Goal: Task Accomplishment & Management: Complete application form

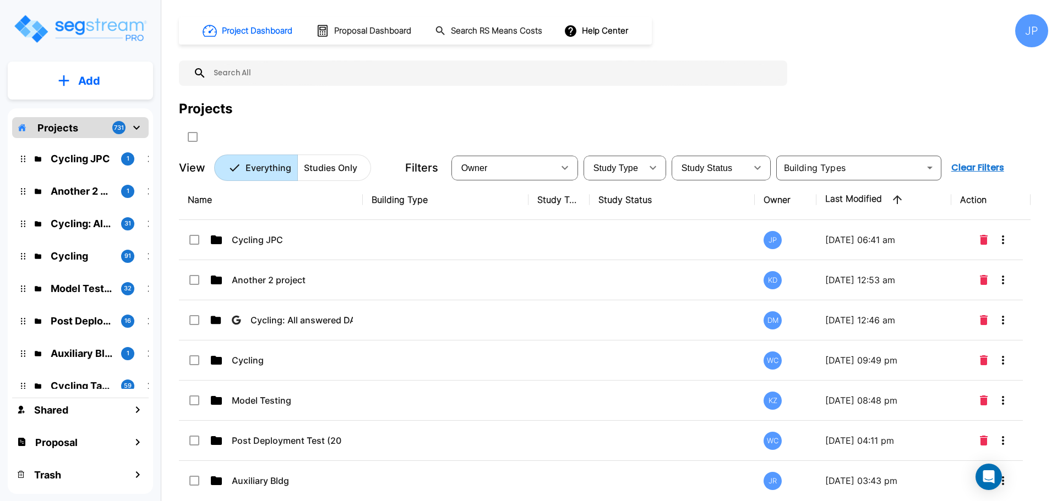
drag, startPoint x: 434, startPoint y: 244, endPoint x: 784, endPoint y: 301, distance: 354.6
click at [434, 244] on td at bounding box center [446, 240] width 166 height 40
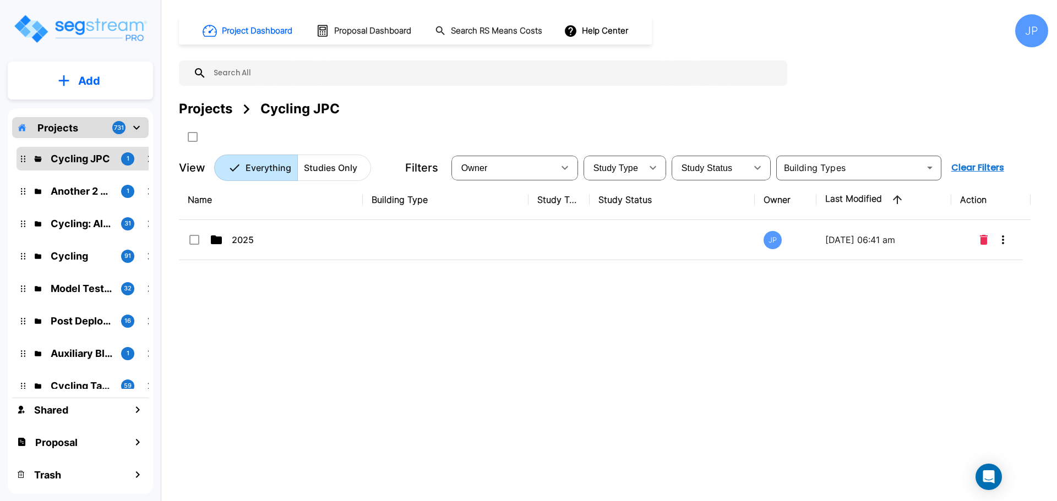
drag, startPoint x: 525, startPoint y: 230, endPoint x: 697, endPoint y: 2, distance: 285.7
click at [525, 231] on td at bounding box center [446, 240] width 166 height 40
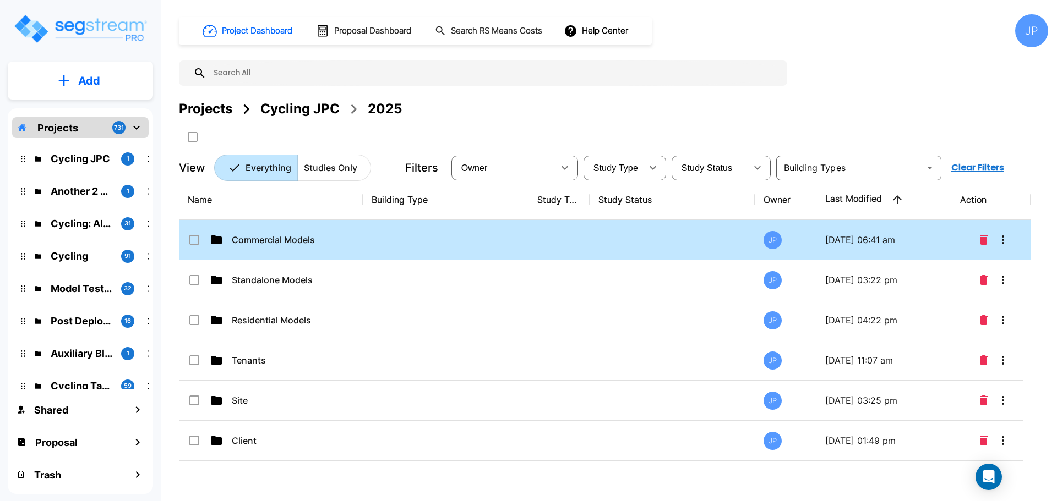
click at [474, 243] on td at bounding box center [446, 240] width 166 height 40
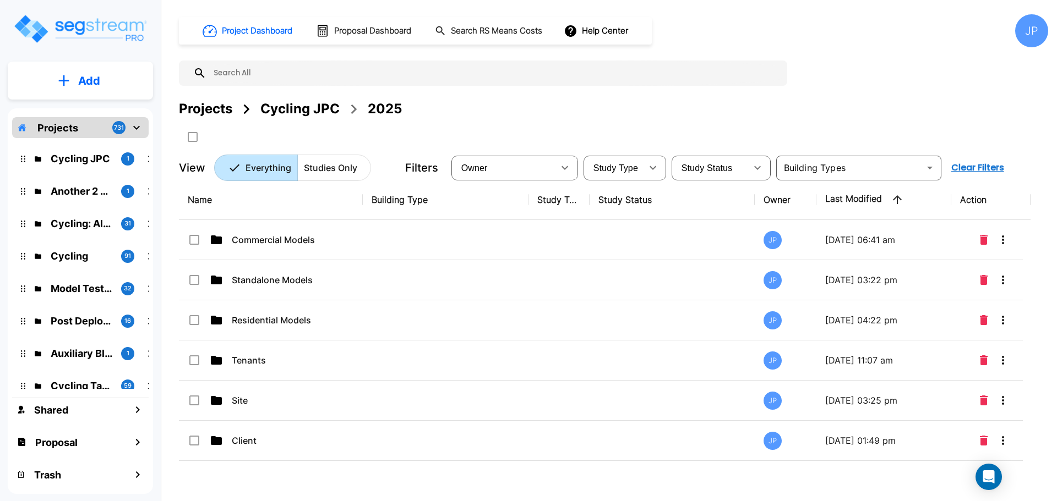
click at [474, 243] on td at bounding box center [446, 240] width 166 height 40
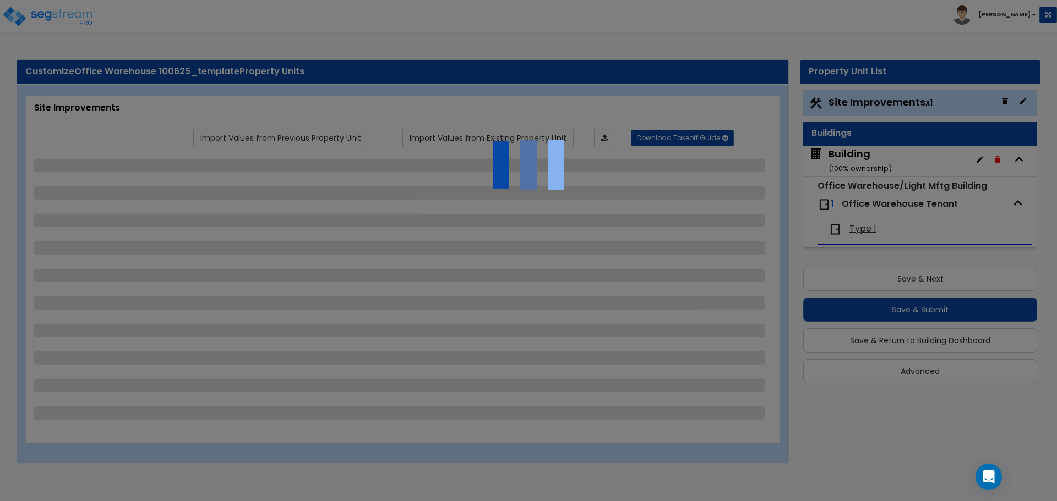
select select "2"
select select "1"
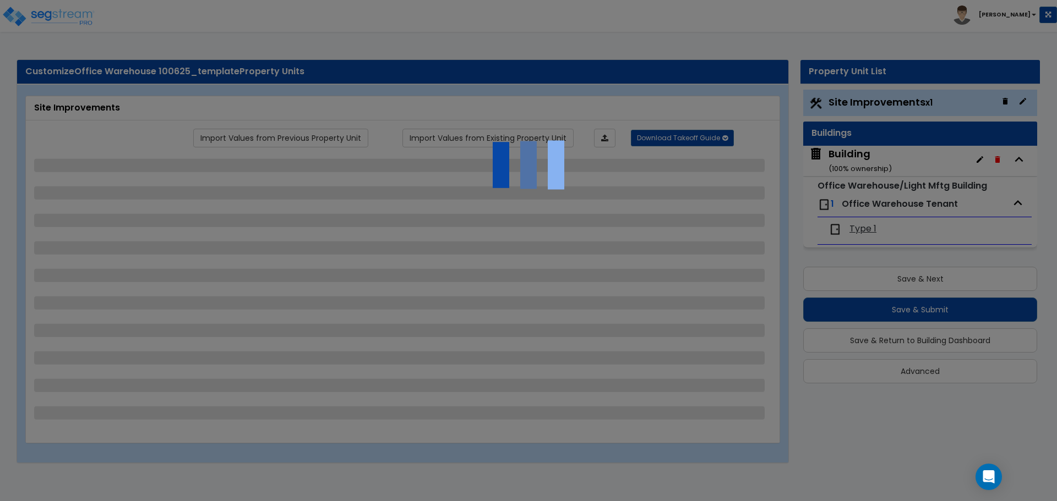
select select "1"
select select "2"
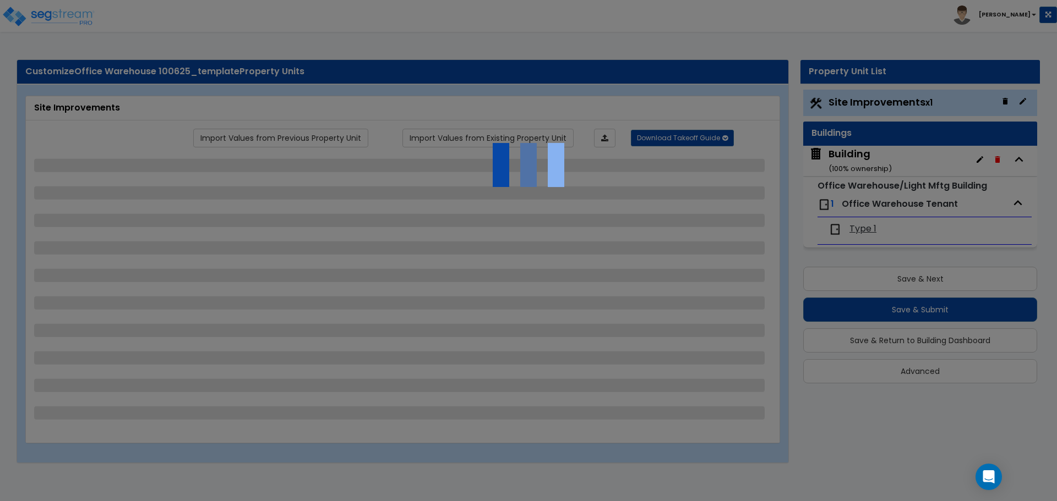
select select "4"
select select "2"
select select "1"
select select "2"
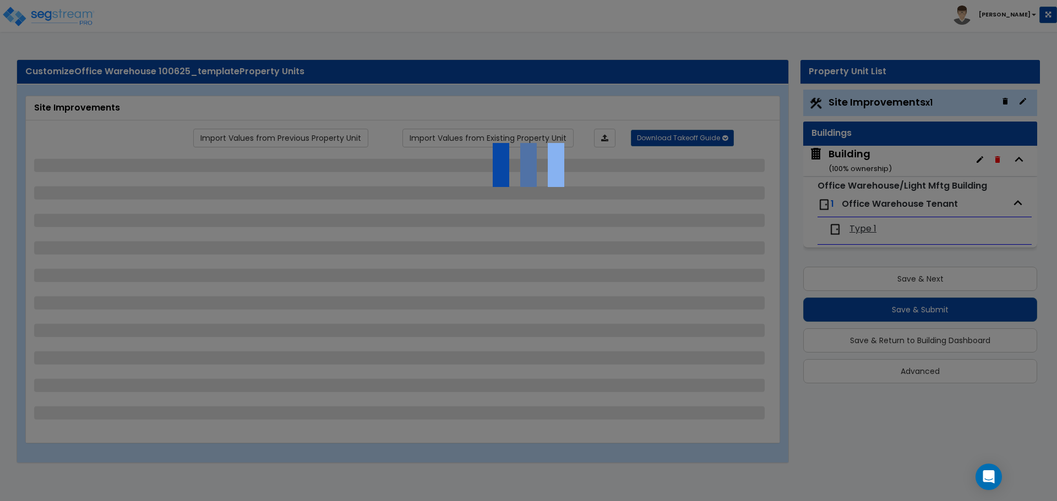
select select "2"
select select "1"
select select "2"
select select "6"
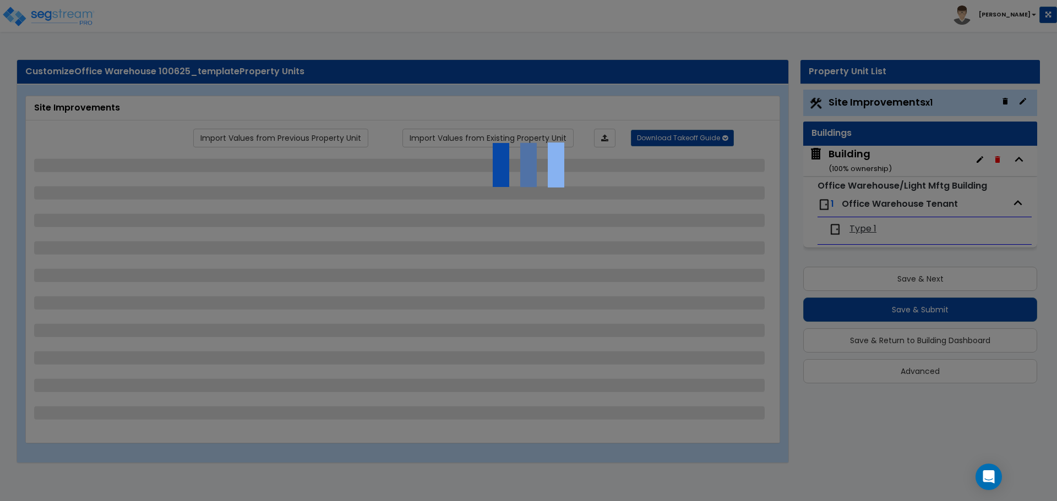
select select "11"
select select "2"
select select "3"
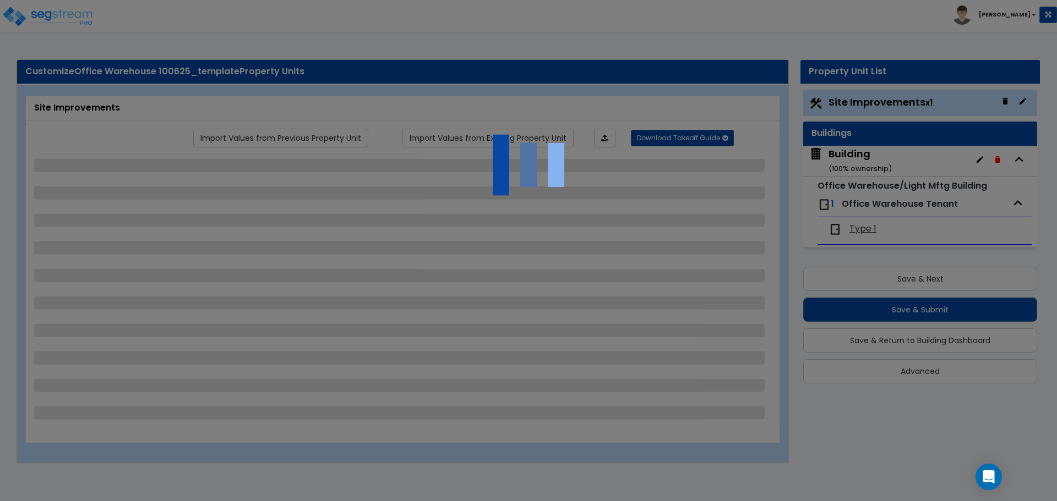
select select "2"
select select "1"
select select "2"
select select "1"
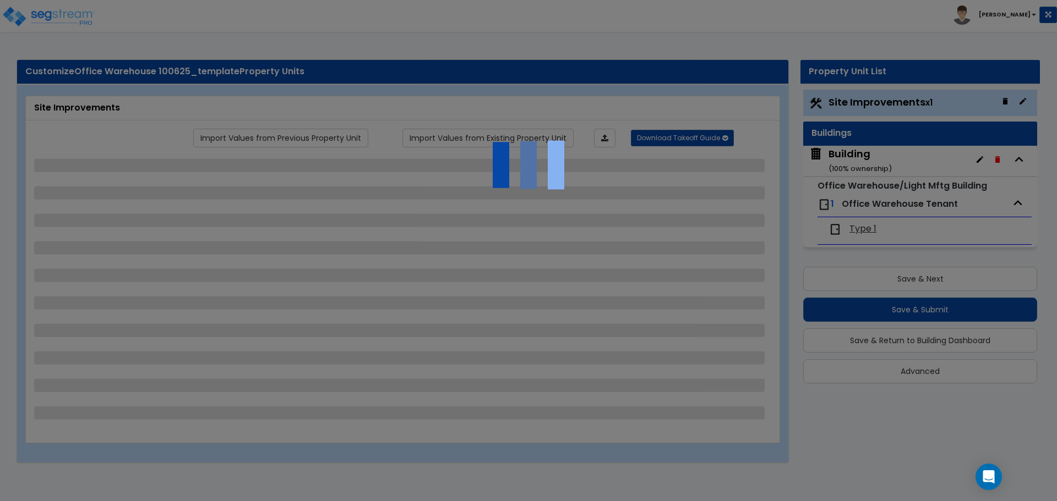
select select "1"
select select "7"
select select "2"
select select "1"
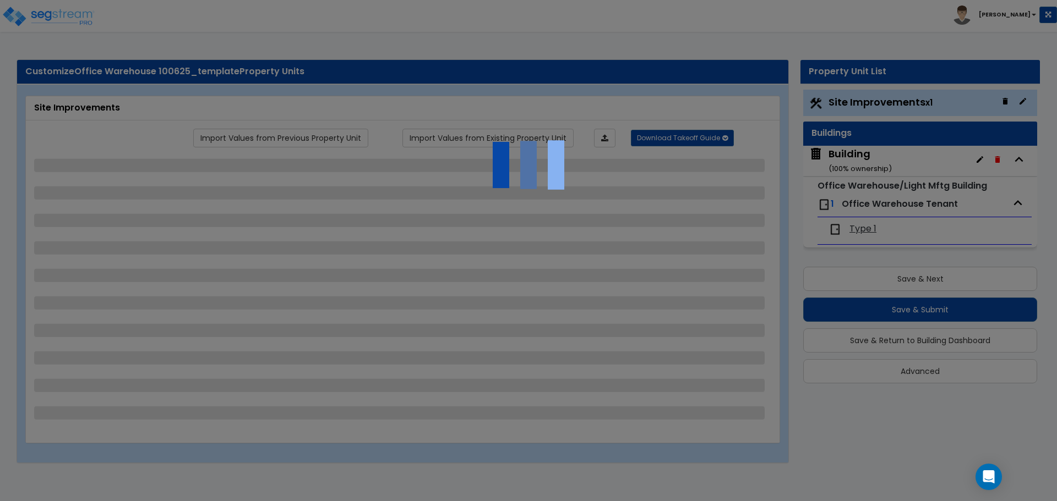
select select "1"
select select "16"
select select "1"
select select "5"
select select "4"
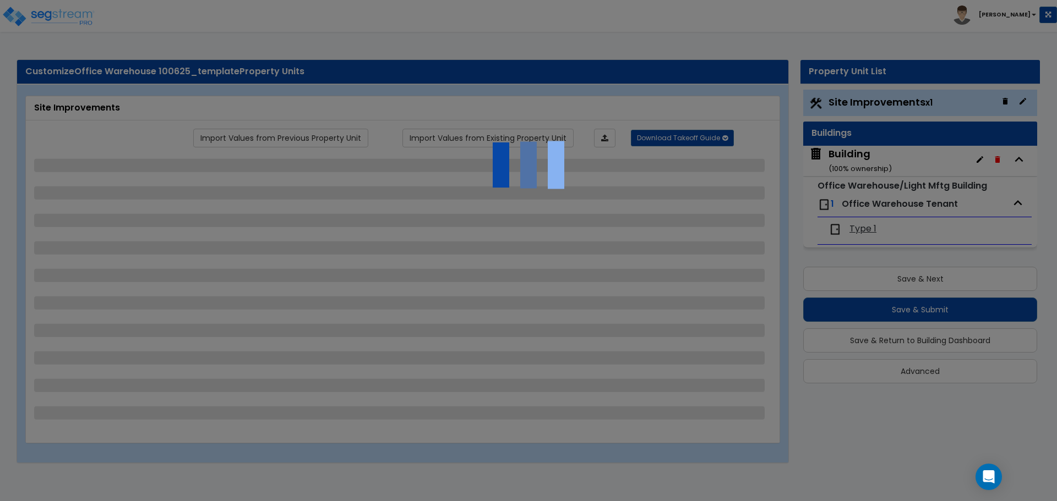
select select "1"
select select "5"
select select "1"
select select "2"
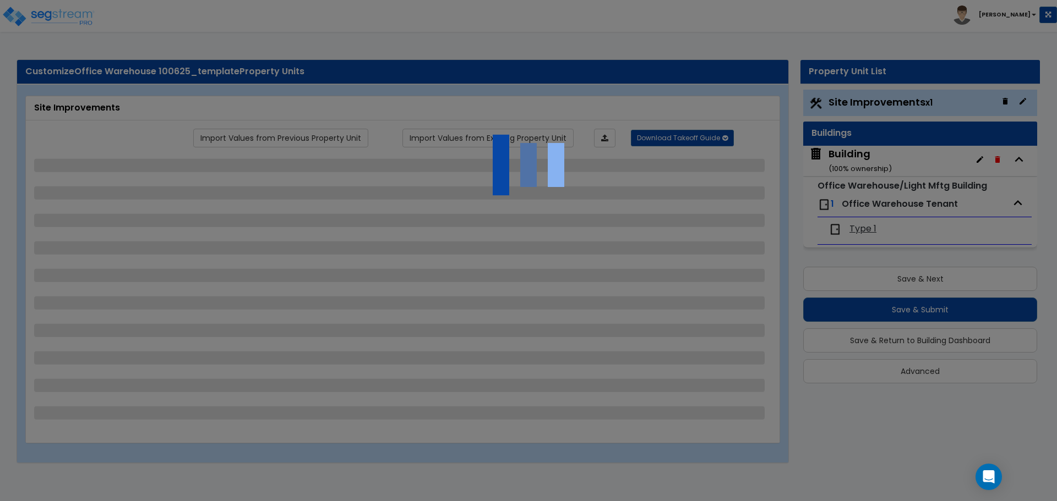
select select "2"
select select "4"
select select "2"
select select "1"
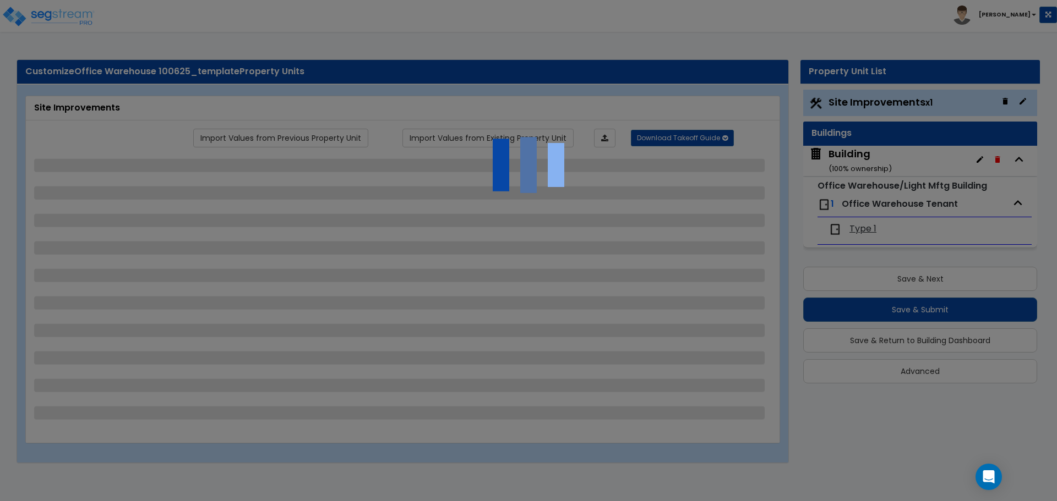
select select "2"
select select "1"
select select "2"
select select "1"
select select "2"
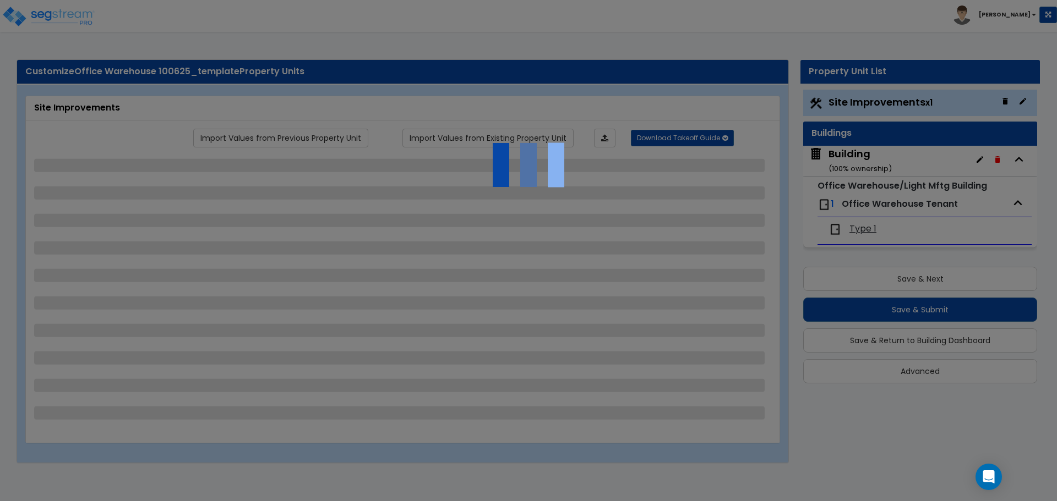
select select "1"
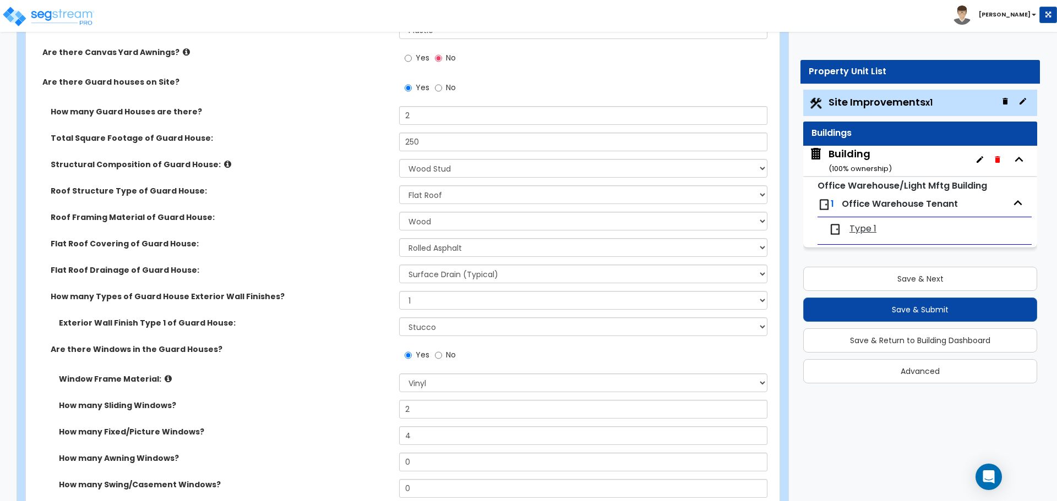
scroll to position [3756, 0]
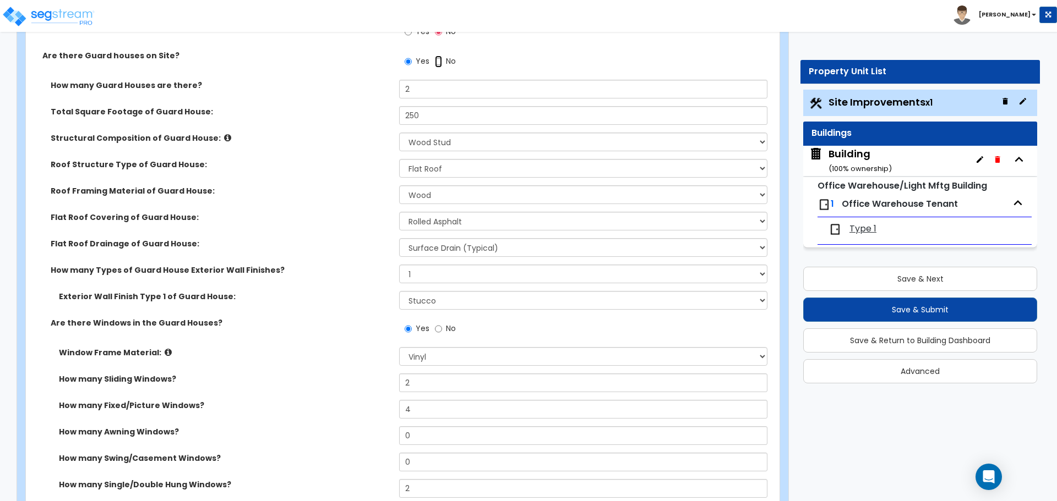
click at [438, 62] on input "No" at bounding box center [438, 62] width 7 height 12
radio input "false"
radio input "true"
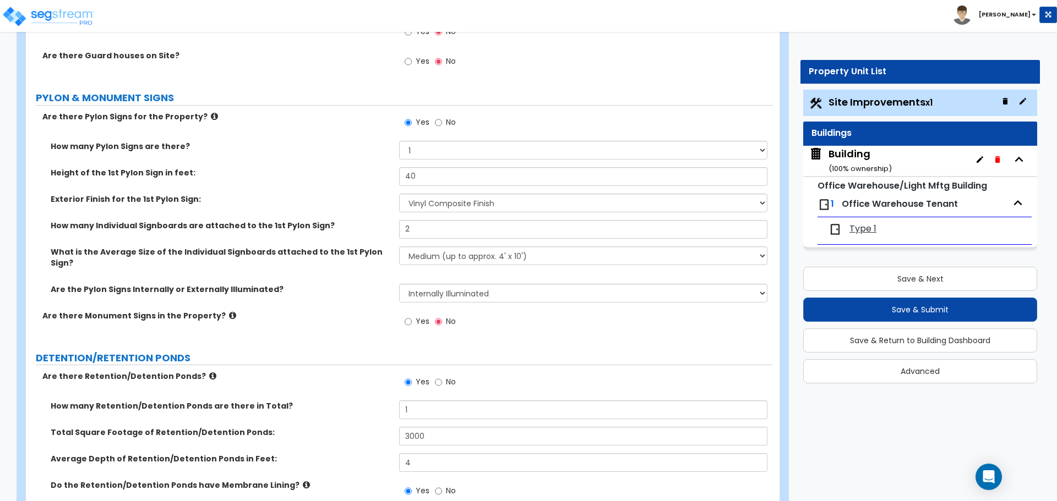
click at [423, 59] on span "Yes" at bounding box center [423, 61] width 14 height 11
click at [412, 59] on input "Yes" at bounding box center [408, 62] width 7 height 12
radio input "true"
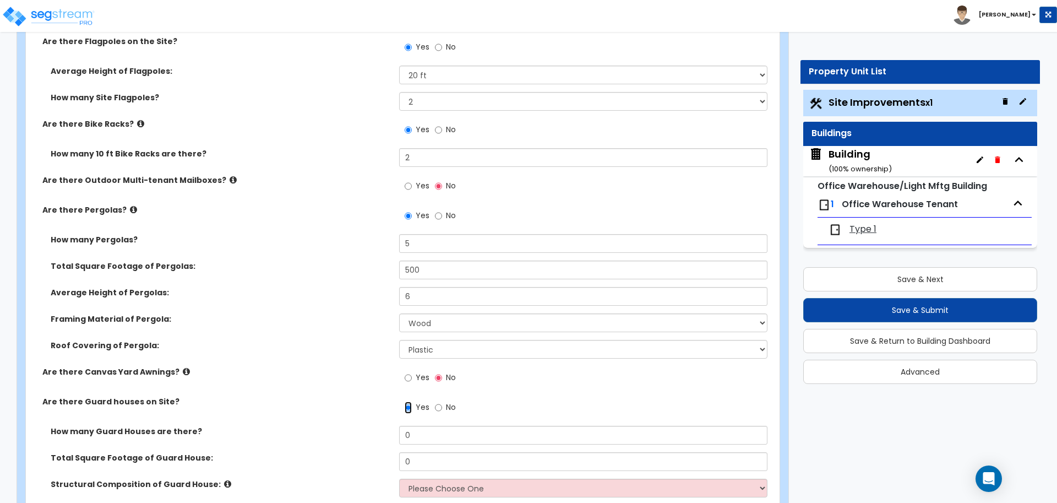
scroll to position [3417, 0]
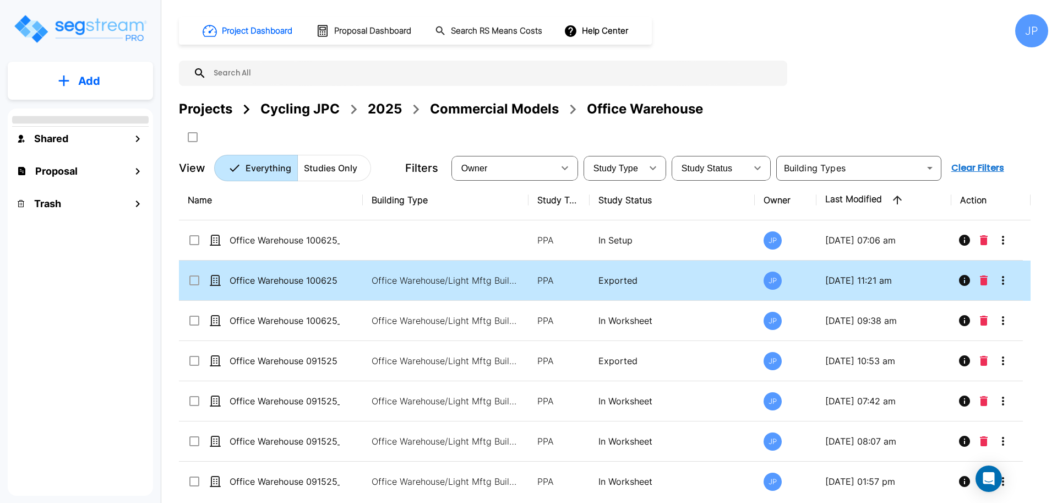
click at [525, 283] on td "Office Warehouse/Light Mftg Building, Commercial Property Site" at bounding box center [446, 280] width 166 height 40
checkbox input "true"
click at [525, 283] on td "Office Warehouse/Light Mftg Building, Commercial Property Site" at bounding box center [446, 280] width 166 height 40
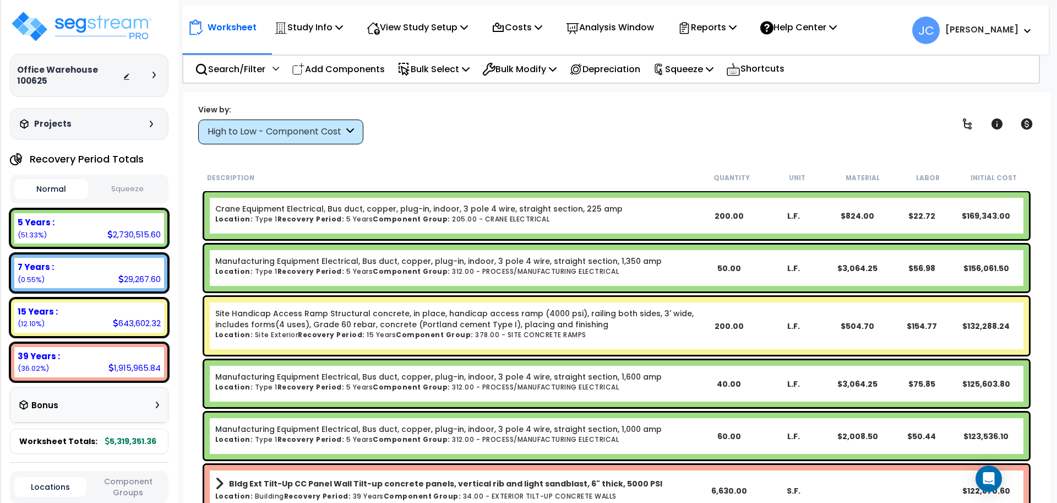
click at [314, 135] on div "High to Low - Component Cost" at bounding box center [275, 131] width 136 height 13
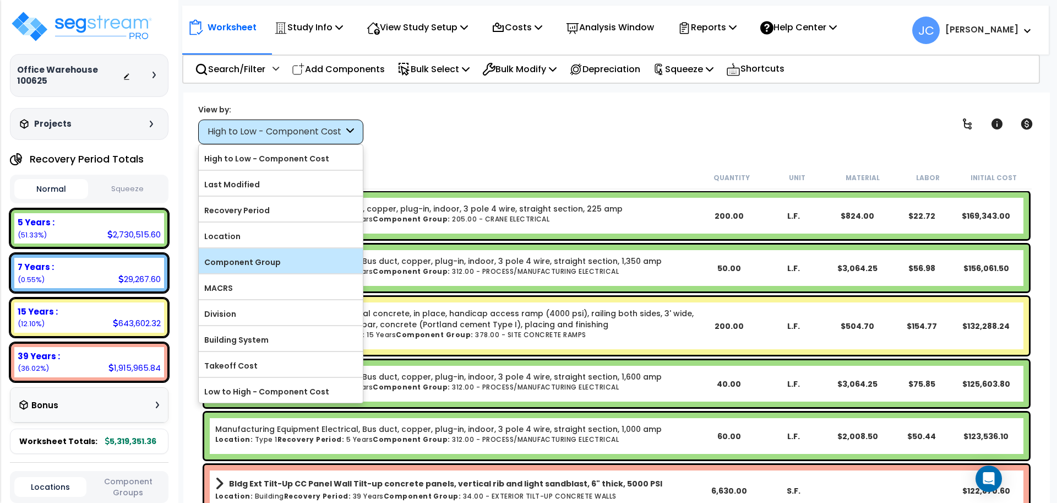
click at [291, 249] on div "Component Group" at bounding box center [281, 260] width 164 height 25
click at [327, 261] on label "Component Group" at bounding box center [281, 262] width 164 height 17
click at [0, 0] on input "Component Group" at bounding box center [0, 0] width 0 height 0
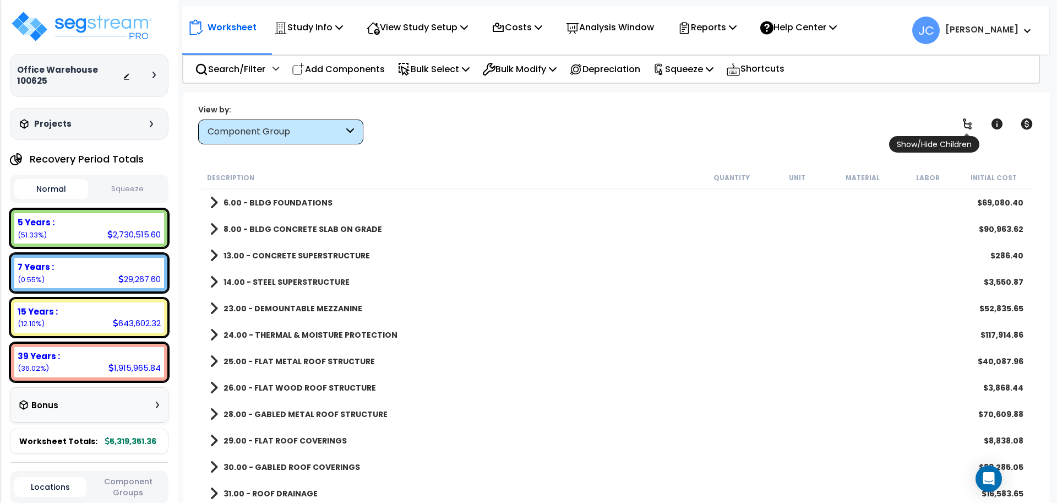
click at [972, 116] on link at bounding box center [967, 124] width 24 height 24
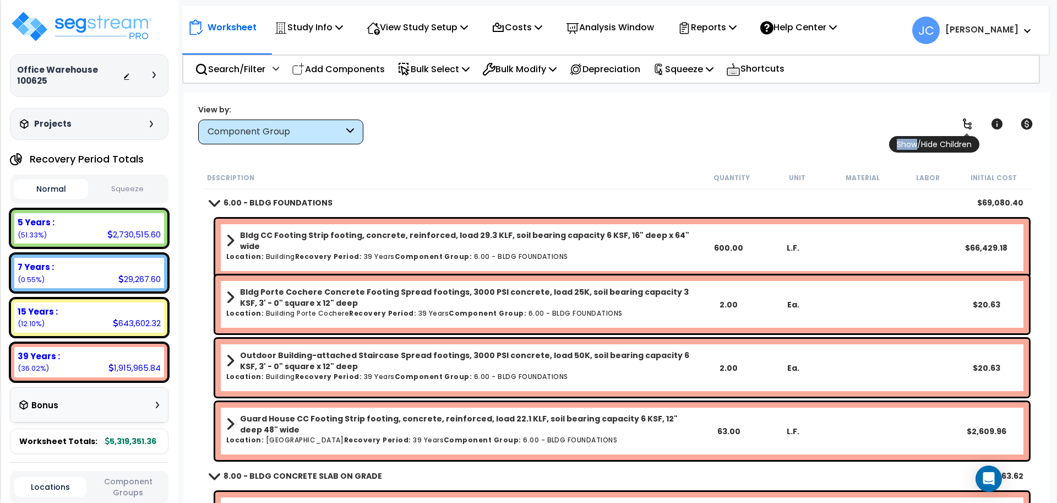
click at [972, 116] on link at bounding box center [967, 124] width 24 height 24
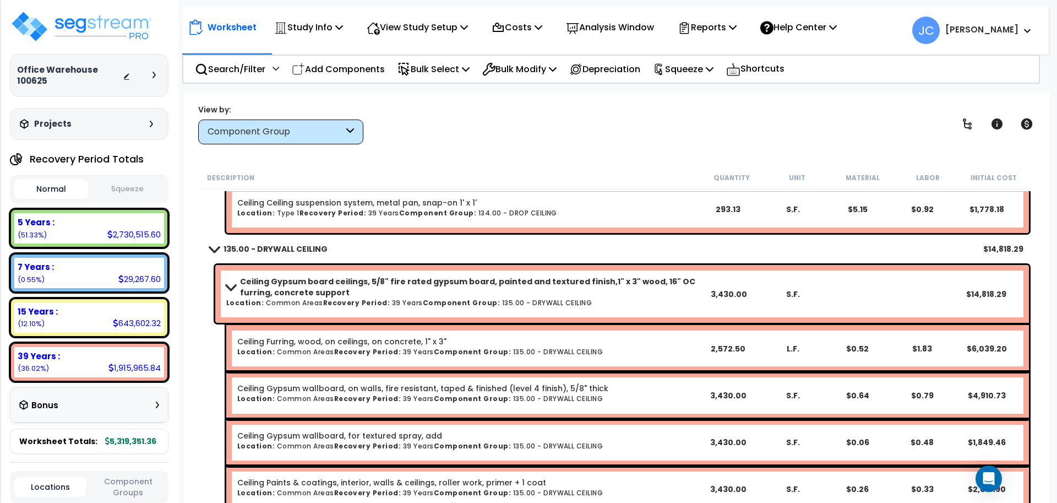
scroll to position [24993, 0]
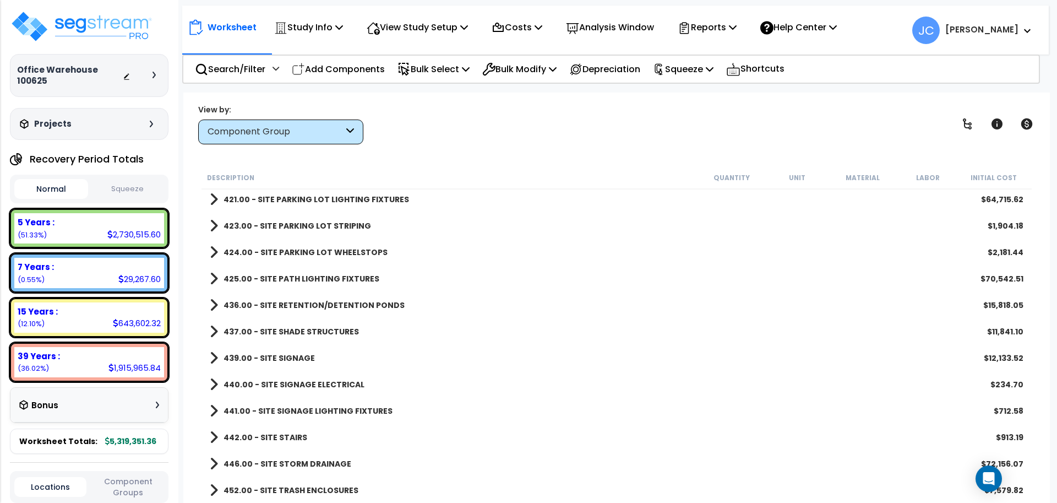
scroll to position [48, 0]
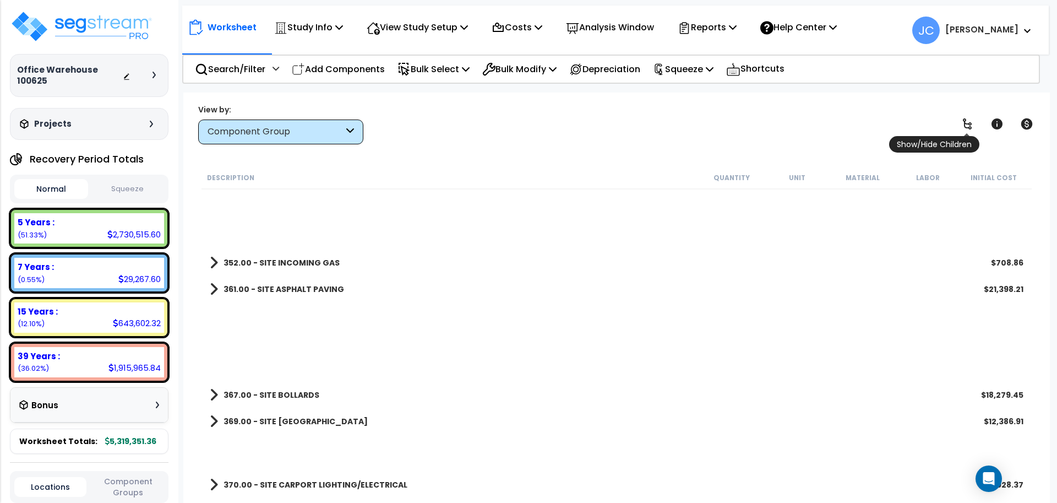
click at [968, 125] on icon at bounding box center [966, 123] width 13 height 13
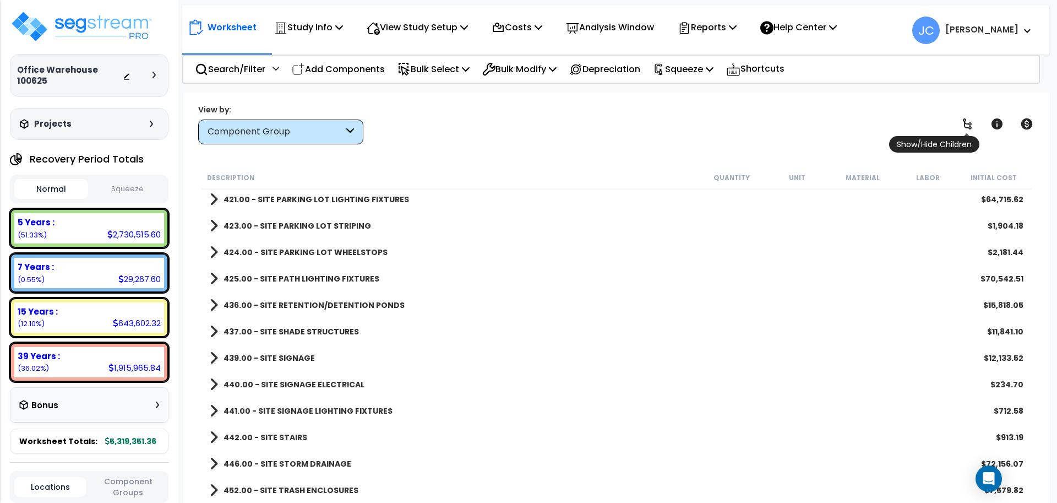
scroll to position [17545, 0]
click at [968, 125] on icon at bounding box center [966, 123] width 13 height 13
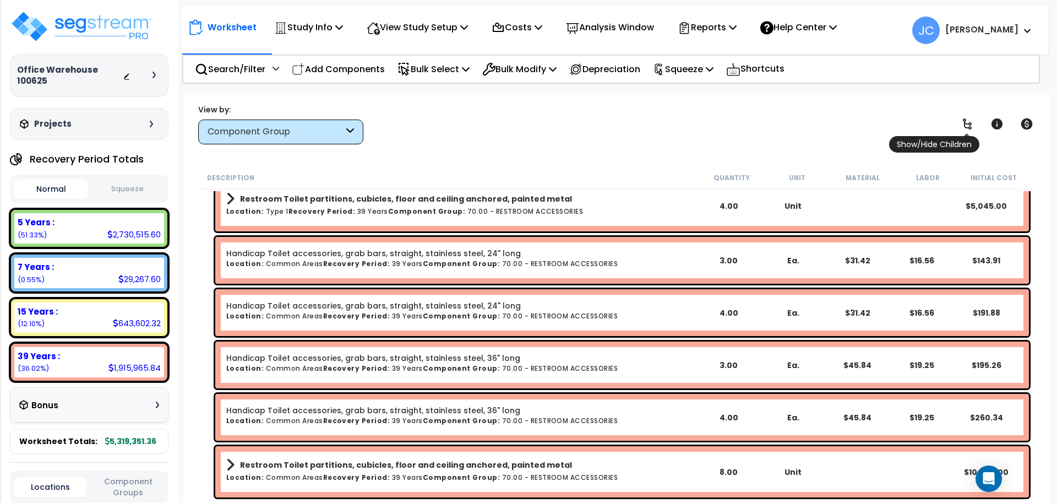
click at [968, 125] on icon at bounding box center [966, 123] width 13 height 13
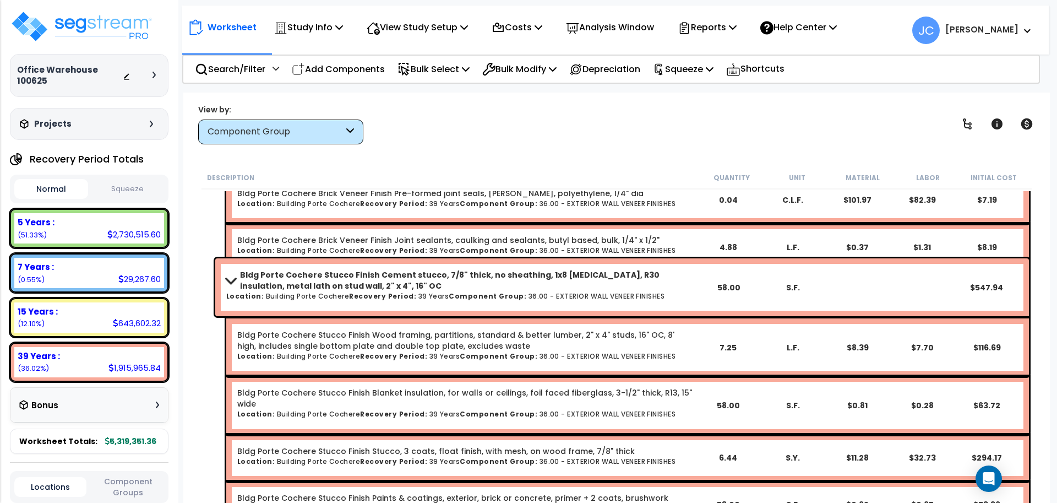
scroll to position [10735, 0]
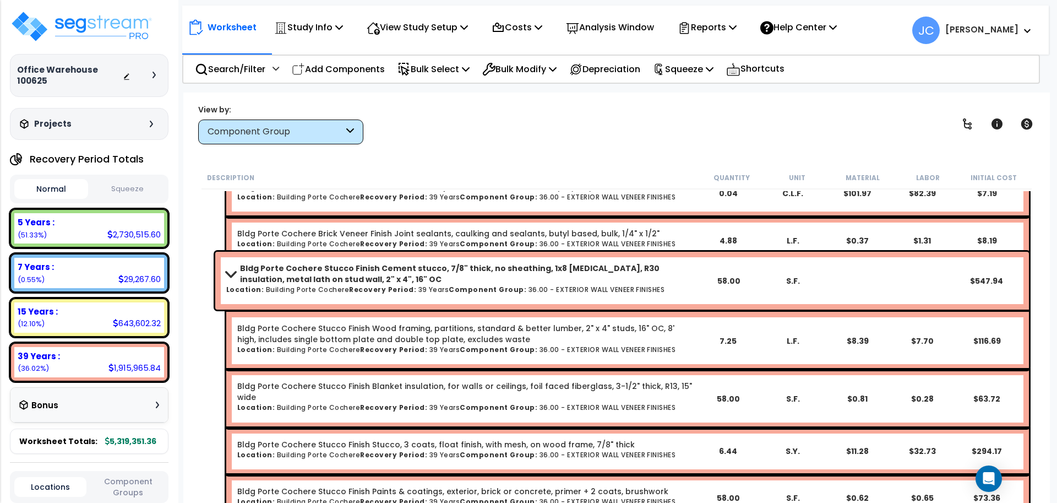
click at [548, 150] on div "Worksheet Study Info Study Setup Add Property Unit Template study Clone study JC" at bounding box center [616, 343] width 866 height 503
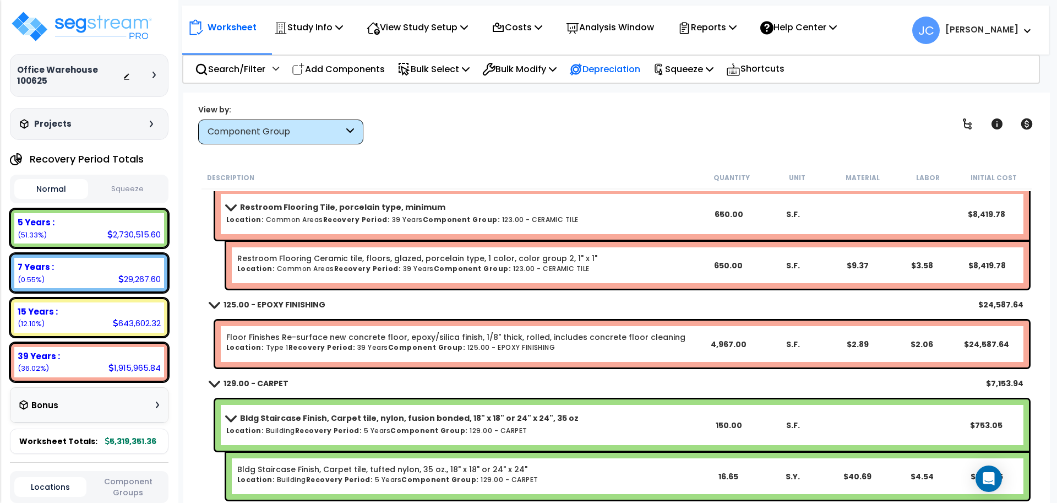
scroll to position [23805, 0]
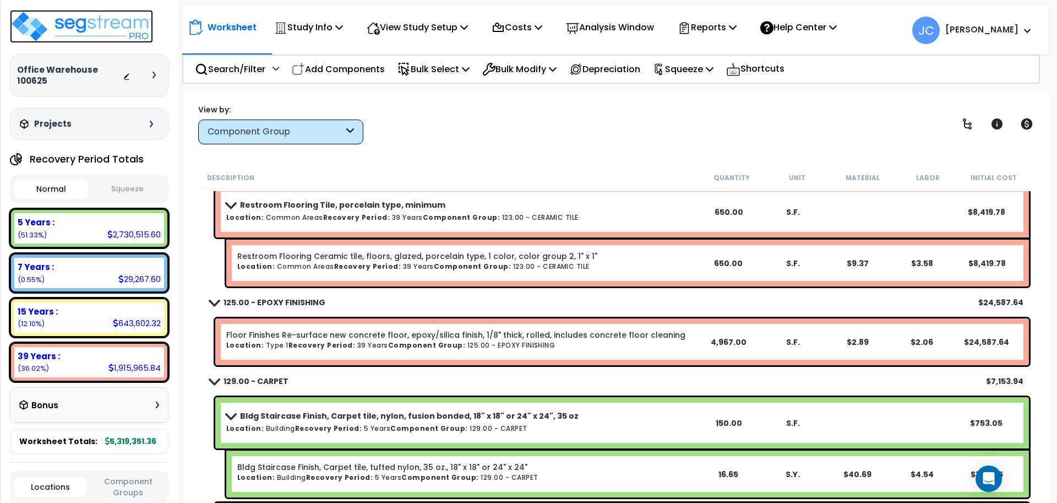
click at [124, 26] on img at bounding box center [81, 26] width 143 height 33
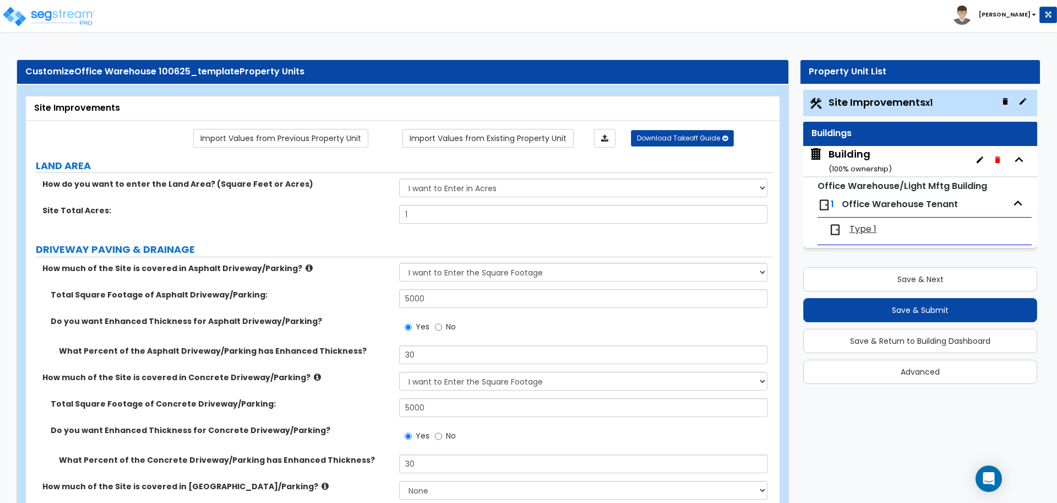
select select "2"
select select "1"
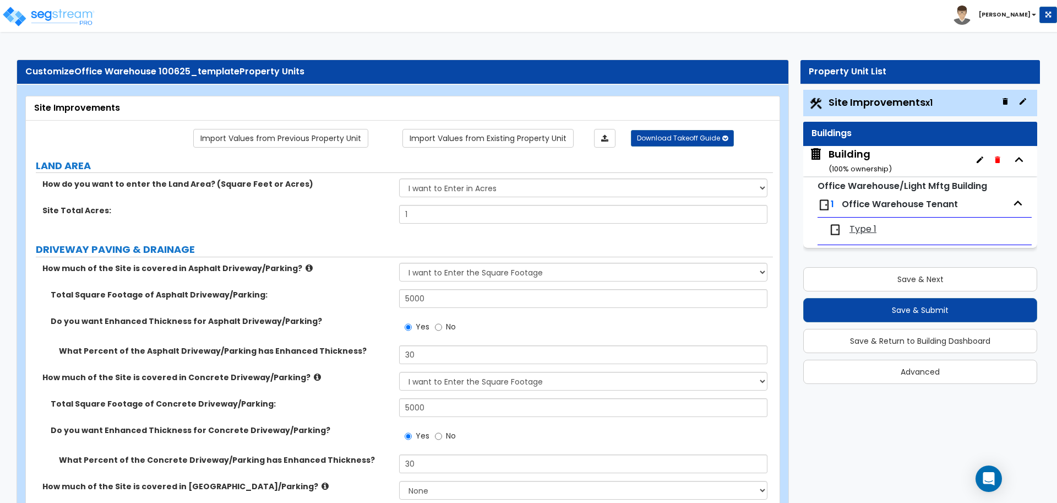
select select "1"
select select "2"
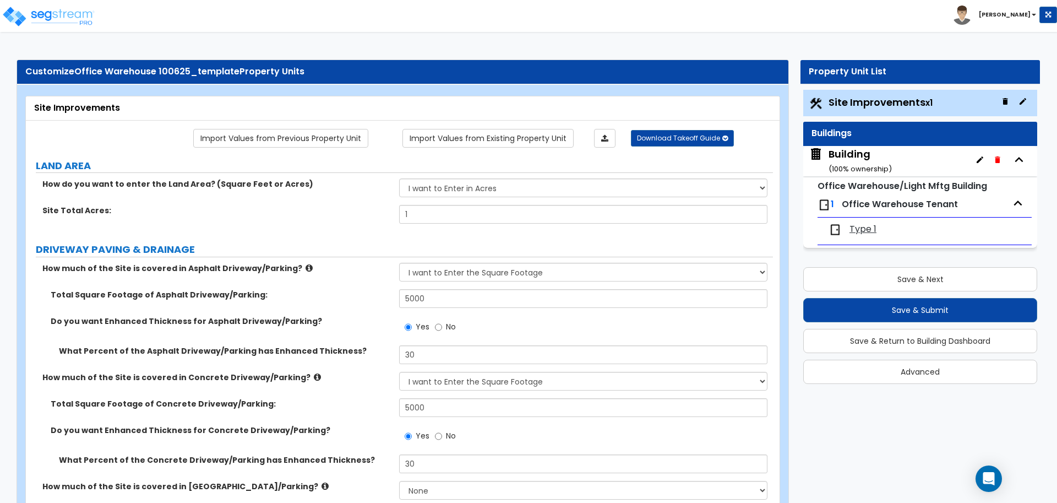
select select "4"
select select "2"
select select "1"
select select "2"
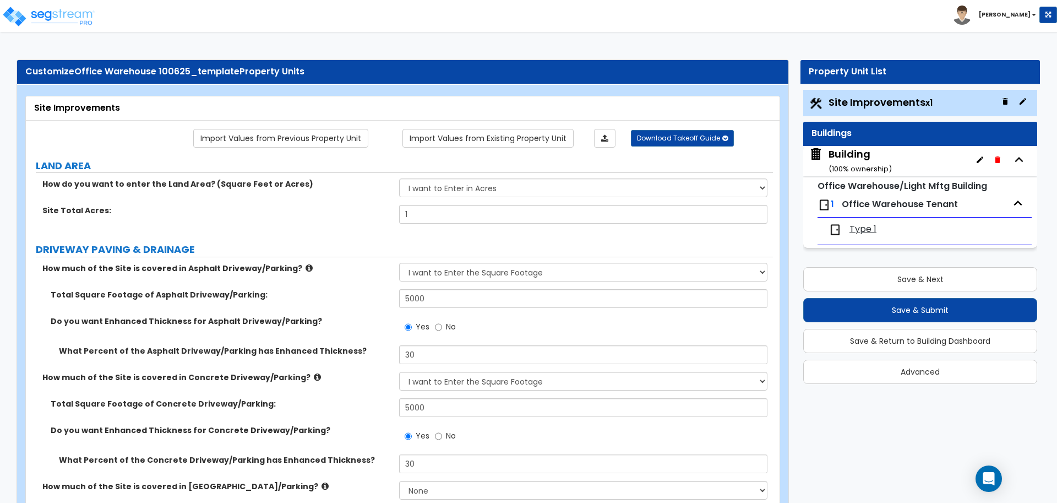
select select "2"
select select "1"
select select "2"
select select "6"
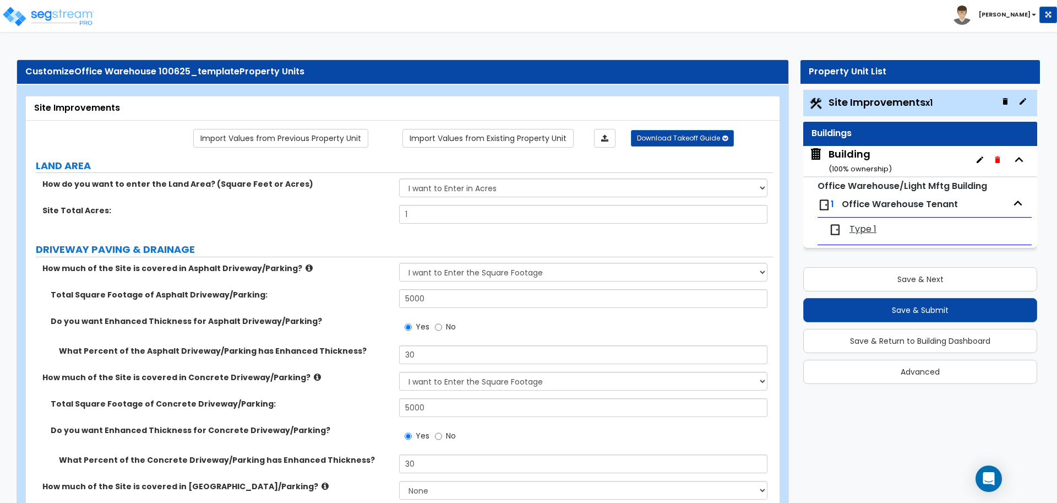
select select "11"
select select "2"
select select "3"
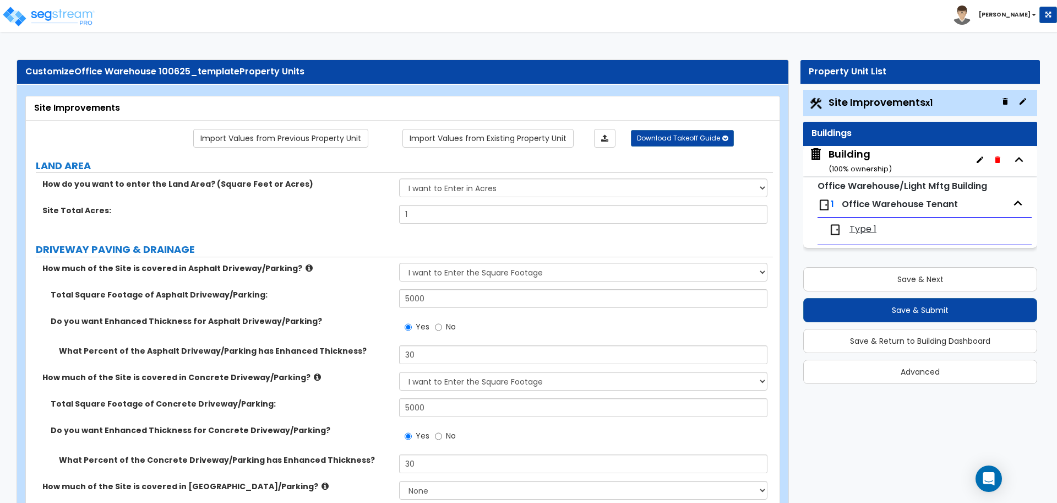
select select "2"
select select "1"
select select "2"
select select "1"
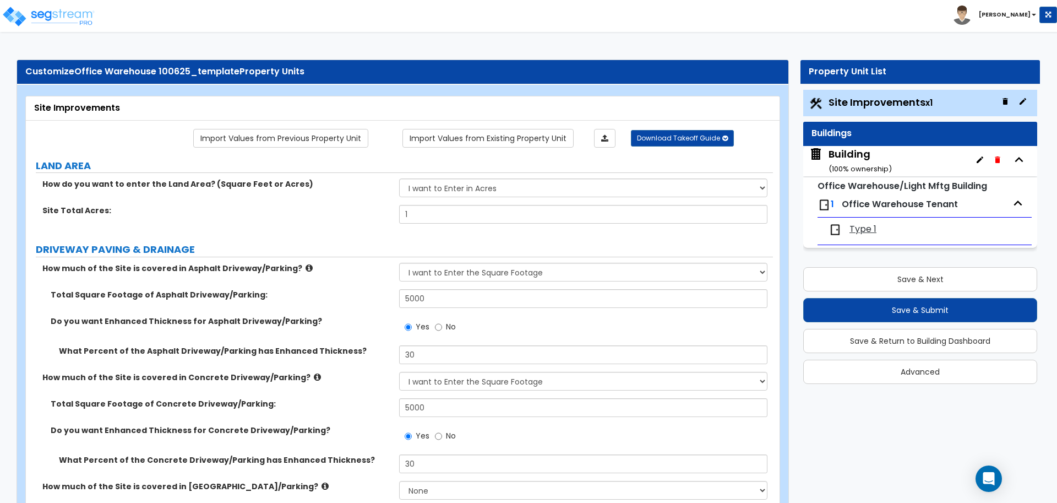
select select "1"
select select "5"
select select "1"
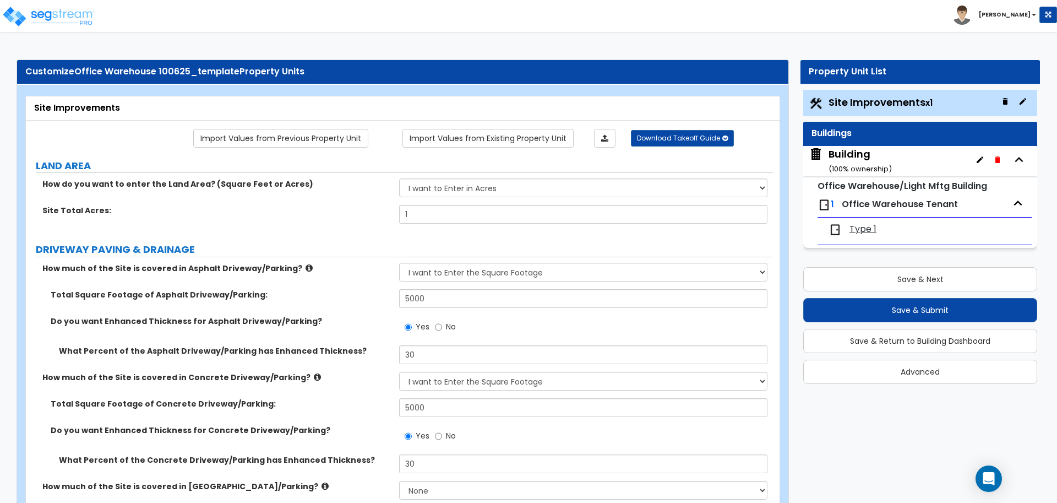
select select "2"
select select "4"
select select "2"
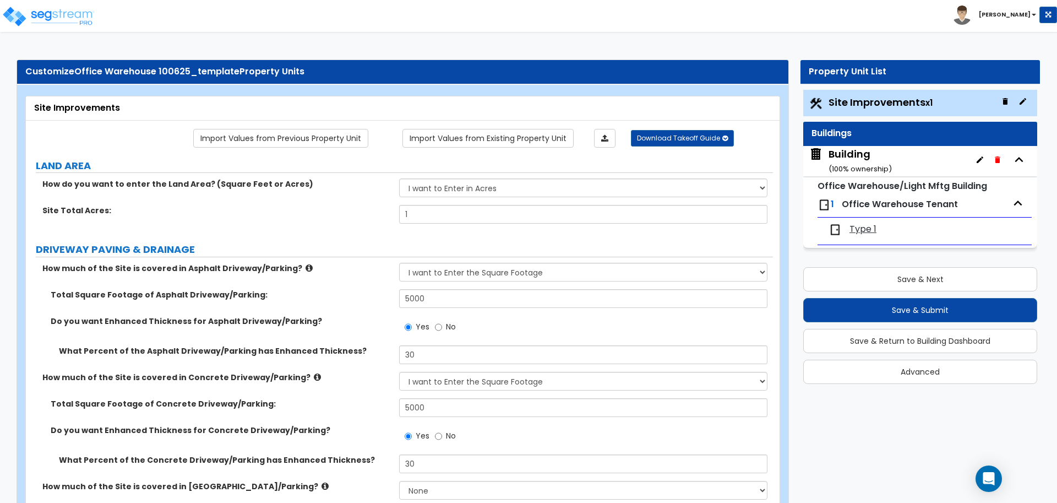
select select "1"
select select "2"
select select "1"
select select "2"
select select "1"
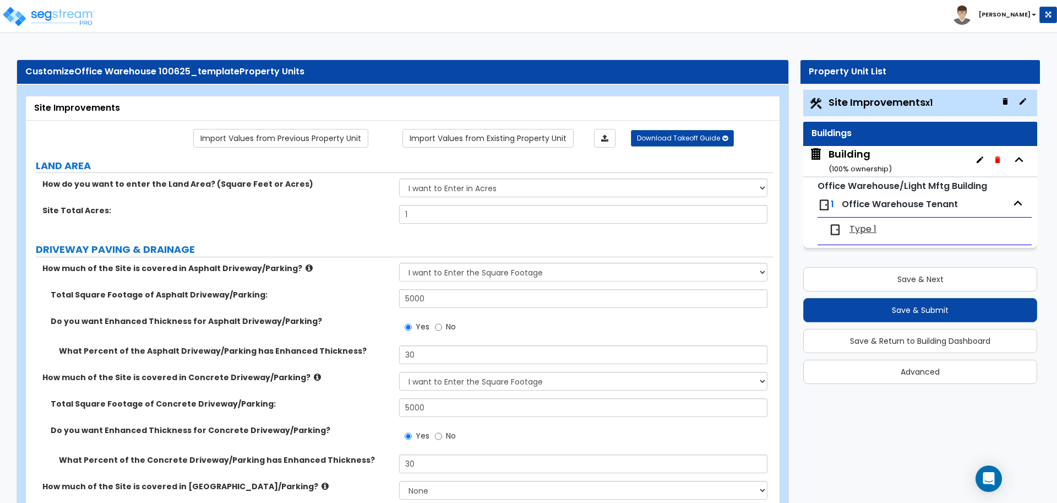
select select "2"
select select "1"
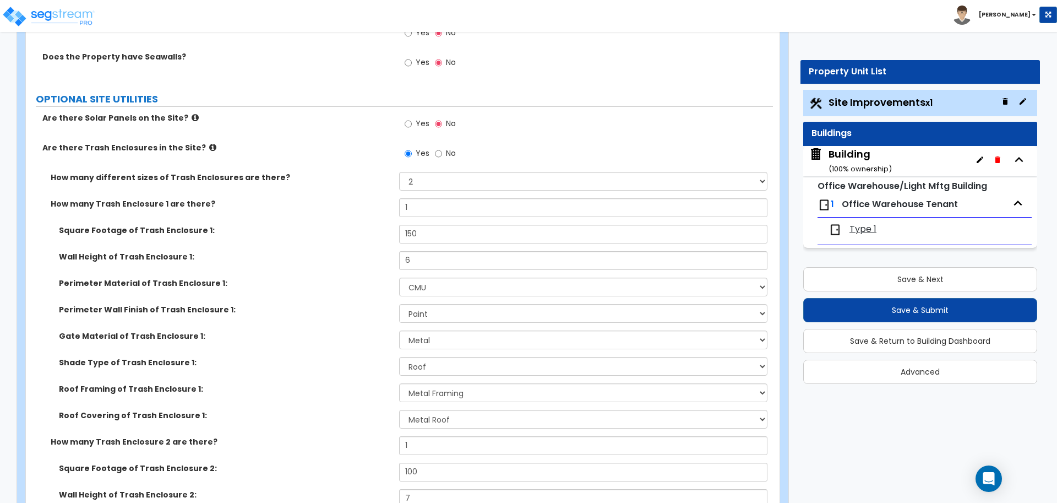
scroll to position [4722, 0]
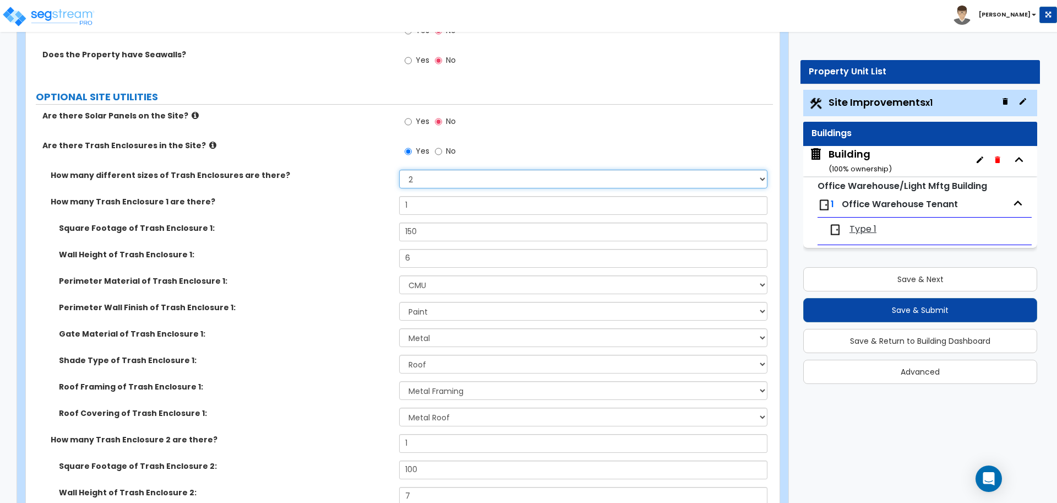
click at [471, 170] on select "Please Choose One 1 2 3" at bounding box center [583, 179] width 368 height 19
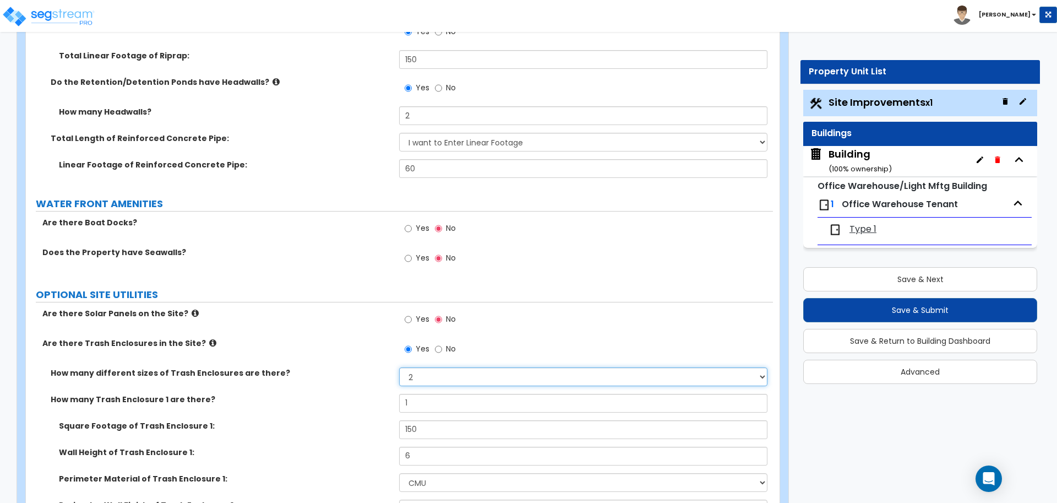
scroll to position [4536, 0]
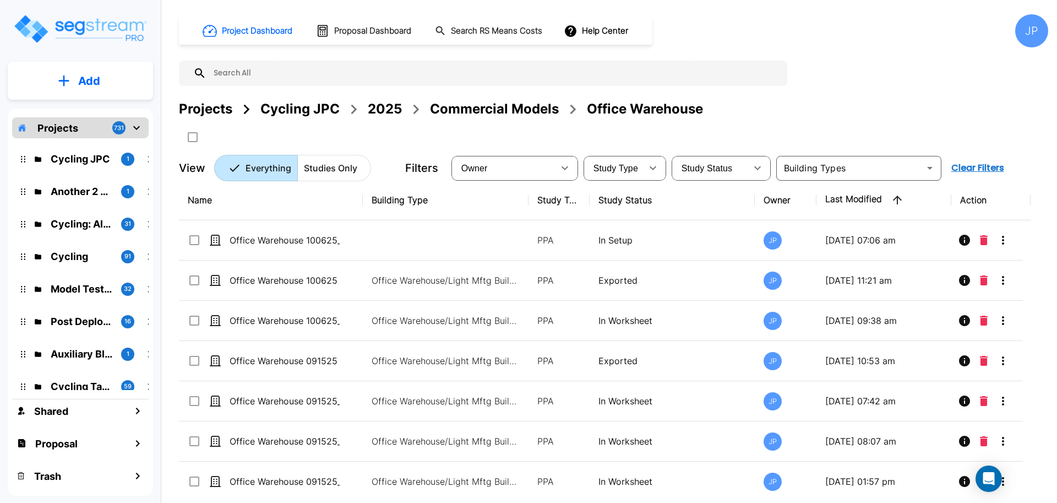
click at [378, 111] on div "2025" at bounding box center [385, 109] width 34 height 20
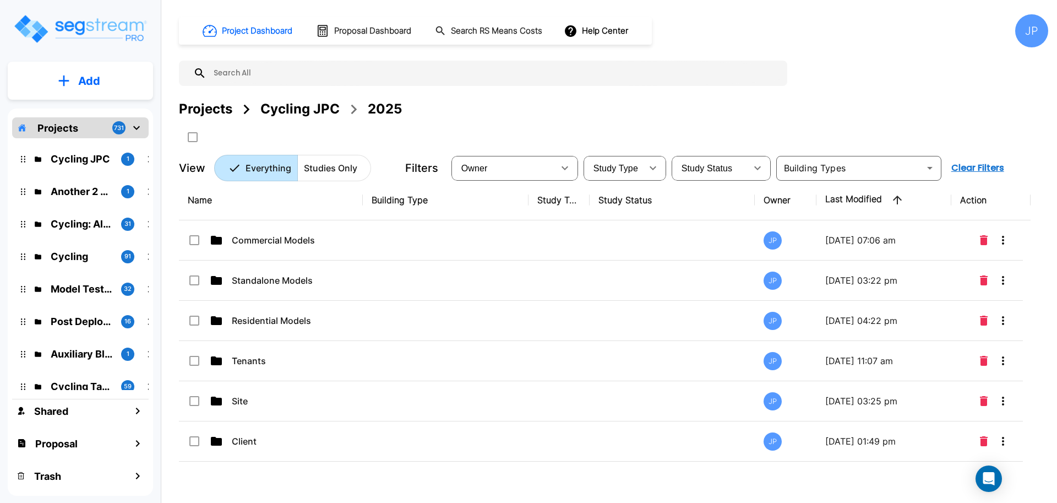
click at [397, 266] on td at bounding box center [446, 280] width 166 height 40
click at [396, 266] on td at bounding box center [446, 280] width 166 height 40
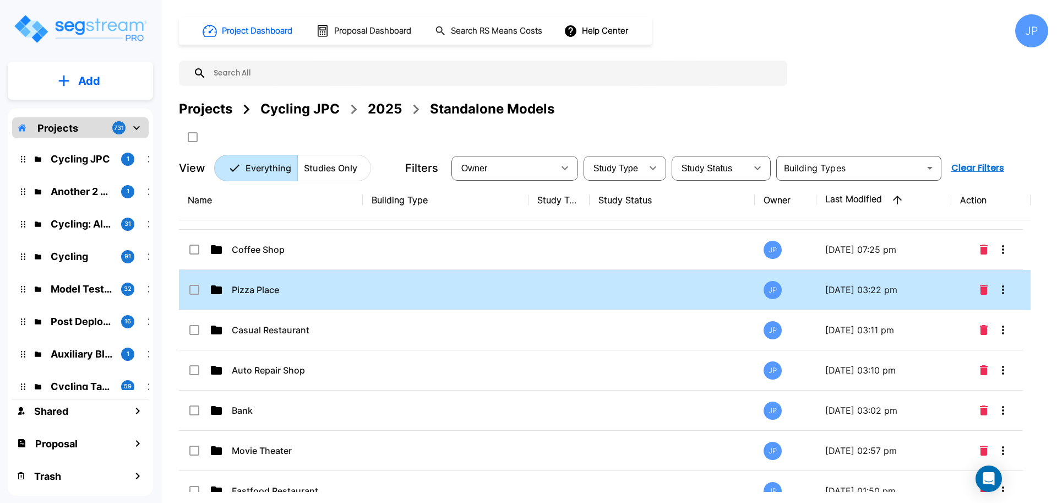
scroll to position [288, 0]
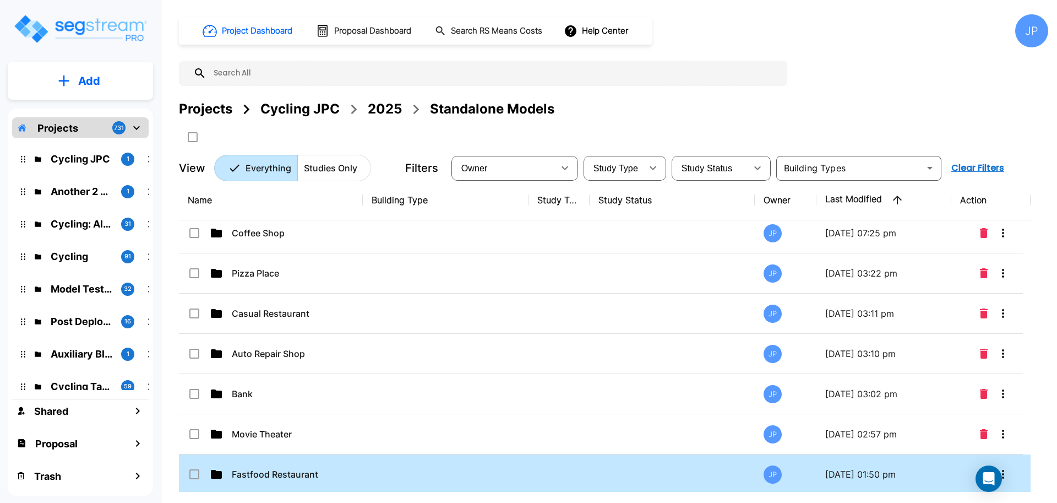
drag, startPoint x: 425, startPoint y: 466, endPoint x: 618, endPoint y: 6, distance: 499.5
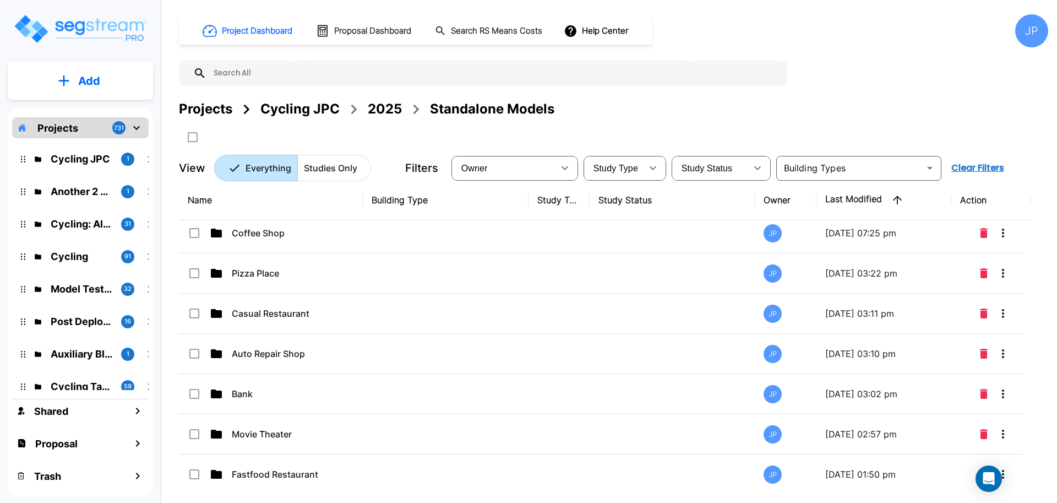
click at [425, 466] on td at bounding box center [446, 474] width 166 height 40
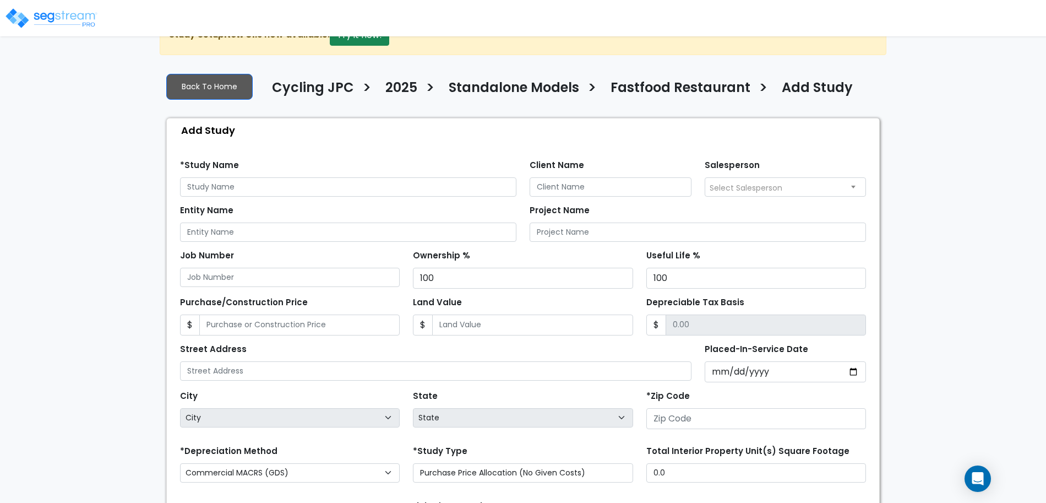
scroll to position [36, 0]
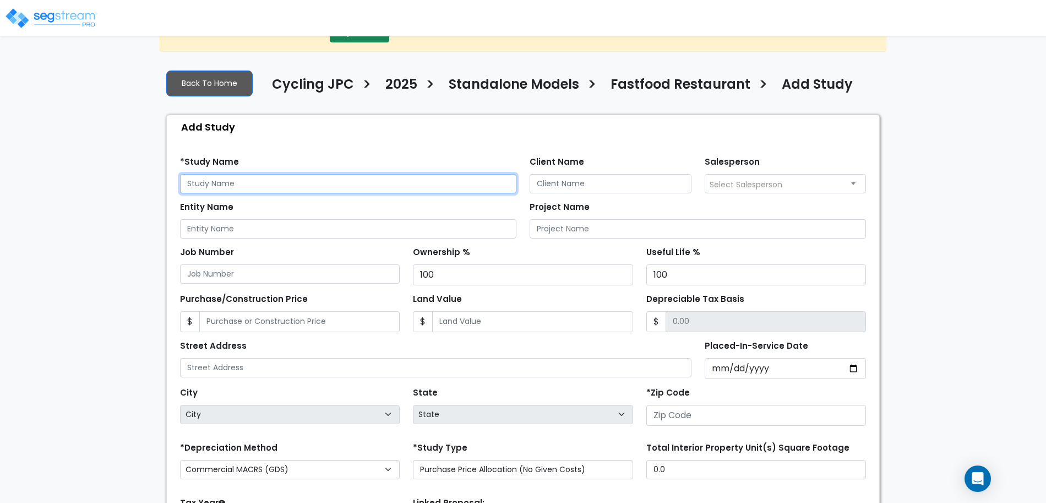
click at [400, 179] on input "text" at bounding box center [348, 183] width 336 height 19
type input "Fastfood Restaurant 100825"
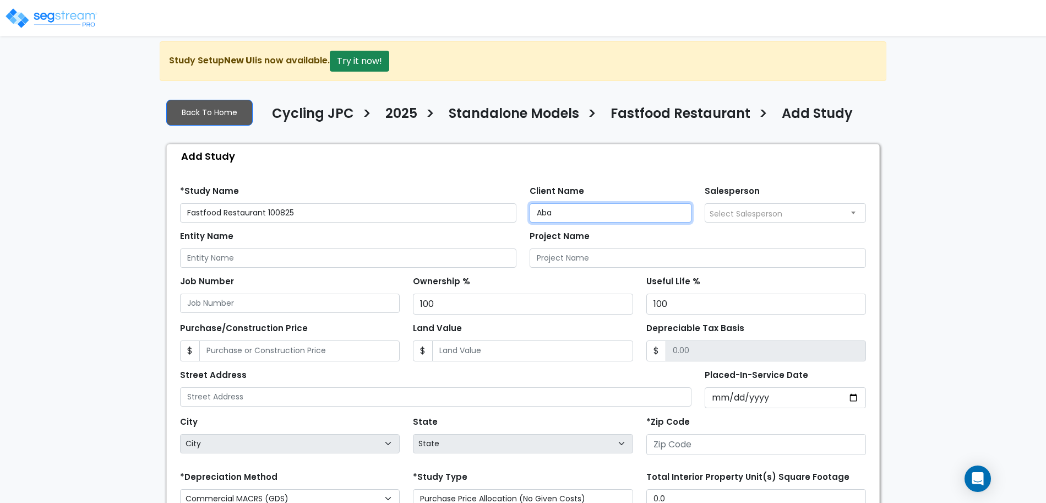
scroll to position [0, 0]
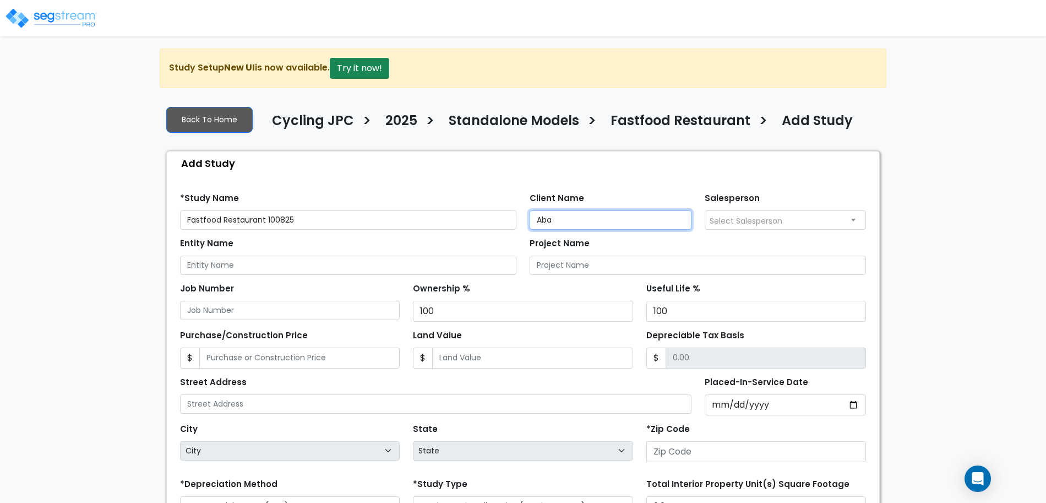
type input "Aba"
click at [367, 53] on div "Study Setup New UI is now available. Try it now!" at bounding box center [523, 68] width 727 height 40
click at [367, 69] on button "Try it now!" at bounding box center [359, 68] width 59 height 21
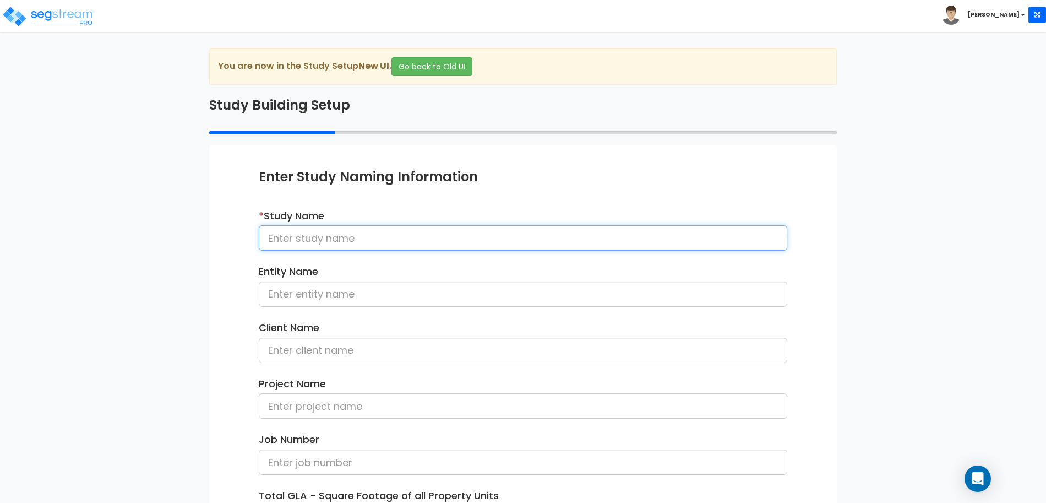
click at [448, 245] on input at bounding box center [523, 237] width 528 height 25
click at [421, 241] on input "Fastfood Tenant" at bounding box center [523, 237] width 528 height 25
type input "Fastfood Tenant 100825"
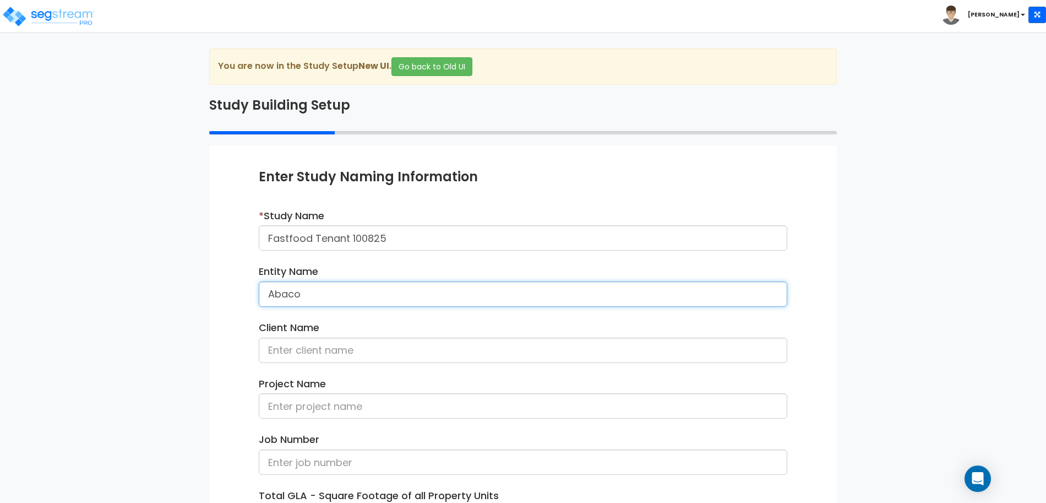
type input "Abaco"
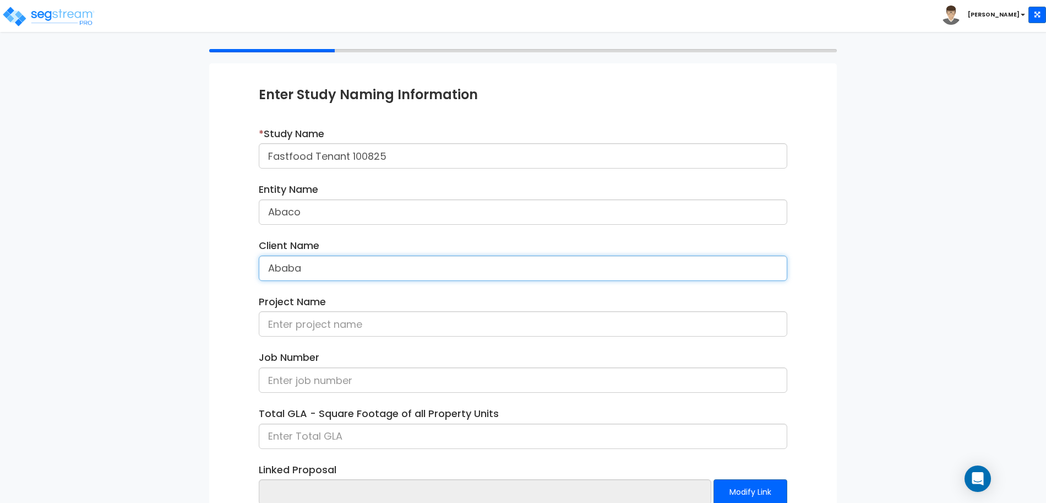
scroll to position [155, 0]
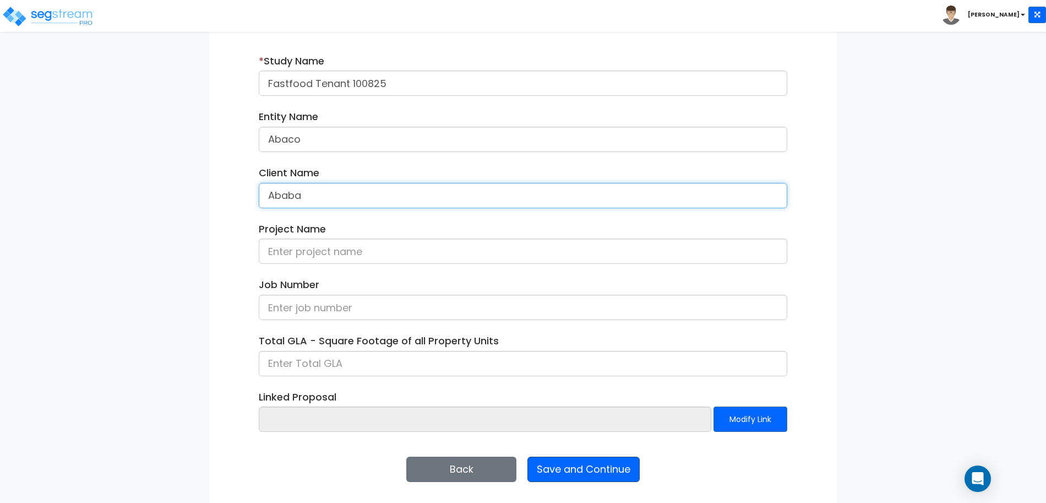
type input "Ababa"
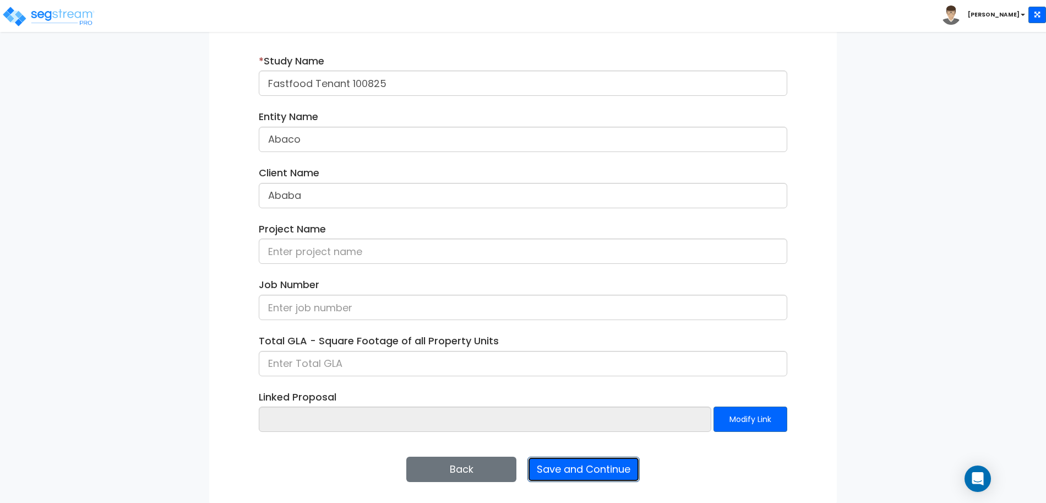
click at [577, 468] on button "Save and Continue" at bounding box center [583, 468] width 112 height 25
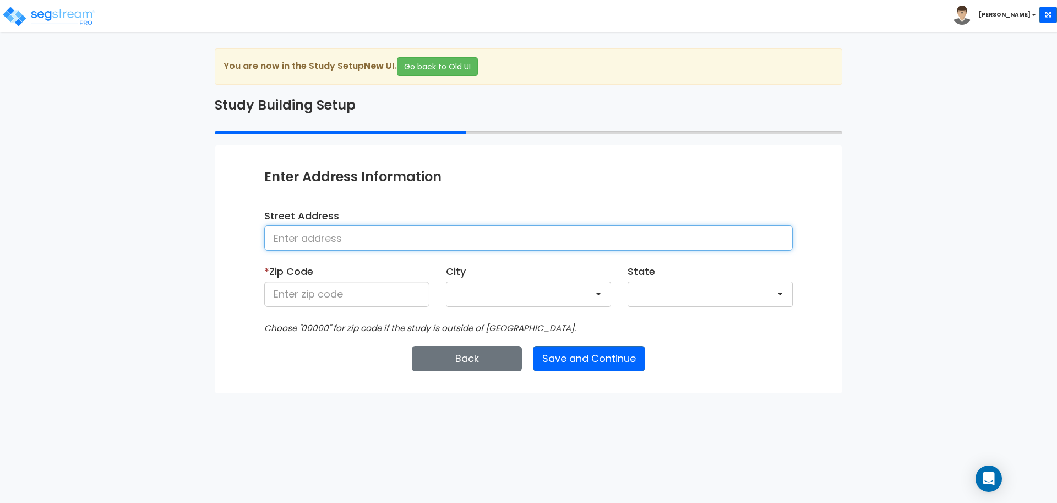
click at [462, 233] on input at bounding box center [528, 237] width 528 height 25
type input "[STREET_ADDRESS]"
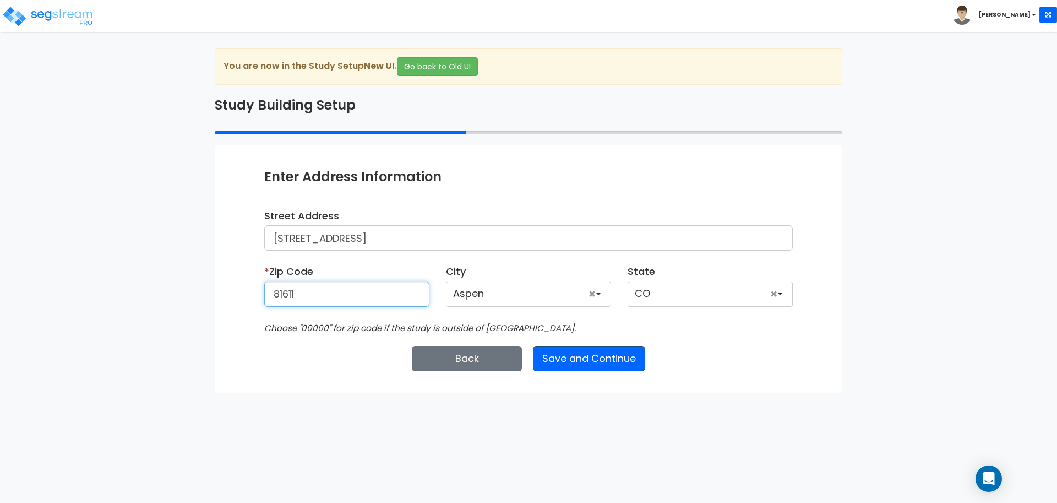
type input "81611"
click at [587, 362] on button "Save and Continue" at bounding box center [589, 358] width 112 height 25
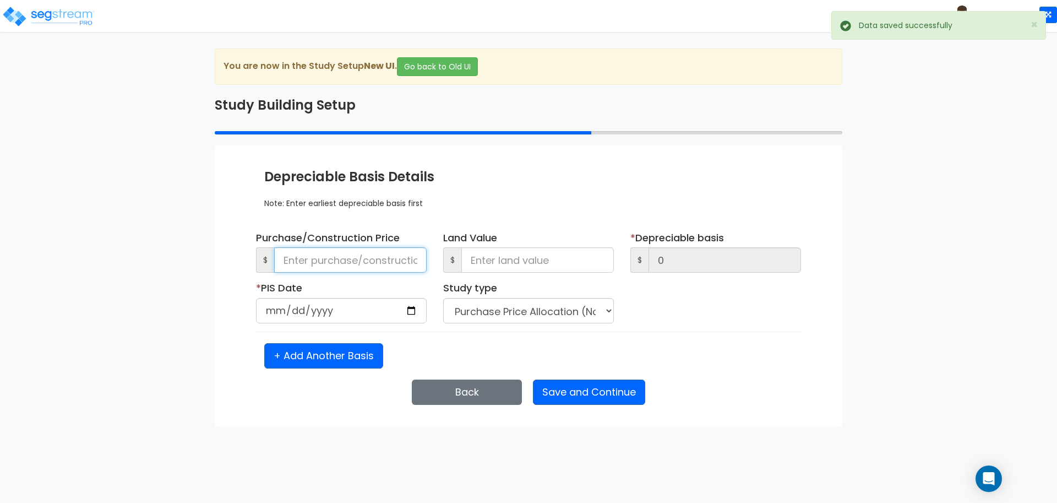
click at [341, 255] on input at bounding box center [350, 259] width 152 height 25
type input "1"
type input "10"
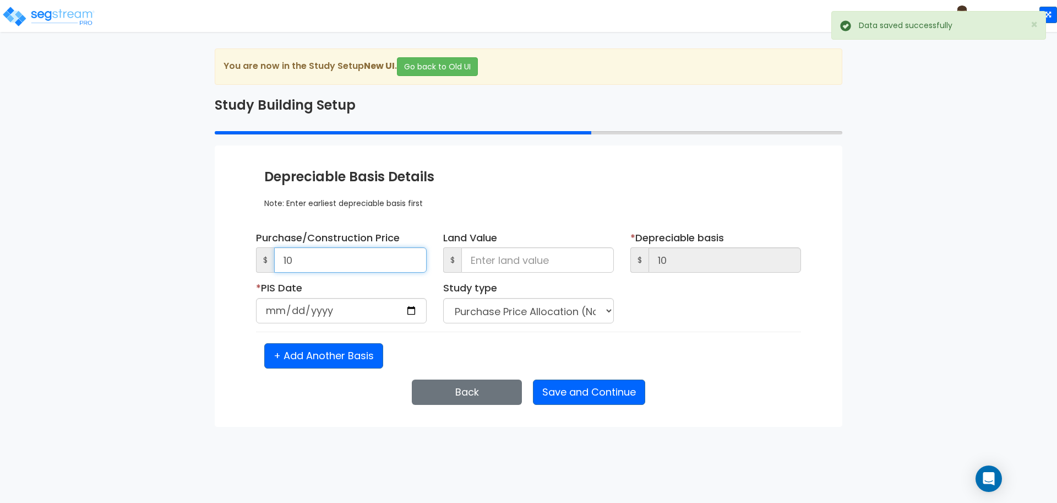
type input "100"
type input "1,000"
type input "10,000"
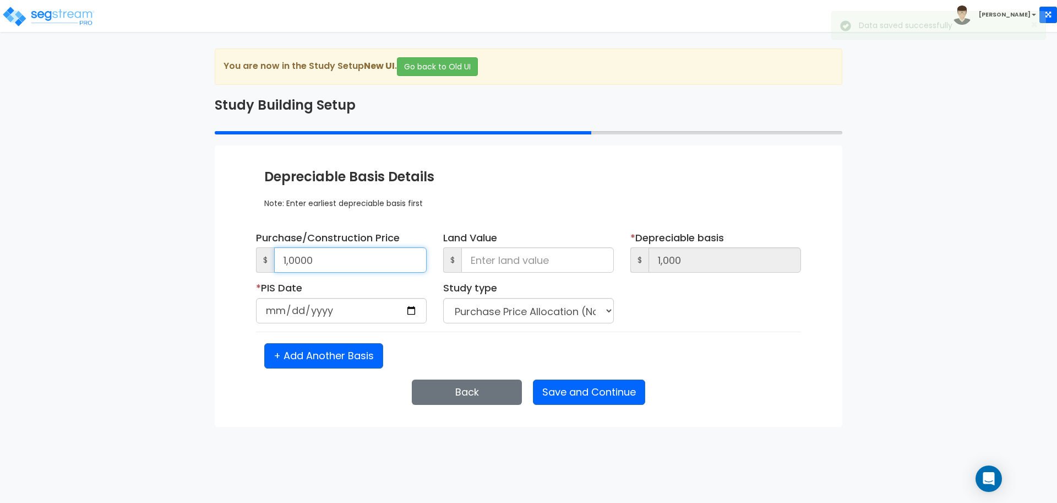
type input "10,000"
type input "100,000"
type input "1,000,000"
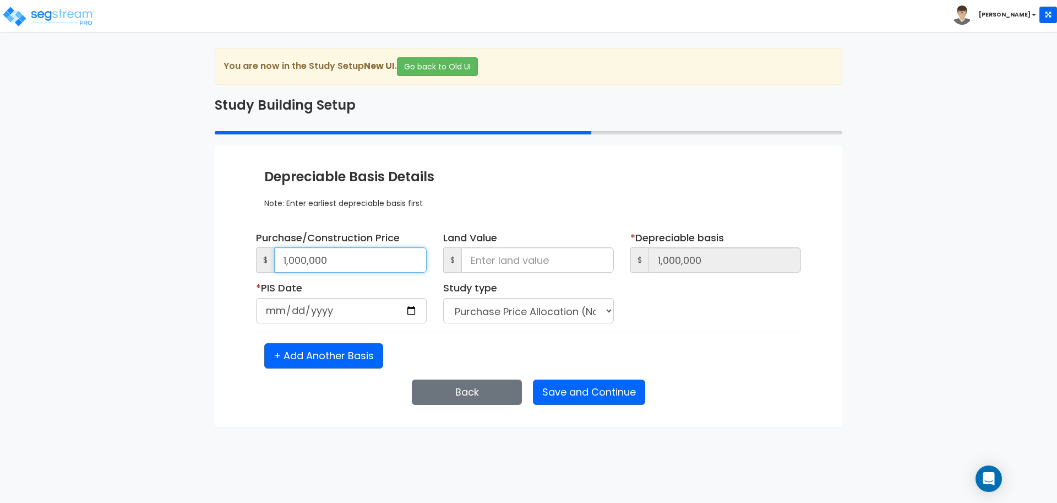
type input "1,000,000"
type input "0"
type input "1,000,000"
click at [278, 313] on input "date" at bounding box center [341, 310] width 171 height 25
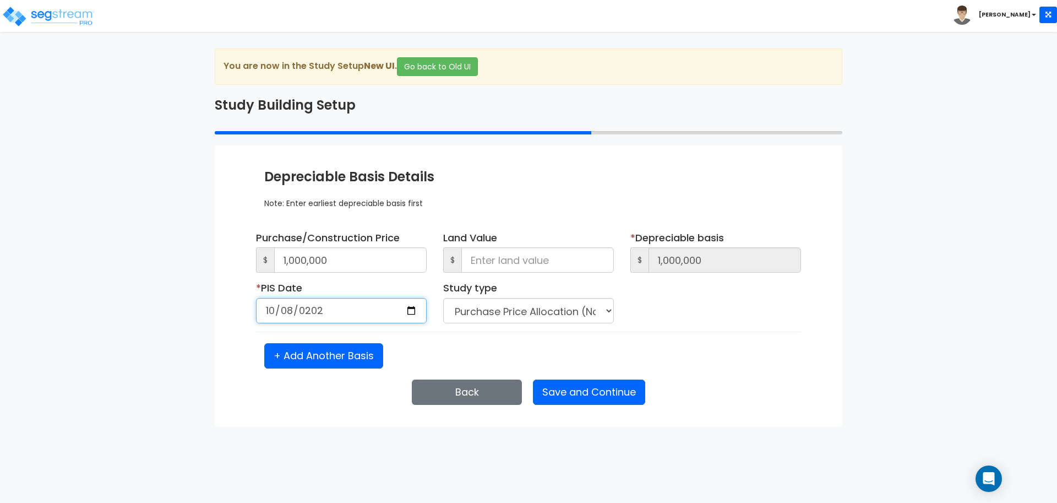
type input "2025-10-08"
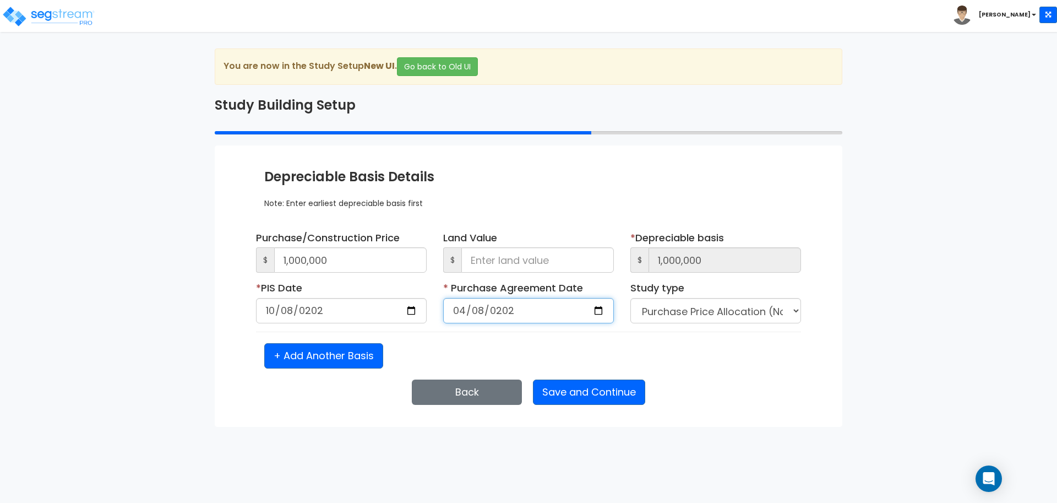
type input "2025-04-08"
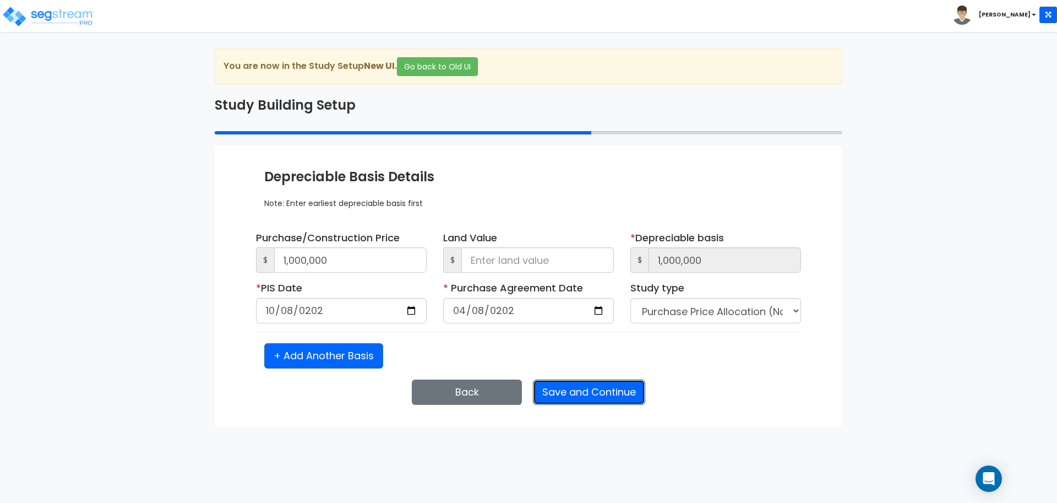
click at [589, 393] on button "Save and Continue" at bounding box center [589, 391] width 112 height 25
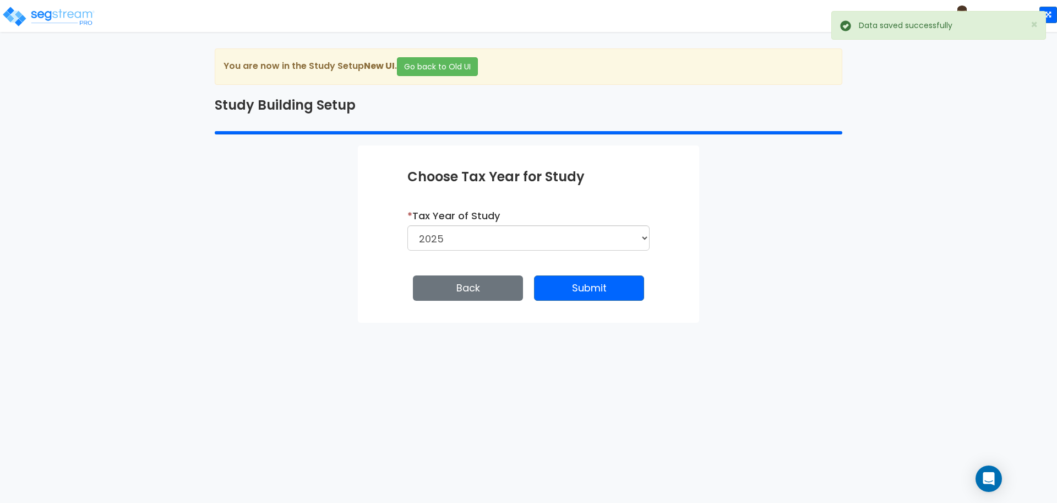
click at [593, 302] on div "Enter Study Naming Information * Study Name Fastfood Tenant 100825 Entity Name …" at bounding box center [528, 233] width 341 height 177
click at [589, 303] on div "Enter Study Naming Information * Study Name Fastfood Tenant 100825 Entity Name …" at bounding box center [528, 233] width 341 height 177
click at [586, 293] on button "Submit" at bounding box center [589, 287] width 110 height 25
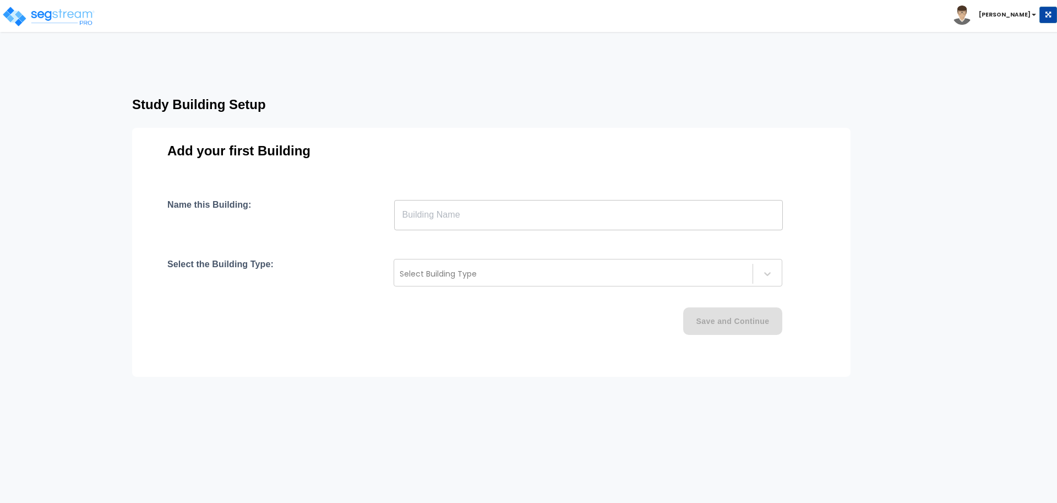
click at [604, 217] on input "text" at bounding box center [588, 214] width 389 height 31
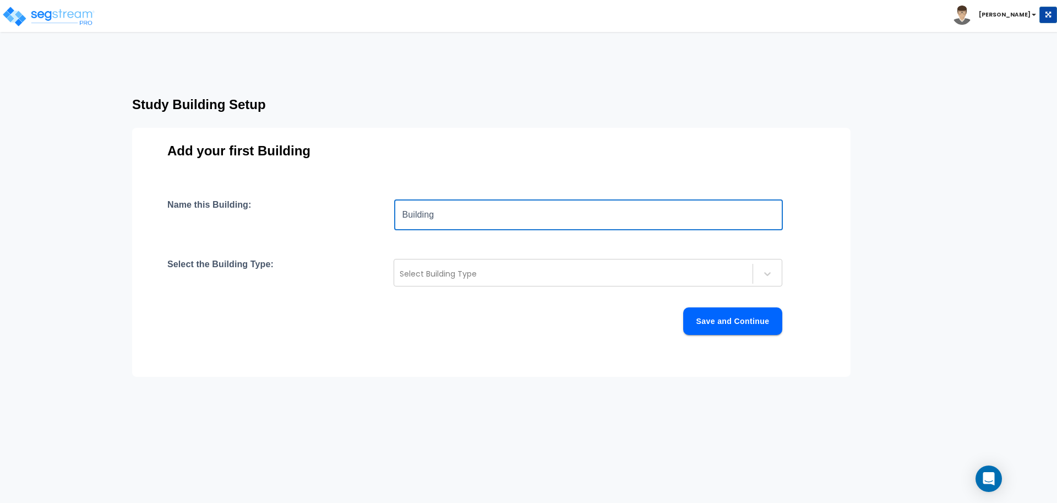
type input "Building"
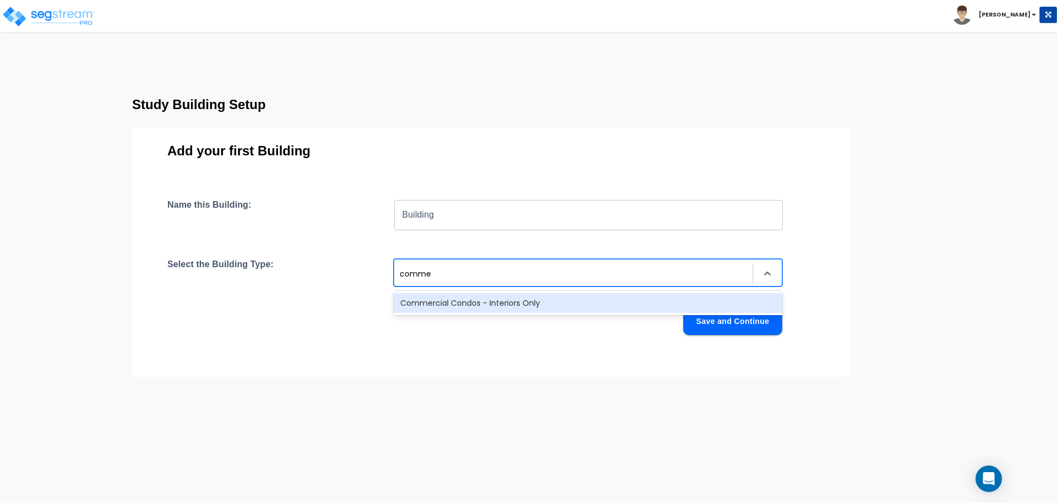
type input "commer"
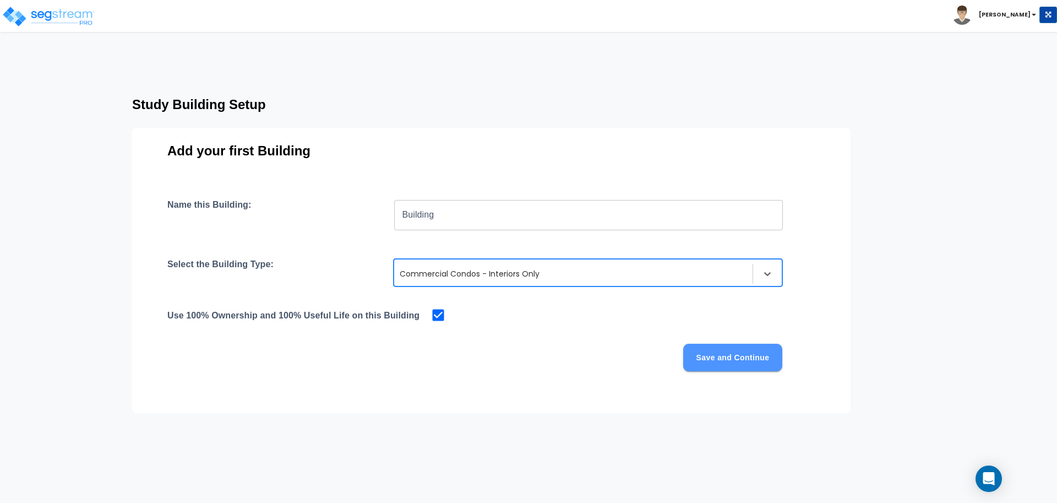
click at [727, 347] on button "Save and Continue" at bounding box center [732, 357] width 99 height 28
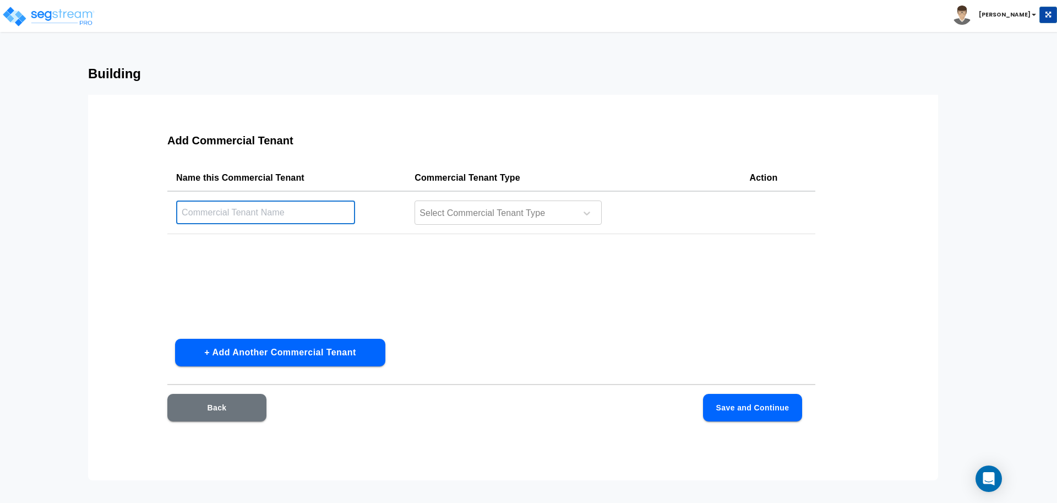
click at [323, 214] on input "text" at bounding box center [265, 212] width 179 height 24
type input "Fast Food"
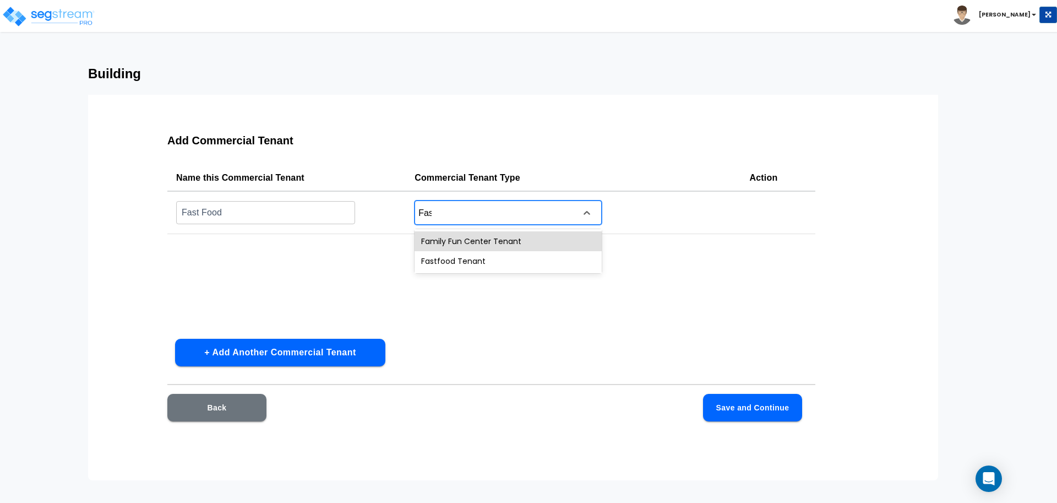
type input "Fast"
click at [734, 394] on button "Save and Continue" at bounding box center [752, 408] width 99 height 28
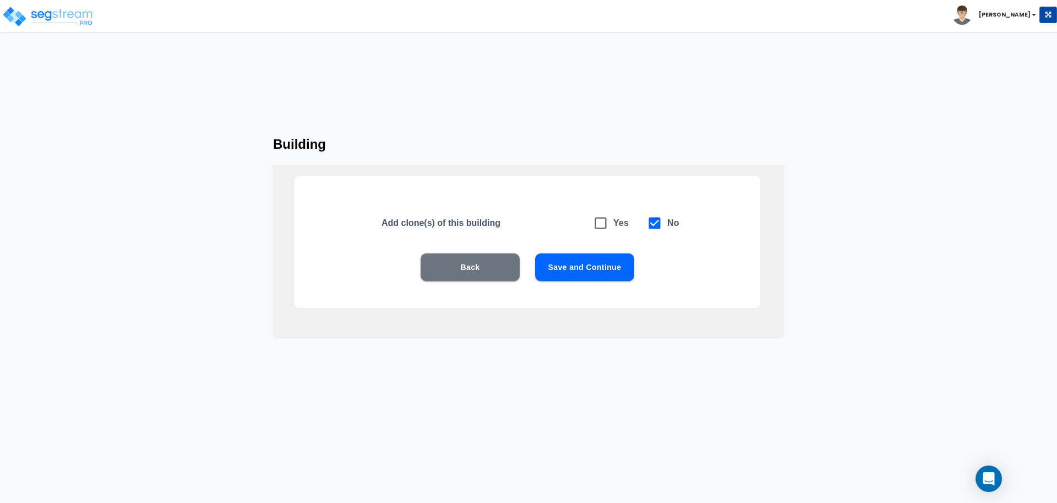
click at [588, 264] on button "Save and Continue" at bounding box center [584, 267] width 99 height 28
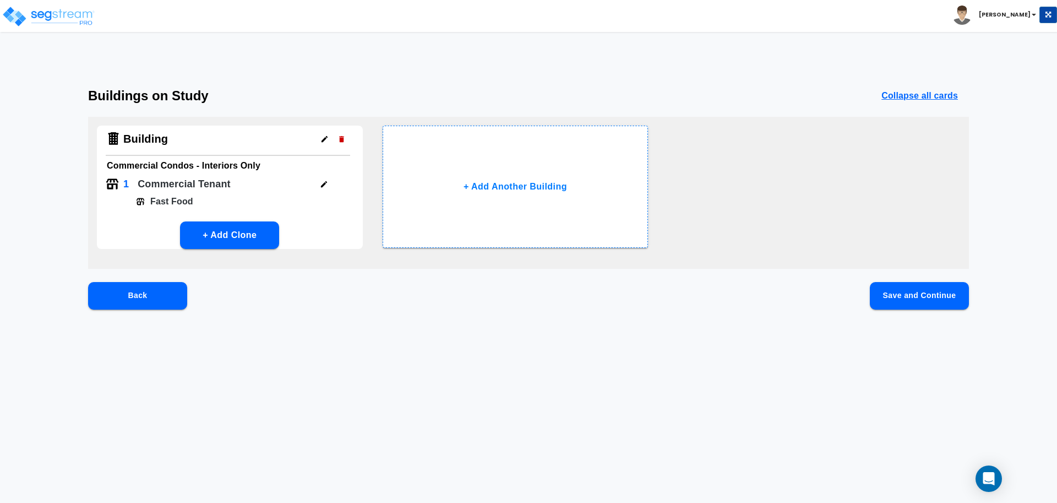
click at [887, 308] on button "Save and Continue" at bounding box center [919, 296] width 99 height 28
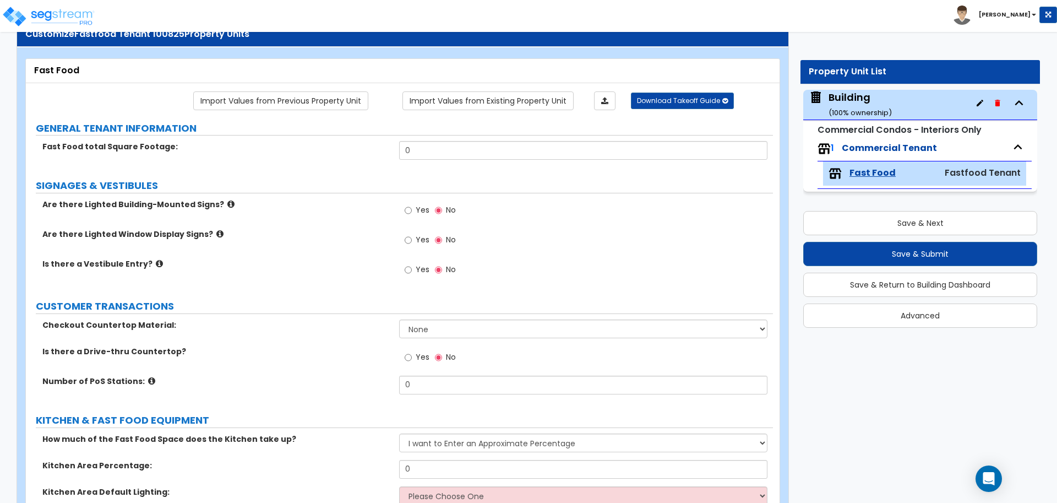
scroll to position [40, 0]
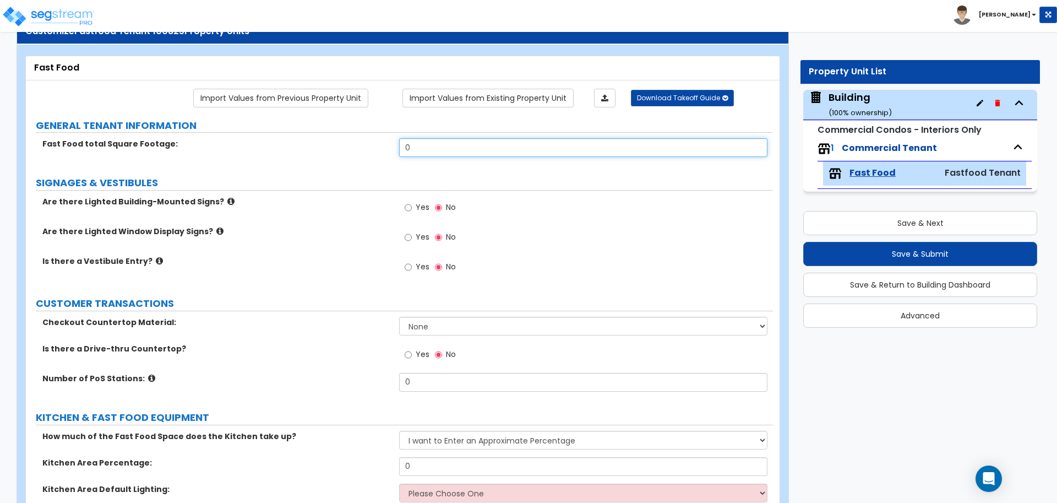
drag, startPoint x: 451, startPoint y: 146, endPoint x: 376, endPoint y: 135, distance: 76.1
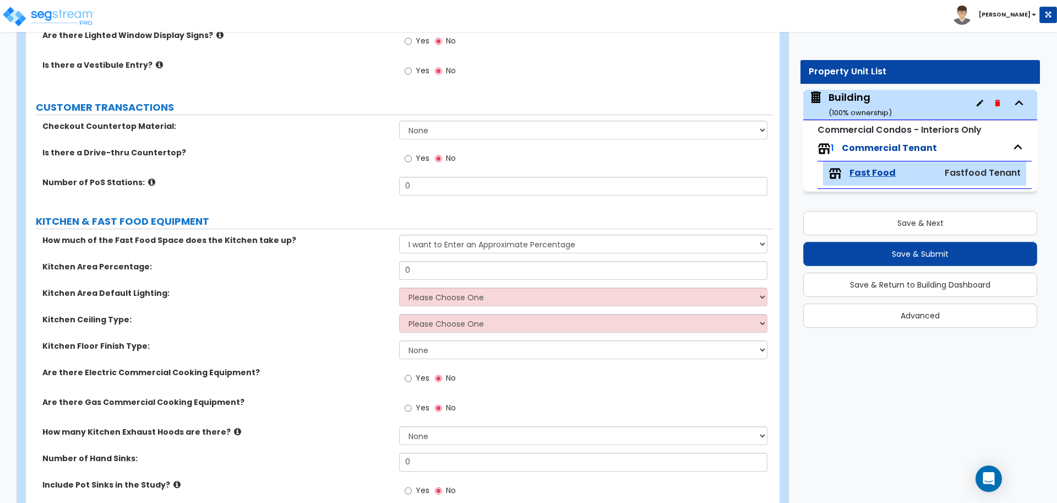
scroll to position [242, 0]
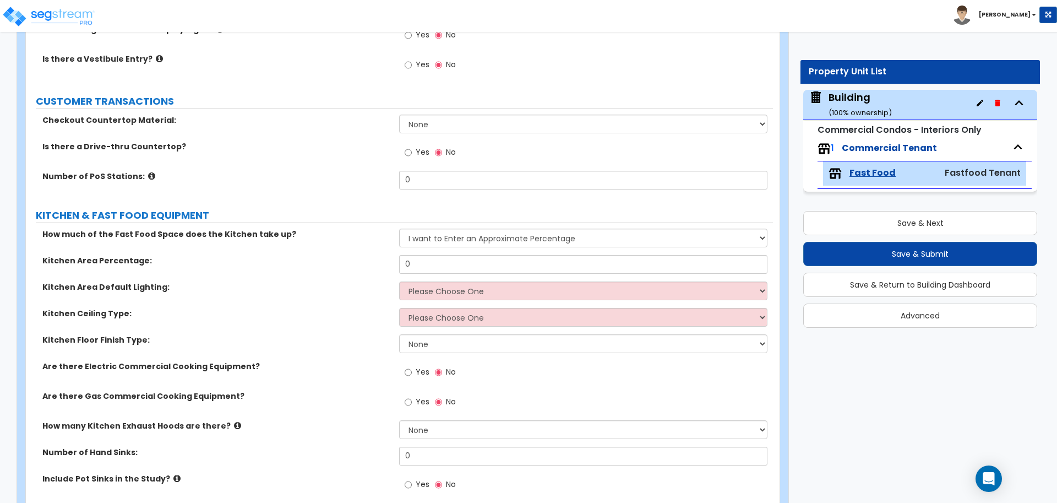
type input "5,000"
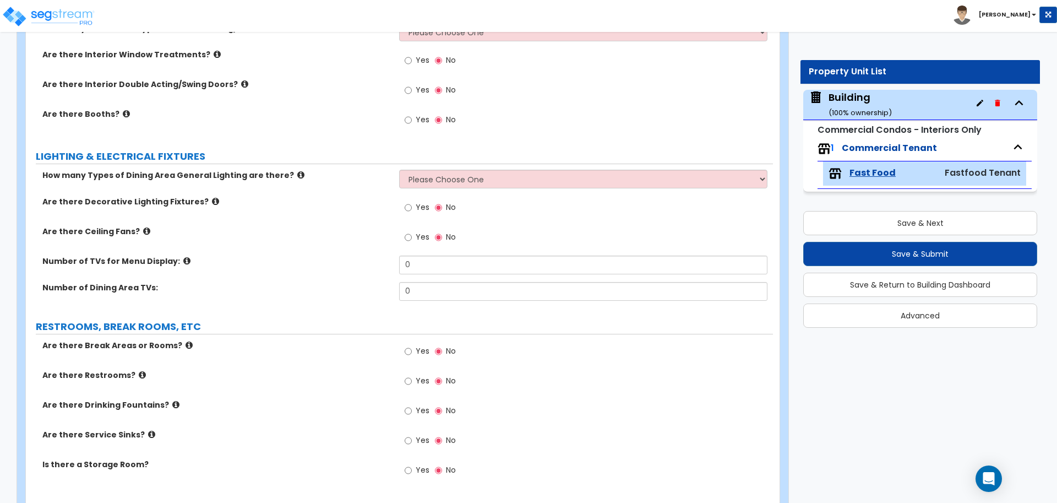
scroll to position [1239, 0]
click at [419, 127] on div "Yes No" at bounding box center [430, 119] width 62 height 25
click at [418, 121] on span "Yes" at bounding box center [423, 118] width 14 height 11
click at [412, 121] on input "Yes" at bounding box center [408, 119] width 7 height 12
radio input "true"
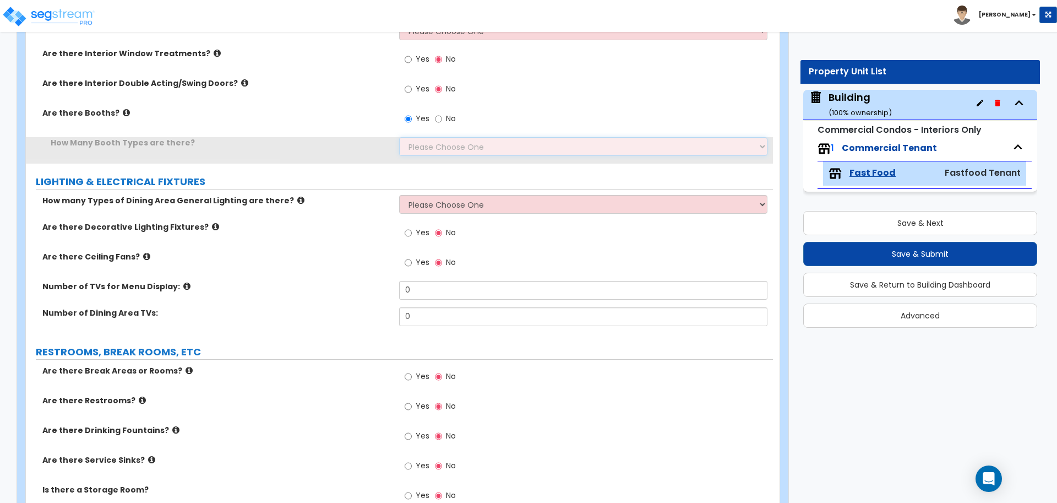
click at [440, 145] on select "Please Choose One 1 2 3" at bounding box center [583, 146] width 368 height 19
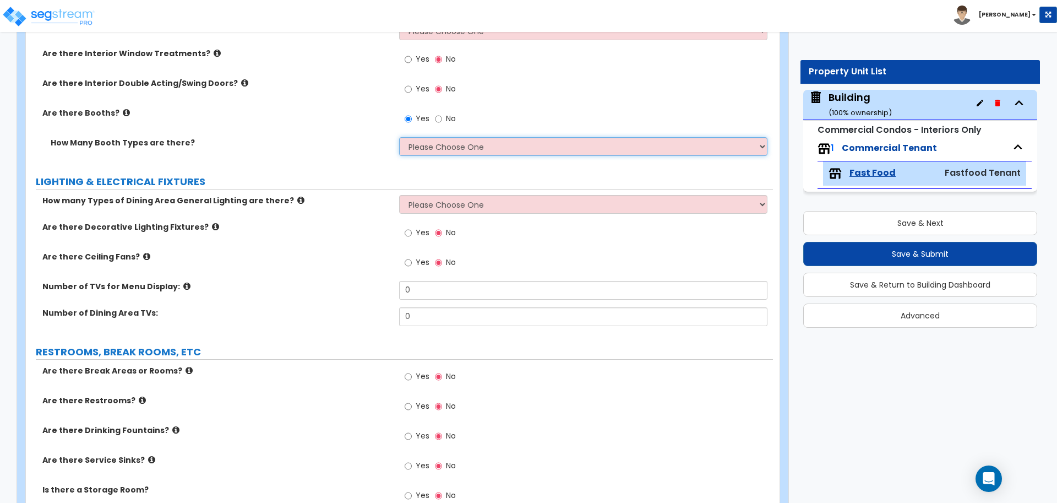
select select "3"
click at [399, 137] on select "Please Choose One 1 2 3" at bounding box center [583, 146] width 368 height 19
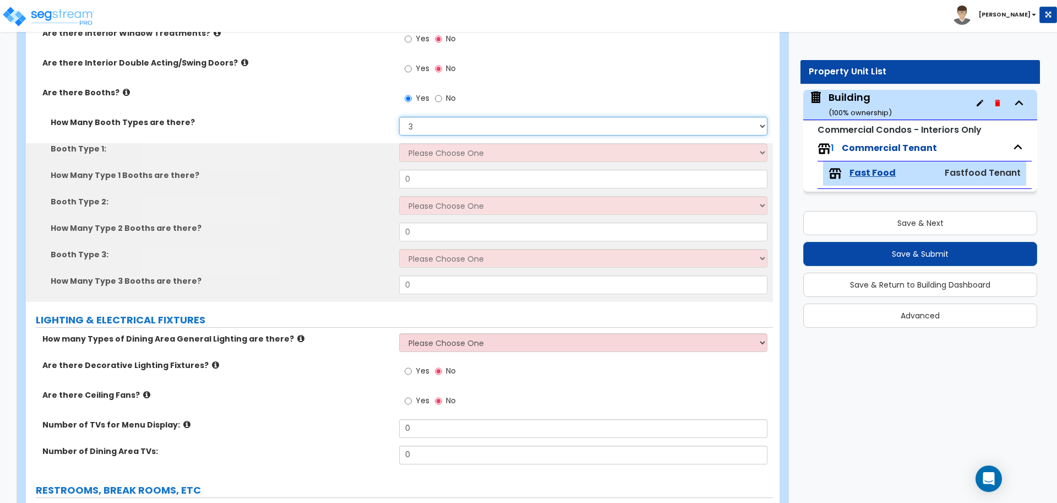
scroll to position [1261, 0]
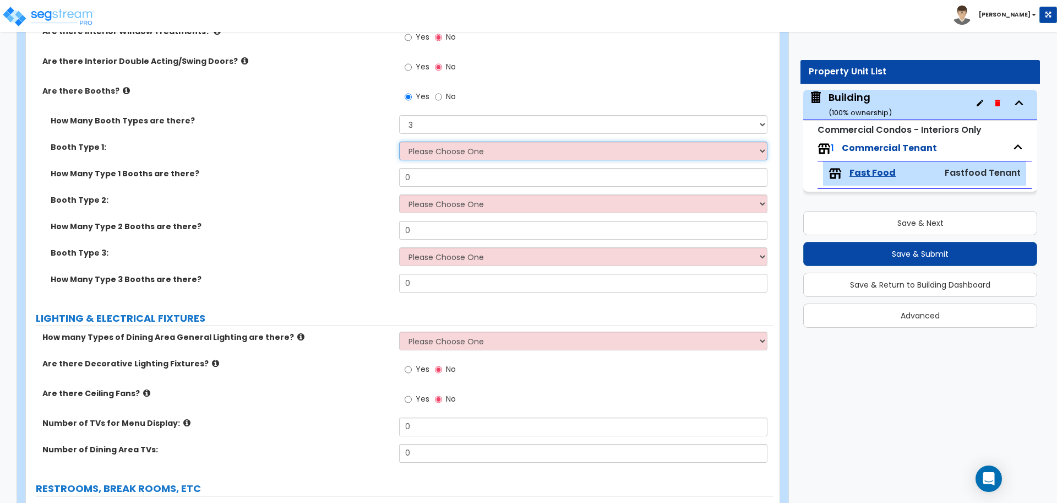
click at [423, 151] on select "Please Choose One Plastic, 2-Seater Plastic, 4-Seater Upholstered, 4-Seater Uph…" at bounding box center [583, 150] width 368 height 19
select select "4"
click at [399, 141] on select "Please Choose One Plastic, 2-Seater Plastic, 4-Seater Upholstered, 4-Seater Uph…" at bounding box center [583, 150] width 368 height 19
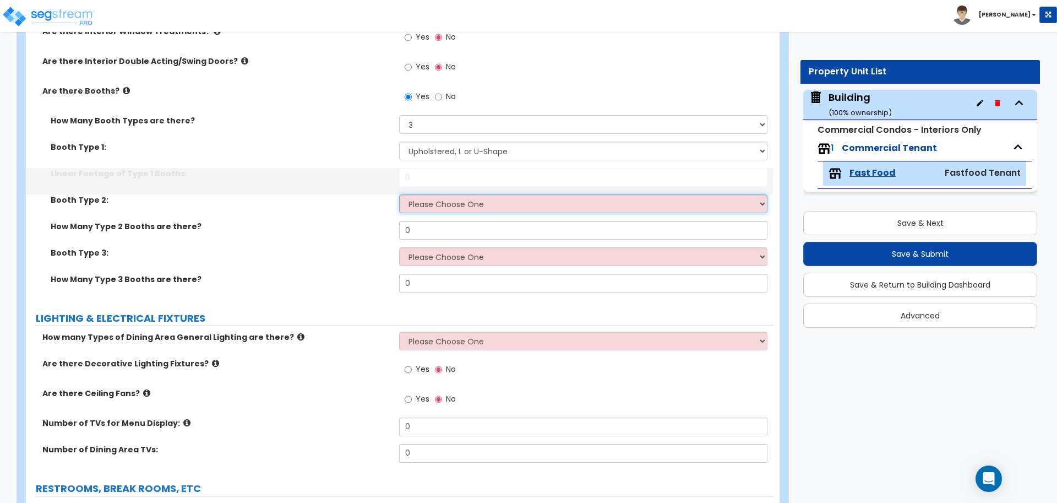
click at [449, 200] on select "Please Choose One Plastic, 2-Seater Plastic, 4-Seater Upholstered, 4-Seater Uph…" at bounding box center [583, 203] width 368 height 19
select select "4"
click at [399, 194] on select "Please Choose One Plastic, 2-Seater Plastic, 4-Seater Upholstered, 4-Seater Uph…" at bounding box center [583, 203] width 368 height 19
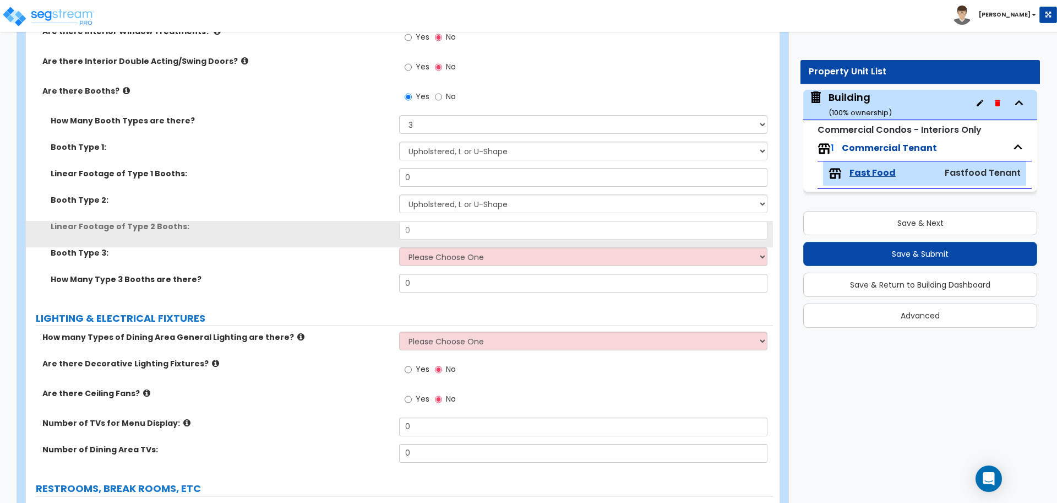
click at [437, 265] on div "Booth Type 3: Please Choose One Plastic, 2-Seater Plastic, 4-Seater Upholstered…" at bounding box center [399, 260] width 747 height 26
click at [436, 268] on div "Booth Type 3: Please Choose One Plastic, 2-Seater Plastic, 4-Seater Upholstered…" at bounding box center [399, 260] width 747 height 26
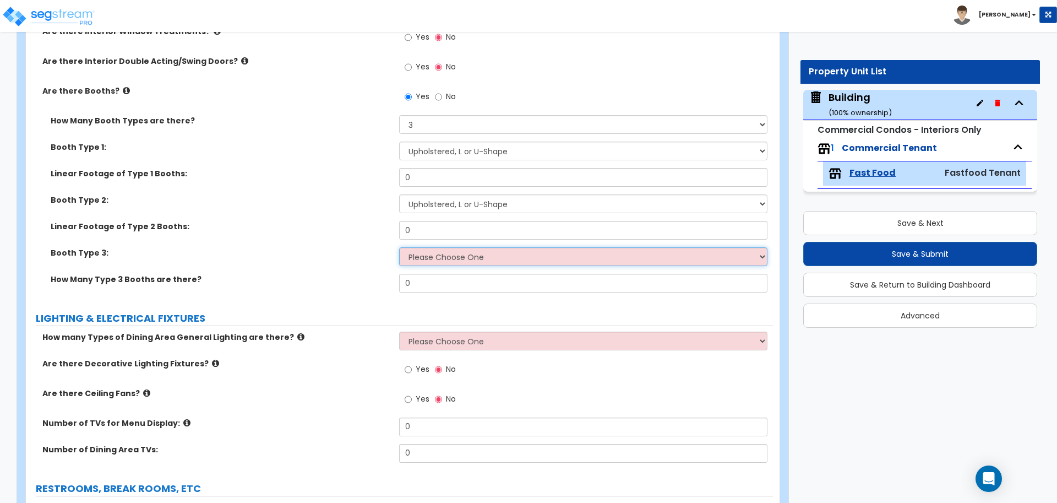
click at [436, 256] on select "Please Choose One Plastic, 2-Seater Plastic, 4-Seater Upholstered, 4-Seater Uph…" at bounding box center [583, 256] width 368 height 19
select select "4"
click at [399, 247] on select "Please Choose One Plastic, 2-Seater Plastic, 4-Seater Upholstered, 4-Seater Uph…" at bounding box center [583, 256] width 368 height 19
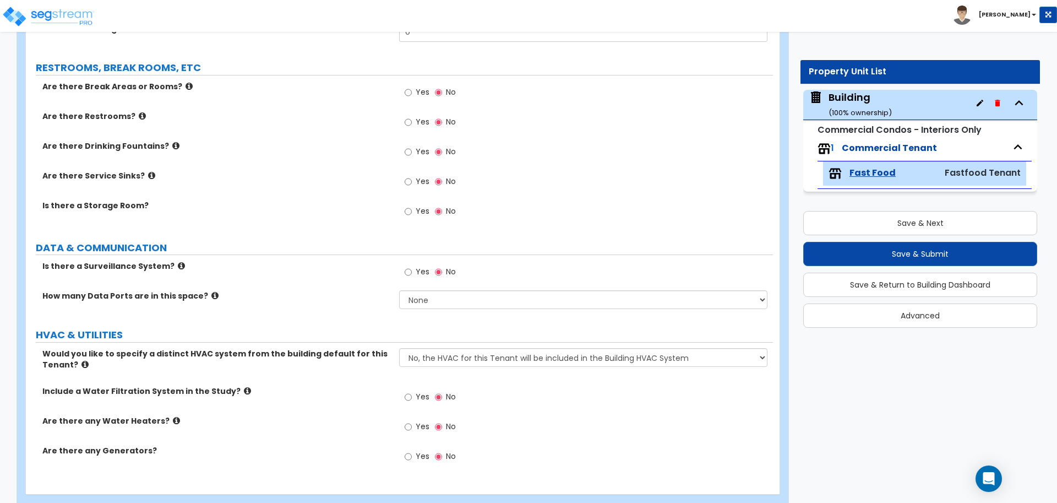
scroll to position [1687, 0]
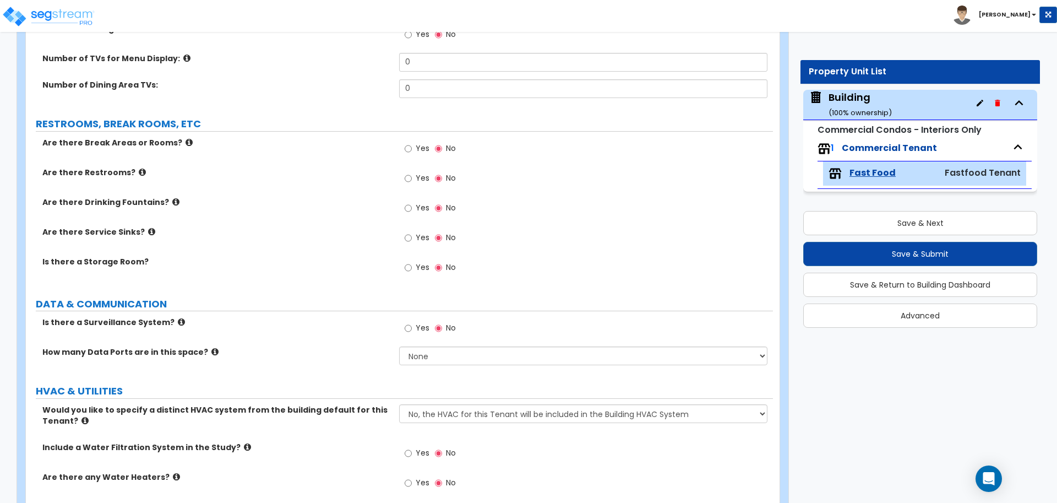
click at [424, 147] on span "Yes" at bounding box center [423, 148] width 14 height 11
click at [412, 147] on input "Yes" at bounding box center [408, 149] width 7 height 12
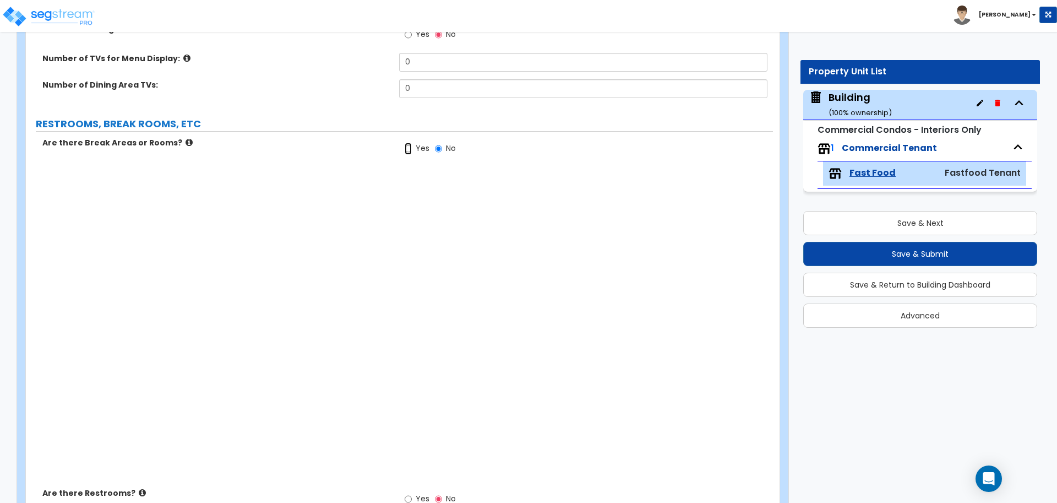
radio input "true"
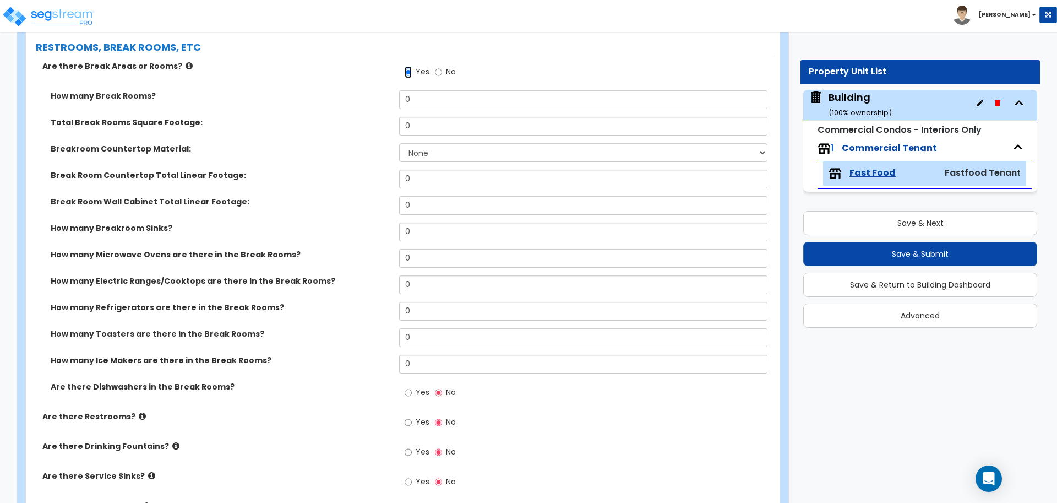
scroll to position [1703, 0]
click at [433, 154] on select "None Plastic Laminate Solid Surface Stone Quartz Marble Tile Wood Stainless Ste…" at bounding box center [583, 152] width 368 height 19
click at [462, 152] on select "None Plastic Laminate Solid Surface Stone Quartz Marble Tile Wood Stainless Ste…" at bounding box center [583, 152] width 368 height 19
click at [452, 152] on select "None Plastic Laminate Solid Surface Stone Quartz Marble Tile Wood Stainless Ste…" at bounding box center [583, 152] width 368 height 19
click at [439, 144] on select "None Plastic Laminate Solid Surface Stone Quartz Marble Tile Wood Stainless Ste…" at bounding box center [583, 152] width 368 height 19
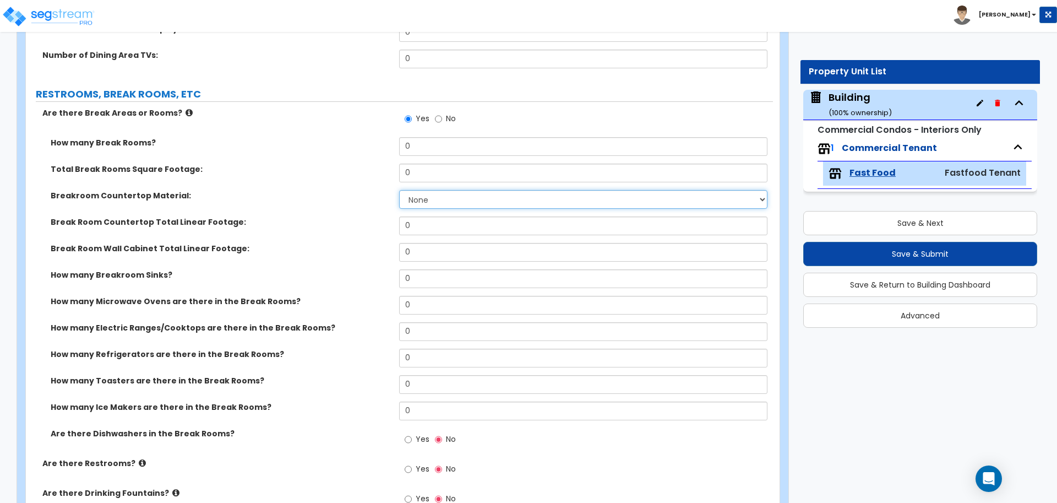
scroll to position [1658, 0]
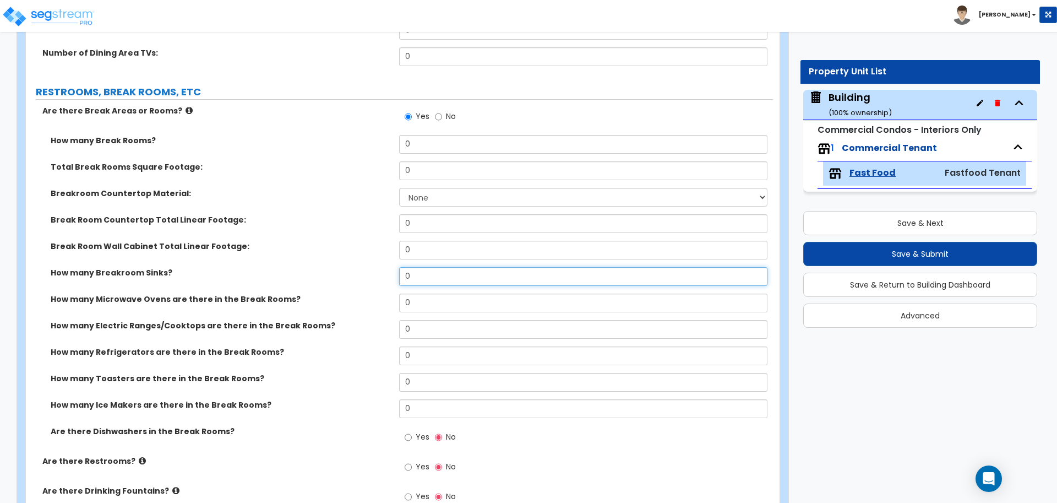
drag, startPoint x: 411, startPoint y: 272, endPoint x: 362, endPoint y: 261, distance: 50.2
click at [363, 261] on div "How many Break Rooms? 0 Total Break Rooms Square Footage: 0 Breakroom Counterto…" at bounding box center [399, 295] width 730 height 320
type input "0"
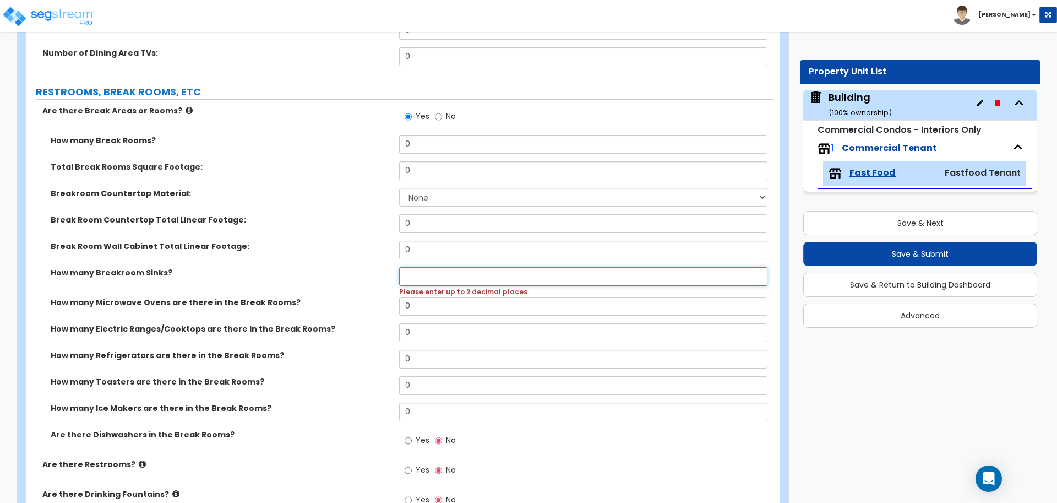
type input "1"
select select "1"
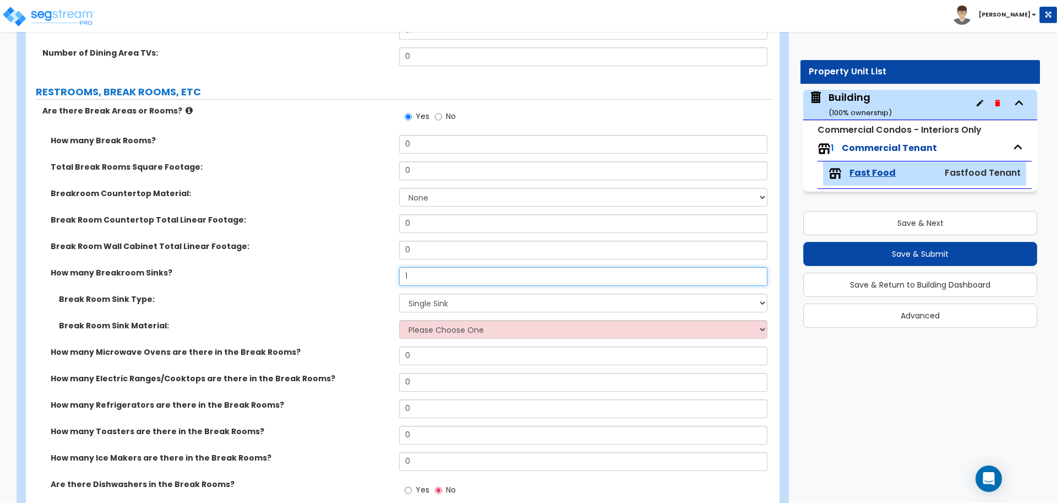
type input "1"
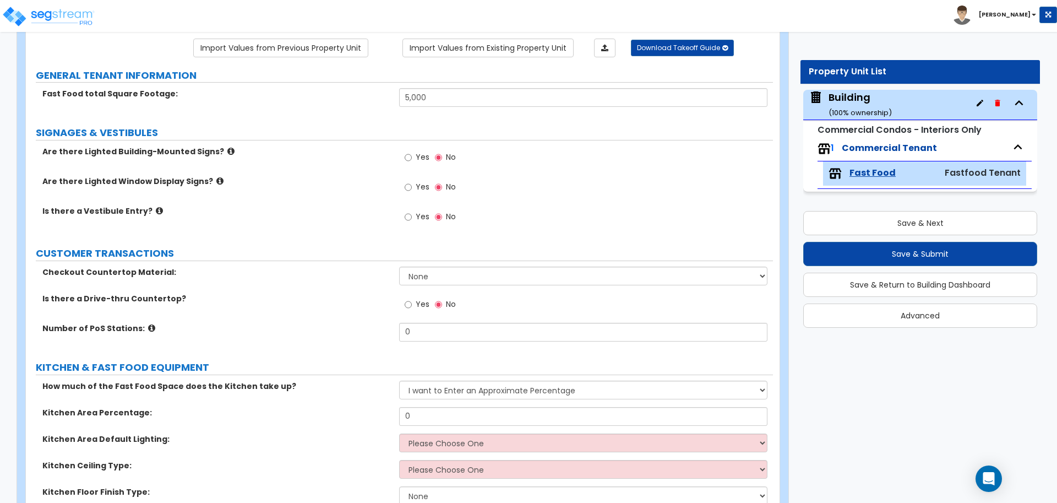
scroll to position [1069, 0]
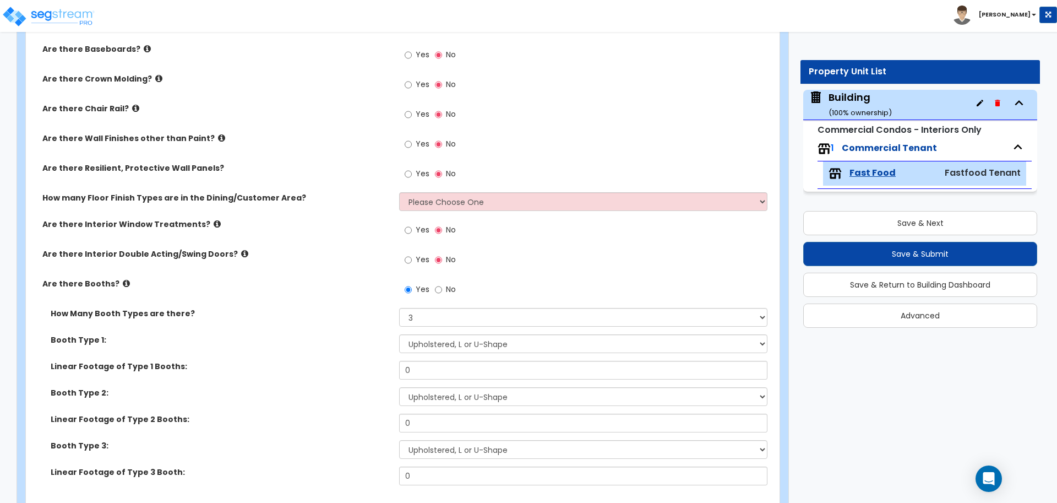
click at [241, 249] on icon at bounding box center [244, 253] width 7 height 8
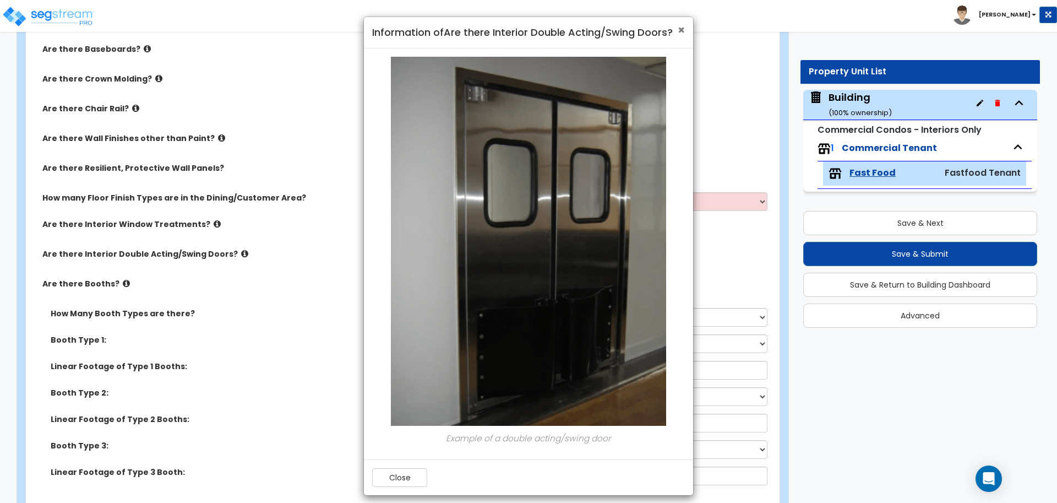
click at [680, 32] on span "×" at bounding box center [681, 30] width 7 height 16
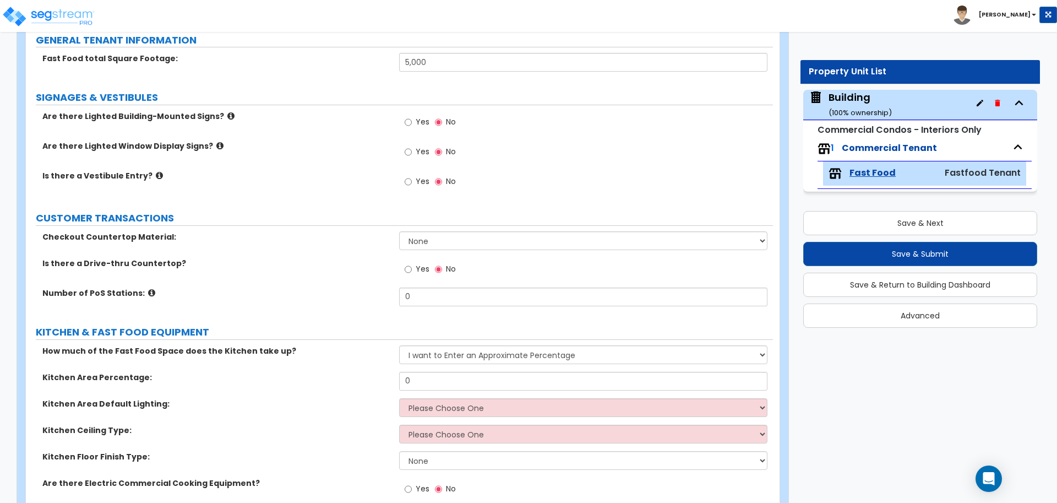
scroll to position [127, 0]
click at [424, 117] on span "Yes" at bounding box center [423, 120] width 14 height 11
click at [412, 117] on input "Yes" at bounding box center [408, 121] width 7 height 12
radio input "true"
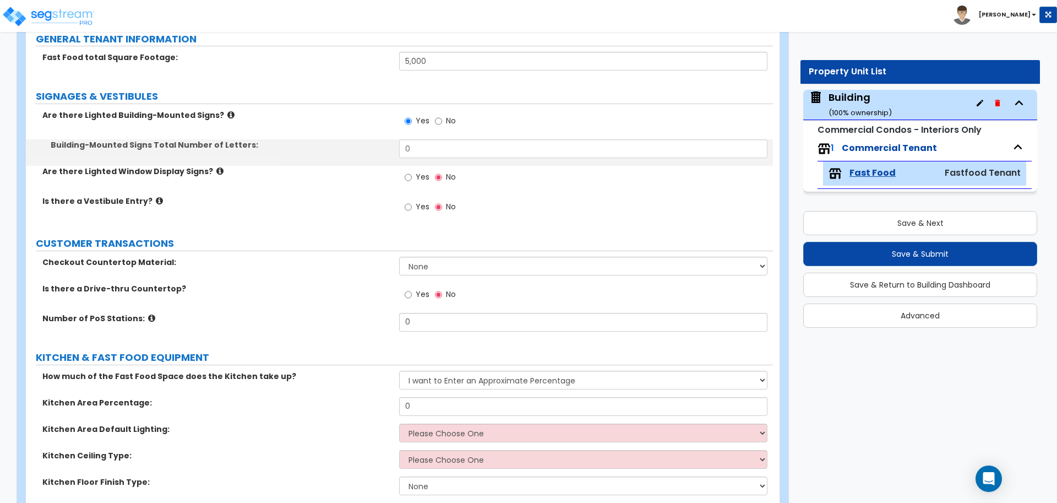
click at [227, 113] on icon at bounding box center [230, 115] width 7 height 8
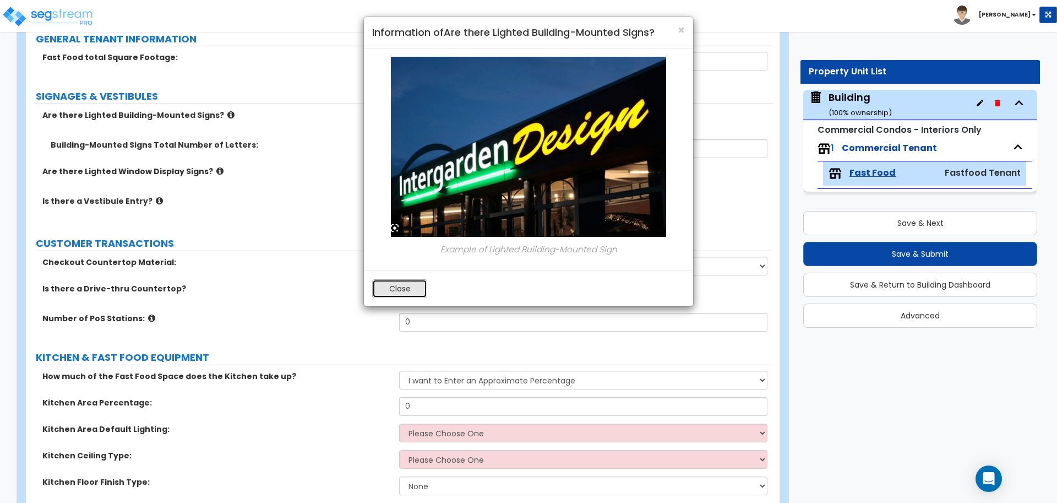
click at [407, 287] on button "Close" at bounding box center [399, 288] width 55 height 19
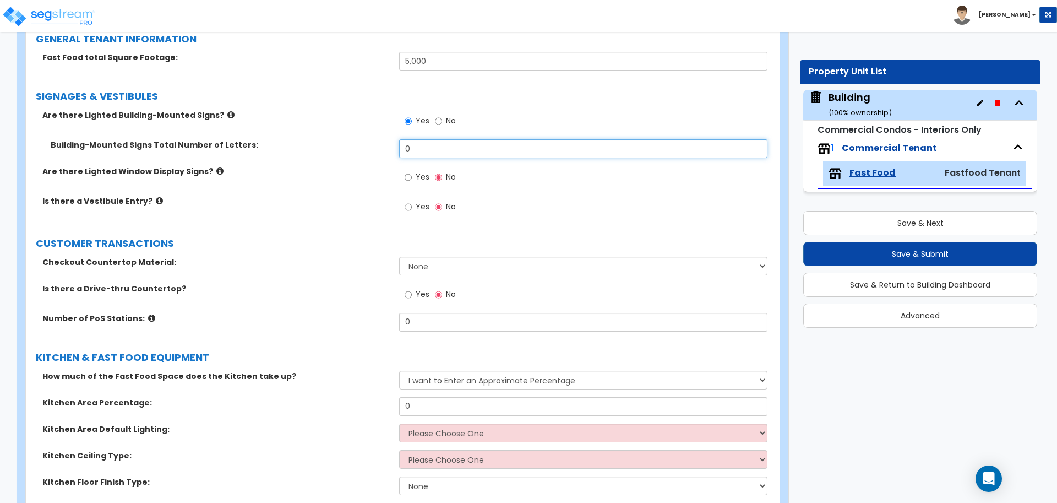
drag, startPoint x: 425, startPoint y: 140, endPoint x: 369, endPoint y: 138, distance: 55.7
click at [370, 139] on div "Building-Mounted Signs Total Number of Letters: 0" at bounding box center [399, 152] width 747 height 26
type input "10"
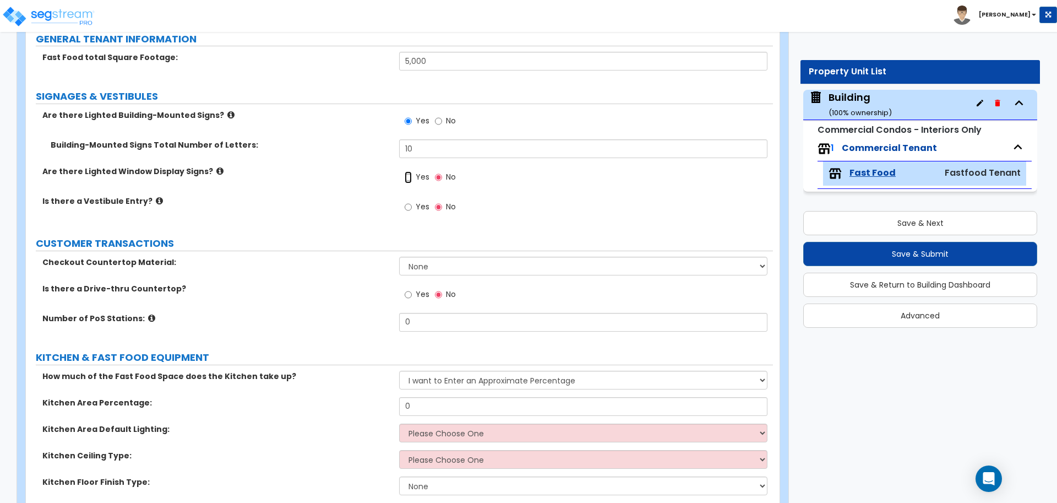
click at [406, 176] on input "Yes" at bounding box center [408, 177] width 7 height 12
radio input "true"
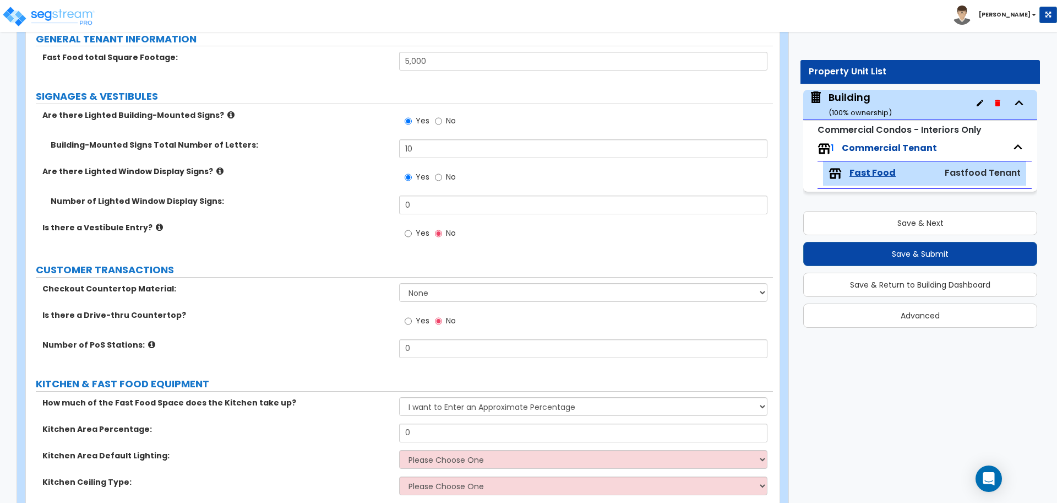
click at [216, 169] on icon at bounding box center [219, 171] width 7 height 8
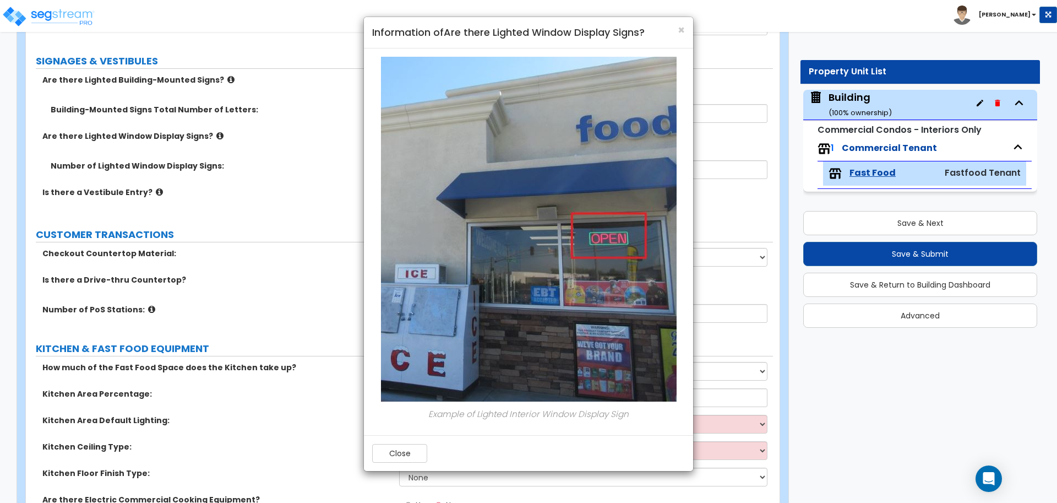
scroll to position [166, 0]
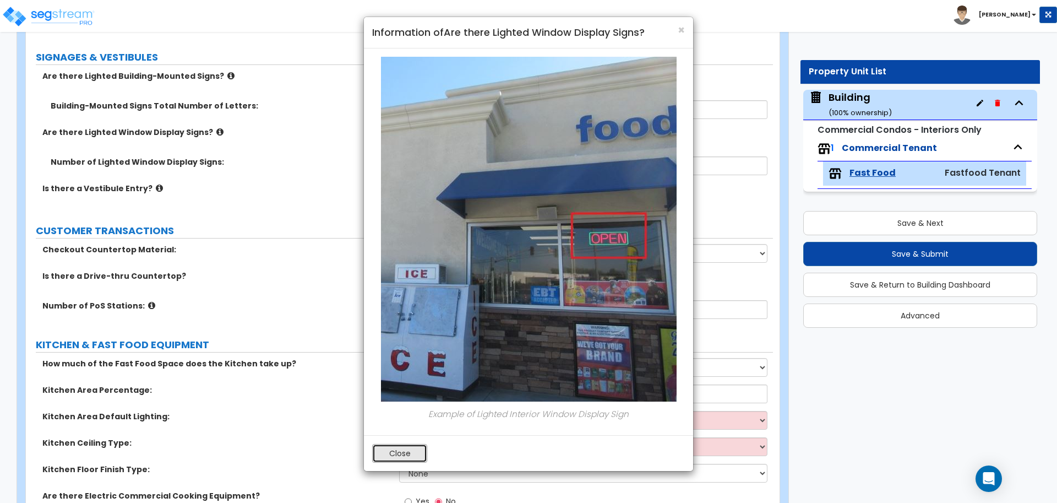
click at [414, 453] on button "Close" at bounding box center [399, 453] width 55 height 19
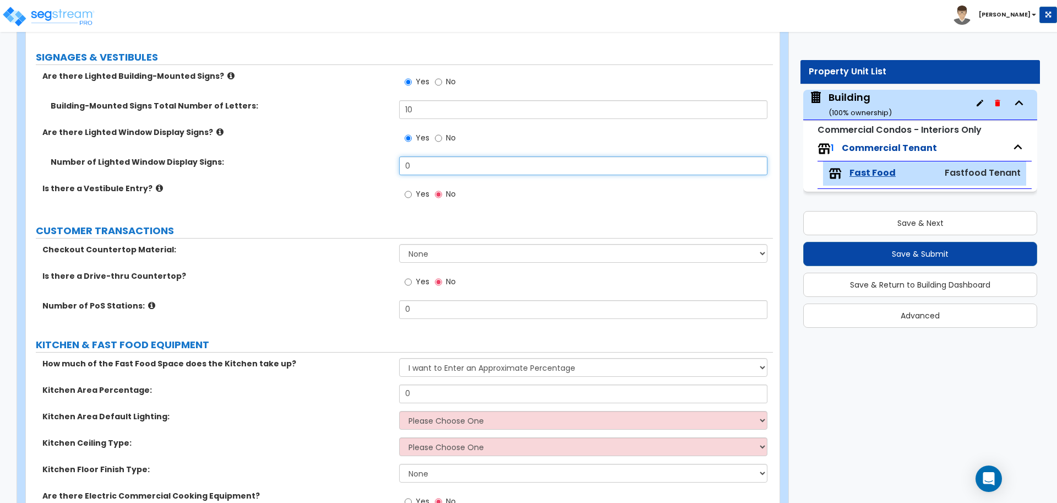
drag, startPoint x: 416, startPoint y: 164, endPoint x: 364, endPoint y: 159, distance: 52.6
click at [365, 157] on div "Number of Lighted Window Display Signs: 0" at bounding box center [399, 169] width 747 height 26
type input "2"
click at [417, 196] on span "Yes" at bounding box center [423, 193] width 14 height 11
click at [412, 196] on input "Yes" at bounding box center [408, 194] width 7 height 12
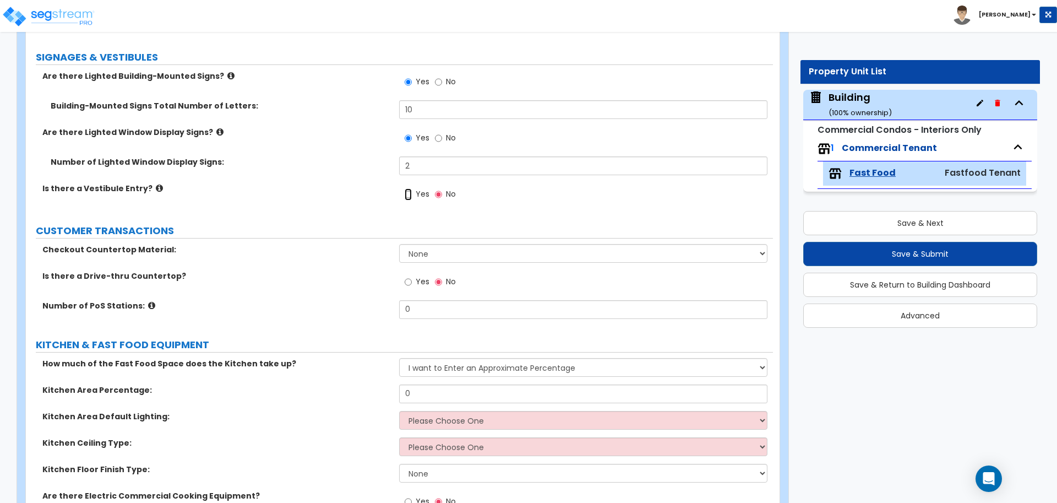
radio input "true"
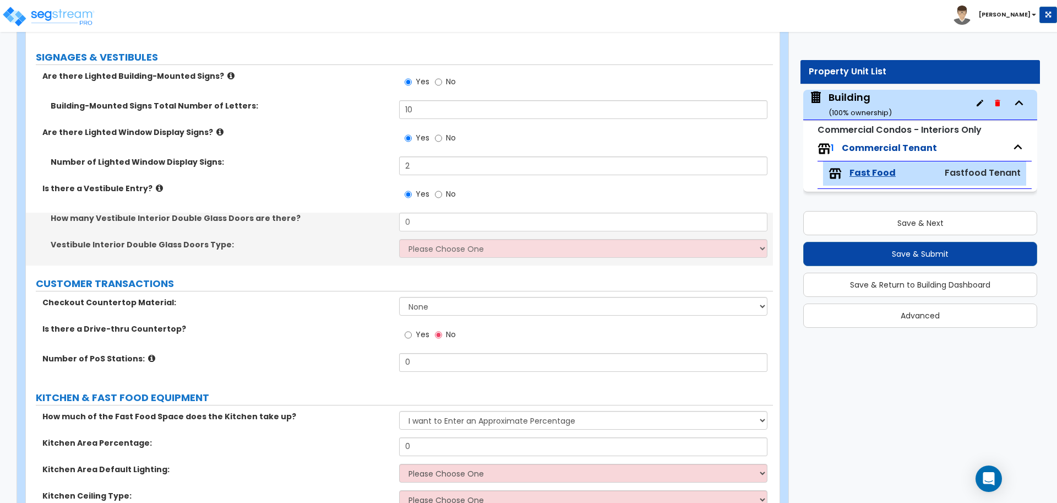
click at [156, 187] on icon at bounding box center [159, 188] width 7 height 8
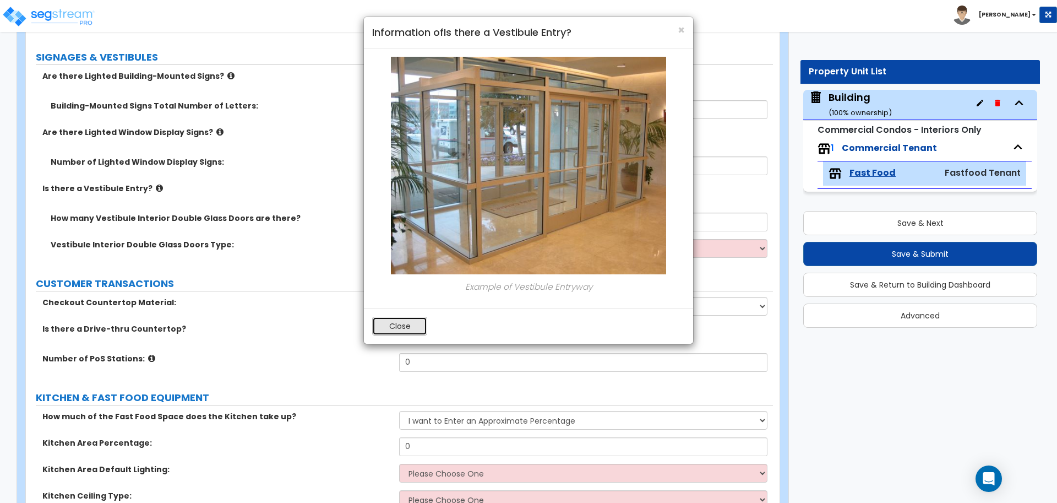
click at [412, 325] on button "Close" at bounding box center [399, 325] width 55 height 19
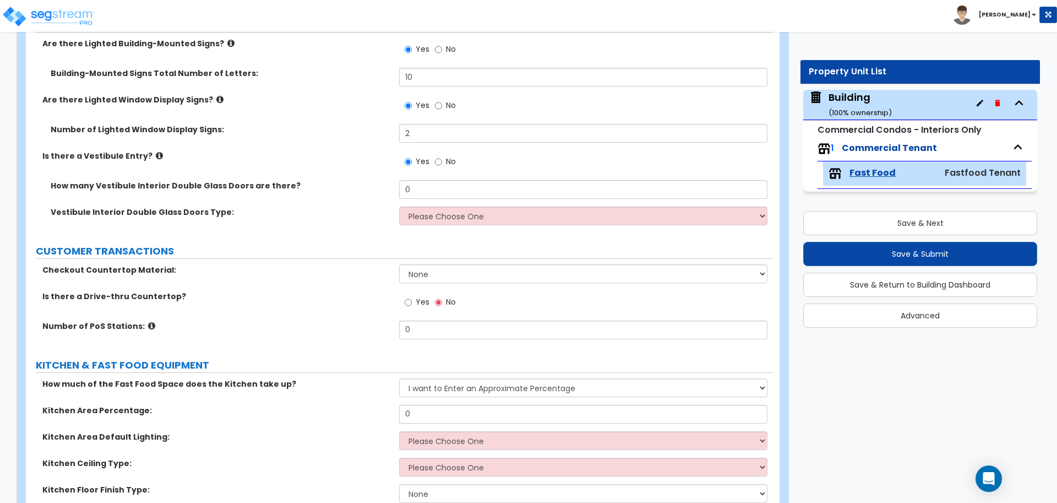
scroll to position [207, 0]
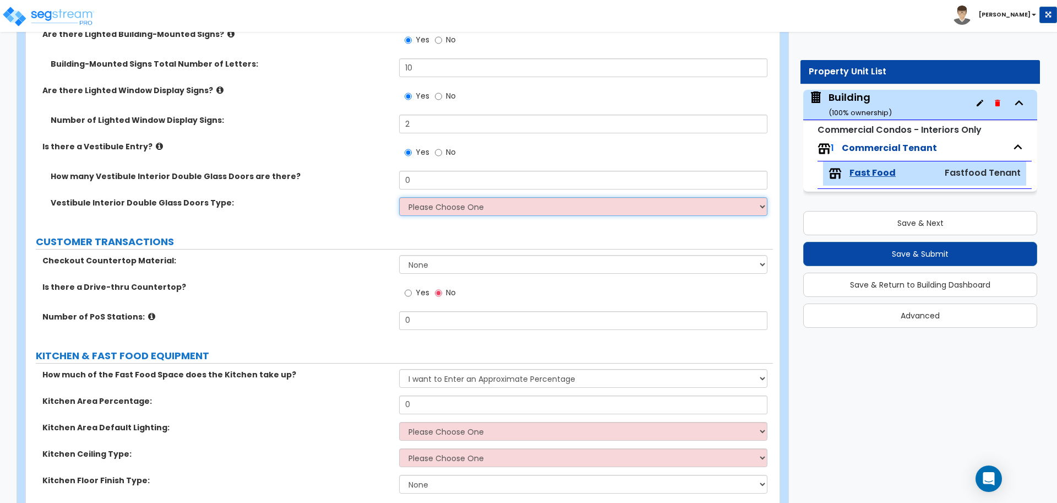
click at [460, 209] on select "Please Choose One Hinged Sliding" at bounding box center [583, 206] width 368 height 19
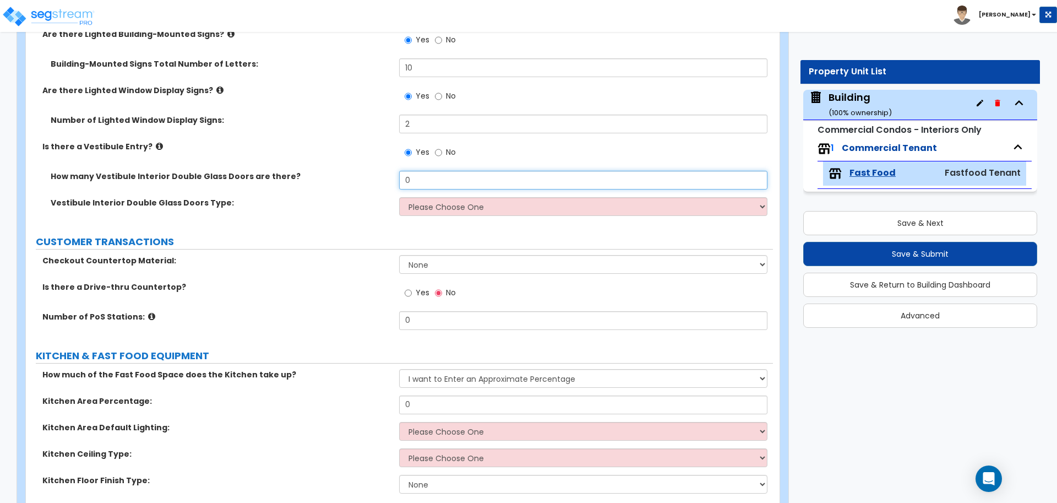
drag, startPoint x: 432, startPoint y: 181, endPoint x: 371, endPoint y: 180, distance: 61.1
click at [370, 180] on div "How many Vestibule Interior Double Glass Doors are there? 0" at bounding box center [399, 184] width 747 height 26
type input "2"
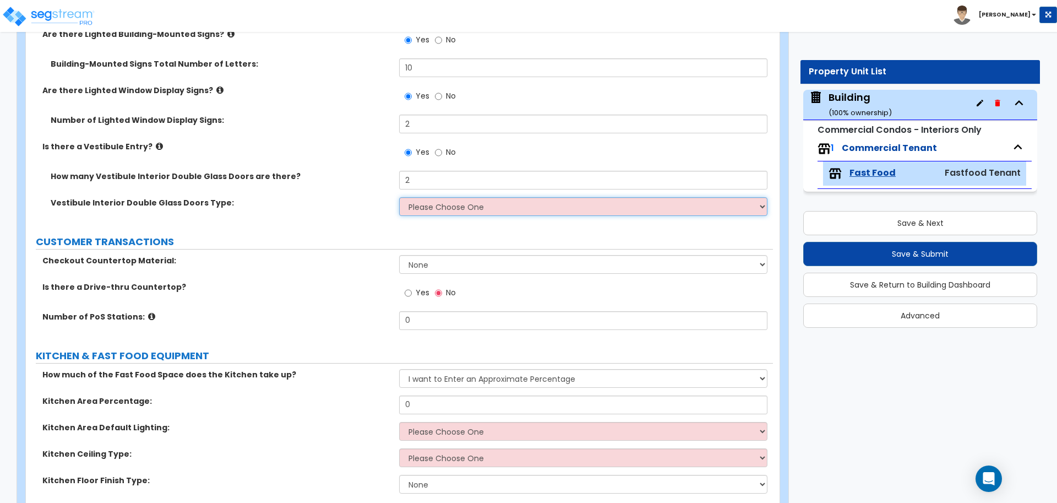
click at [469, 205] on select "Please Choose One Hinged Sliding" at bounding box center [583, 206] width 368 height 19
select select "2"
click at [399, 197] on select "Please Choose One Hinged Sliding" at bounding box center [583, 206] width 368 height 19
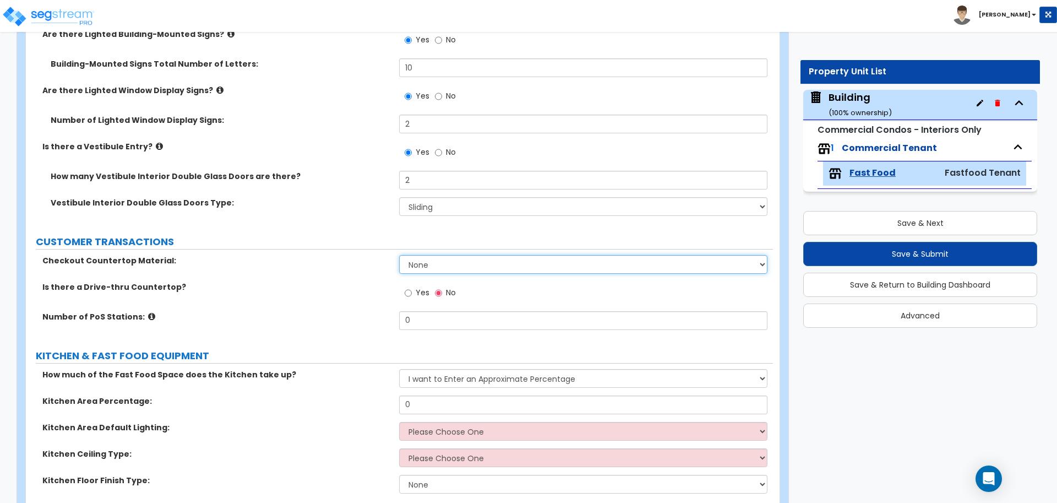
click at [445, 257] on select "None Plastic Laminate Solid Surface Stone Quartz Marble Tile Wood Stainless Ste…" at bounding box center [583, 264] width 368 height 19
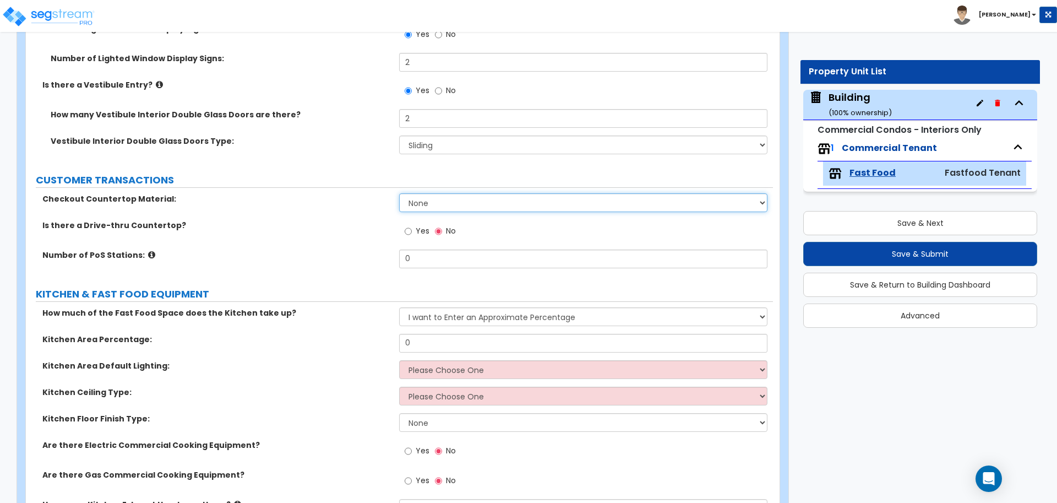
scroll to position [286, 0]
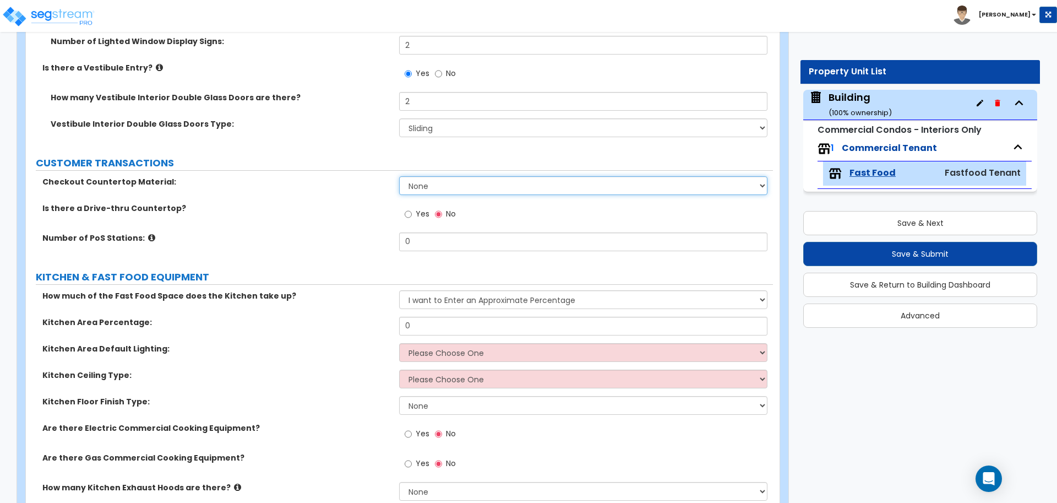
click at [458, 193] on select "None Plastic Laminate Solid Surface Stone Quartz Marble Tile Wood Stainless Ste…" at bounding box center [583, 185] width 368 height 19
select select "2"
click at [399, 176] on select "None Plastic Laminate Solid Surface Stone Quartz Marble Tile Wood Stainless Ste…" at bounding box center [583, 185] width 368 height 19
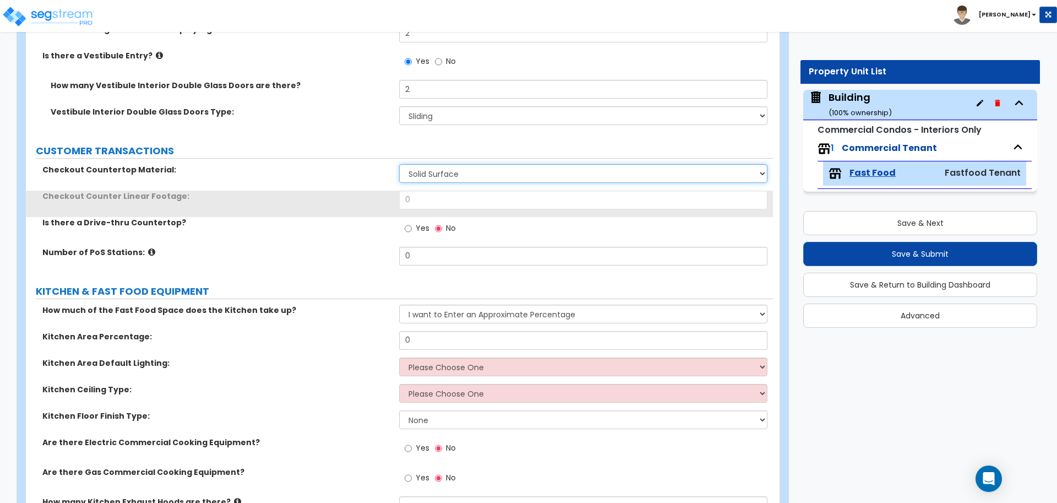
scroll to position [301, 0]
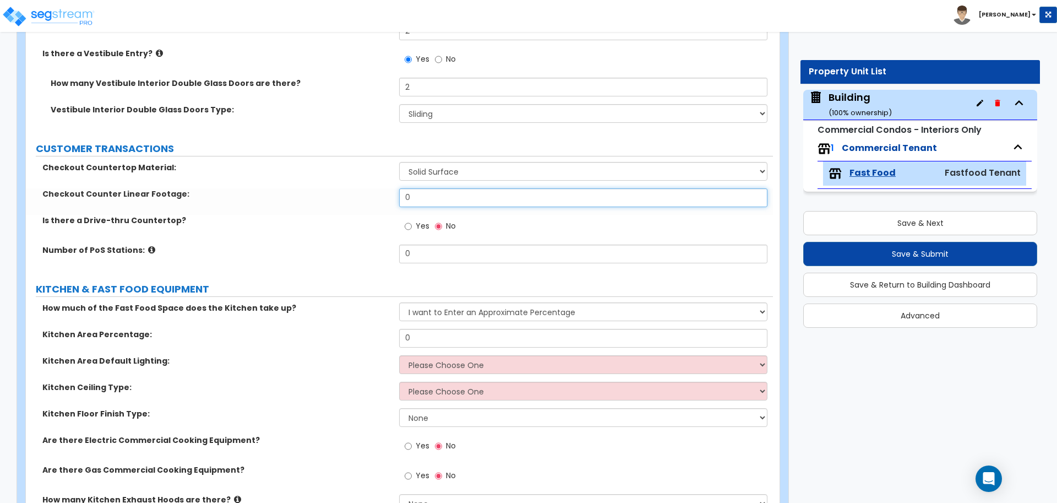
drag, startPoint x: 427, startPoint y: 196, endPoint x: 352, endPoint y: 183, distance: 75.5
click at [353, 183] on div "Checkout Countertop Material: None Plastic Laminate Solid Surface Stone Quartz …" at bounding box center [399, 216] width 730 height 109
type input "9"
click at [414, 234] on div "Yes No" at bounding box center [430, 227] width 62 height 25
click at [413, 227] on label "Yes" at bounding box center [417, 227] width 25 height 19
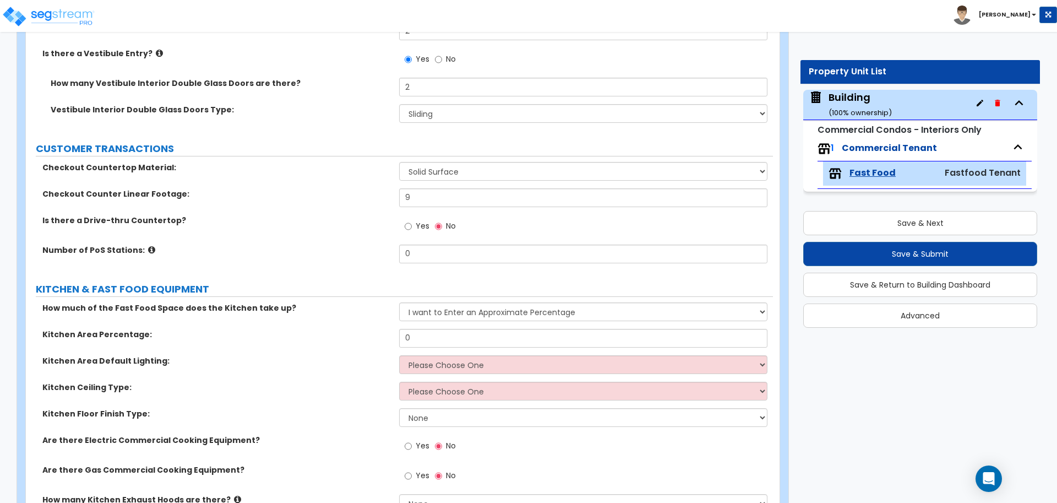
click at [412, 227] on input "Yes" at bounding box center [408, 226] width 7 height 12
radio input "true"
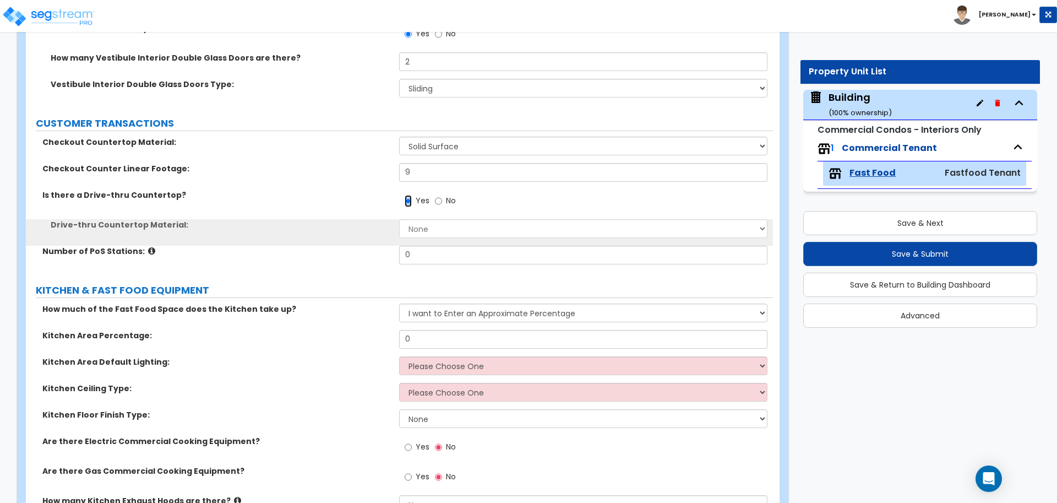
scroll to position [328, 0]
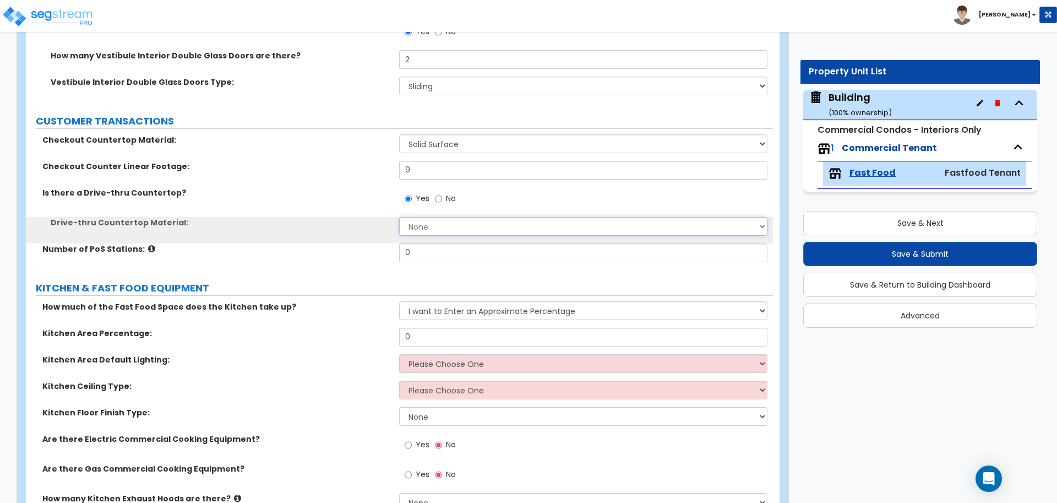
click at [458, 225] on select "None Plastic Laminate Solid Surface Stone Quartz Marble Tile Wood Stainless Ste…" at bounding box center [583, 226] width 368 height 19
select select "7"
click at [399, 217] on select "None Plastic Laminate Solid Surface Stone Quartz Marble Tile Wood Stainless Ste…" at bounding box center [583, 226] width 368 height 19
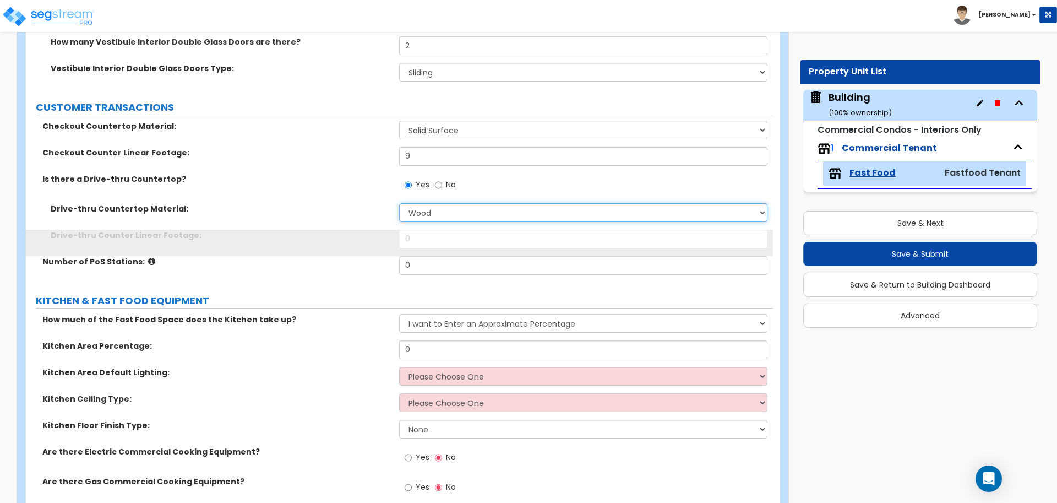
scroll to position [346, 0]
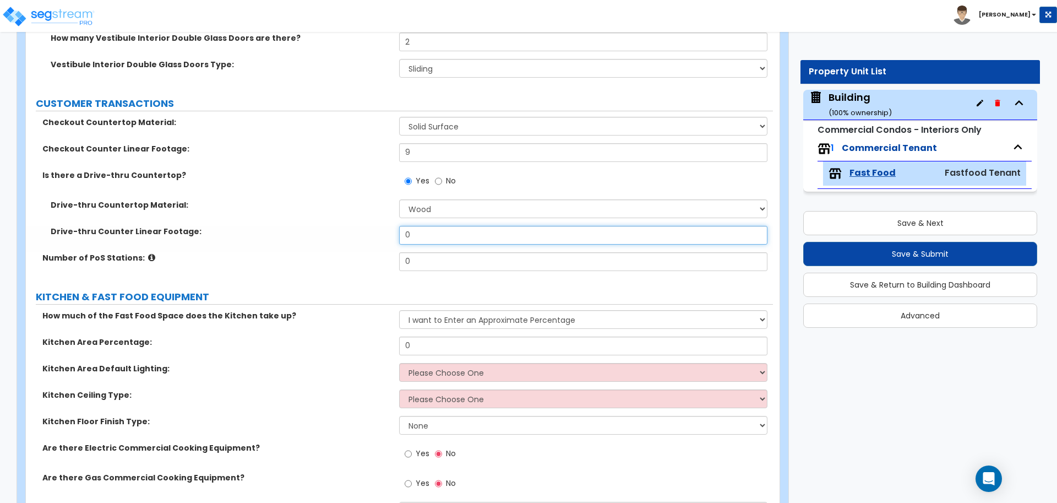
drag, startPoint x: 428, startPoint y: 236, endPoint x: 347, endPoint y: 212, distance: 83.8
click at [347, 212] on div "Drive-thru Countertop Material: None Plastic Laminate Solid Surface Stone Quart…" at bounding box center [399, 225] width 730 height 53
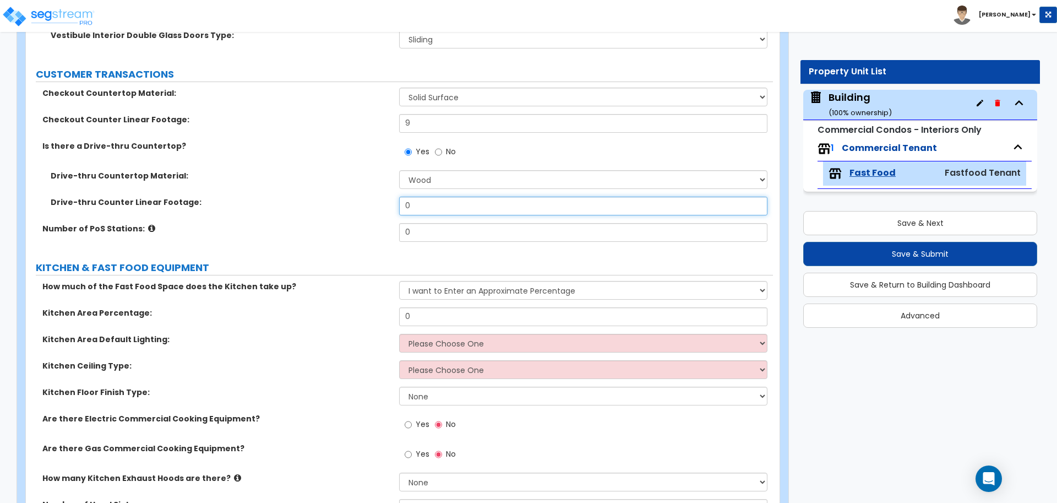
scroll to position [376, 0]
type input "6"
drag, startPoint x: 419, startPoint y: 228, endPoint x: 358, endPoint y: 225, distance: 61.7
click at [358, 225] on div "Number of PoS Stations: 0" at bounding box center [399, 234] width 747 height 26
type input "3"
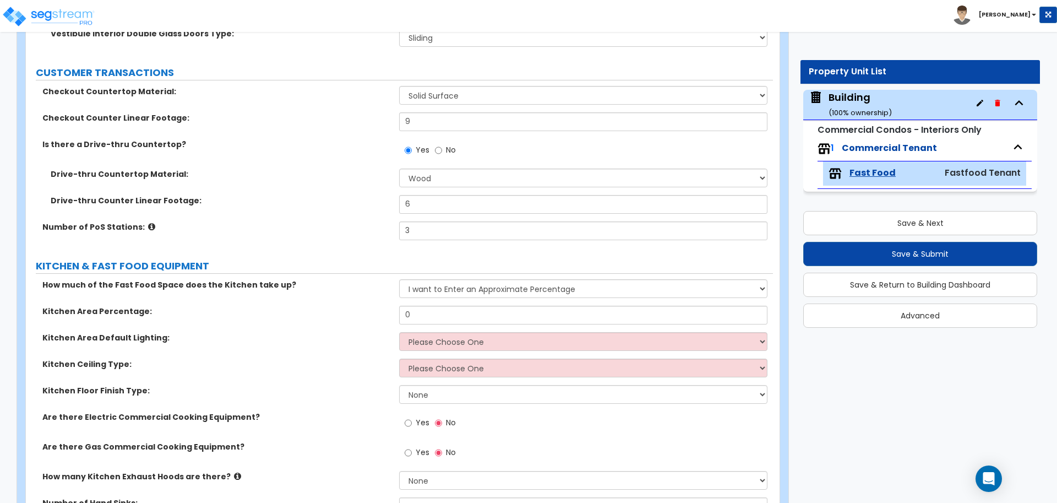
click at [148, 225] on icon at bounding box center [151, 226] width 7 height 8
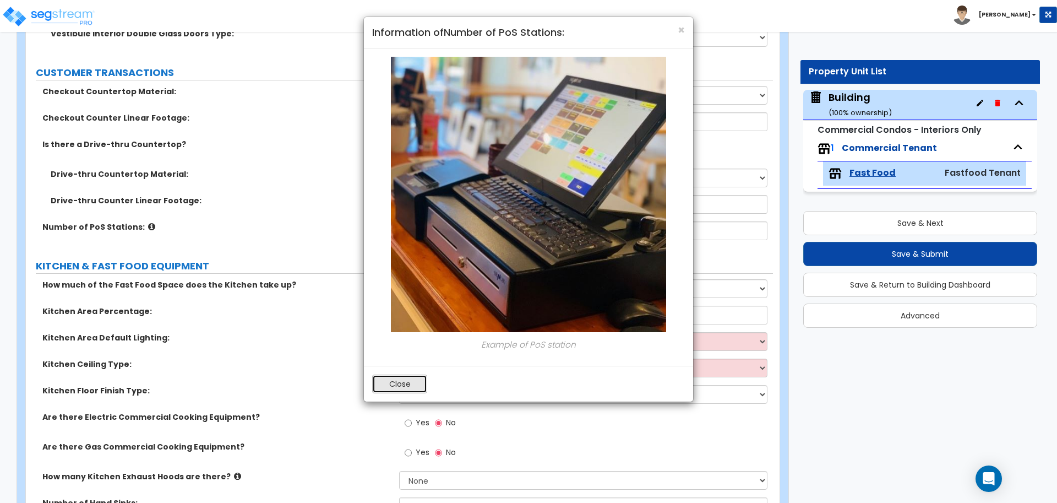
click at [415, 383] on button "Close" at bounding box center [399, 383] width 55 height 19
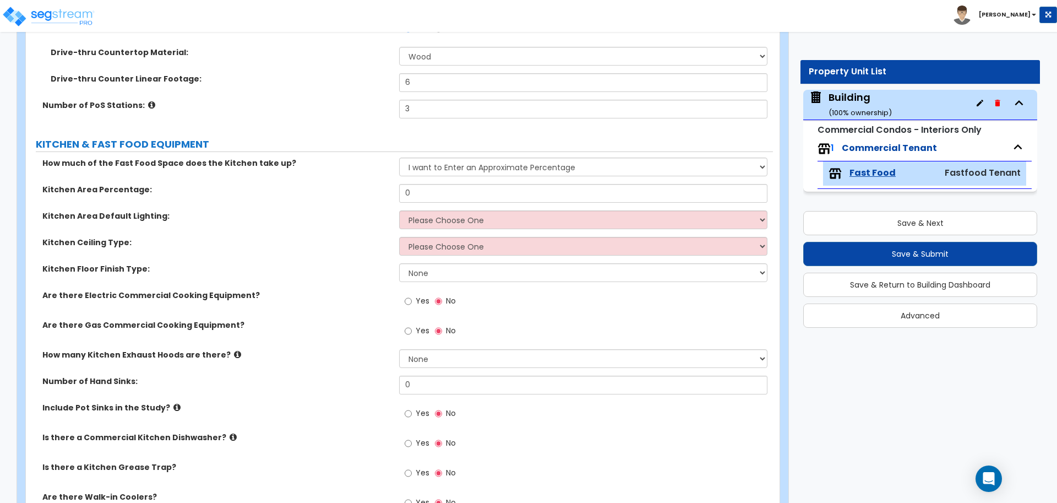
scroll to position [511, 0]
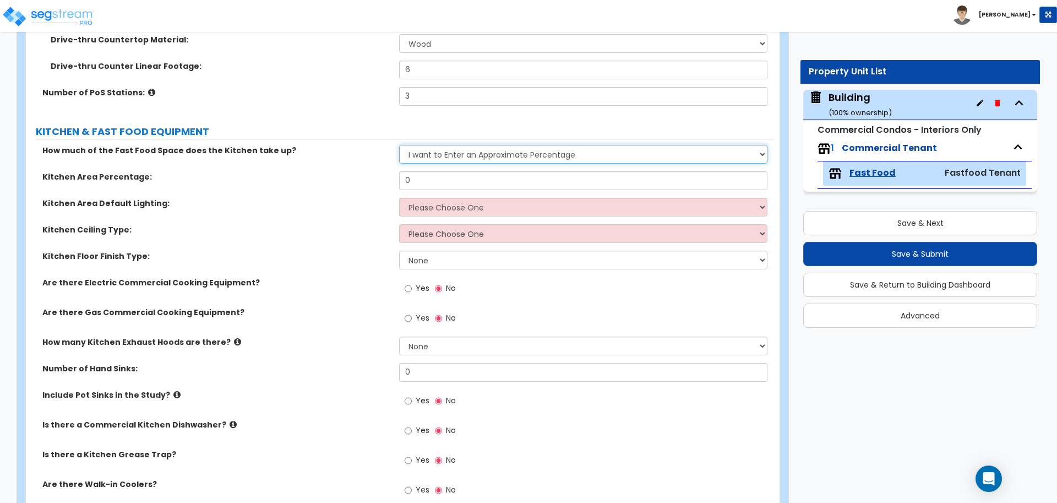
click at [445, 156] on select "I want to Enter an Approximate Percentage I want to Enter the Square Footage" at bounding box center [583, 154] width 368 height 19
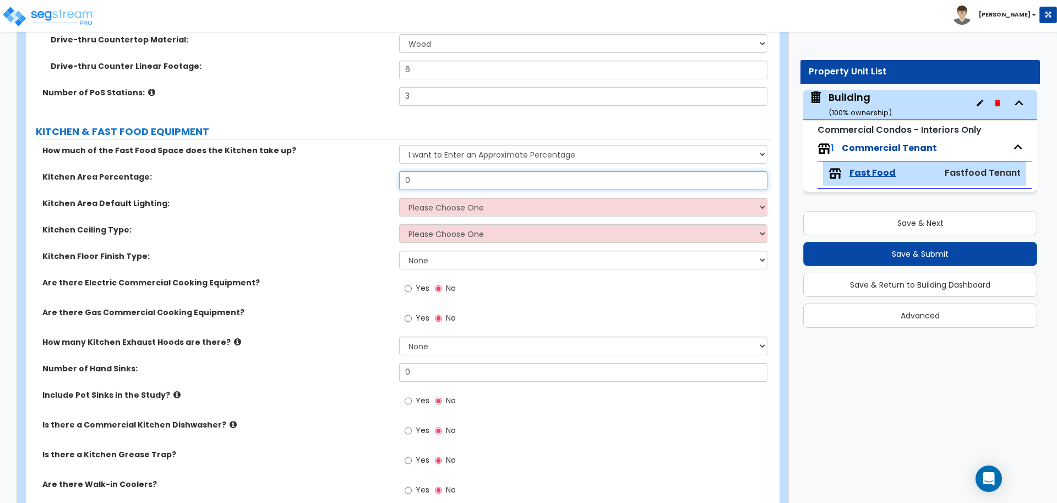
drag, startPoint x: 428, startPoint y: 178, endPoint x: 358, endPoint y: 172, distance: 69.6
click at [360, 172] on div "Kitchen Area Percentage: 0" at bounding box center [399, 184] width 747 height 26
type input "15"
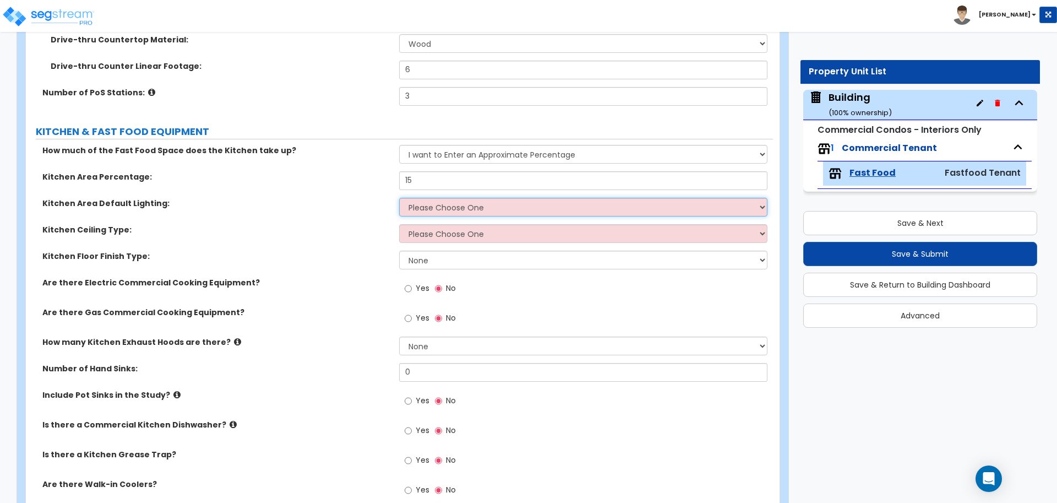
click at [432, 210] on select "Please Choose One LED Surface-Mounted LED Recessed Fluorescent Surface-Mounted …" at bounding box center [583, 207] width 368 height 19
select select "2"
click at [399, 198] on select "Please Choose One LED Surface-Mounted LED Recessed Fluorescent Surface-Mounted …" at bounding box center [583, 207] width 368 height 19
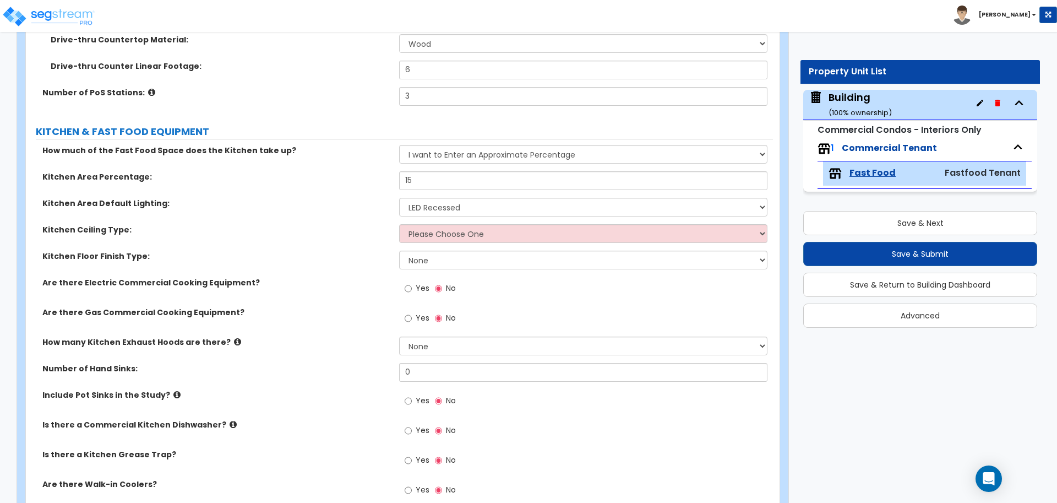
click at [458, 219] on div "Kitchen Area Default Lighting: Please Choose One LED Surface-Mounted LED Recess…" at bounding box center [399, 211] width 747 height 26
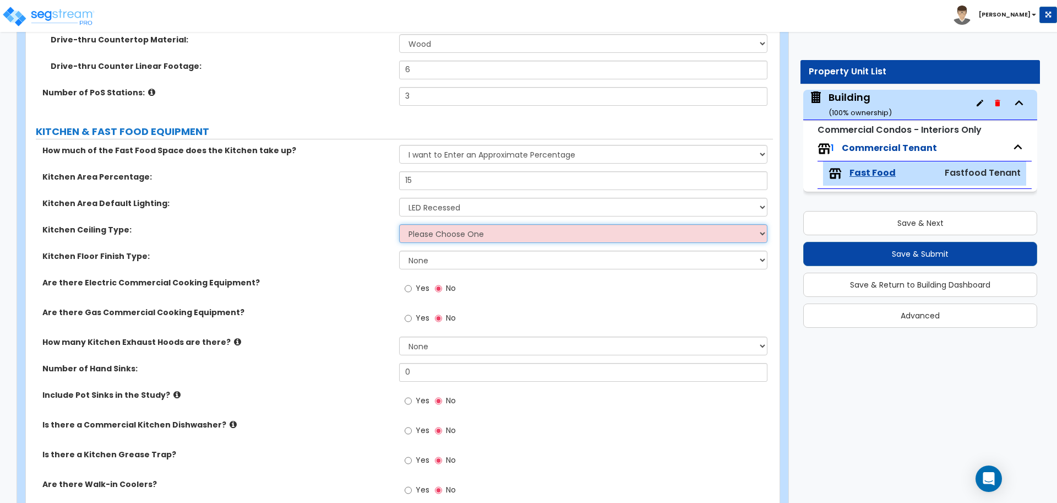
click at [455, 226] on select "Please Choose One Drop Ceiling Open Ceiling Drywall Ceiling" at bounding box center [583, 233] width 368 height 19
select select "1"
click at [399, 224] on select "Please Choose One Drop Ceiling Open Ceiling Drywall Ceiling" at bounding box center [583, 233] width 368 height 19
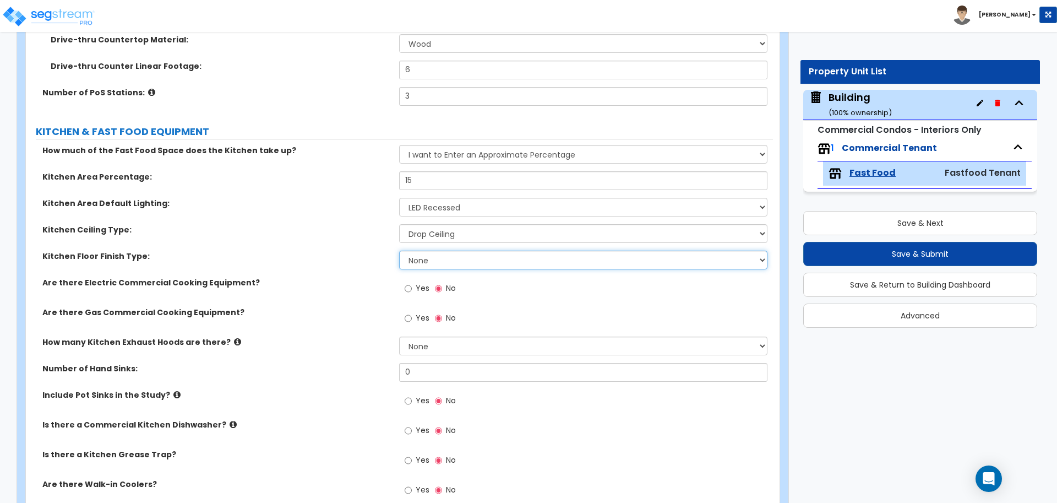
click at [454, 255] on select "None Tile Flooring VCT Flooring Sheet Vinyl Flooring" at bounding box center [583, 259] width 368 height 19
select select "1"
click at [399, 250] on select "None Tile Flooring VCT Flooring Sheet Vinyl Flooring" at bounding box center [583, 259] width 368 height 19
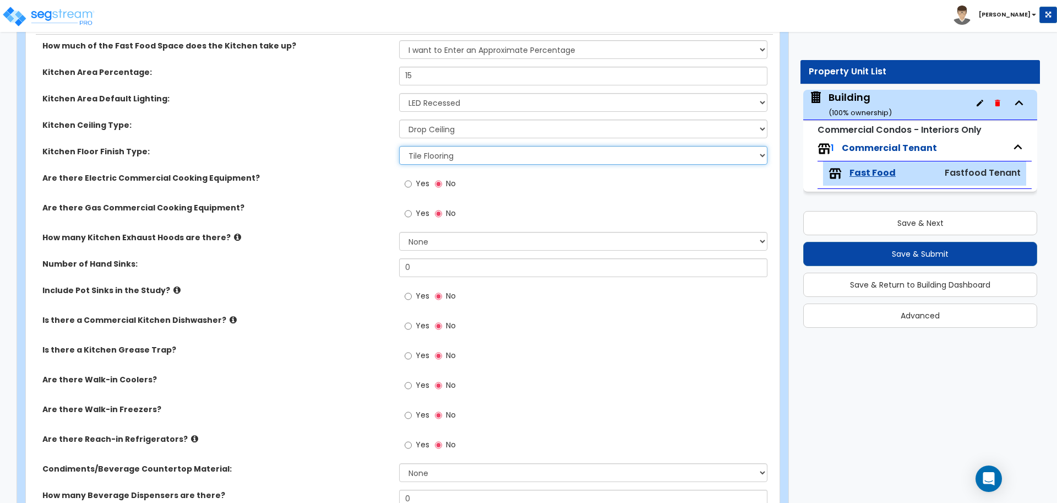
scroll to position [619, 0]
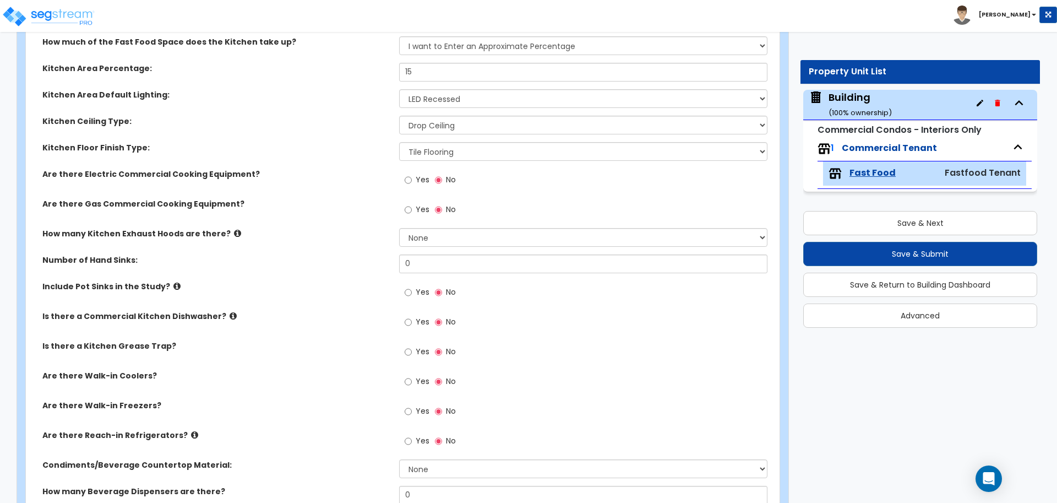
click at [416, 179] on span "Yes" at bounding box center [423, 179] width 14 height 11
click at [412, 179] on input "Yes" at bounding box center [408, 180] width 7 height 12
radio input "true"
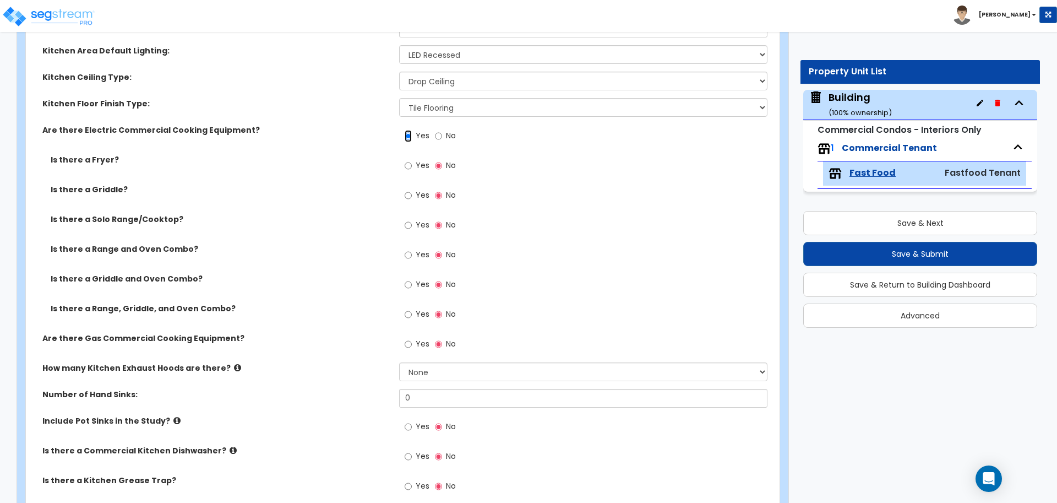
scroll to position [664, 0]
click at [419, 161] on span "Yes" at bounding box center [423, 164] width 14 height 11
click at [412, 161] on input "Yes" at bounding box center [408, 165] width 7 height 12
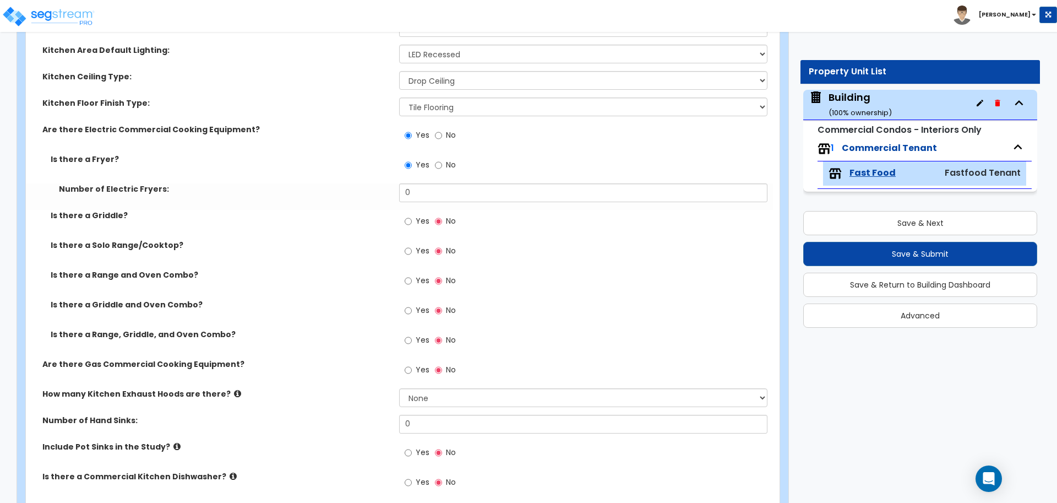
click at [456, 165] on div "Yes No" at bounding box center [430, 166] width 62 height 25
click at [446, 163] on span "No" at bounding box center [451, 164] width 10 height 11
click at [442, 163] on input "No" at bounding box center [438, 165] width 7 height 12
radio input "false"
radio input "true"
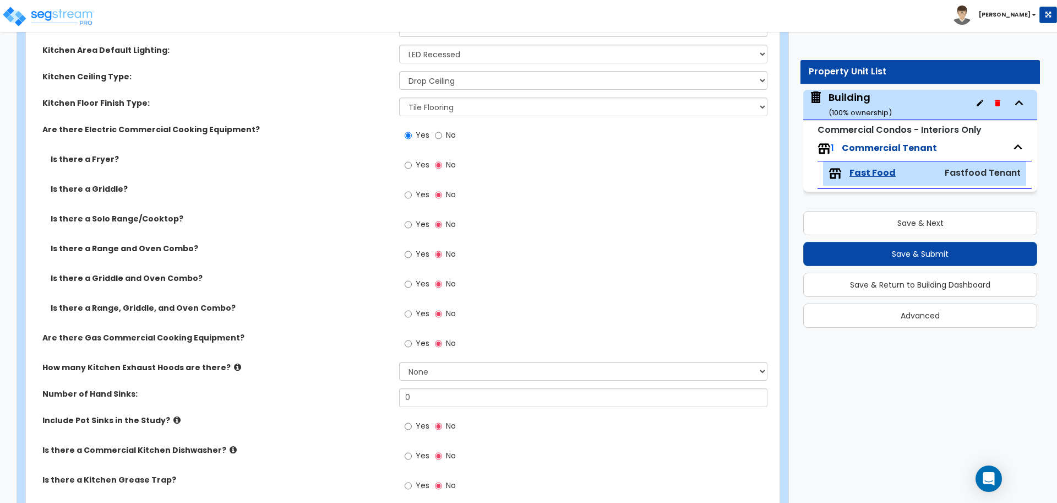
click at [422, 163] on span "Yes" at bounding box center [423, 164] width 14 height 11
click at [412, 163] on input "Yes" at bounding box center [408, 165] width 7 height 12
radio input "true"
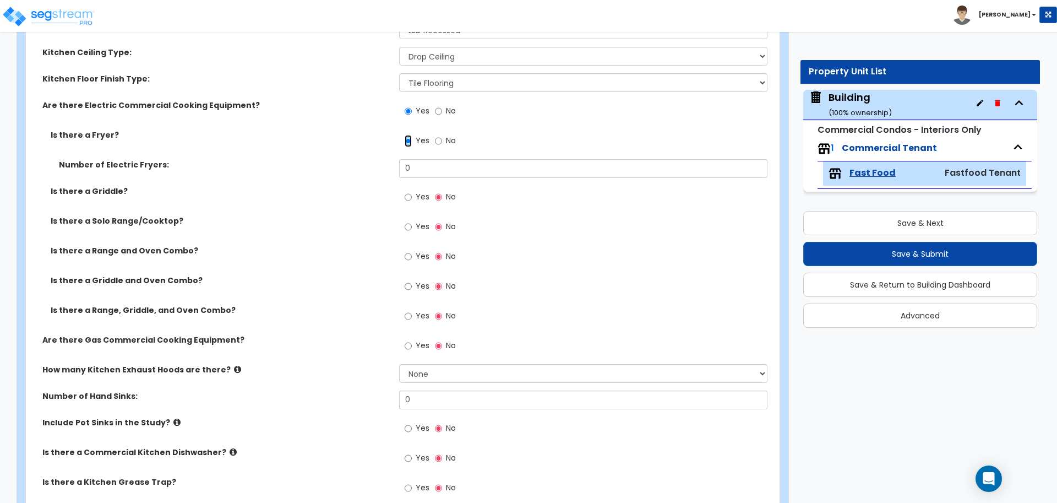
scroll to position [696, 0]
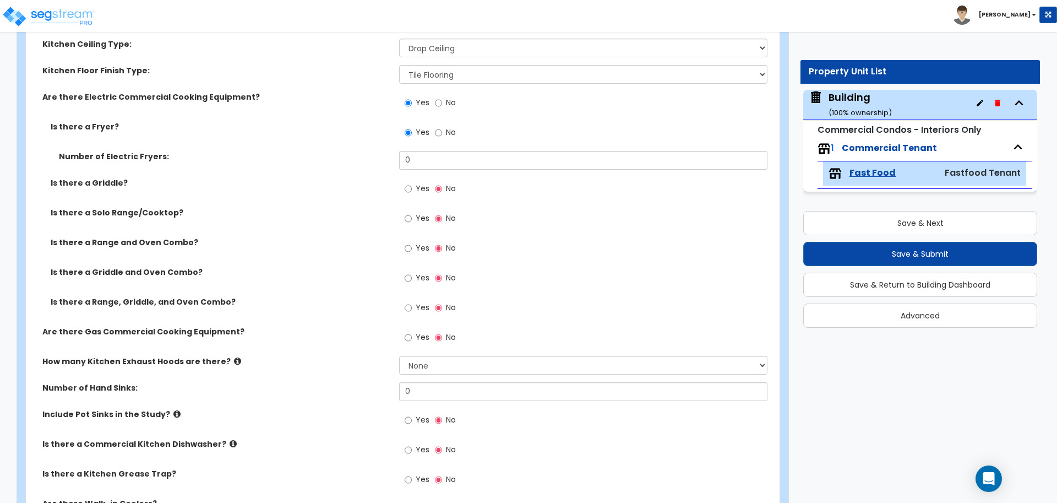
click at [413, 304] on label "Yes" at bounding box center [417, 308] width 25 height 19
click at [412, 304] on input "Yes" at bounding box center [408, 308] width 7 height 12
radio input "true"
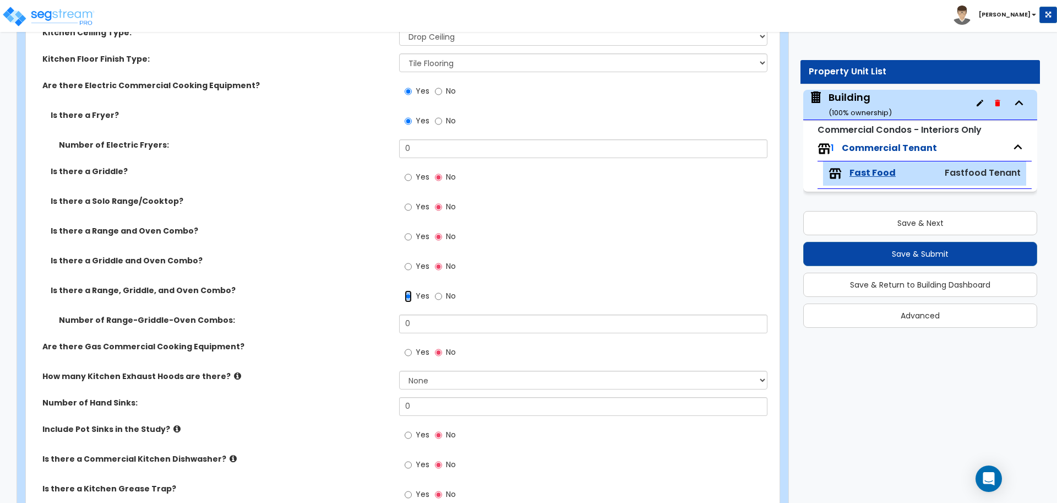
scroll to position [679, 0]
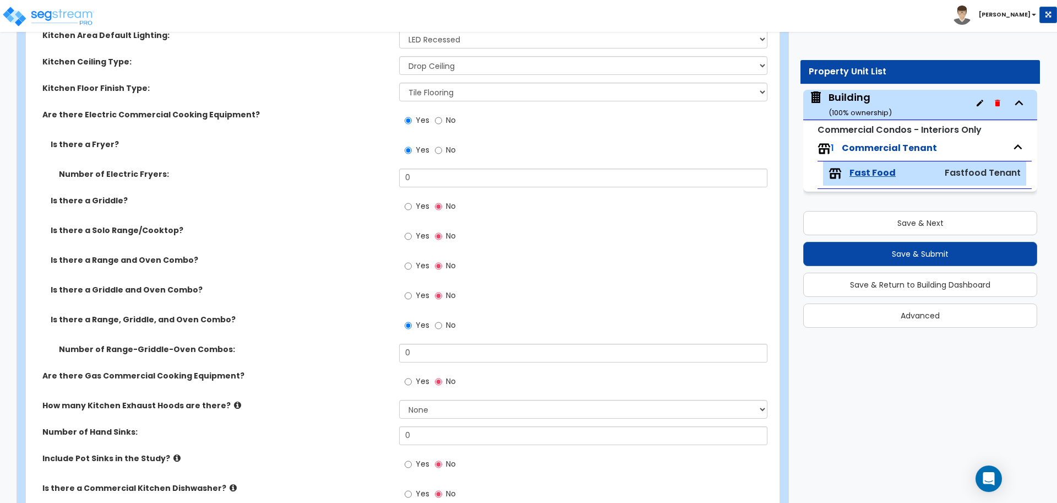
click at [419, 232] on span "Yes" at bounding box center [423, 235] width 14 height 11
click at [412, 232] on input "Yes" at bounding box center [408, 236] width 7 height 12
radio input "true"
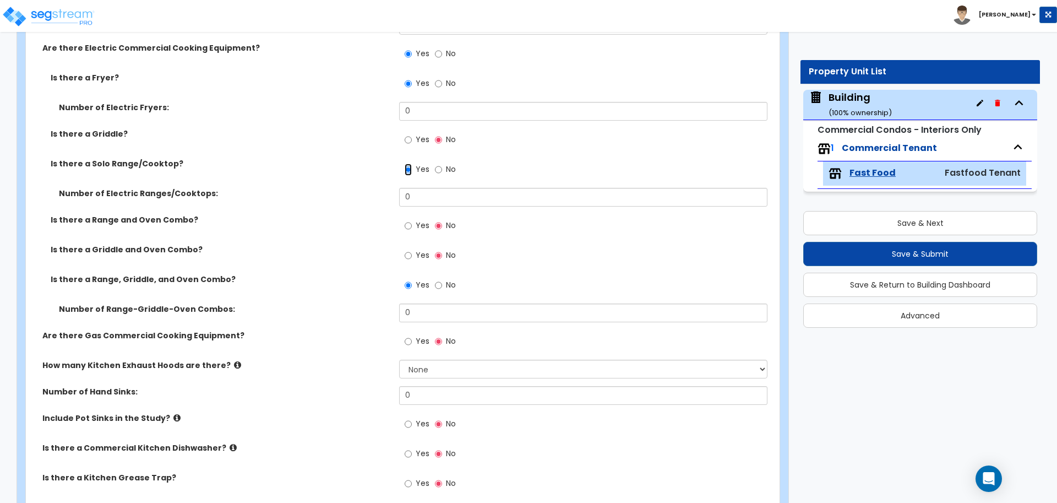
scroll to position [738, 0]
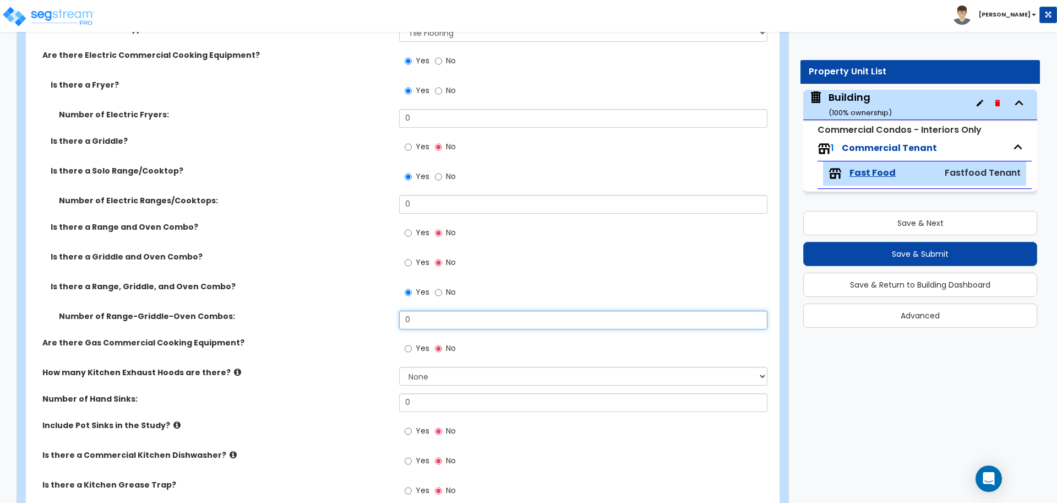
drag, startPoint x: 419, startPoint y: 314, endPoint x: 376, endPoint y: 305, distance: 43.7
click at [376, 305] on div "Is there a Fryer? Yes No Number of Electric Fryers: 0 Is there a Griddle? Yes N…" at bounding box center [399, 208] width 730 height 258
type input "2"
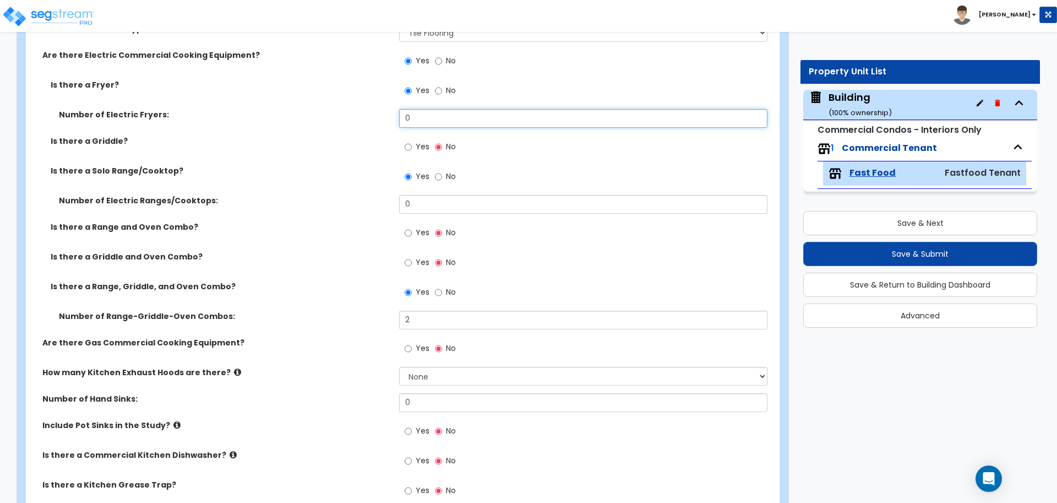
drag, startPoint x: 423, startPoint y: 117, endPoint x: 376, endPoint y: 117, distance: 46.2
click at [376, 117] on div "Number of Electric Fryers: 0" at bounding box center [399, 122] width 747 height 26
type input "3"
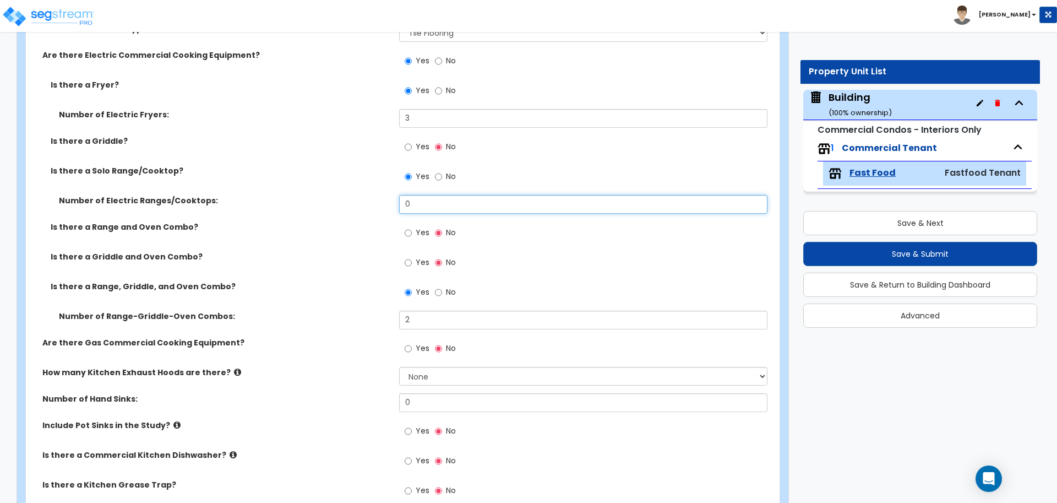
drag, startPoint x: 439, startPoint y: 205, endPoint x: 349, endPoint y: 199, distance: 89.9
click at [350, 199] on div "Number of Electric Ranges/Cooktops: 0" at bounding box center [399, 208] width 747 height 26
type input "3"
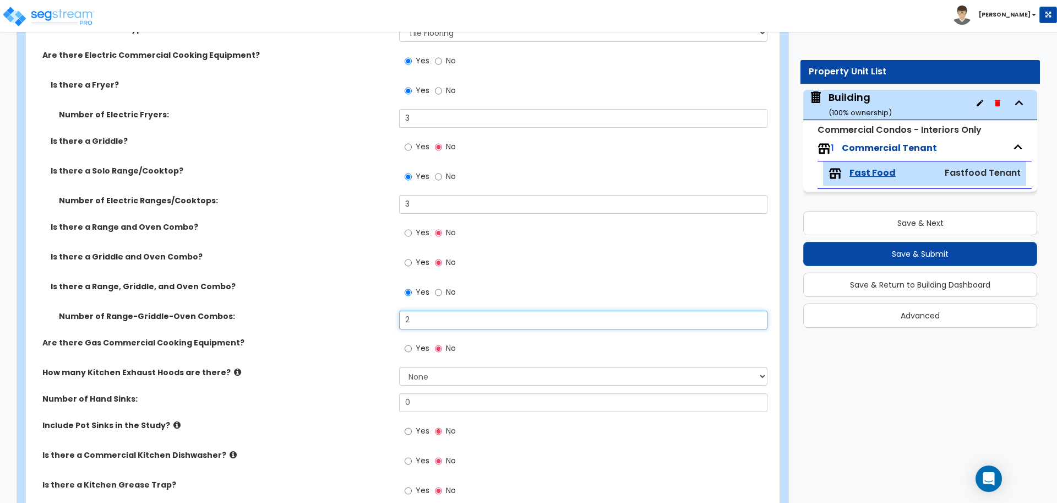
drag, startPoint x: 422, startPoint y: 316, endPoint x: 369, endPoint y: 307, distance: 53.8
click at [368, 310] on div "Number of Range-Griddle-Oven Combos: 2" at bounding box center [399, 323] width 747 height 26
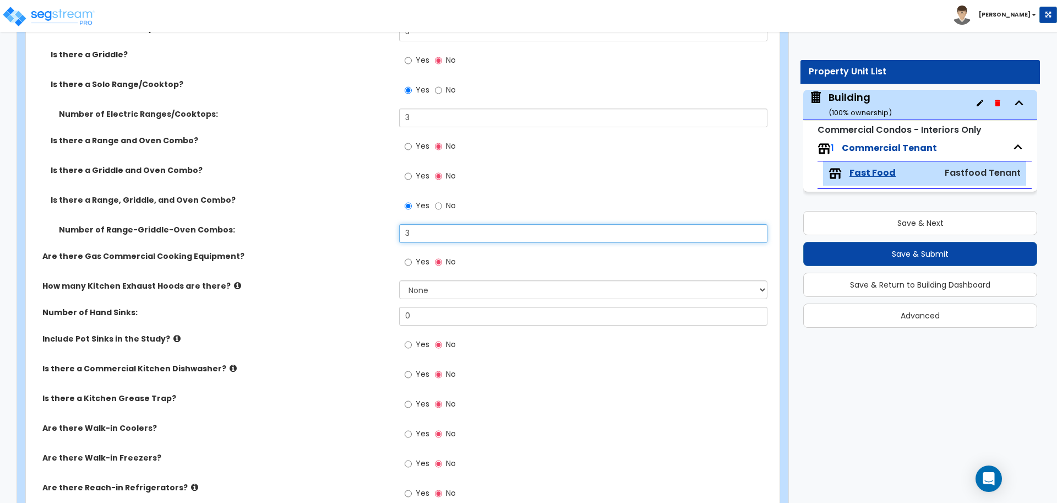
scroll to position [826, 0]
type input "3"
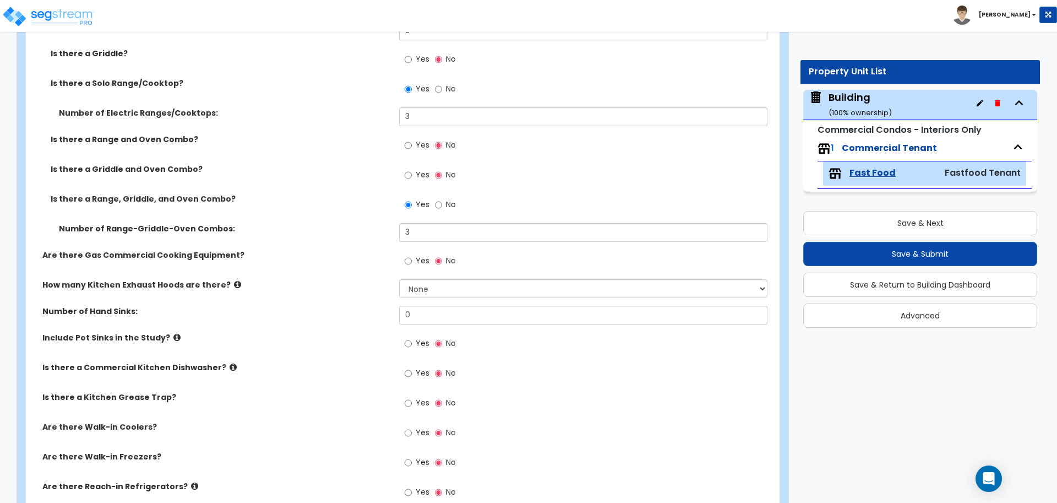
click at [414, 255] on label "Yes" at bounding box center [417, 262] width 25 height 19
click at [412, 255] on input "Yes" at bounding box center [408, 261] width 7 height 12
radio input "true"
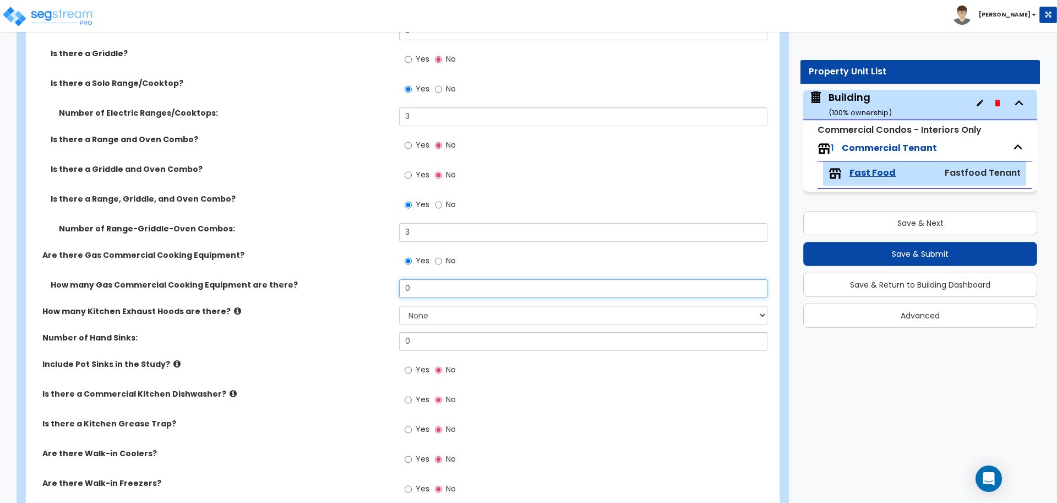
drag, startPoint x: 442, startPoint y: 286, endPoint x: 367, endPoint y: 285, distance: 74.9
click at [367, 285] on div "How many Gas Commercial Cooking Equipment are there? 0" at bounding box center [399, 292] width 747 height 26
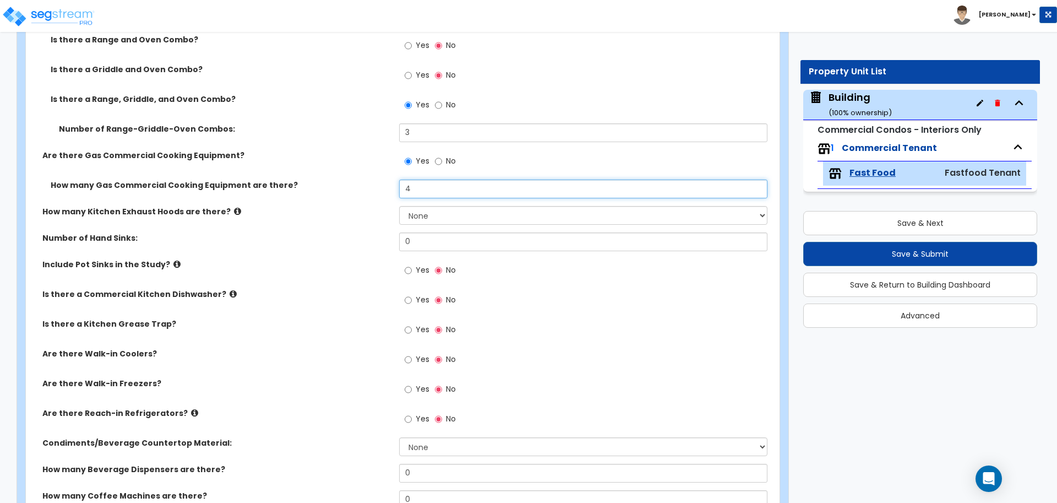
scroll to position [932, 0]
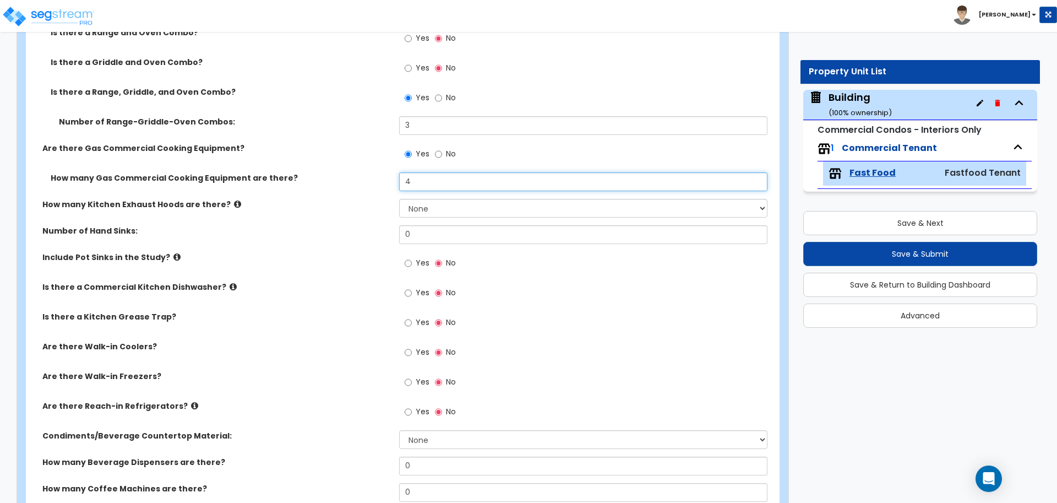
type input "4"
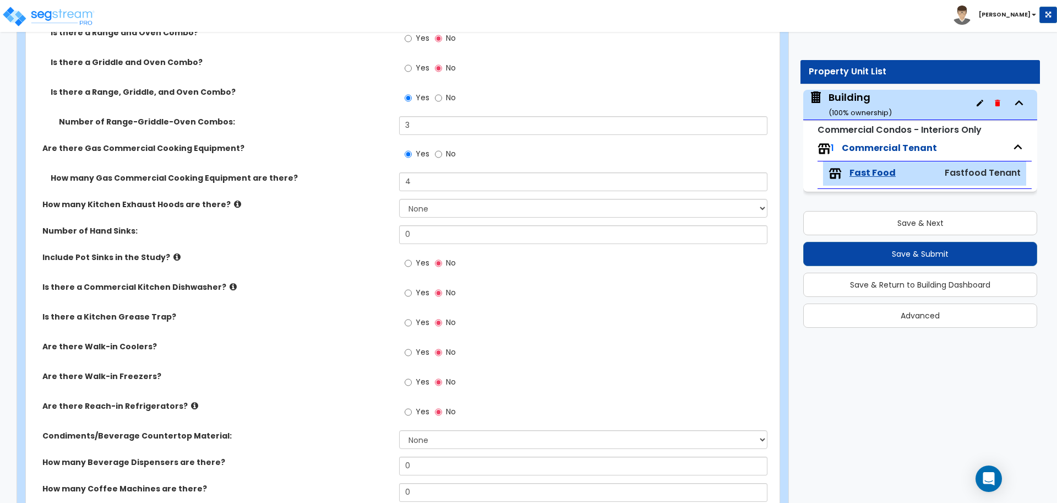
click at [234, 201] on icon at bounding box center [237, 204] width 7 height 8
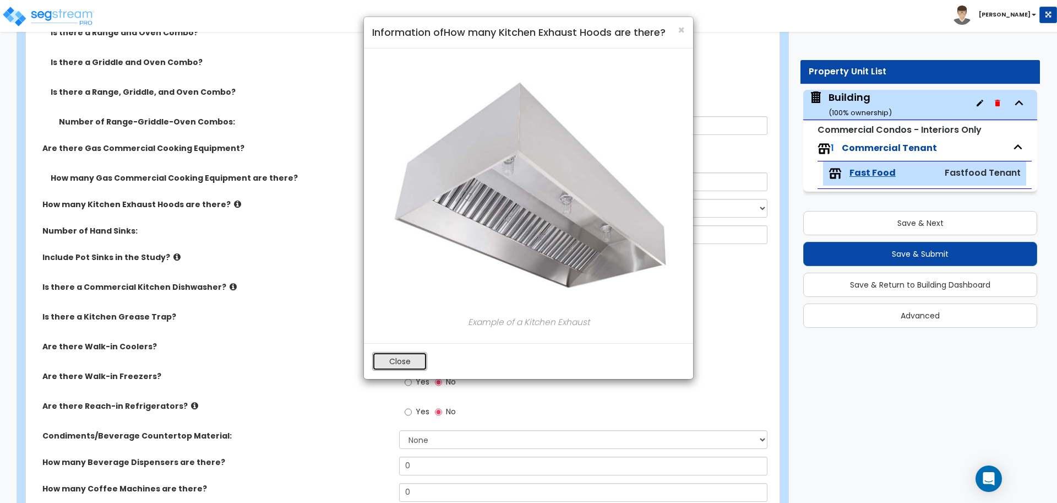
click at [407, 366] on button "Close" at bounding box center [399, 361] width 55 height 19
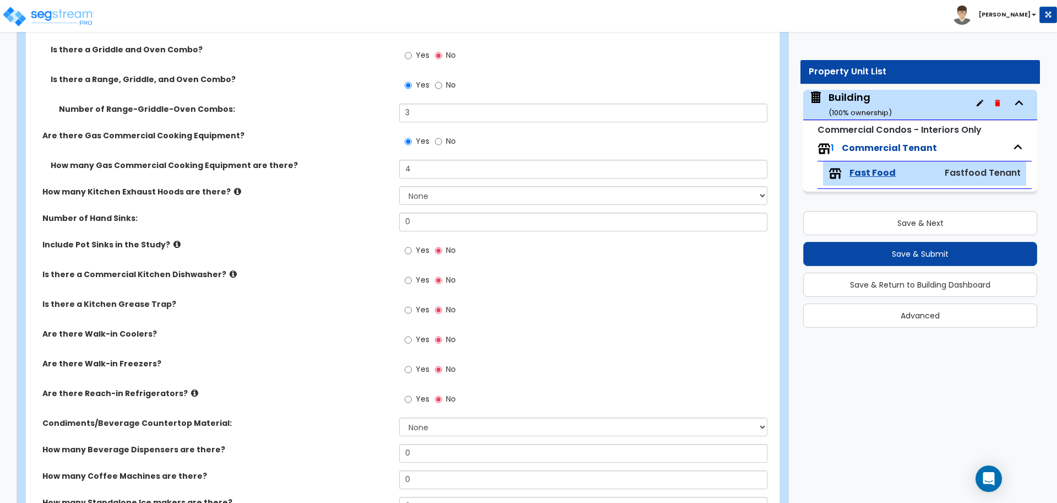
scroll to position [950, 0]
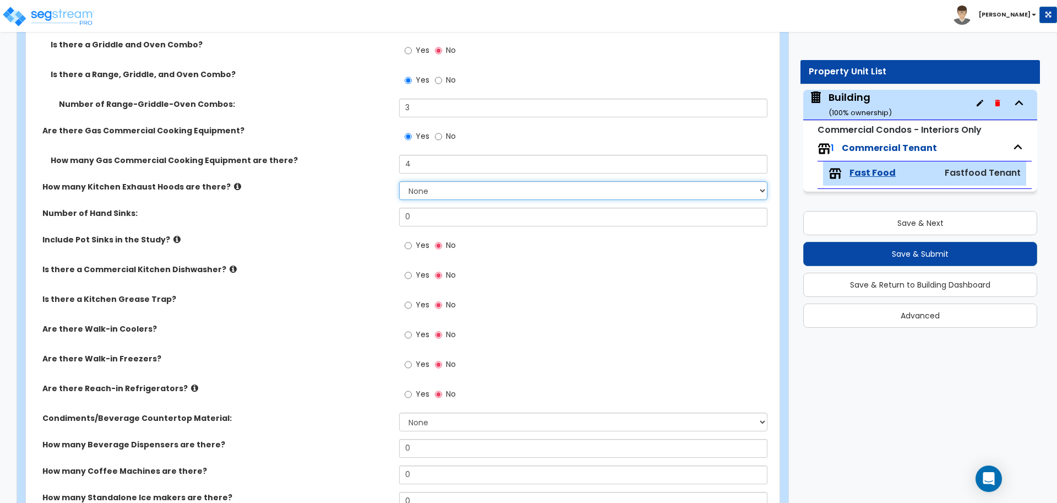
click at [441, 188] on select "None 1 2 3" at bounding box center [583, 190] width 368 height 19
click at [399, 181] on select "None 1 2 3" at bounding box center [583, 190] width 368 height 19
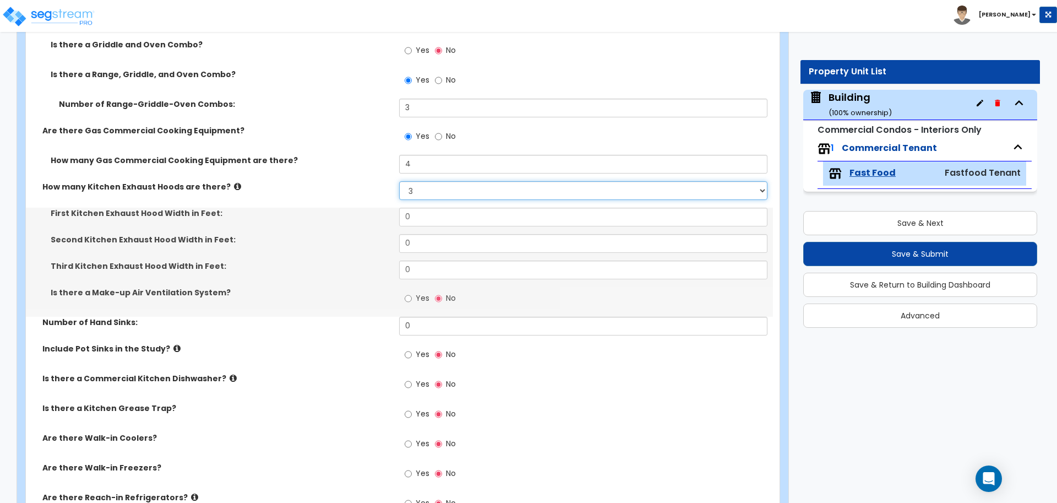
scroll to position [994, 0]
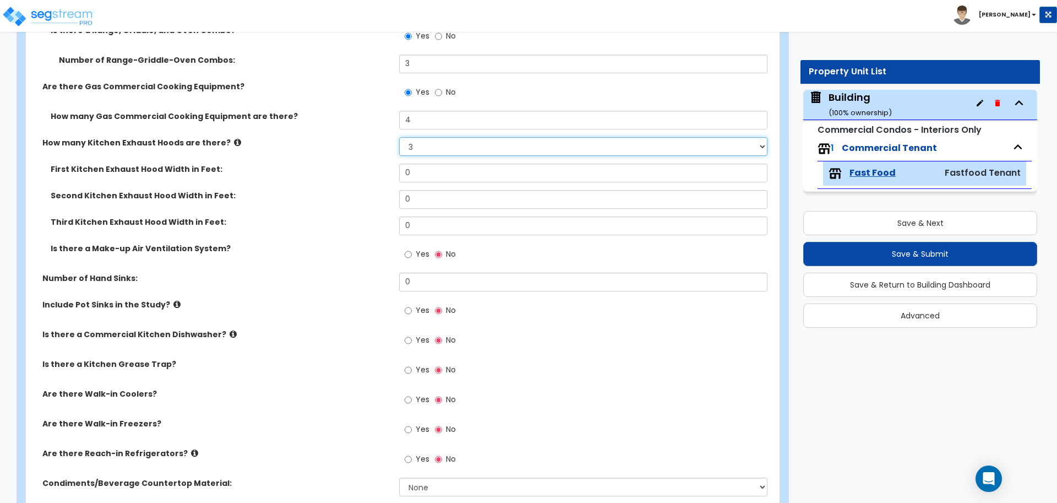
click at [424, 145] on select "None 1 2 3" at bounding box center [583, 146] width 368 height 19
select select "2"
click at [399, 137] on select "None 1 2 3" at bounding box center [583, 146] width 368 height 19
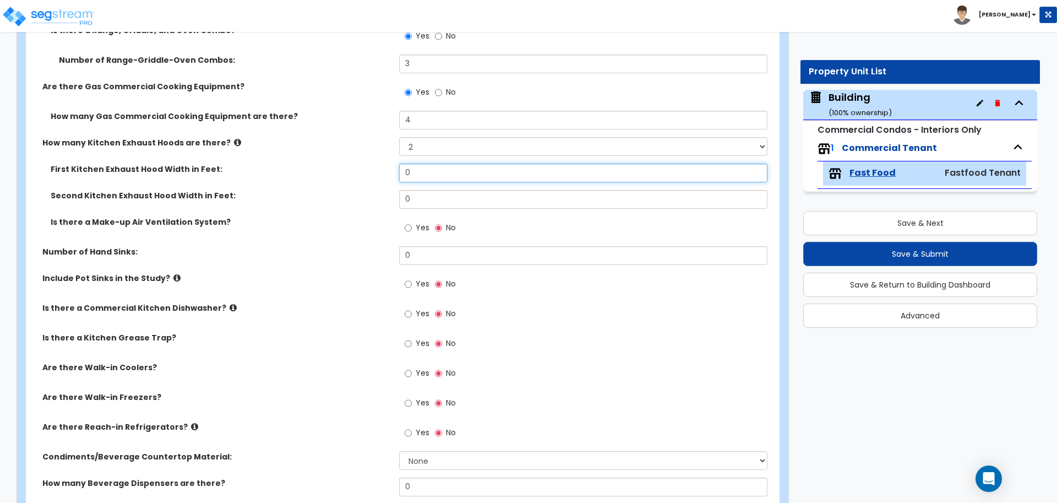
drag, startPoint x: 429, startPoint y: 169, endPoint x: 378, endPoint y: 168, distance: 51.2
click at [378, 168] on div "First Kitchen Exhaust Hood Width in Feet: 0" at bounding box center [399, 176] width 747 height 26
type input "7"
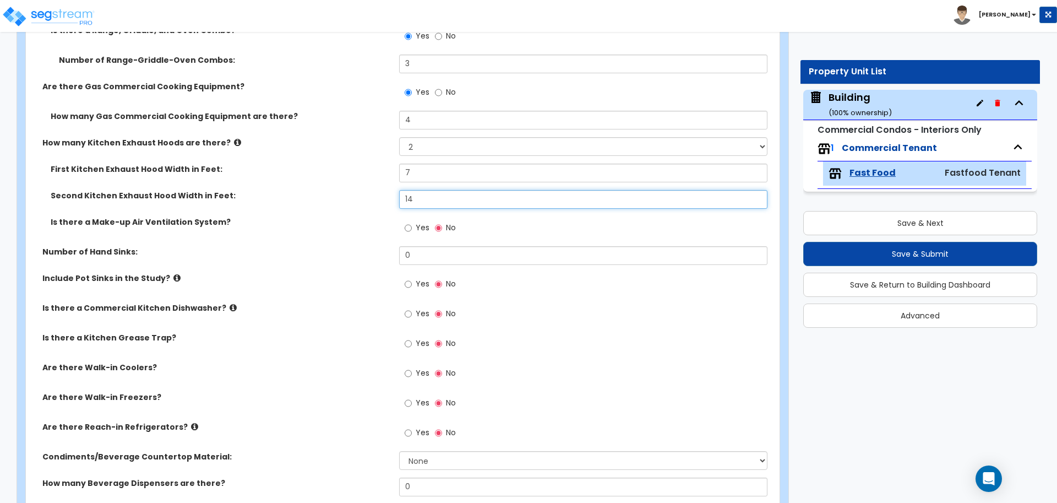
type input "14"
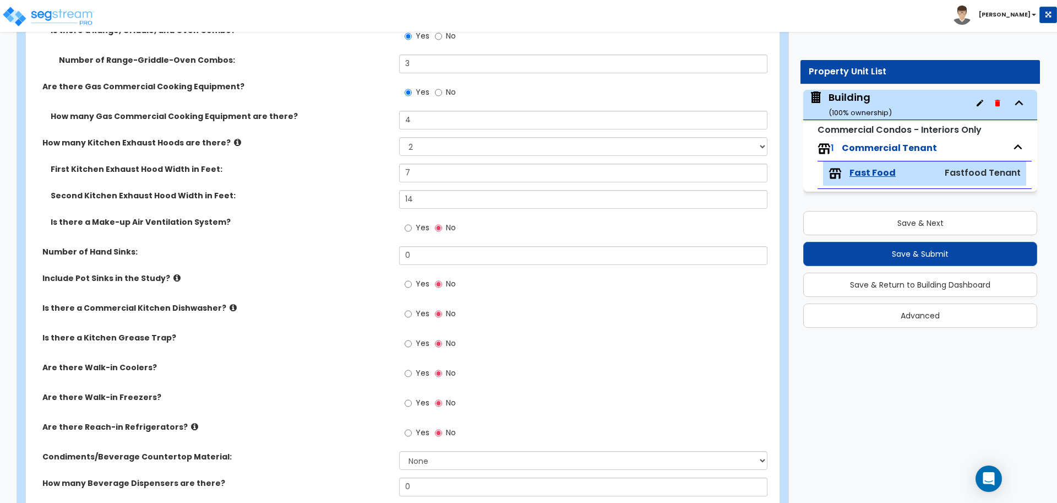
click at [421, 226] on span "Yes" at bounding box center [423, 227] width 14 height 11
click at [412, 226] on input "Yes" at bounding box center [408, 228] width 7 height 12
radio input "true"
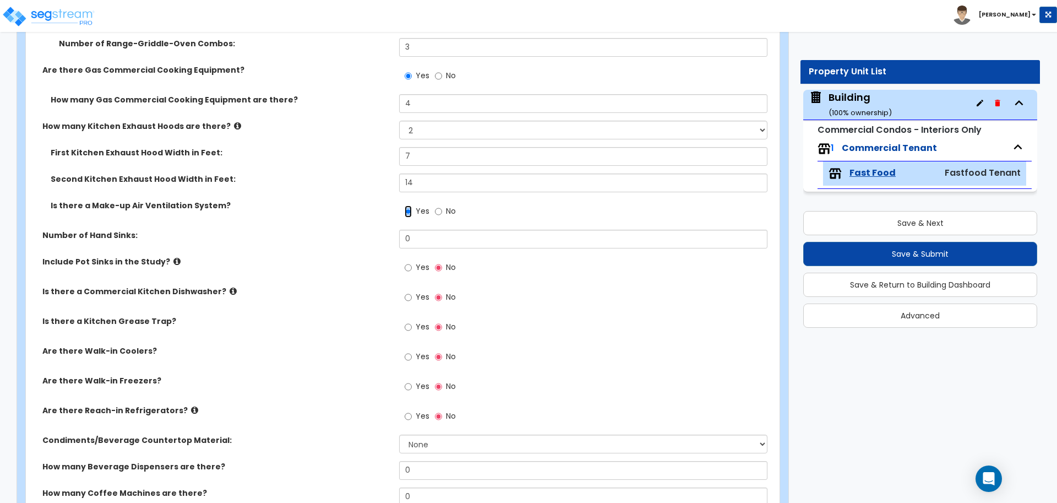
scroll to position [1012, 0]
drag, startPoint x: 421, startPoint y: 240, endPoint x: 361, endPoint y: 236, distance: 60.7
click at [361, 236] on div "Number of Hand Sinks: 0" at bounding box center [399, 241] width 747 height 26
type input "2"
click at [420, 263] on span "Yes" at bounding box center [423, 265] width 14 height 11
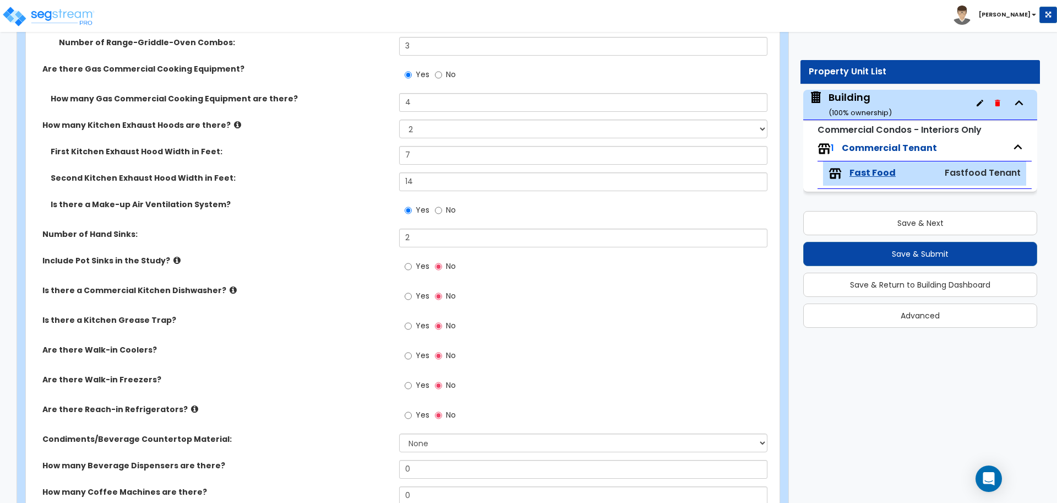
click at [412, 263] on input "Yes" at bounding box center [408, 266] width 7 height 12
radio input "true"
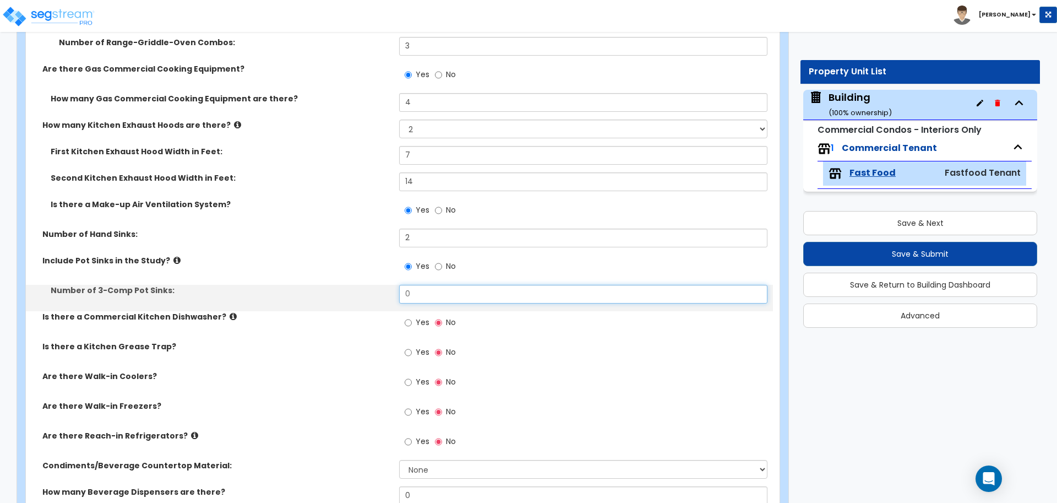
drag, startPoint x: 424, startPoint y: 284, endPoint x: 358, endPoint y: 277, distance: 66.4
click at [358, 277] on div "How much of the Fast Food Space does the Kitchen take up? I want to Enter an Ap…" at bounding box center [399, 118] width 730 height 948
drag, startPoint x: 406, startPoint y: 290, endPoint x: 379, endPoint y: 290, distance: 27.0
click at [379, 290] on div "Number of 3-Comp Pot Sinks: 0" at bounding box center [399, 298] width 747 height 26
drag, startPoint x: 428, startPoint y: 290, endPoint x: 359, endPoint y: 286, distance: 68.9
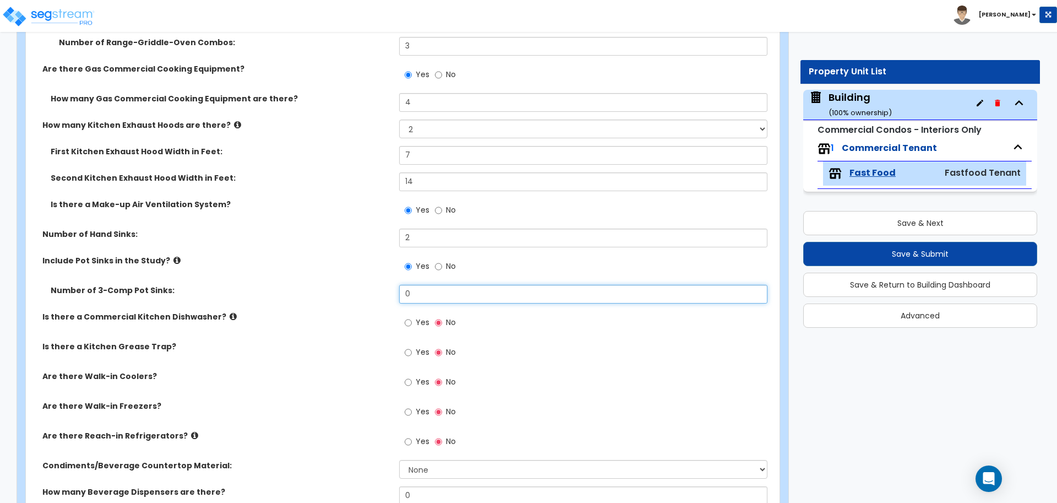
click at [360, 288] on div "Number of 3-Comp Pot Sinks: 0" at bounding box center [399, 298] width 747 height 26
type input "2"
click at [173, 256] on icon at bounding box center [176, 260] width 7 height 8
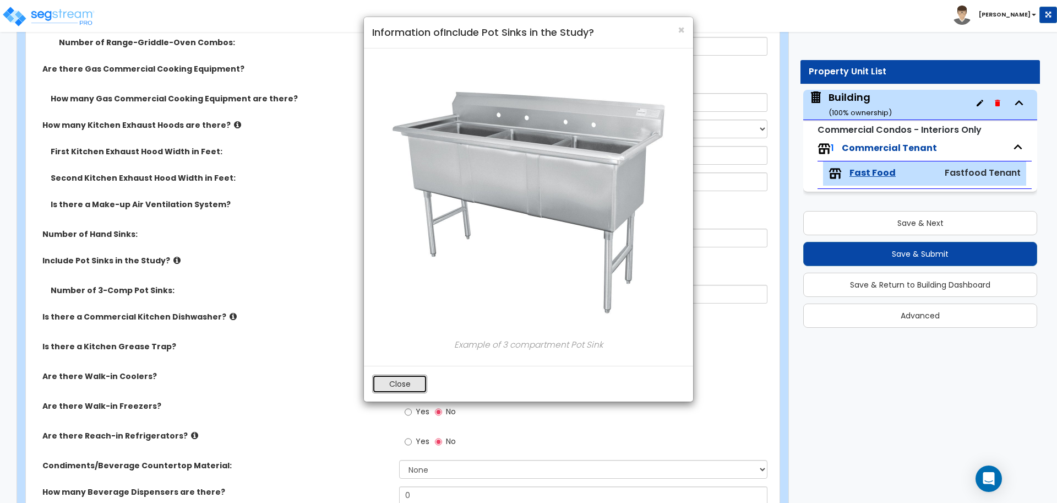
click at [409, 386] on button "Close" at bounding box center [399, 383] width 55 height 19
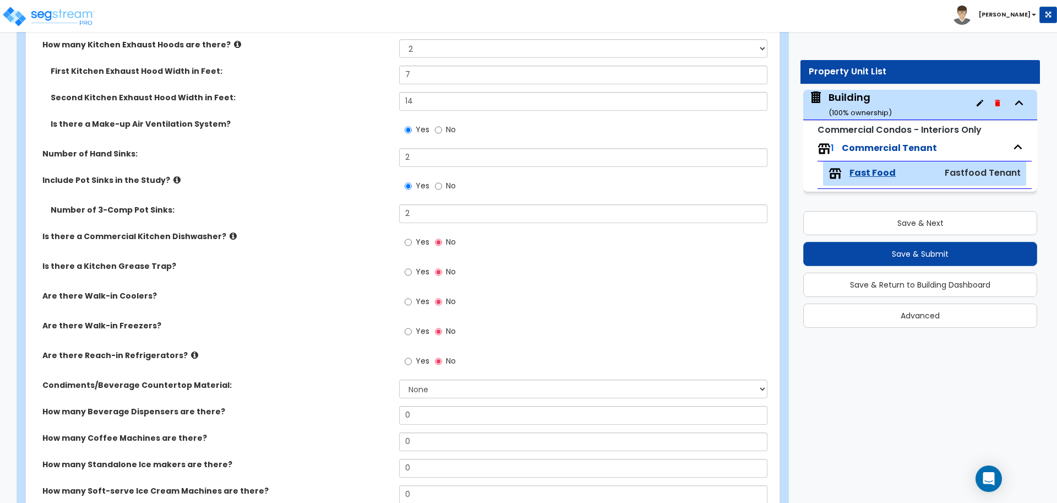
scroll to position [1099, 0]
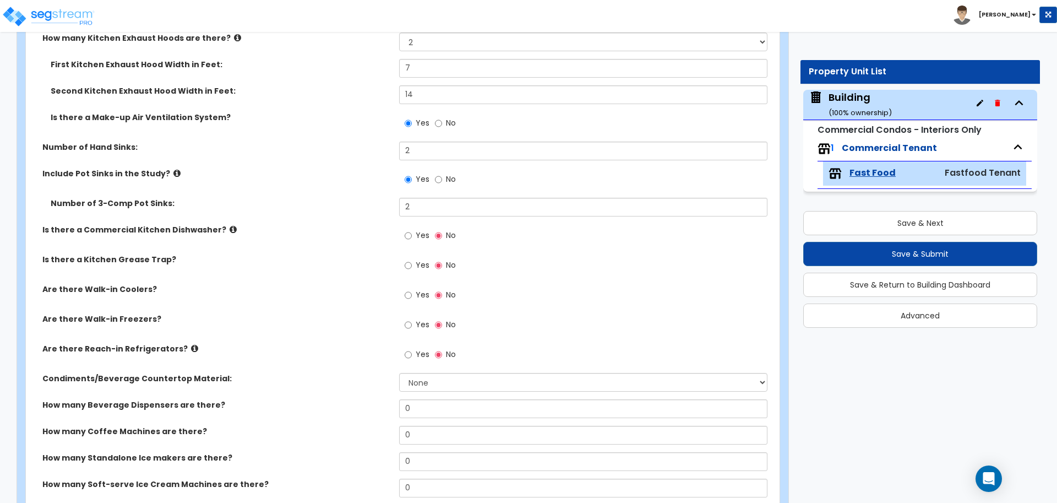
click at [417, 233] on span "Yes" at bounding box center [423, 235] width 14 height 11
click at [412, 233] on input "Yes" at bounding box center [408, 236] width 7 height 12
radio input "true"
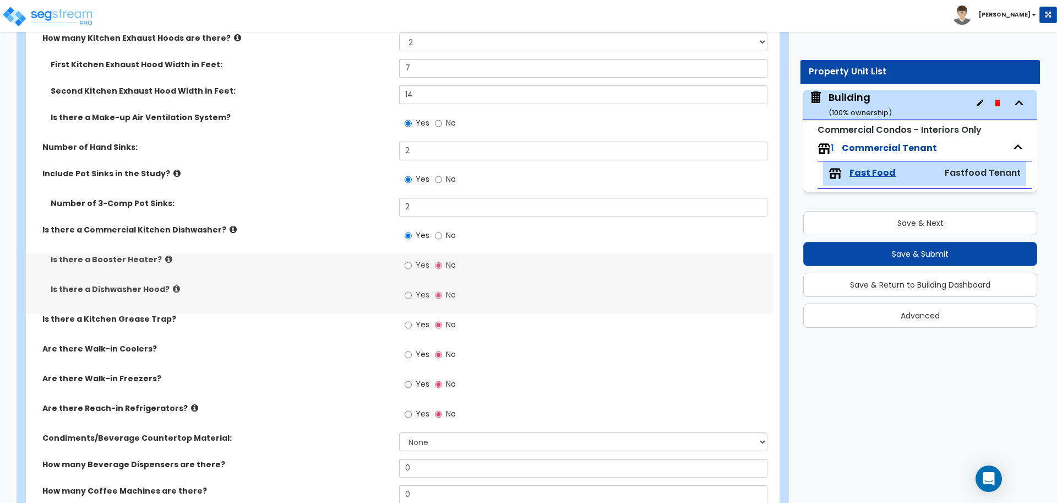
click at [230, 227] on icon at bounding box center [233, 229] width 7 height 8
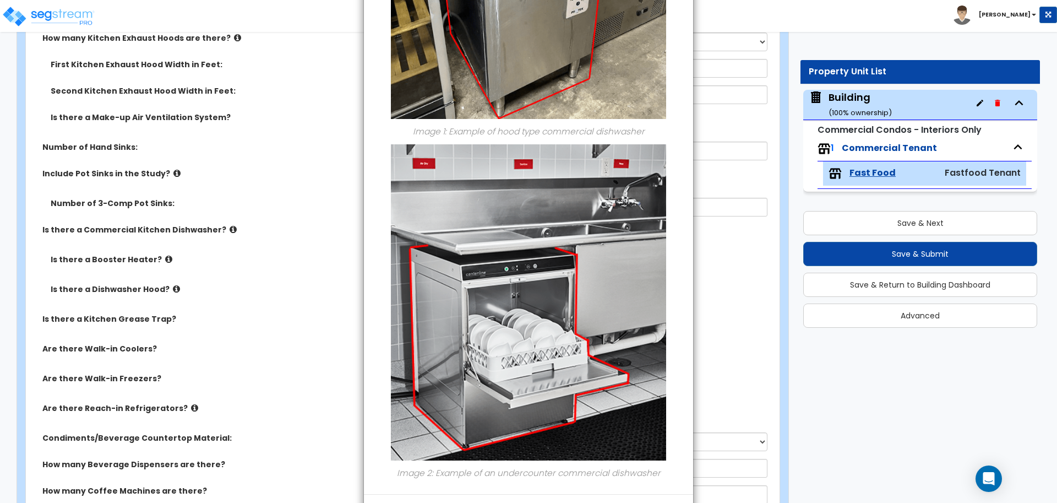
scroll to position [316, 0]
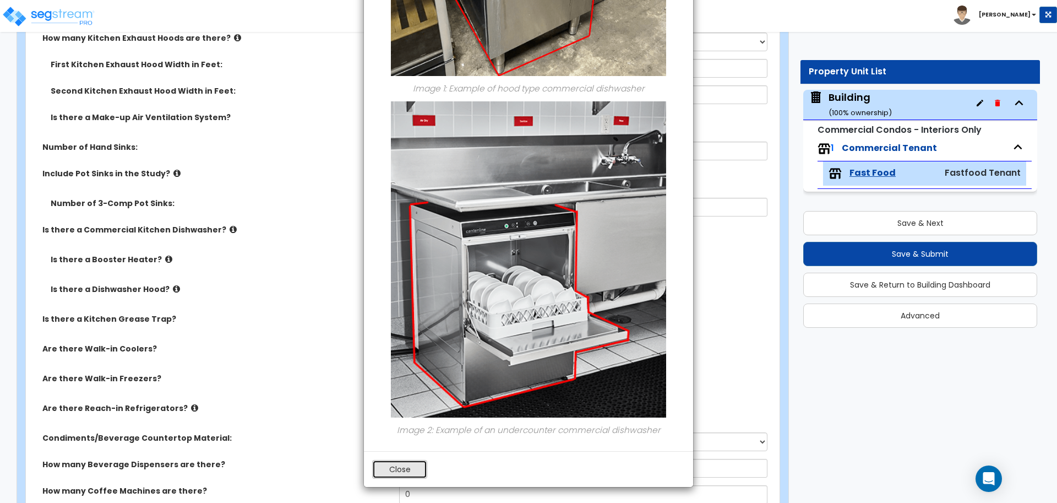
drag, startPoint x: 411, startPoint y: 468, endPoint x: 424, endPoint y: 412, distance: 57.0
click at [411, 466] on button "Close" at bounding box center [399, 469] width 55 height 19
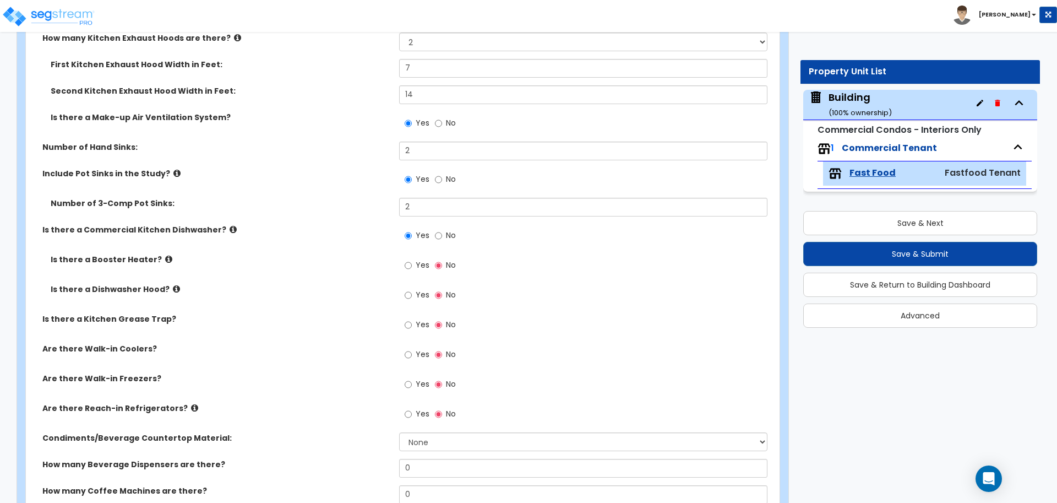
click at [416, 265] on span "Yes" at bounding box center [423, 264] width 14 height 11
click at [412, 265] on input "Yes" at bounding box center [408, 265] width 7 height 12
radio input "true"
click at [165, 258] on icon at bounding box center [168, 259] width 7 height 8
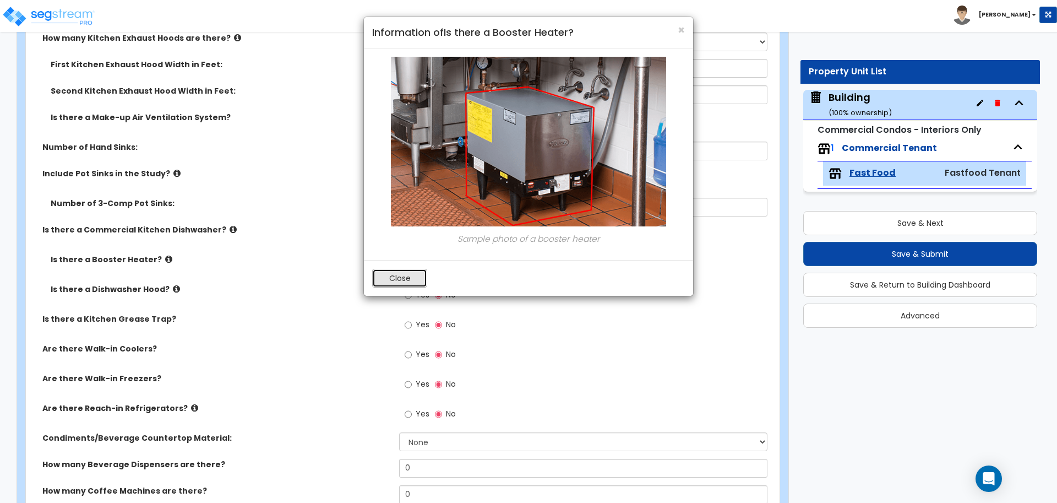
click at [418, 273] on button "Close" at bounding box center [399, 278] width 55 height 19
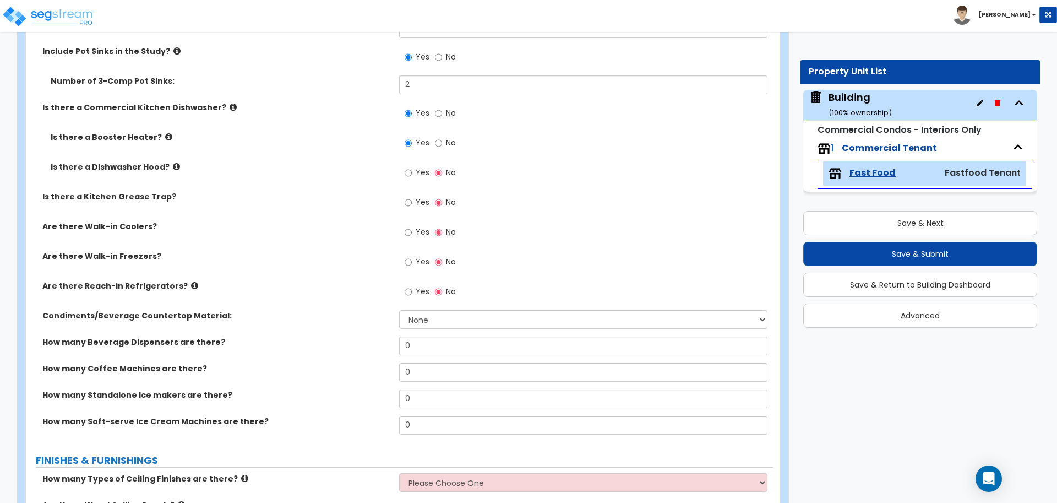
scroll to position [1222, 0]
click at [230, 102] on icon at bounding box center [233, 106] width 7 height 8
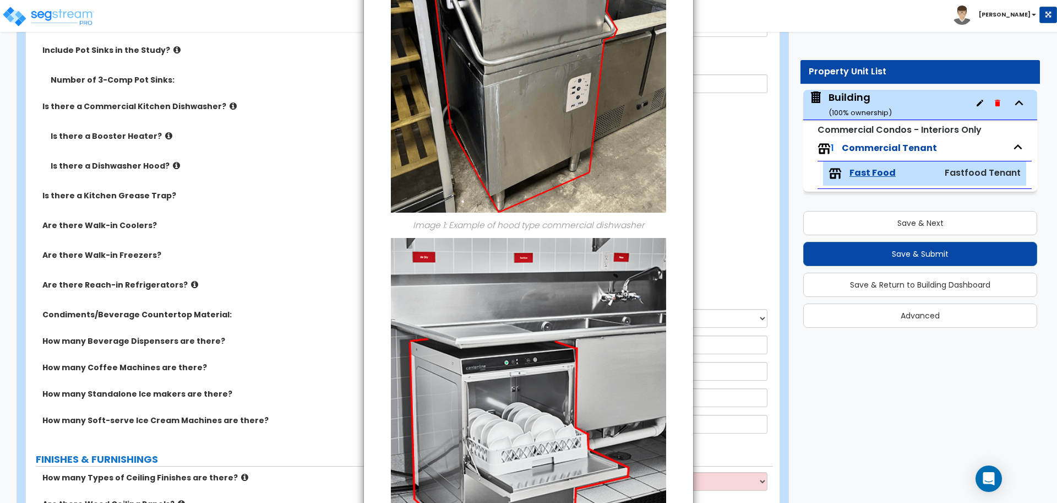
scroll to position [316, 0]
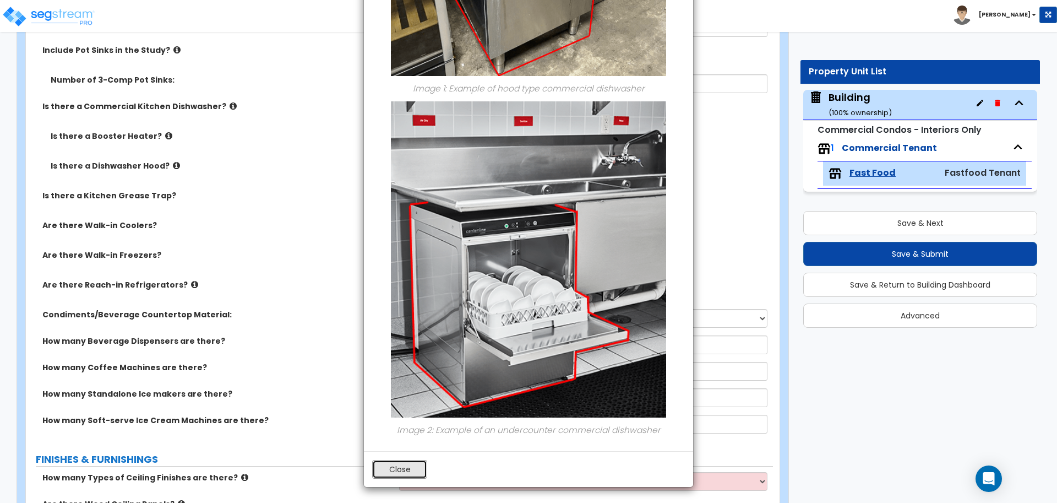
click at [408, 469] on button "Close" at bounding box center [399, 469] width 55 height 19
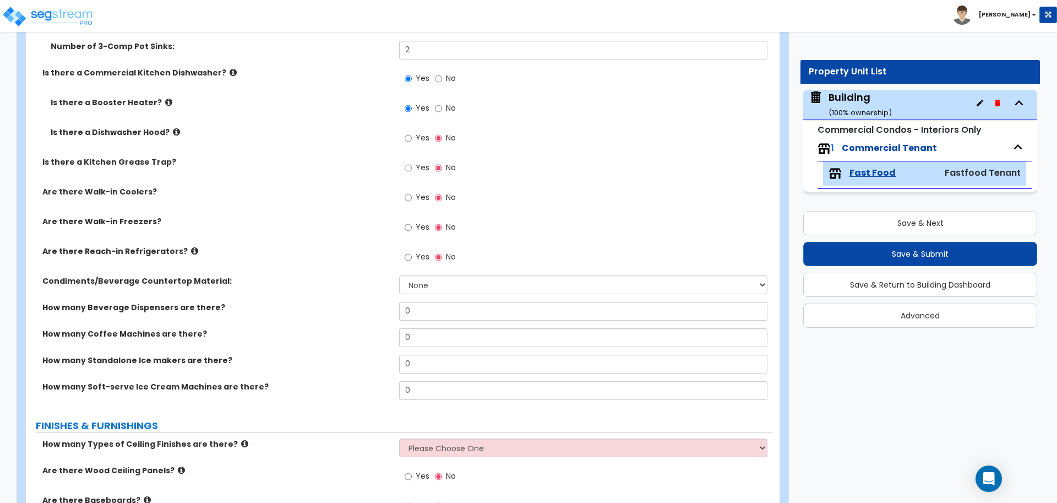
scroll to position [1258, 0]
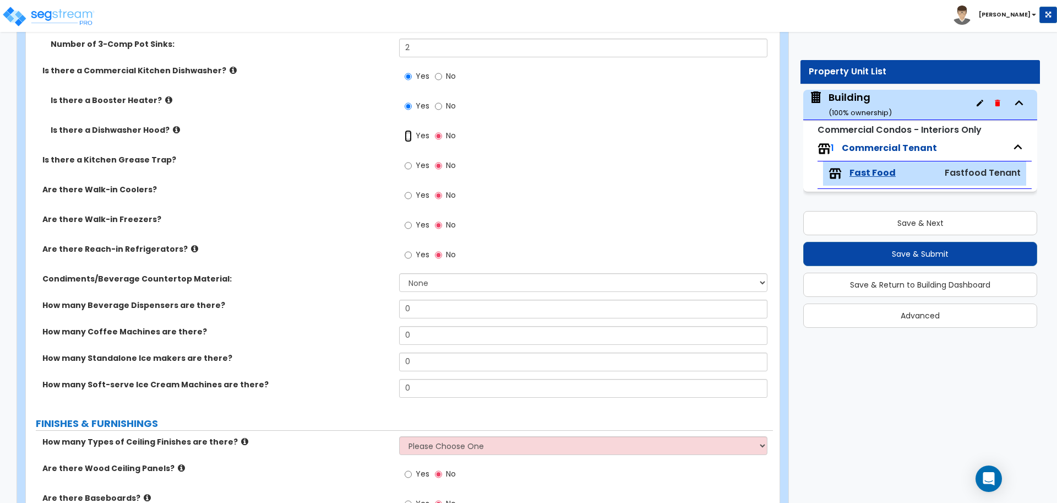
click at [407, 132] on input "Yes" at bounding box center [408, 136] width 7 height 12
radio input "true"
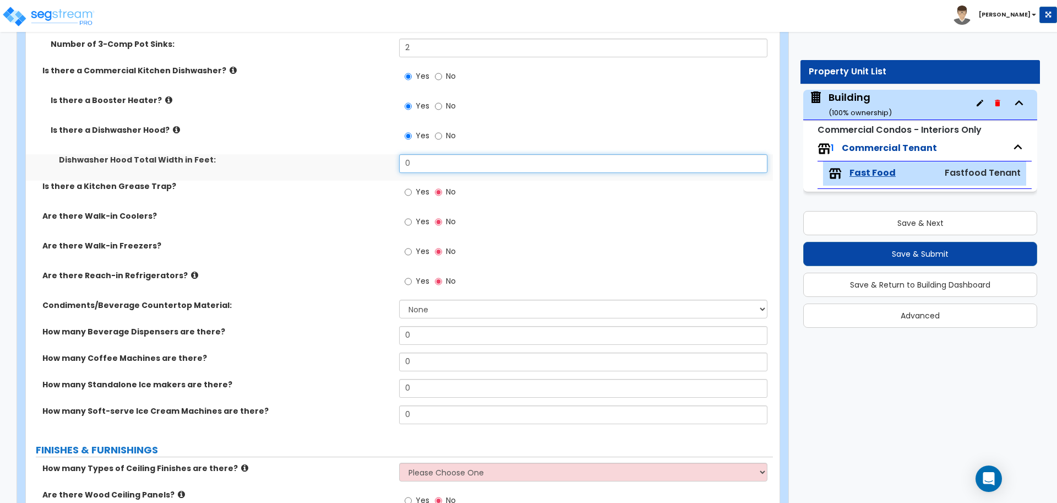
drag, startPoint x: 446, startPoint y: 168, endPoint x: 365, endPoint y: 148, distance: 84.0
click at [365, 148] on div "Is there a Booster Heater? Yes No Is there a Dishwasher Hood? Yes No Dishwasher…" at bounding box center [399, 138] width 730 height 86
type input "5"
click at [173, 127] on icon at bounding box center [176, 129] width 7 height 8
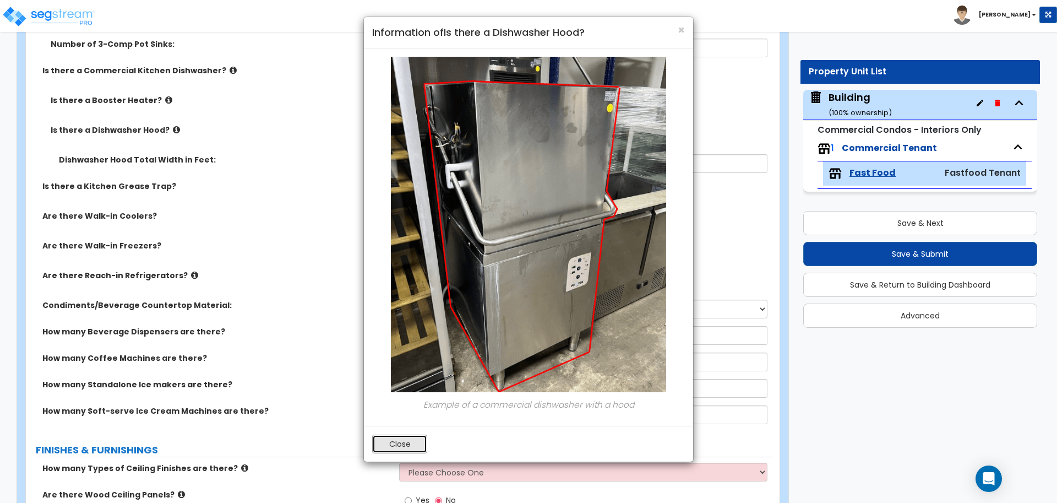
drag, startPoint x: 398, startPoint y: 435, endPoint x: 409, endPoint y: 427, distance: 13.4
click at [398, 434] on button "Close" at bounding box center [399, 443] width 55 height 19
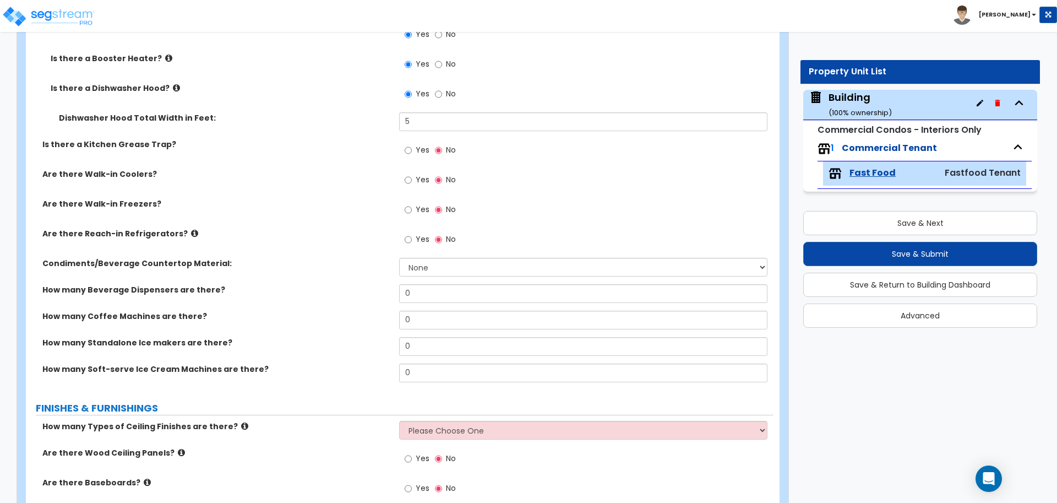
scroll to position [1300, 0]
click at [412, 149] on label "Yes" at bounding box center [417, 150] width 25 height 19
click at [412, 149] on input "Yes" at bounding box center [408, 150] width 7 height 12
radio input "true"
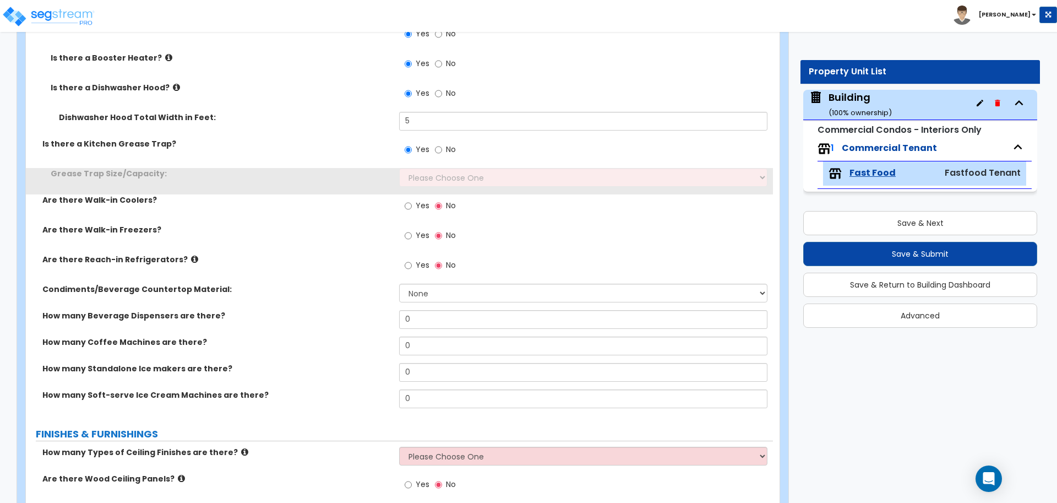
click at [438, 187] on div "Grease Trap Size/Capacity: Please Choose One Small Medium Large" at bounding box center [399, 181] width 747 height 26
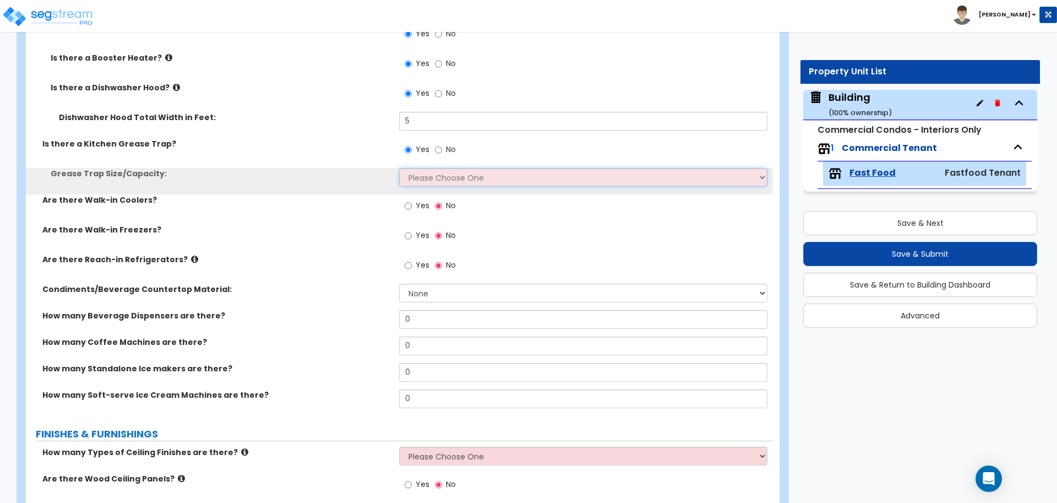
click at [438, 178] on select "Please Choose One Small Medium Large" at bounding box center [583, 177] width 368 height 19
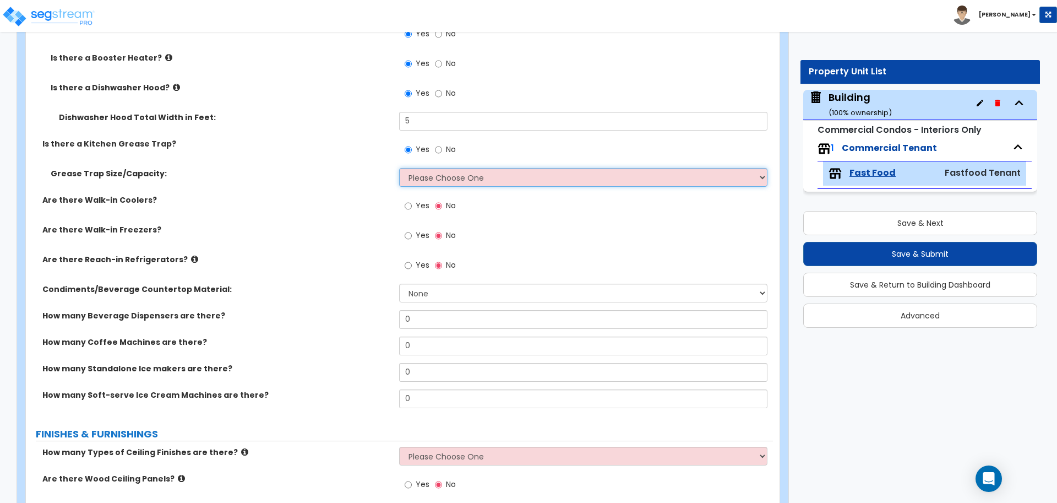
select select "2"
click at [399, 168] on select "Please Choose One Small Medium Large" at bounding box center [583, 177] width 368 height 19
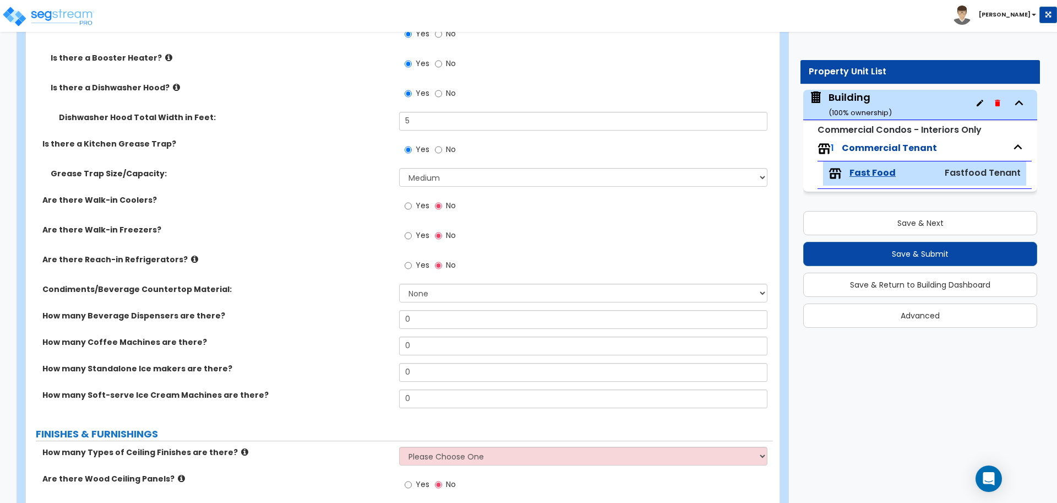
click at [412, 203] on label "Yes" at bounding box center [417, 207] width 25 height 19
click at [412, 203] on input "Yes" at bounding box center [408, 206] width 7 height 12
radio input "true"
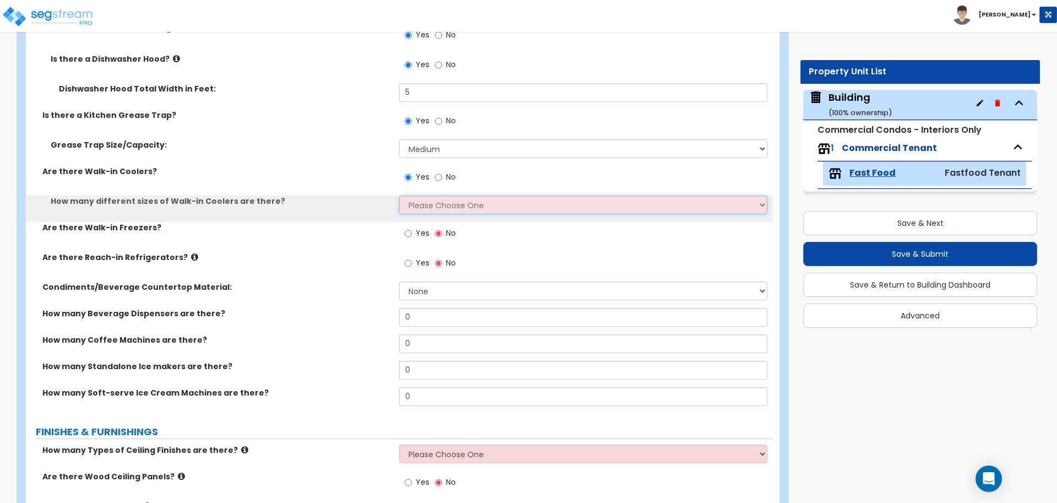
click at [447, 204] on select "Please Choose One 1 2 3 4" at bounding box center [583, 204] width 368 height 19
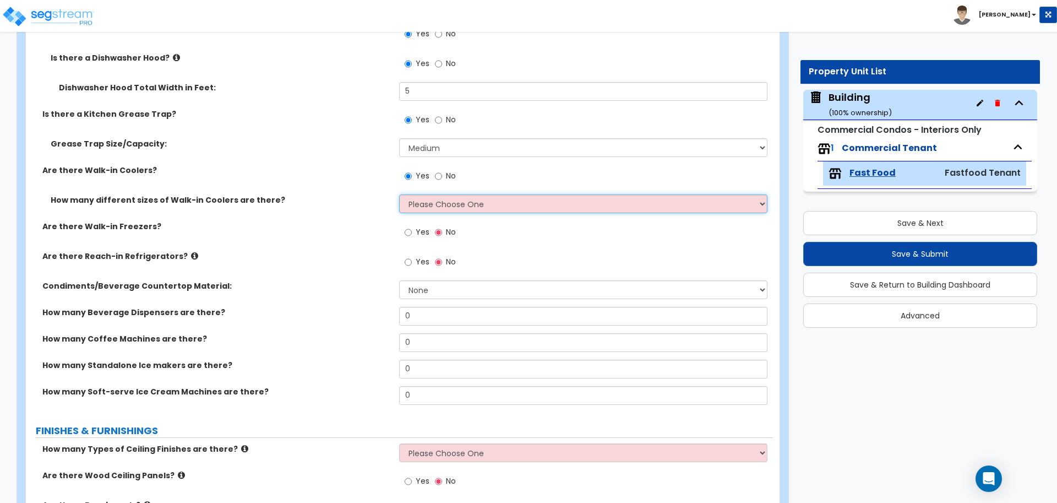
select select "4"
click at [399, 194] on select "Please Choose One 1 2 3 4" at bounding box center [583, 203] width 368 height 19
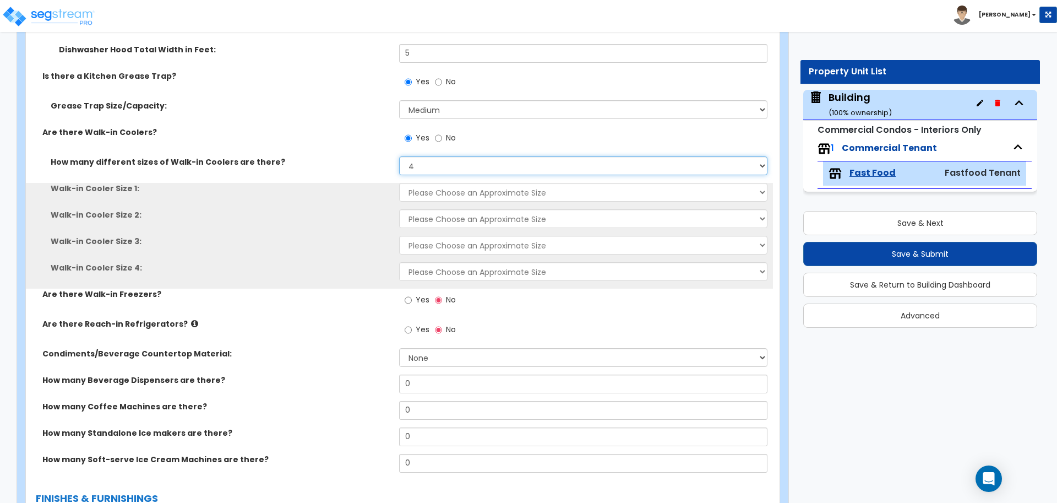
scroll to position [1373, 0]
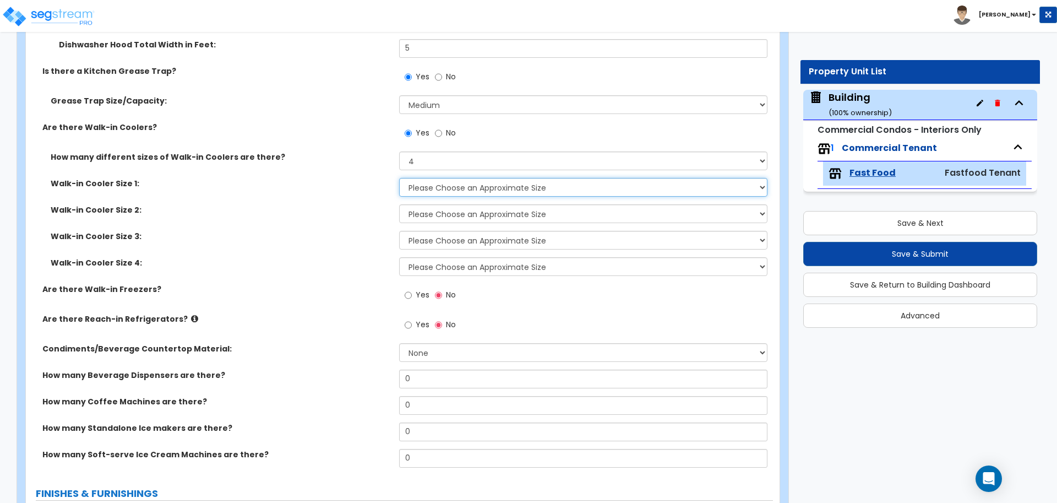
click at [450, 185] on select "Please Choose an Approximate Size 6' x 6' 10' x 6' 12' x 14' 12' x 20' I want t…" at bounding box center [583, 187] width 368 height 19
select select "1"
click at [399, 178] on select "Please Choose an Approximate Size 6' x 6' 10' x 6' 12' x 14' 12' x 20' I want t…" at bounding box center [583, 187] width 368 height 19
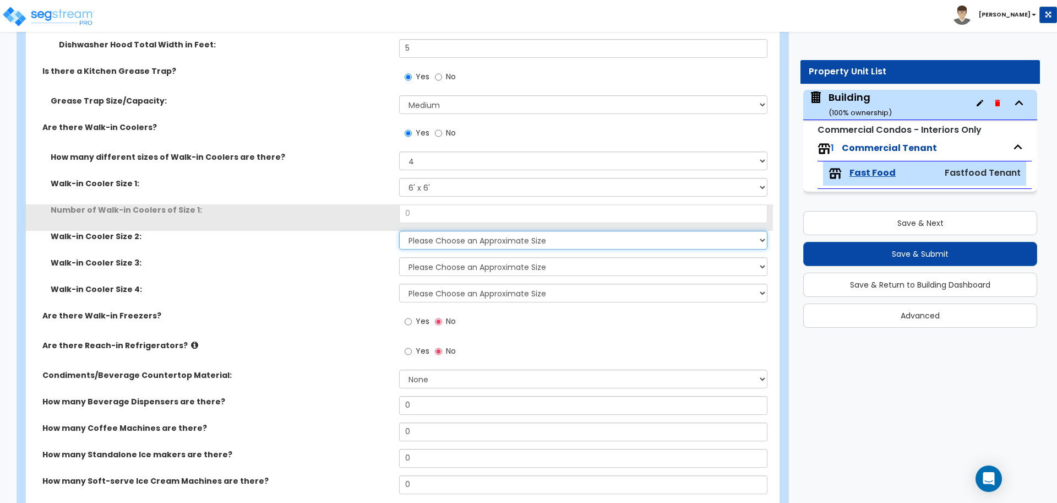
click at [455, 237] on select "Please Choose an Approximate Size 6' x 6' 10' x 6' 12' x 14' 12' x 20' I want t…" at bounding box center [583, 240] width 368 height 19
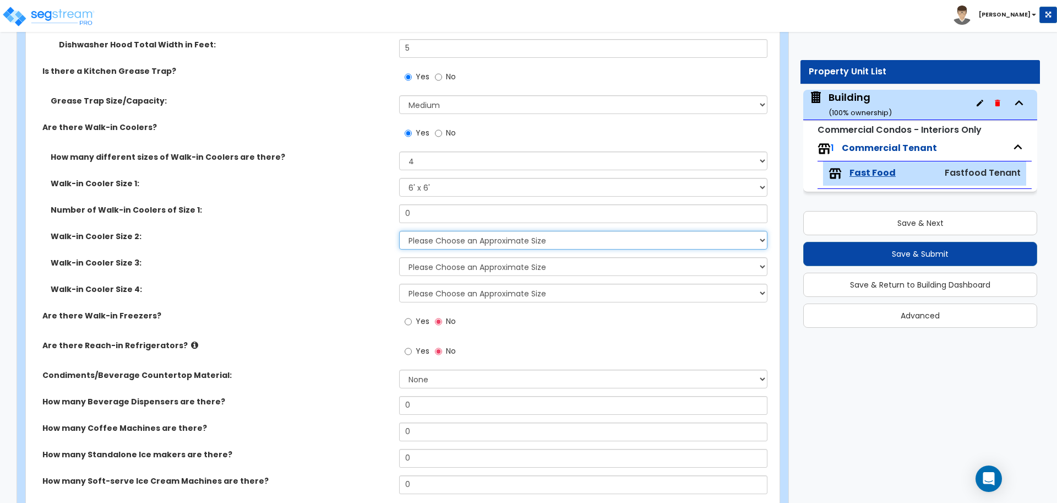
select select "1"
click at [399, 231] on select "Please Choose an Approximate Size 6' x 6' 10' x 6' 12' x 14' 12' x 20' I want t…" at bounding box center [583, 240] width 368 height 19
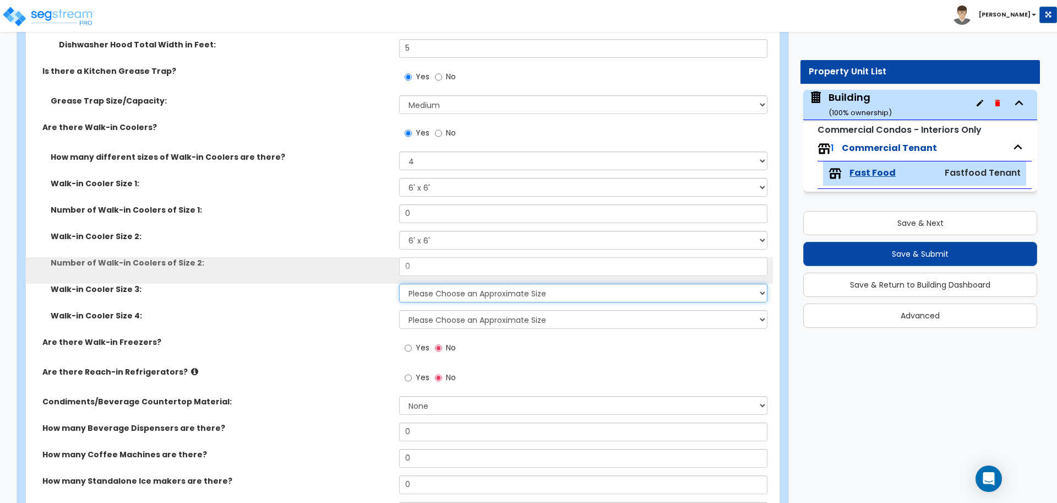
click at [439, 283] on select "Please Choose an Approximate Size 6' x 6' 10' x 6' 12' x 14' 12' x 20' I want t…" at bounding box center [583, 292] width 368 height 19
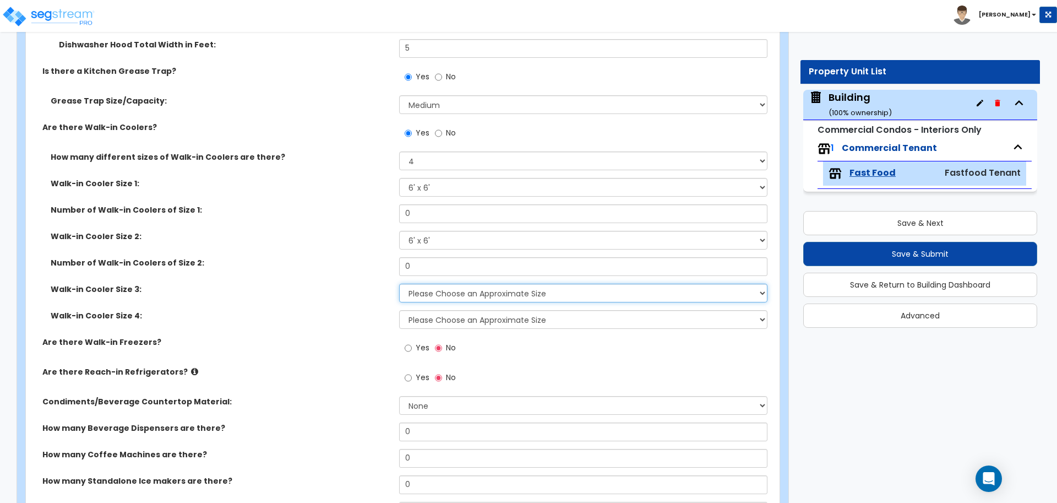
select select "2"
click at [399, 283] on select "Please Choose an Approximate Size 6' x 6' 10' x 6' 12' x 14' 12' x 20' I want t…" at bounding box center [583, 292] width 368 height 19
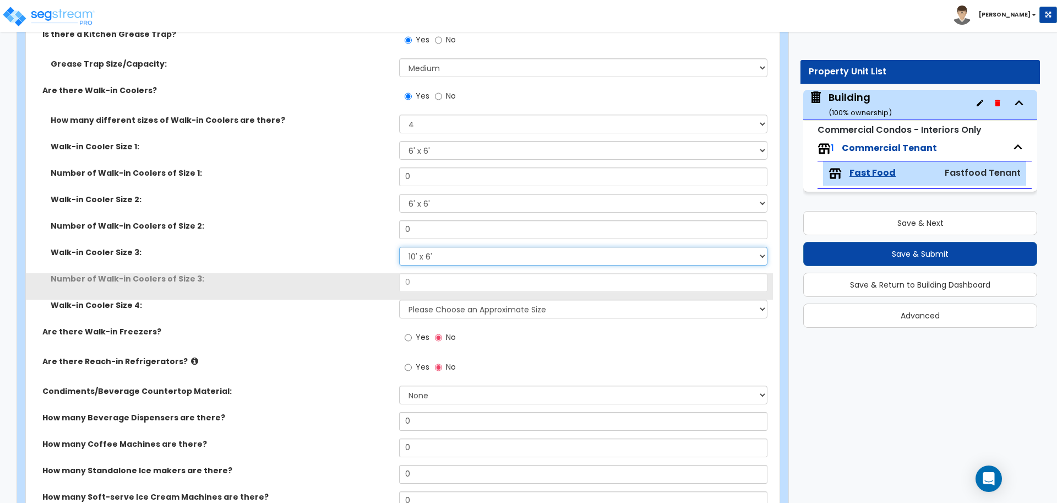
scroll to position [1410, 0]
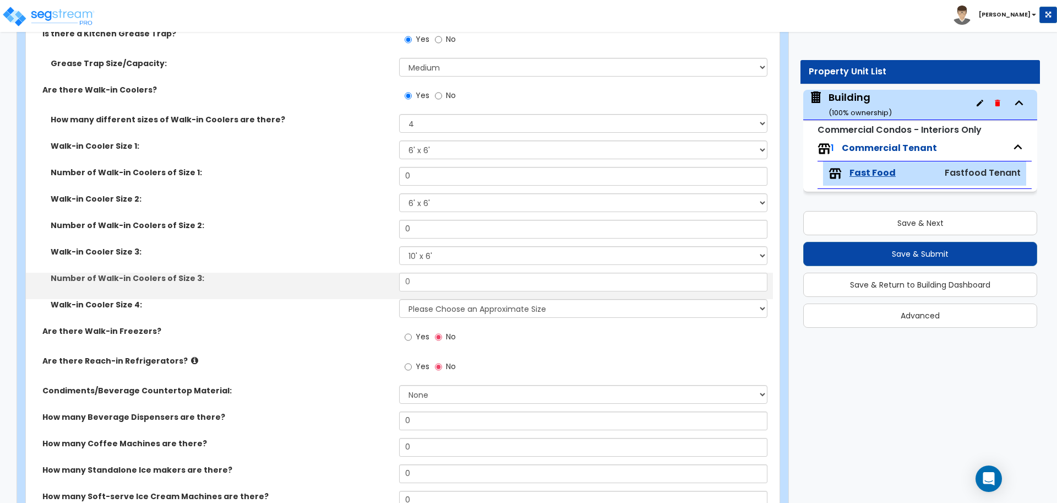
click at [445, 325] on div "Yes No" at bounding box center [430, 337] width 62 height 25
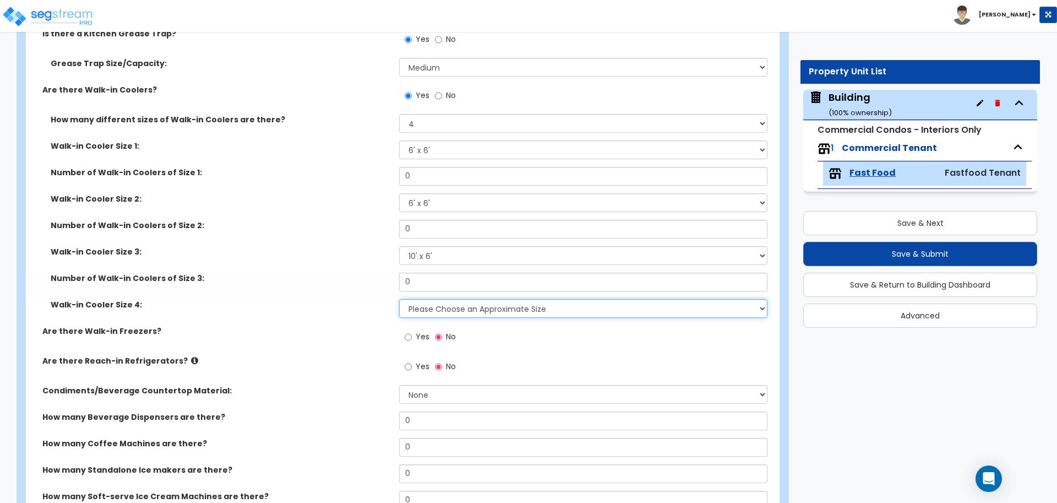
click at [441, 308] on select "Please Choose an Approximate Size 6' x 6' 10' x 6' 12' x 14' 12' x 20' I want t…" at bounding box center [583, 308] width 368 height 19
select select "3"
click at [399, 299] on select "Please Choose an Approximate Size 6' x 6' 10' x 6' 12' x 14' 12' x 20' I want t…" at bounding box center [583, 308] width 368 height 19
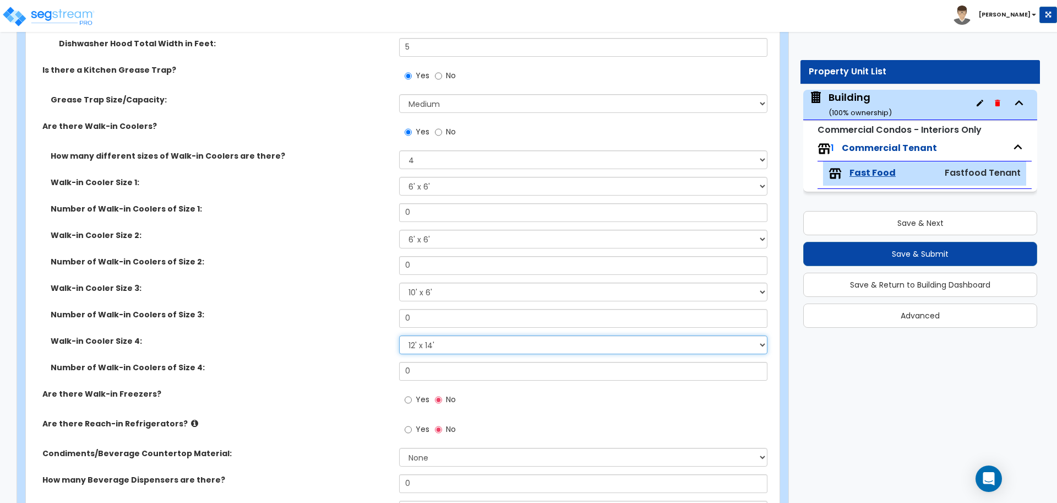
scroll to position [1365, 0]
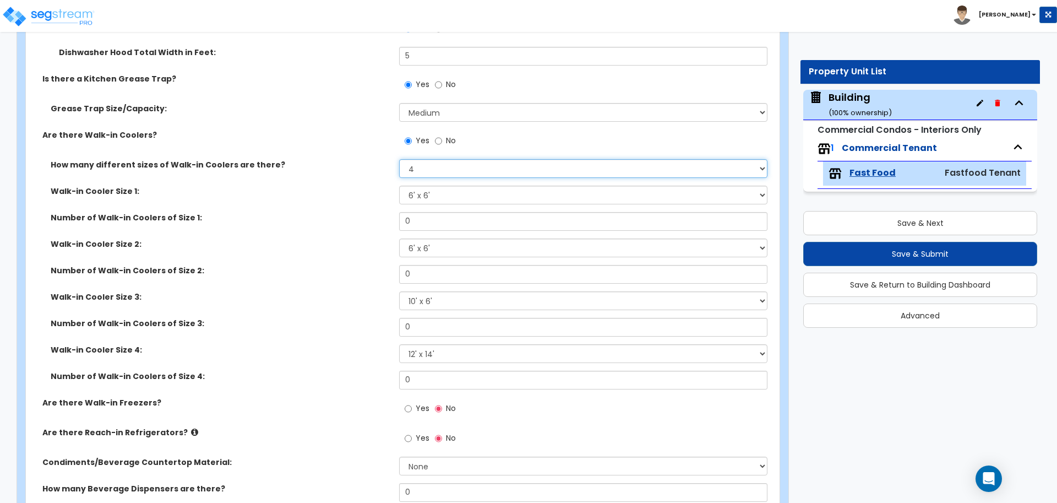
click at [414, 167] on select "Please Choose One 1 2 3 4" at bounding box center [583, 168] width 368 height 19
select select "1"
click at [399, 159] on select "Please Choose One 1 2 3 4" at bounding box center [583, 168] width 368 height 19
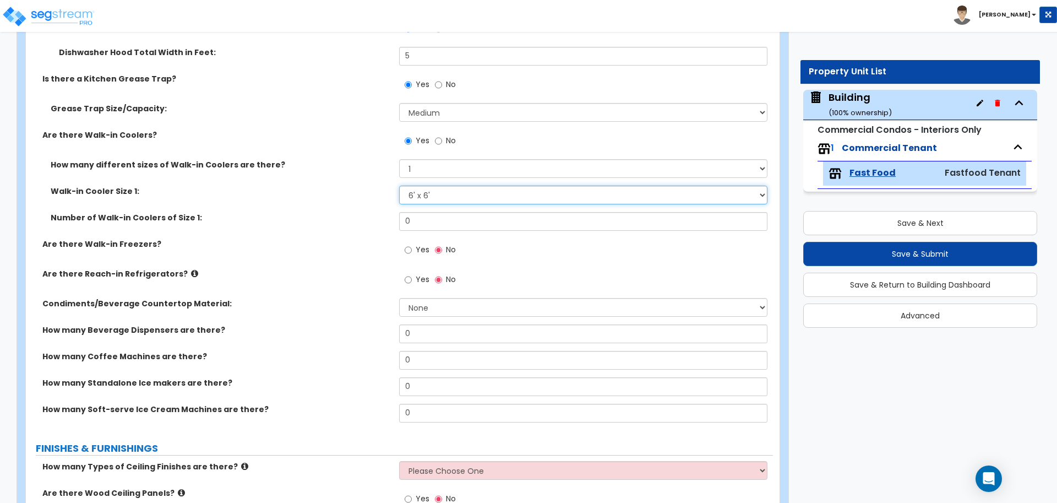
click at [436, 193] on select "Please Choose an Approximate Size 6' x 6' 10' x 6' 12' x 14' 12' x 20' I want t…" at bounding box center [583, 194] width 368 height 19
select select "2"
click at [399, 185] on select "Please Choose an Approximate Size 6' x 6' 10' x 6' 12' x 14' 12' x 20' I want t…" at bounding box center [583, 194] width 368 height 19
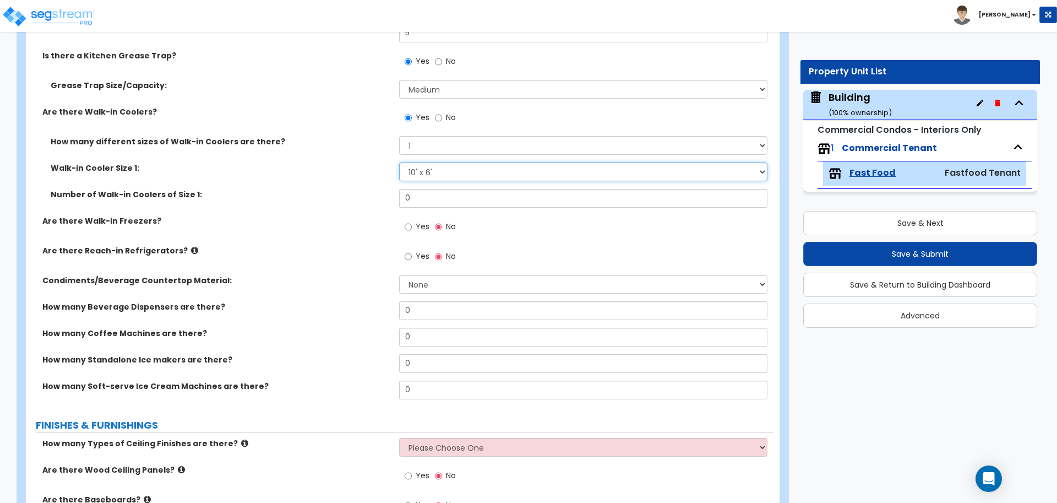
scroll to position [1390, 0]
drag, startPoint x: 420, startPoint y: 198, endPoint x: 365, endPoint y: 189, distance: 55.7
click at [365, 189] on div "Number of Walk-in Coolers of Size 1: 0" at bounding box center [399, 200] width 747 height 26
type input "1"
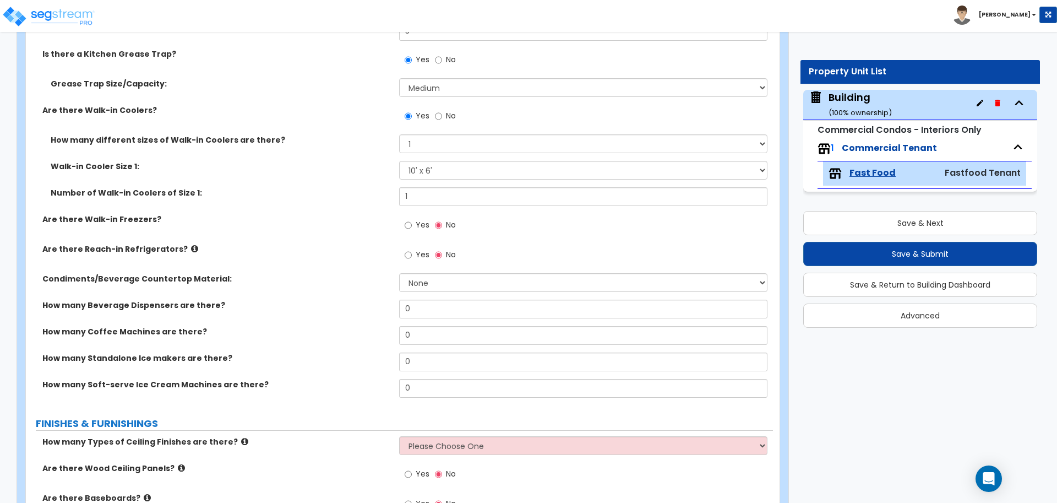
click at [419, 221] on span "Yes" at bounding box center [423, 224] width 14 height 11
click at [412, 221] on input "Yes" at bounding box center [408, 225] width 7 height 12
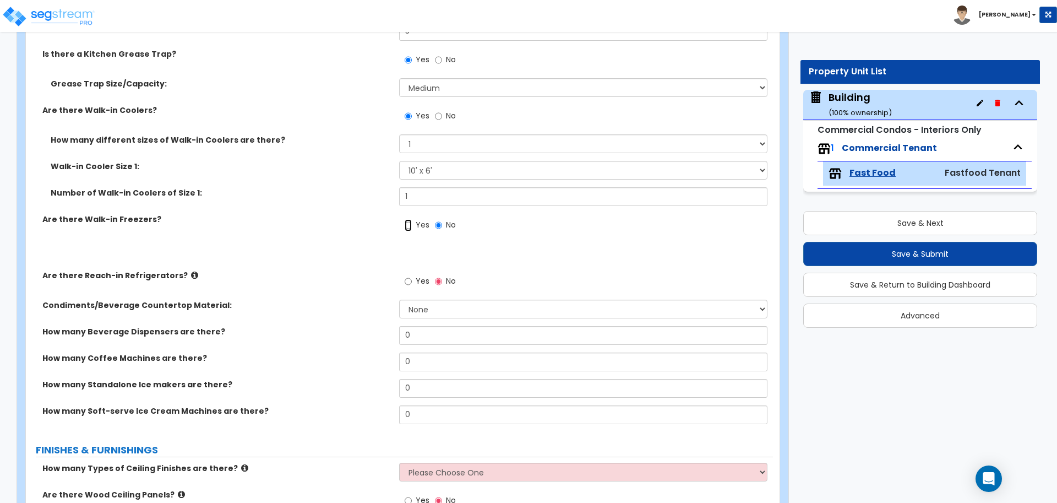
radio input "true"
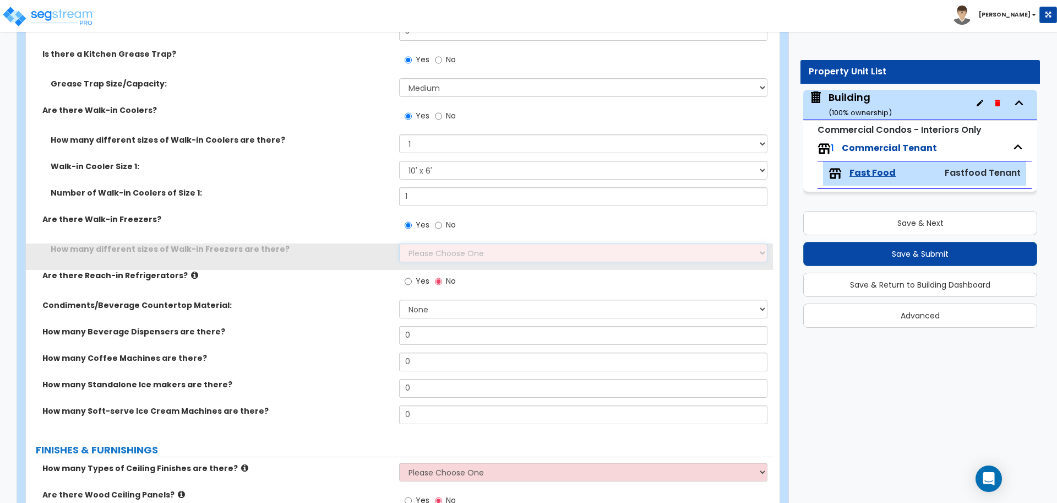
click at [438, 249] on select "Please Choose One 1 2 3 4" at bounding box center [583, 252] width 368 height 19
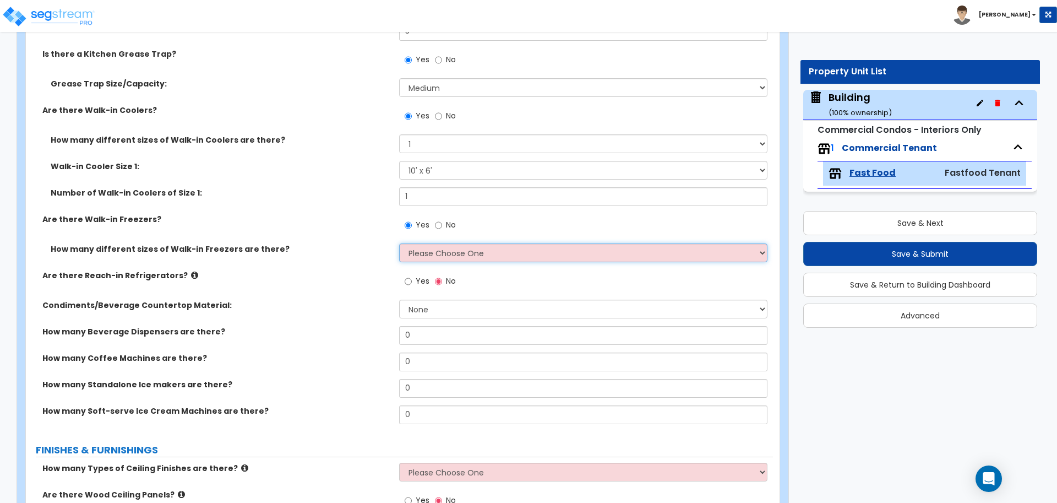
select select "4"
click at [399, 243] on select "Please Choose One 1 2 3 4" at bounding box center [583, 252] width 368 height 19
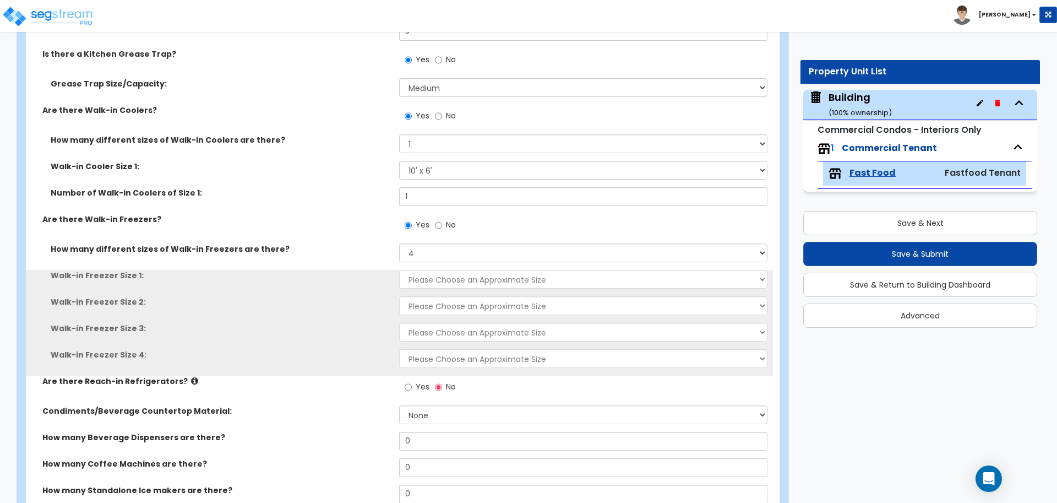
click at [420, 265] on div "How many different sizes of Walk-in Freezers are there? Please Choose One 1 2 3…" at bounding box center [399, 256] width 747 height 26
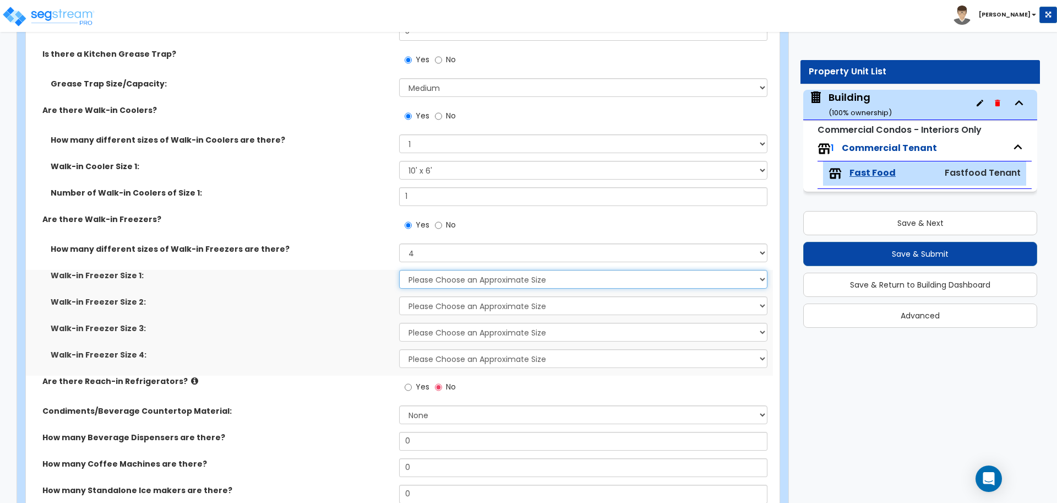
click at [424, 273] on select "Please Choose an Approximate Size 8' x 8' 8' x 12' 8' x 16' 8' x 20' I want to …" at bounding box center [583, 279] width 368 height 19
select select "1"
click at [399, 270] on select "Please Choose an Approximate Size 8' x 8' 8' x 12' 8' x 16' 8' x 20' I want to …" at bounding box center [583, 279] width 368 height 19
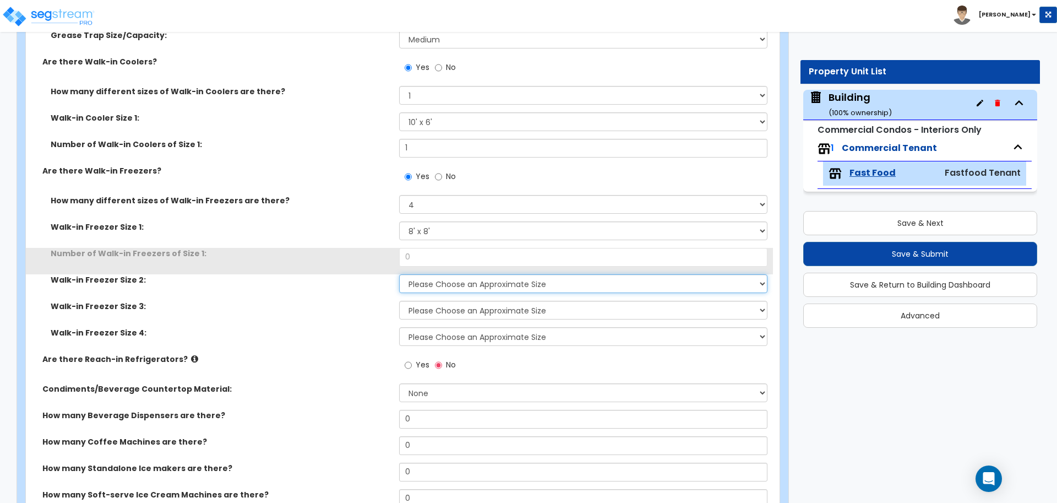
click at [427, 280] on select "Please Choose an Approximate Size 8' x 8' 8' x 12' 8' x 16' 8' x 20' I want to …" at bounding box center [583, 283] width 368 height 19
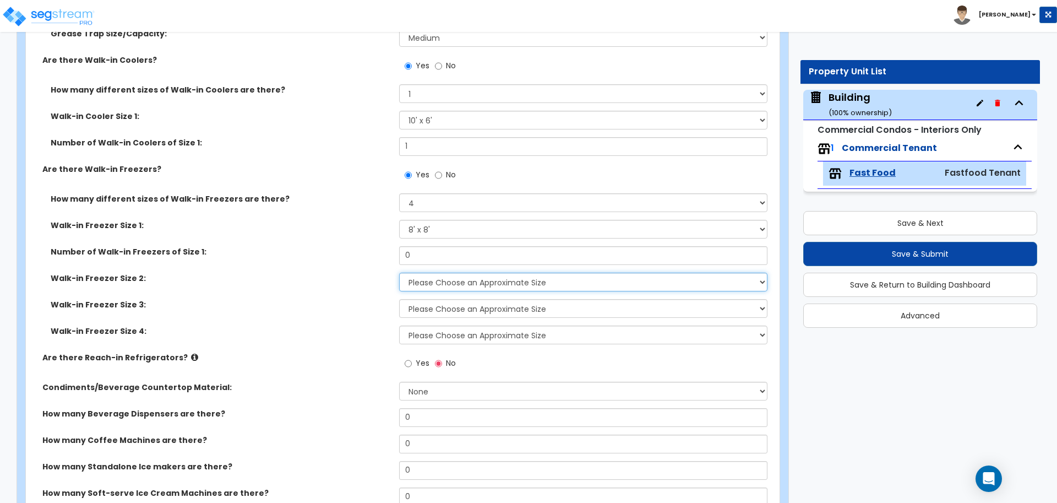
select select "2"
click at [399, 272] on select "Please Choose an Approximate Size 8' x 8' 8' x 12' 8' x 16' 8' x 20' I want to …" at bounding box center [583, 281] width 368 height 19
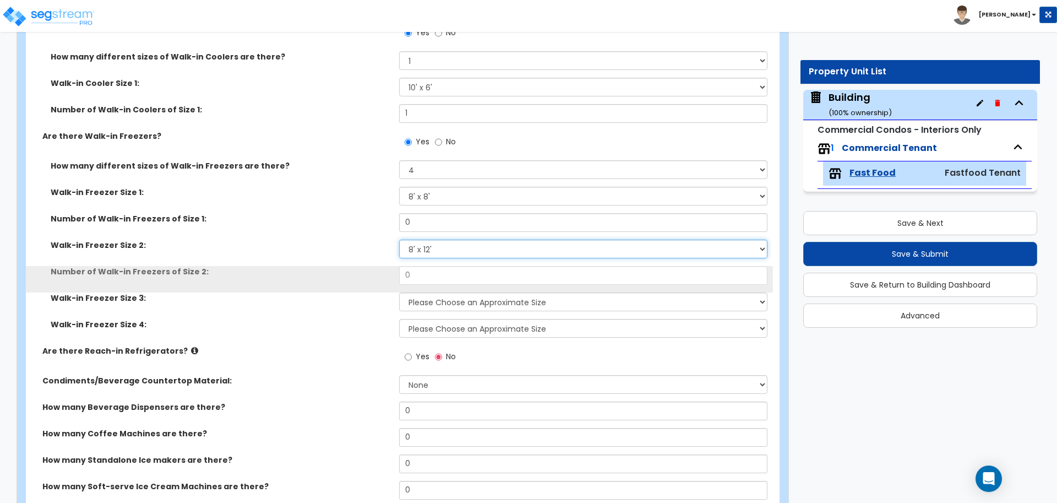
scroll to position [1479, 0]
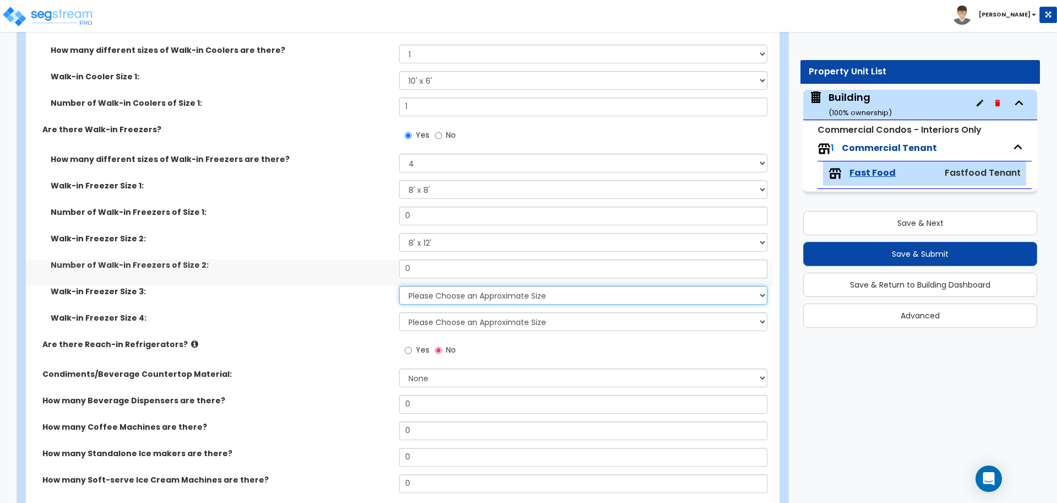
click at [432, 299] on select "Please Choose an Approximate Size 8' x 8' 8' x 12' 8' x 16' 8' x 20' I want to …" at bounding box center [583, 295] width 368 height 19
select select "3"
click at [399, 286] on select "Please Choose an Approximate Size 8' x 8' 8' x 12' 8' x 16' 8' x 20' I want to …" at bounding box center [583, 295] width 368 height 19
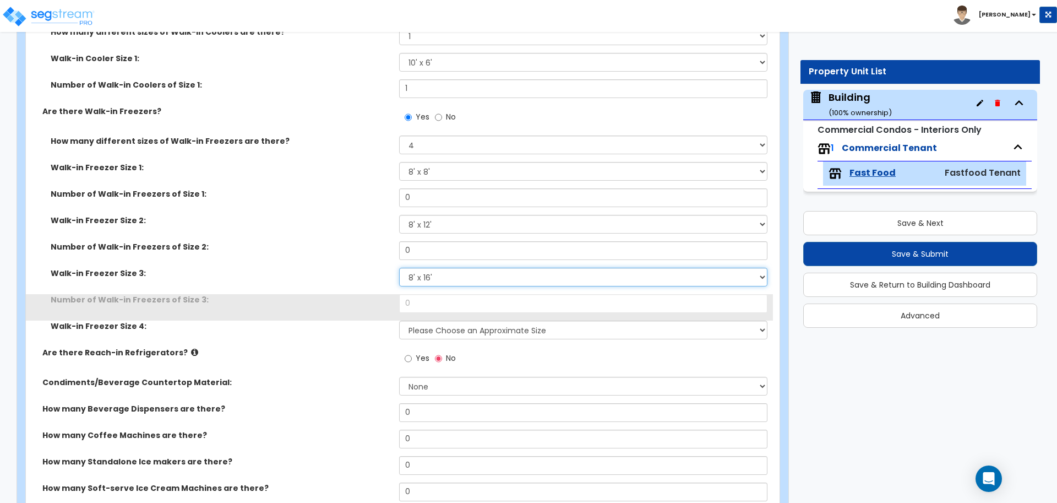
scroll to position [1499, 0]
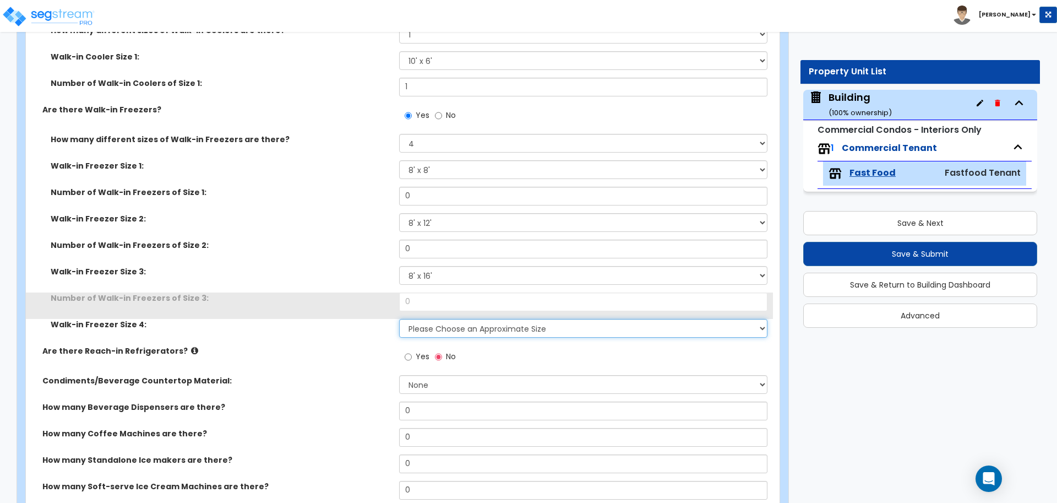
click at [445, 323] on select "Please Choose an Approximate Size 8' x 8' 8' x 12' 8' x 16' 8' x 20' I want to …" at bounding box center [583, 328] width 368 height 19
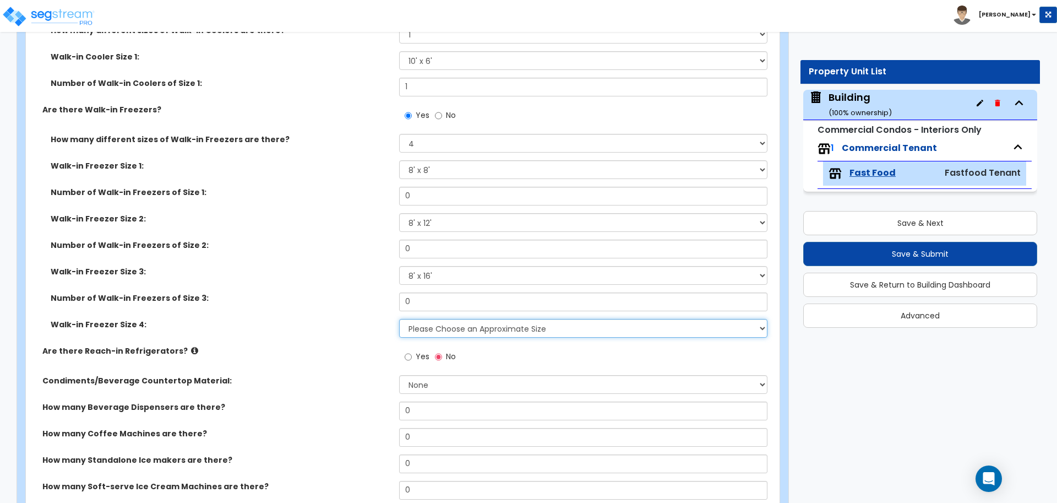
select select "4"
click at [399, 319] on select "Please Choose an Approximate Size 8' x 8' 8' x 12' 8' x 16' 8' x 20' I want to …" at bounding box center [583, 328] width 368 height 19
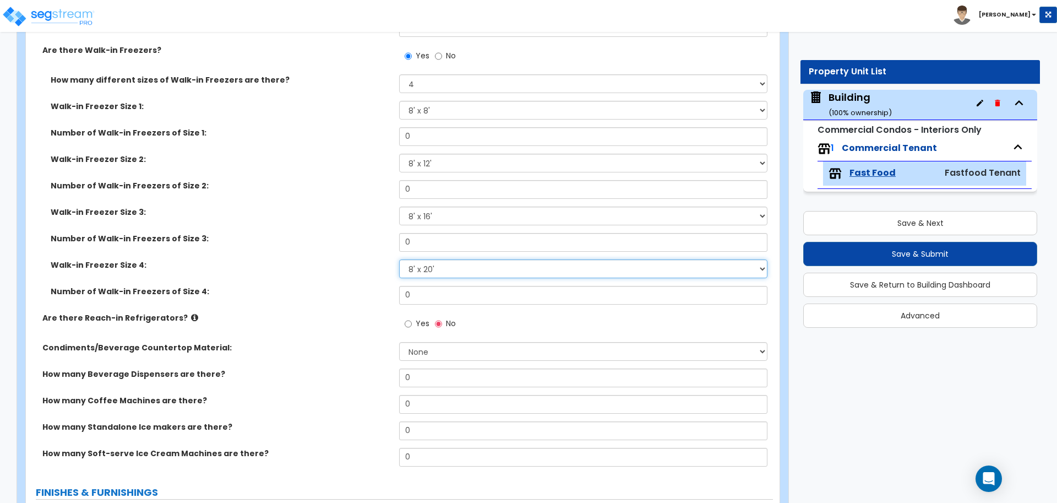
scroll to position [1559, 0]
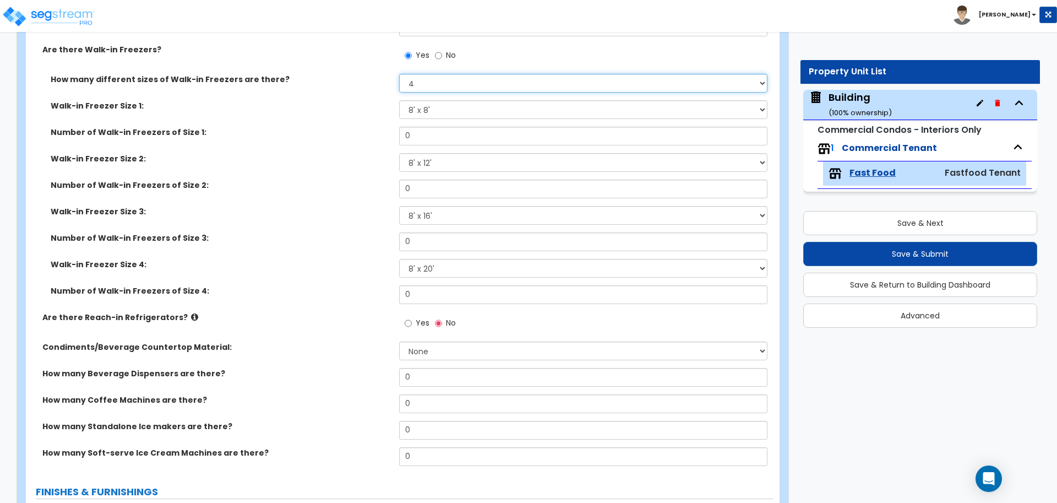
click at [470, 75] on select "Please Choose One 1 2 3 4" at bounding box center [583, 83] width 368 height 19
select select "1"
click at [399, 74] on select "Please Choose One 1 2 3 4" at bounding box center [583, 83] width 368 height 19
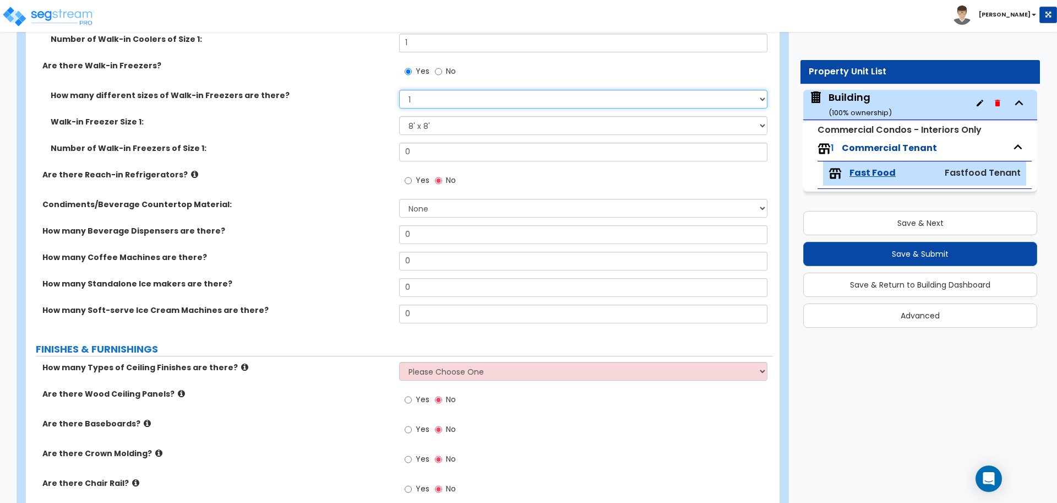
scroll to position [1544, 0]
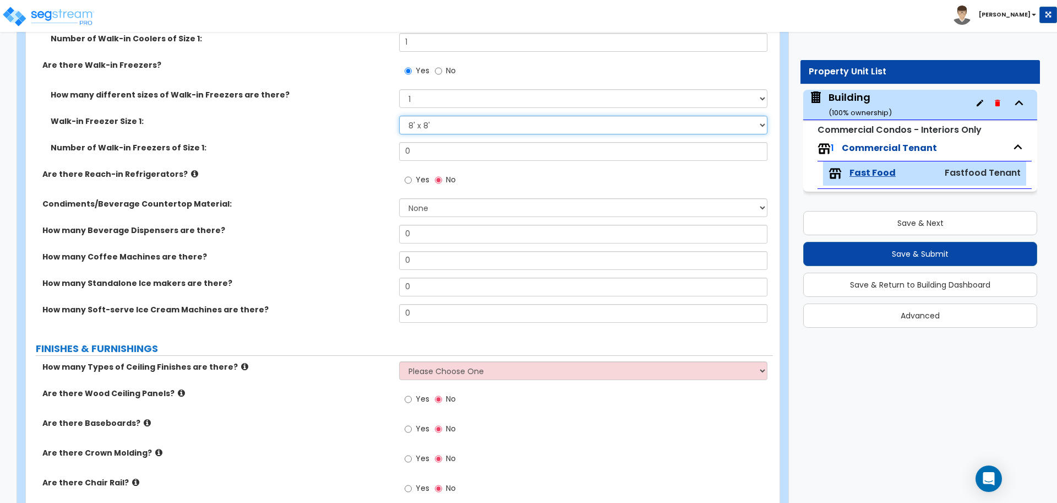
click at [450, 129] on select "Please Choose an Approximate Size 8' x 8' 8' x 12' 8' x 16' 8' x 20' I want to …" at bounding box center [583, 125] width 368 height 19
select select "2"
click at [399, 116] on select "Please Choose an Approximate Size 8' x 8' 8' x 12' 8' x 16' 8' x 20' I want to …" at bounding box center [583, 125] width 368 height 19
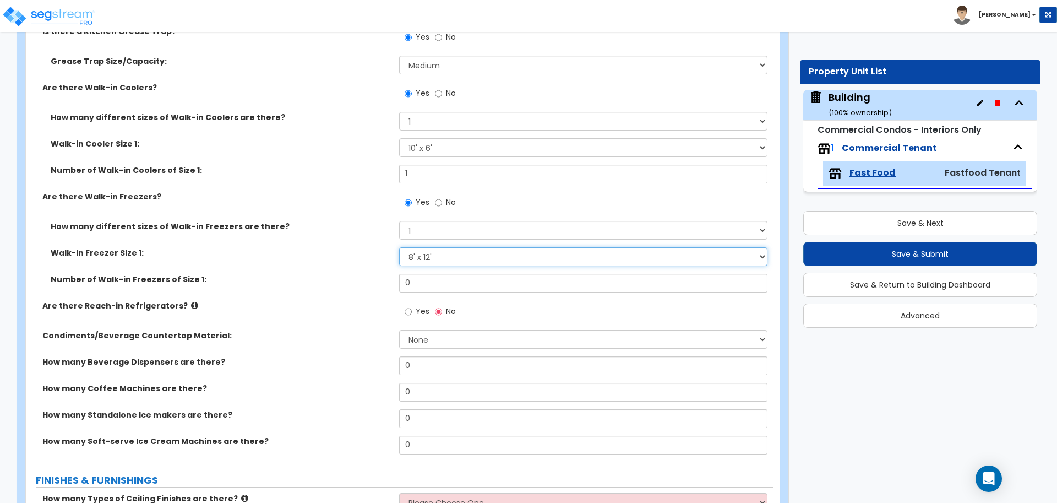
scroll to position [1410, 0]
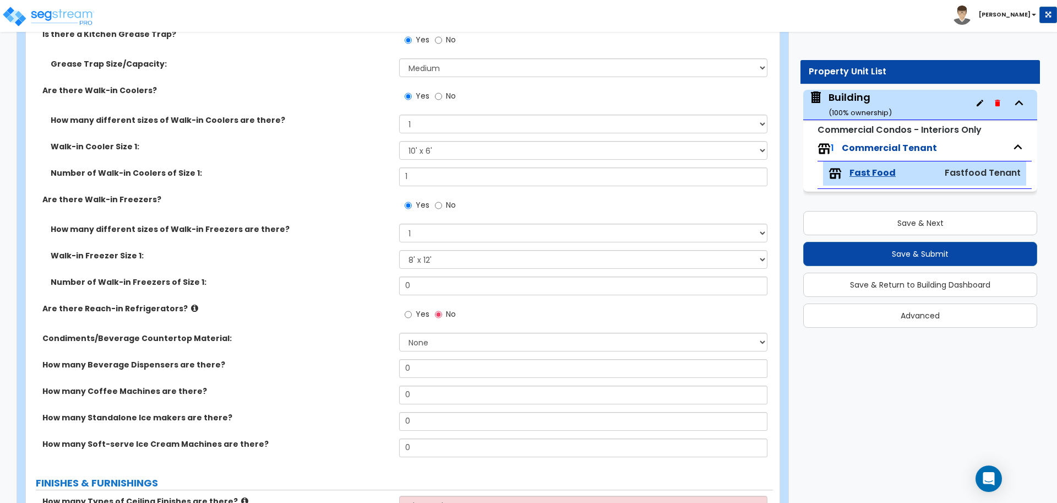
click at [473, 158] on div "Walk-in Cooler Size 1: Please Choose an Approximate Size 6' x 6' 10' x 6' 12' x…" at bounding box center [399, 154] width 747 height 26
click at [471, 152] on select "Please Choose an Approximate Size 6' x 6' 10' x 6' 12' x 14' 12' x 20' I want t…" at bounding box center [583, 150] width 368 height 19
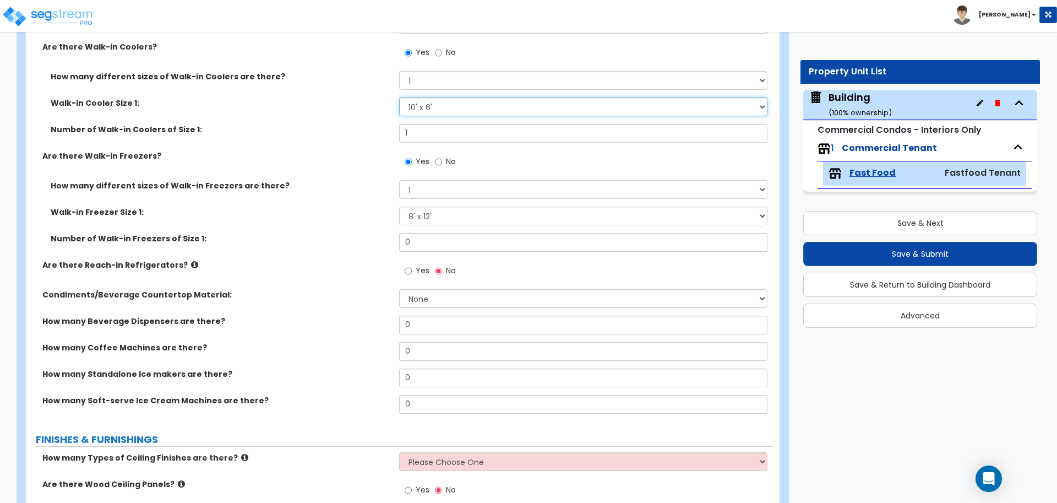
scroll to position [1476, 0]
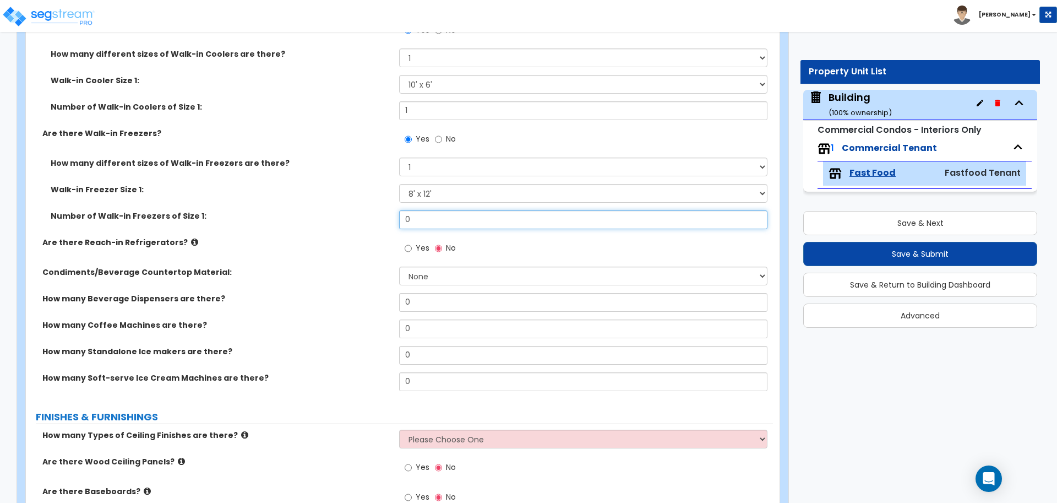
drag, startPoint x: 423, startPoint y: 215, endPoint x: 353, endPoint y: 207, distance: 69.8
click at [353, 210] on div "Number of Walk-in Freezers of Size 1: 0" at bounding box center [399, 223] width 747 height 26
type input "1"
click at [416, 248] on span "Yes" at bounding box center [423, 247] width 14 height 11
click at [412, 248] on input "Yes" at bounding box center [408, 248] width 7 height 12
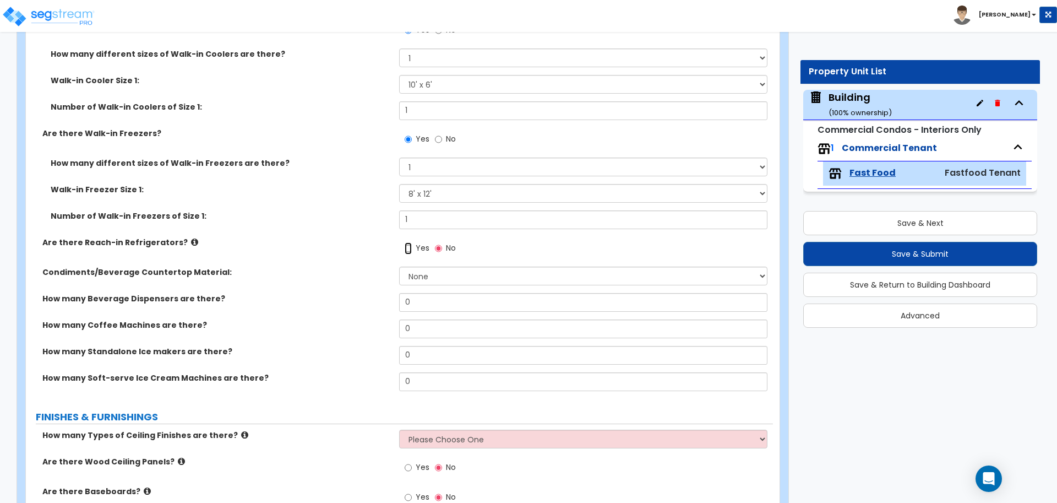
radio input "true"
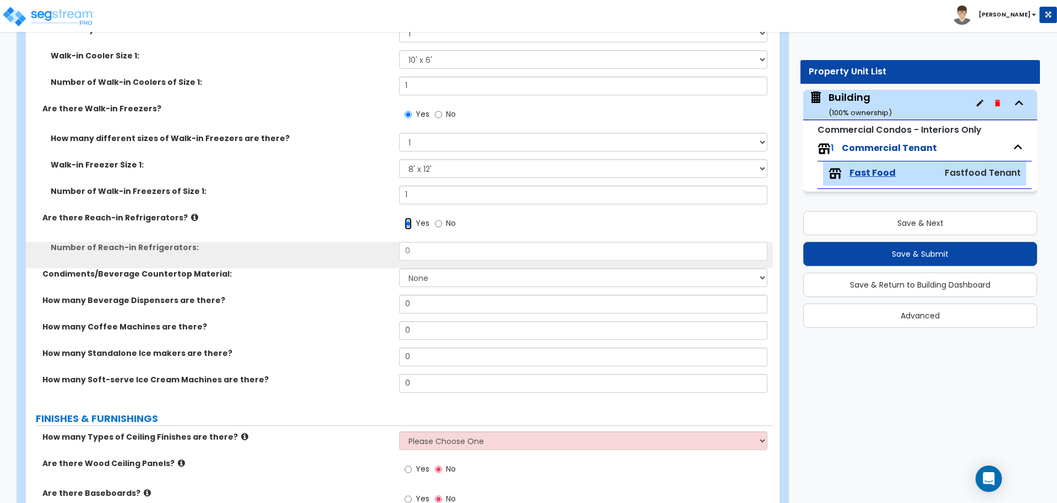
scroll to position [1501, 0]
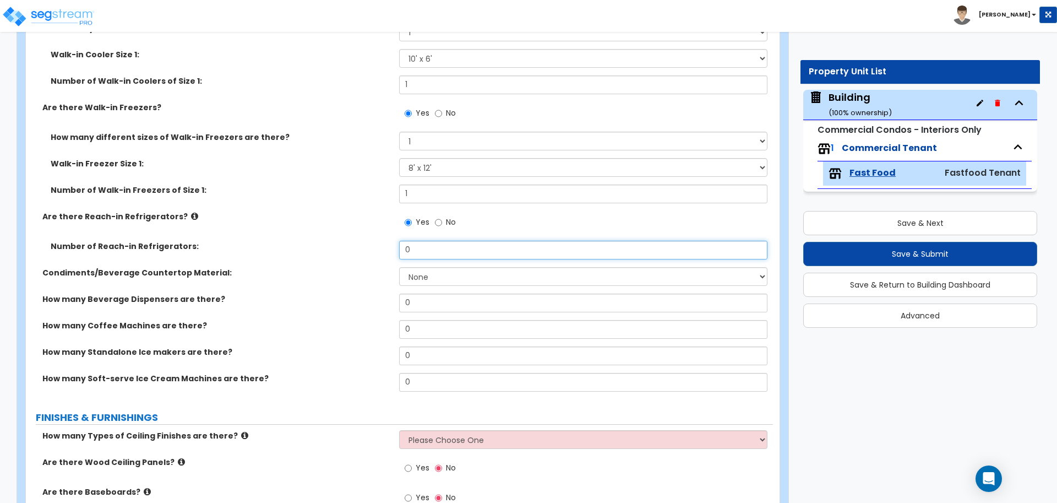
drag, startPoint x: 424, startPoint y: 249, endPoint x: 384, endPoint y: 241, distance: 41.0
click at [385, 241] on div "Number of Reach-in Refrigerators: 0" at bounding box center [399, 254] width 747 height 26
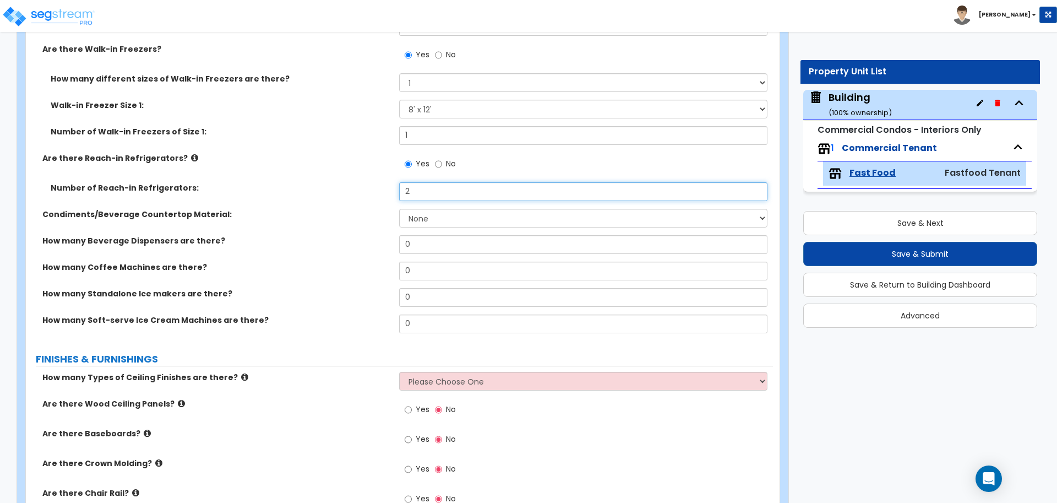
scroll to position [1561, 0]
type input "2"
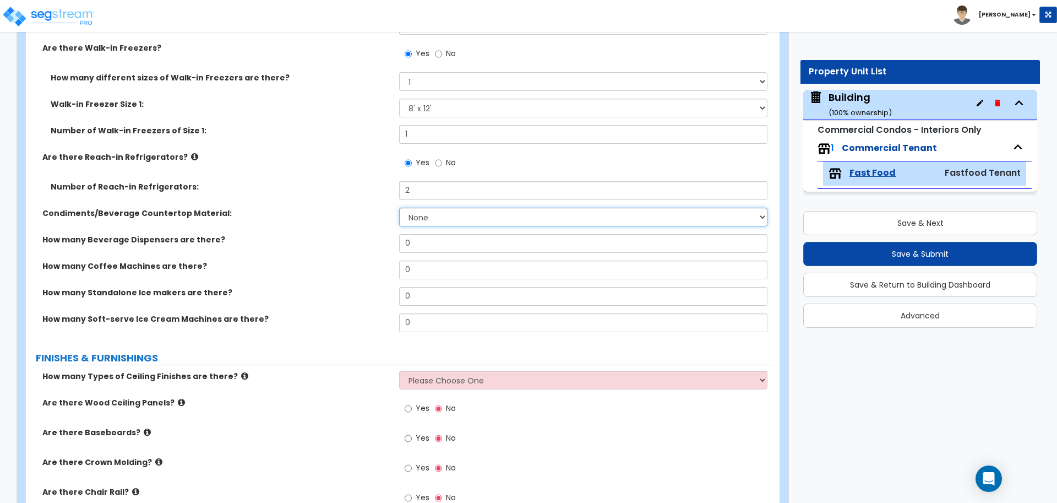
click at [440, 222] on select "None Plastic Laminate Solid Surface Stone Quartz Marble Tile Wood Stainless Ste…" at bounding box center [583, 216] width 368 height 19
select select "1"
click at [399, 207] on select "None Plastic Laminate Solid Surface Stone Quartz Marble Tile Wood Stainless Ste…" at bounding box center [583, 216] width 368 height 19
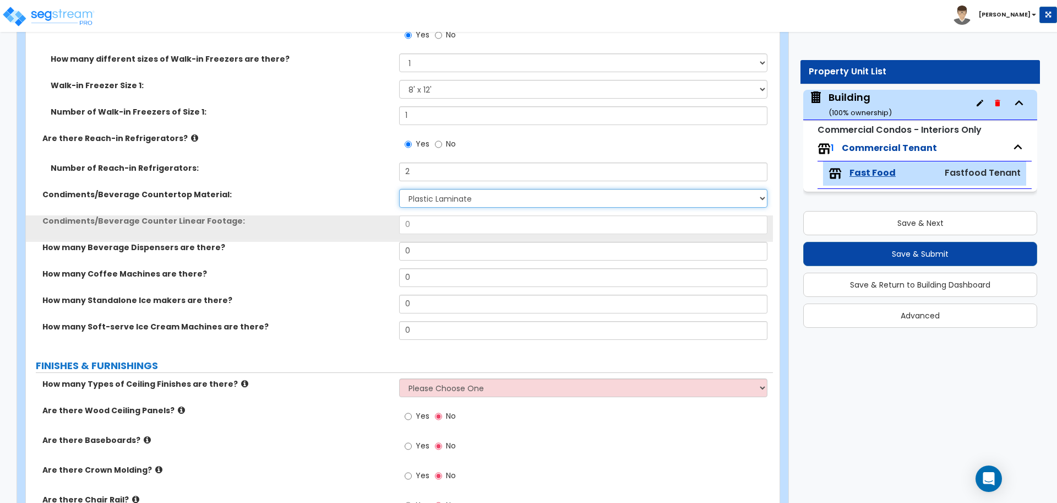
scroll to position [1584, 0]
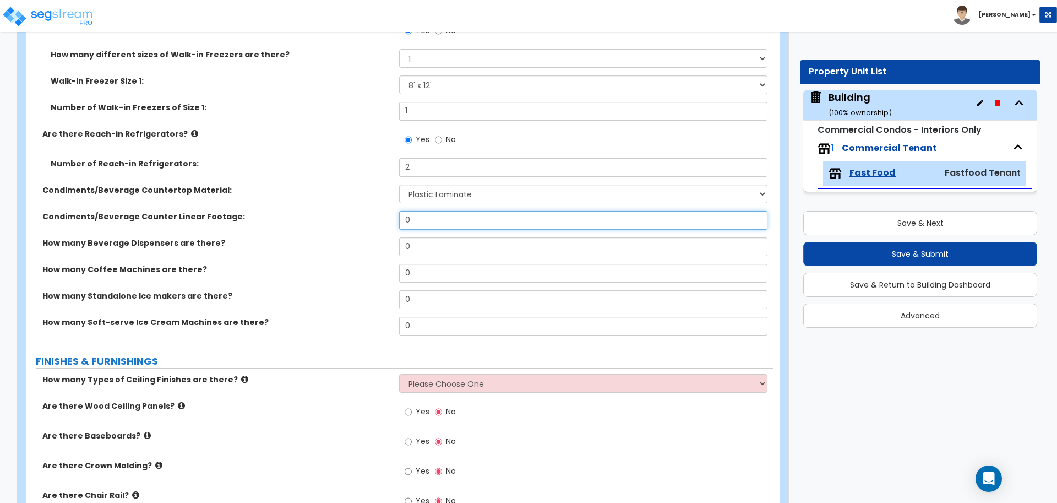
drag, startPoint x: 434, startPoint y: 220, endPoint x: 345, endPoint y: 203, distance: 90.8
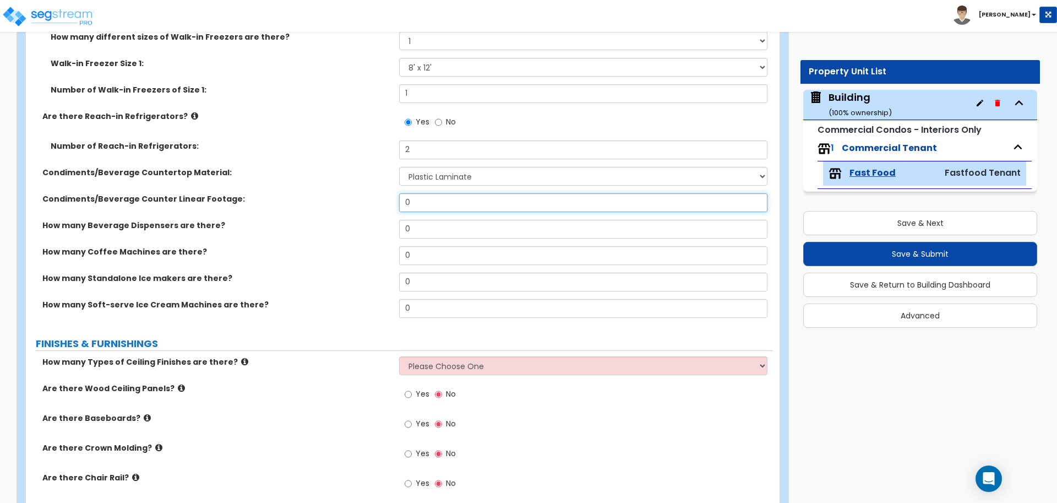
scroll to position [1603, 0]
type input "9"
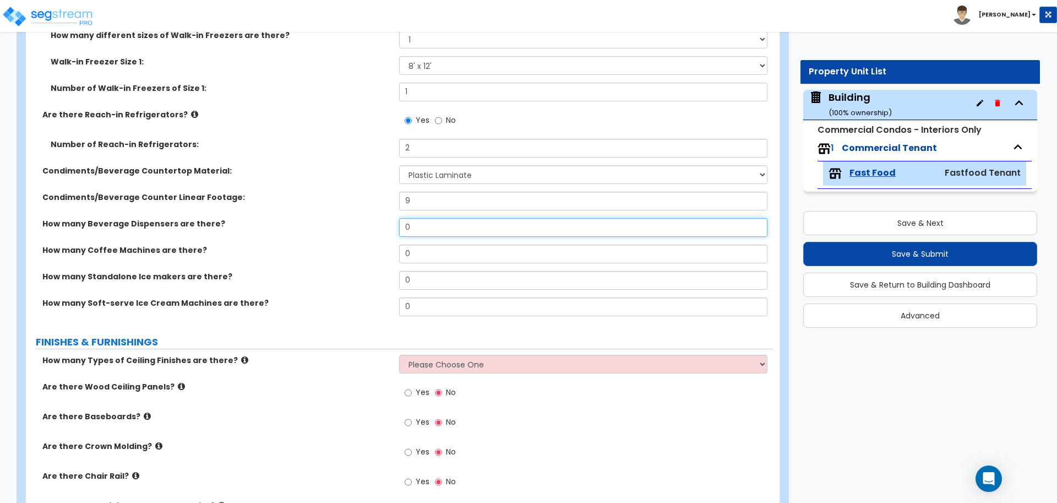
drag, startPoint x: 435, startPoint y: 228, endPoint x: 353, endPoint y: 216, distance: 82.4
click at [354, 218] on div "How many Beverage Dispensers are there? 0" at bounding box center [399, 231] width 747 height 26
type input "2"
drag, startPoint x: 420, startPoint y: 250, endPoint x: 372, endPoint y: 242, distance: 49.0
click at [372, 244] on div "How many Coffee Machines are there? 0" at bounding box center [399, 257] width 747 height 26
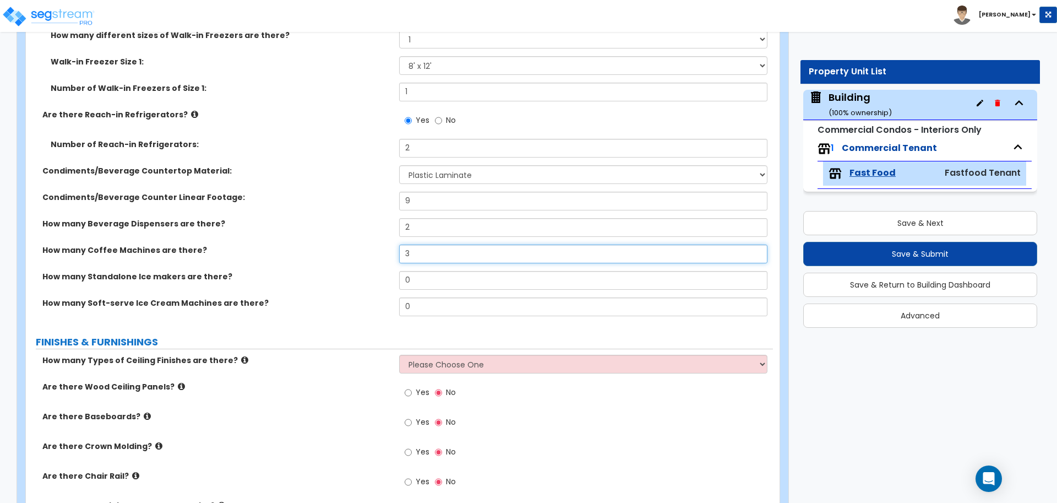
type input "3"
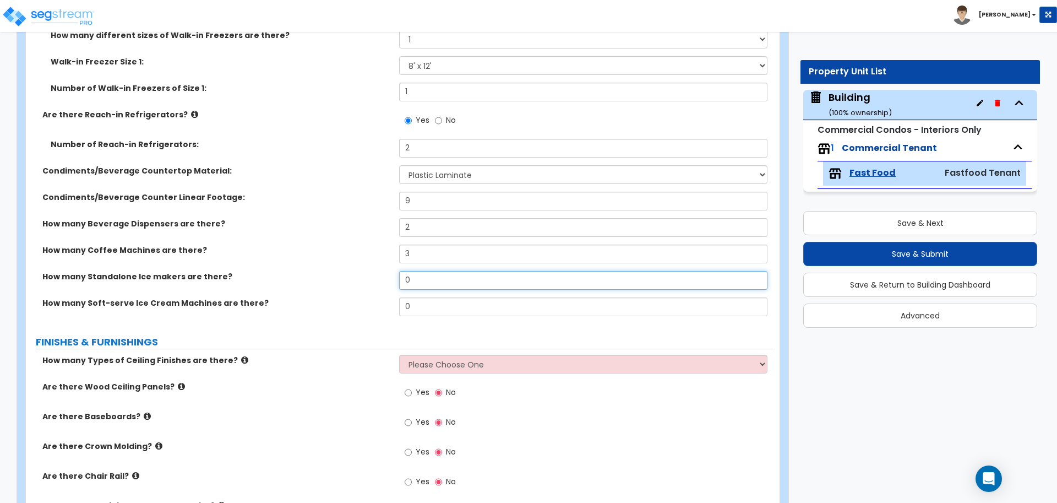
drag, startPoint x: 433, startPoint y: 274, endPoint x: 381, endPoint y: 272, distance: 52.3
click at [381, 271] on div "How many Standalone Ice makers are there? 0" at bounding box center [399, 284] width 747 height 26
type input "2"
drag, startPoint x: 407, startPoint y: 302, endPoint x: 372, endPoint y: 297, distance: 35.0
click at [371, 299] on div "How many Soft-serve Ice Cream Machines are there? 0" at bounding box center [399, 310] width 747 height 26
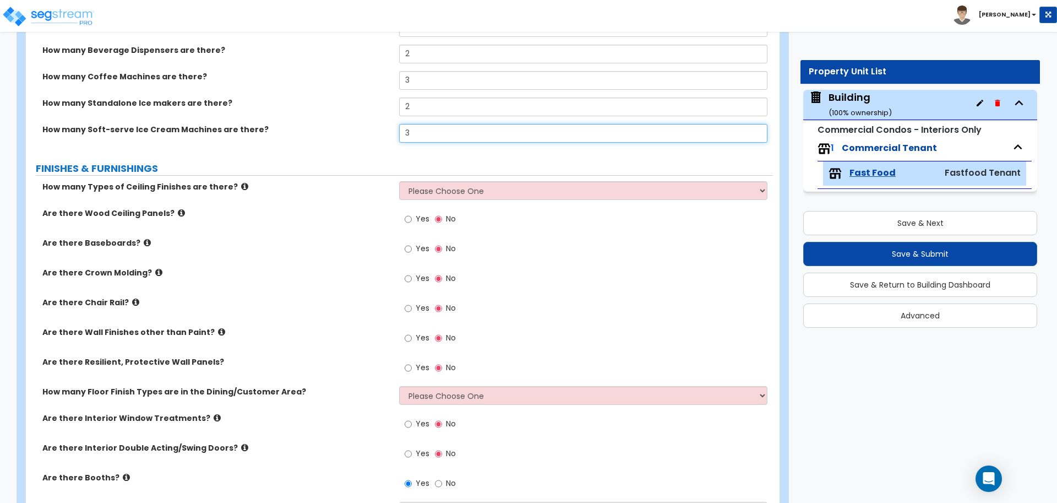
scroll to position [1785, 0]
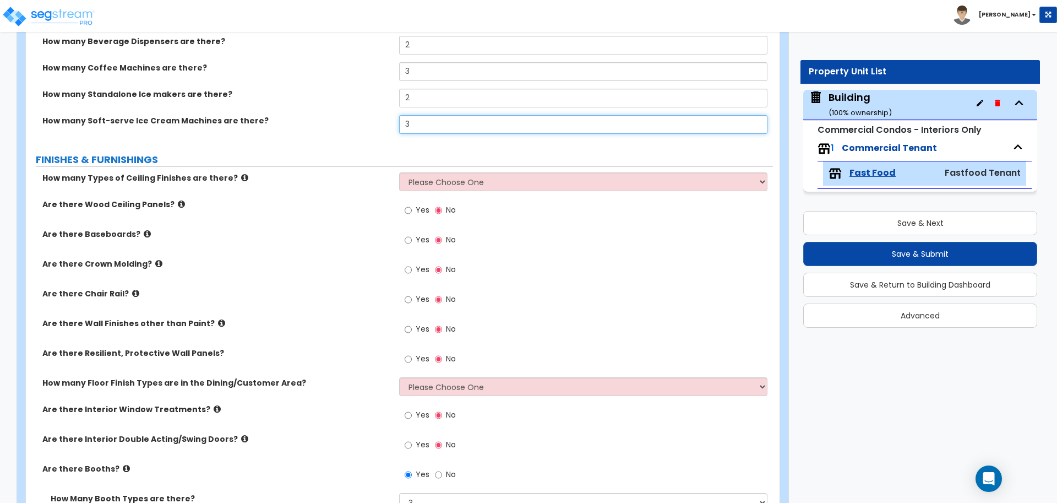
type input "3"
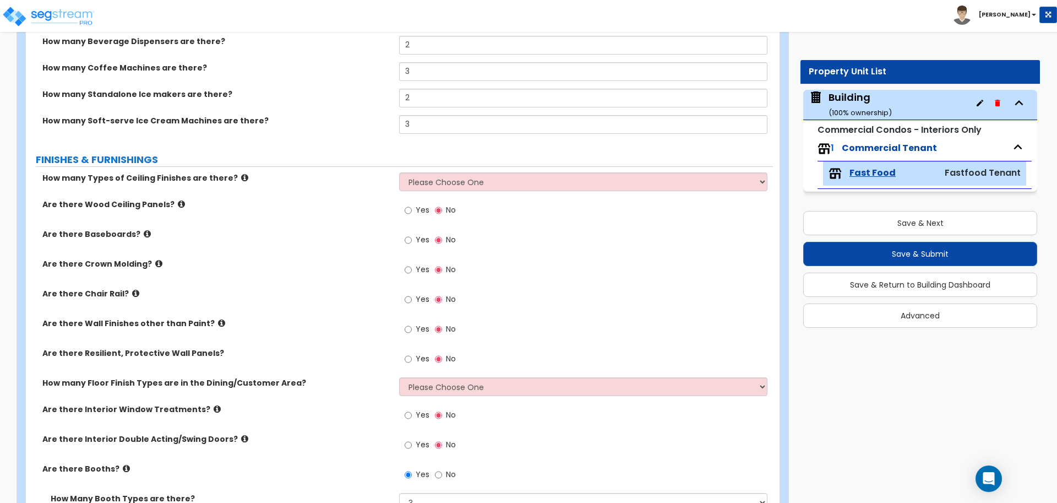
click at [241, 177] on icon at bounding box center [244, 177] width 7 height 8
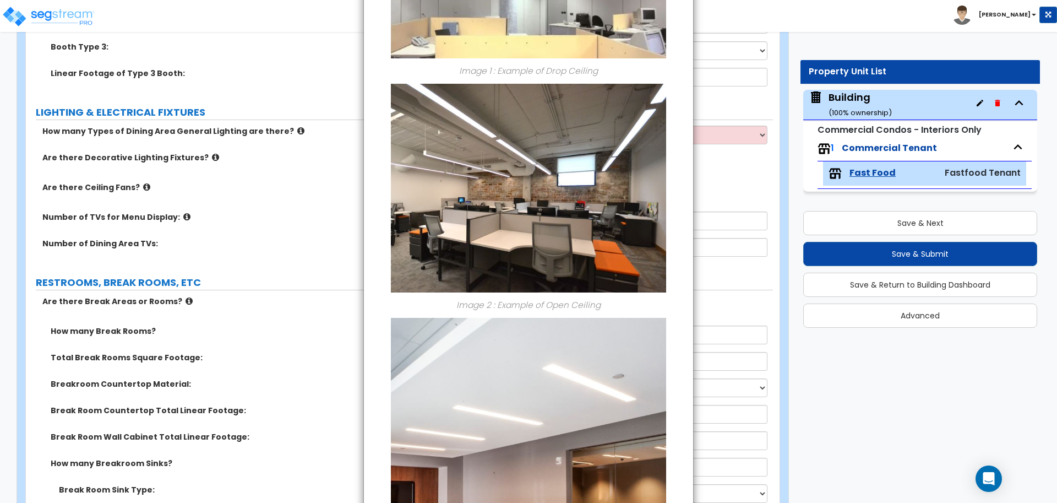
scroll to position [309, 0]
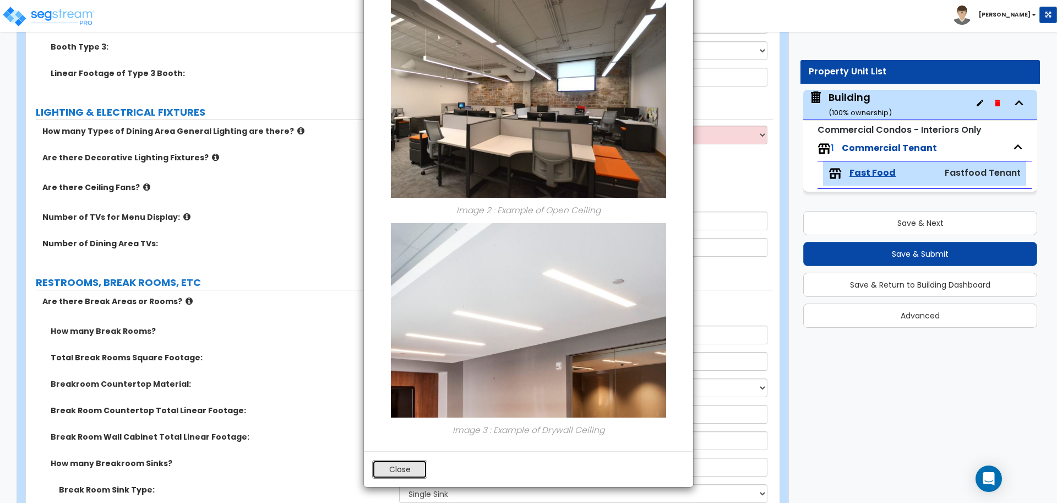
click at [398, 467] on button "Close" at bounding box center [399, 469] width 55 height 19
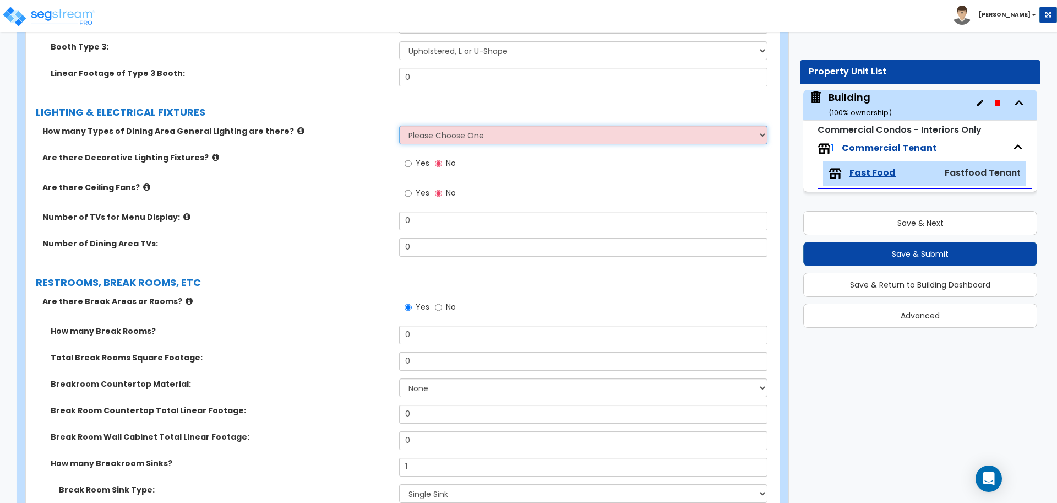
click at [446, 129] on select "Please Choose One 1 2 3" at bounding box center [583, 134] width 368 height 19
click at [399, 125] on select "Please Choose One 1 2 3" at bounding box center [583, 134] width 368 height 19
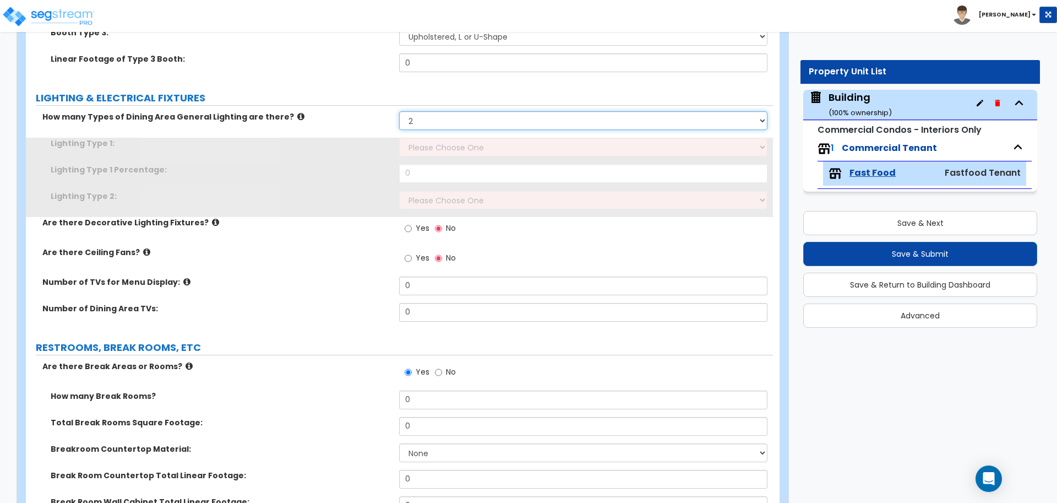
scroll to position [2385, 0]
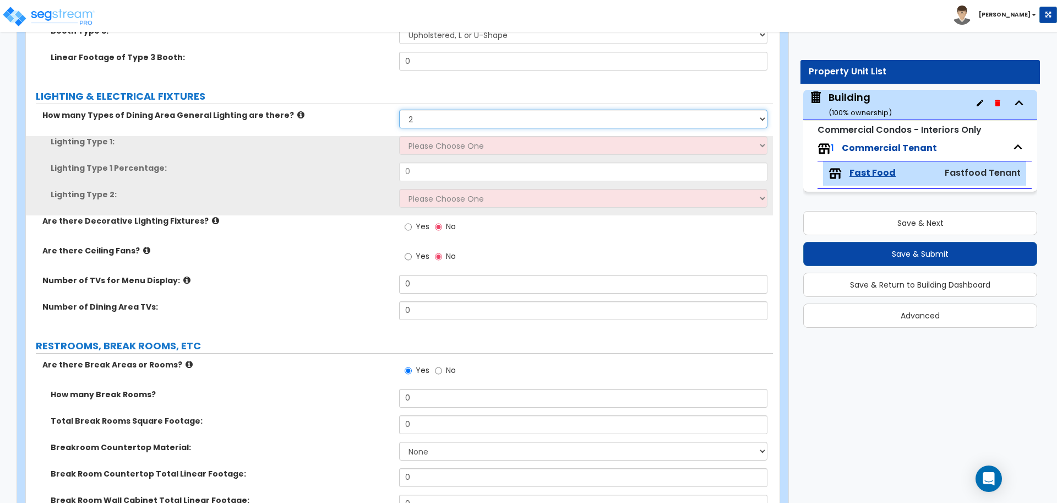
click at [444, 112] on select "Please Choose One 1 2 3" at bounding box center [583, 119] width 368 height 19
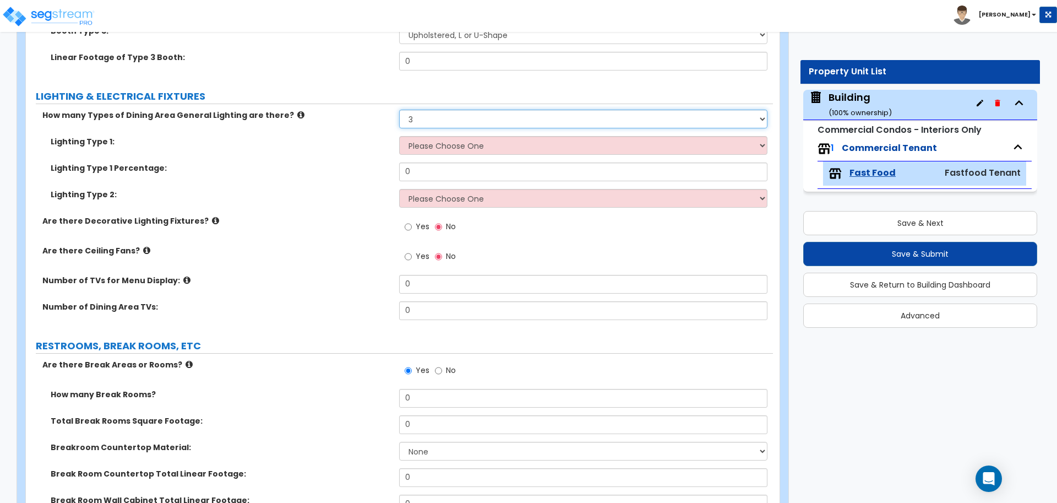
click at [399, 110] on select "Please Choose One 1 2 3" at bounding box center [583, 119] width 368 height 19
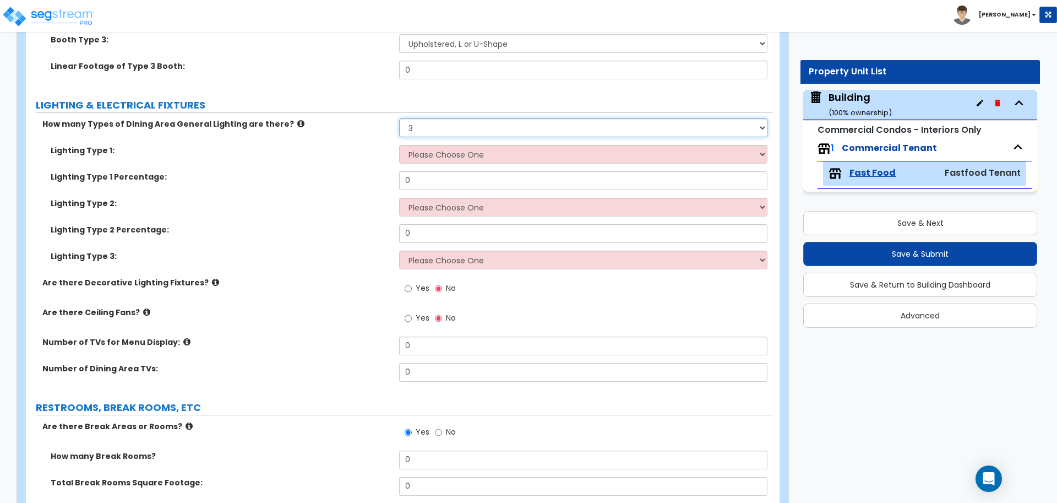
scroll to position [2378, 0]
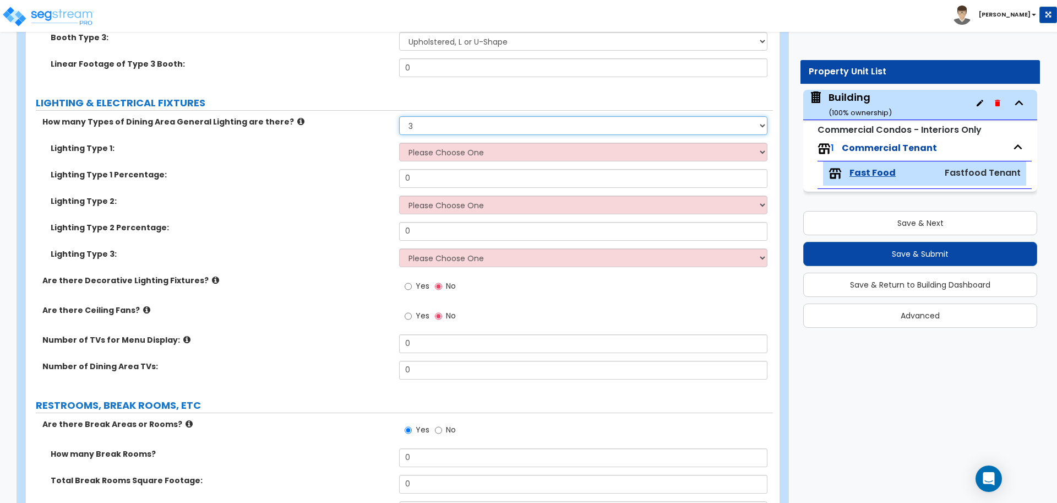
click at [443, 118] on select "Please Choose One 1 2 3" at bounding box center [583, 125] width 368 height 19
select select "2"
click at [399, 116] on select "Please Choose One 1 2 3" at bounding box center [583, 125] width 368 height 19
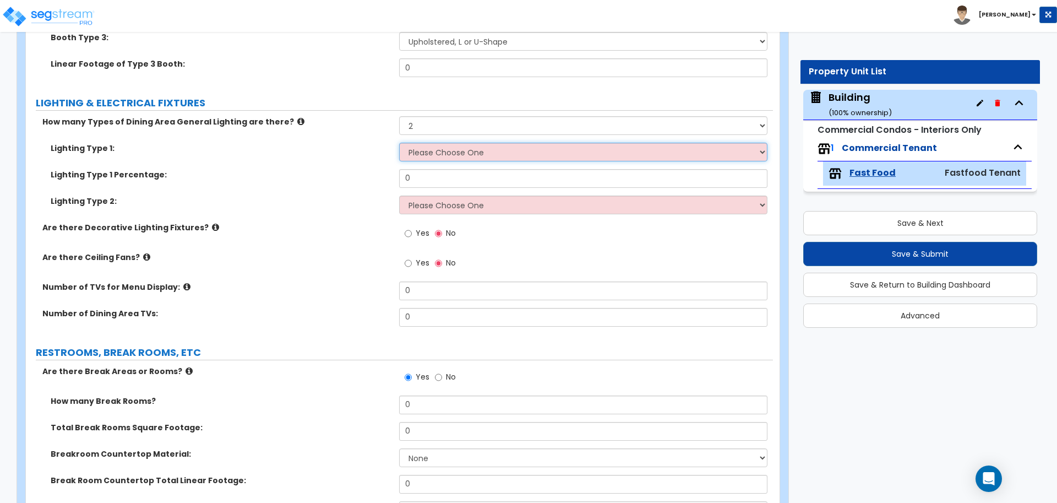
click at [449, 143] on select "Please Choose One LED Surface-Mounted LED Recessed Fluorescent Surface-Mounted …" at bounding box center [583, 152] width 368 height 19
click at [435, 169] on input "0" at bounding box center [583, 178] width 368 height 19
click at [437, 148] on select "Please Choose One LED Surface-Mounted LED Recessed Fluorescent Surface-Mounted …" at bounding box center [583, 152] width 368 height 19
click at [442, 150] on select "Please Choose One LED Surface-Mounted LED Recessed Fluorescent Surface-Mounted …" at bounding box center [583, 152] width 368 height 19
select select "4"
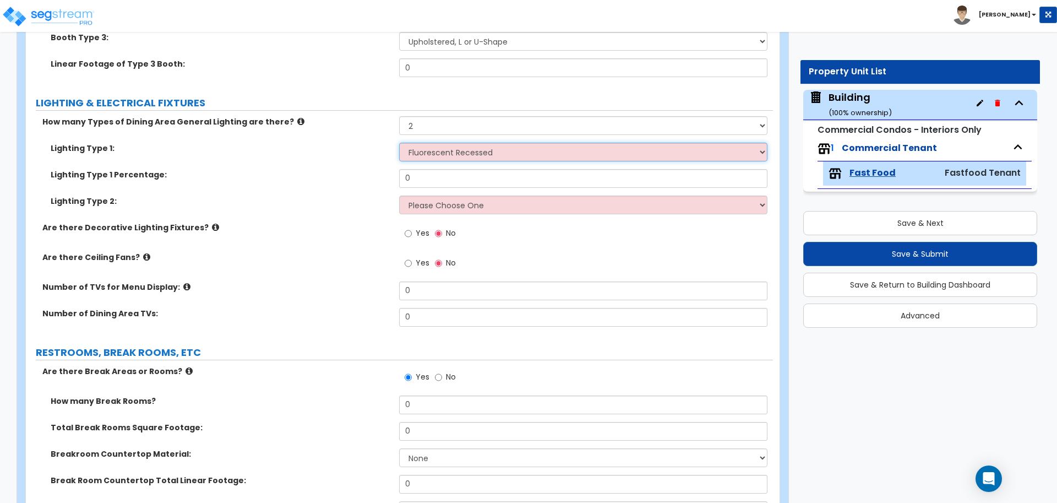
click at [399, 143] on select "Please Choose One LED Surface-Mounted LED Recessed Fluorescent Surface-Mounted …" at bounding box center [583, 152] width 368 height 19
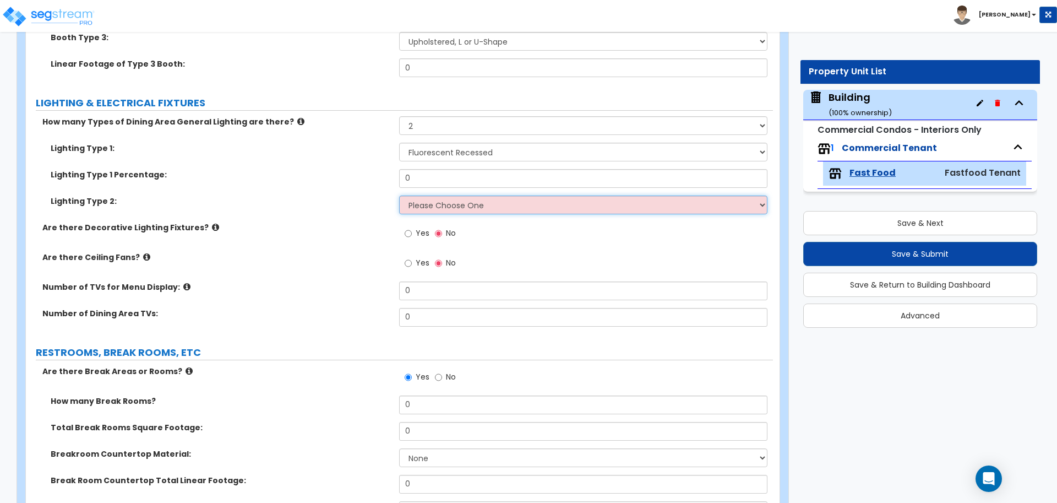
click at [458, 204] on select "Please Choose One LED Surface-Mounted LED Recessed Fluorescent Surface-Mounted …" at bounding box center [583, 204] width 368 height 19
select select "5"
click at [399, 195] on select "Please Choose One LED Surface-Mounted LED Recessed Fluorescent Surface-Mounted …" at bounding box center [583, 204] width 368 height 19
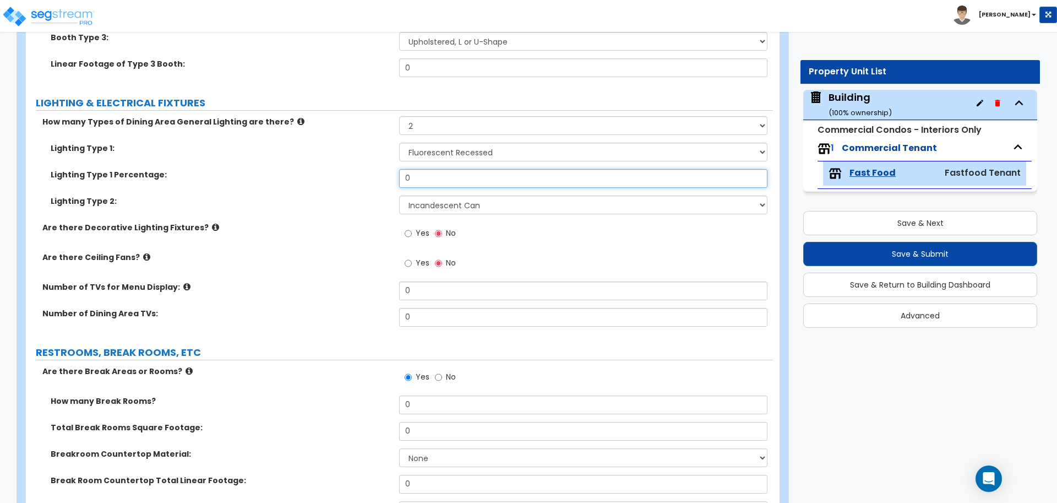
drag, startPoint x: 414, startPoint y: 177, endPoint x: 363, endPoint y: 167, distance: 52.8
click at [363, 169] on div "Lighting Type 1 Percentage: 0" at bounding box center [399, 182] width 747 height 26
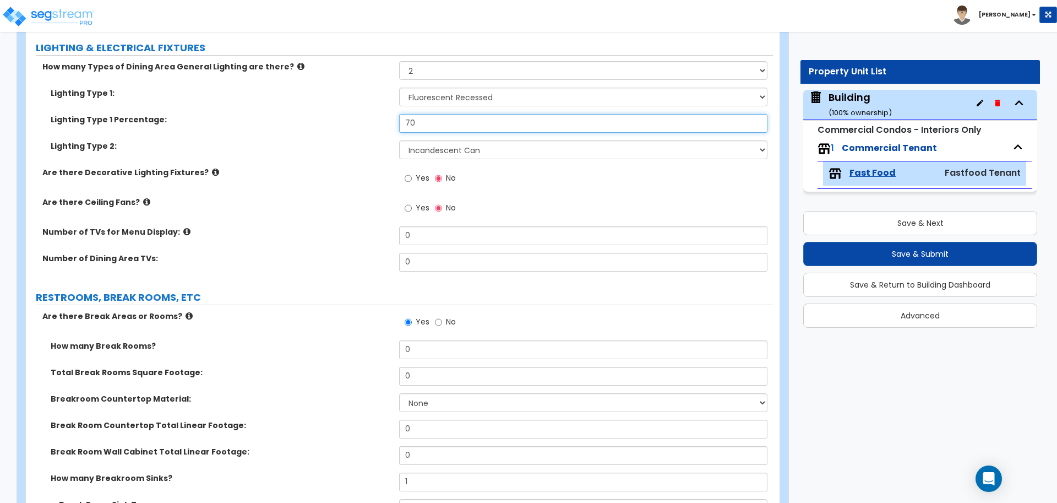
scroll to position [2435, 0]
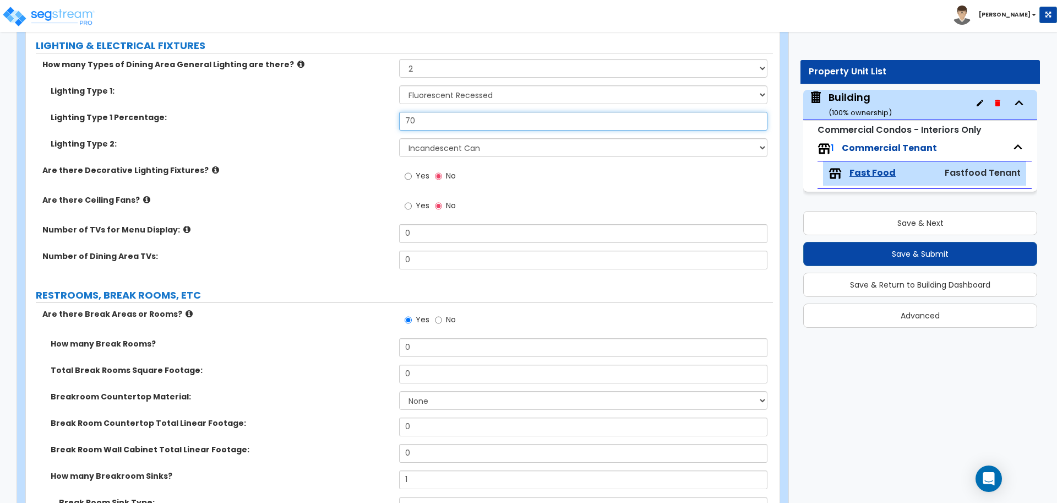
type input "70"
click at [409, 170] on input "Yes" at bounding box center [408, 176] width 7 height 12
radio input "true"
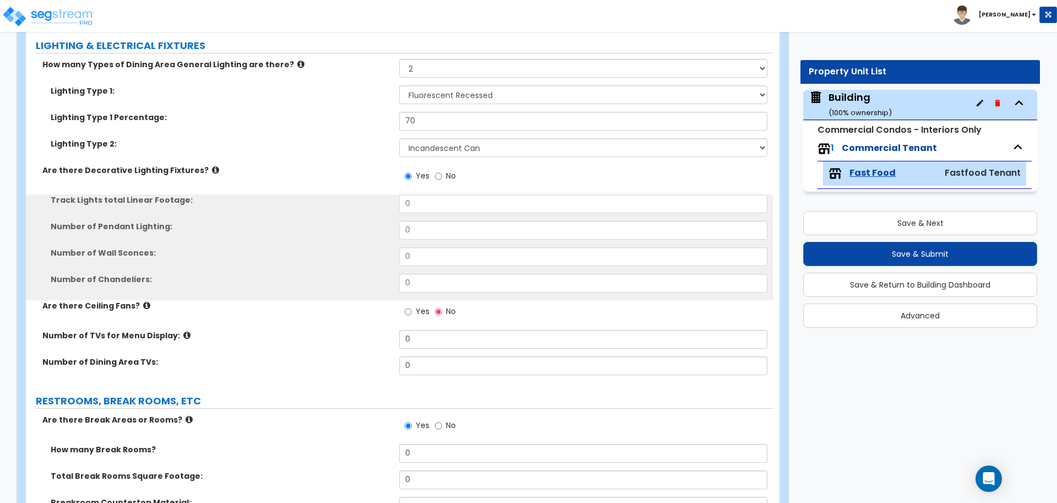
click at [212, 166] on icon at bounding box center [215, 170] width 7 height 8
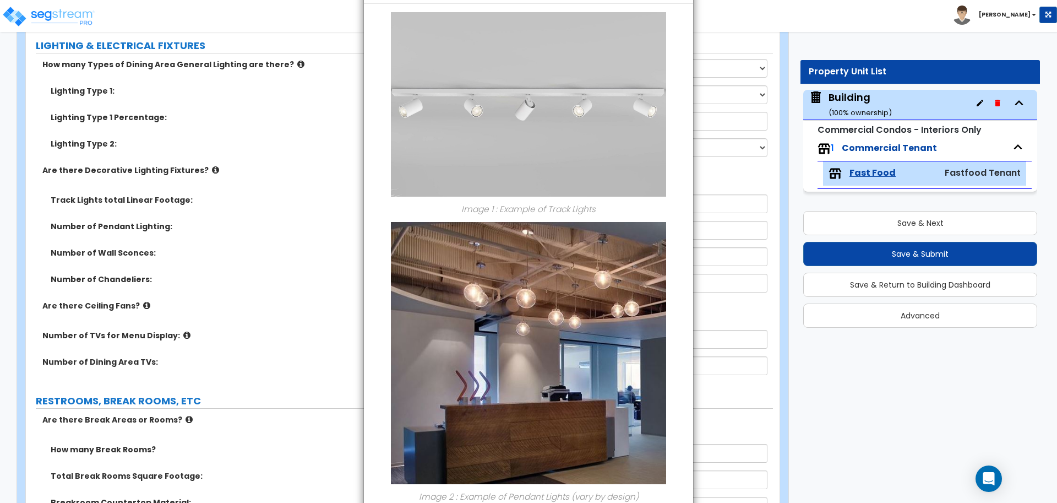
scroll to position [0, 0]
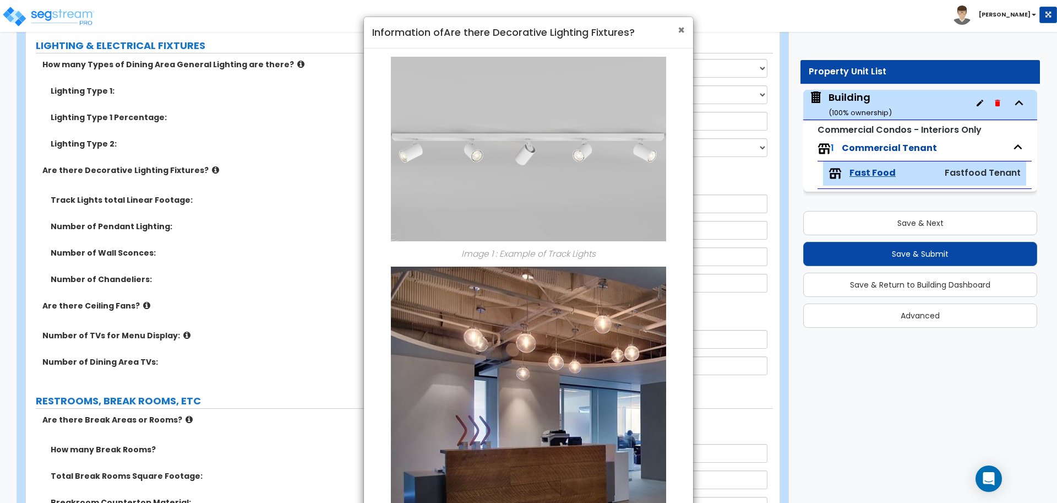
click at [684, 24] on span "×" at bounding box center [681, 30] width 7 height 16
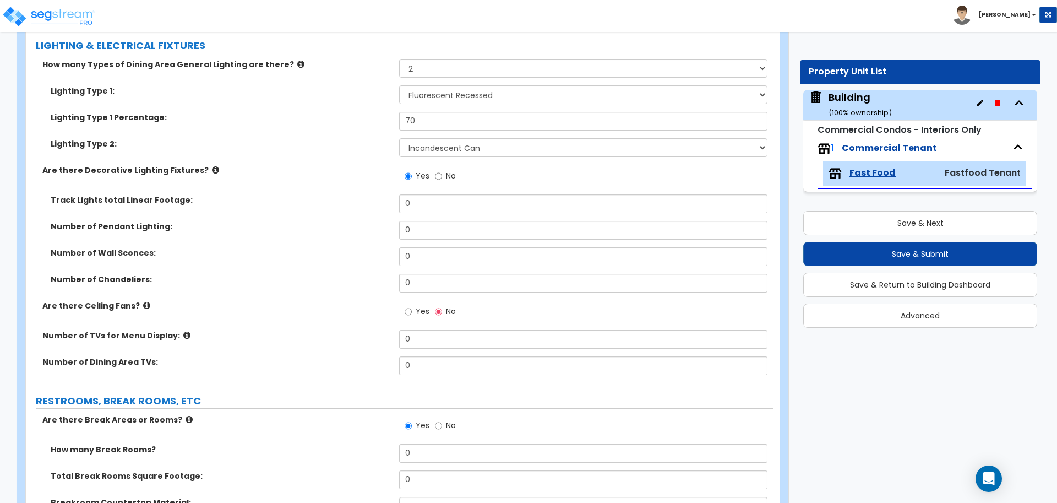
click at [212, 167] on icon at bounding box center [215, 170] width 7 height 8
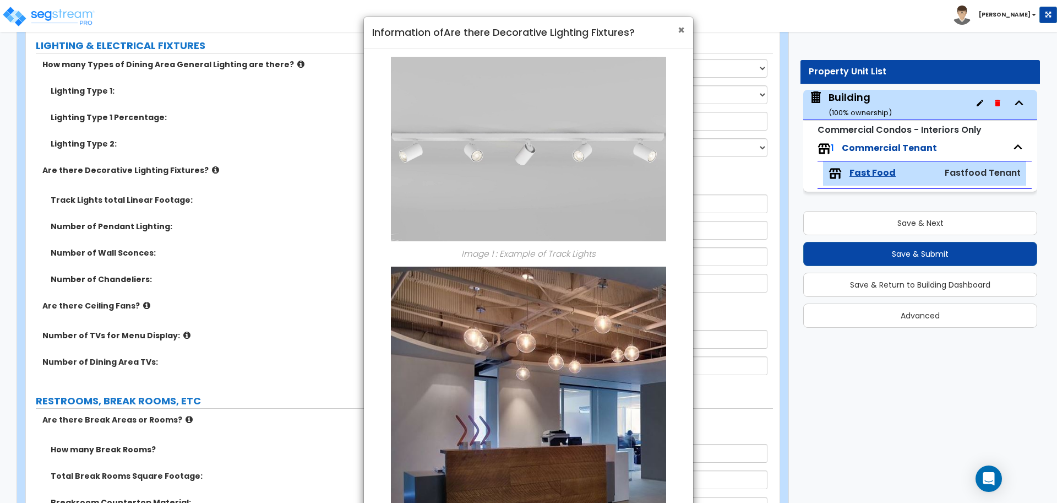
click at [678, 27] on span "×" at bounding box center [681, 30] width 7 height 16
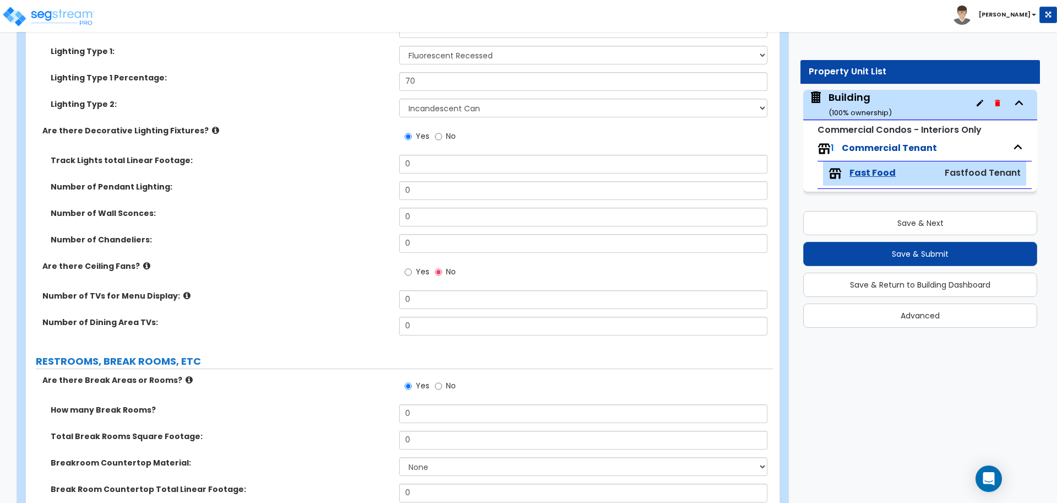
scroll to position [2477, 0]
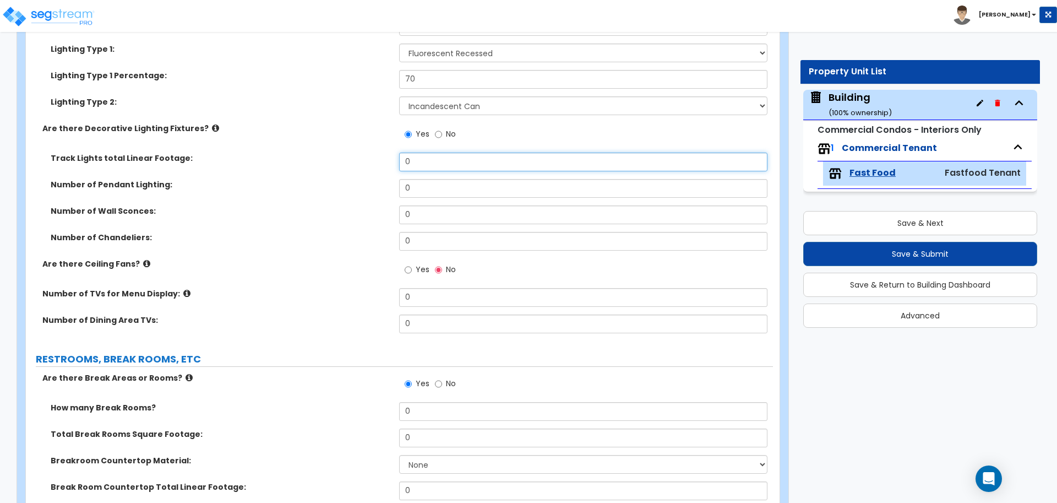
drag, startPoint x: 456, startPoint y: 162, endPoint x: 351, endPoint y: 151, distance: 105.6
click at [351, 152] on div "Track Lights total Linear Footage: 0" at bounding box center [399, 165] width 747 height 26
type input "40"
type input "3"
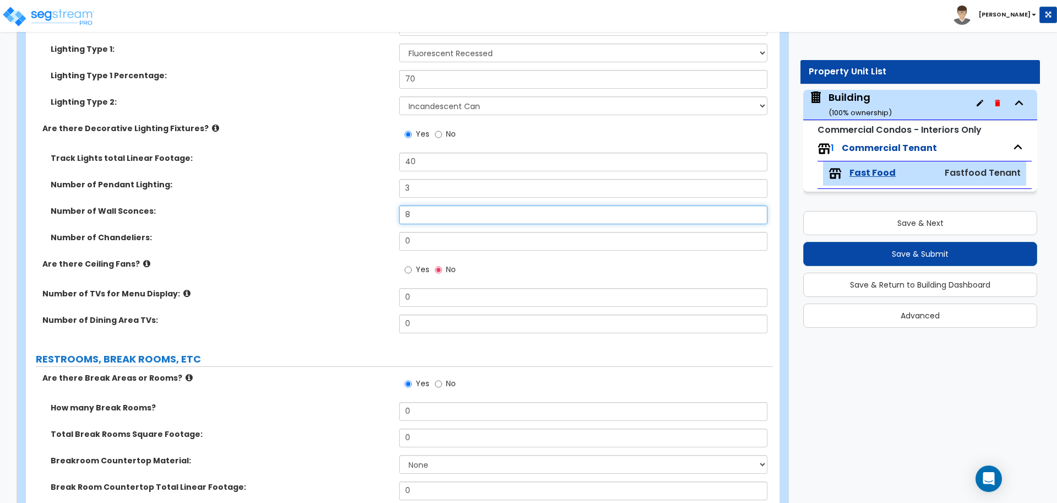
type input "8"
type input "1"
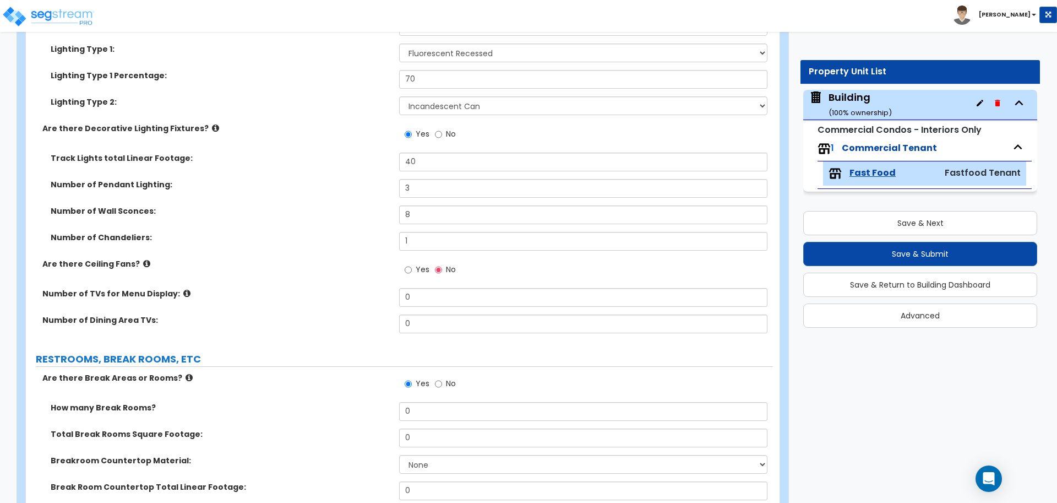
click at [143, 262] on icon at bounding box center [146, 263] width 7 height 8
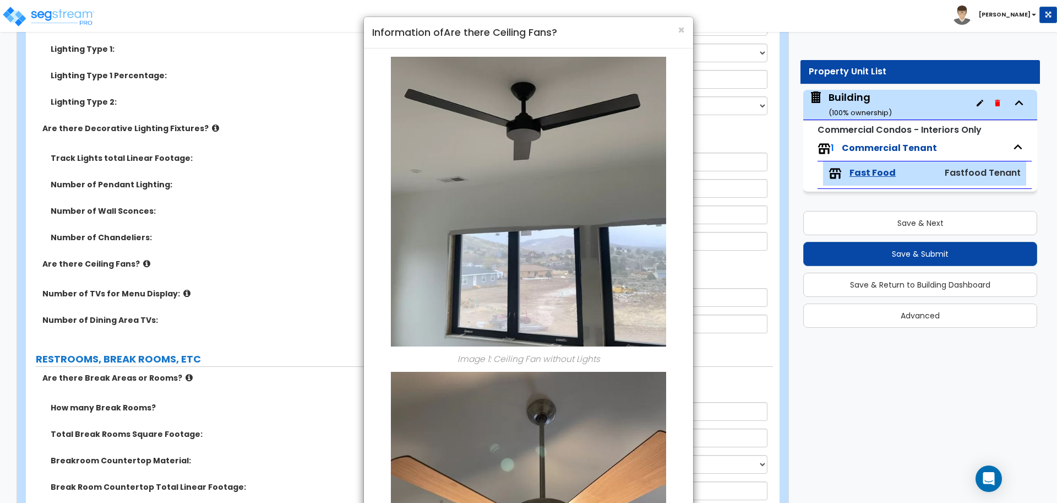
scroll to position [223, 0]
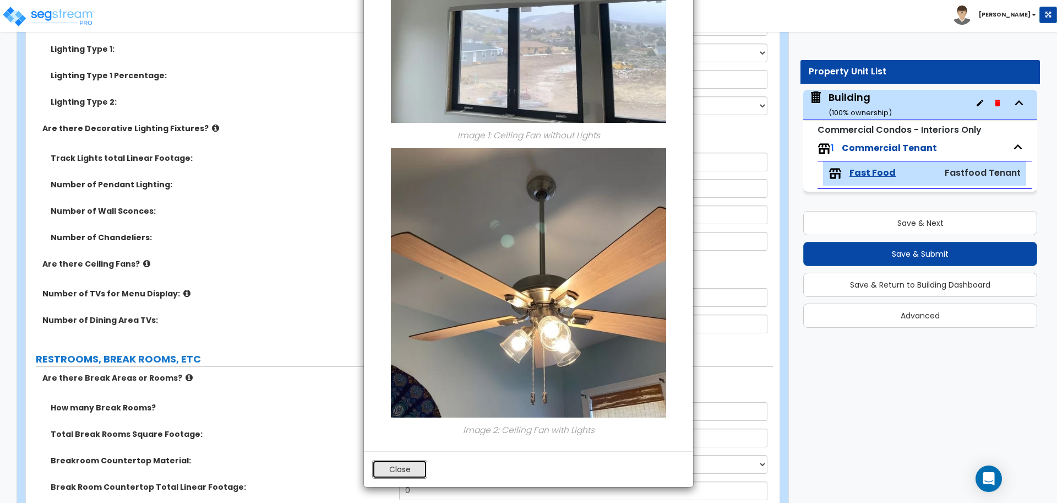
click at [400, 466] on button "Close" at bounding box center [399, 469] width 55 height 19
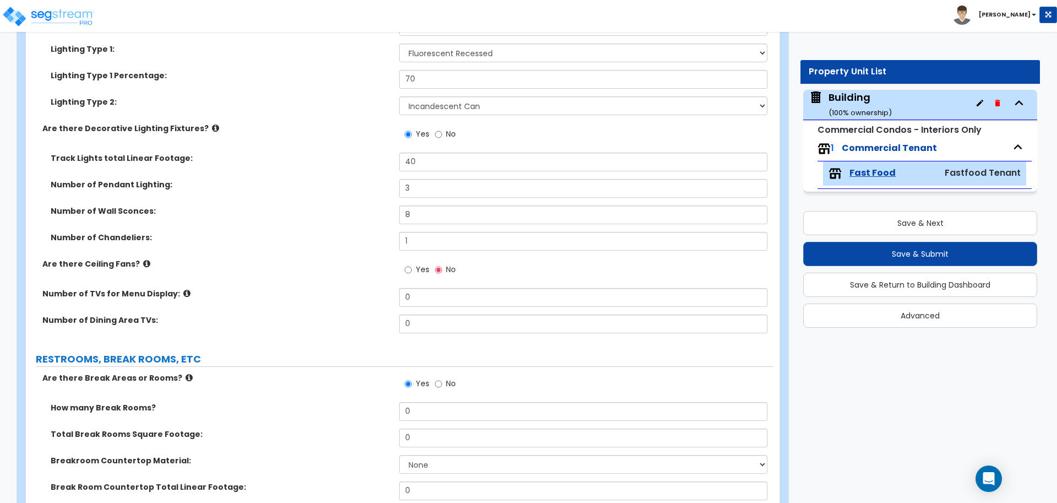
click at [412, 263] on label "Yes" at bounding box center [417, 270] width 25 height 19
click at [412, 264] on input "Yes" at bounding box center [408, 270] width 7 height 12
radio input "true"
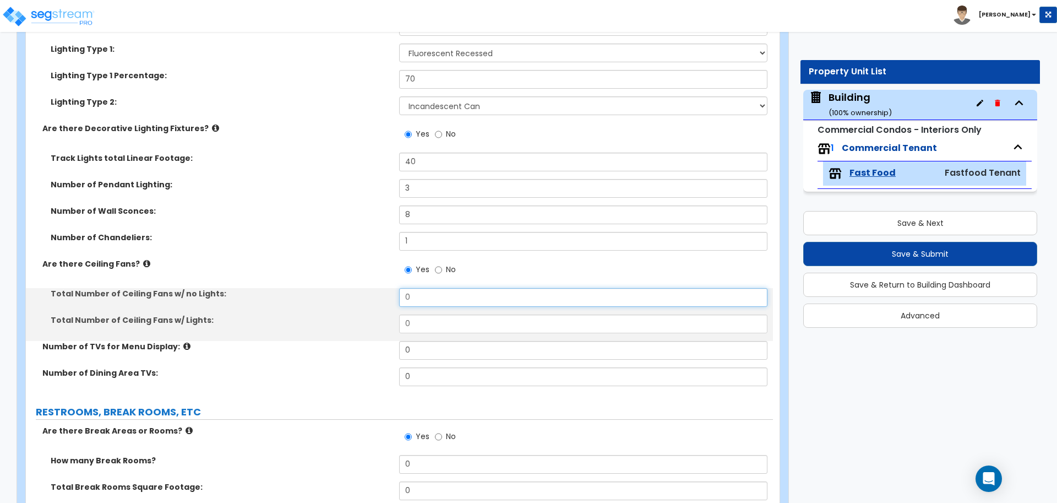
drag, startPoint x: 426, startPoint y: 297, endPoint x: 364, endPoint y: 291, distance: 61.9
click at [363, 290] on div "Total Number of Ceiling Fans w/ no Lights: 0" at bounding box center [399, 301] width 747 height 26
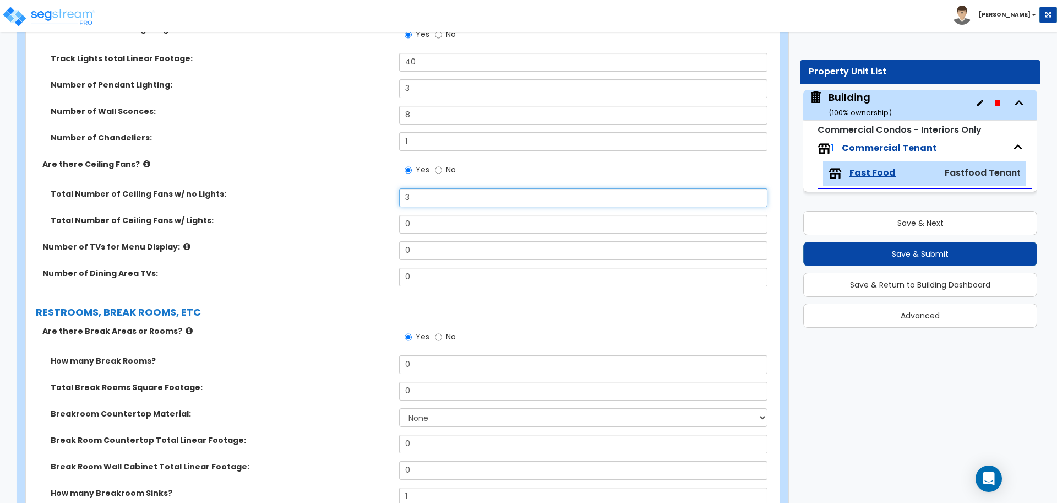
scroll to position [2579, 0]
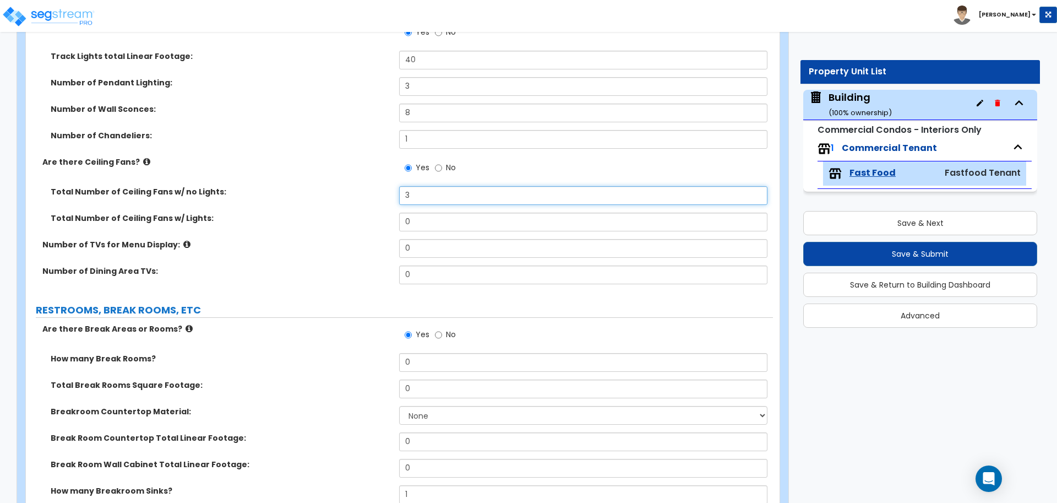
type input "3"
click at [183, 240] on icon at bounding box center [186, 244] width 7 height 8
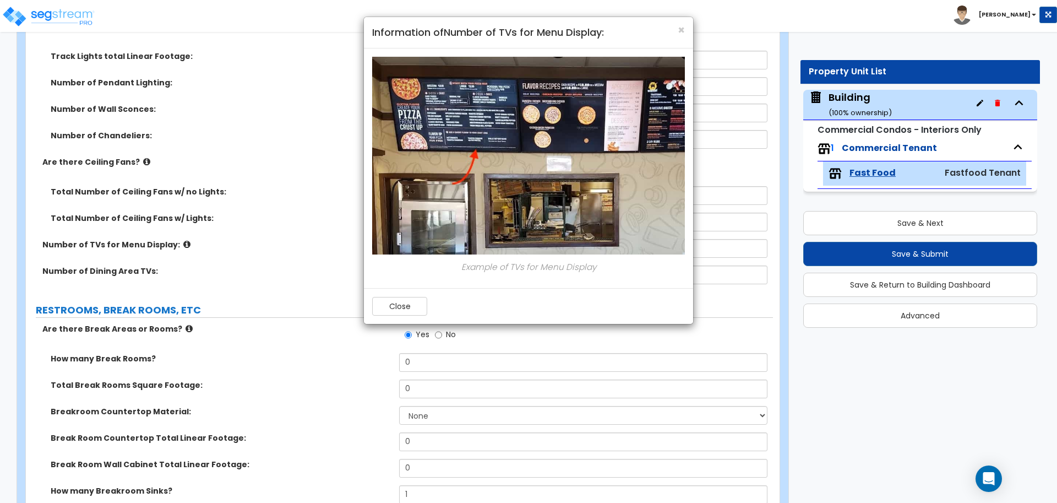
click at [420, 294] on div "Close" at bounding box center [528, 306] width 329 height 36
click at [405, 302] on button "Close" at bounding box center [399, 306] width 55 height 19
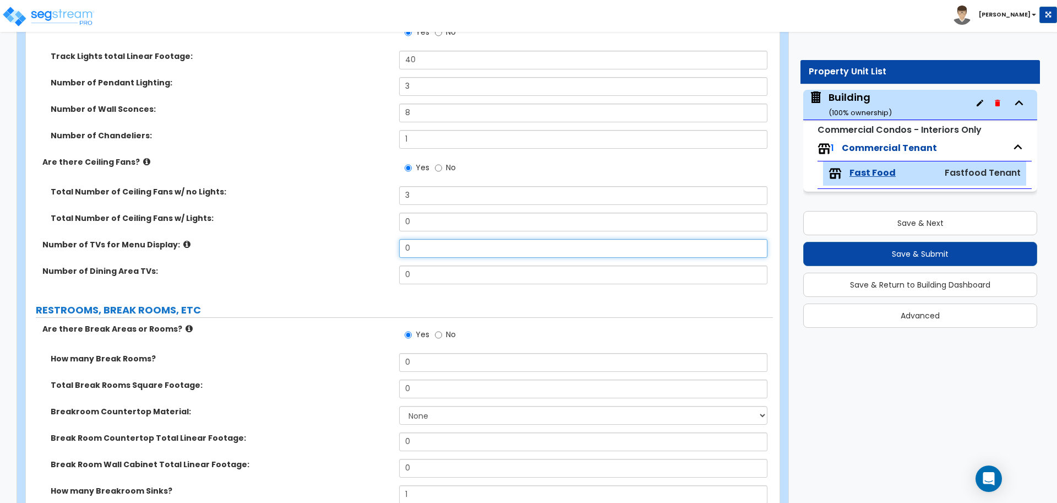
drag, startPoint x: 420, startPoint y: 253, endPoint x: 385, endPoint y: 245, distance: 35.9
click at [385, 245] on div "Number of TVs for Menu Display: 0" at bounding box center [399, 252] width 747 height 26
type input "3"
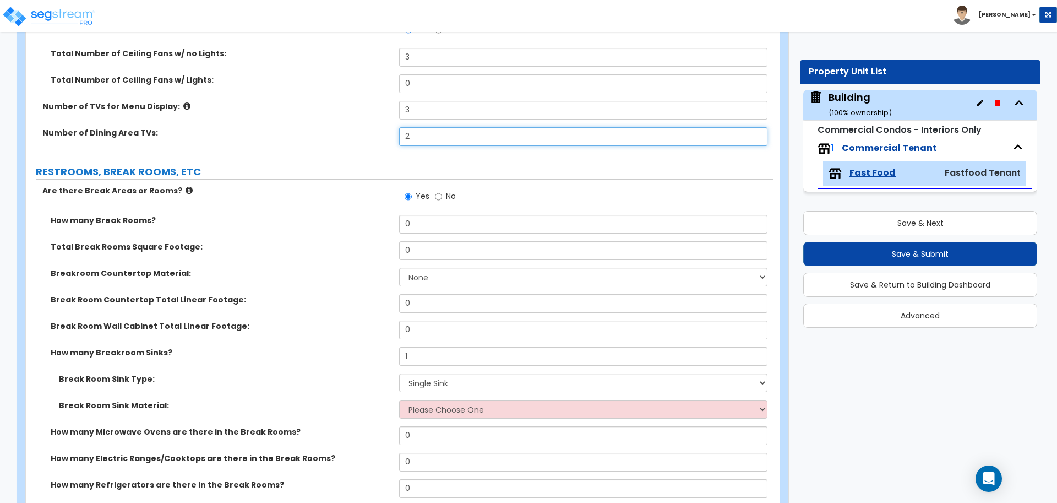
scroll to position [2719, 0]
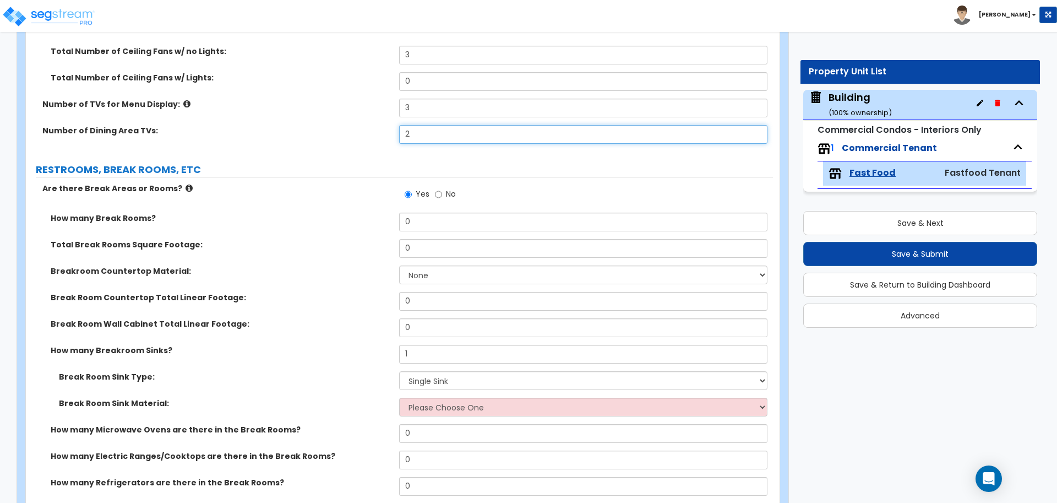
type input "2"
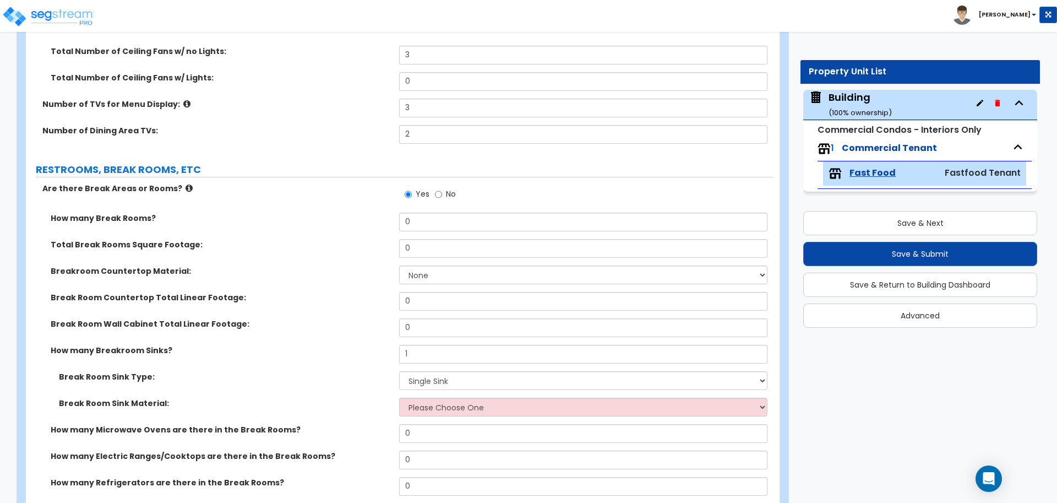
click at [185, 185] on icon at bounding box center [188, 188] width 7 height 8
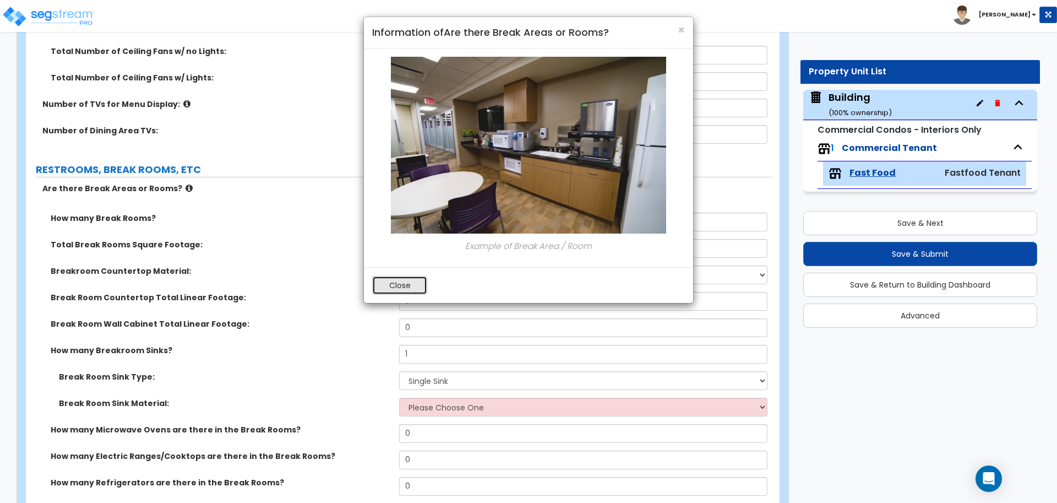
click at [411, 281] on button "Close" at bounding box center [399, 285] width 55 height 19
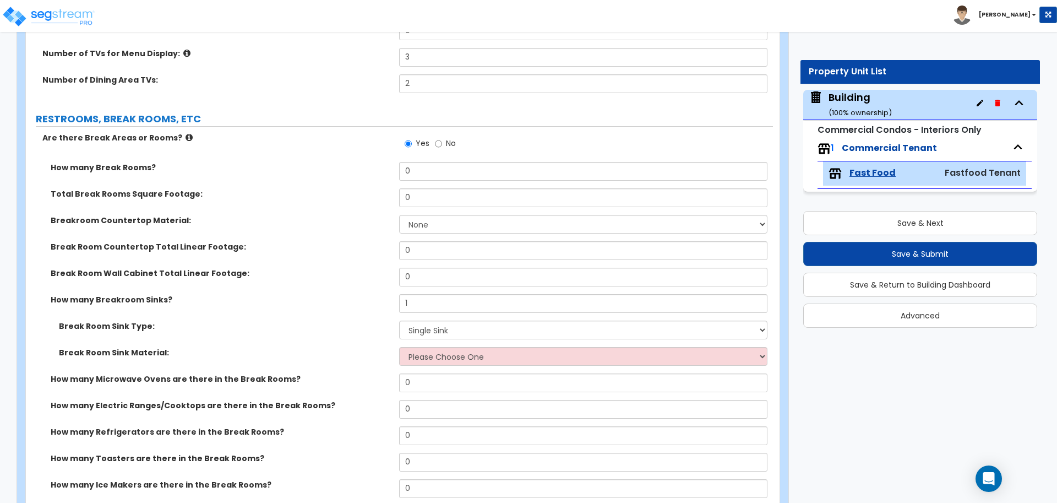
scroll to position [2775, 0]
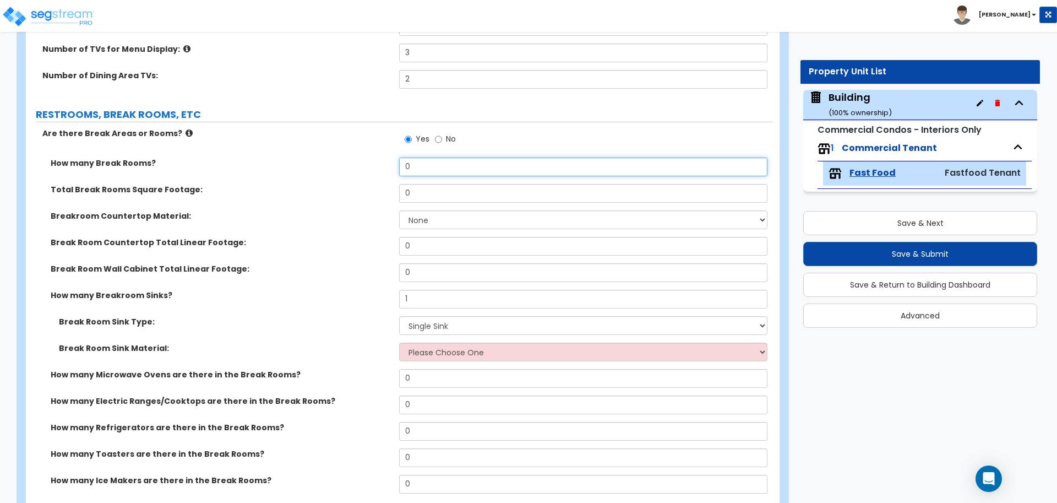
drag, startPoint x: 417, startPoint y: 168, endPoint x: 371, endPoint y: 159, distance: 46.6
click at [371, 159] on div "How many Break Rooms? 0" at bounding box center [399, 170] width 747 height 26
type input "1"
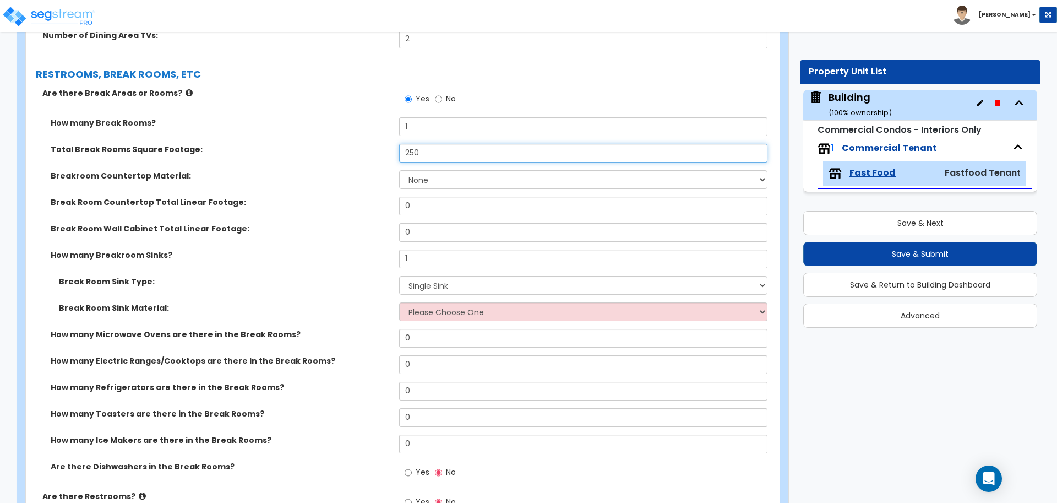
scroll to position [2827, 0]
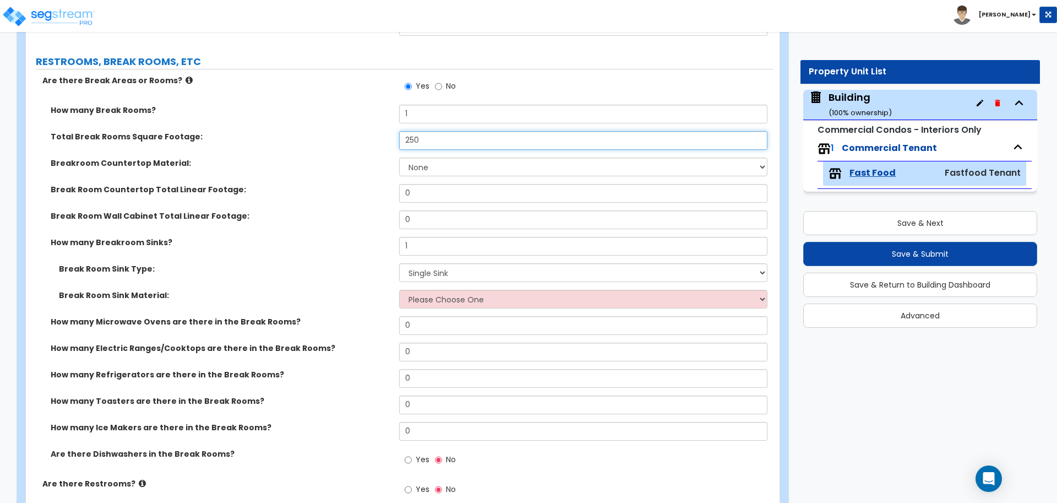
type input "250"
click at [483, 167] on select "None Plastic Laminate Solid Surface Stone Quartz Marble Tile Wood Stainless Ste…" at bounding box center [583, 166] width 368 height 19
select select "8"
click at [399, 157] on select "None Plastic Laminate Solid Surface Stone Quartz Marble Tile Wood Stainless Ste…" at bounding box center [583, 166] width 368 height 19
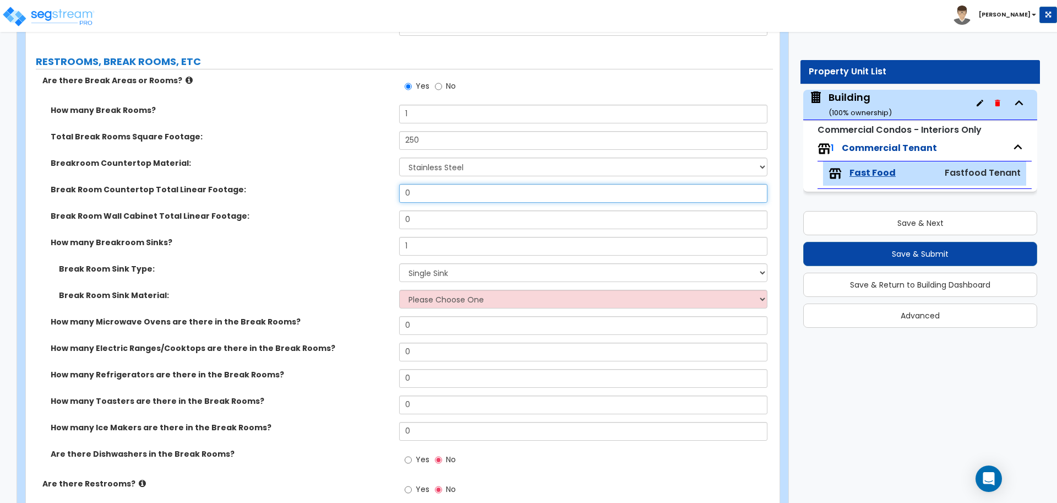
drag, startPoint x: 407, startPoint y: 183, endPoint x: 377, endPoint y: 179, distance: 30.0
click at [378, 179] on div "How many Break Rooms? 1 Total Break Rooms Square Footage: 250 Breakroom Counter…" at bounding box center [399, 291] width 730 height 373
type input "9"
type input "6"
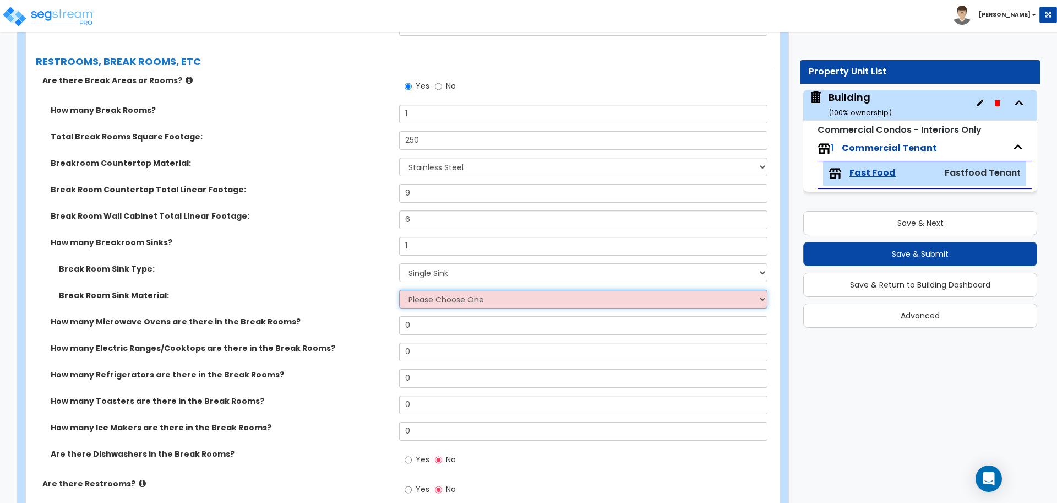
click at [478, 294] on select "Please Choose One Stainless Steel Porcelain Enamel Cast Iron" at bounding box center [583, 299] width 368 height 19
click at [399, 290] on select "Please Choose One Stainless Steel Porcelain Enamel Cast Iron" at bounding box center [583, 299] width 368 height 19
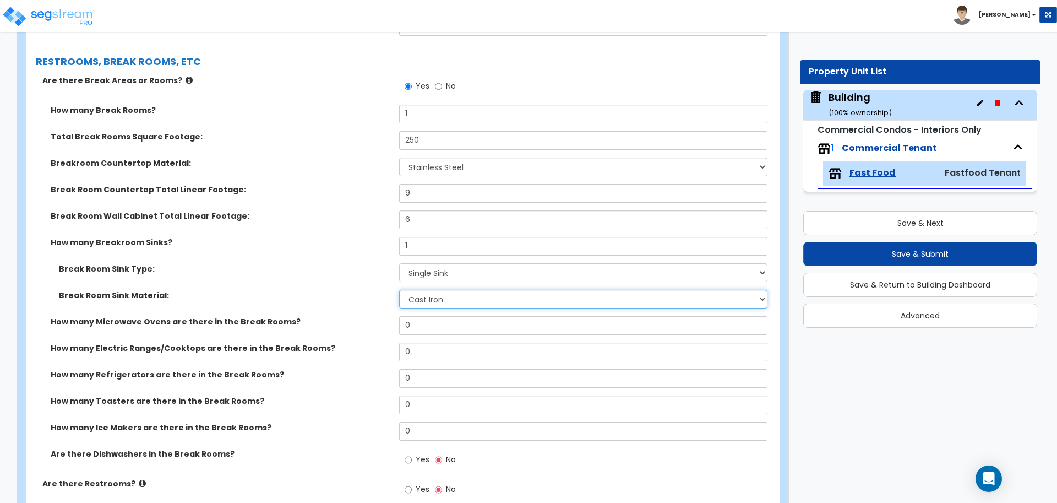
click at [455, 294] on select "Please Choose One Stainless Steel Porcelain Enamel Cast Iron" at bounding box center [583, 299] width 368 height 19
select select "1"
click at [399, 290] on select "Please Choose One Stainless Steel Porcelain Enamel Cast Iron" at bounding box center [583, 299] width 368 height 19
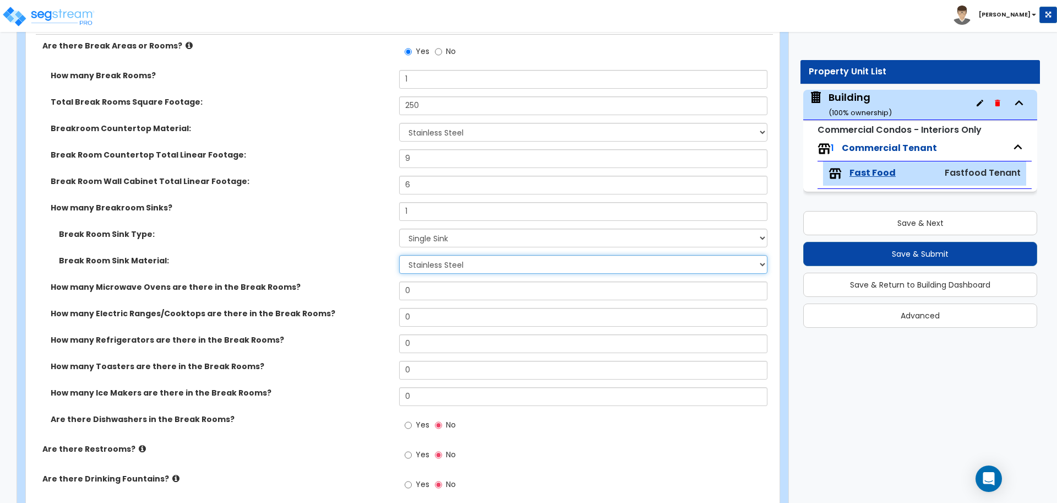
scroll to position [2866, 0]
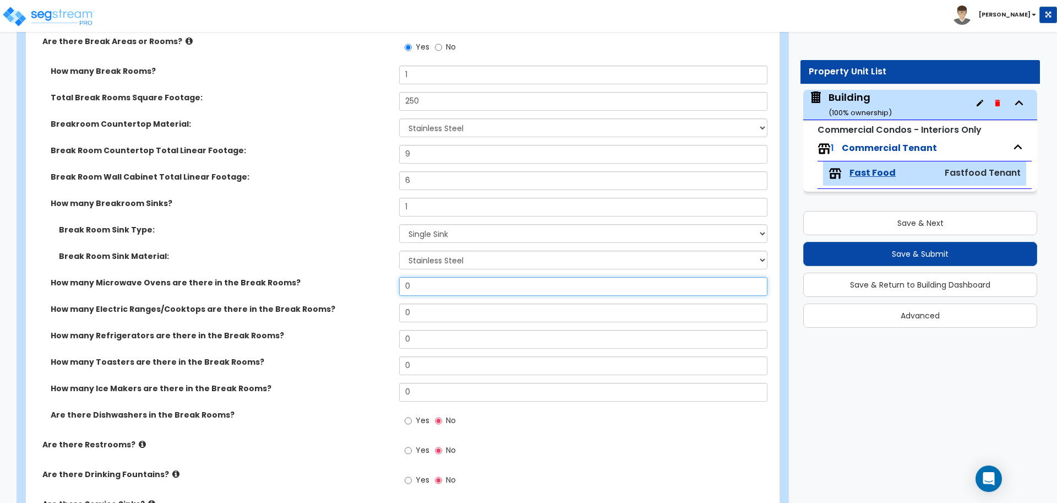
drag, startPoint x: 417, startPoint y: 281, endPoint x: 379, endPoint y: 283, distance: 38.0
click at [379, 283] on div "How many Microwave Ovens are there in the Break Rooms? 0" at bounding box center [399, 290] width 747 height 26
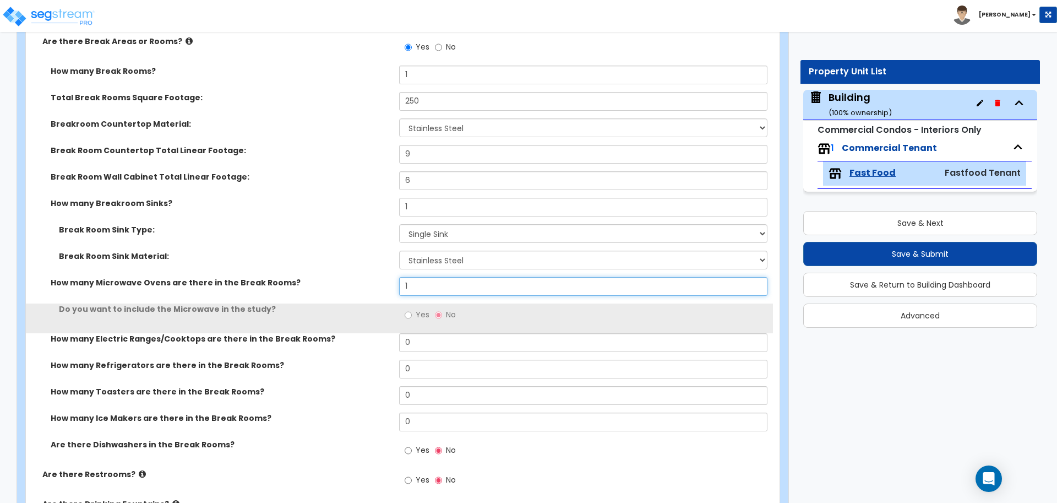
type input "1"
click at [419, 316] on label "Yes" at bounding box center [417, 316] width 25 height 19
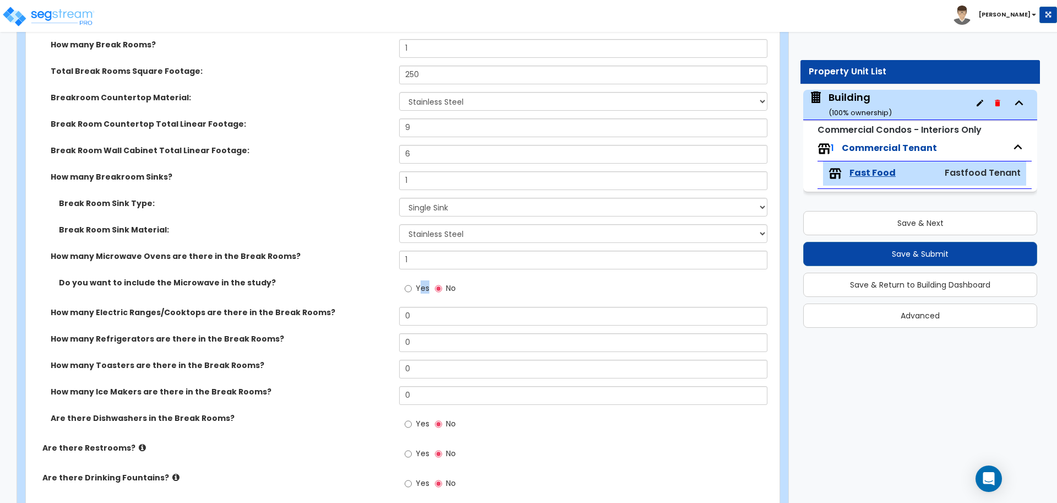
scroll to position [2907, 0]
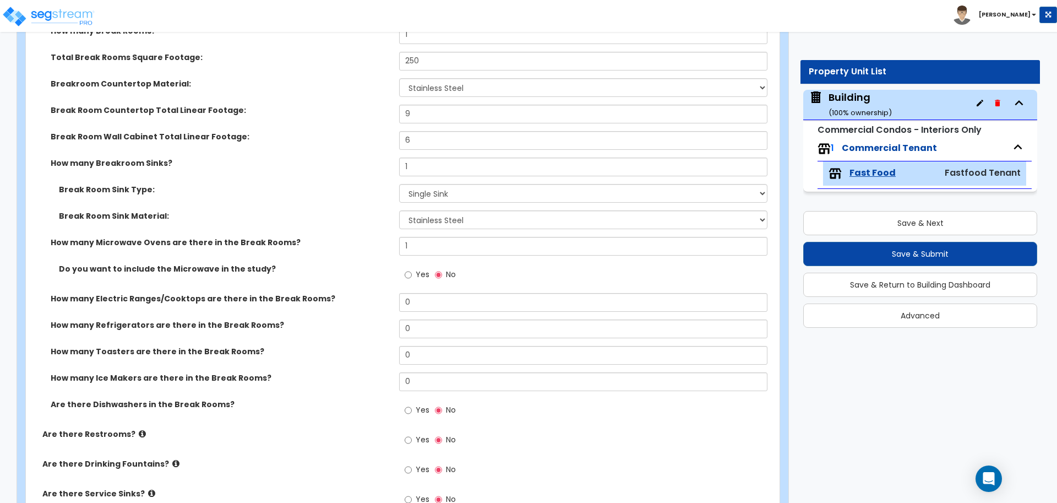
click at [415, 266] on label "Yes" at bounding box center [417, 275] width 25 height 19
click at [412, 269] on input "Yes" at bounding box center [408, 275] width 7 height 12
radio input "true"
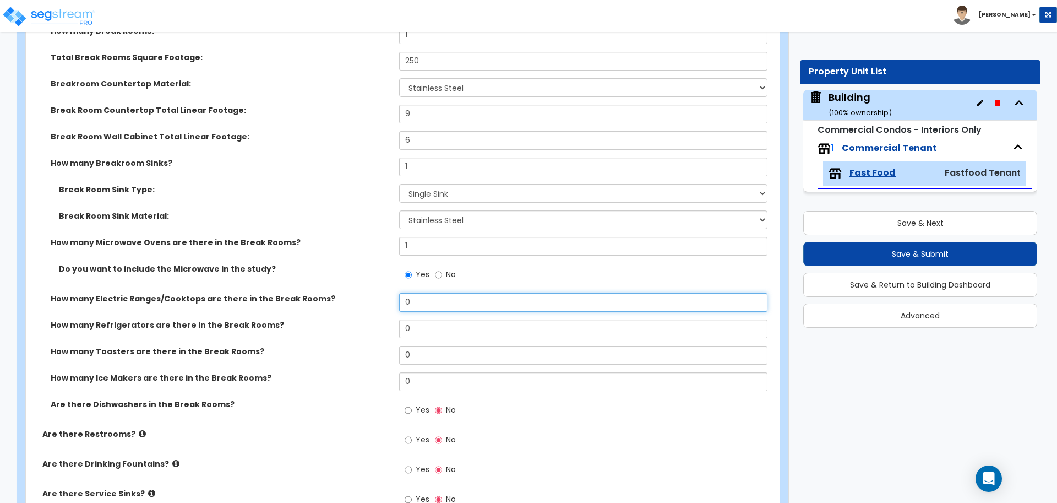
drag, startPoint x: 422, startPoint y: 295, endPoint x: 380, endPoint y: 294, distance: 41.8
click at [378, 293] on div "How many Electric Ranges/Cooktops are there in the Break Rooms? 0" at bounding box center [399, 306] width 747 height 26
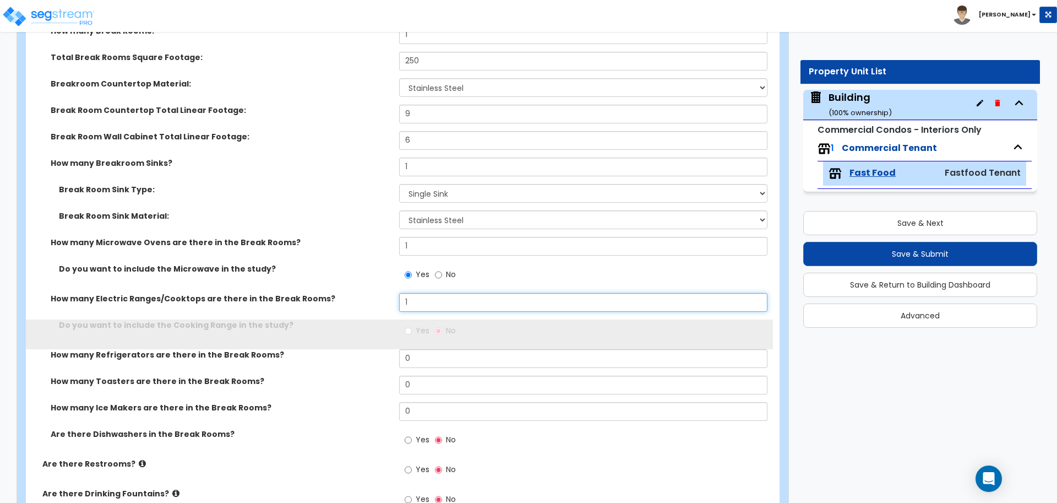
type input "1"
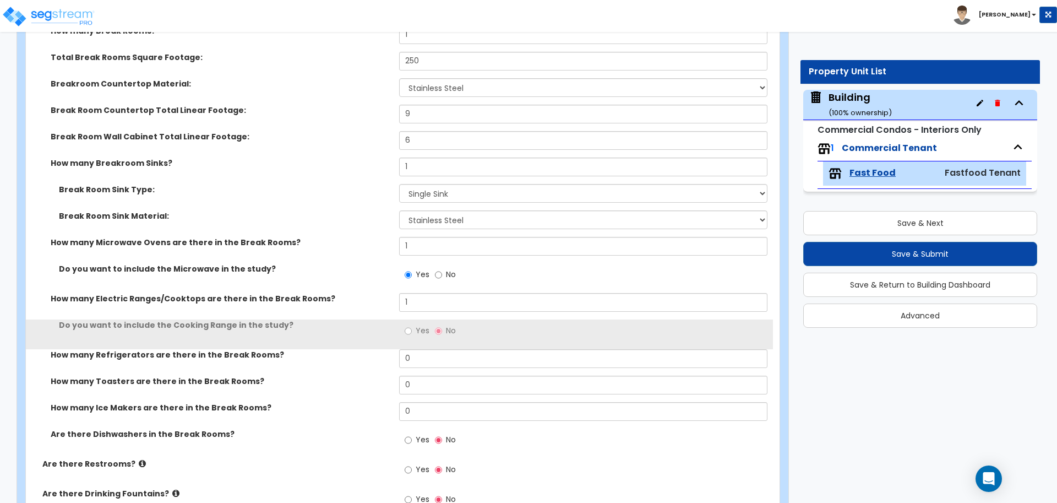
click at [420, 325] on span "Yes" at bounding box center [423, 330] width 14 height 11
click at [412, 325] on input "Yes" at bounding box center [408, 331] width 7 height 12
radio input "true"
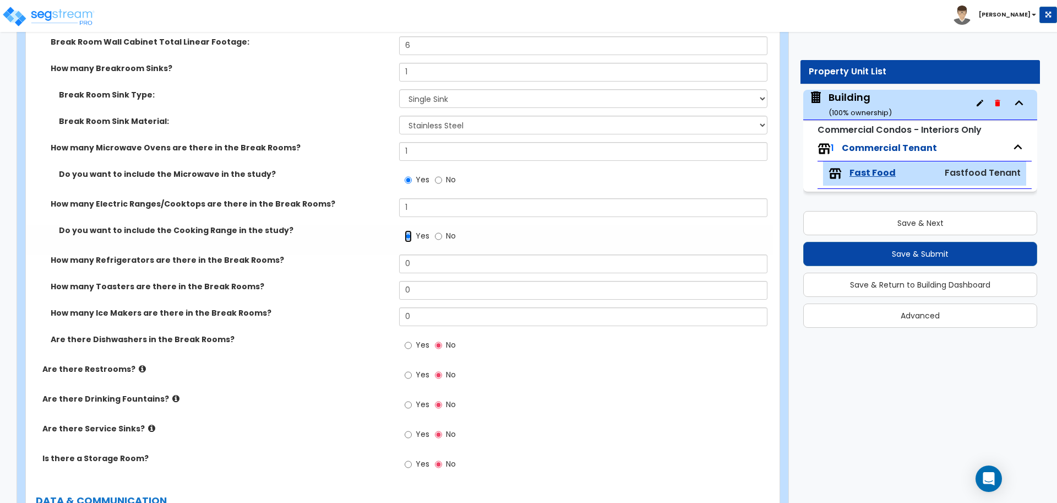
scroll to position [3003, 0]
drag, startPoint x: 417, startPoint y: 262, endPoint x: 370, endPoint y: 261, distance: 46.2
click at [372, 261] on div "How many Refrigerators are there in the Break Rooms? 0" at bounding box center [399, 266] width 747 height 26
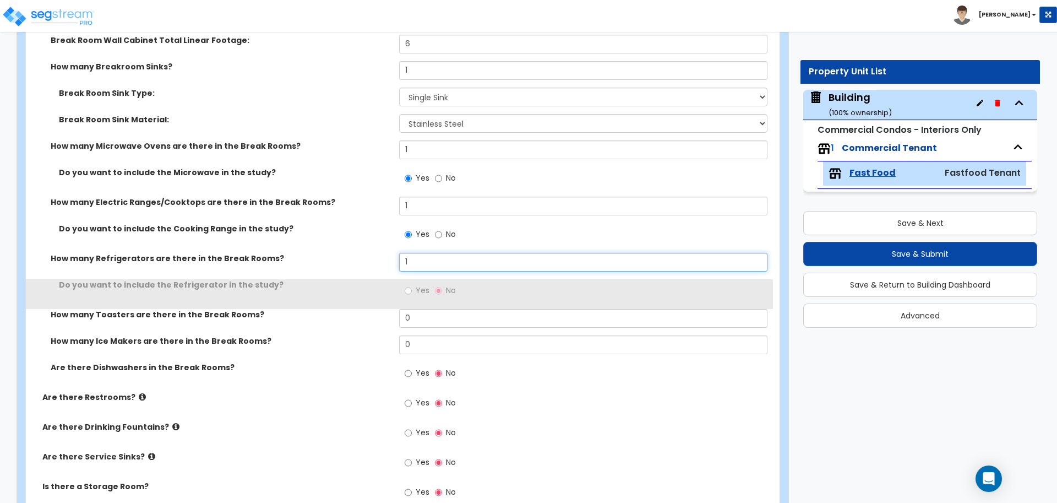
type input "1"
click at [416, 294] on label "Yes" at bounding box center [417, 291] width 25 height 19
click at [412, 294] on input "Yes" at bounding box center [408, 291] width 7 height 12
radio input "true"
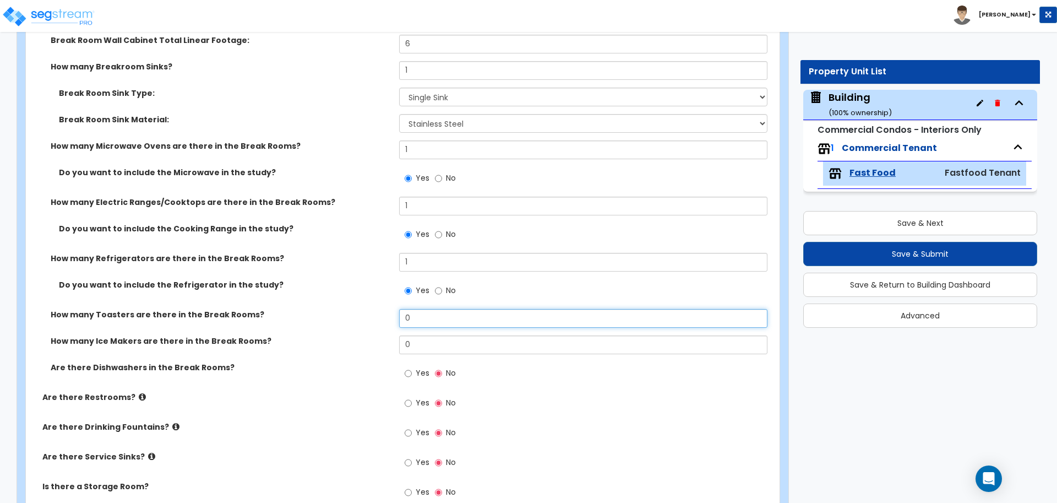
drag, startPoint x: 427, startPoint y: 320, endPoint x: 392, endPoint y: 325, distance: 35.5
click at [372, 316] on div "How many Toasters are there in the Break Rooms? 0" at bounding box center [399, 322] width 747 height 26
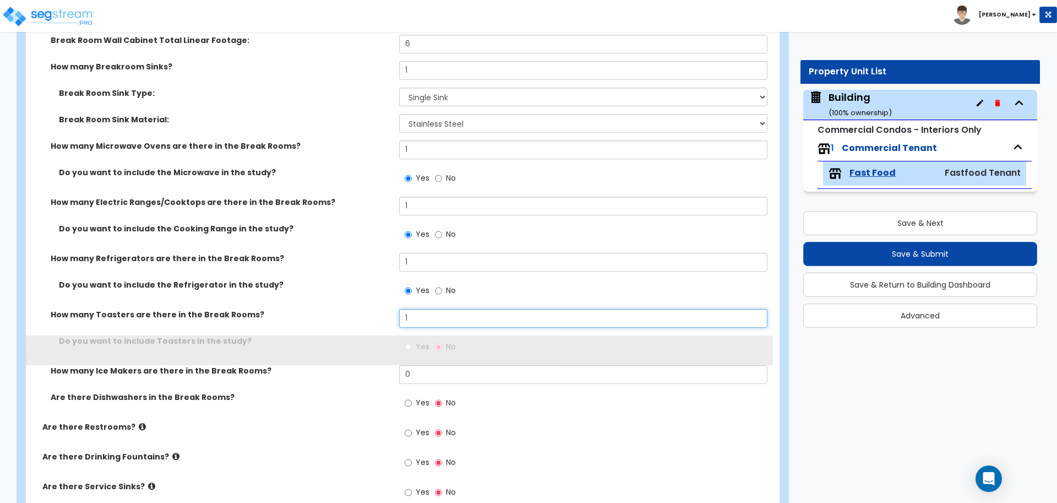
type input "1"
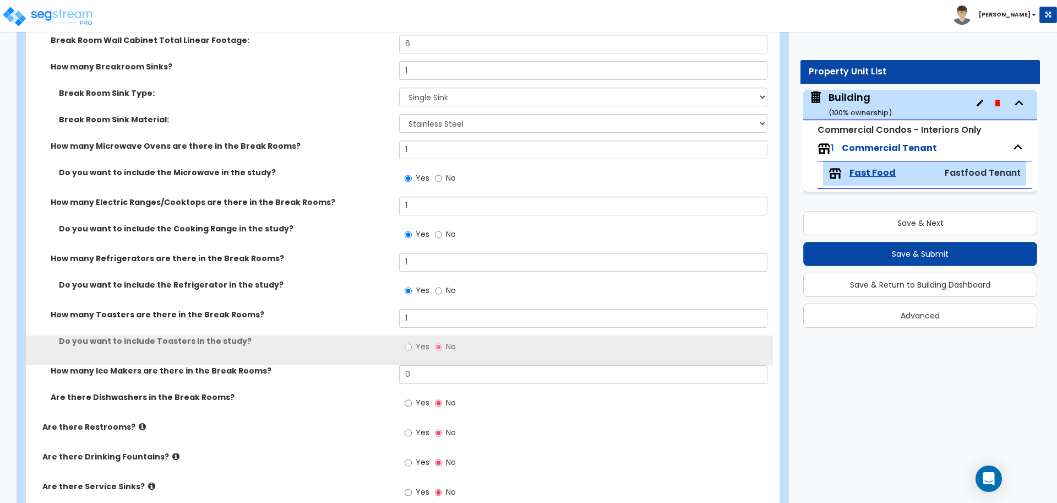
click at [420, 347] on span "Yes" at bounding box center [423, 346] width 14 height 11
click at [412, 347] on input "Yes" at bounding box center [408, 347] width 7 height 12
radio input "true"
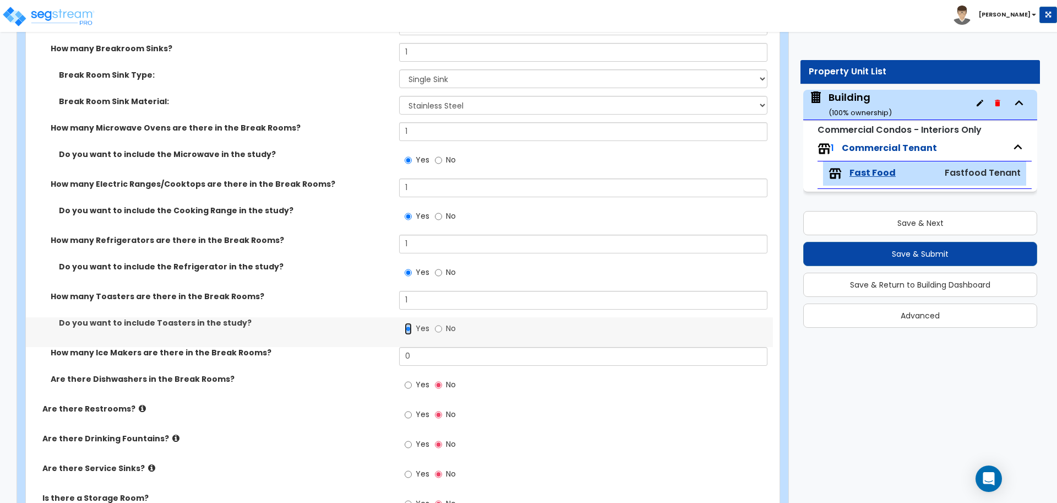
scroll to position [3024, 0]
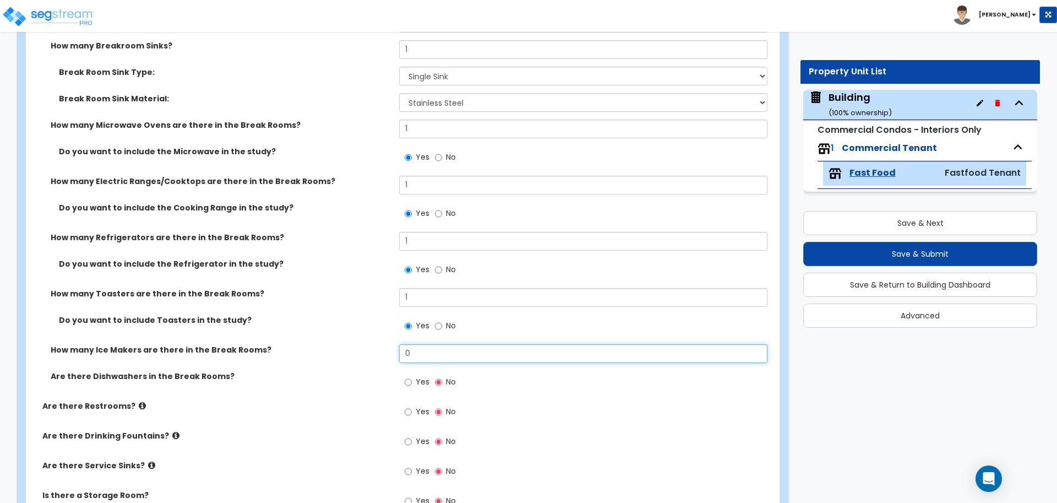
drag, startPoint x: 420, startPoint y: 352, endPoint x: 381, endPoint y: 352, distance: 38.5
click at [381, 352] on div "How many Ice Makers are there in the Break Rooms? 0" at bounding box center [399, 357] width 747 height 26
type input "1"
type input "0"
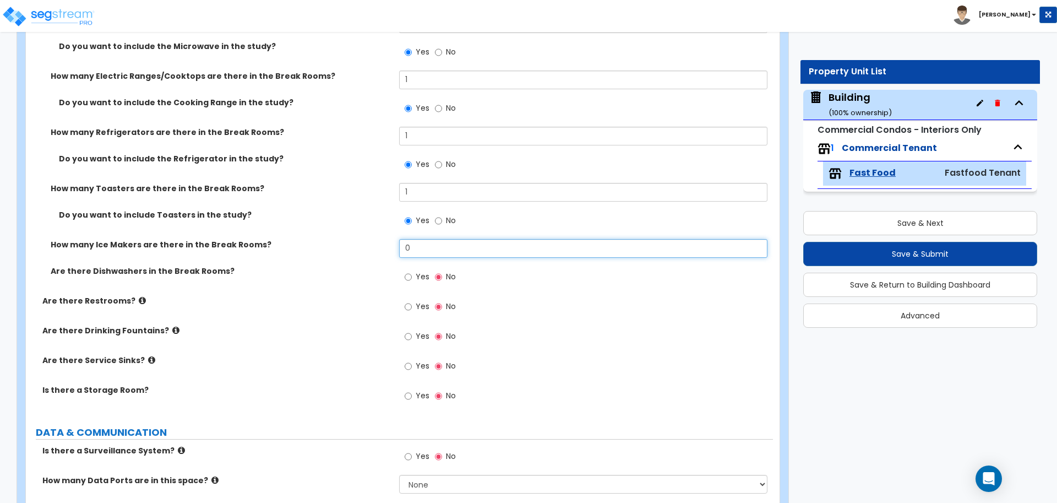
scroll to position [3143, 0]
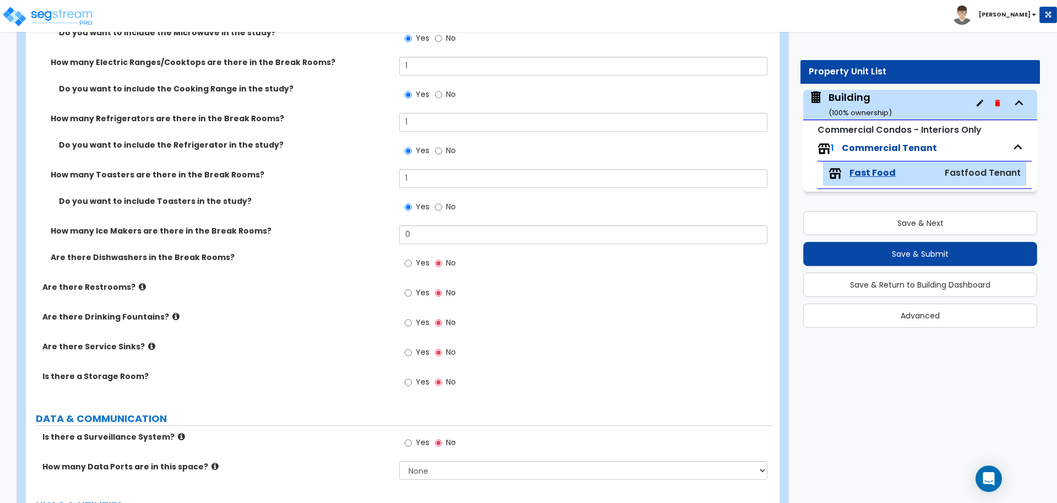
click at [424, 260] on span "Yes" at bounding box center [423, 262] width 14 height 11
click at [412, 260] on input "Yes" at bounding box center [408, 263] width 7 height 12
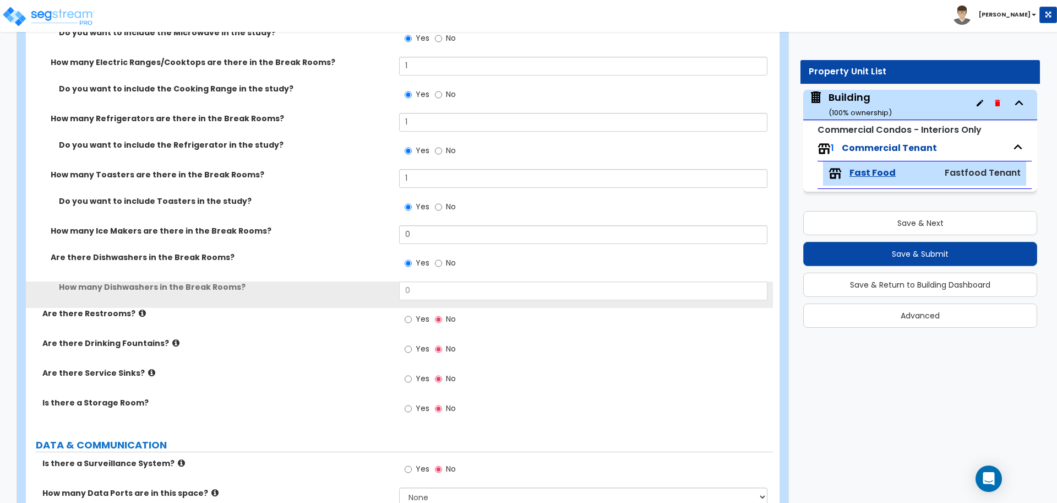
click at [448, 263] on span "No" at bounding box center [451, 262] width 10 height 11
click at [442, 263] on input "No" at bounding box center [438, 263] width 7 height 12
radio input "false"
radio input "true"
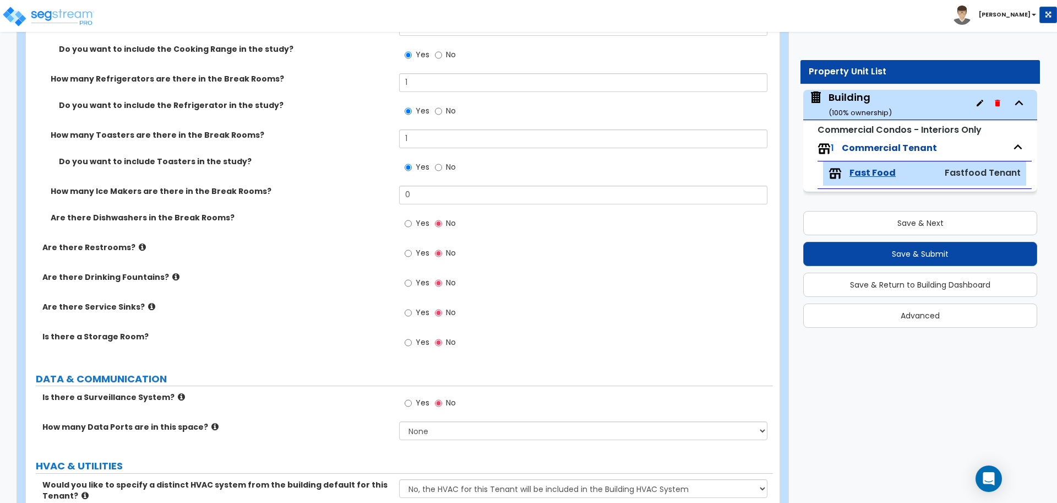
click at [418, 254] on span "Yes" at bounding box center [423, 252] width 14 height 11
click at [412, 254] on input "Yes" at bounding box center [408, 253] width 7 height 12
radio input "true"
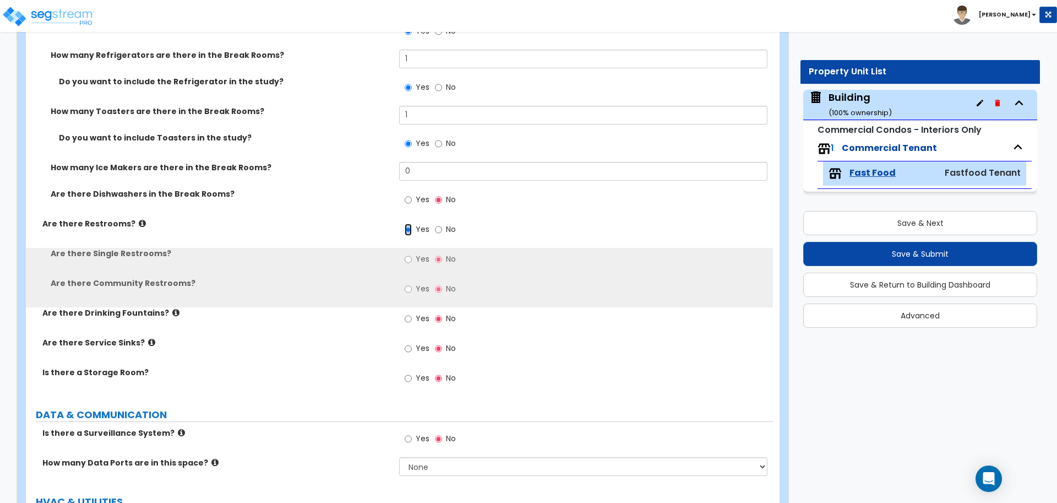
scroll to position [3207, 0]
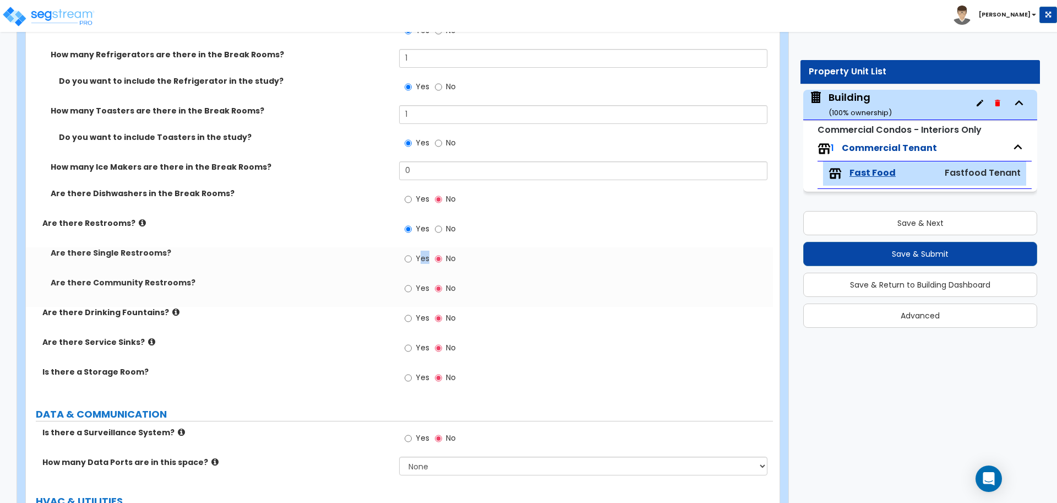
click at [422, 258] on label "Yes" at bounding box center [417, 259] width 25 height 19
click at [421, 265] on div "Yes No" at bounding box center [430, 259] width 62 height 25
click at [418, 260] on label "Yes" at bounding box center [417, 259] width 25 height 19
click at [417, 262] on label "Yes" at bounding box center [417, 259] width 25 height 19
click at [412, 262] on input "Yes" at bounding box center [408, 259] width 7 height 12
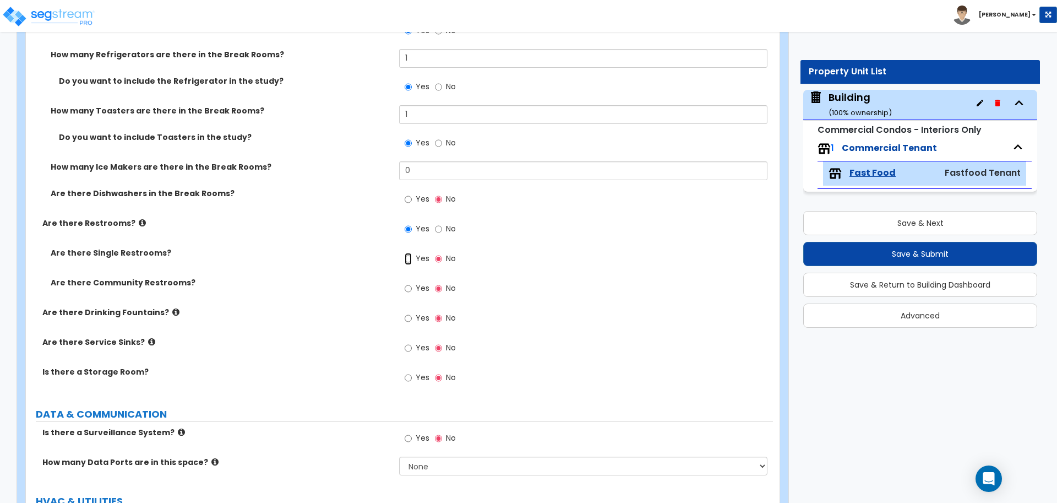
radio input "true"
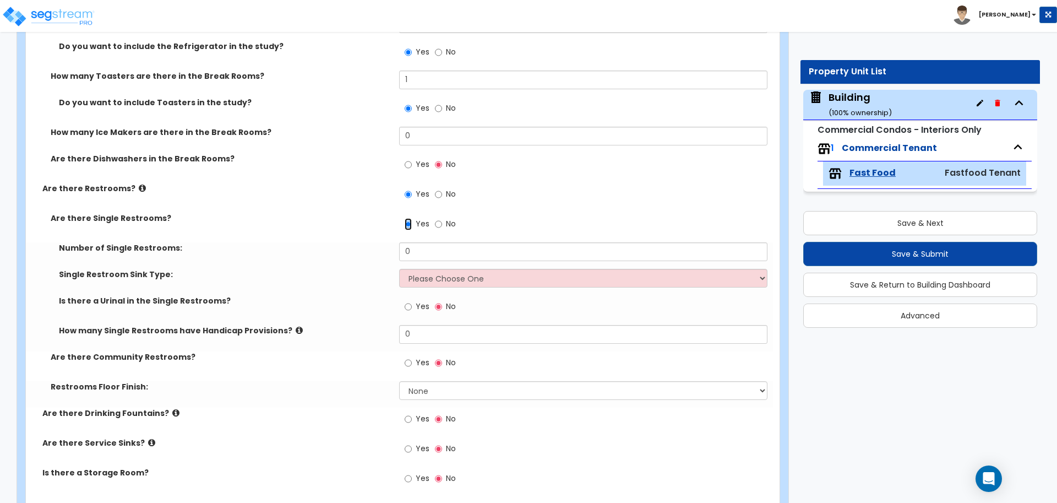
scroll to position [3243, 0]
drag, startPoint x: 415, startPoint y: 243, endPoint x: 385, endPoint y: 250, distance: 30.4
click at [381, 244] on div "Number of Single Restrooms: 0" at bounding box center [399, 254] width 747 height 26
type input "2"
click at [459, 282] on div "Single Restroom Sink Type: Please Choose One Wall-mounted Vanity-mounted" at bounding box center [399, 280] width 747 height 26
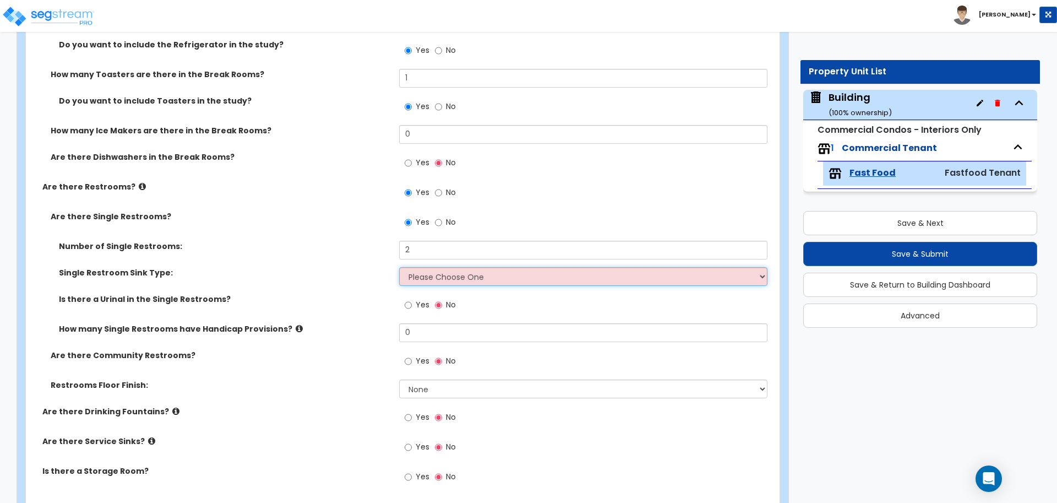
click at [454, 274] on select "Please Choose One Wall-mounted Vanity-mounted" at bounding box center [583, 276] width 368 height 19
select select "2"
click at [399, 267] on select "Please Choose One Wall-mounted Vanity-mounted" at bounding box center [583, 276] width 368 height 19
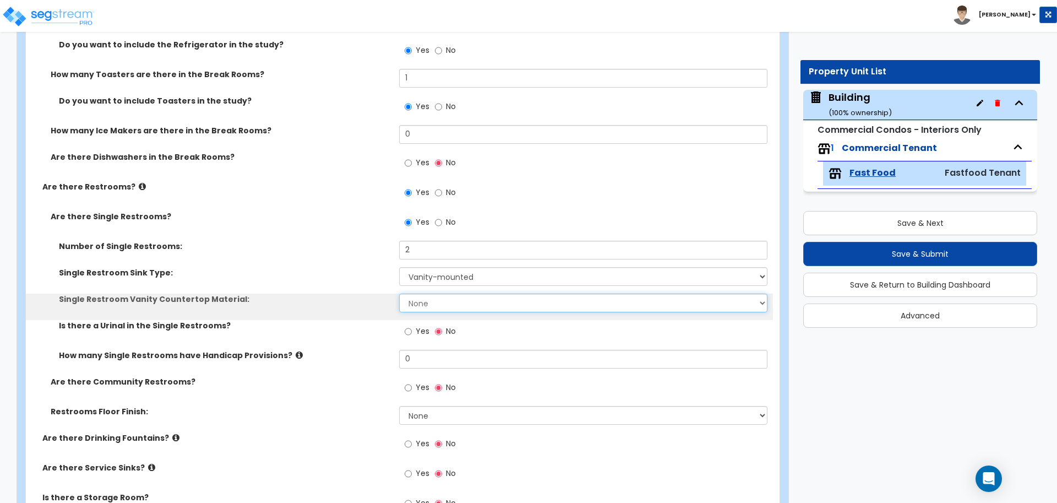
click at [426, 304] on select "None Plastic Laminate Solid Surface Stone Quartz Marble Tile Wood Stainless Ste…" at bounding box center [583, 302] width 368 height 19
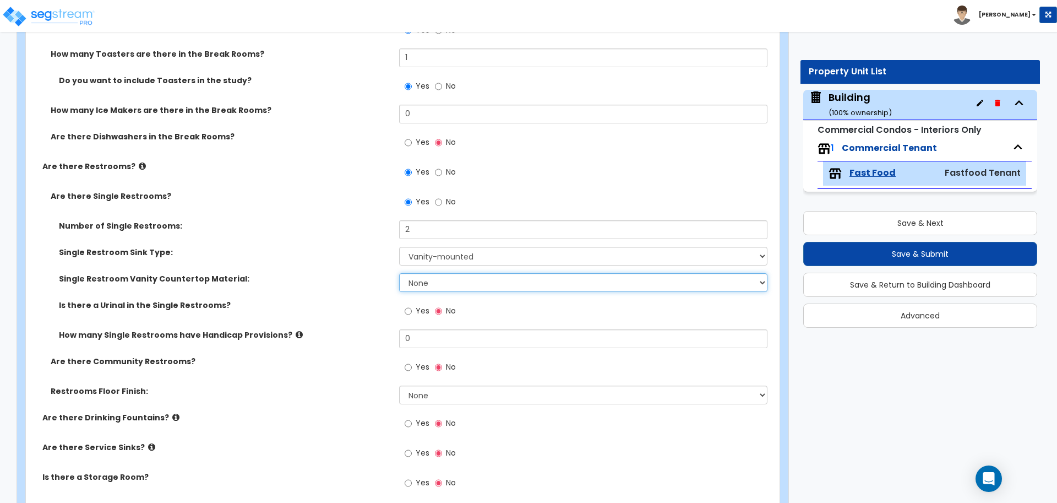
scroll to position [3269, 0]
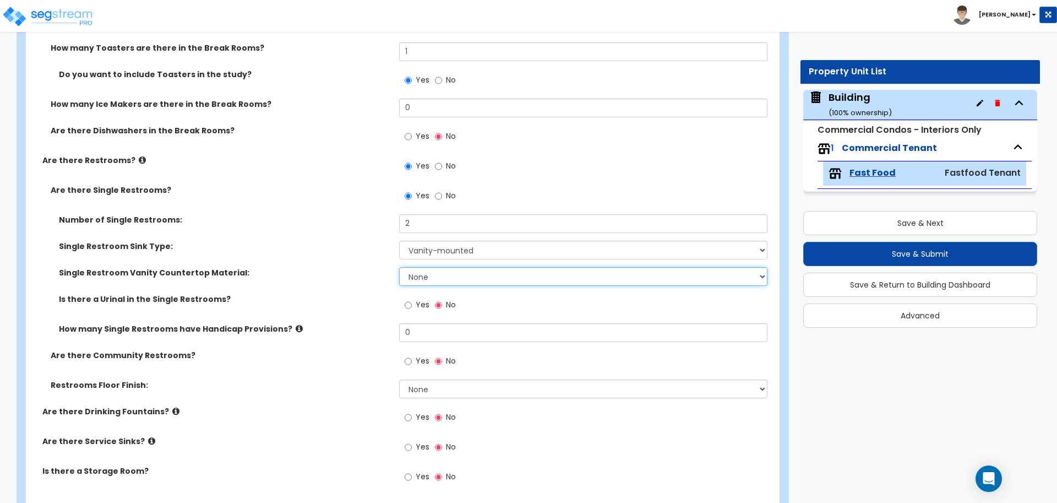
click at [439, 278] on select "None Plastic Laminate Solid Surface Stone Quartz Marble Tile Wood Stainless Ste…" at bounding box center [583, 276] width 368 height 19
select select "5"
click at [399, 267] on select "None Plastic Laminate Solid Surface Stone Quartz Marble Tile Wood Stainless Ste…" at bounding box center [583, 276] width 368 height 19
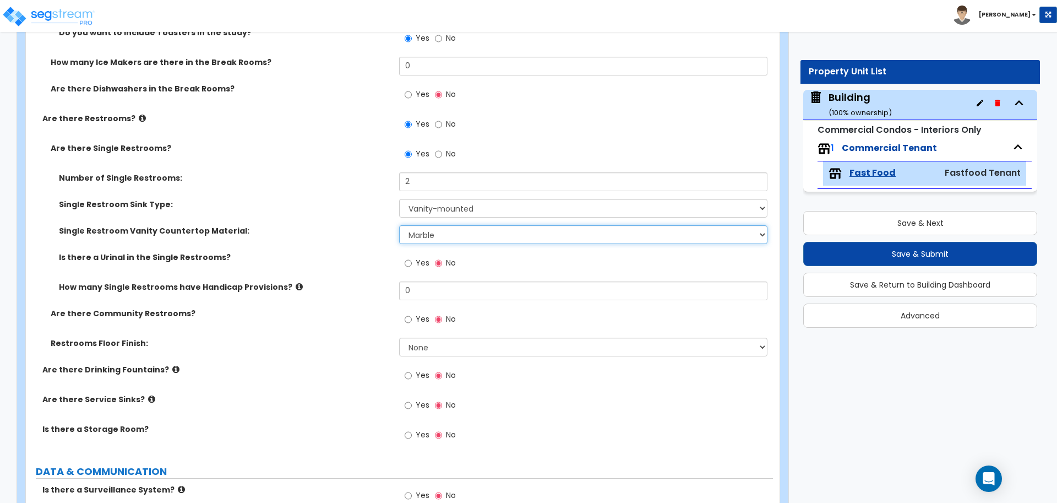
scroll to position [3314, 0]
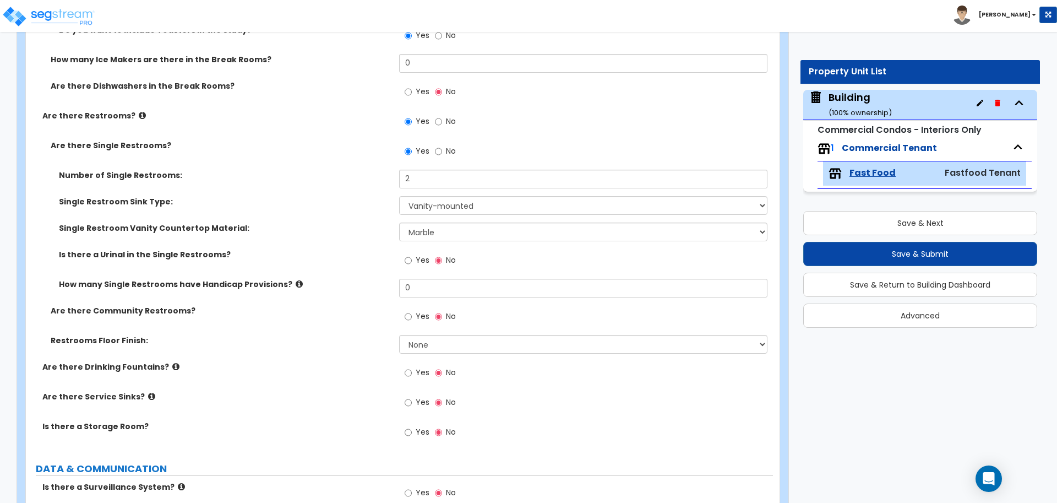
click at [403, 266] on div "Yes No" at bounding box center [430, 261] width 62 height 25
click at [408, 259] on input "Yes" at bounding box center [408, 260] width 7 height 12
radio input "true"
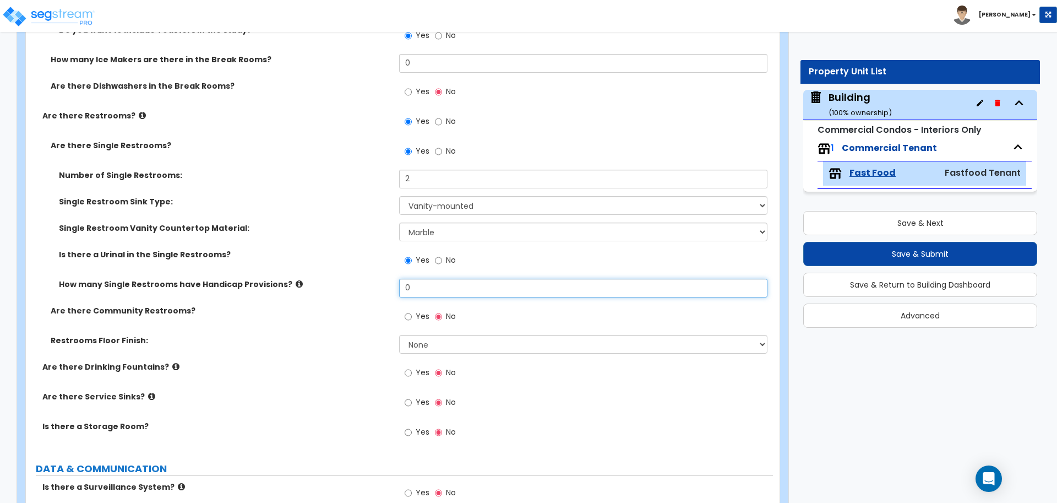
drag, startPoint x: 422, startPoint y: 291, endPoint x: 413, endPoint y: 249, distance: 42.9
click at [391, 281] on div "How many Single Restrooms have Handicap Provisions? 0" at bounding box center [399, 291] width 747 height 26
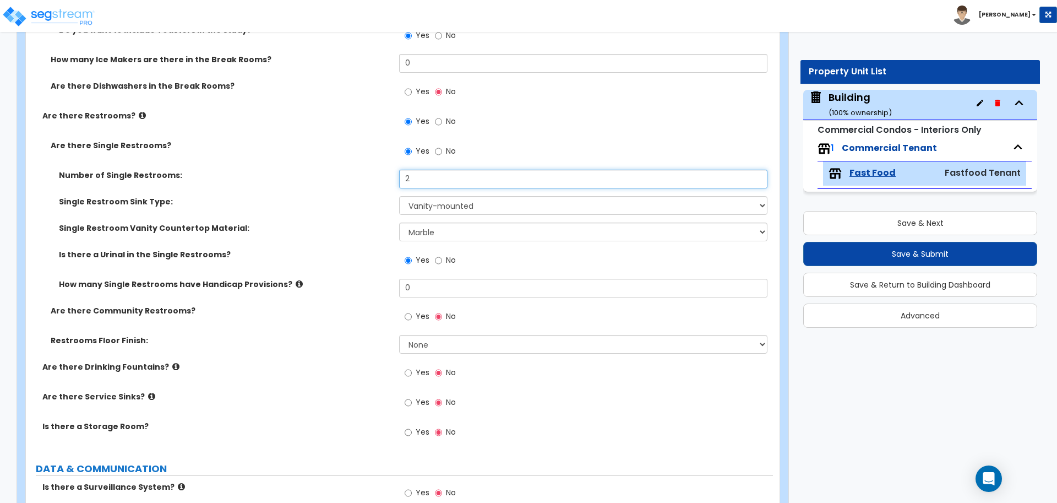
drag, startPoint x: 430, startPoint y: 175, endPoint x: 375, endPoint y: 167, distance: 55.7
click at [376, 170] on div "Number of Single Restrooms: 2" at bounding box center [399, 183] width 747 height 26
type input "3"
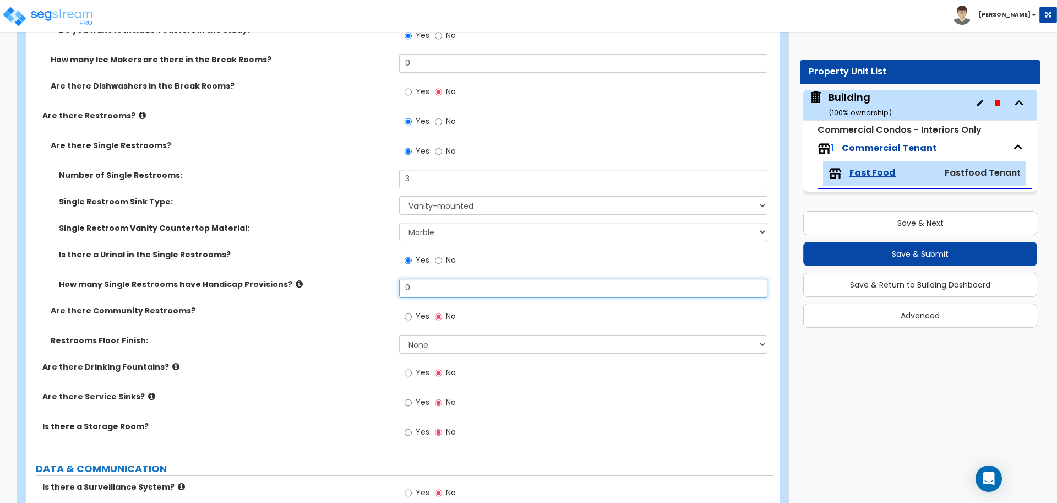
drag, startPoint x: 425, startPoint y: 284, endPoint x: 357, endPoint y: 277, distance: 68.0
click at [359, 278] on div "How many Single Restrooms have Handicap Provisions? 0" at bounding box center [399, 291] width 747 height 26
type input "3"
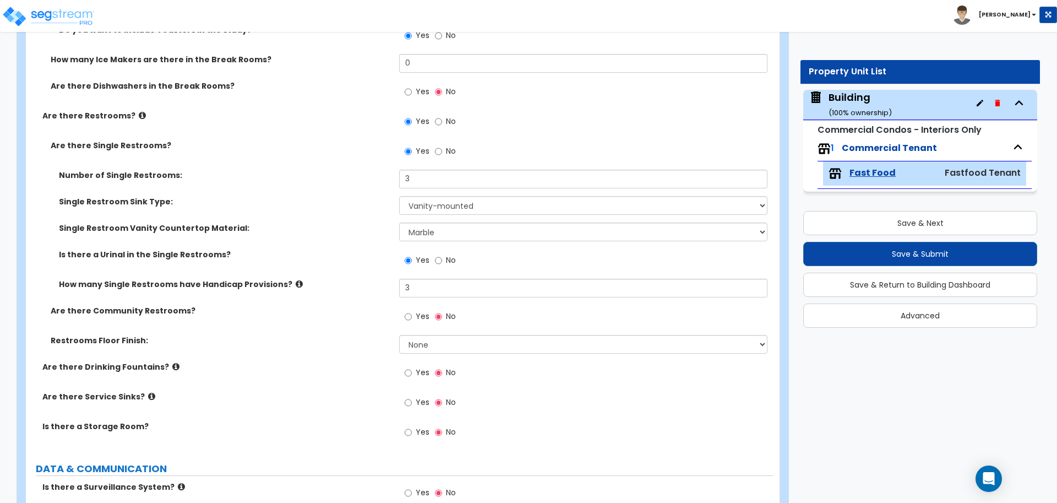
click at [418, 319] on label "Yes" at bounding box center [417, 317] width 25 height 19
click at [412, 319] on input "Yes" at bounding box center [408, 316] width 7 height 12
radio input "true"
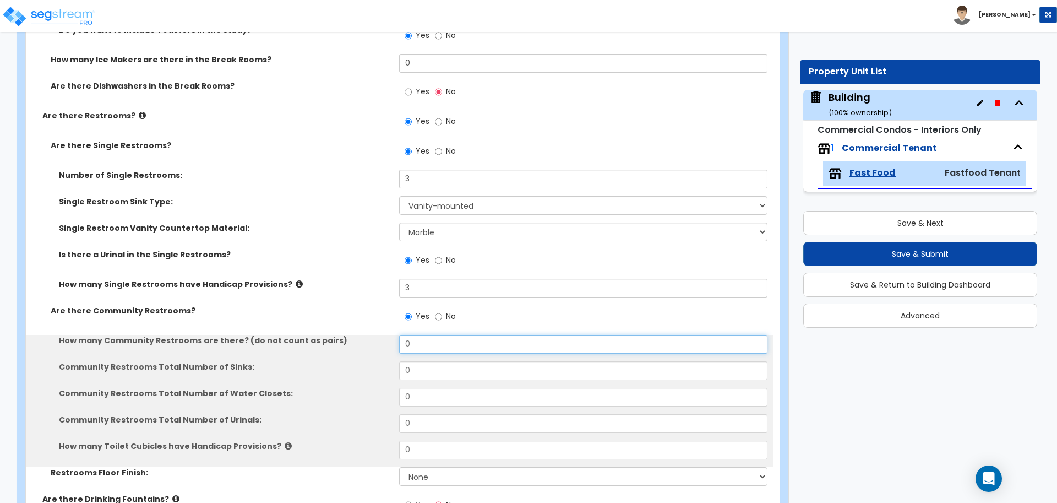
drag, startPoint x: 434, startPoint y: 343, endPoint x: 372, endPoint y: 331, distance: 63.5
click at [372, 335] on div "How many Community Restrooms are there? (do not count as pairs) 0" at bounding box center [399, 348] width 747 height 26
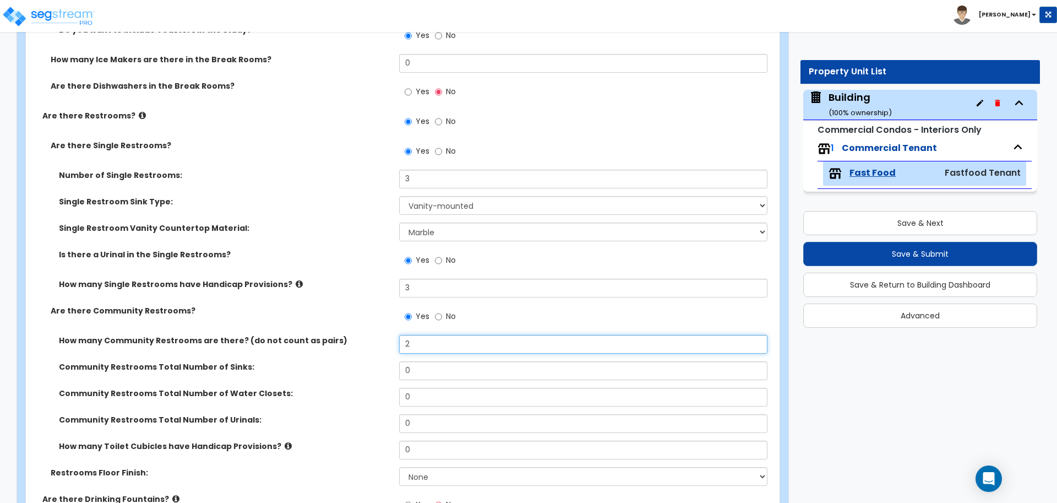
type input "2"
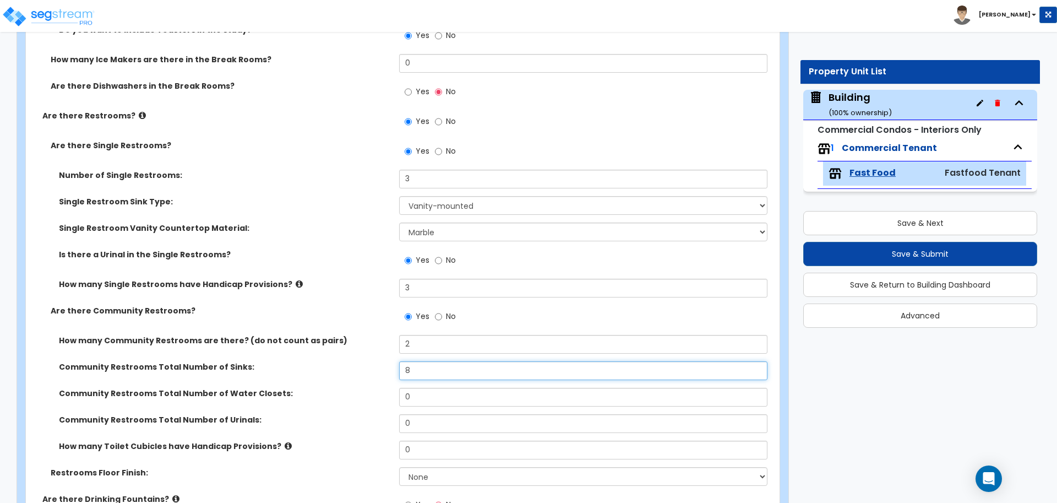
type input "8"
click at [423, 329] on div "Yes No" at bounding box center [585, 320] width 373 height 30
click at [442, 404] on div "Community Restrooms Total Number of Water Closets: 0" at bounding box center [399, 400] width 747 height 26
click at [430, 394] on input "0" at bounding box center [583, 396] width 368 height 19
type input "8"
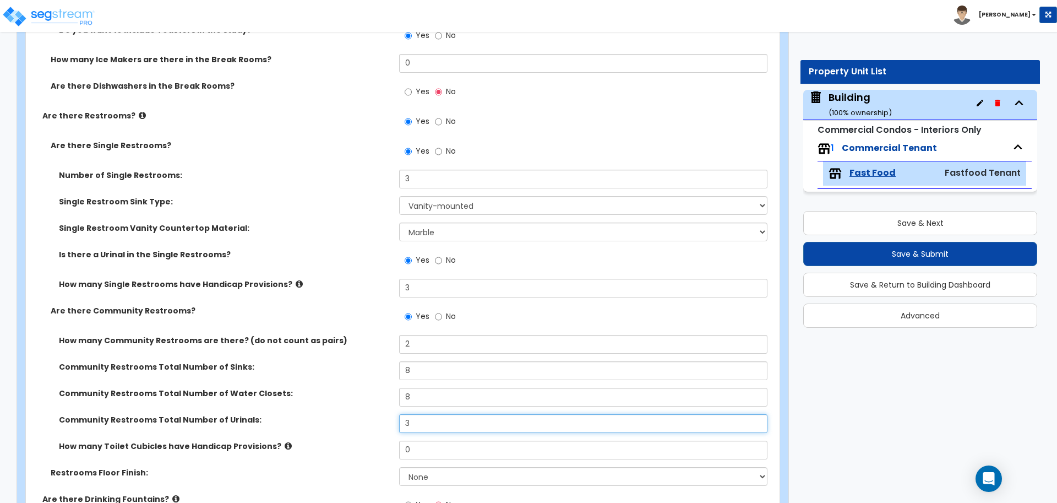
type input "3"
type input "4"
click at [296, 283] on icon at bounding box center [299, 284] width 7 height 8
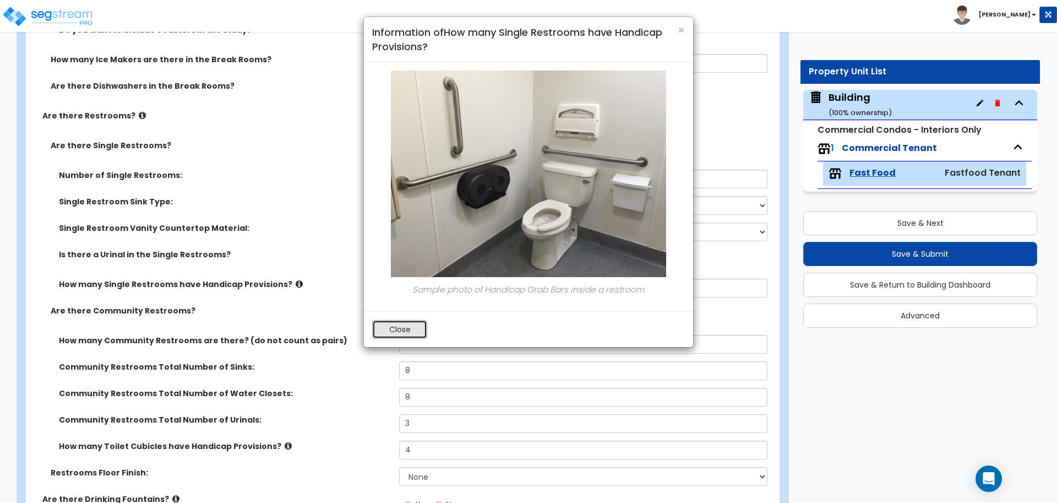
click at [416, 324] on button "Close" at bounding box center [399, 329] width 55 height 19
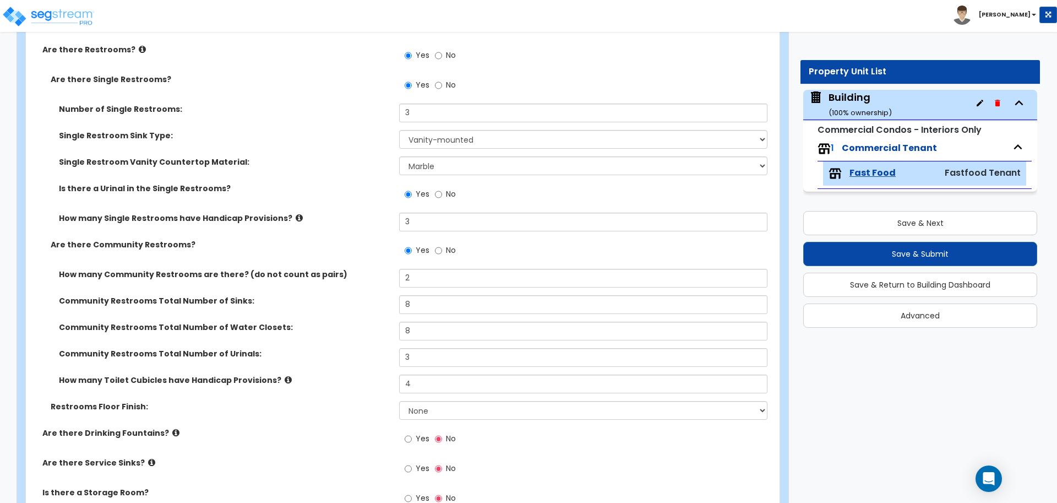
scroll to position [3384, 0]
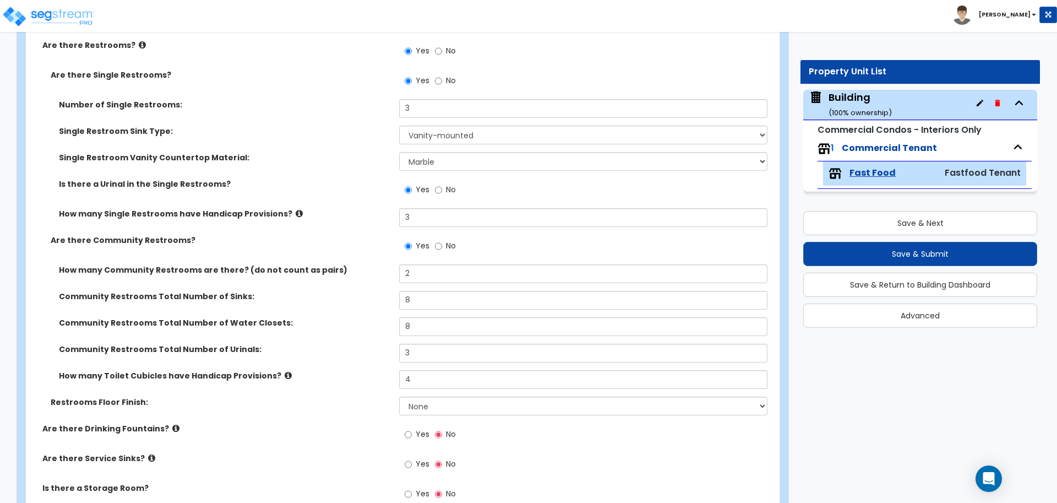
click at [285, 371] on icon at bounding box center [288, 375] width 7 height 8
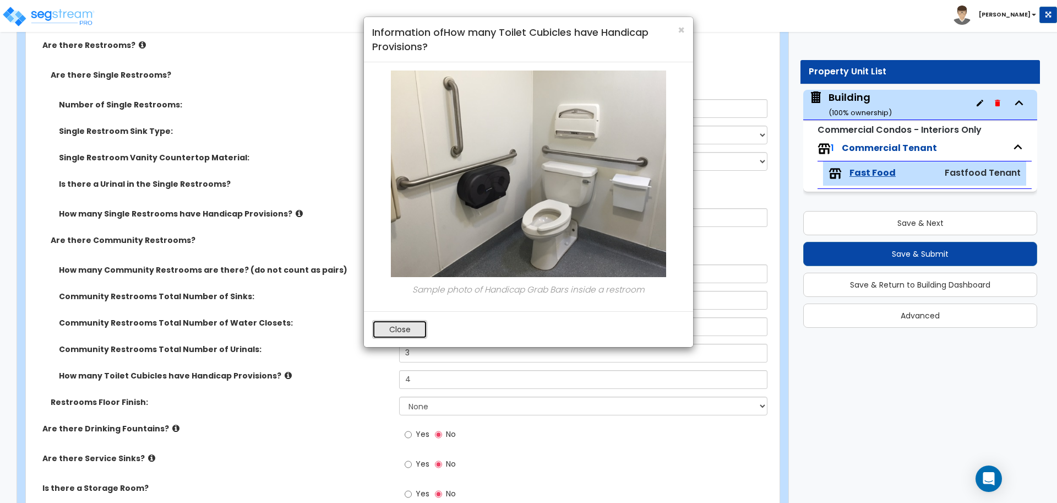
click at [397, 320] on button "Close" at bounding box center [399, 329] width 55 height 19
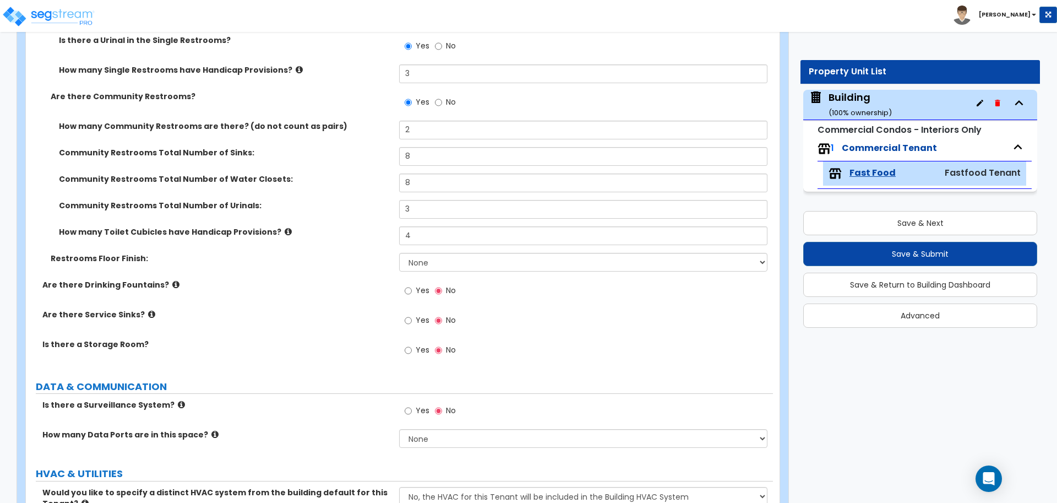
scroll to position [3533, 0]
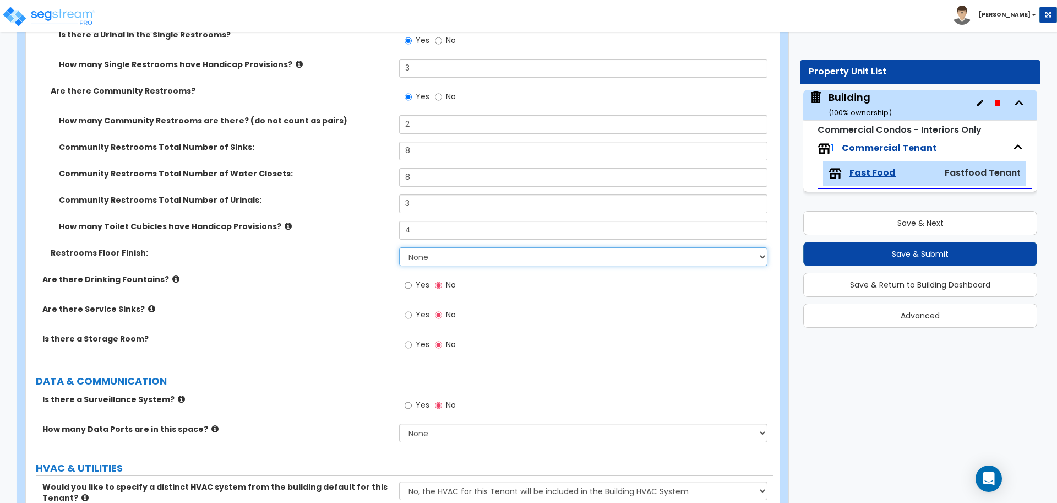
click at [435, 260] on select "None Tile Flooring Resilient Laminate Flooring VCT Flooring Sheet Vinyl Flooring" at bounding box center [583, 256] width 368 height 19
select select "1"
click at [399, 247] on select "None Tile Flooring Resilient Laminate Flooring VCT Flooring Sheet Vinyl Flooring" at bounding box center [583, 256] width 368 height 19
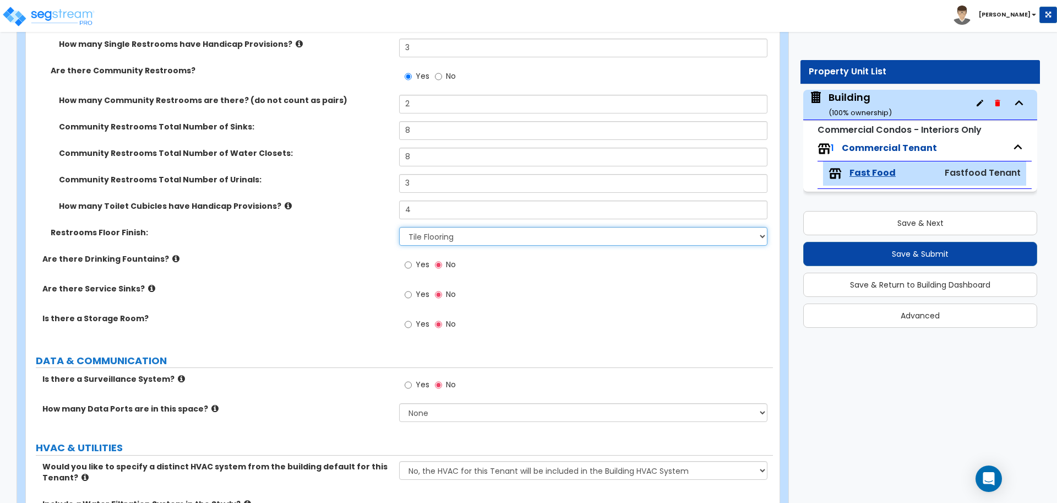
scroll to position [3560, 0]
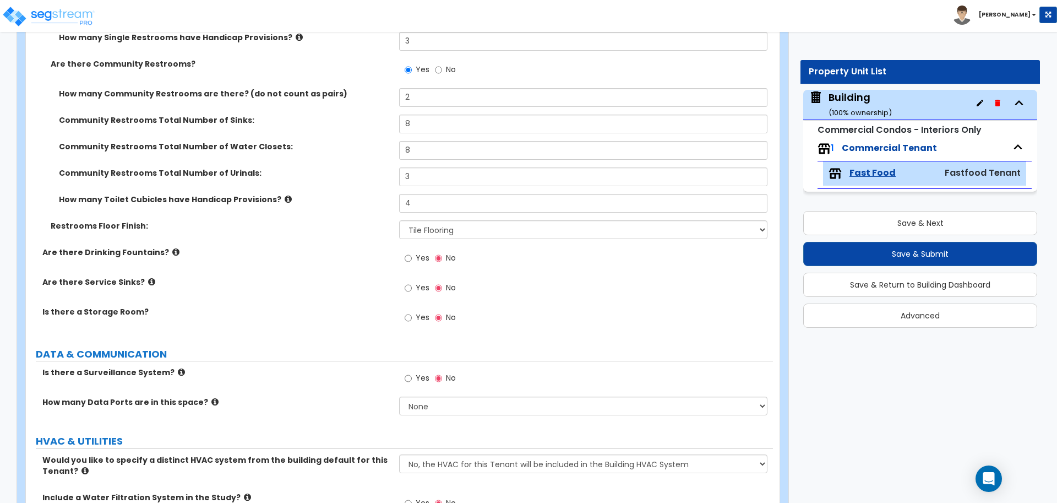
click at [417, 261] on label "Yes" at bounding box center [417, 259] width 25 height 19
click at [412, 261] on input "Yes" at bounding box center [408, 258] width 7 height 12
radio input "true"
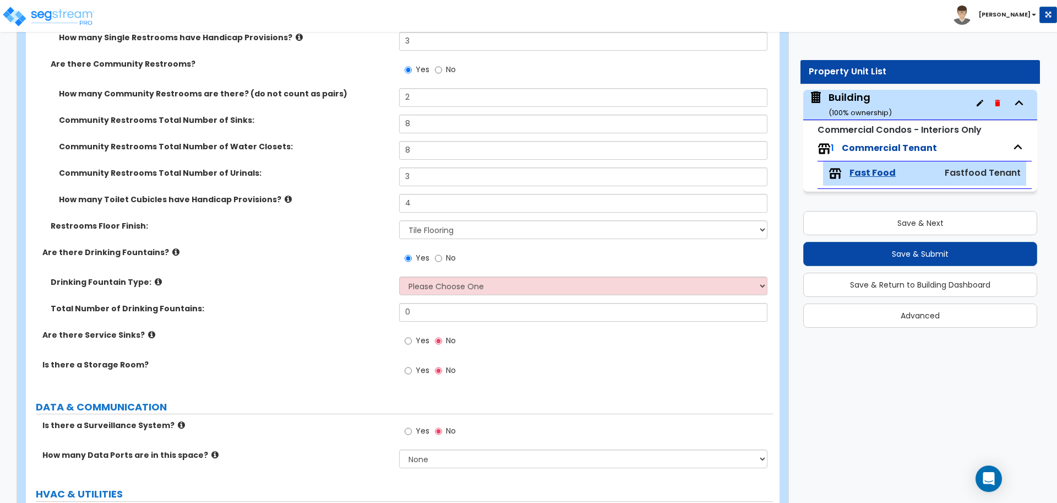
click at [431, 293] on div "Drinking Fountain Type: Please Choose One Wall-mounted Floor-mounted" at bounding box center [399, 289] width 747 height 26
click at [432, 285] on select "Please Choose One Wall-mounted Floor-mounted" at bounding box center [583, 285] width 368 height 19
select select "1"
click at [399, 276] on select "Please Choose One Wall-mounted Floor-mounted" at bounding box center [583, 285] width 368 height 19
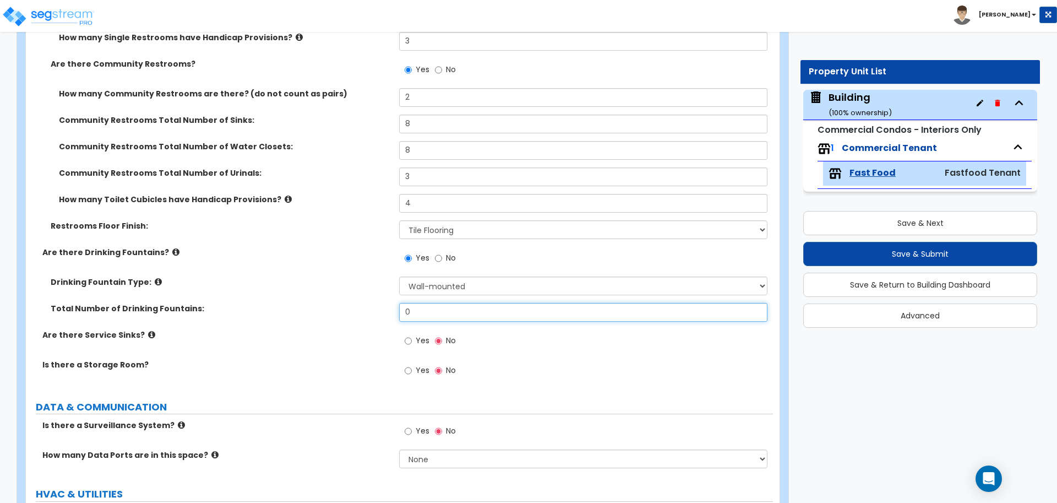
click at [441, 311] on input "0" at bounding box center [583, 312] width 368 height 19
drag, startPoint x: 435, startPoint y: 308, endPoint x: 323, endPoint y: 301, distance: 112.5
click at [351, 303] on div "Total Number of Drinking Fountains: 0" at bounding box center [399, 316] width 747 height 26
type input "2"
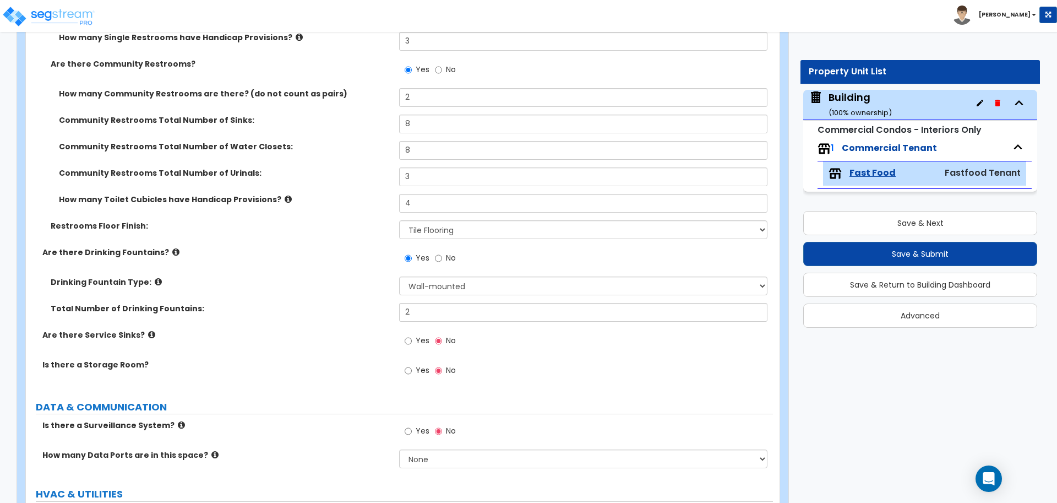
click at [155, 277] on icon at bounding box center [158, 281] width 7 height 8
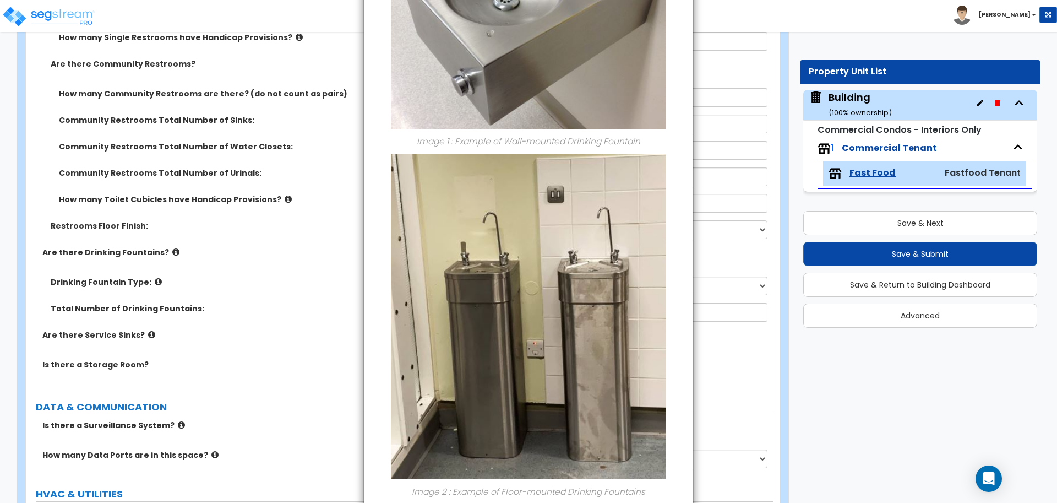
scroll to position [207, 0]
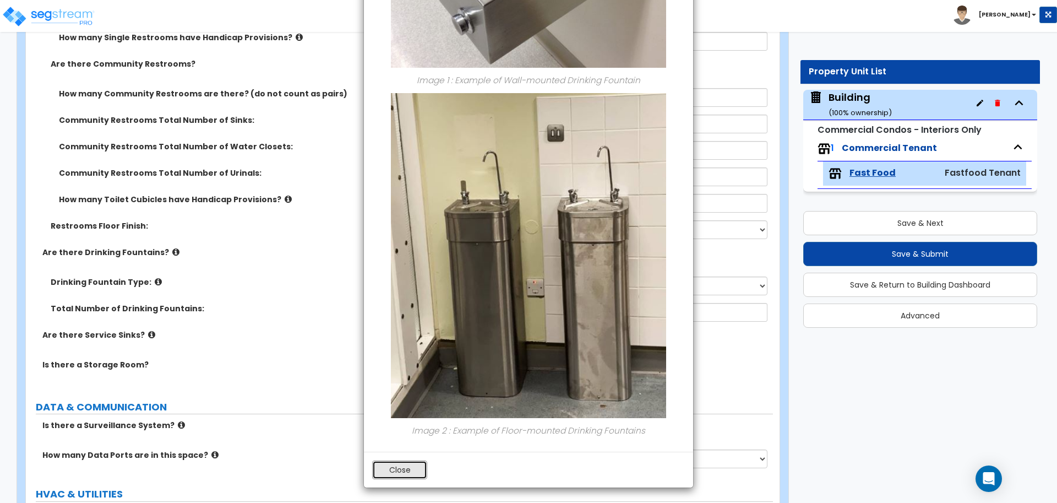
click at [414, 461] on button "Close" at bounding box center [399, 469] width 55 height 19
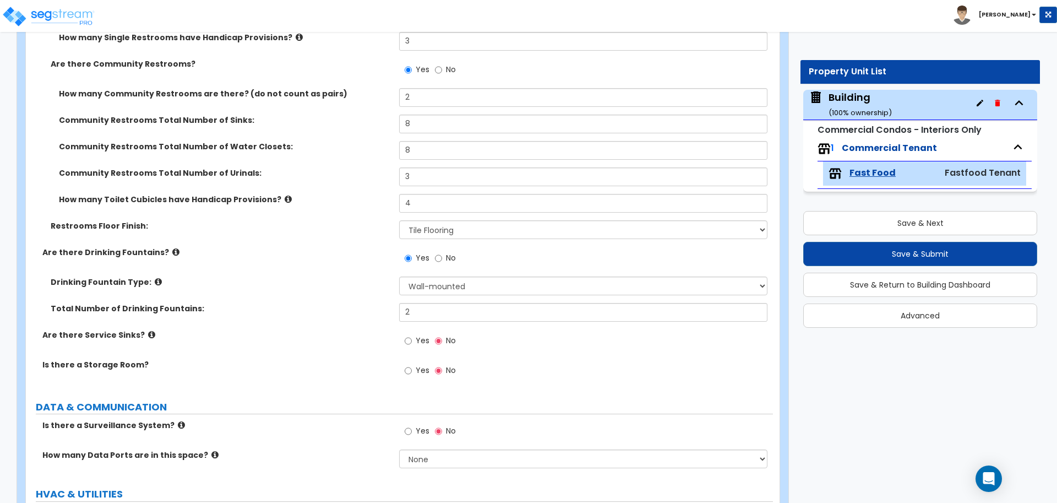
click at [172, 249] on icon at bounding box center [175, 252] width 7 height 8
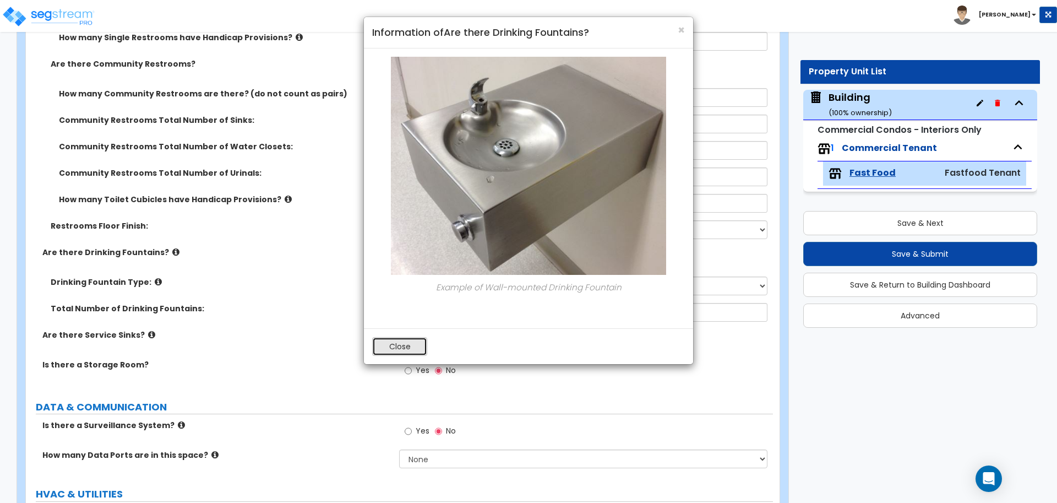
click at [402, 340] on button "Close" at bounding box center [399, 346] width 55 height 19
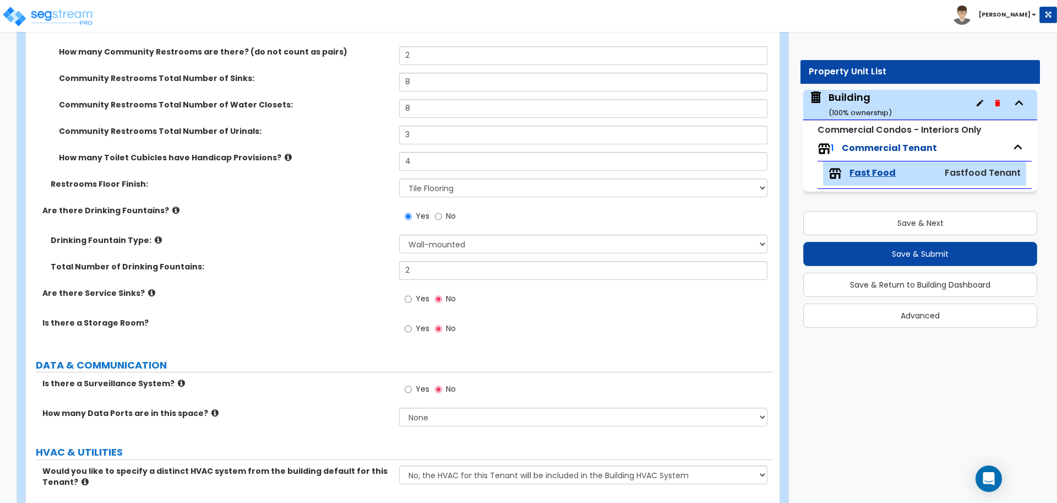
scroll to position [3619, 0]
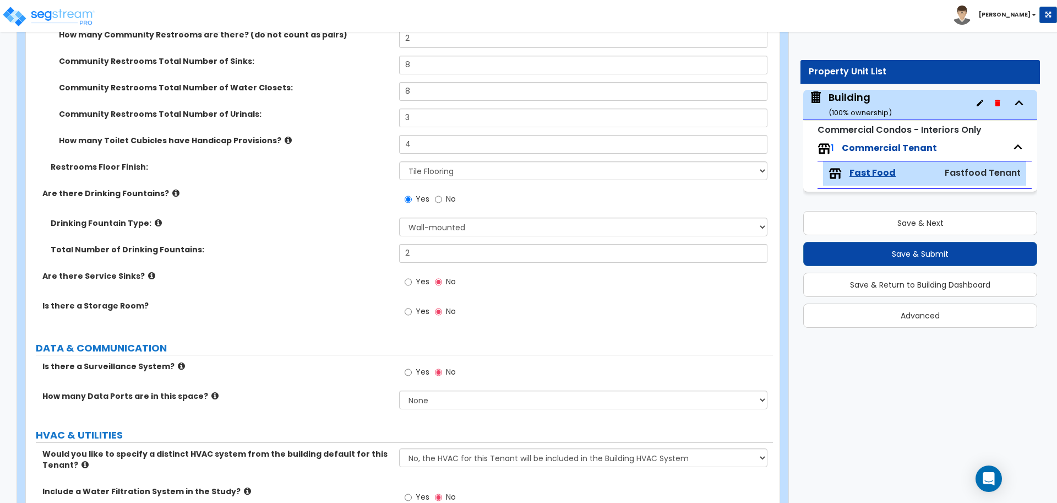
click at [416, 279] on span "Yes" at bounding box center [423, 281] width 14 height 11
click at [412, 279] on input "Yes" at bounding box center [408, 282] width 7 height 12
radio input "true"
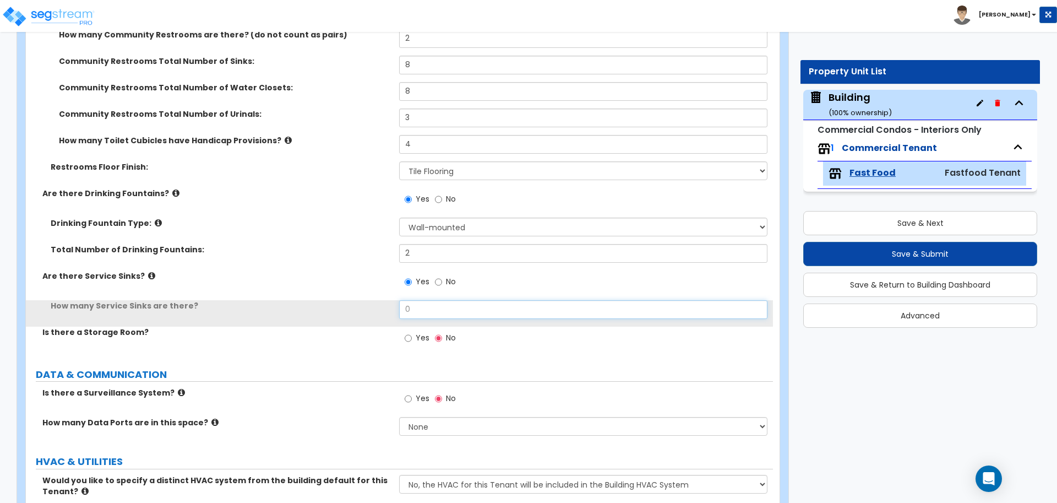
drag, startPoint x: 427, startPoint y: 302, endPoint x: 359, endPoint y: 296, distance: 67.4
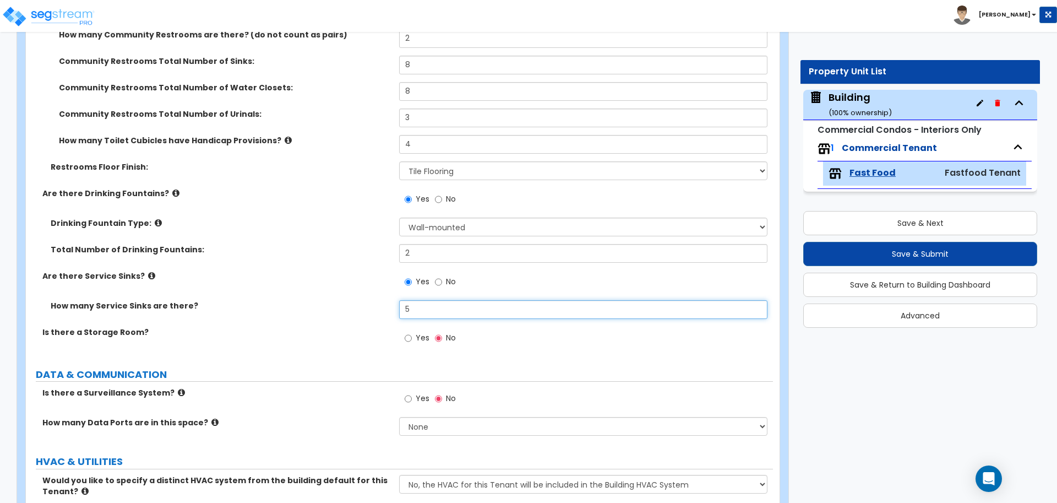
type input "5"
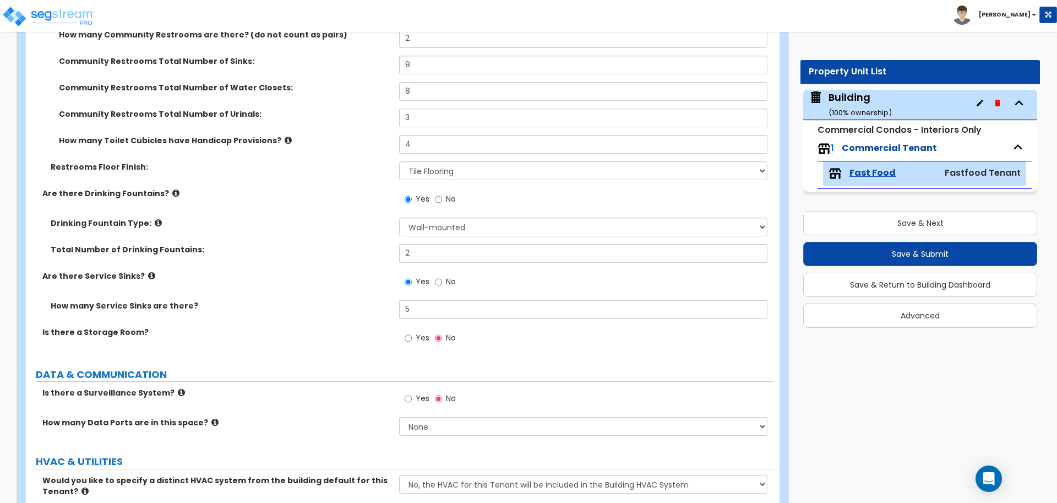
click at [148, 272] on icon at bounding box center [151, 275] width 7 height 8
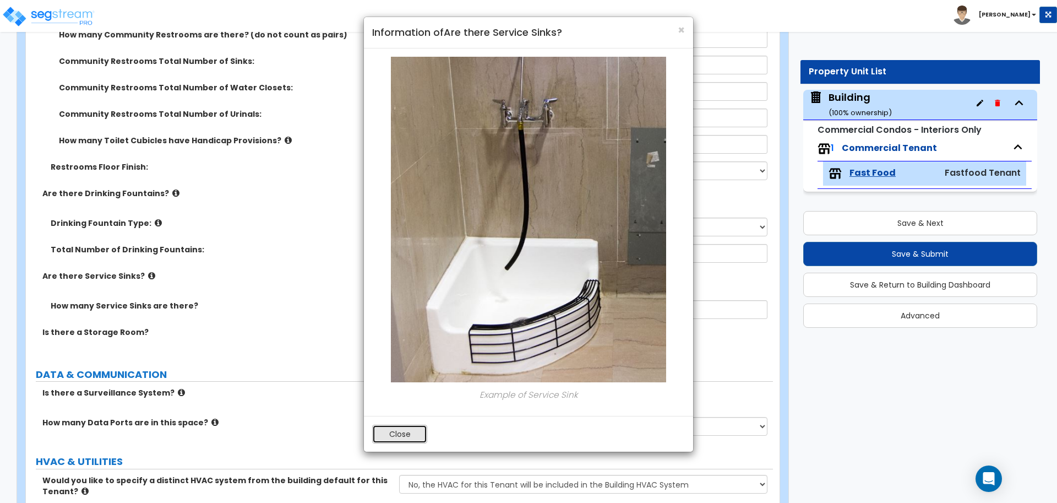
click at [388, 425] on button "Close" at bounding box center [399, 433] width 55 height 19
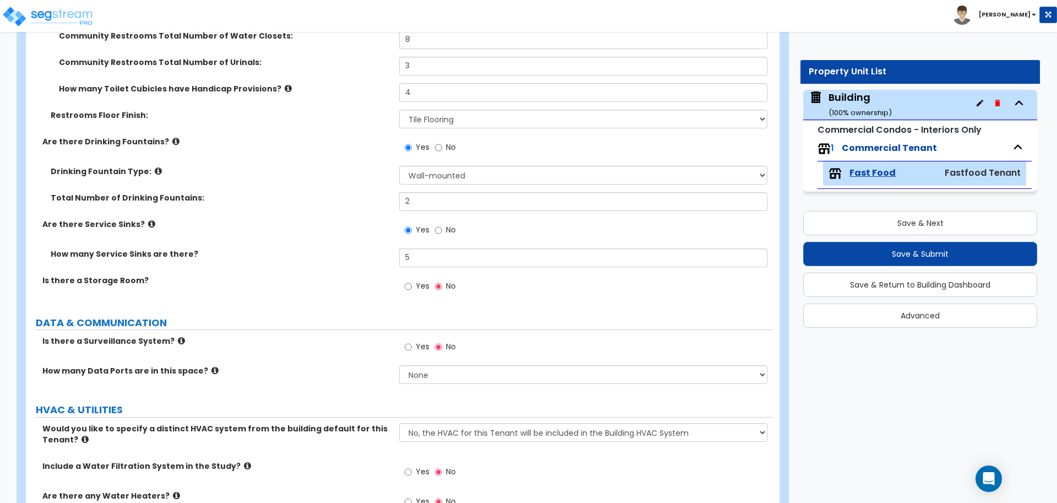
click at [416, 285] on span "Yes" at bounding box center [423, 285] width 14 height 11
click at [412, 285] on input "Yes" at bounding box center [408, 286] width 7 height 12
radio input "true"
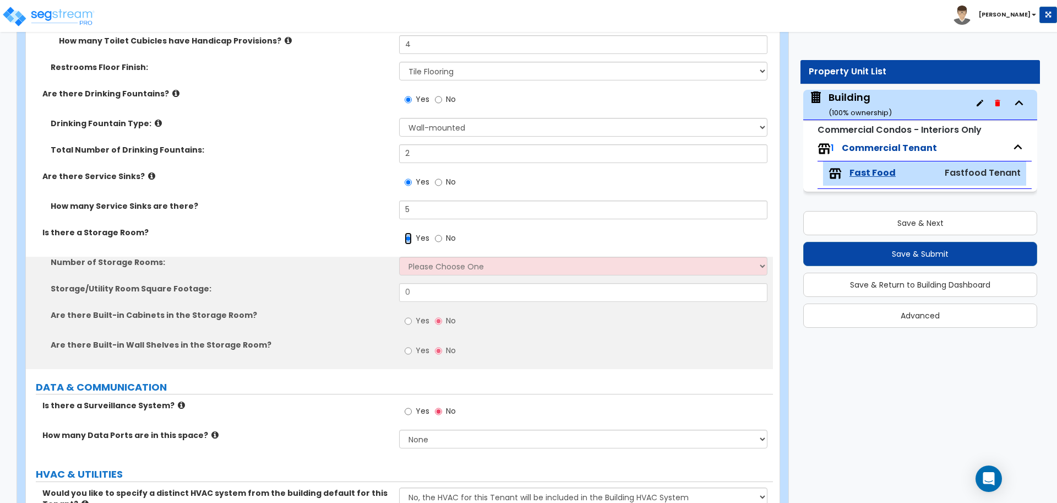
scroll to position [3721, 0]
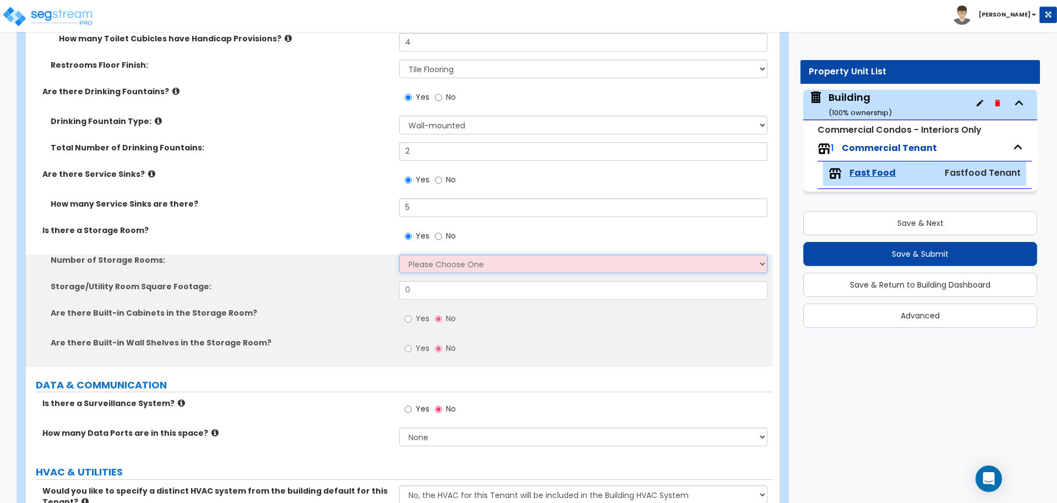
click at [441, 258] on select "Please Choose One 1 2 3" at bounding box center [583, 263] width 368 height 19
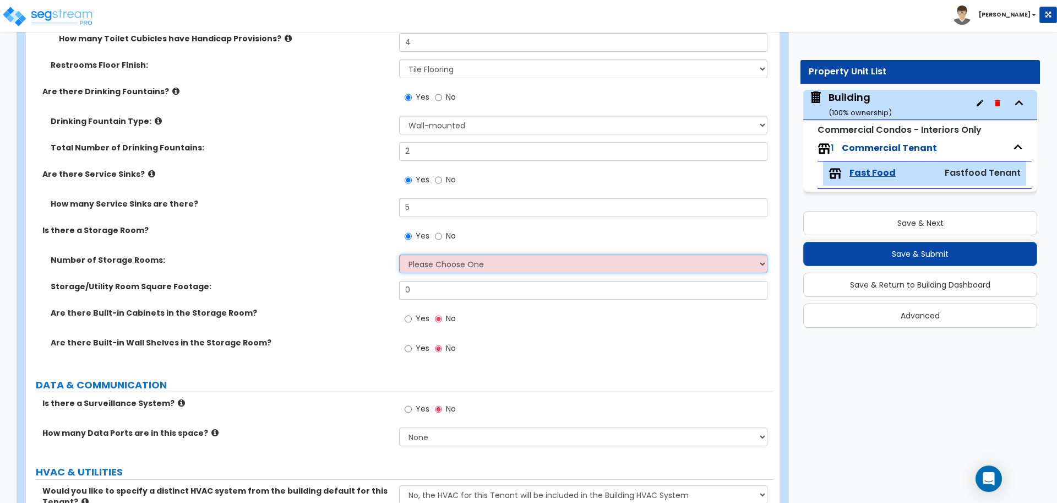
select select "1"
click at [399, 254] on select "Please Choose One 1 2 3" at bounding box center [583, 263] width 368 height 19
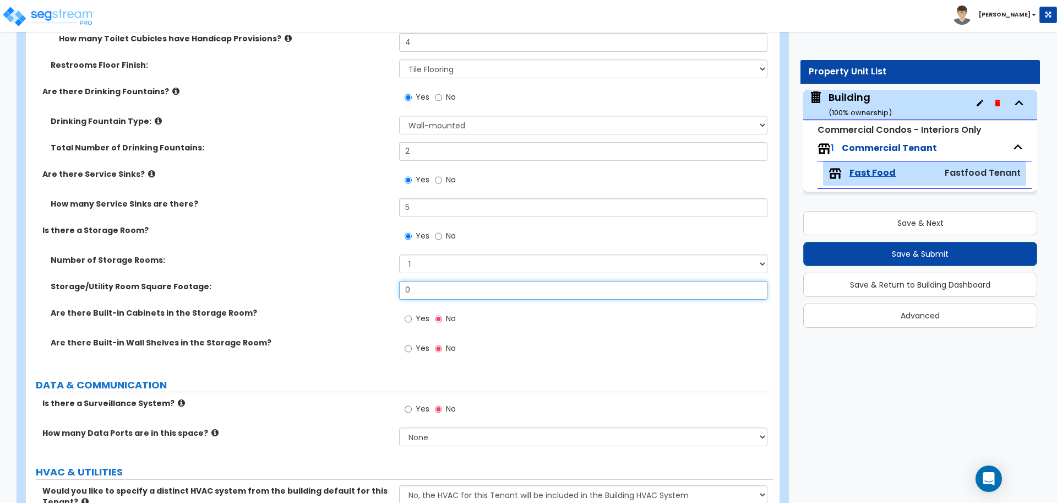
drag, startPoint x: 438, startPoint y: 283, endPoint x: 386, endPoint y: 277, distance: 51.5
click at [386, 281] on div "Storage/Utility Room Square Footage: 0" at bounding box center [399, 294] width 747 height 26
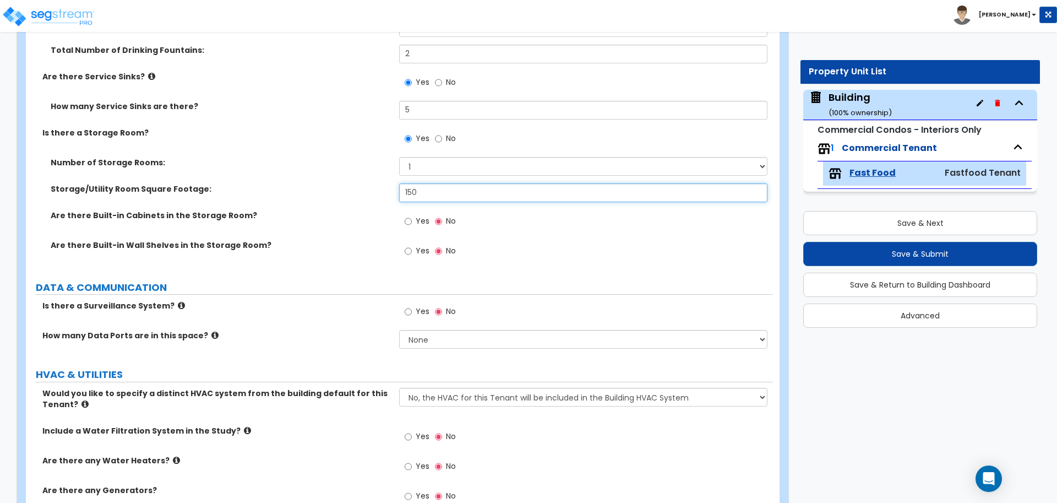
scroll to position [3829, 0]
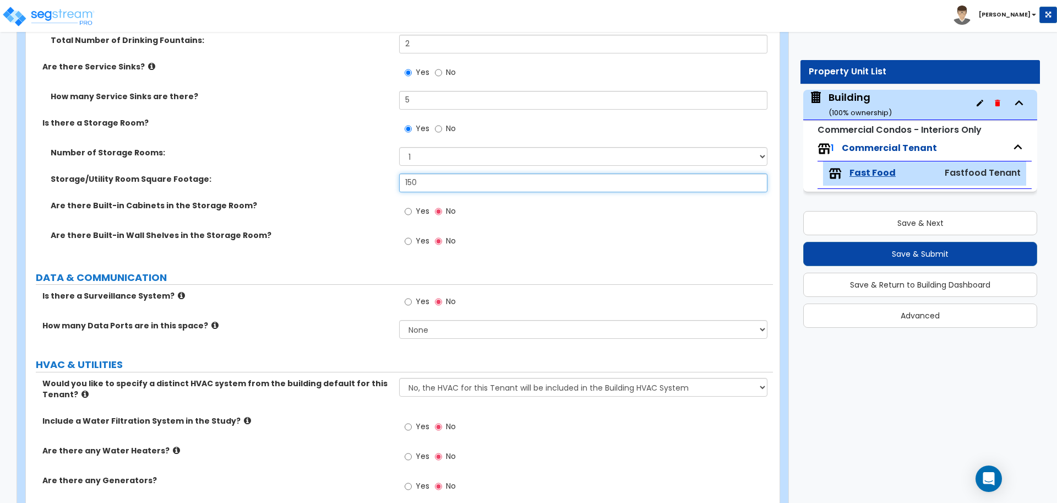
type input "150"
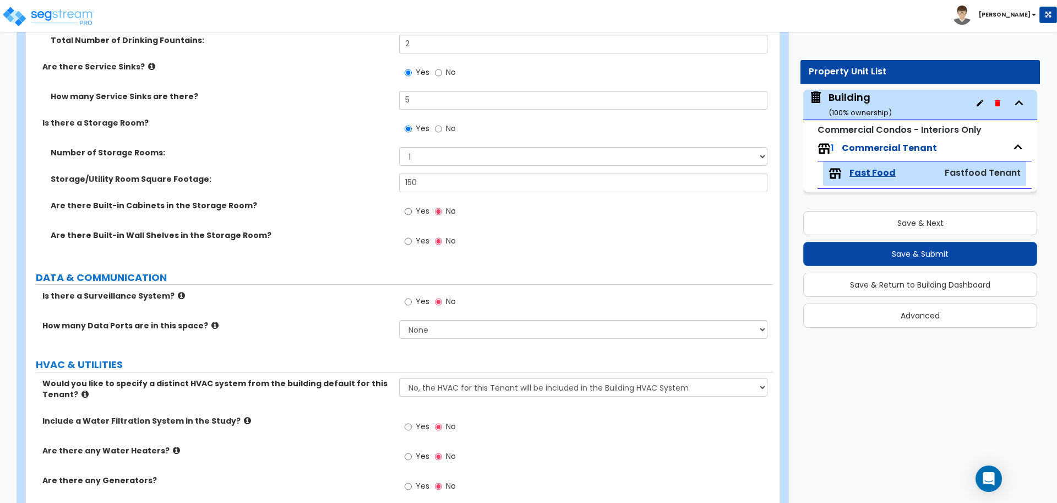
click at [416, 212] on span "Yes" at bounding box center [423, 210] width 14 height 11
click at [412, 212] on input "Yes" at bounding box center [408, 211] width 7 height 12
radio input "true"
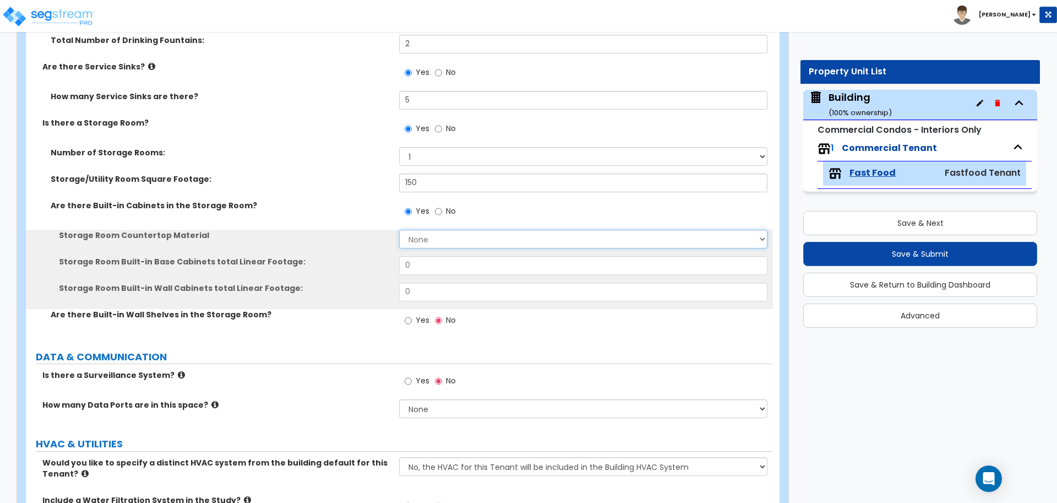
click at [444, 231] on select "None Plastic Laminate Solid Surface Stone Quartz Marble Tile Wood Stainless Ste…" at bounding box center [583, 239] width 368 height 19
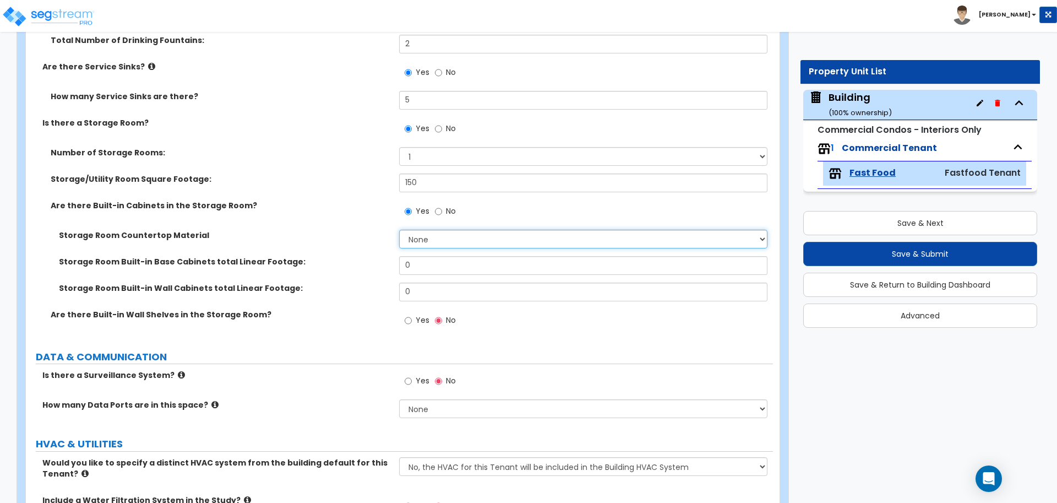
select select "7"
click at [399, 230] on select "None Plastic Laminate Solid Surface Stone Quartz Marble Tile Wood Stainless Ste…" at bounding box center [583, 239] width 368 height 19
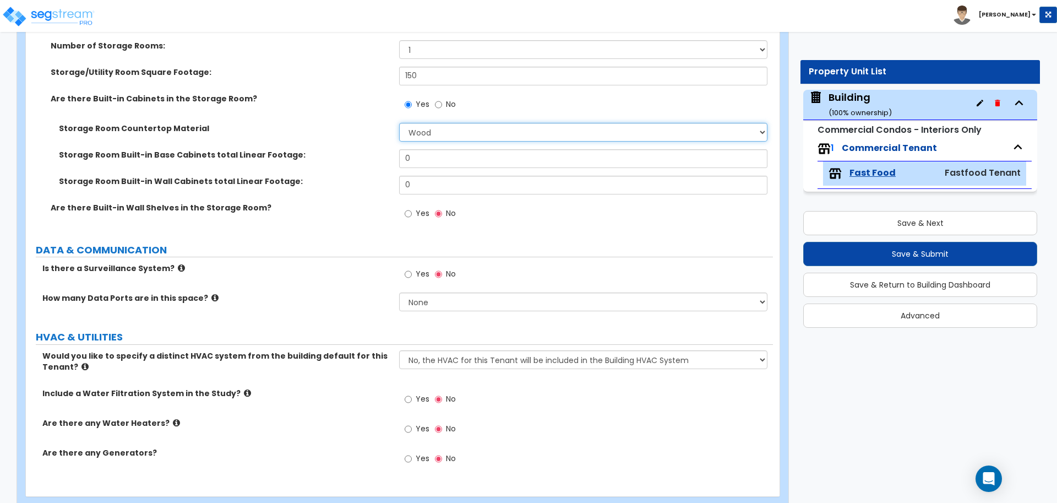
scroll to position [3936, 0]
click at [369, 83] on div "Storage/Utility Room Square Footage: 150" at bounding box center [399, 78] width 747 height 26
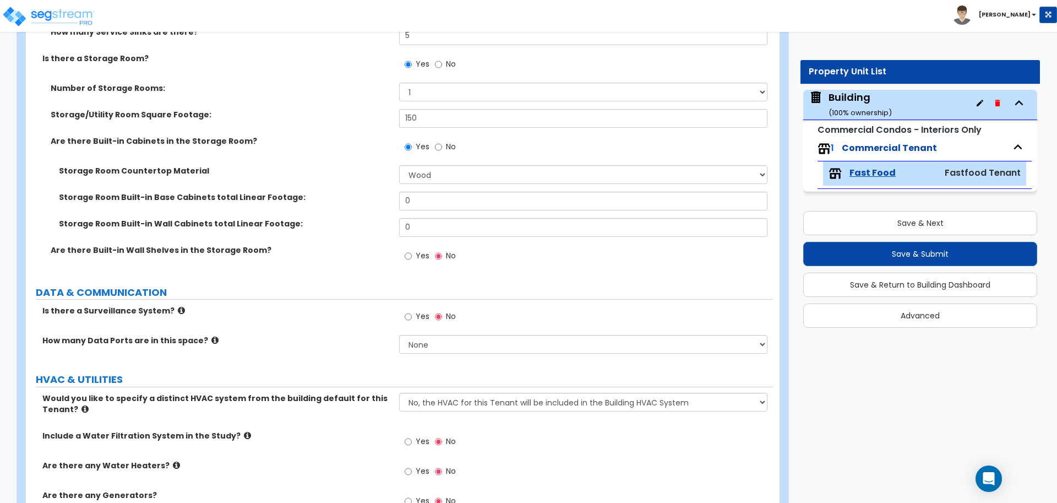
scroll to position [3892, 0]
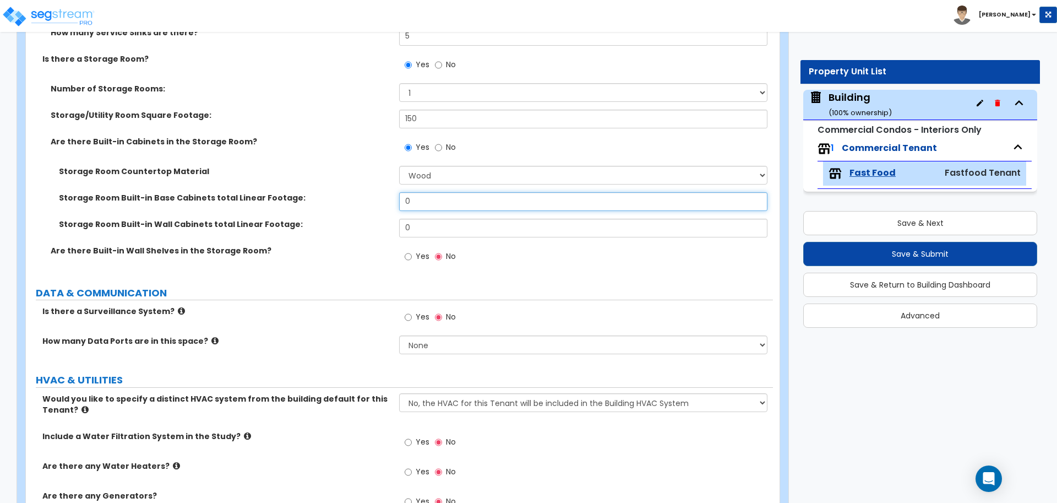
drag, startPoint x: 452, startPoint y: 203, endPoint x: 381, endPoint y: 203, distance: 71.0
click at [383, 203] on div "Storage Room Built-in Base Cabinets total Linear Footage: 0" at bounding box center [399, 205] width 747 height 26
type input "12"
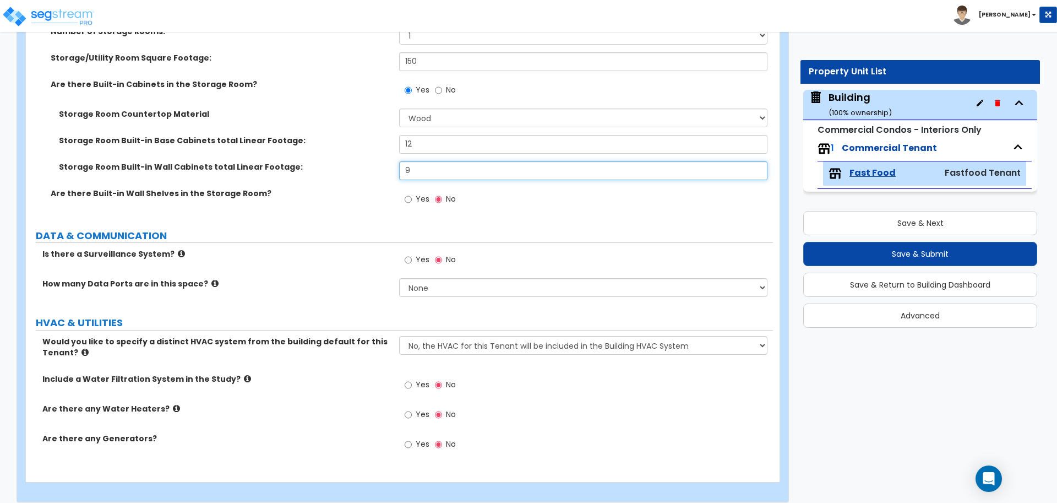
scroll to position [3951, 0]
type input "9"
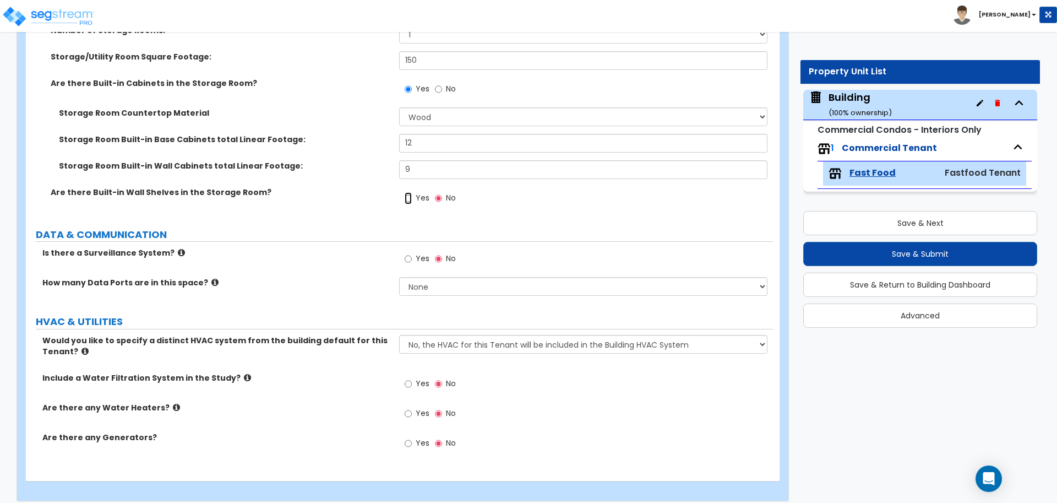
click at [409, 194] on input "Yes" at bounding box center [408, 198] width 7 height 12
radio input "true"
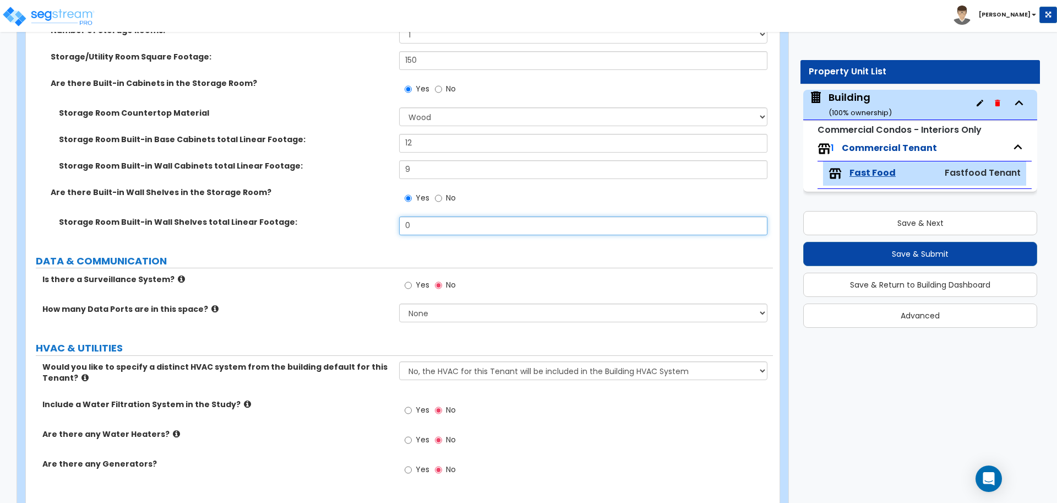
drag, startPoint x: 427, startPoint y: 217, endPoint x: 400, endPoint y: 220, distance: 27.1
click at [400, 220] on input "0" at bounding box center [583, 225] width 368 height 19
drag, startPoint x: 430, startPoint y: 217, endPoint x: 403, endPoint y: 225, distance: 27.4
click at [393, 225] on div "Storage Room Built-in Wall Shelves total Linear Footage: 0" at bounding box center [399, 229] width 747 height 26
type input "24"
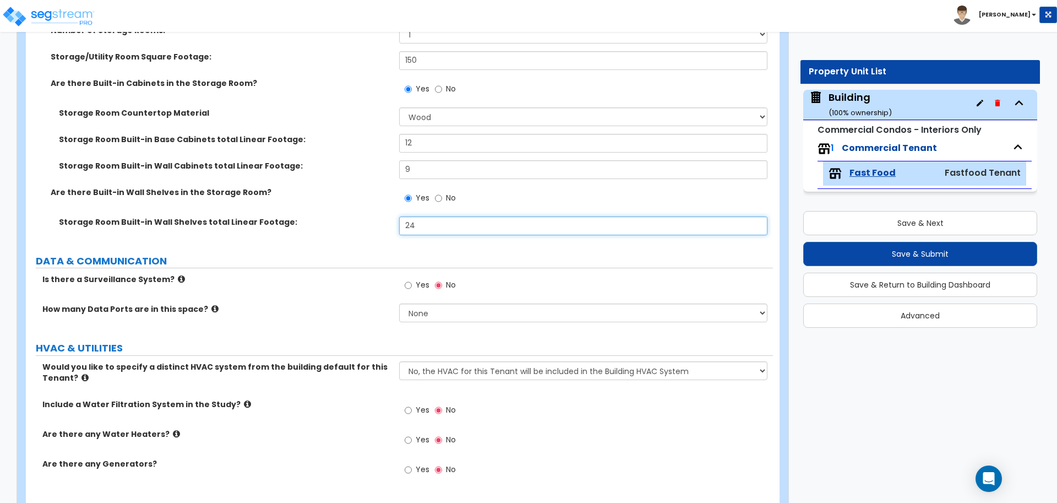
scroll to position [3983, 0]
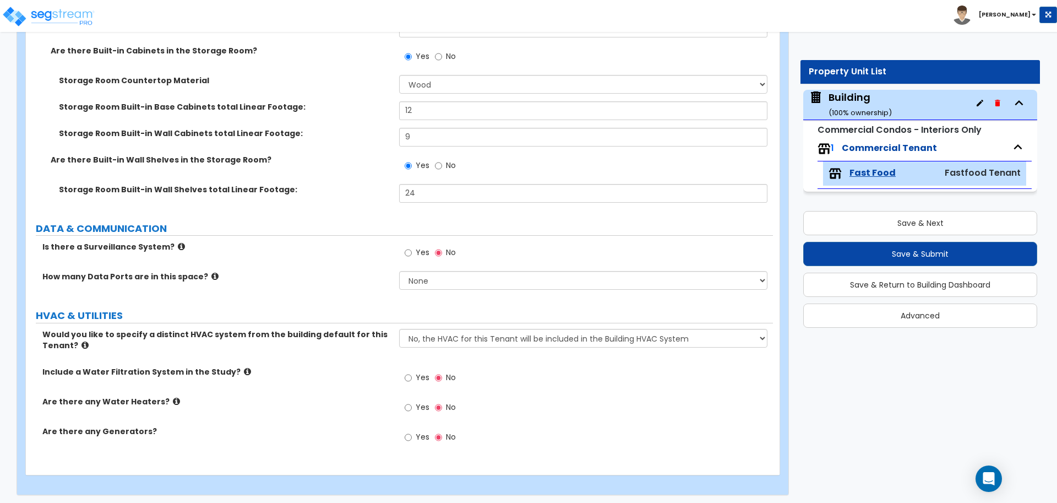
click at [427, 249] on span "Yes" at bounding box center [423, 252] width 14 height 11
click at [412, 249] on input "Yes" at bounding box center [408, 253] width 7 height 12
radio input "true"
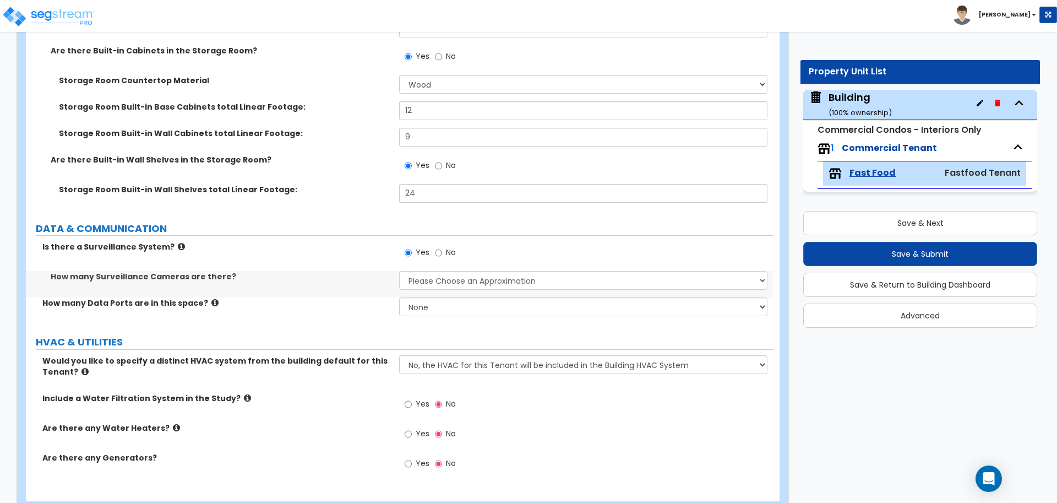
click at [178, 242] on icon at bounding box center [181, 246] width 7 height 8
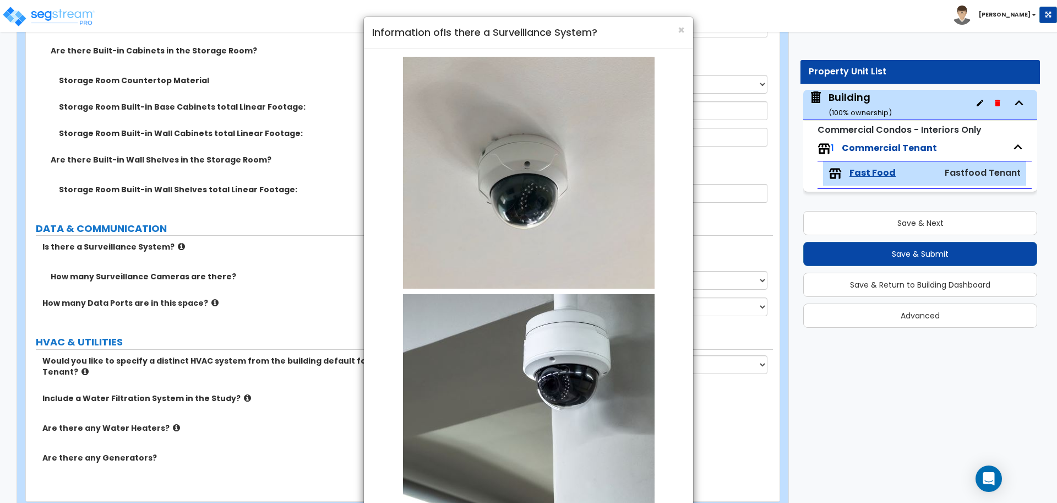
scroll to position [99, 0]
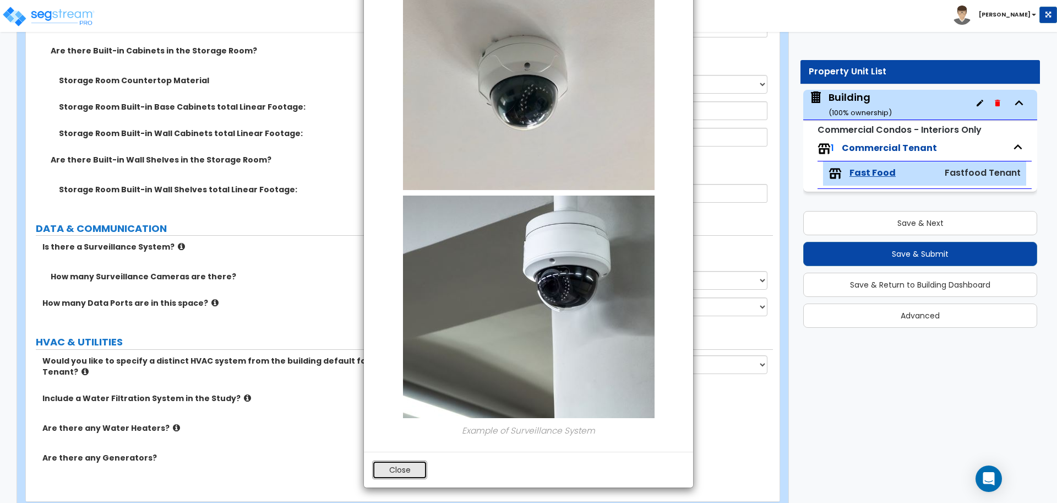
click at [413, 472] on button "Close" at bounding box center [399, 469] width 55 height 19
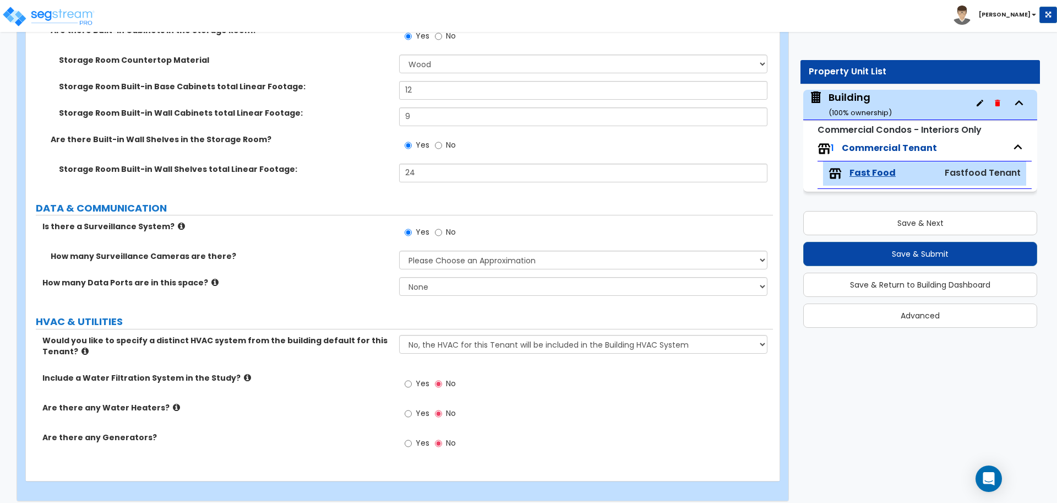
scroll to position [4006, 0]
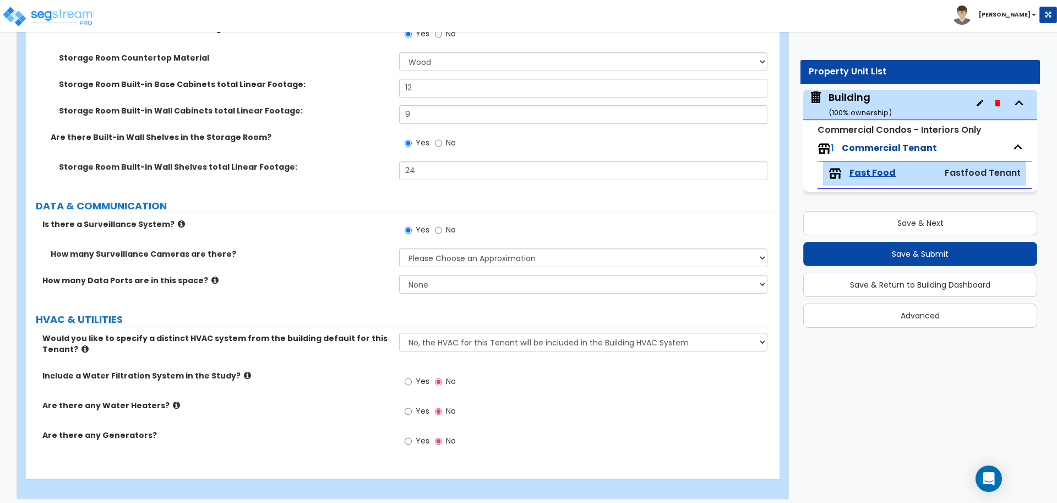
click at [458, 267] on div "How many Surveillance Cameras are there? Please Choose an Approximation Barely …" at bounding box center [399, 261] width 747 height 26
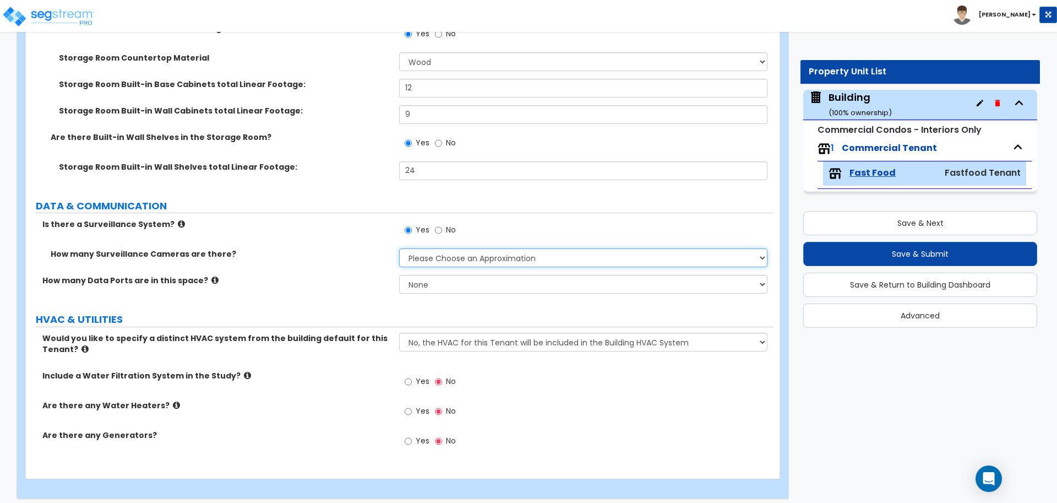
click at [461, 258] on select "Please Choose an Approximation Barely Noticed Any Noticed a Couple Frequently S…" at bounding box center [583, 257] width 368 height 19
select select "3"
click at [399, 248] on select "Please Choose an Approximation Barely Noticed Any Noticed a Couple Frequently S…" at bounding box center [583, 257] width 368 height 19
click at [423, 278] on select "None Please Estimate for Me I will specify the Quantity Exactly" at bounding box center [583, 284] width 368 height 19
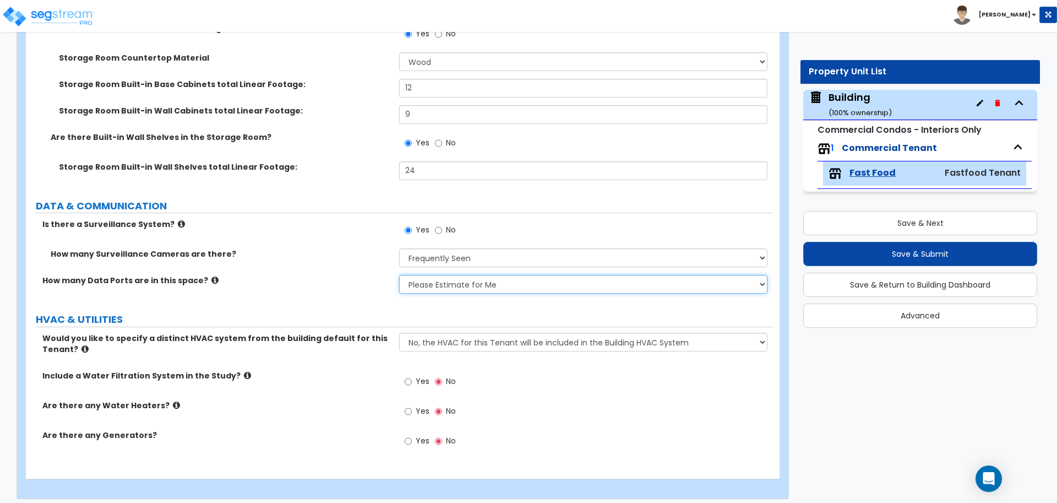
click at [399, 275] on select "None Please Estimate for Me I will specify the Quantity Exactly" at bounding box center [583, 284] width 368 height 19
click at [211, 276] on icon at bounding box center [214, 280] width 7 height 8
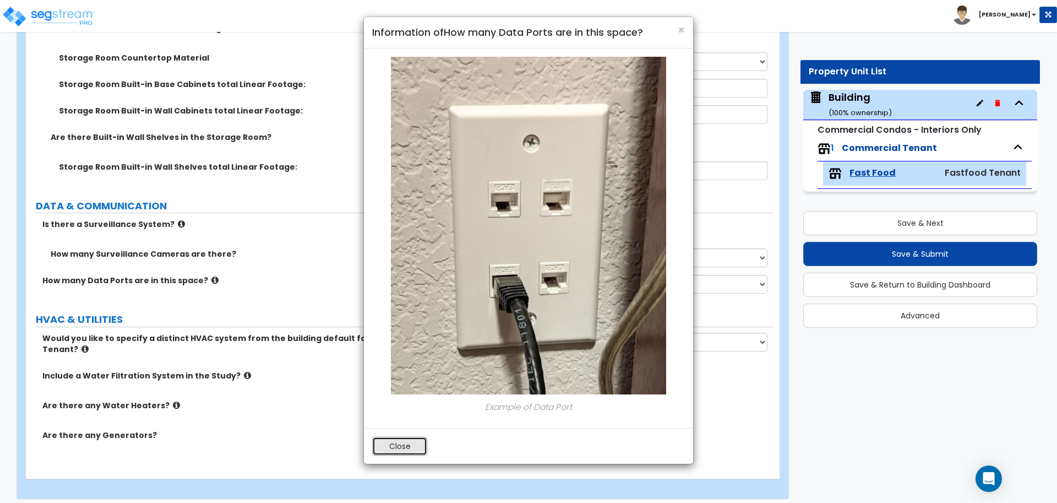
click at [383, 444] on button "Close" at bounding box center [399, 445] width 55 height 19
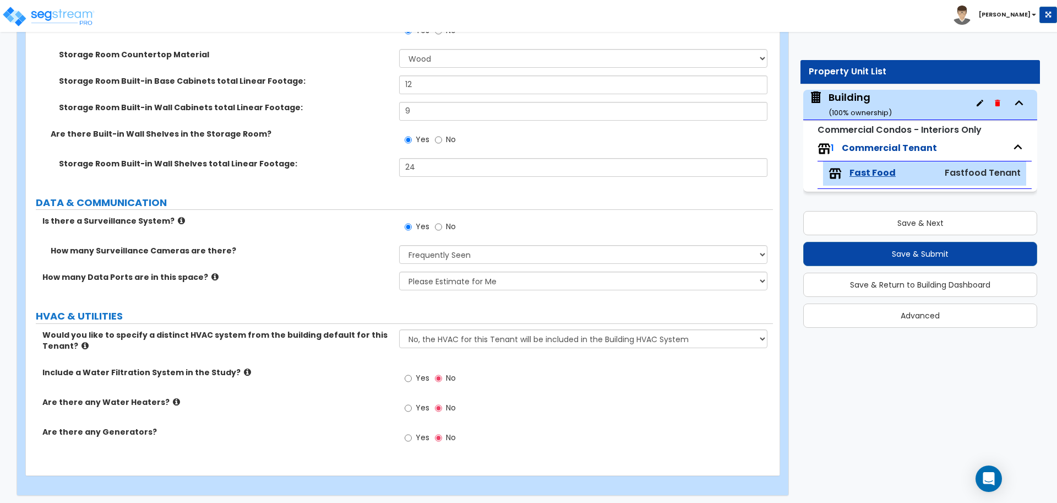
scroll to position [4010, 0]
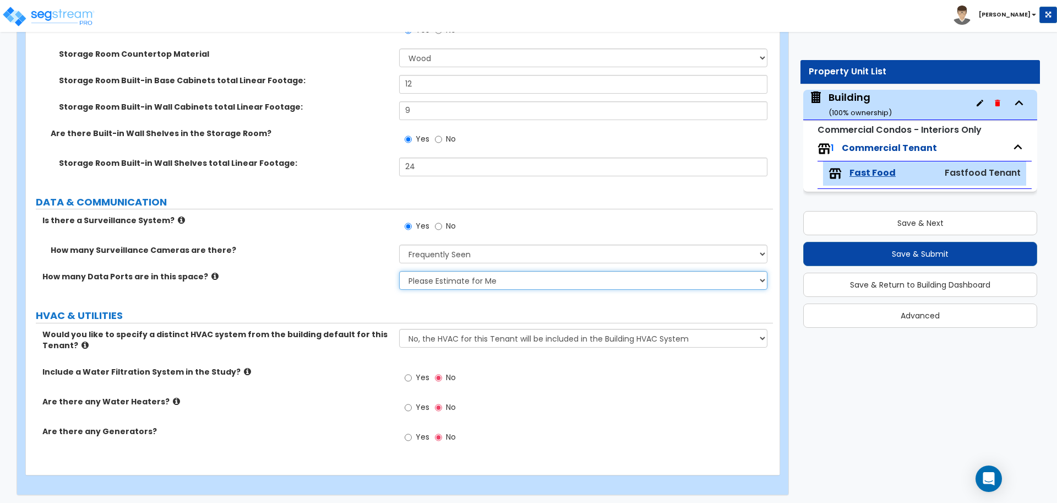
click at [500, 271] on select "None Please Estimate for Me I will specify the Quantity Exactly" at bounding box center [583, 280] width 368 height 19
click at [399, 271] on select "None Please Estimate for Me I will specify the Quantity Exactly" at bounding box center [583, 280] width 368 height 19
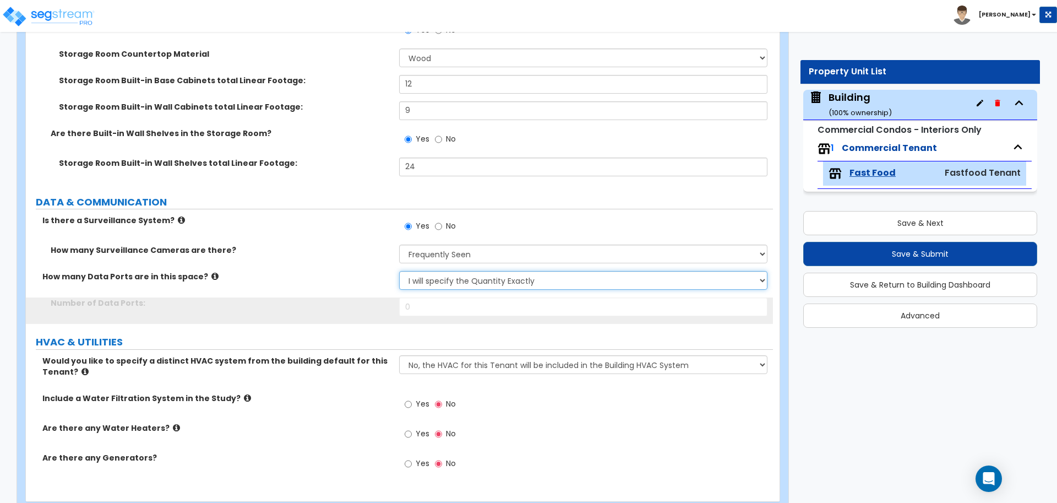
click at [472, 275] on select "None Please Estimate for Me I will specify the Quantity Exactly" at bounding box center [583, 280] width 368 height 19
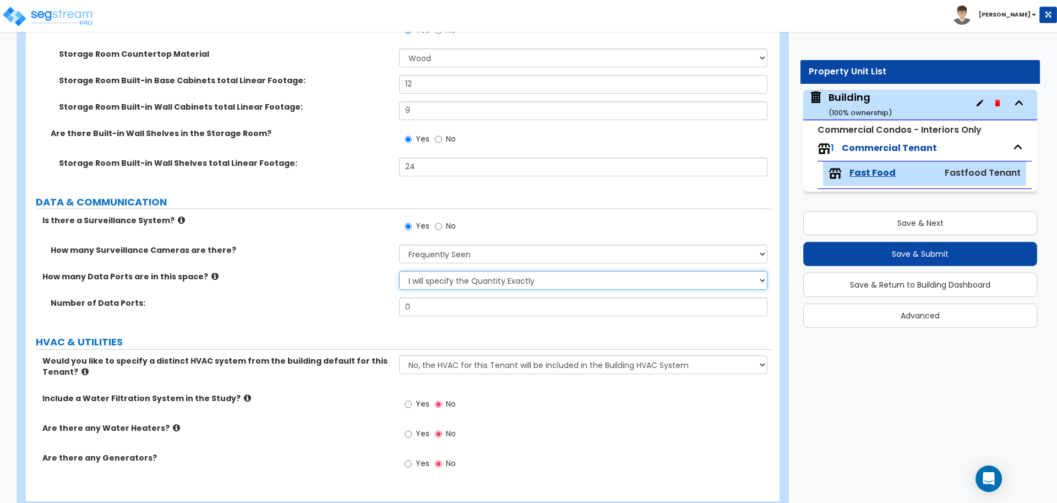
select select "1"
click at [399, 271] on select "None Please Estimate for Me I will specify the Quantity Exactly" at bounding box center [583, 280] width 368 height 19
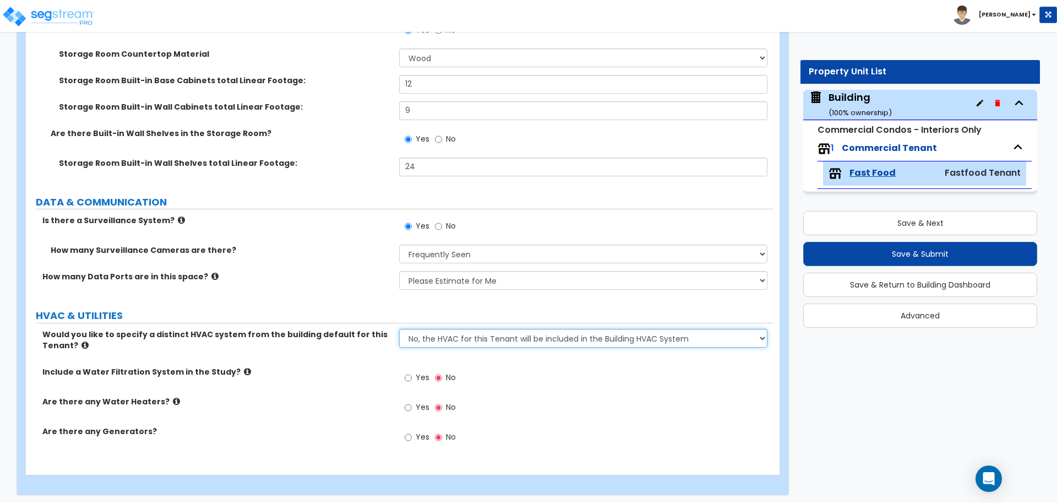
click at [435, 344] on select "No, the HVAC for this Tenant will be included in the Building HVAC System Yes, …" at bounding box center [583, 338] width 368 height 19
select select "1"
click at [399, 329] on select "No, the HVAC for this Tenant will be included in the Building HVAC System Yes, …" at bounding box center [583, 338] width 368 height 19
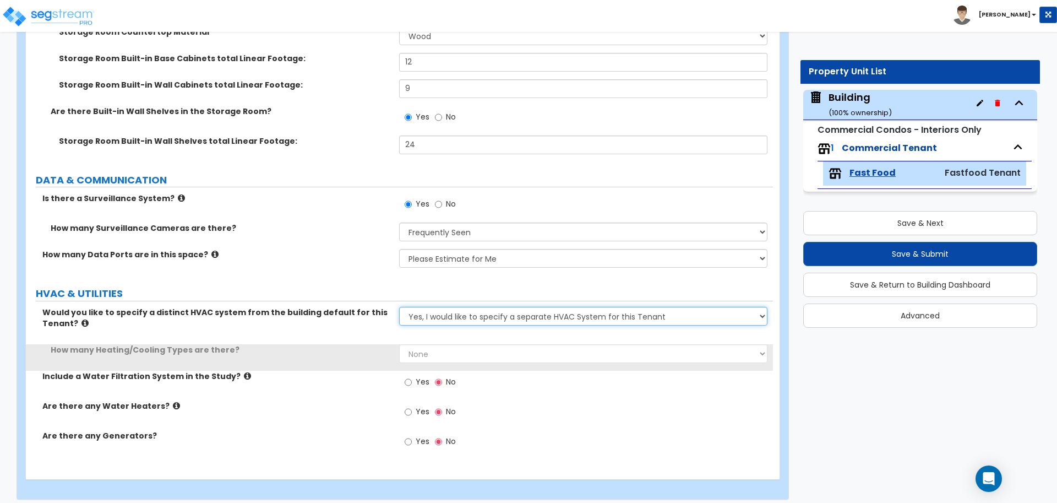
scroll to position [4036, 0]
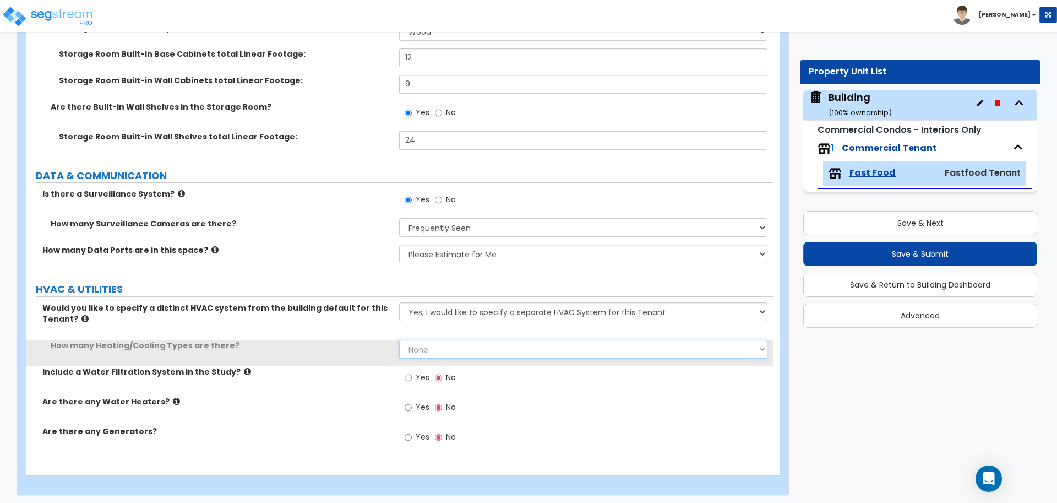
click at [453, 346] on select "None 1 2 3" at bounding box center [583, 349] width 368 height 19
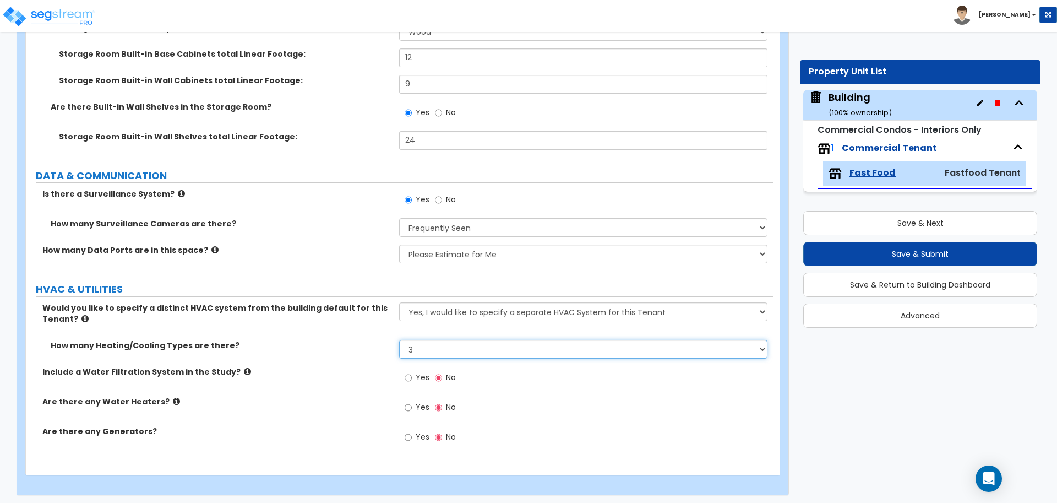
click at [399, 340] on select "None 1 2 3" at bounding box center [583, 349] width 368 height 19
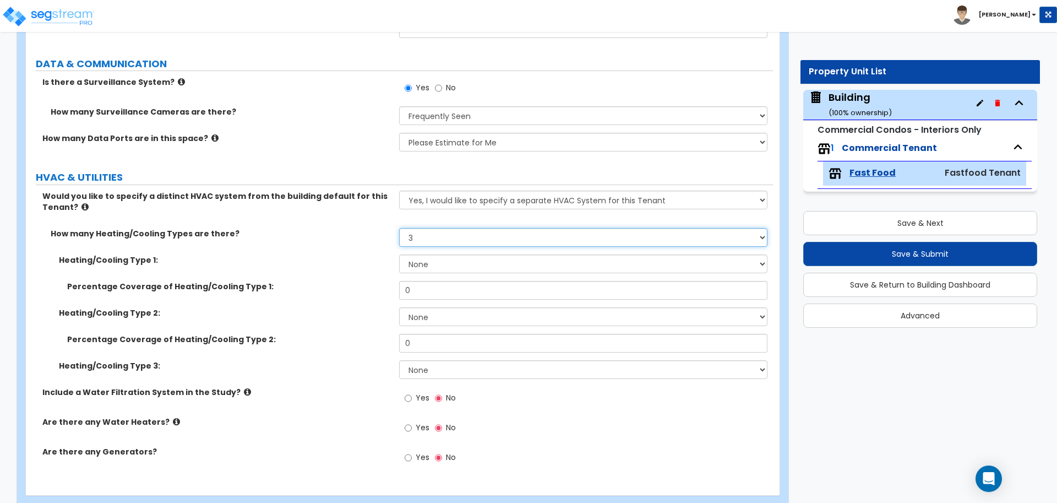
scroll to position [4158, 0]
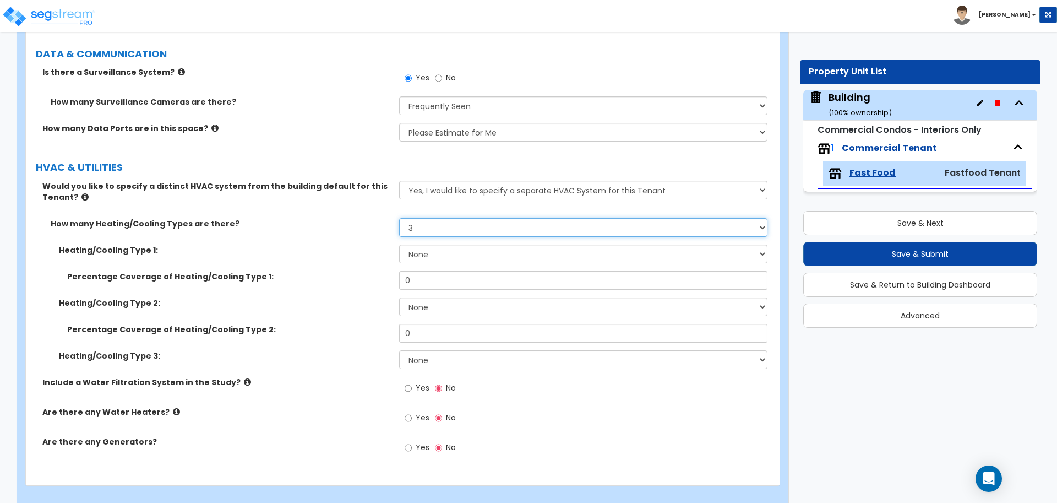
click at [527, 223] on select "None 1 2 3" at bounding box center [583, 227] width 368 height 19
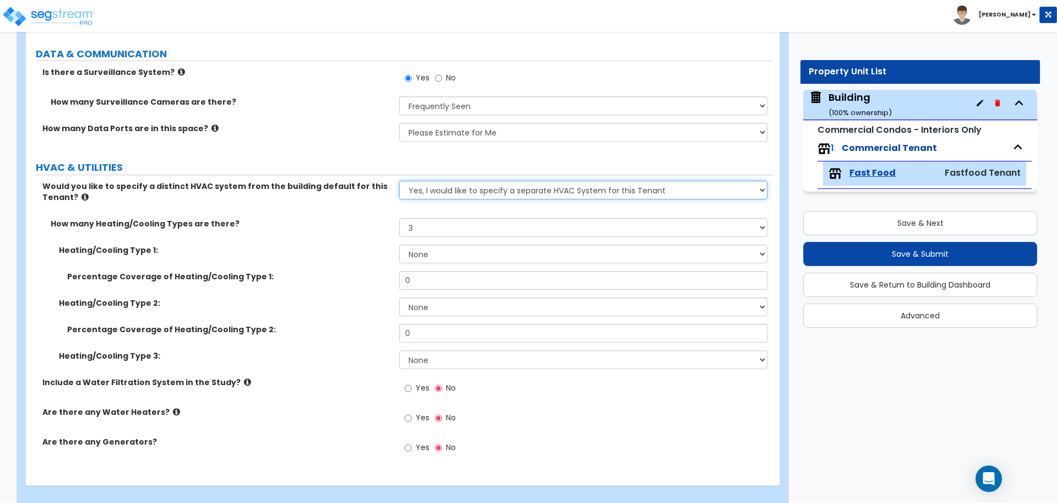
click at [480, 181] on select "No, the HVAC for this Tenant will be included in the Building HVAC System Yes, …" at bounding box center [583, 190] width 368 height 19
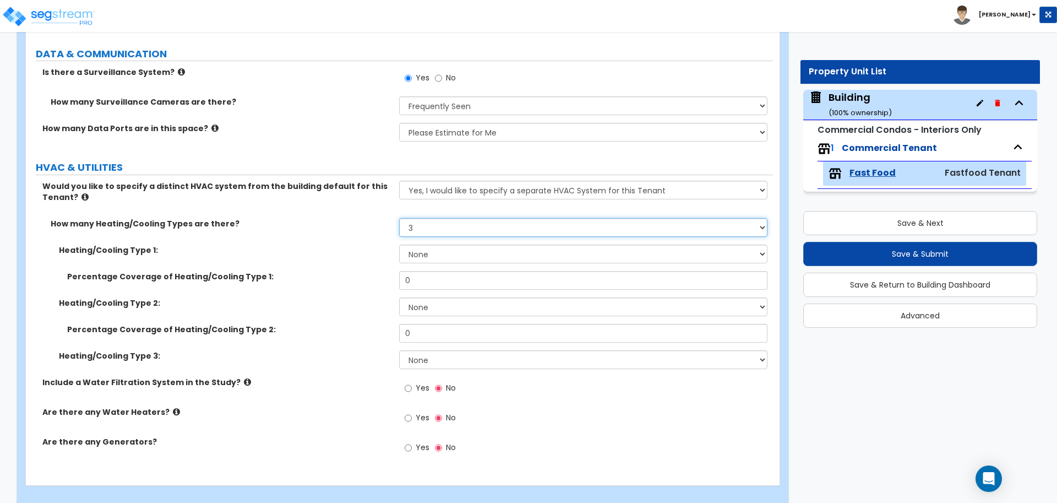
click at [448, 219] on select "None 1 2 3" at bounding box center [583, 227] width 368 height 19
select select "1"
click at [399, 218] on select "None 1 2 3" at bounding box center [583, 227] width 368 height 19
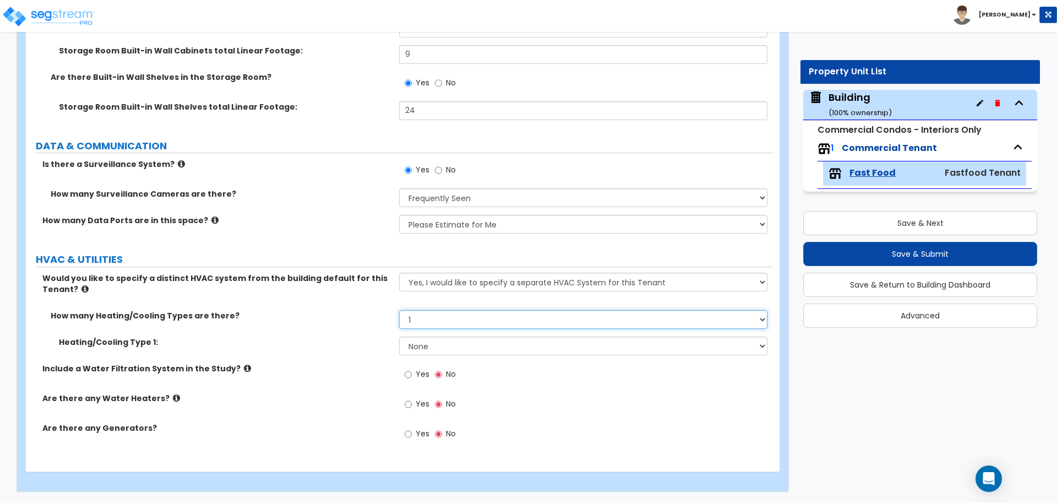
scroll to position [4062, 0]
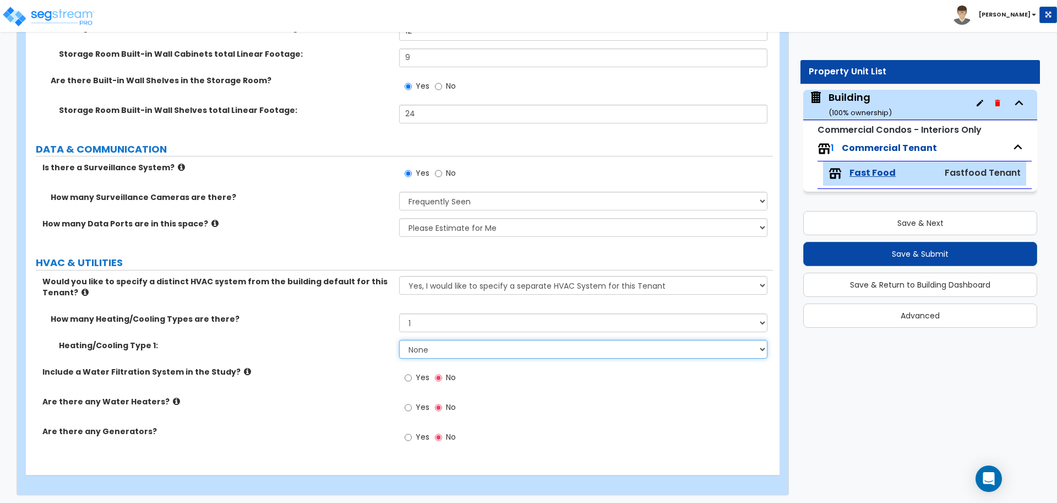
click at [474, 353] on select "None Heat Only Centralized Heating & Cooling Thru Wall Air Conditioners Mini Sp…" at bounding box center [583, 349] width 368 height 19
select select "2"
click at [399, 340] on select "None Heat Only Centralized Heating & Cooling Thru Wall Air Conditioners Mini Sp…" at bounding box center [583, 349] width 368 height 19
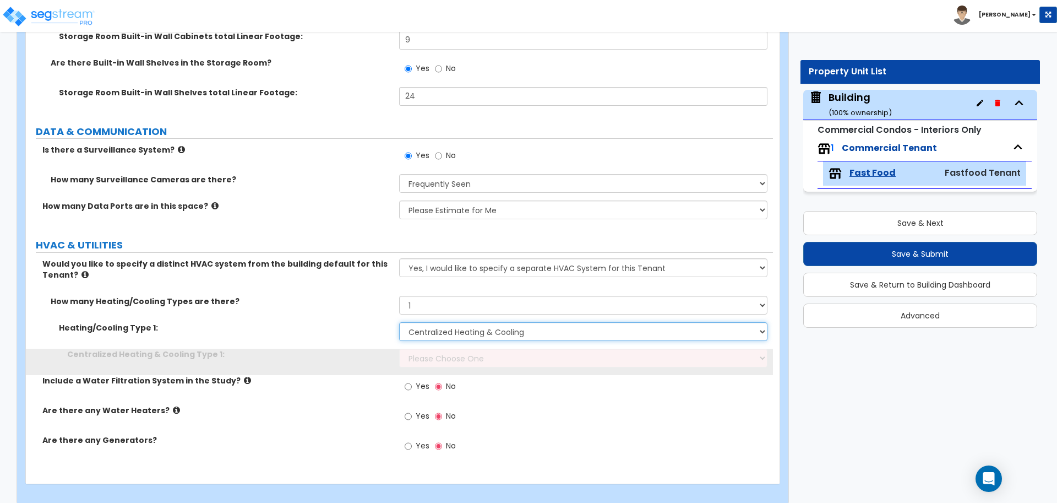
scroll to position [4089, 0]
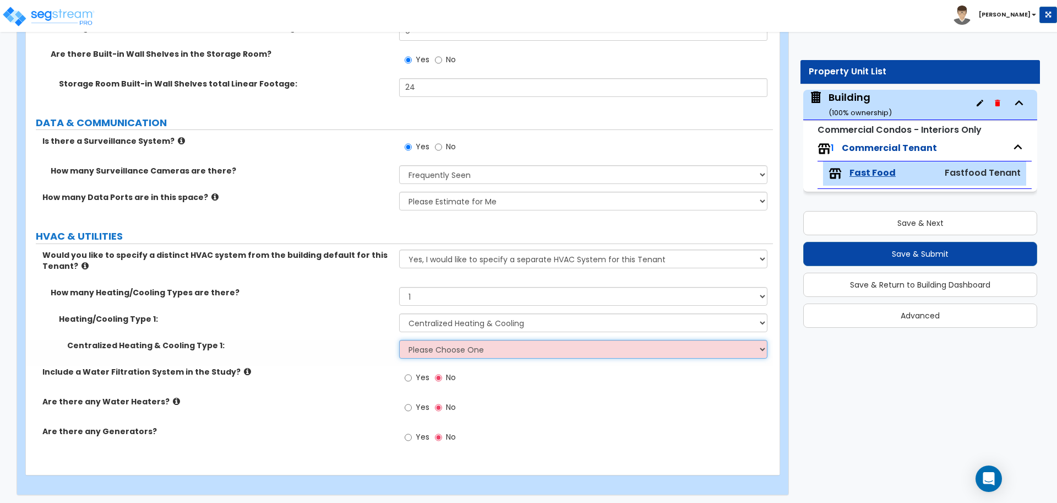
click at [542, 342] on select "Please Choose One Rooftop Unit Furnace-Condenser Forced Air Split Heating/Cooli…" at bounding box center [583, 349] width 368 height 19
select select "2"
click at [399, 340] on select "Please Choose One Rooftop Unit Furnace-Condenser Forced Air Split Heating/Cooli…" at bounding box center [583, 349] width 368 height 19
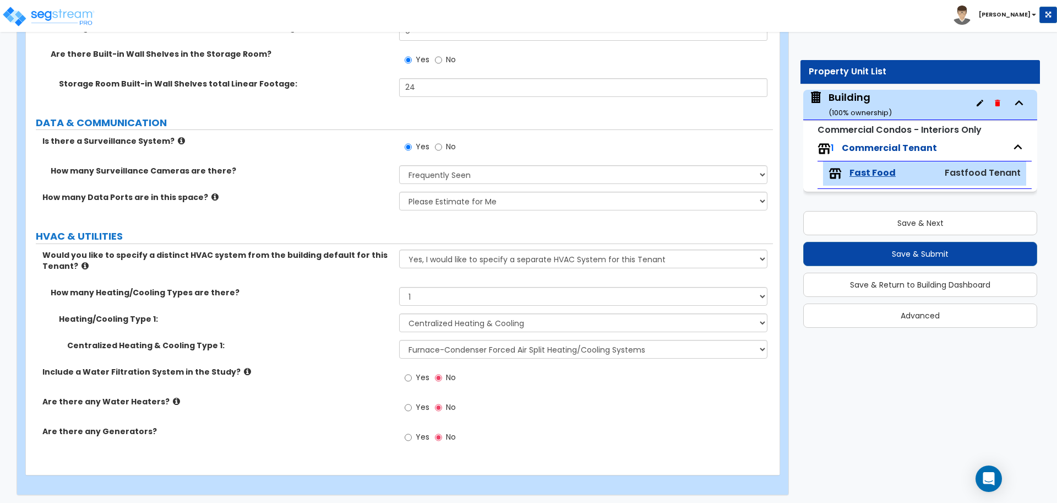
click at [426, 375] on span "Yes" at bounding box center [423, 377] width 14 height 11
click at [412, 375] on input "Yes" at bounding box center [408, 378] width 7 height 12
radio input "true"
click at [228, 373] on label "Include a Water Filtration System in the Study?" at bounding box center [216, 371] width 348 height 11
click at [244, 369] on icon at bounding box center [247, 371] width 7 height 8
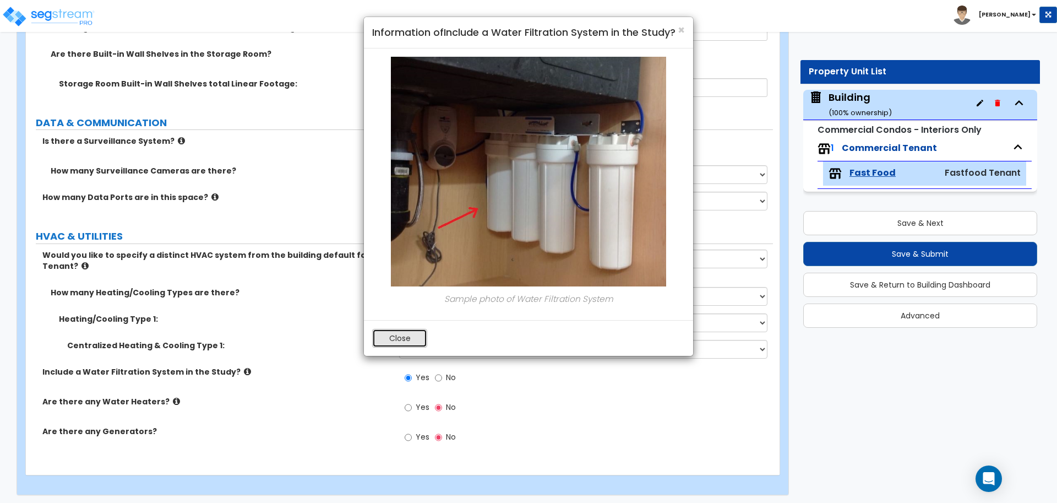
click at [408, 329] on button "Close" at bounding box center [399, 338] width 55 height 19
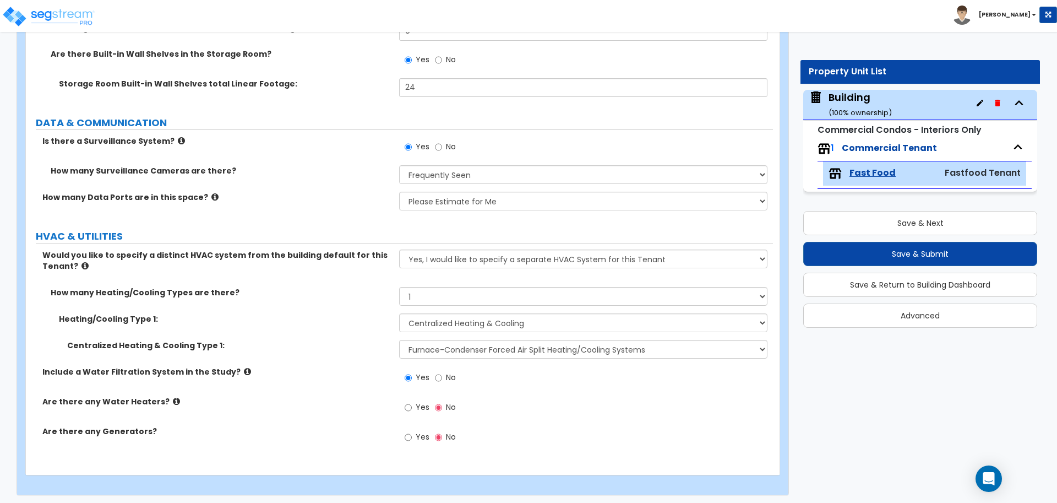
click at [414, 399] on label "Yes" at bounding box center [417, 408] width 25 height 19
click at [412, 401] on input "Yes" at bounding box center [408, 407] width 7 height 12
radio input "true"
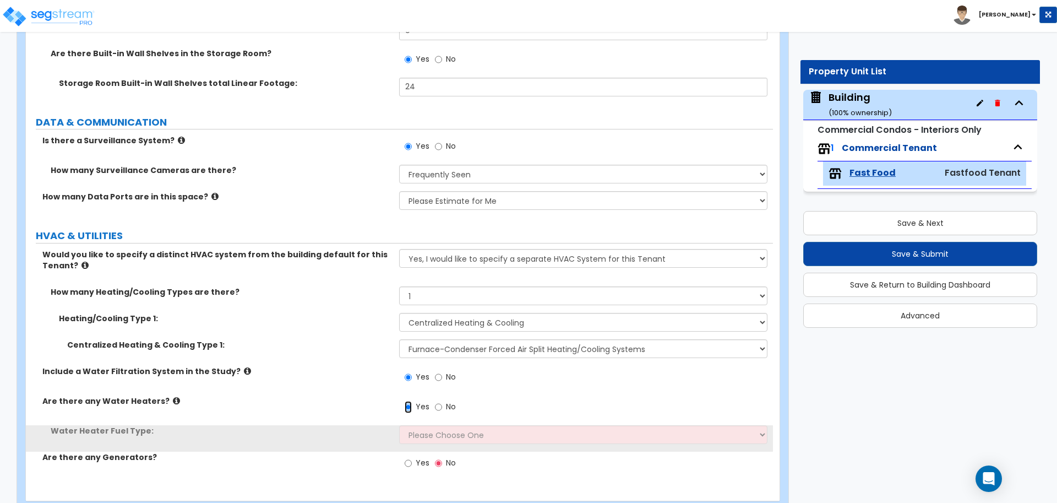
scroll to position [4115, 0]
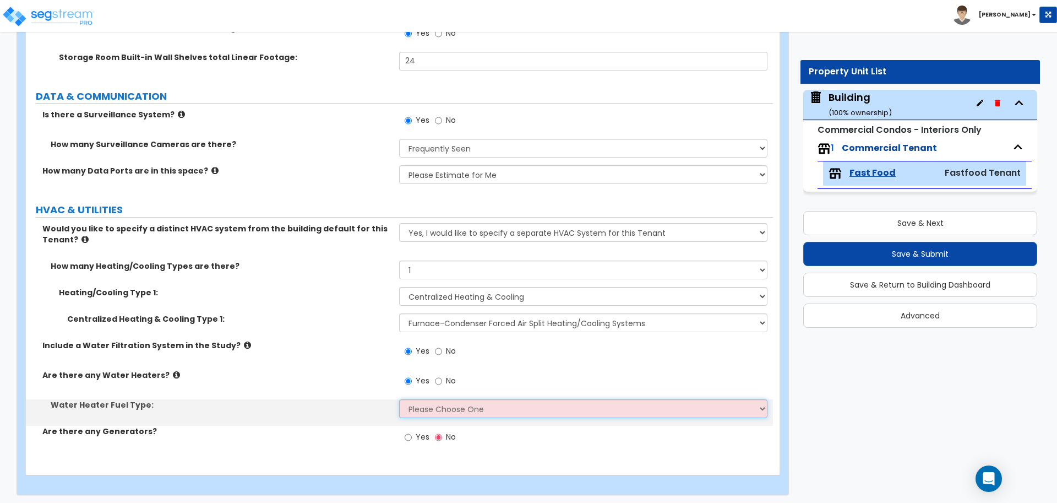
click at [462, 407] on select "Please Choose One Gas Electric" at bounding box center [583, 408] width 368 height 19
select select "1"
click at [399, 399] on select "Please Choose One Gas Electric" at bounding box center [583, 408] width 368 height 19
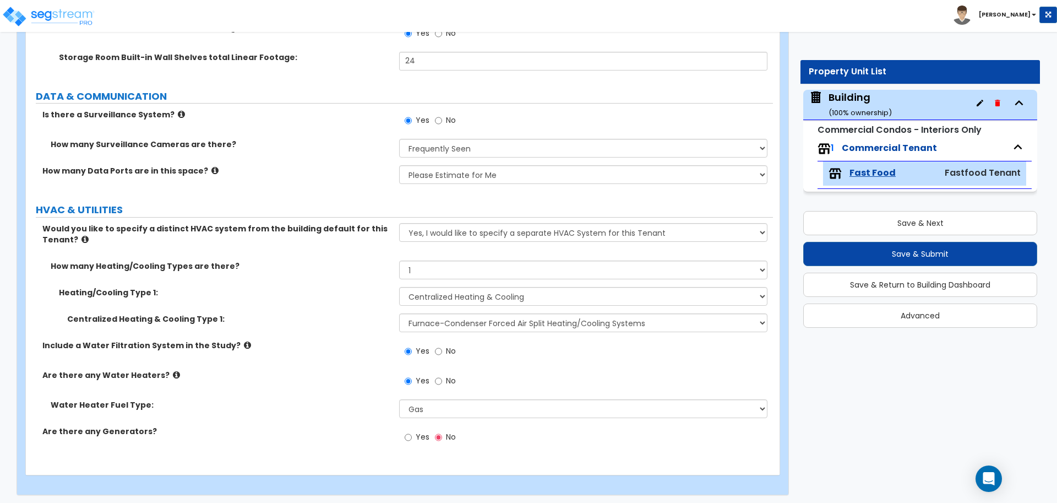
click at [422, 436] on span "Yes" at bounding box center [423, 436] width 14 height 11
click at [412, 436] on input "Yes" at bounding box center [408, 437] width 7 height 12
radio input "true"
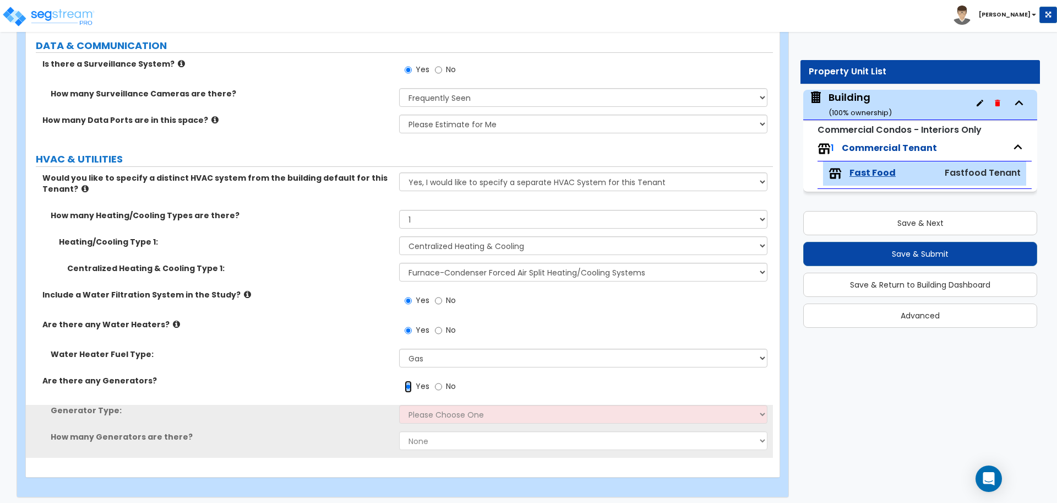
scroll to position [4168, 0]
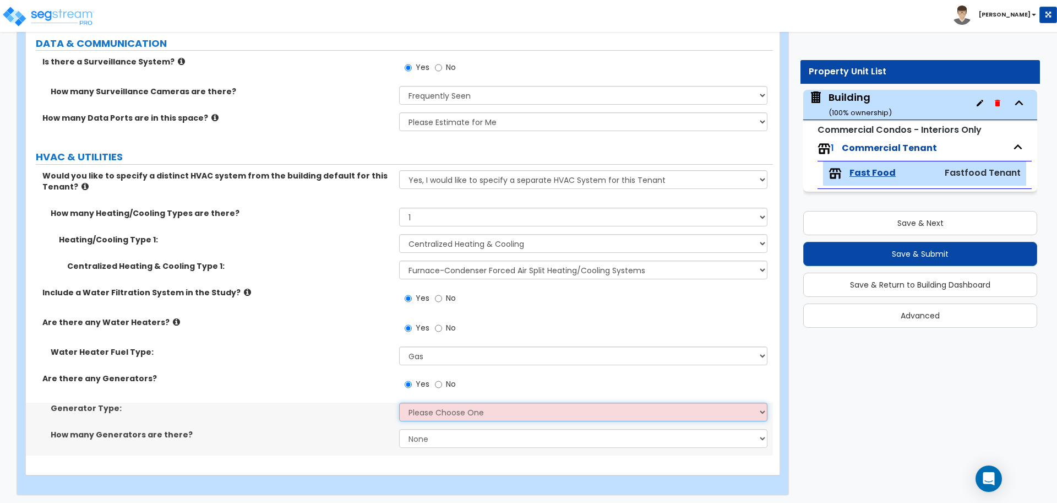
click at [463, 413] on select "Please Choose One Gas Diesel" at bounding box center [583, 411] width 368 height 19
select select "1"
click at [399, 402] on select "Please Choose One Gas Diesel" at bounding box center [583, 411] width 368 height 19
click at [496, 432] on select "None 1 2 3" at bounding box center [583, 438] width 368 height 19
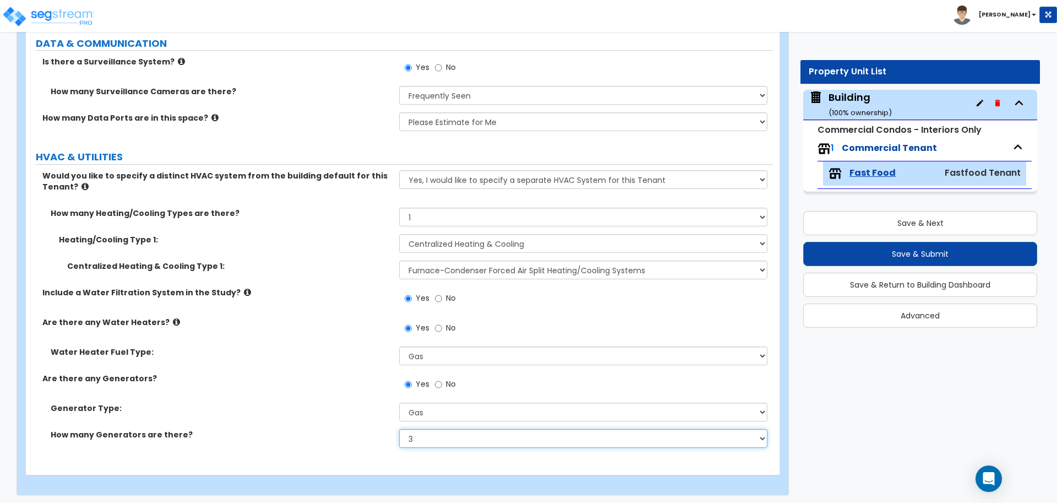
click at [399, 429] on select "None 1 2 3" at bounding box center [583, 438] width 368 height 19
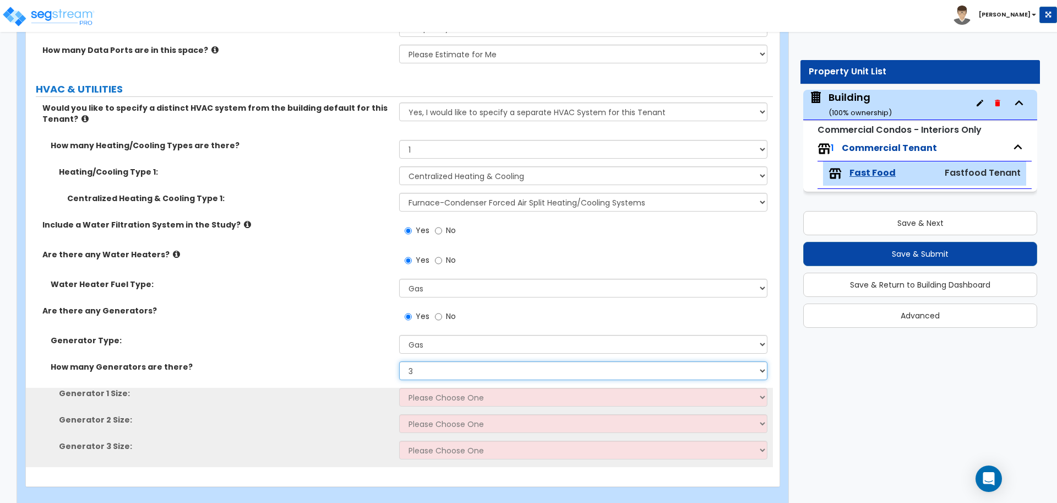
scroll to position [4247, 0]
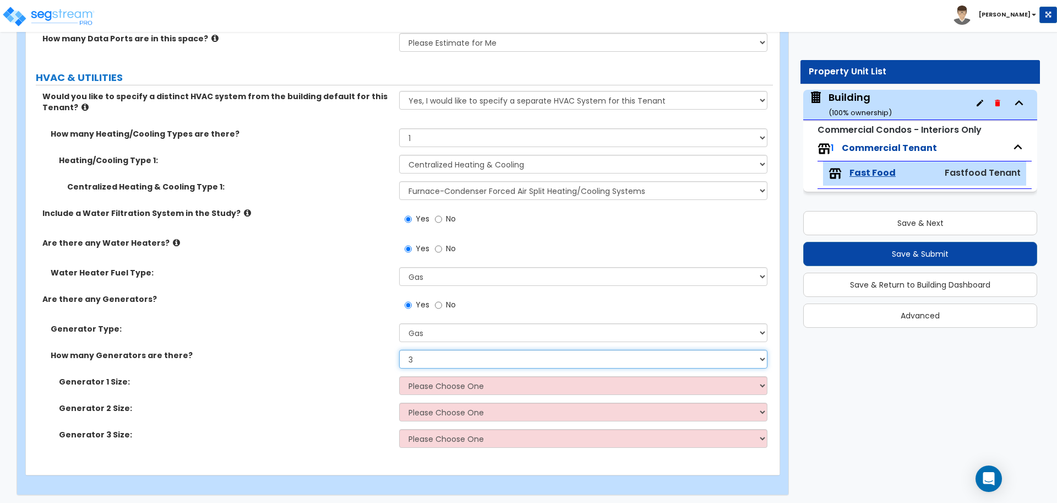
click at [480, 354] on select "None 1 2 3" at bounding box center [583, 358] width 368 height 19
select select "1"
click at [399, 349] on select "None 1 2 3" at bounding box center [583, 358] width 368 height 19
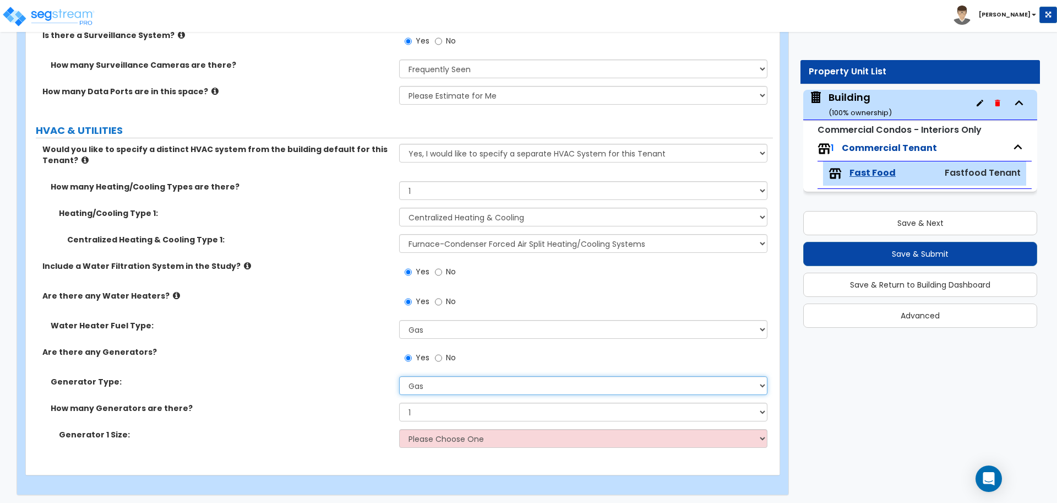
click at [456, 376] on select "Please Choose One Gas Diesel" at bounding box center [583, 385] width 368 height 19
select select "2"
click at [399, 376] on select "Please Choose One Gas Diesel" at bounding box center [583, 385] width 368 height 19
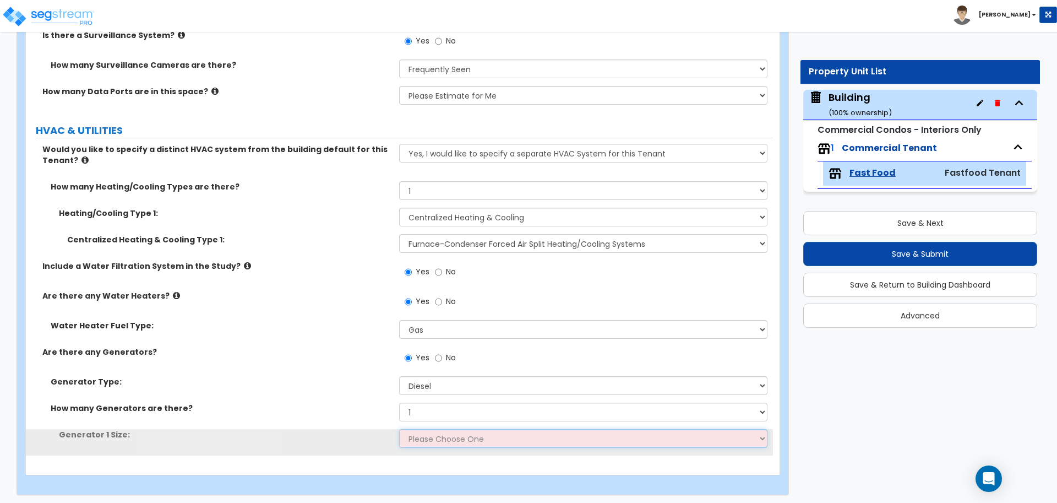
click at [477, 432] on select "Please Choose One 30kW 50kW 75kW 100kW 125 kW 150 kW 175 kW 200 kW 250 kW 300 k…" at bounding box center [583, 438] width 368 height 19
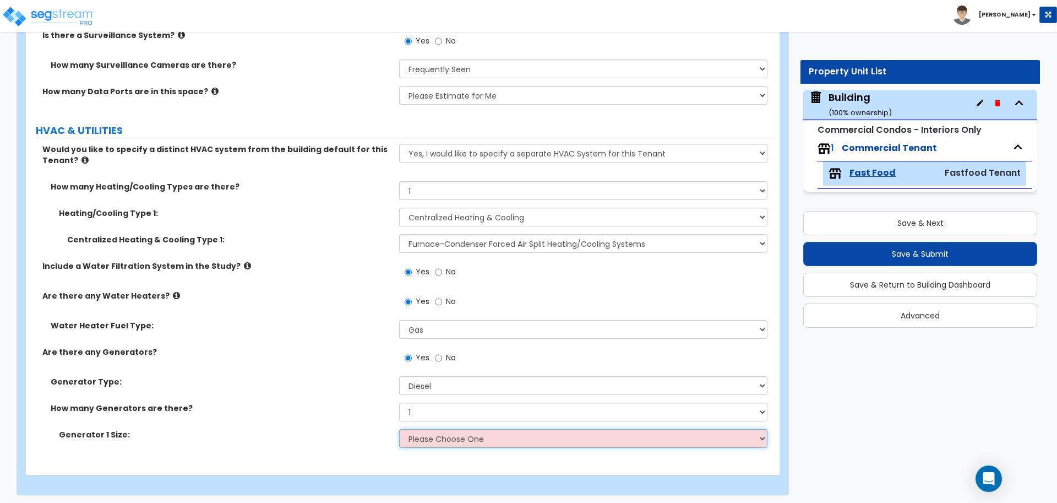
select select "6"
click at [399, 429] on select "Please Choose One 30kW 50kW 75kW 100kW 125 kW 150 kW 175 kW 200 kW 250 kW 300 k…" at bounding box center [583, 438] width 368 height 19
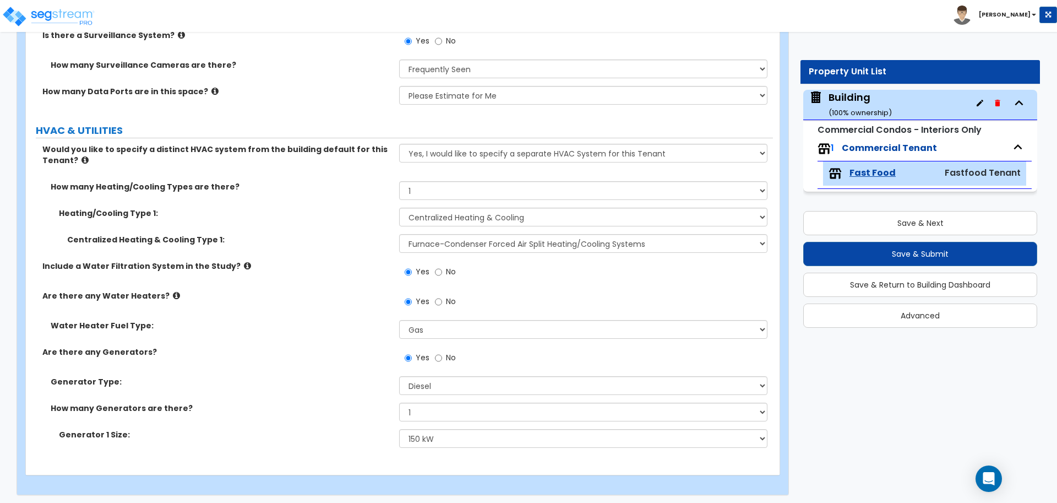
click at [173, 292] on icon at bounding box center [176, 295] width 7 height 8
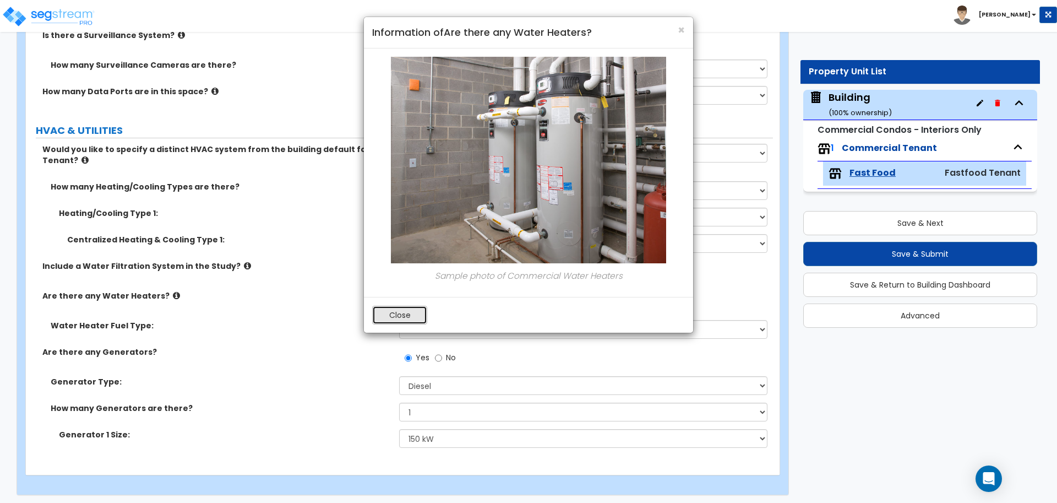
click at [389, 316] on button "Close" at bounding box center [399, 314] width 55 height 19
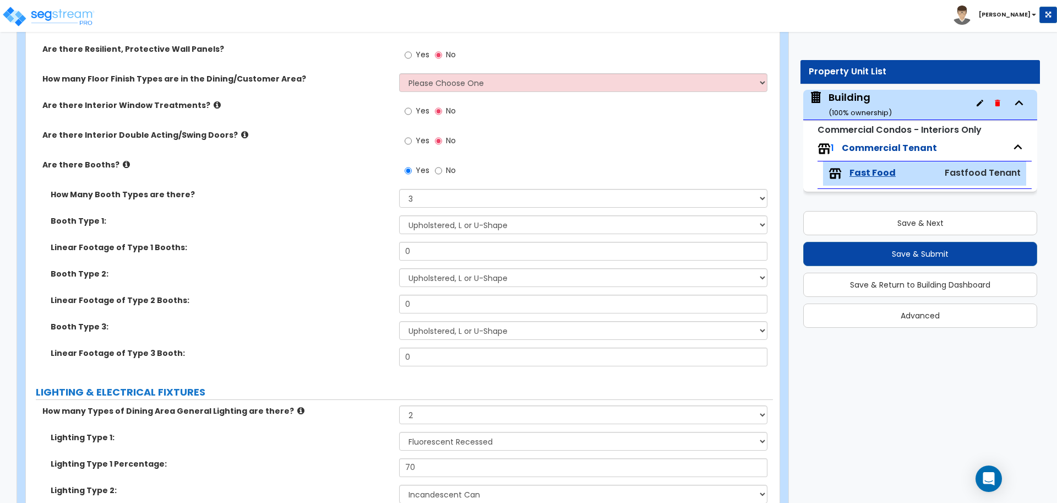
scroll to position [1962, 0]
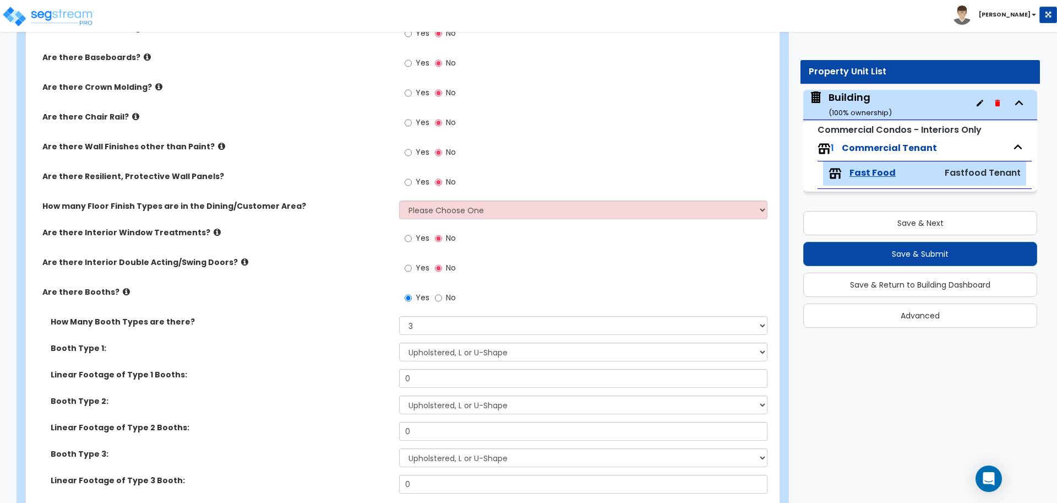
click at [446, 296] on span "No" at bounding box center [451, 297] width 10 height 11
click at [442, 296] on input "No" at bounding box center [438, 298] width 7 height 12
radio input "false"
radio input "true"
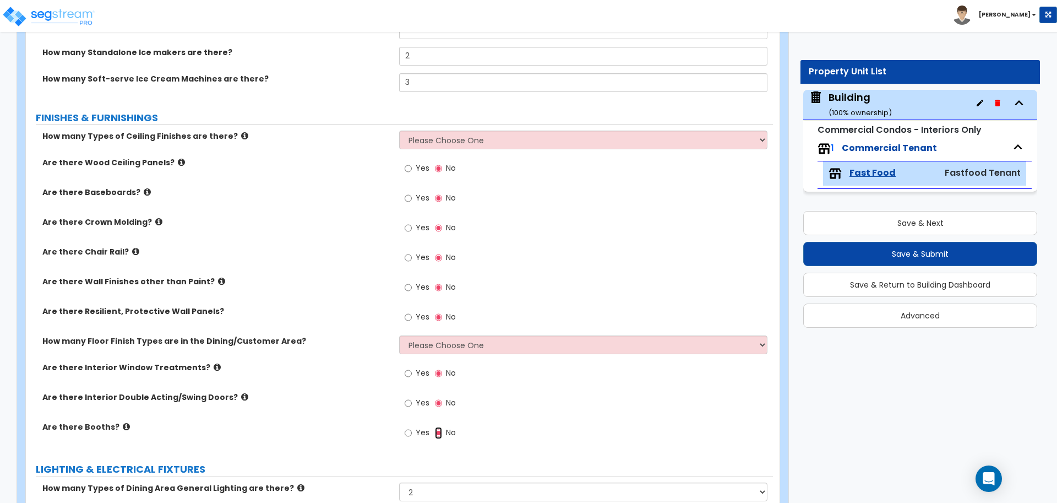
scroll to position [1828, 0]
click at [508, 130] on select "Please Choose One 1 2 3" at bounding box center [583, 139] width 368 height 19
select select "2"
click at [399, 130] on select "Please Choose One 1 2 3" at bounding box center [583, 139] width 368 height 19
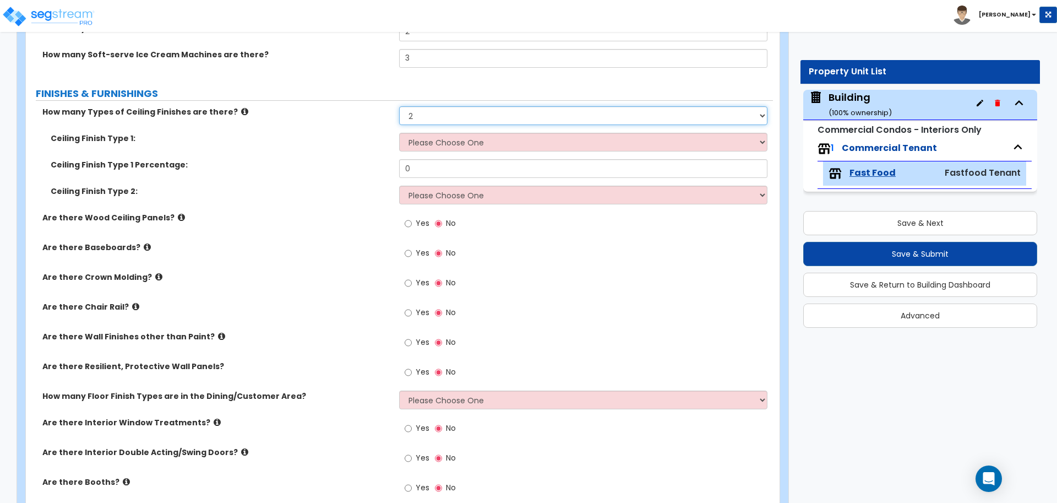
scroll to position [1828, 0]
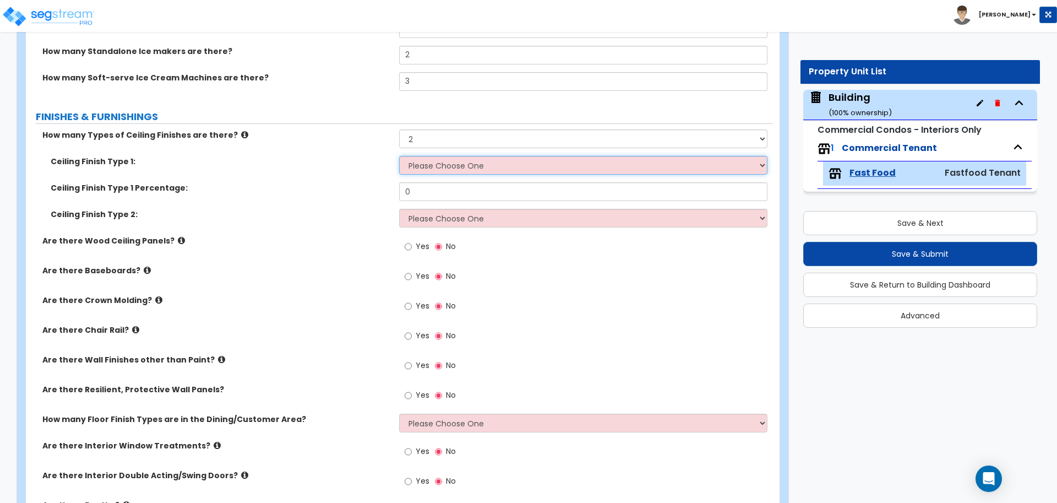
click at [496, 162] on select "Please Choose One Drywall Ceiling Open Ceiling Drop Ceiling" at bounding box center [583, 165] width 368 height 19
select select "2"
click at [399, 156] on select "Please Choose One Drywall Ceiling Open Ceiling Drop Ceiling" at bounding box center [583, 165] width 368 height 19
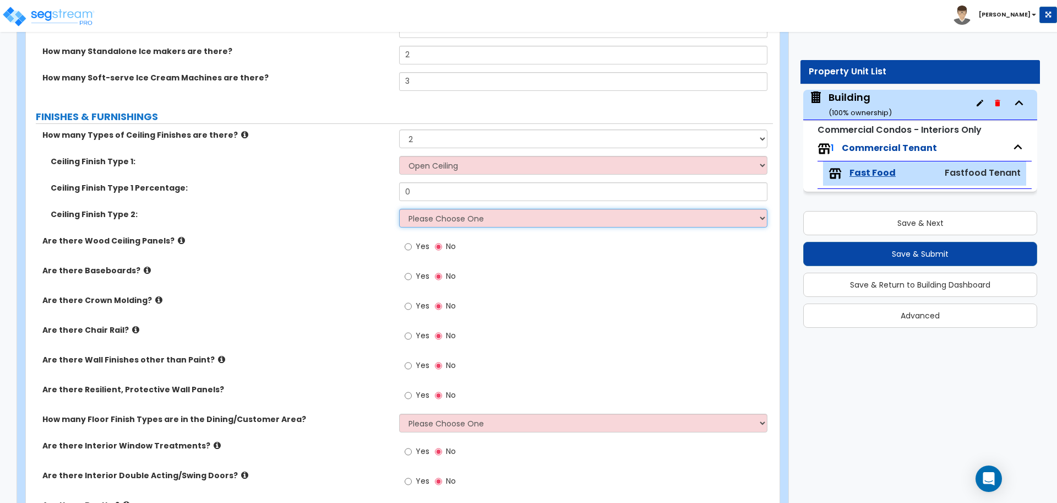
click at [494, 210] on select "Please Choose One Drywall Ceiling Open Ceiling Drop Ceiling" at bounding box center [583, 218] width 368 height 19
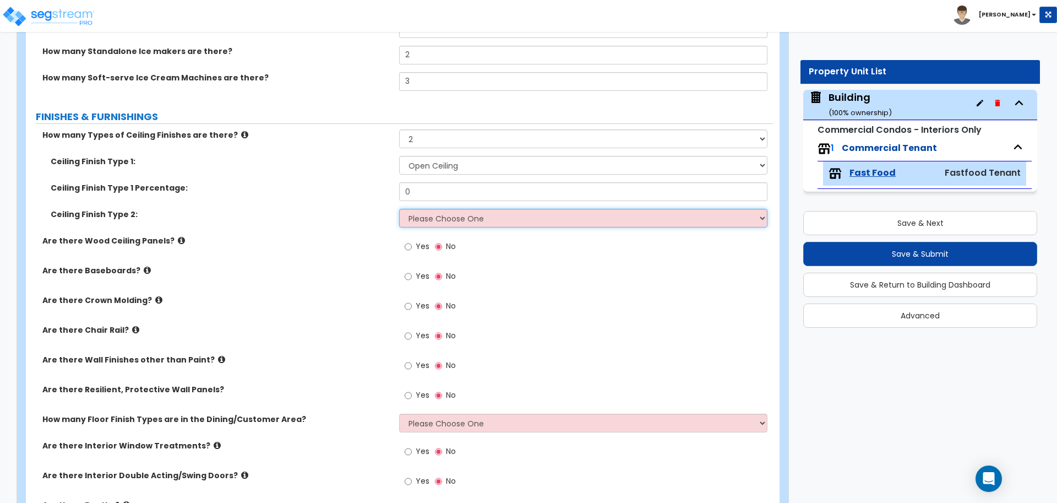
select select "1"
click at [399, 209] on select "Please Choose One Drywall Ceiling Open Ceiling Drop Ceiling" at bounding box center [583, 218] width 368 height 19
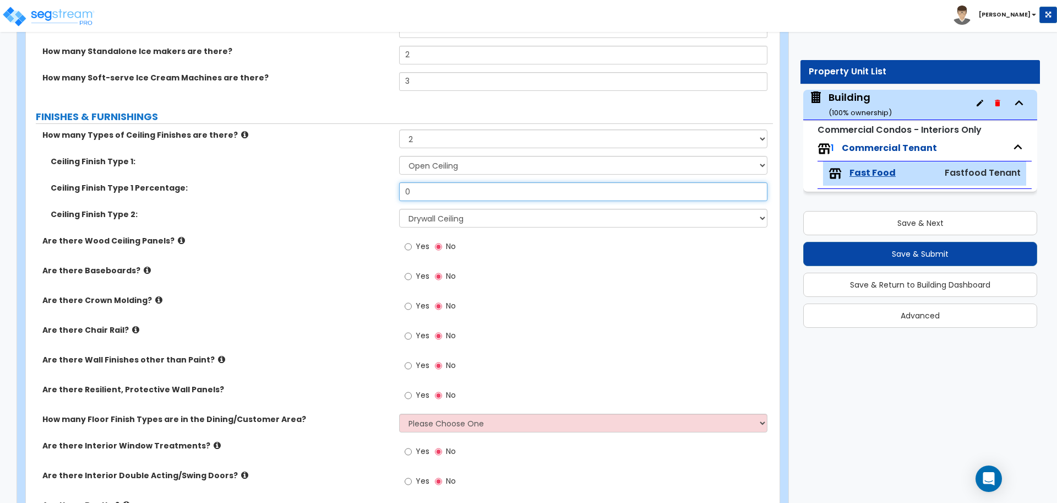
drag, startPoint x: 423, startPoint y: 190, endPoint x: 388, endPoint y: 183, distance: 35.8
click at [389, 185] on div "Ceiling Finish Type 1 Percentage: 0" at bounding box center [399, 195] width 747 height 26
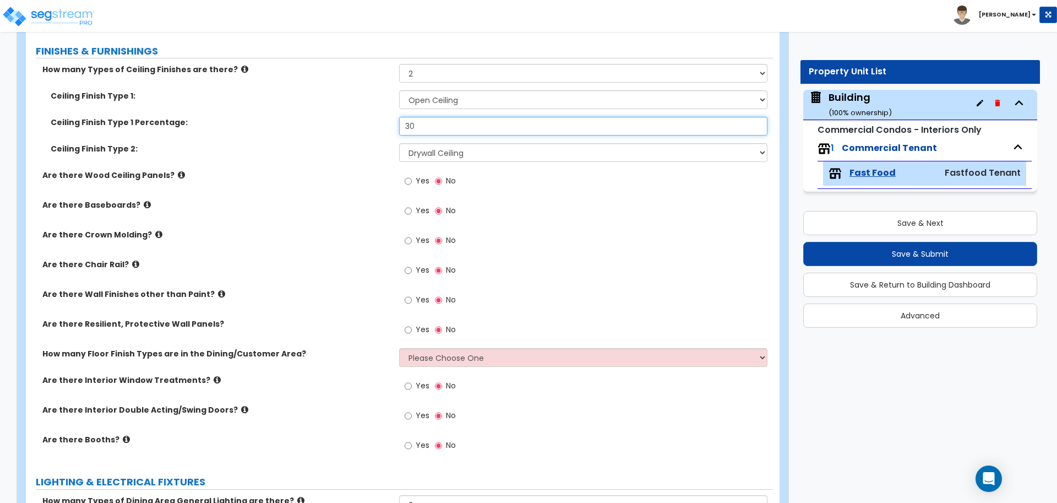
type input "30"
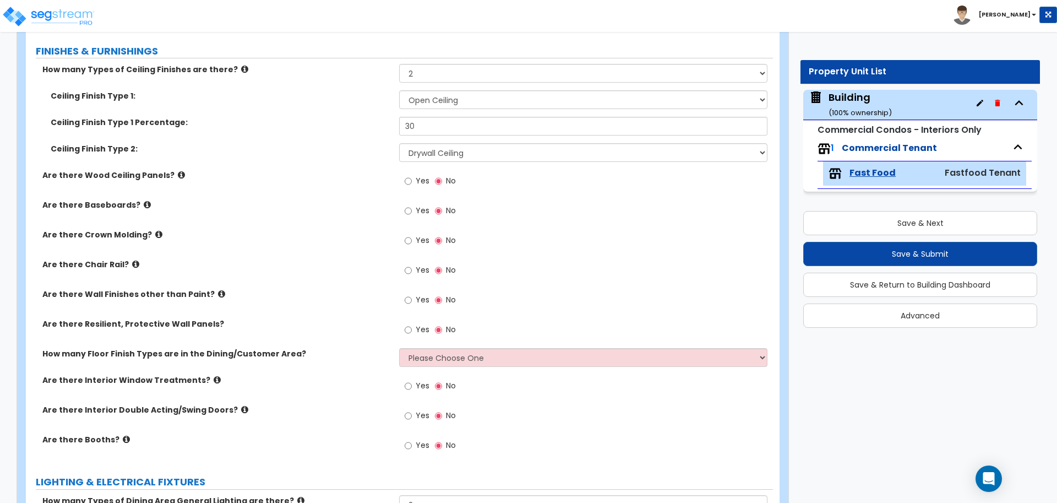
click at [423, 176] on span "Yes" at bounding box center [423, 180] width 14 height 11
click at [412, 176] on input "Yes" at bounding box center [408, 181] width 7 height 12
radio input "true"
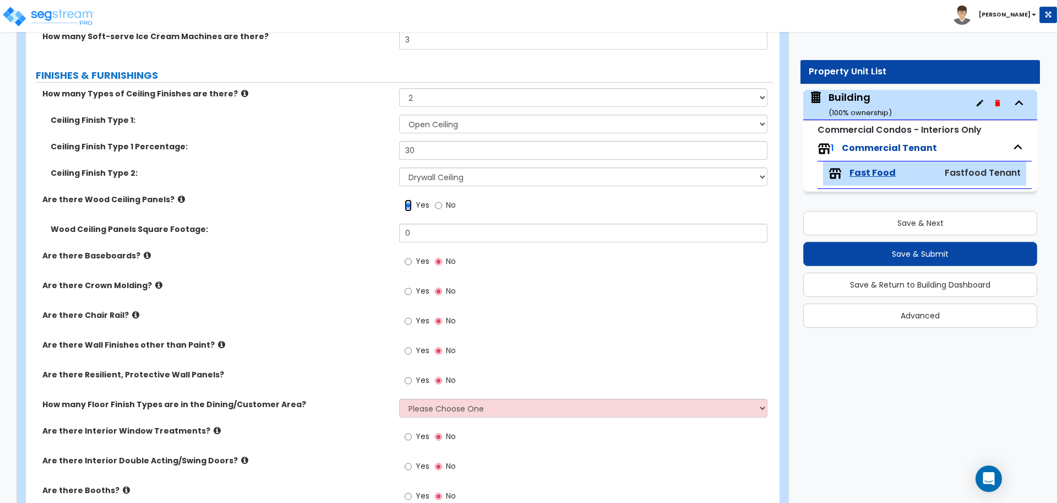
scroll to position [1870, 0]
click at [241, 94] on icon at bounding box center [244, 93] width 7 height 8
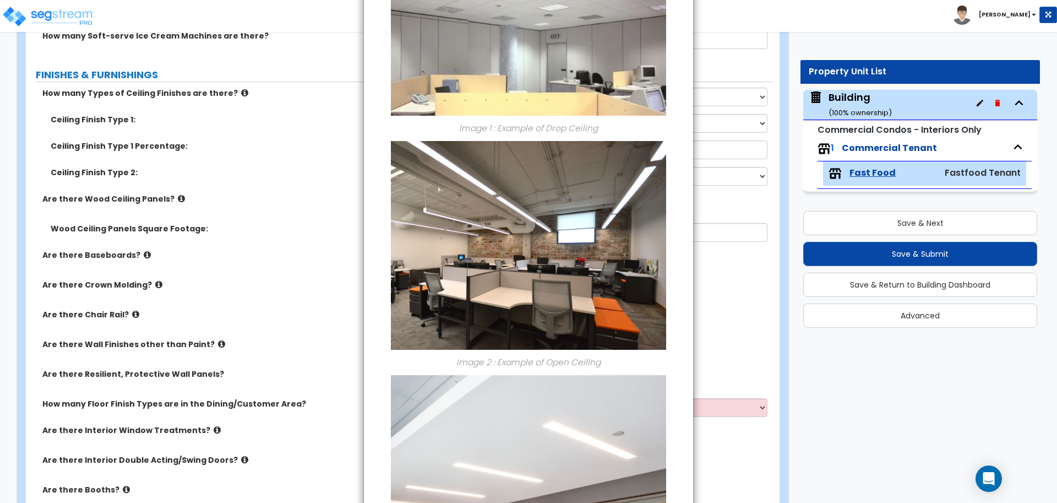
scroll to position [309, 0]
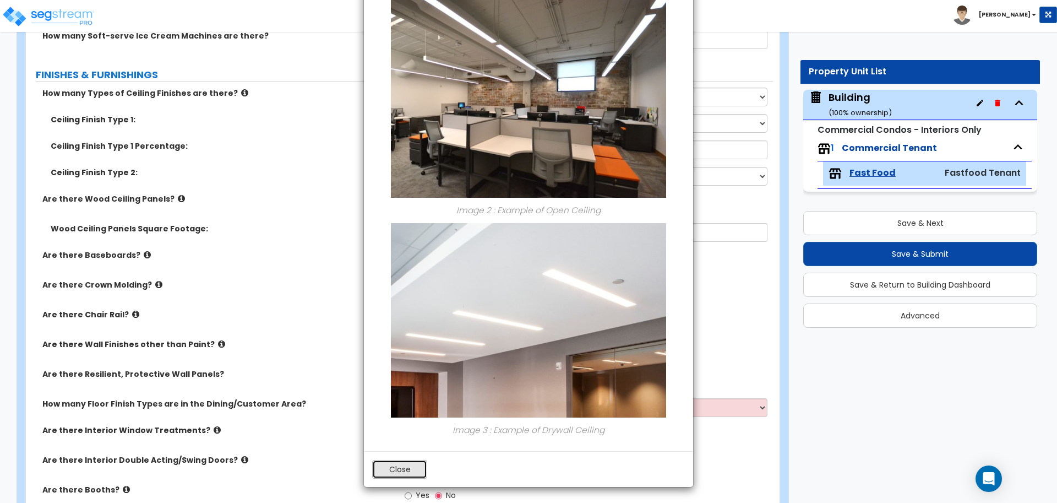
click at [409, 469] on button "Close" at bounding box center [399, 469] width 55 height 19
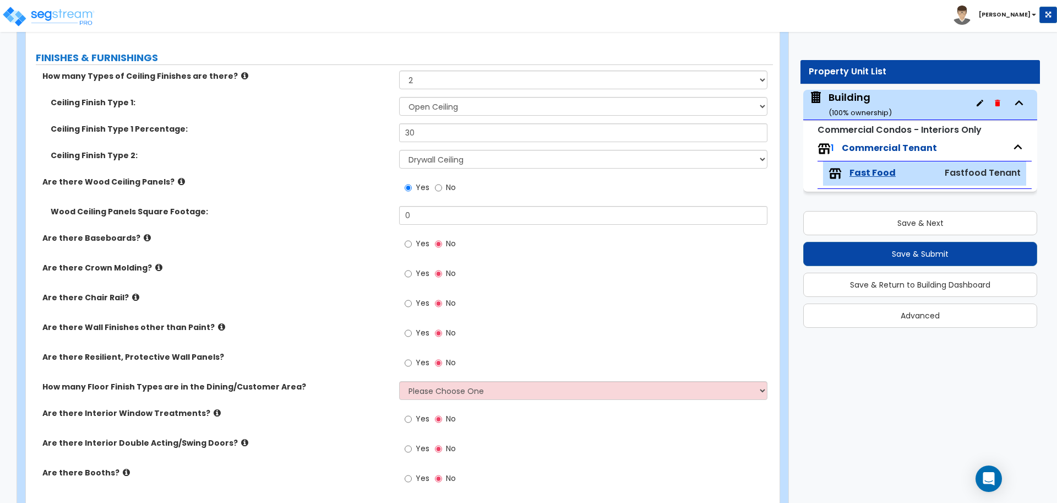
scroll to position [1878, 0]
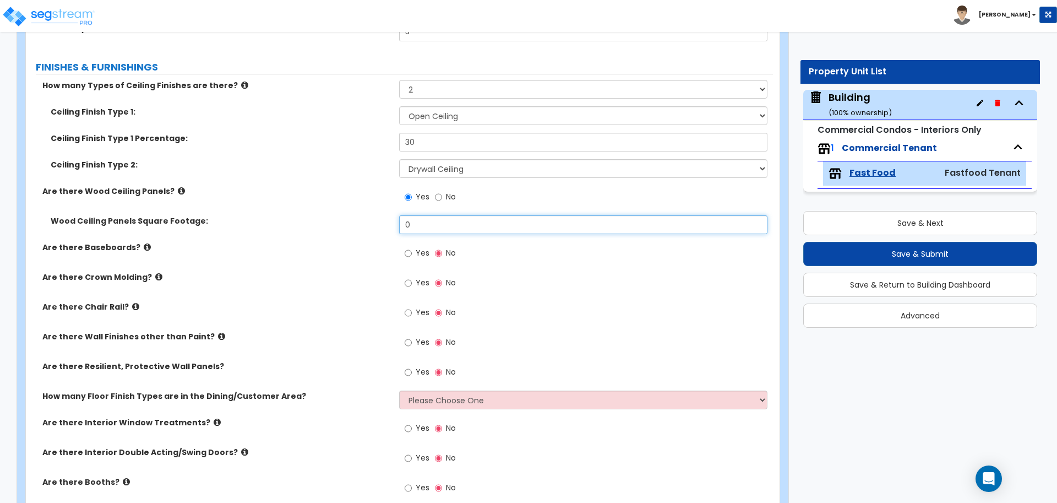
click at [425, 215] on input "0" at bounding box center [583, 224] width 368 height 19
drag, startPoint x: 428, startPoint y: 225, endPoint x: 358, endPoint y: 222, distance: 69.4
click at [358, 225] on div "Wood Ceiling Panels Square Footage: 0" at bounding box center [399, 228] width 747 height 26
type input "150"
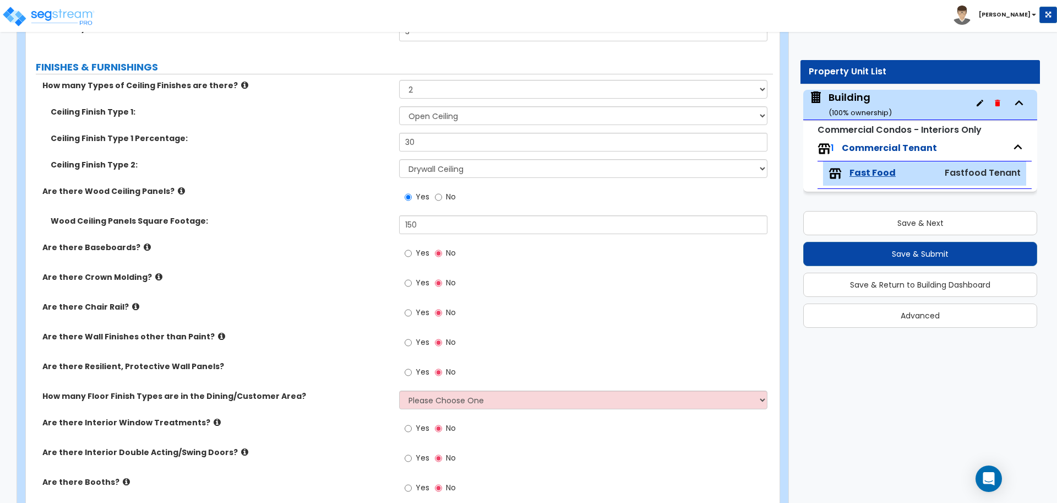
click at [178, 187] on icon at bounding box center [181, 191] width 7 height 8
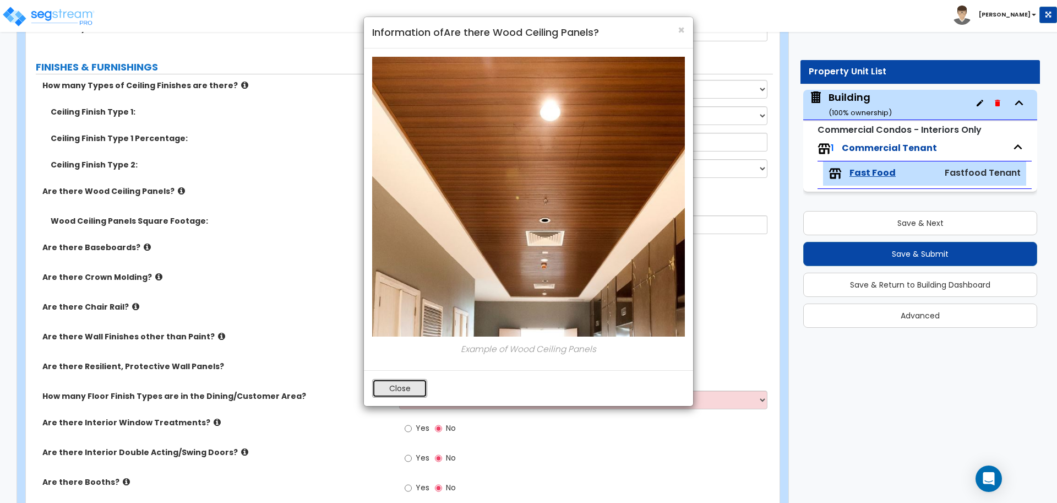
click at [397, 382] on button "Close" at bounding box center [399, 388] width 55 height 19
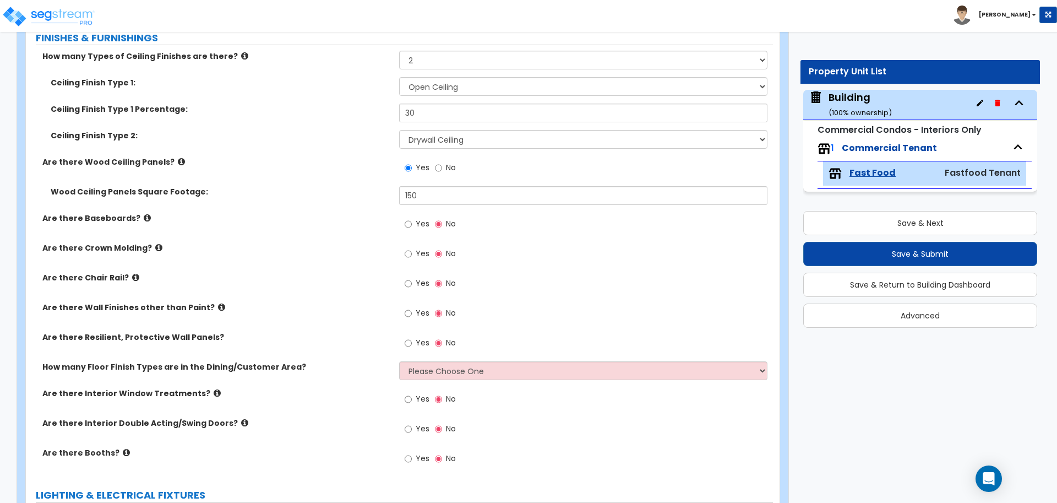
scroll to position [1912, 0]
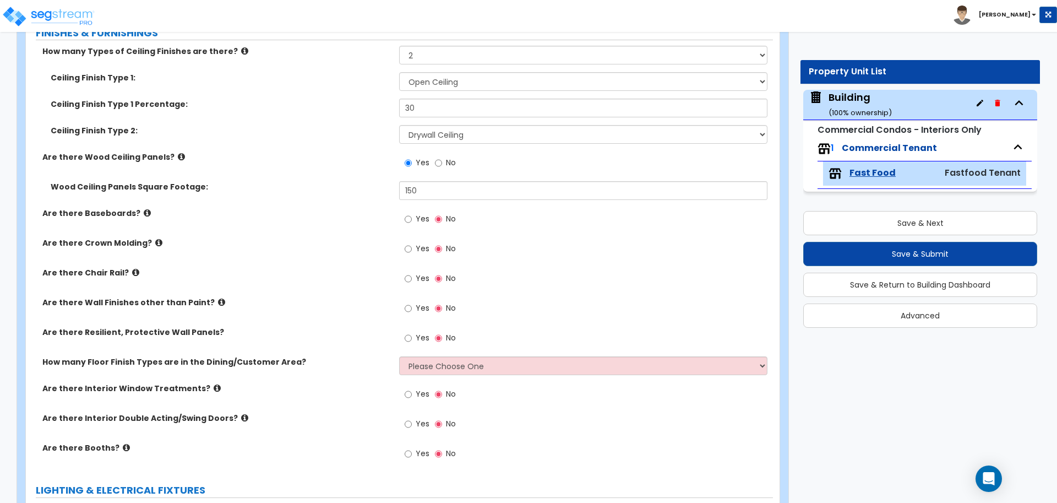
click at [425, 198] on div "Wood Ceiling Panels Square Footage: 150" at bounding box center [399, 194] width 747 height 26
click at [423, 209] on div "Yes No" at bounding box center [430, 219] width 62 height 25
click at [425, 220] on span "Yes" at bounding box center [423, 218] width 14 height 11
click at [412, 220] on input "Yes" at bounding box center [408, 219] width 7 height 12
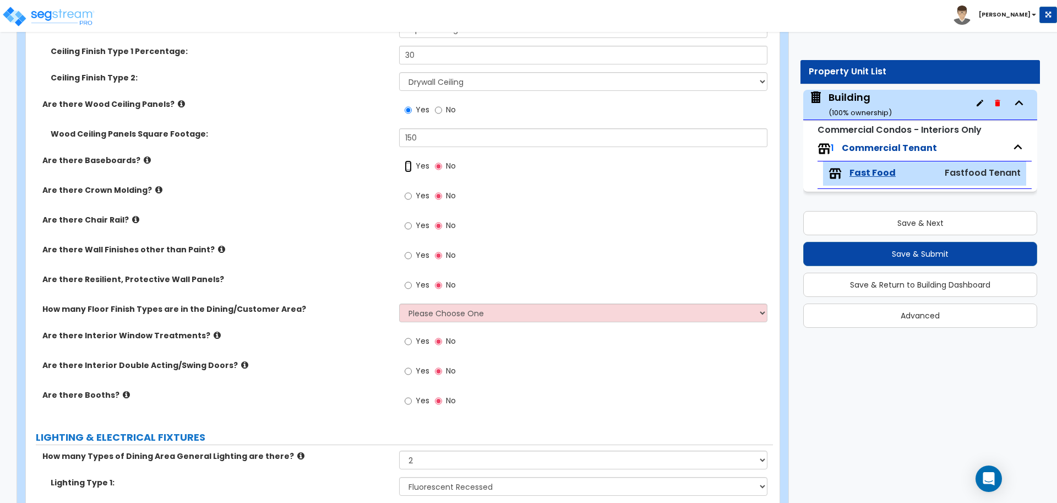
radio input "true"
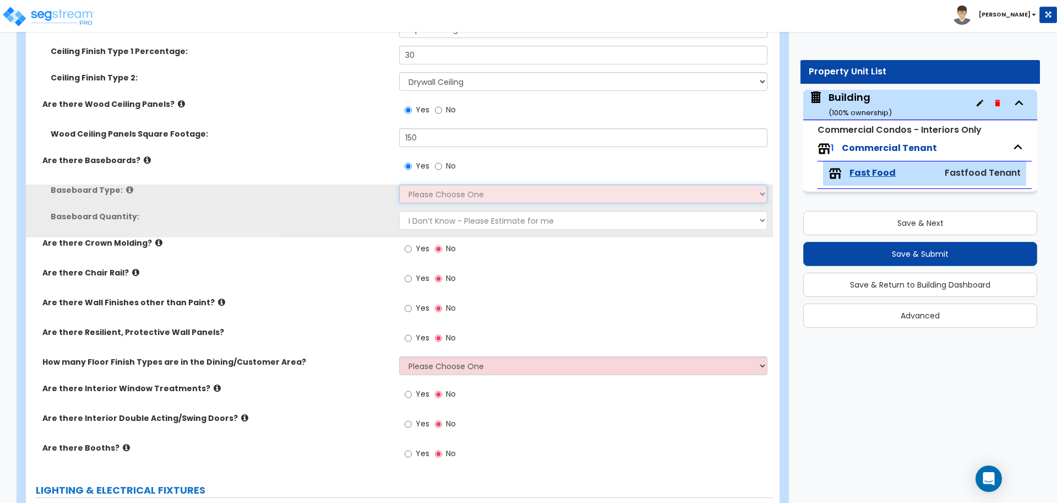
click at [465, 193] on select "Please Choose One Wood Vinyl Carpet Tile" at bounding box center [583, 193] width 368 height 19
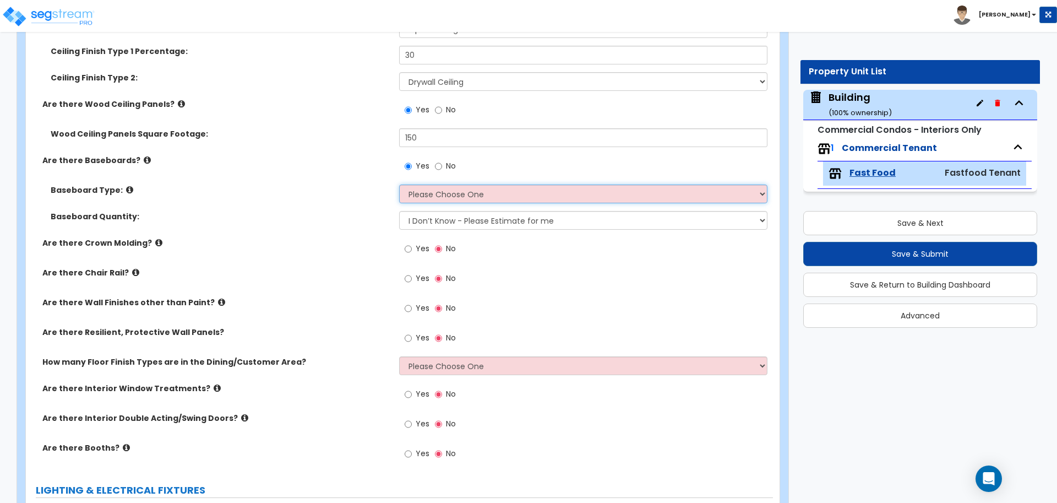
select select "2"
click at [399, 184] on select "Please Choose One Wood Vinyl Carpet Tile" at bounding box center [583, 193] width 368 height 19
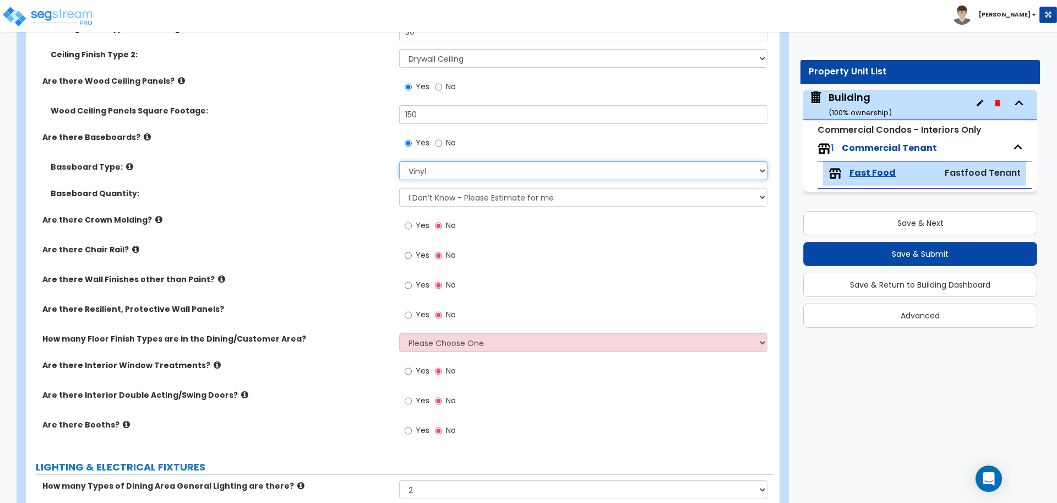
scroll to position [1994, 0]
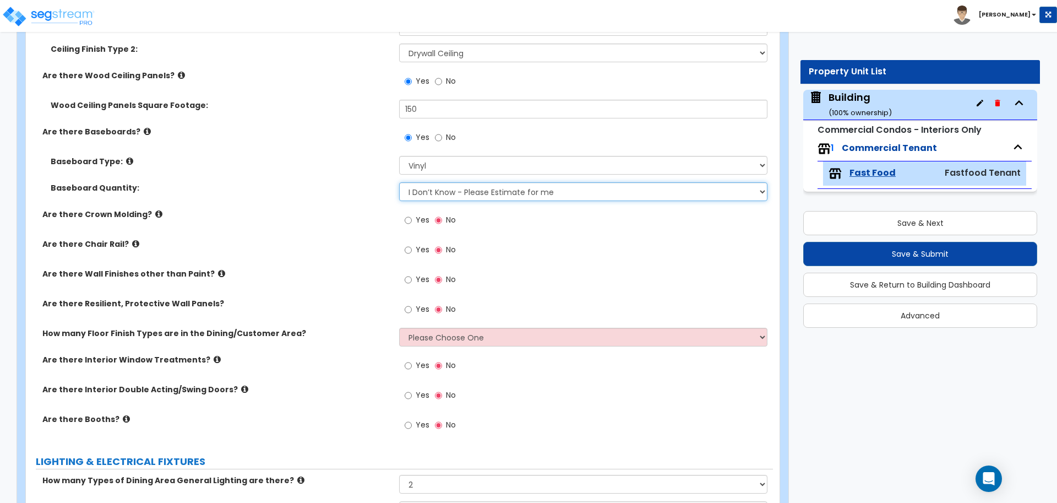
click at [481, 184] on select "I Don’t Know - Please Estimate for me I want to Enter the Linear Footage" at bounding box center [583, 191] width 368 height 19
click at [480, 184] on select "I Don’t Know - Please Estimate for me I want to Enter the Linear Footage" at bounding box center [583, 191] width 368 height 19
click at [399, 182] on select "I Don’t Know - Please Estimate for me I want to Enter the Linear Footage" at bounding box center [583, 191] width 368 height 19
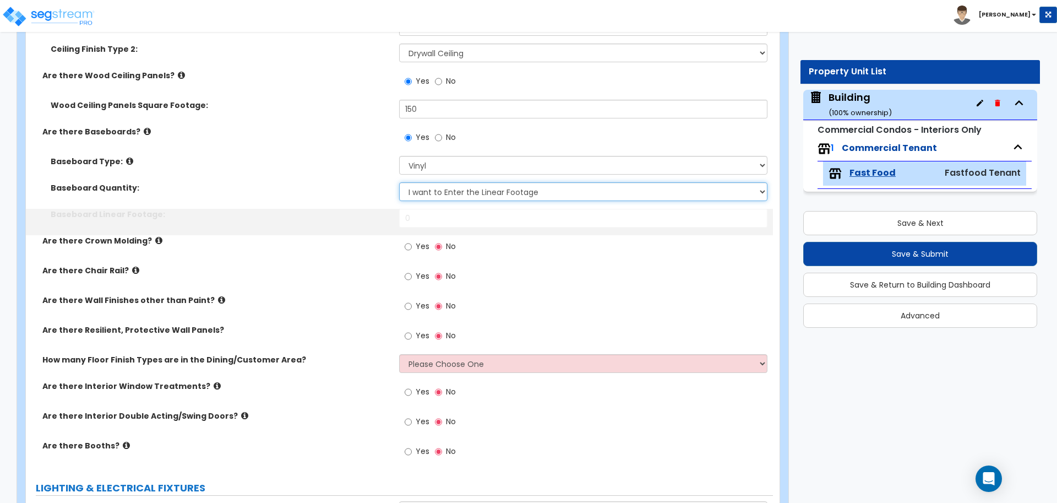
scroll to position [2020, 0]
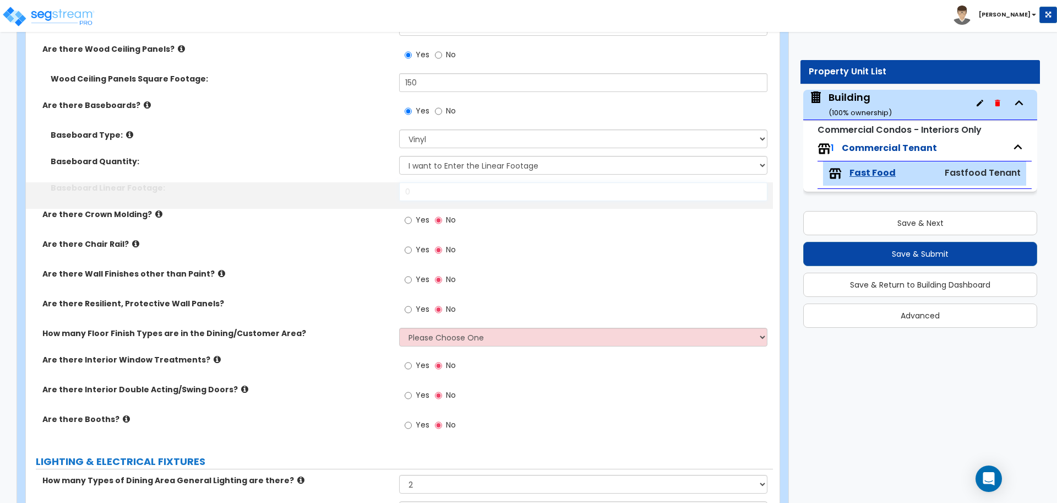
click at [489, 193] on input "0" at bounding box center [583, 191] width 368 height 19
click at [474, 170] on select "I Don’t Know - Please Estimate for me I want to Enter the Linear Footage" at bounding box center [583, 165] width 368 height 19
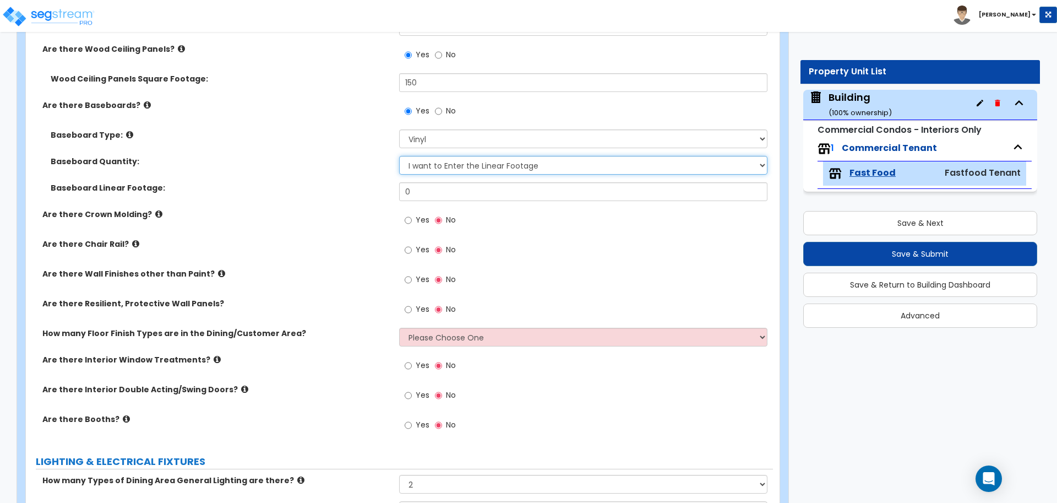
select select "0"
click at [399, 156] on select "I Don’t Know - Please Estimate for me I want to Enter the Linear Footage" at bounding box center [583, 165] width 368 height 19
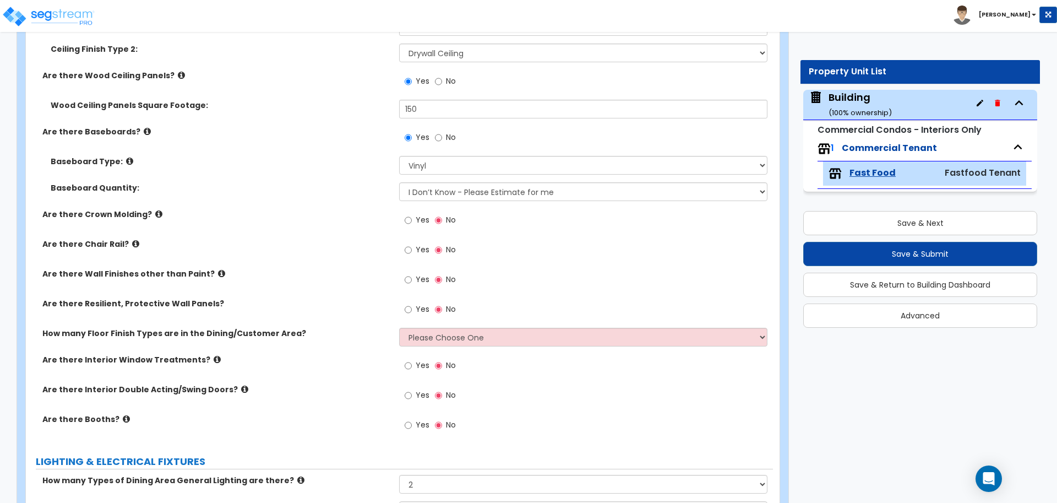
click at [418, 214] on span "Yes" at bounding box center [423, 219] width 14 height 11
click at [412, 214] on input "Yes" at bounding box center [408, 220] width 7 height 12
radio input "true"
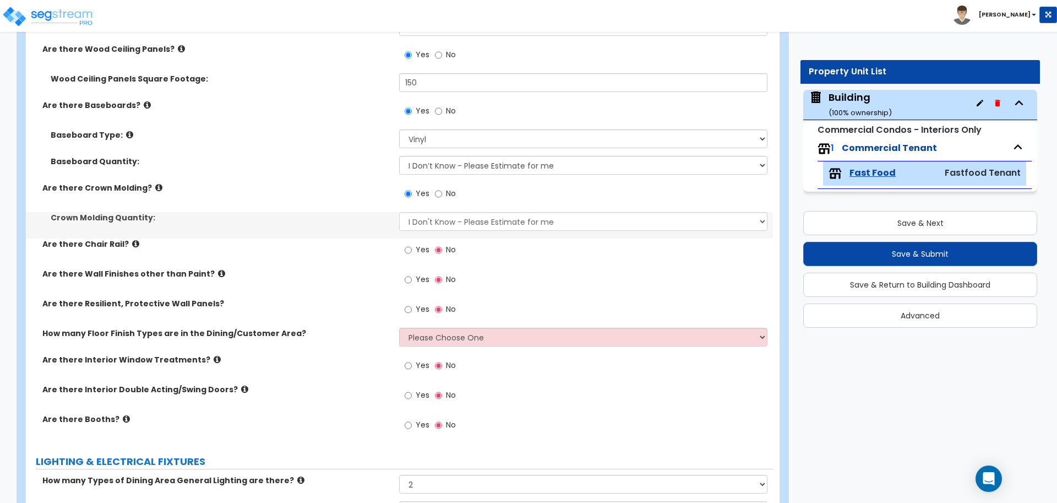
click at [154, 186] on label "Are there Crown Molding?" at bounding box center [216, 187] width 348 height 11
click at [156, 185] on label "Are there Crown Molding?" at bounding box center [216, 187] width 348 height 11
click at [155, 183] on icon at bounding box center [158, 187] width 7 height 8
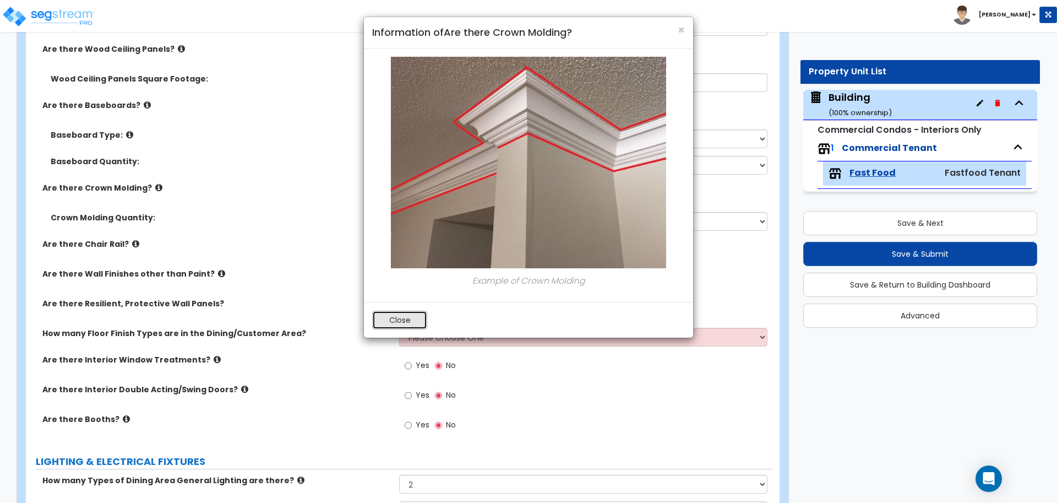
drag, startPoint x: 409, startPoint y: 313, endPoint x: 422, endPoint y: 307, distance: 14.5
click at [409, 313] on button "Close" at bounding box center [399, 319] width 55 height 19
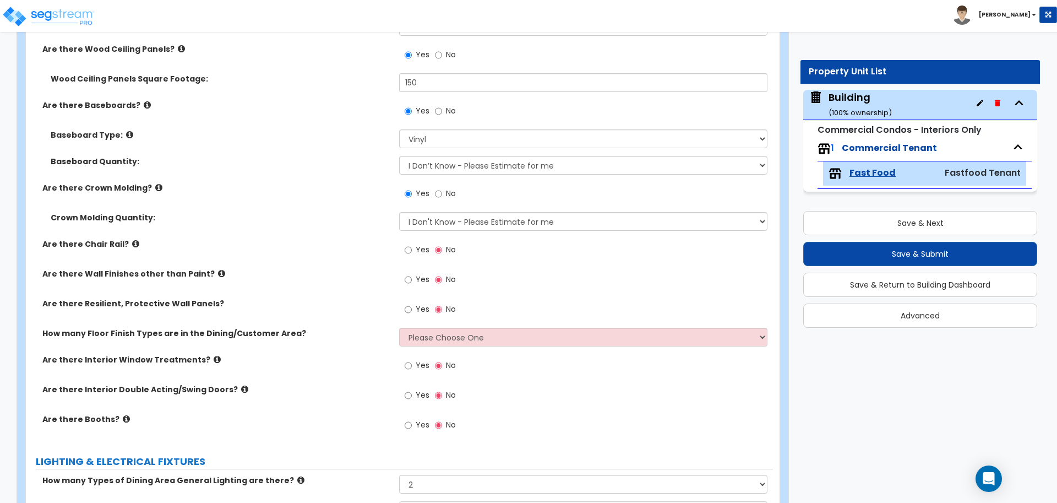
click at [178, 45] on icon at bounding box center [181, 49] width 7 height 8
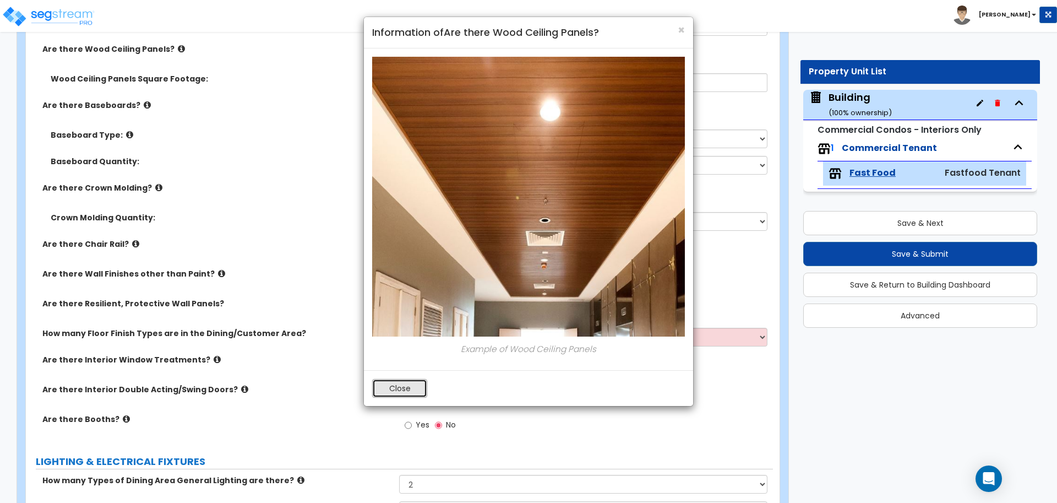
click at [408, 380] on button "Close" at bounding box center [399, 388] width 55 height 19
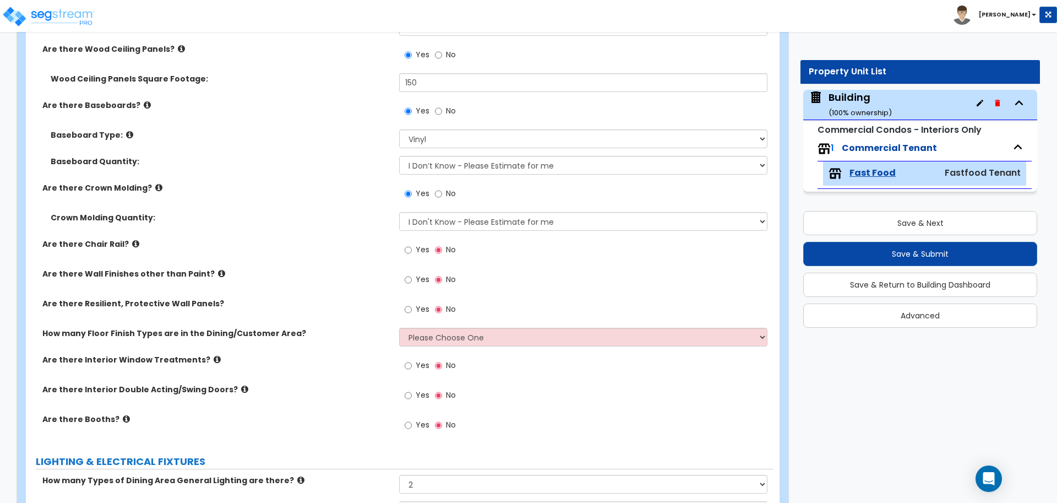
click at [138, 112] on div "Are there Baseboards? Yes No" at bounding box center [399, 115] width 747 height 30
click at [144, 101] on icon at bounding box center [147, 105] width 7 height 8
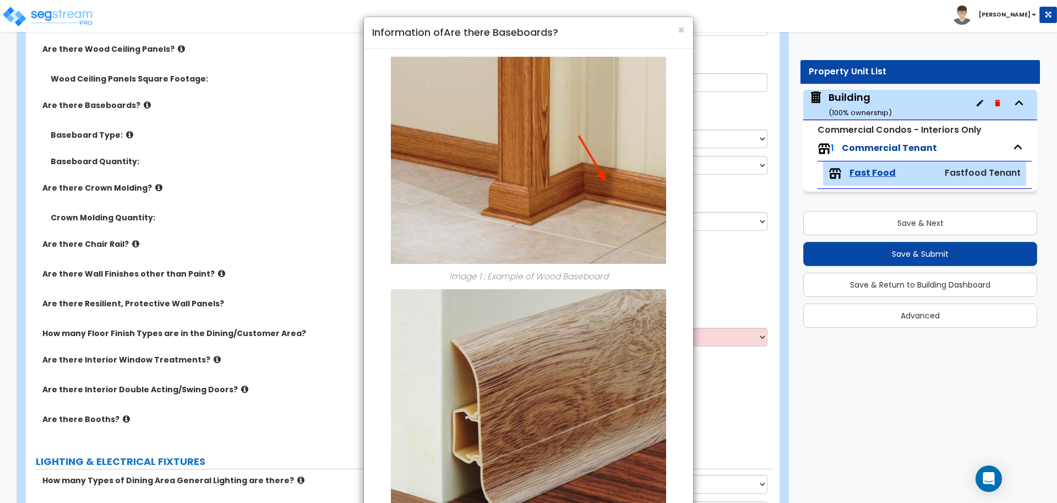
click at [139, 99] on div "× Information of Are there Baseboards? Image 1 : Example of Wood Baseboard Imag…" at bounding box center [528, 251] width 1057 height 503
click at [544, 248] on img at bounding box center [528, 160] width 275 height 207
click at [533, 269] on p "Image 1 : Example of Wood Baseboard" at bounding box center [528, 276] width 313 height 14
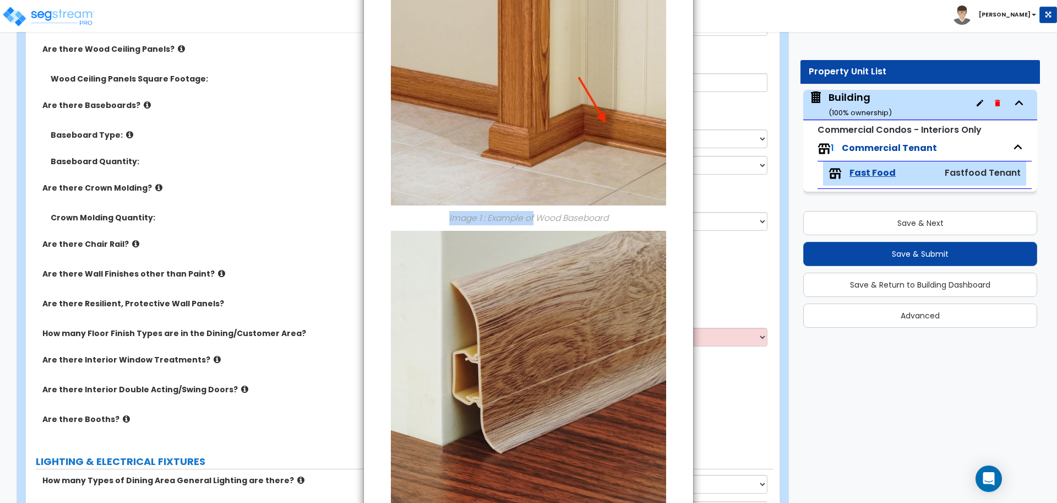
scroll to position [0, 0]
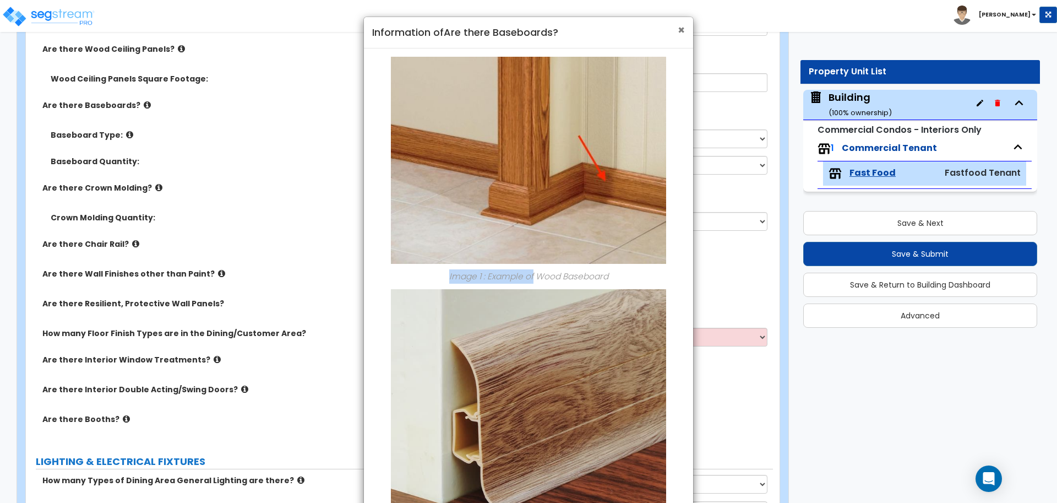
click at [680, 29] on span "×" at bounding box center [681, 30] width 7 height 16
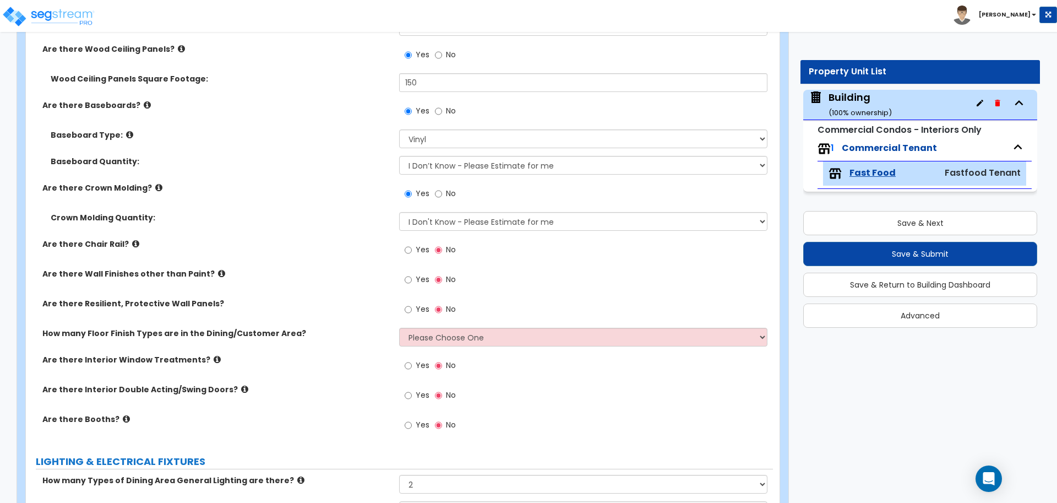
click at [126, 131] on icon at bounding box center [129, 134] width 7 height 8
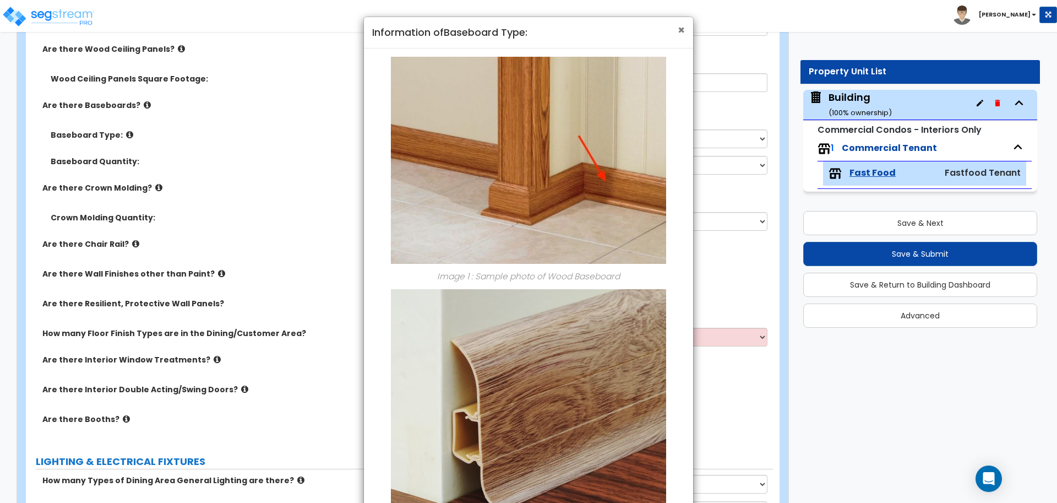
click at [681, 29] on span "×" at bounding box center [681, 30] width 7 height 16
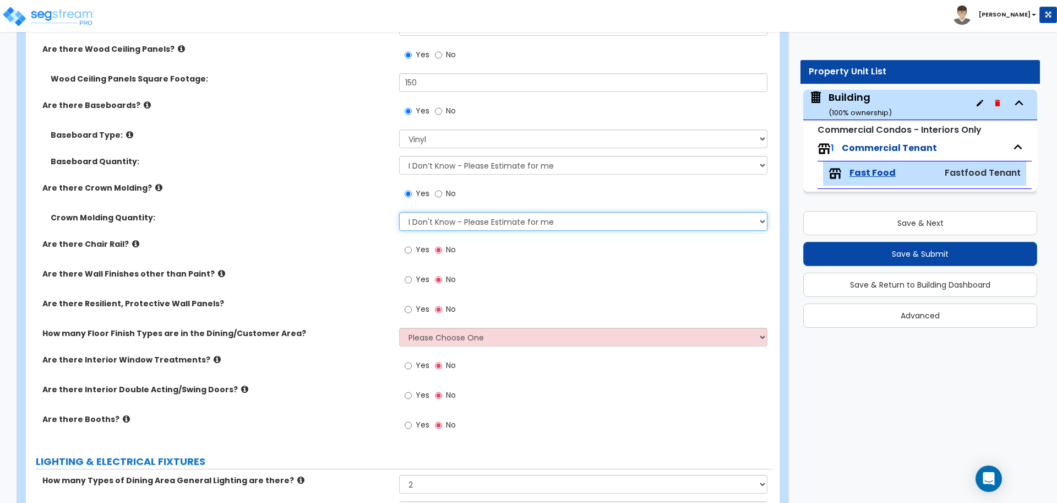
click at [517, 216] on select "I Don't Know - Please Estimate for me I want to Enter the Linear Footage" at bounding box center [583, 221] width 368 height 19
click at [399, 212] on select "I Don't Know - Please Estimate for me I want to Enter the Linear Footage" at bounding box center [583, 221] width 368 height 19
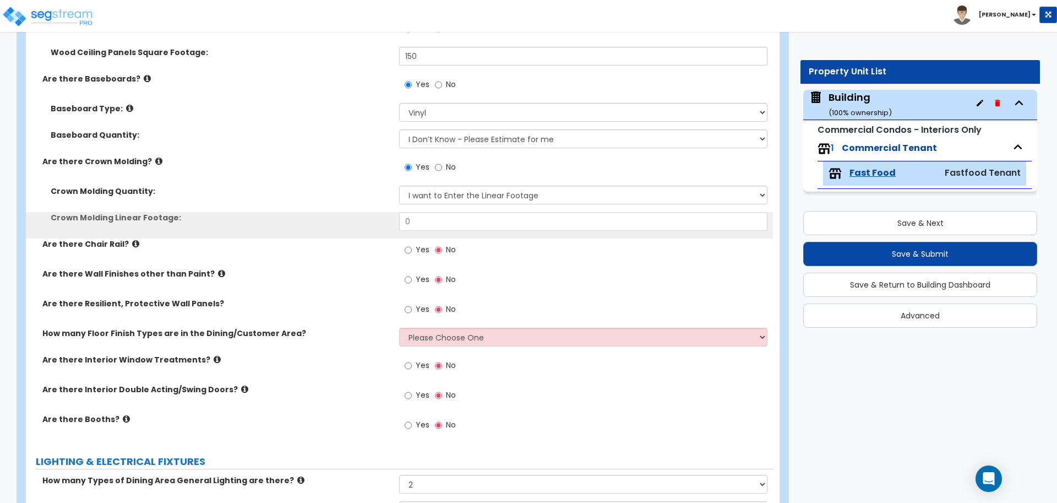
click at [501, 201] on div "Crown Molding Quantity: I Don't Know - Please Estimate for me I want to Enter t…" at bounding box center [399, 198] width 747 height 26
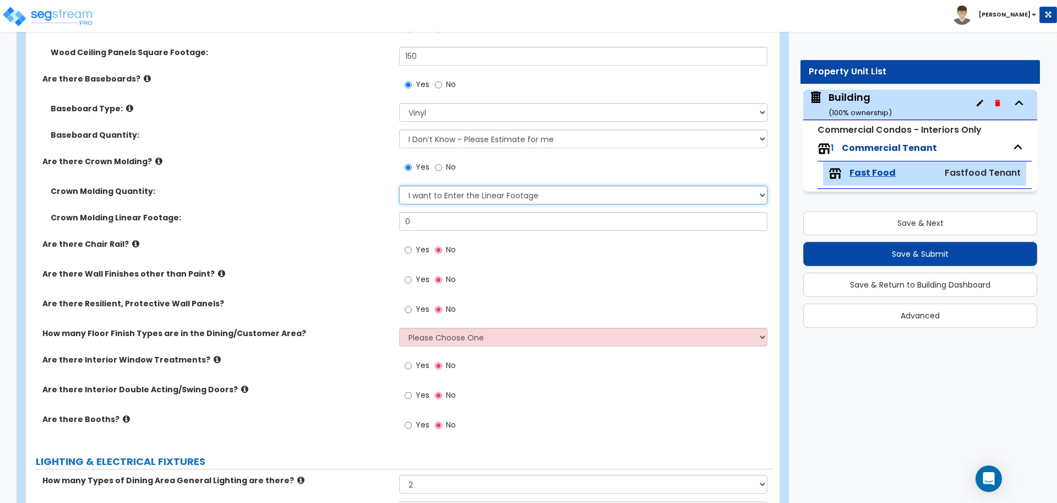
click at [498, 195] on select "I Don't Know - Please Estimate for me I want to Enter the Linear Footage" at bounding box center [583, 194] width 368 height 19
select select "0"
click at [399, 185] on select "I Don't Know - Please Estimate for me I want to Enter the Linear Footage" at bounding box center [583, 194] width 368 height 19
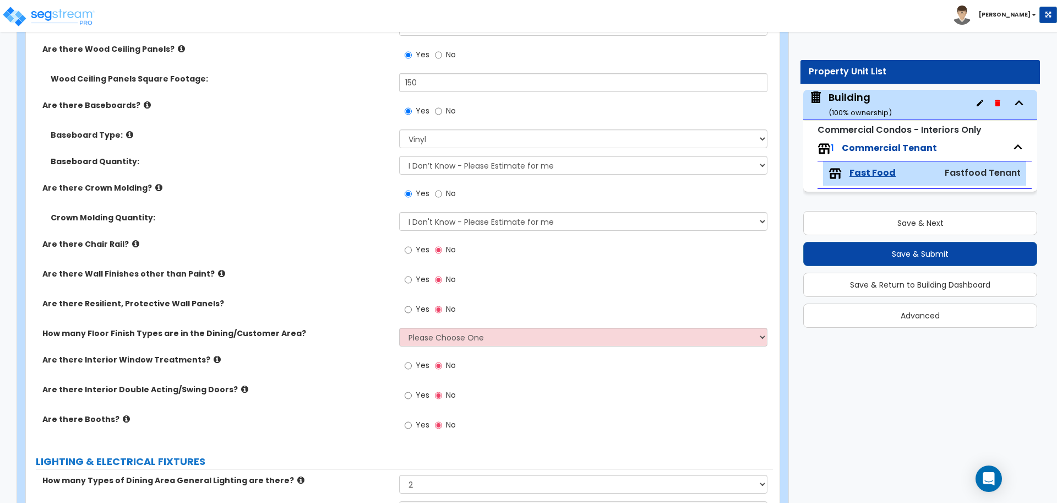
click at [421, 245] on span "Yes" at bounding box center [423, 249] width 14 height 11
click at [412, 245] on input "Yes" at bounding box center [408, 250] width 7 height 12
radio input "true"
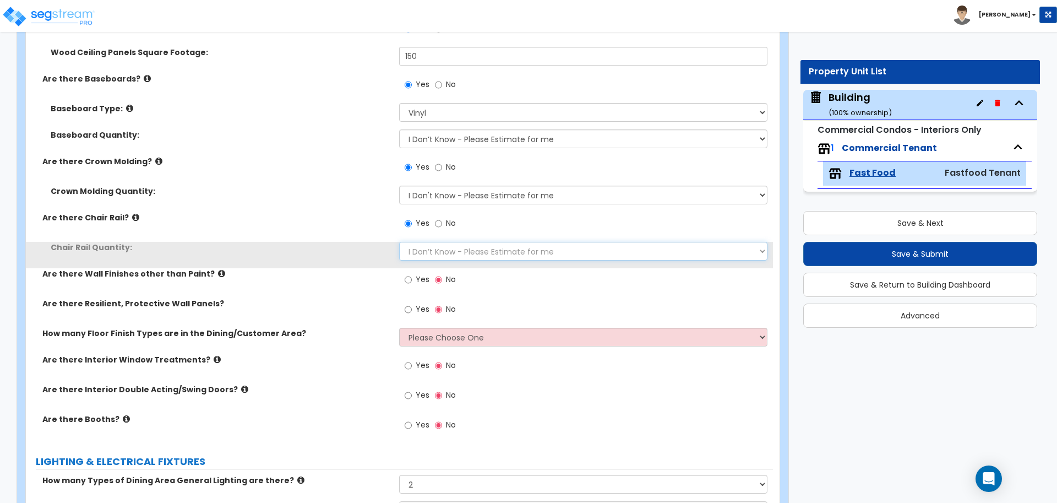
click at [466, 247] on select "I Don’t Know - Please Estimate for me I want to Enter the Linear Footage" at bounding box center [583, 251] width 368 height 19
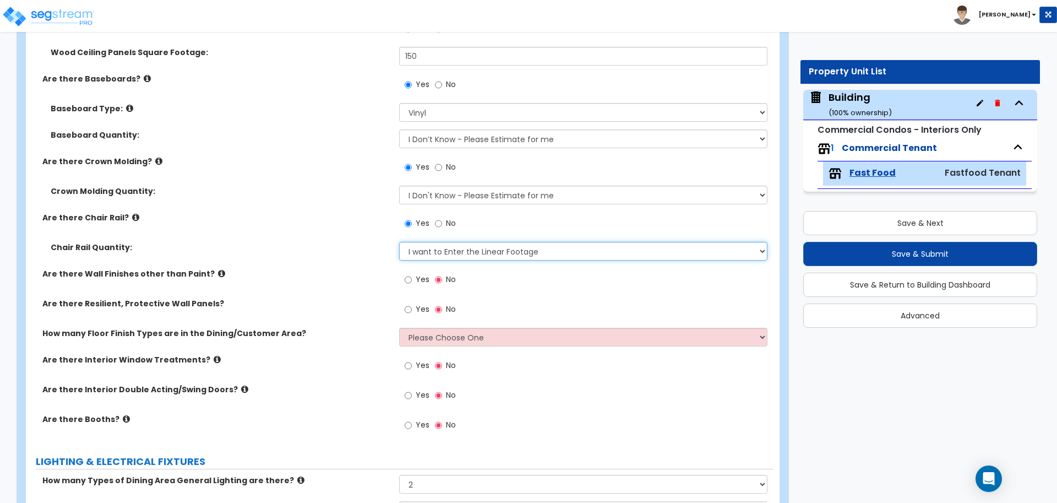
click at [399, 242] on select "I Don’t Know - Please Estimate for me I want to Enter the Linear Footage" at bounding box center [583, 251] width 368 height 19
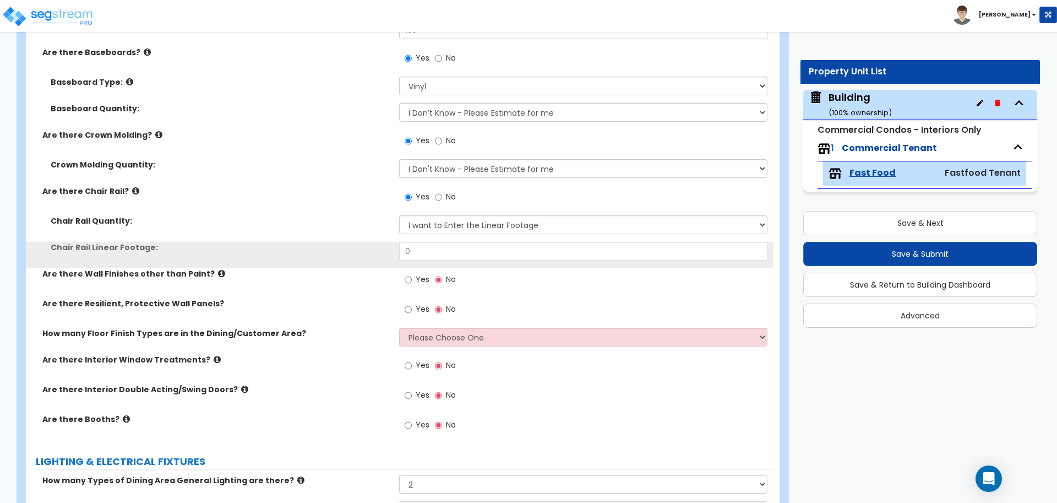
click at [477, 232] on div "Chair Rail Quantity: I Don’t Know - Please Estimate for me I want to Enter the …" at bounding box center [399, 228] width 747 height 26
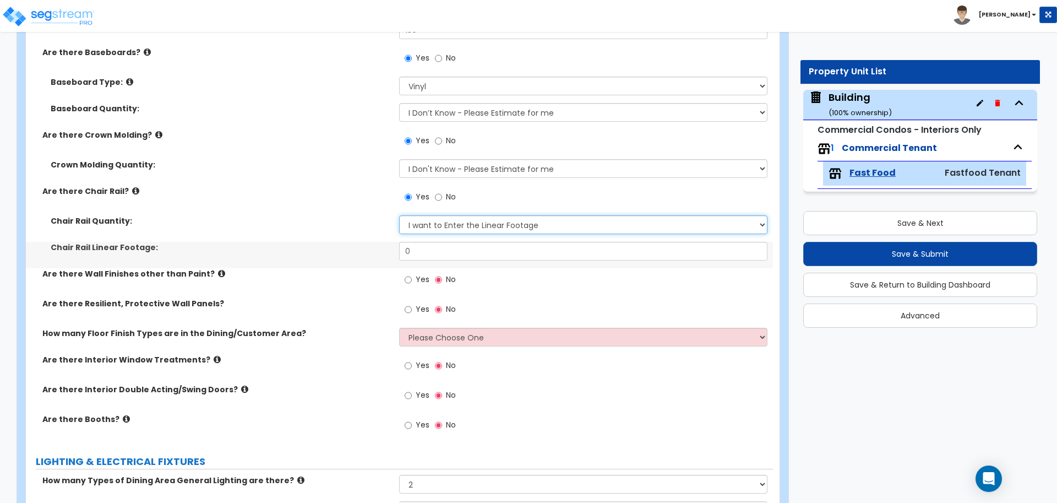
click at [476, 224] on select "I Don’t Know - Please Estimate for me I want to Enter the Linear Footage" at bounding box center [583, 224] width 368 height 19
select select "0"
click at [399, 215] on select "I Don’t Know - Please Estimate for me I want to Enter the Linear Footage" at bounding box center [583, 224] width 368 height 19
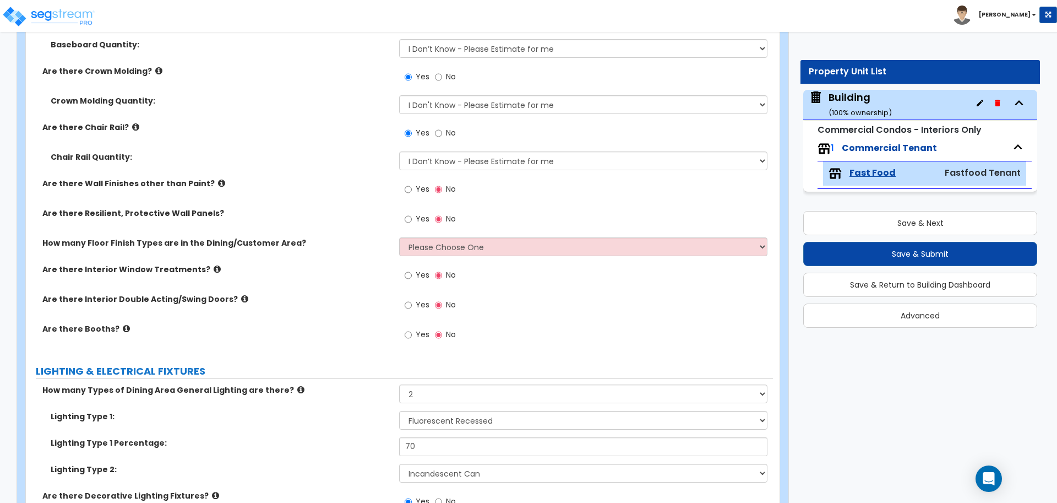
click at [423, 199] on div "Yes No" at bounding box center [430, 190] width 62 height 25
click at [423, 193] on label "Yes" at bounding box center [417, 190] width 25 height 19
click at [412, 193] on input "Yes" at bounding box center [408, 189] width 7 height 12
radio input "true"
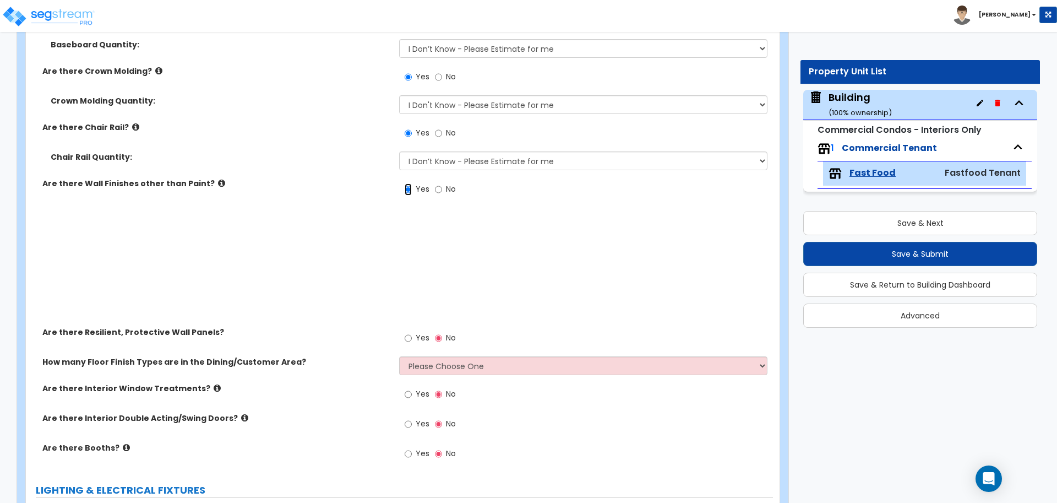
scroll to position [2255, 0]
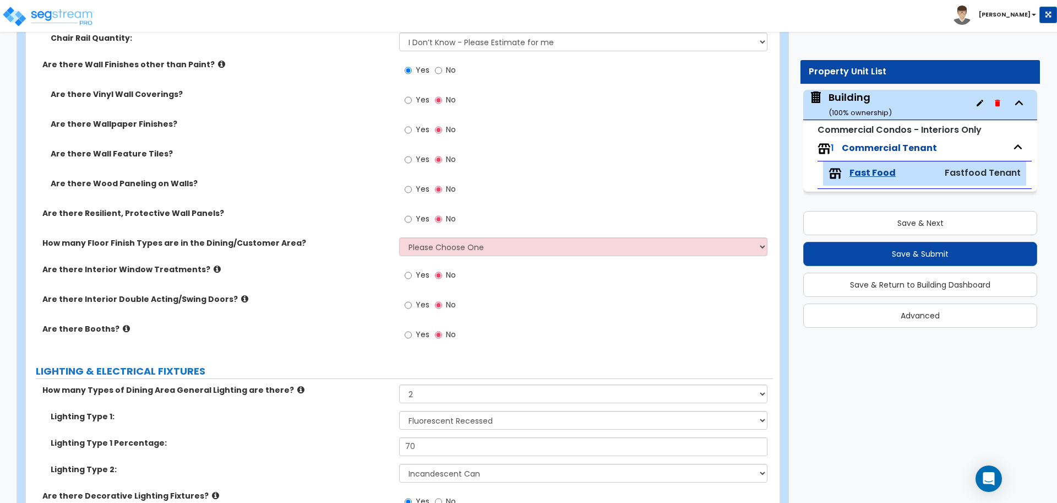
click at [218, 61] on icon at bounding box center [221, 64] width 7 height 8
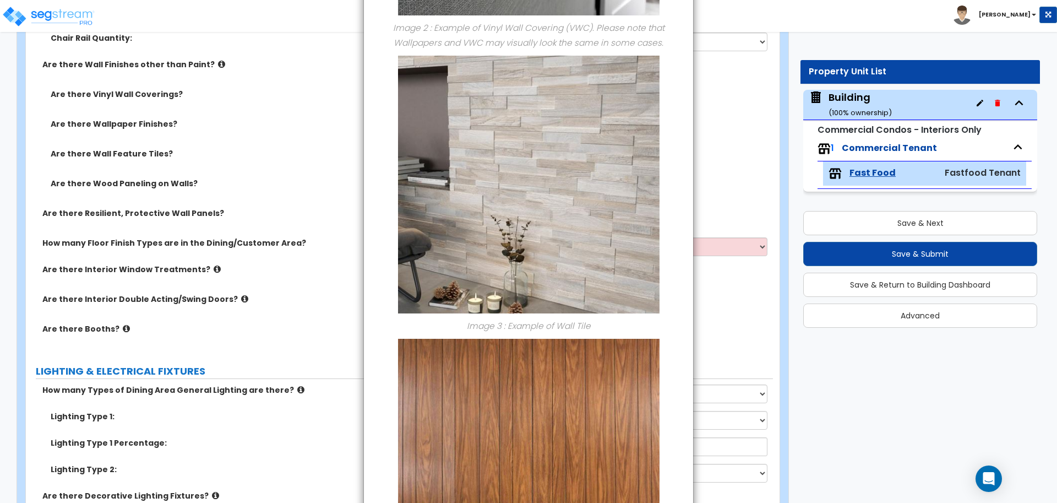
scroll to position [843, 0]
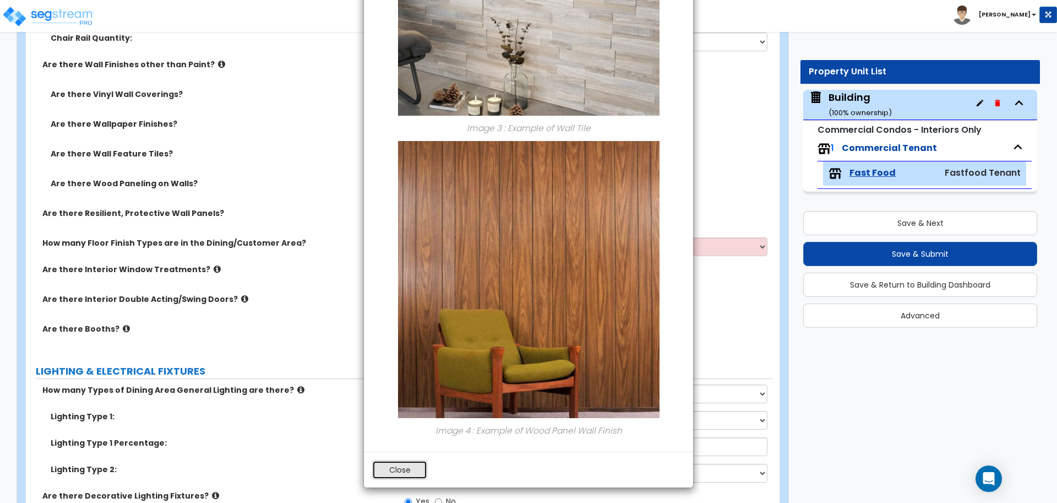
click at [400, 473] on button "Close" at bounding box center [399, 469] width 55 height 19
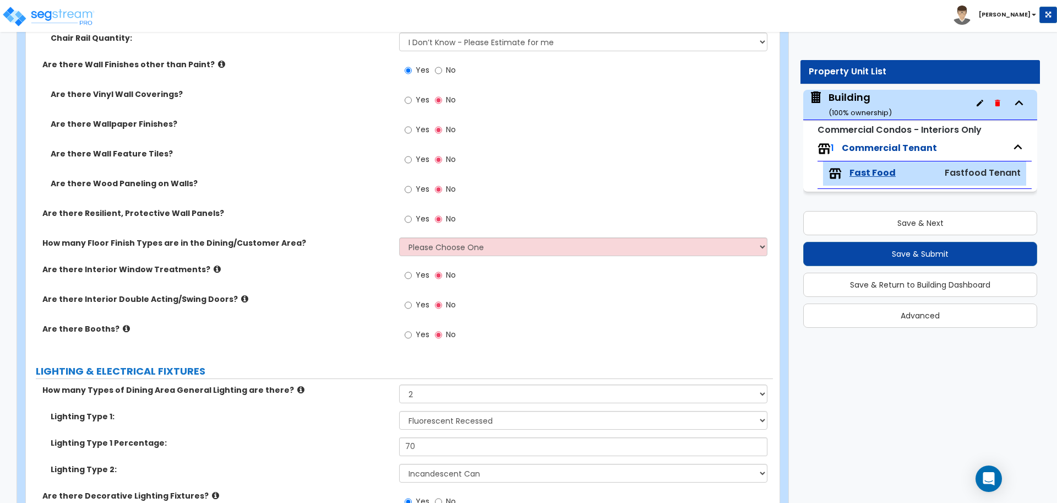
click at [412, 95] on label "Yes" at bounding box center [417, 101] width 25 height 19
click at [412, 95] on input "Yes" at bounding box center [408, 100] width 7 height 12
radio input "true"
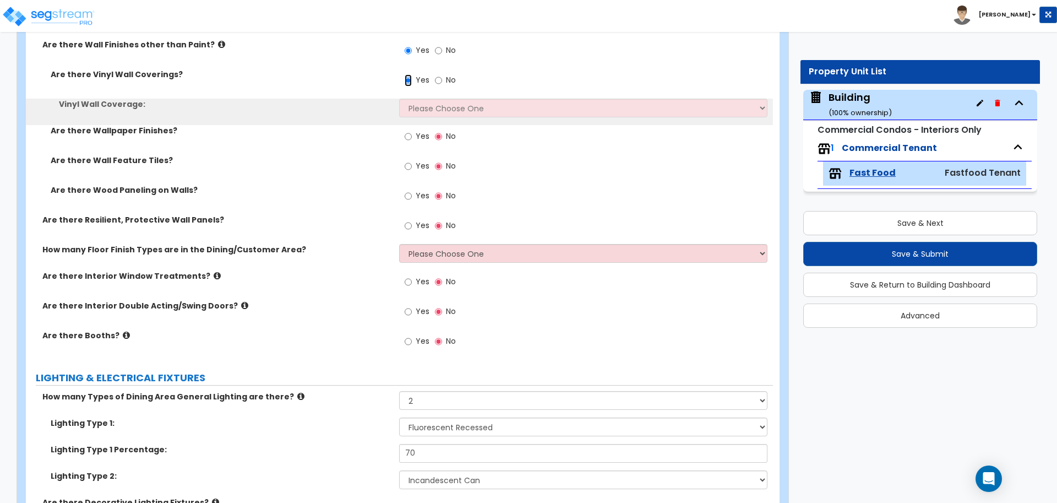
scroll to position [2275, 0]
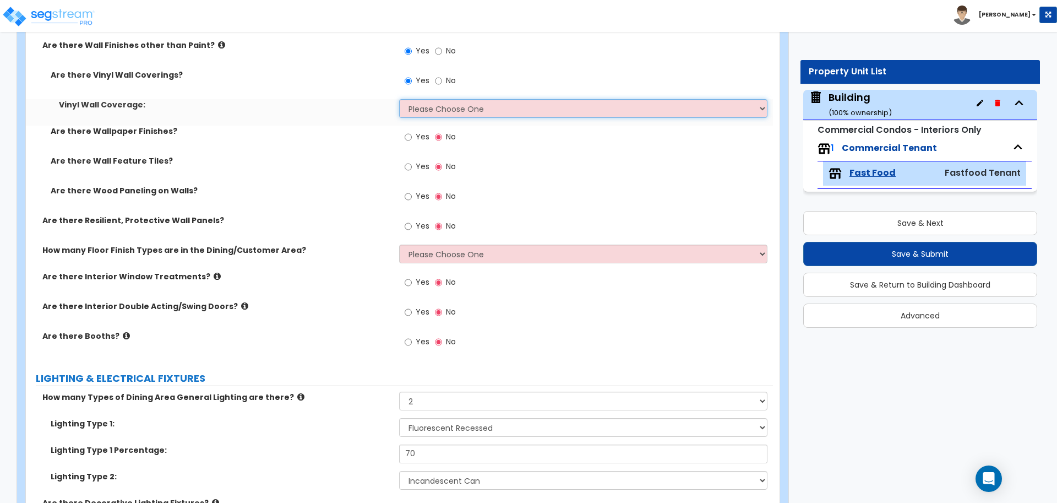
click at [429, 100] on select "Please Choose One Only a Small Portion of Walls are Covered Several Walls are C…" at bounding box center [583, 108] width 368 height 19
click at [399, 99] on select "Please Choose One Only a Small Portion of Walls are Covered Several Walls are C…" at bounding box center [583, 108] width 368 height 19
click at [440, 103] on select "Please Choose One Only a Small Portion of Walls are Covered Several Walls are C…" at bounding box center [583, 108] width 368 height 19
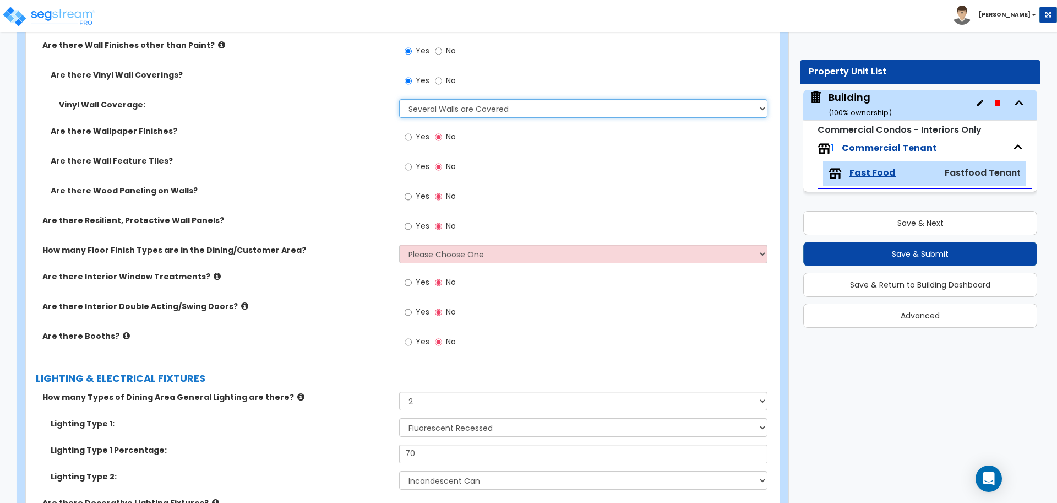
click at [399, 99] on select "Please Choose One Only a Small Portion of Walls are Covered Several Walls are C…" at bounding box center [583, 108] width 368 height 19
click at [442, 107] on select "Please Choose One Only a Small Portion of Walls are Covered Several Walls are C…" at bounding box center [583, 108] width 368 height 19
click at [399, 99] on select "Please Choose One Only a Small Portion of Walls are Covered Several Walls are C…" at bounding box center [583, 108] width 368 height 19
click at [443, 111] on select "Please Choose One Only a Small Portion of Walls are Covered Several Walls are C…" at bounding box center [583, 108] width 368 height 19
click at [399, 99] on select "Please Choose One Only a Small Portion of Walls are Covered Several Walls are C…" at bounding box center [583, 108] width 368 height 19
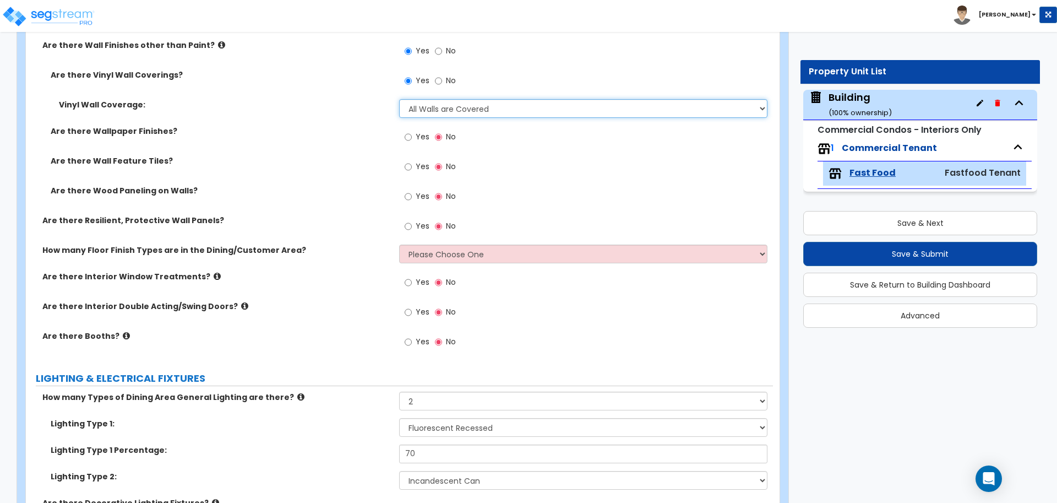
click at [447, 106] on select "Please Choose One Only a Small Portion of Walls are Covered Several Walls are C…" at bounding box center [583, 108] width 368 height 19
click at [399, 99] on select "Please Choose One Only a Small Portion of Walls are Covered Several Walls are C…" at bounding box center [583, 108] width 368 height 19
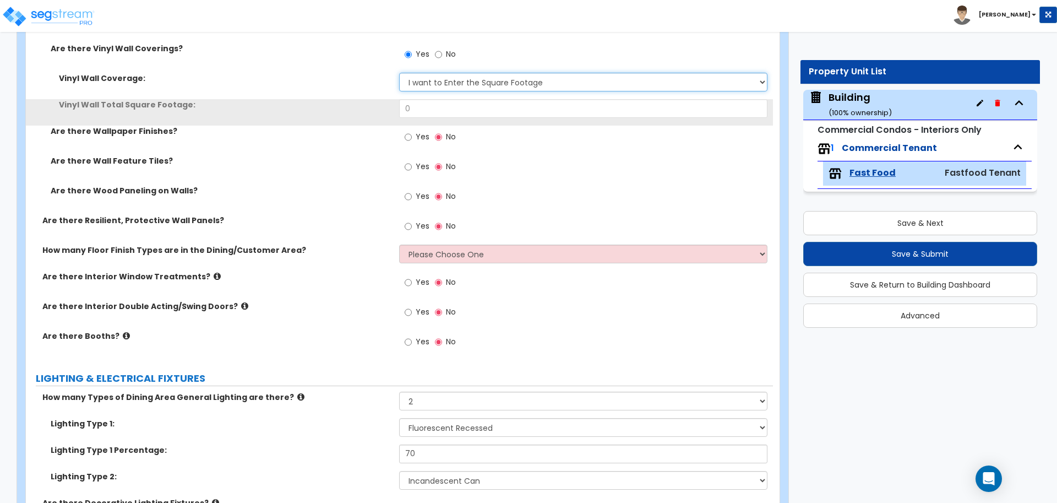
click at [436, 78] on select "Please Choose One Only a Small Portion of Walls are Covered Several Walls are C…" at bounding box center [583, 82] width 368 height 19
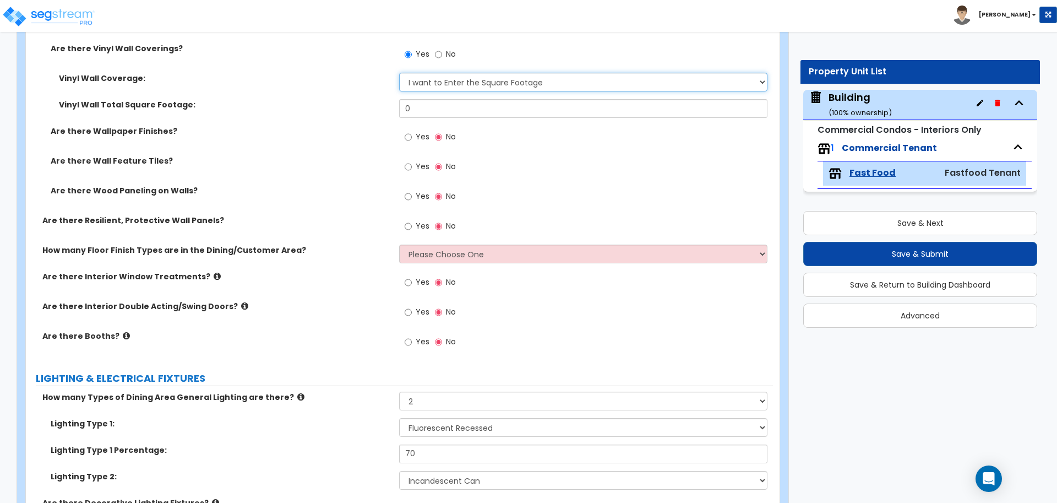
select select "1"
click at [399, 73] on select "Please Choose One Only a Small Portion of Walls are Covered Several Walls are C…" at bounding box center [583, 82] width 368 height 19
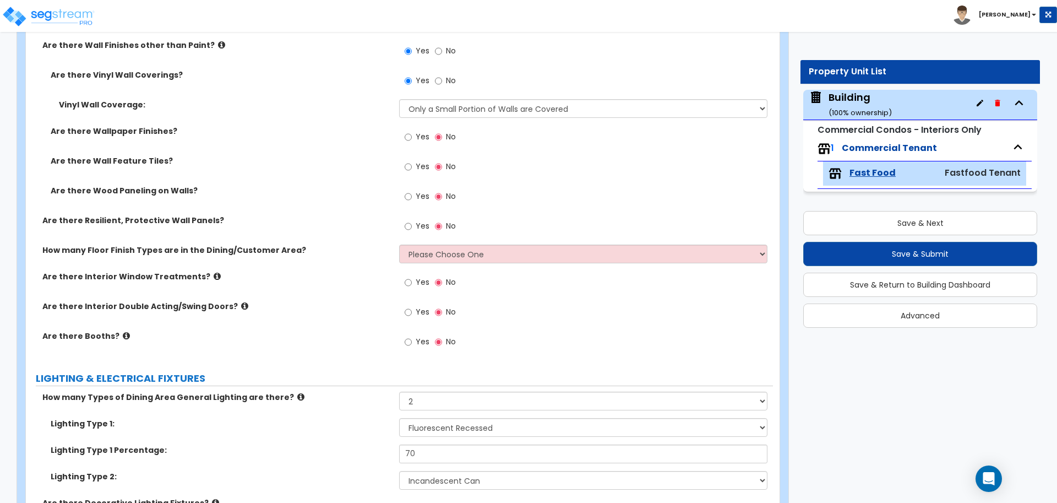
click at [419, 131] on span "Yes" at bounding box center [423, 136] width 14 height 11
click at [412, 131] on input "Yes" at bounding box center [408, 137] width 7 height 12
radio input "true"
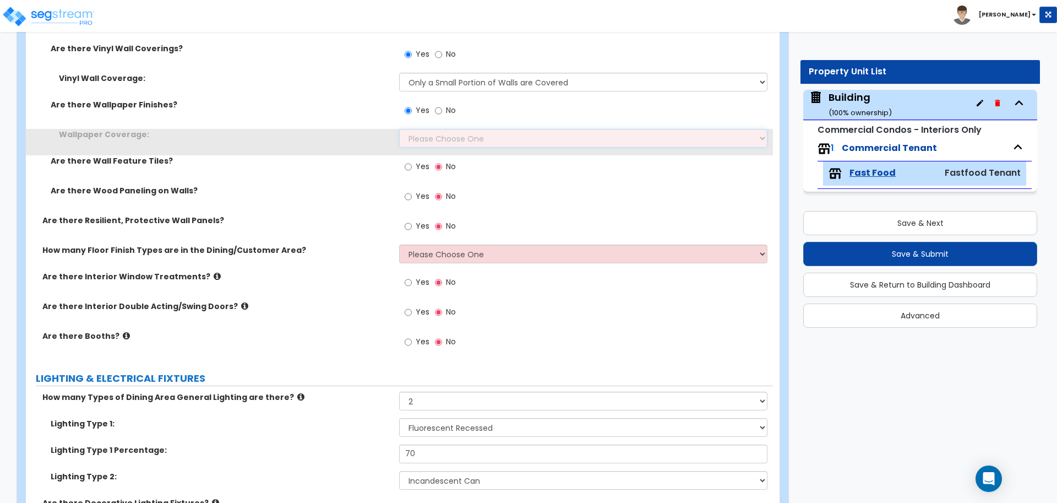
click at [438, 141] on select "Please Choose One Only a Small Portion of Walls are Covered Several Walls are C…" at bounding box center [583, 138] width 368 height 19
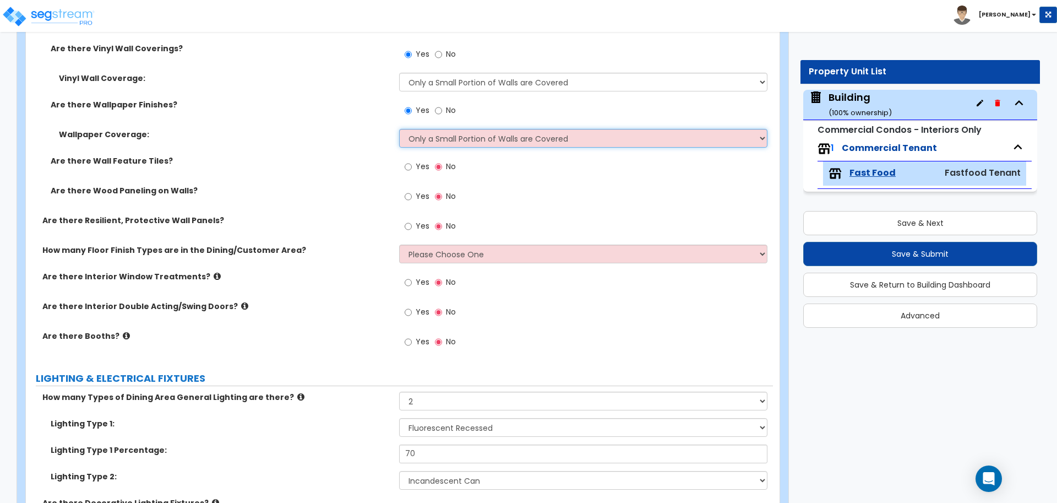
click at [399, 129] on select "Please Choose One Only a Small Portion of Walls are Covered Several Walls are C…" at bounding box center [583, 138] width 368 height 19
click at [444, 137] on select "Please Choose One Only a Small Portion of Walls are Covered Several Walls are C…" at bounding box center [583, 138] width 368 height 19
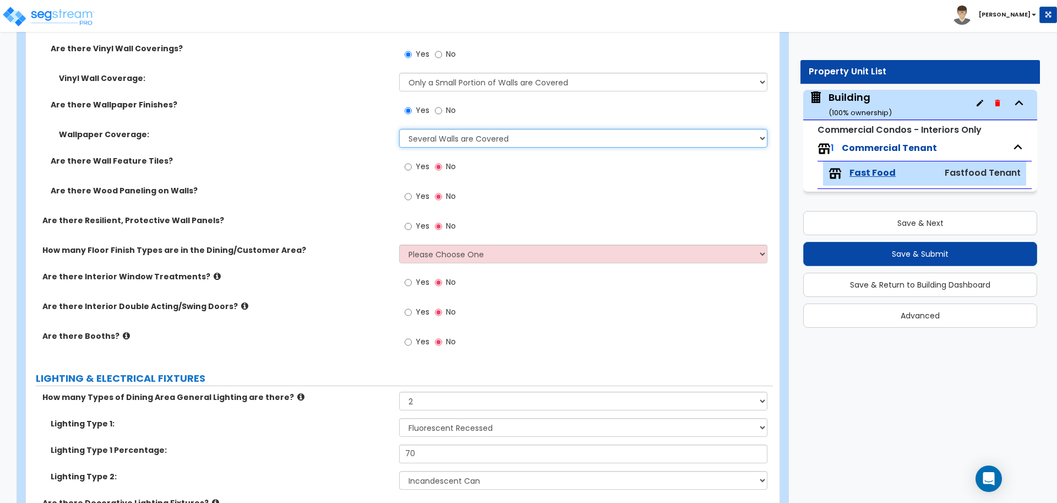
click at [399, 129] on select "Please Choose One Only a Small Portion of Walls are Covered Several Walls are C…" at bounding box center [583, 138] width 368 height 19
click at [458, 137] on select "Please Choose One Only a Small Portion of Walls are Covered Several Walls are C…" at bounding box center [583, 138] width 368 height 19
click at [399, 129] on select "Please Choose One Only a Small Portion of Walls are Covered Several Walls are C…" at bounding box center [583, 138] width 368 height 19
click at [462, 138] on select "Please Choose One Only a Small Portion of Walls are Covered Several Walls are C…" at bounding box center [583, 138] width 368 height 19
click at [399, 129] on select "Please Choose One Only a Small Portion of Walls are Covered Several Walls are C…" at bounding box center [583, 138] width 368 height 19
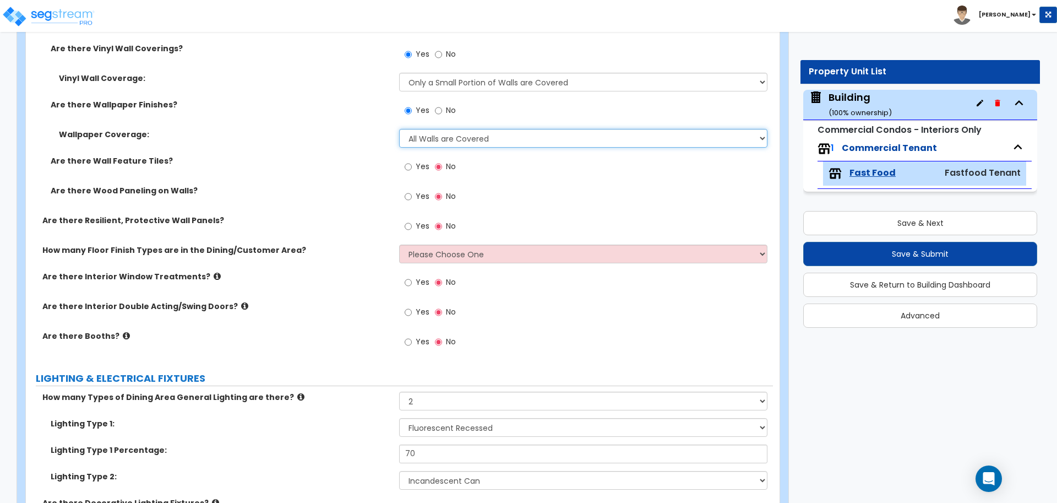
click at [460, 138] on select "Please Choose One Only a Small Portion of Walls are Covered Several Walls are C…" at bounding box center [583, 138] width 368 height 19
click at [399, 129] on select "Please Choose One Only a Small Portion of Walls are Covered Several Walls are C…" at bounding box center [583, 138] width 368 height 19
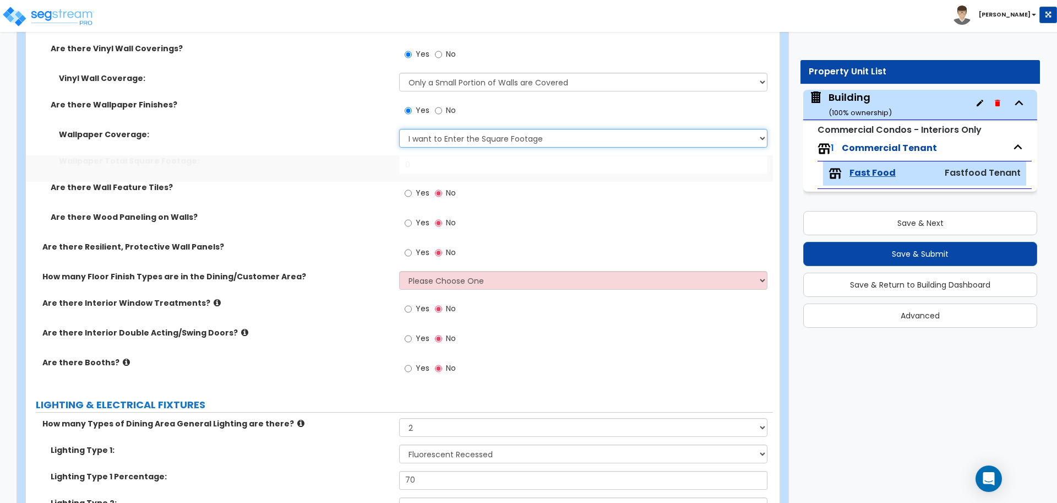
scroll to position [2328, 0]
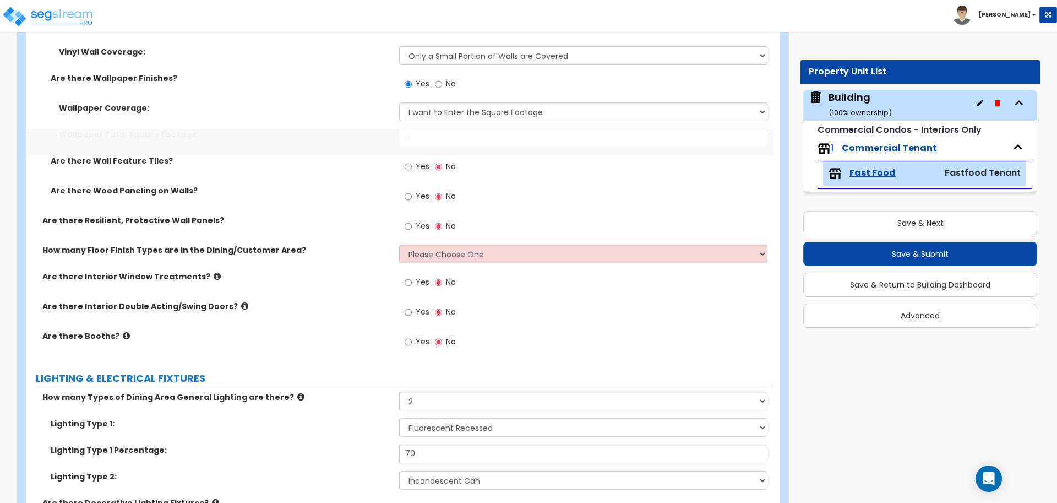
click at [459, 136] on input "0" at bounding box center [583, 138] width 368 height 19
click at [455, 115] on select "Please Choose One Only a Small Portion of Walls are Covered Several Walls are C…" at bounding box center [583, 111] width 368 height 19
select select "1"
click at [399, 102] on select "Please Choose One Only a Small Portion of Walls are Covered Several Walls are C…" at bounding box center [583, 111] width 368 height 19
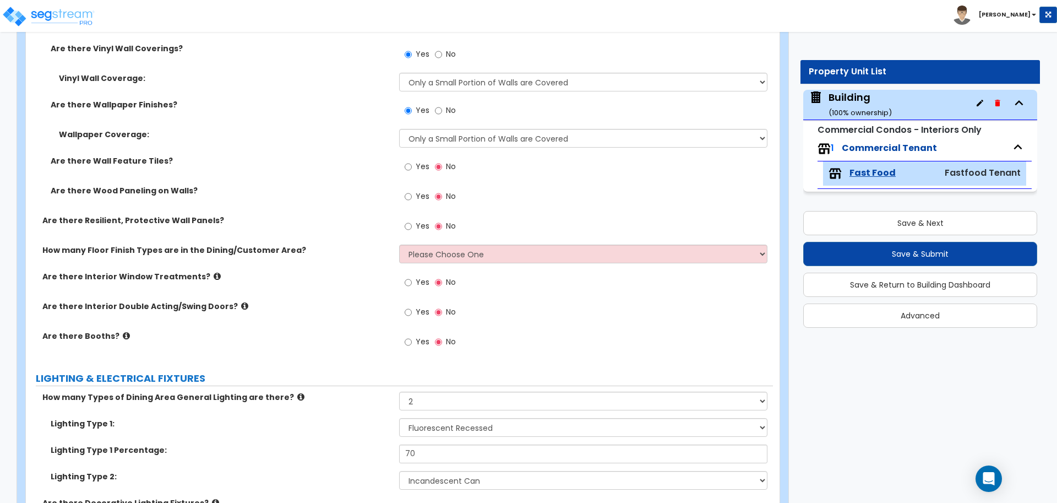
click at [422, 164] on span "Yes" at bounding box center [423, 166] width 14 height 11
click at [412, 164] on input "Yes" at bounding box center [408, 167] width 7 height 12
radio input "true"
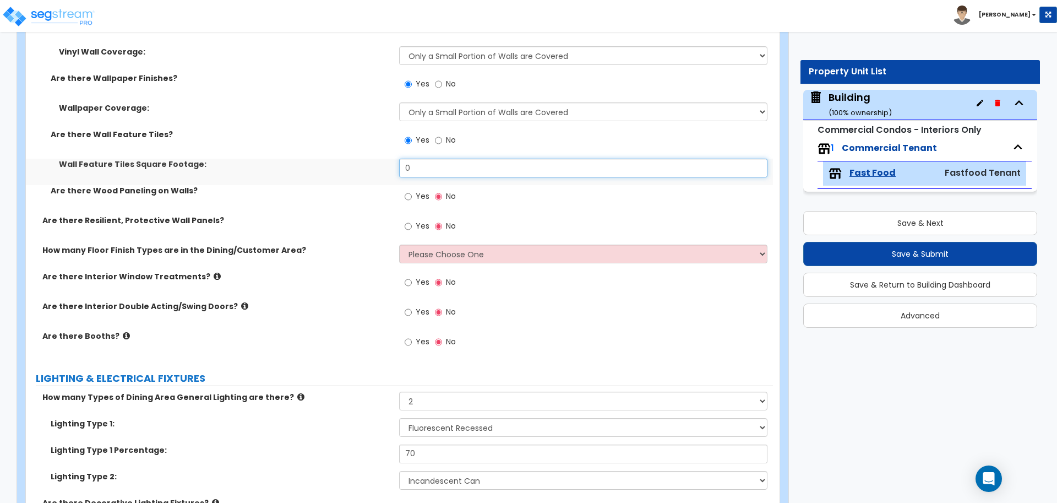
drag, startPoint x: 428, startPoint y: 167, endPoint x: 380, endPoint y: 172, distance: 48.6
click at [380, 172] on div "Wall Feature Tiles Square Footage: 0" at bounding box center [399, 172] width 747 height 26
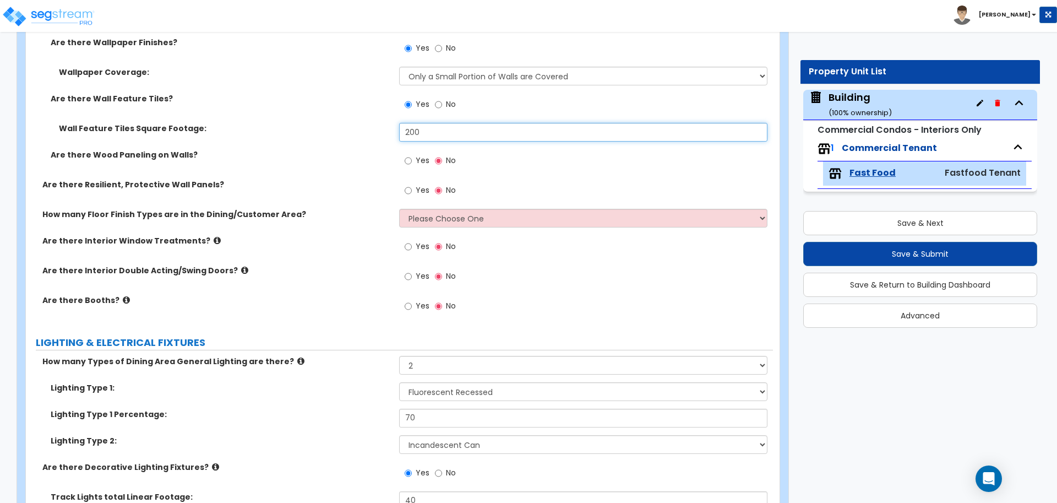
type input "200"
click at [423, 164] on label "Yes" at bounding box center [417, 161] width 25 height 19
click at [412, 164] on input "Yes" at bounding box center [408, 161] width 7 height 12
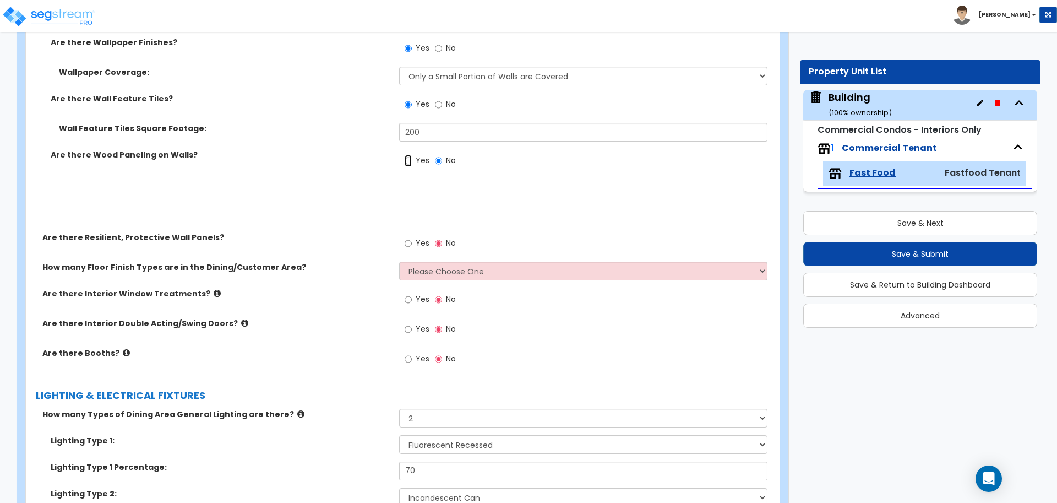
radio input "true"
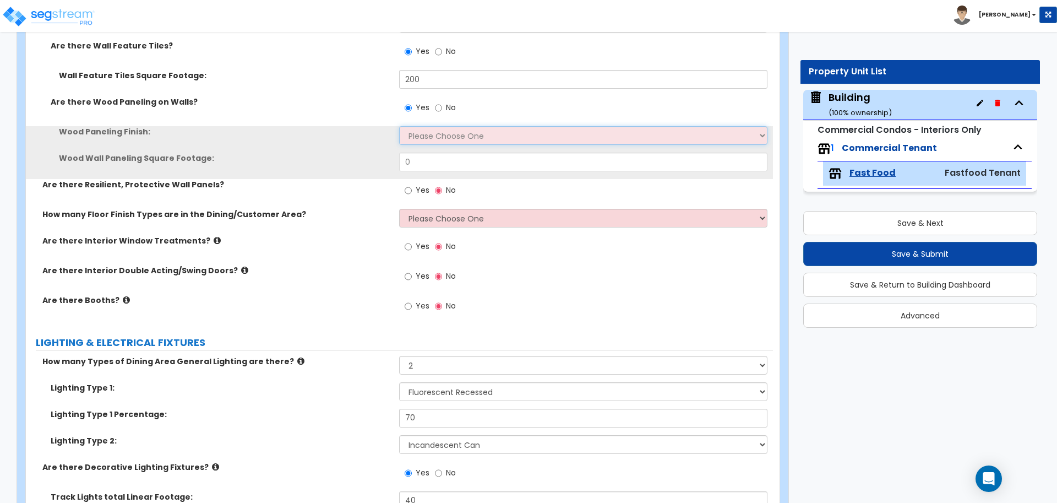
click at [442, 130] on select "Please Choose One Birch Mahogany Oak or Cherry Rosewood Teak I Don't Know, Plea…" at bounding box center [583, 135] width 368 height 19
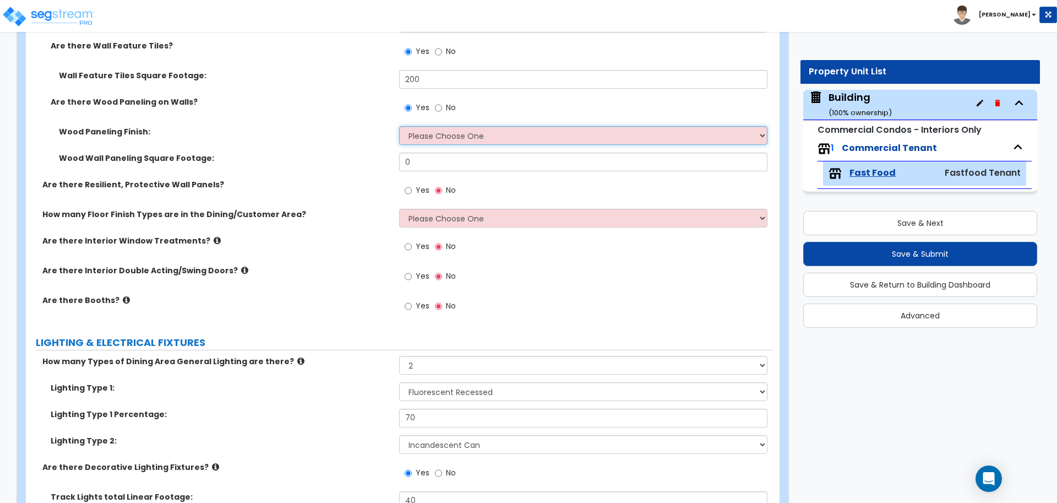
select select "4"
click at [399, 126] on select "Please Choose One Birch Mahogany Oak or Cherry Rosewood Teak I Don't Know, Plea…" at bounding box center [583, 135] width 368 height 19
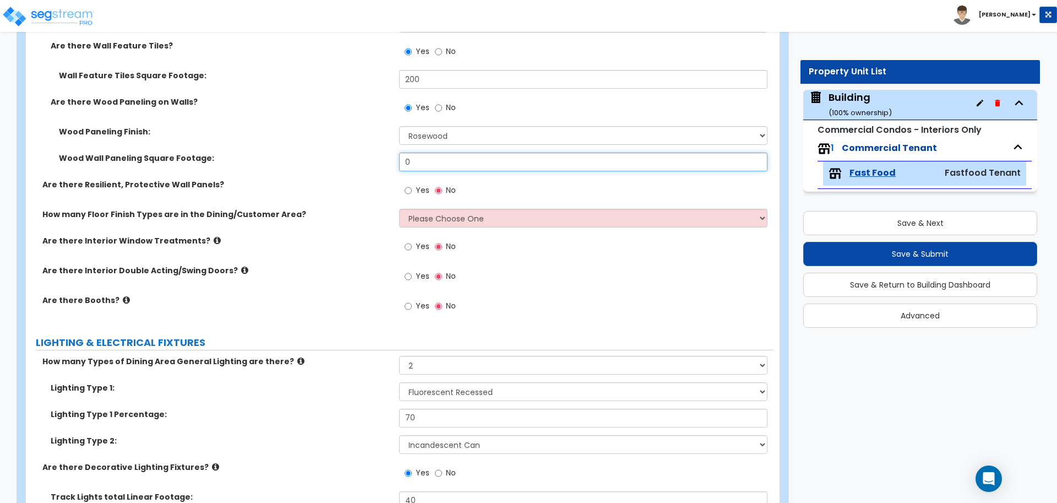
drag, startPoint x: 429, startPoint y: 163, endPoint x: 363, endPoint y: 159, distance: 66.2
click at [364, 159] on div "Wood Wall Paneling Square Footage: 0" at bounding box center [399, 165] width 747 height 26
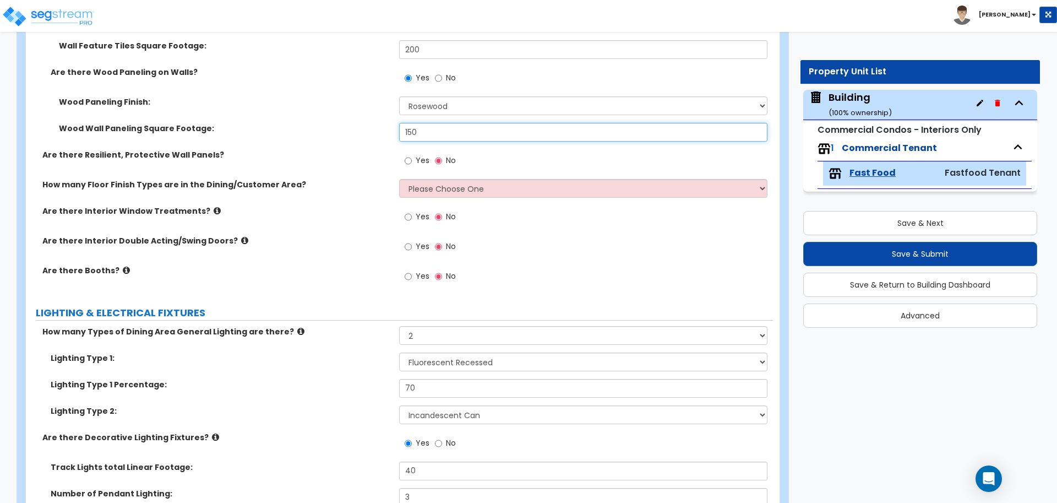
type input "150"
click at [411, 161] on input "Yes" at bounding box center [408, 161] width 7 height 12
radio input "true"
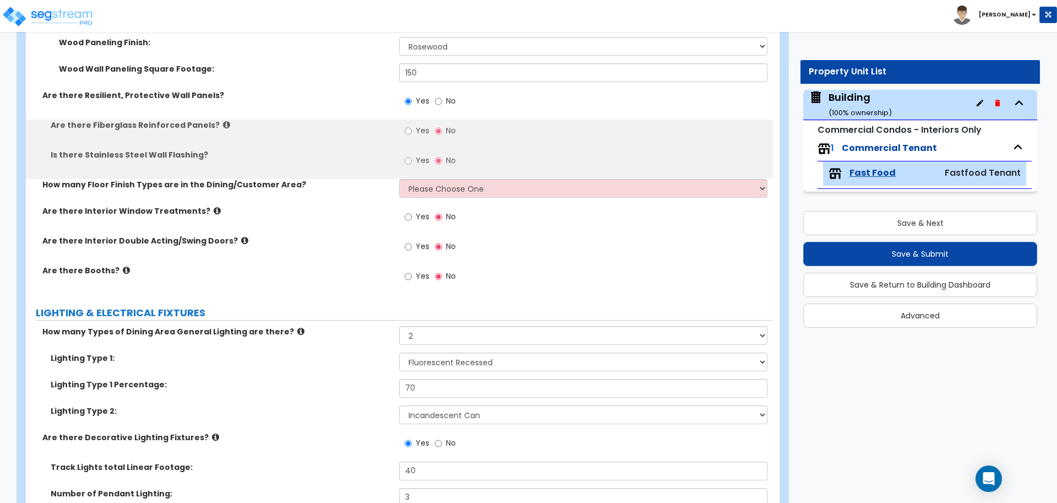
click at [424, 132] on span "Yes" at bounding box center [423, 130] width 14 height 11
click at [412, 132] on input "Yes" at bounding box center [408, 131] width 7 height 12
radio input "true"
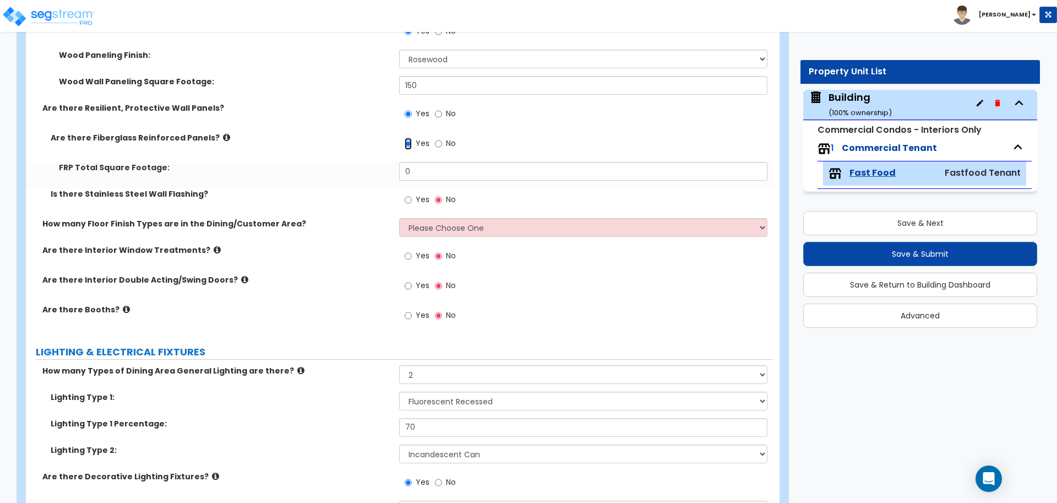
scroll to position [2493, 0]
click at [223, 133] on icon at bounding box center [226, 137] width 7 height 8
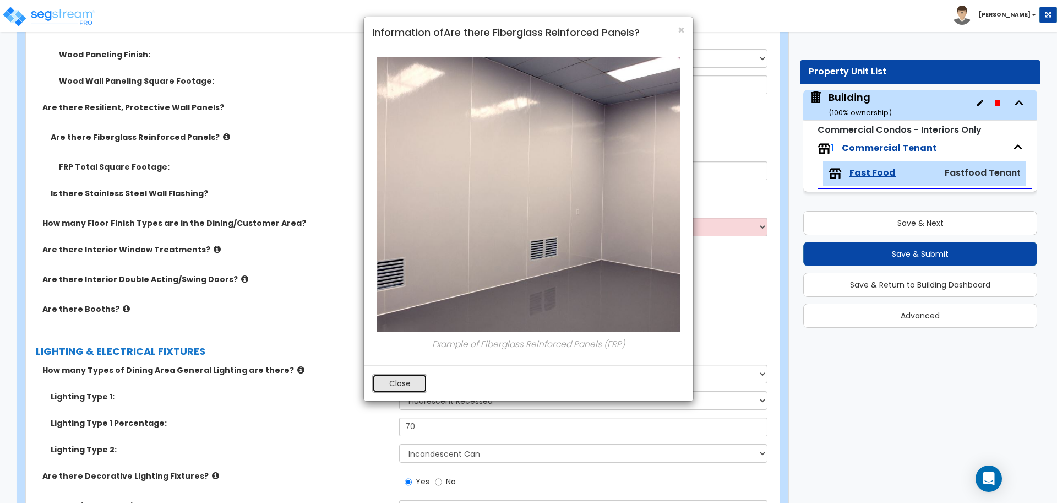
click at [398, 385] on button "Close" at bounding box center [399, 383] width 55 height 19
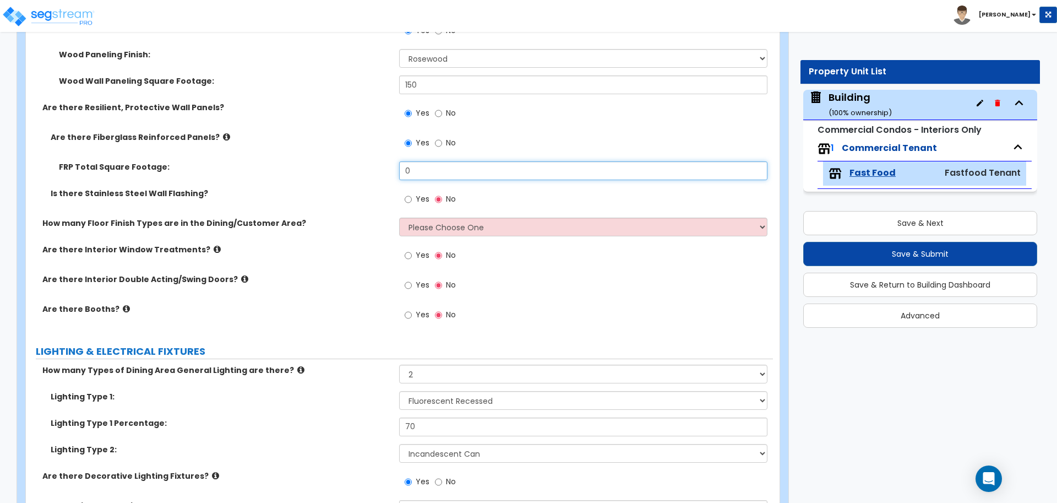
drag, startPoint x: 428, startPoint y: 171, endPoint x: 353, endPoint y: 159, distance: 75.2
click at [353, 161] on div "FRP Total Square Footage: 0" at bounding box center [399, 174] width 747 height 26
type input "640"
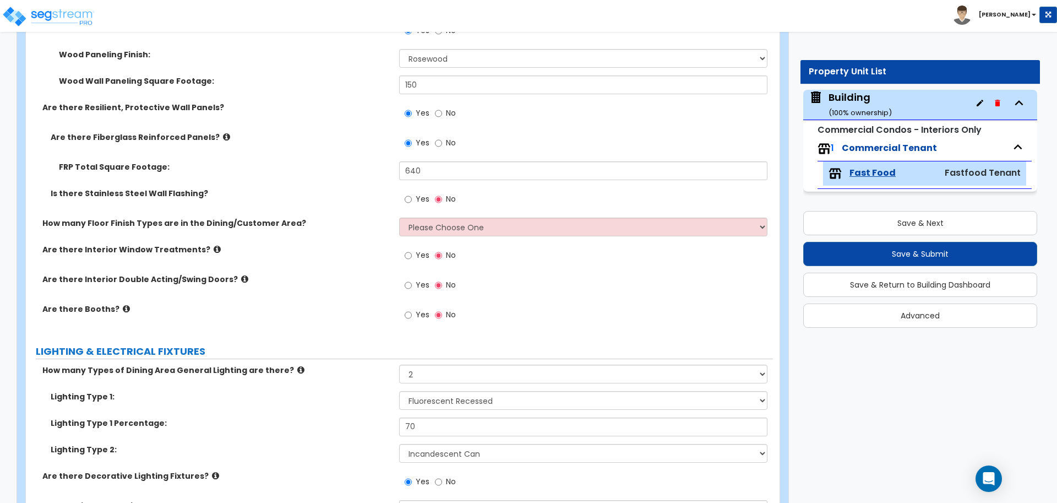
click at [417, 194] on span "Yes" at bounding box center [423, 198] width 14 height 11
click at [412, 194] on input "Yes" at bounding box center [408, 199] width 7 height 12
radio input "true"
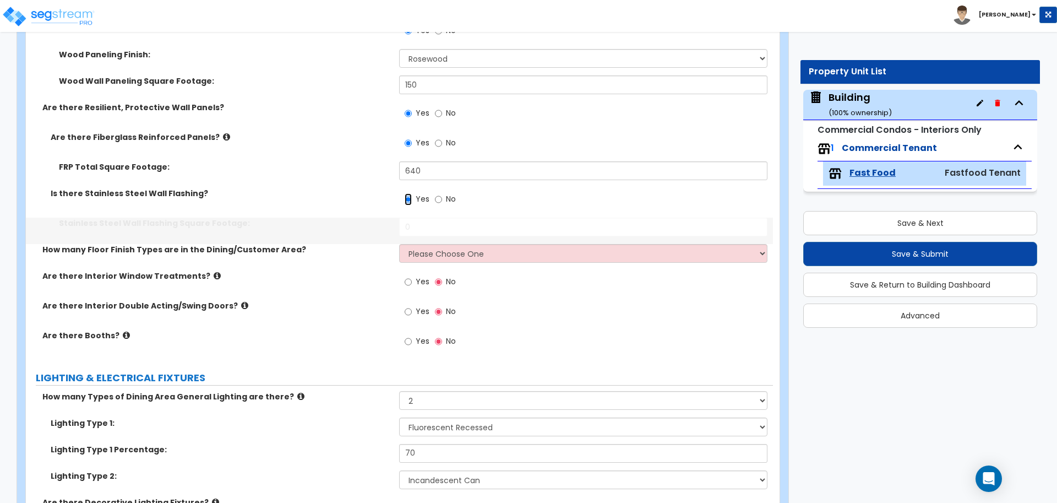
scroll to position [2520, 0]
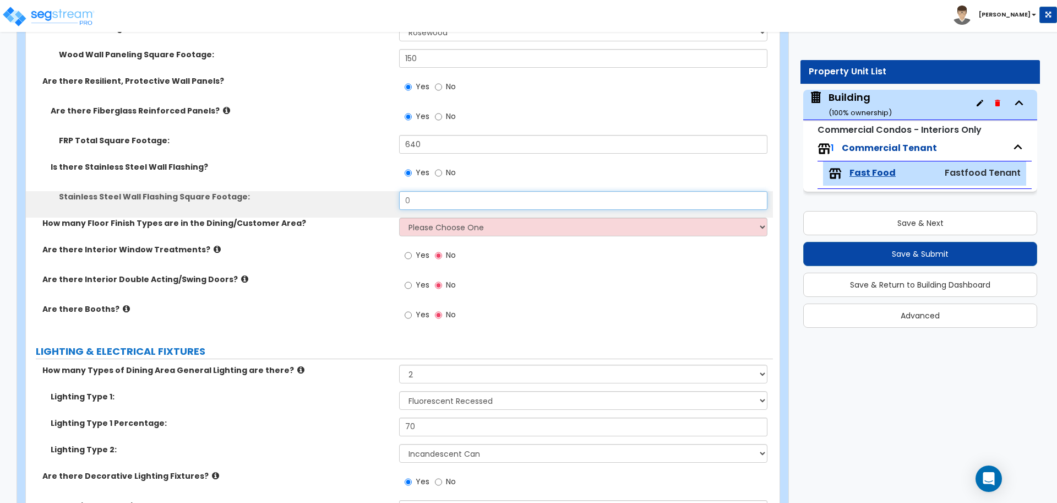
drag, startPoint x: 419, startPoint y: 198, endPoint x: 356, endPoint y: 188, distance: 64.1
click at [357, 188] on div "Are there Fiberglass Reinforced Panels? Yes No FRP Total Square Footage: 640 Is…" at bounding box center [399, 161] width 730 height 112
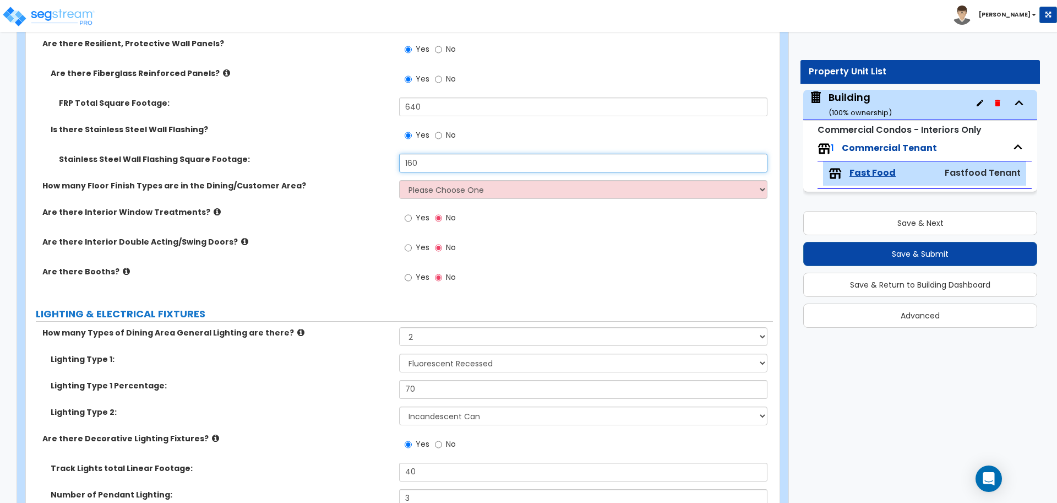
scroll to position [2562, 0]
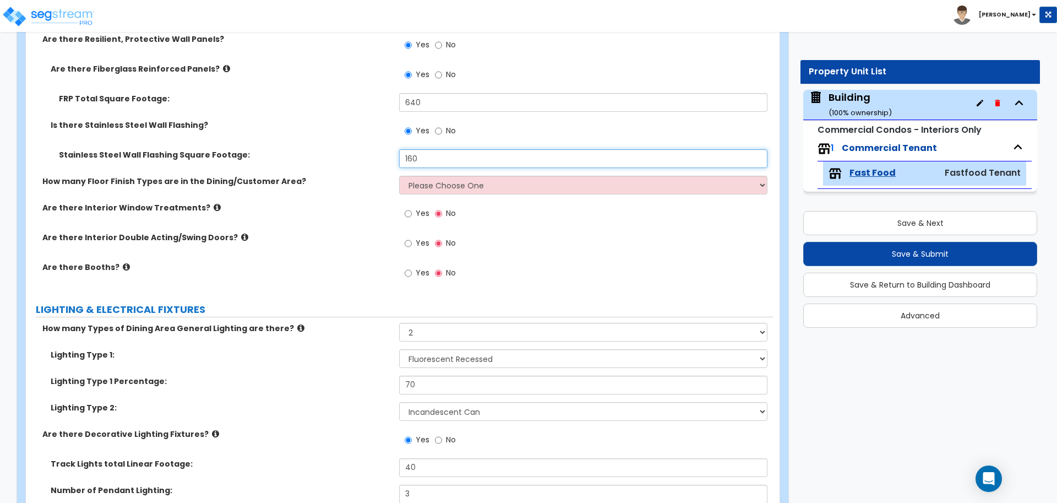
type input "160"
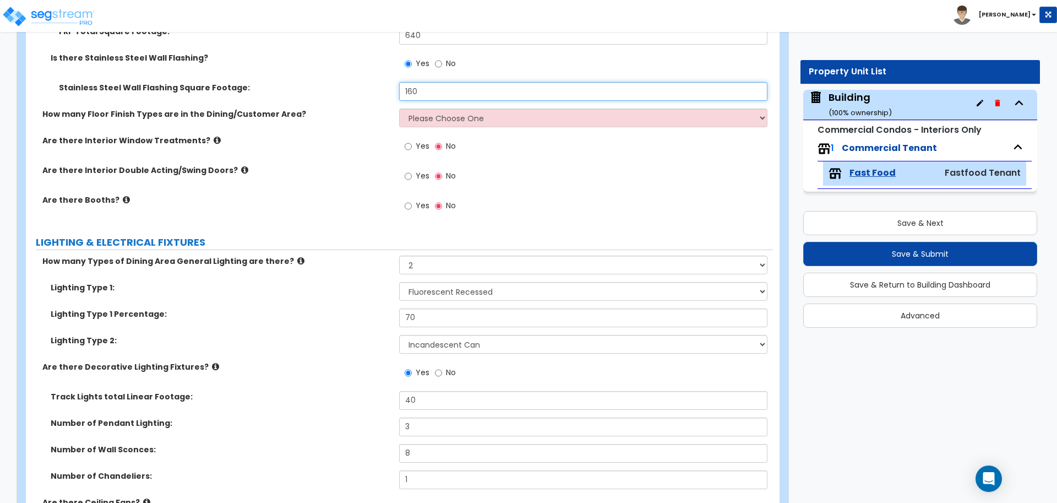
scroll to position [2634, 0]
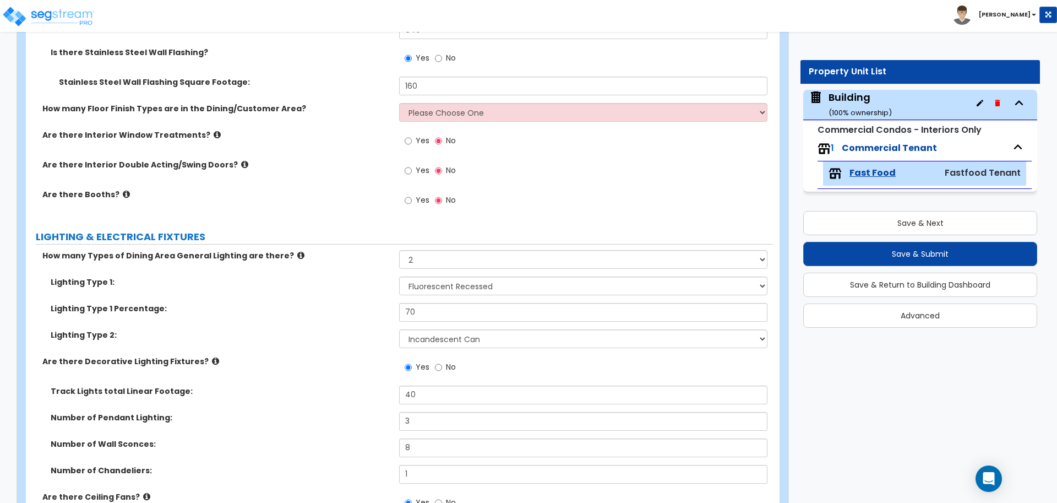
click at [319, 83] on label "Stainless Steel Wall Flashing Square Footage:" at bounding box center [225, 82] width 332 height 11
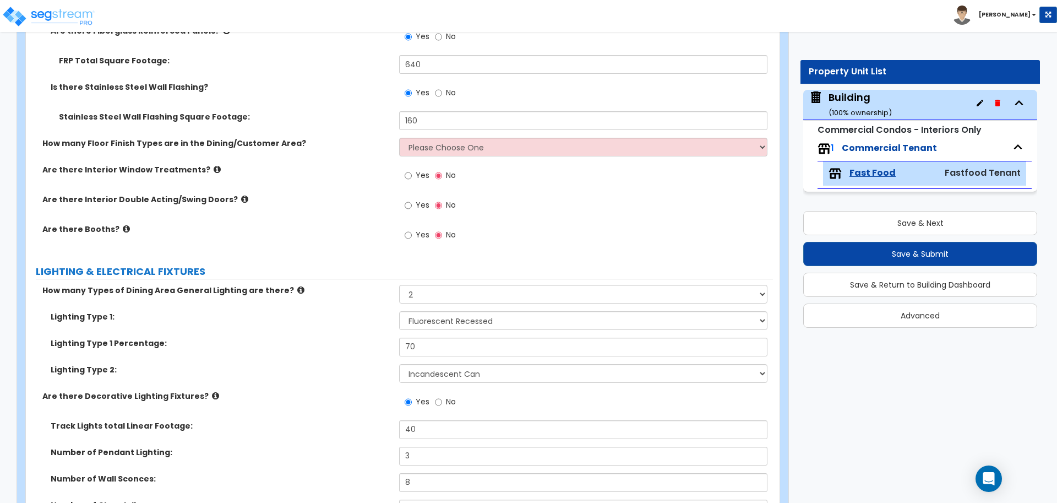
scroll to position [2599, 0]
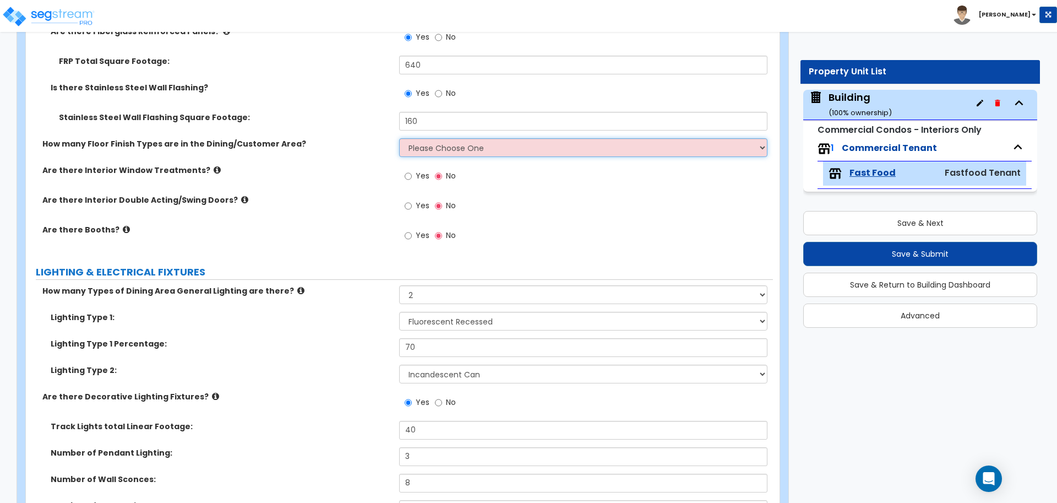
click at [430, 144] on select "Please Choose One 1 2 3 4" at bounding box center [583, 147] width 368 height 19
click at [399, 138] on select "Please Choose One 1 2 3 4" at bounding box center [583, 147] width 368 height 19
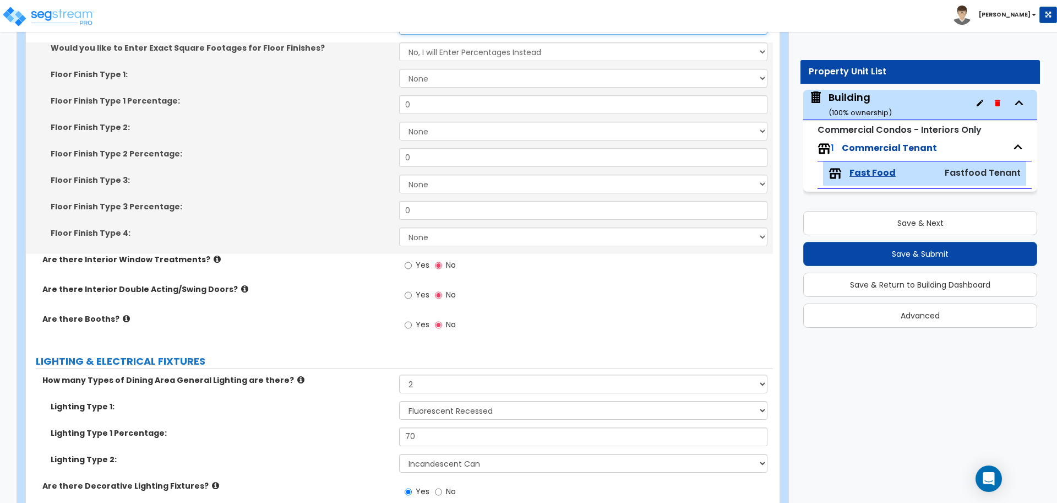
scroll to position [2680, 0]
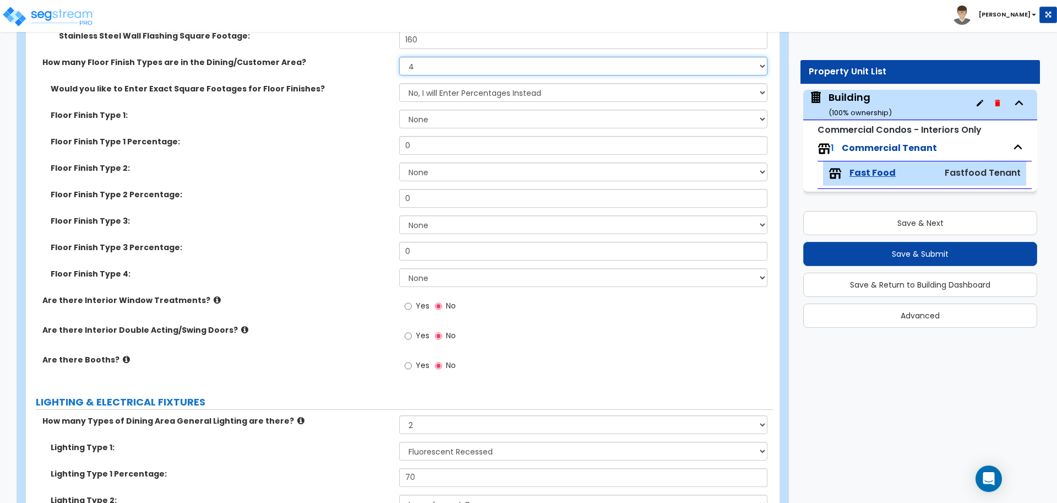
click at [442, 69] on select "Please Choose One 1 2 3 4" at bounding box center [583, 66] width 368 height 19
select select "2"
click at [399, 57] on select "Please Choose One 1 2 3 4" at bounding box center [583, 66] width 368 height 19
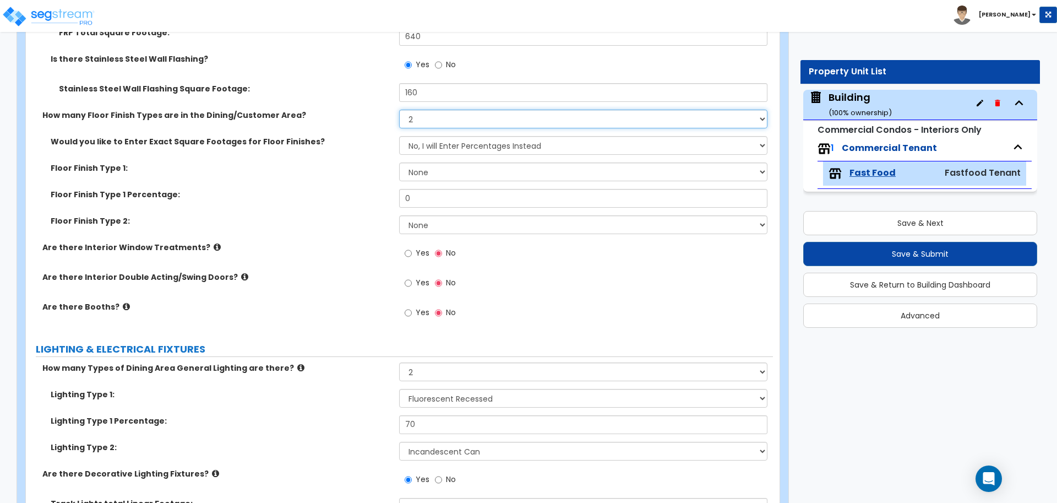
scroll to position [2630, 0]
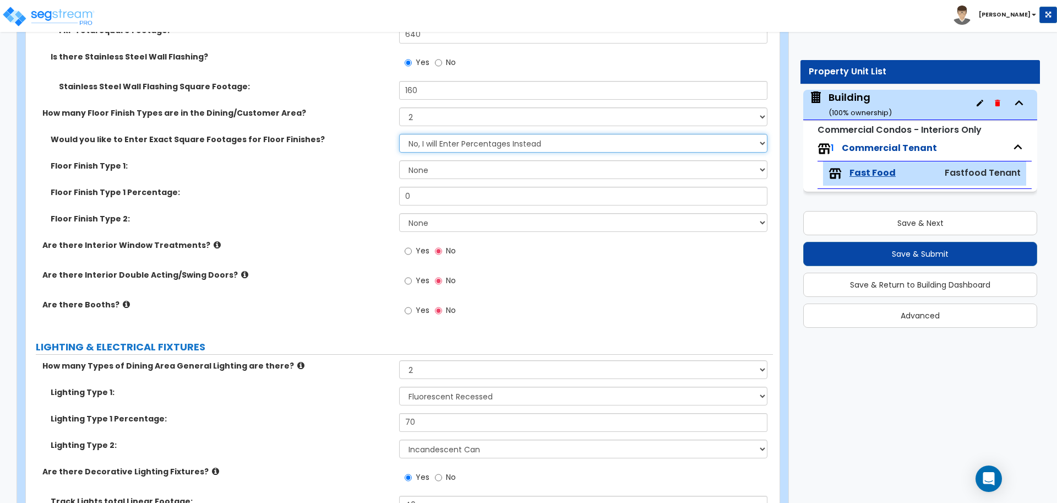
click at [456, 139] on select "No, I will Enter Percentages Instead Yes, I will Enter Exact Square Footages" at bounding box center [583, 143] width 368 height 19
click at [433, 165] on select "None Tile Flooring Marble Flooring Hardwood Flooring Resilient Laminate Floorin…" at bounding box center [583, 169] width 368 height 19
select select "3"
click at [399, 160] on select "None Tile Flooring Marble Flooring Hardwood Flooring Resilient Laminate Floorin…" at bounding box center [583, 169] width 368 height 19
click at [457, 223] on select "None Tile Flooring Marble Flooring Hardwood Flooring Resilient Laminate Floorin…" at bounding box center [583, 222] width 368 height 19
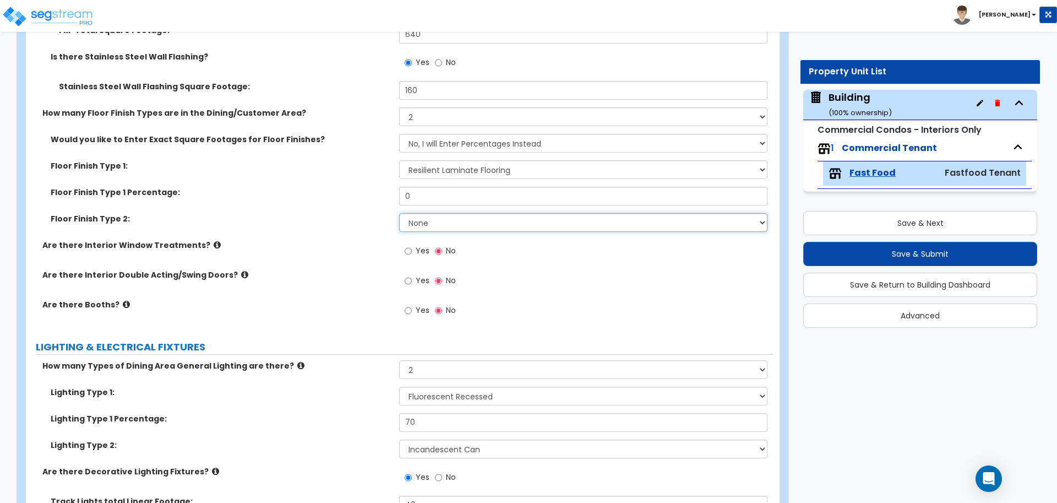
select select "8"
click at [399, 213] on select "None Tile Flooring Marble Flooring Hardwood Flooring Resilient Laminate Floorin…" at bounding box center [583, 222] width 368 height 19
drag, startPoint x: 423, startPoint y: 192, endPoint x: 369, endPoint y: 182, distance: 54.9
click at [369, 187] on div "Floor Finish Type 1 Percentage: 0" at bounding box center [399, 200] width 747 height 26
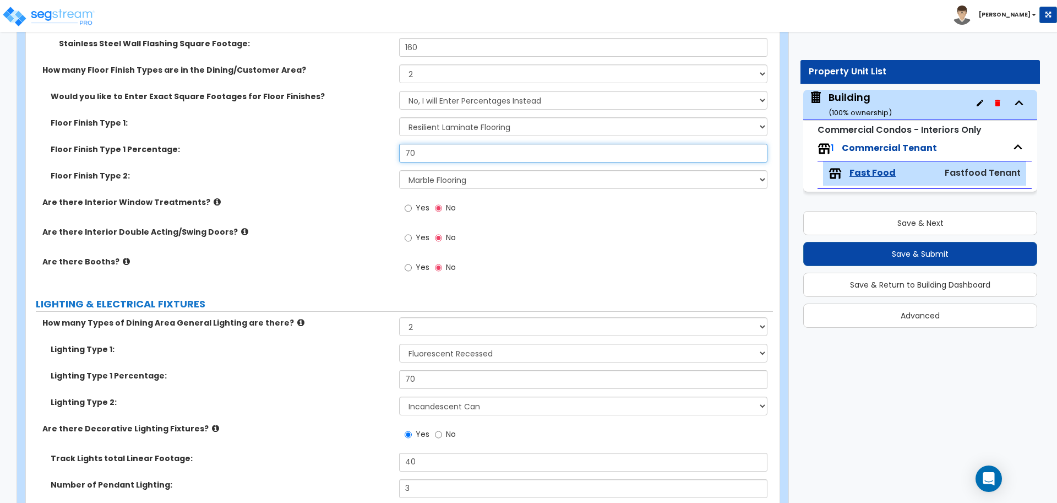
scroll to position [2680, 0]
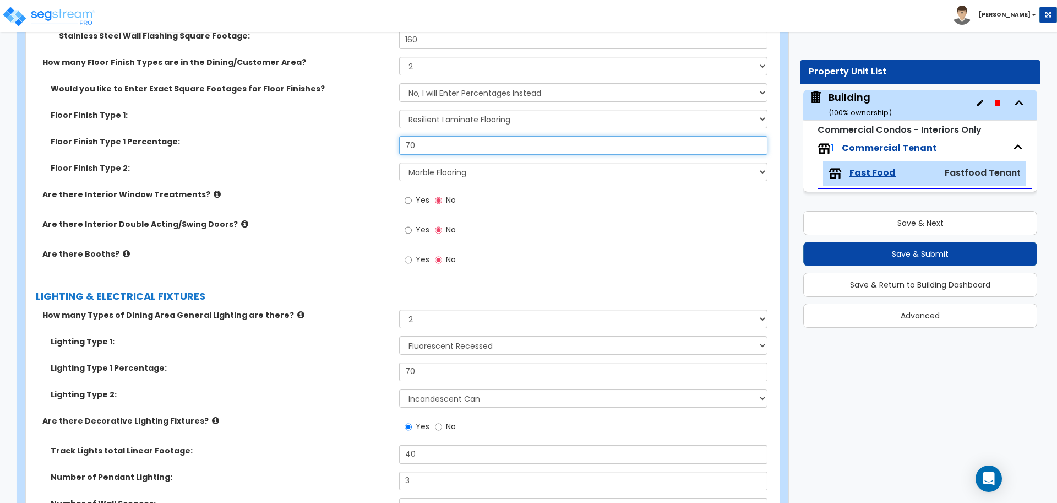
type input "70"
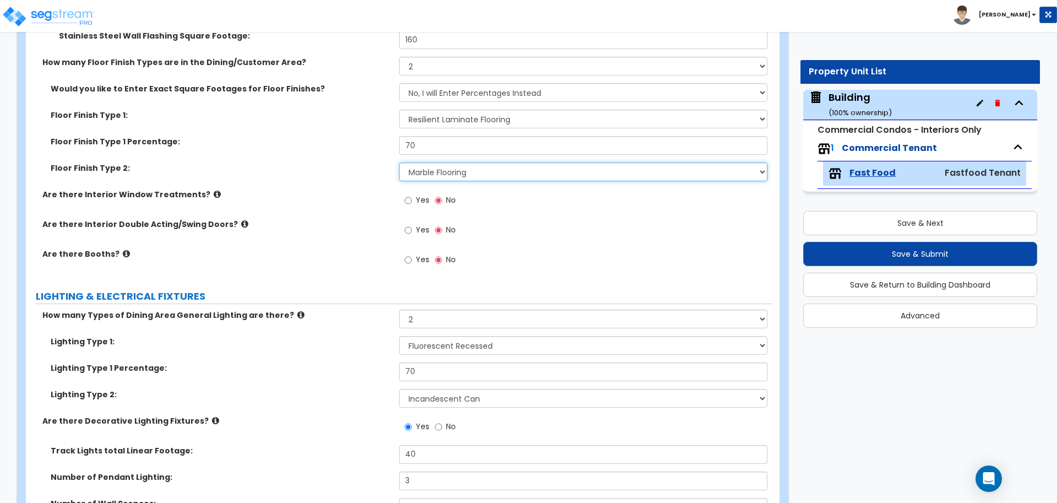
click at [420, 174] on select "None Tile Flooring Marble Flooring Hardwood Flooring Resilient Laminate Floorin…" at bounding box center [583, 171] width 368 height 19
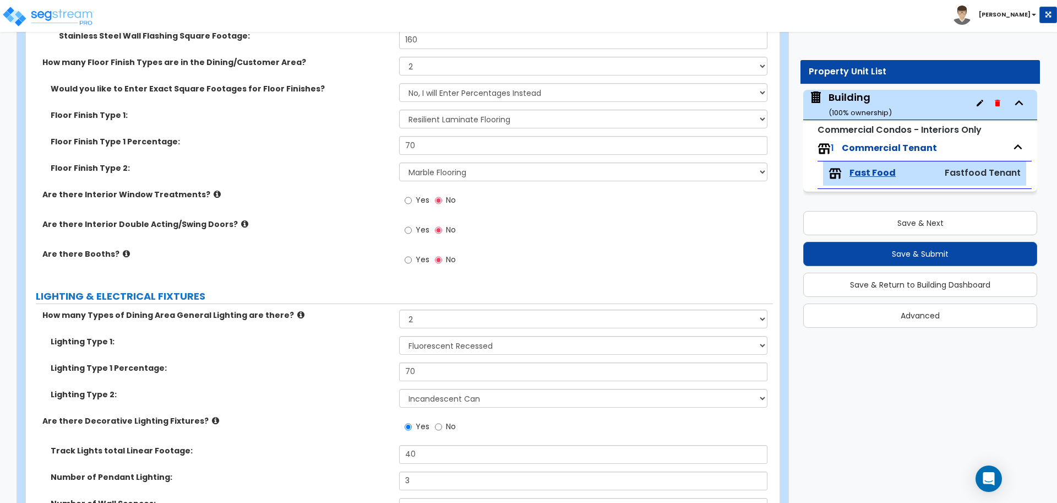
click at [414, 198] on label "Yes" at bounding box center [417, 201] width 25 height 19
click at [412, 198] on input "Yes" at bounding box center [408, 200] width 7 height 12
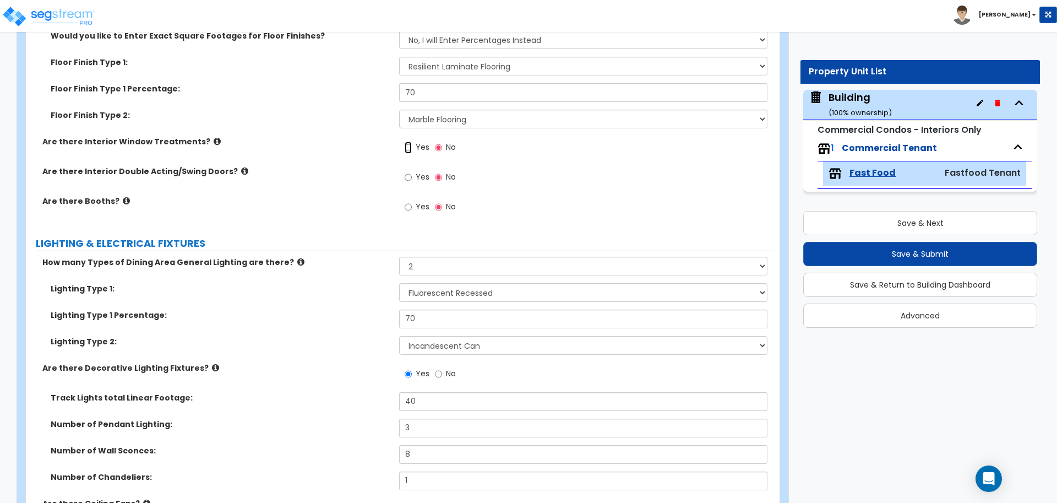
radio input "true"
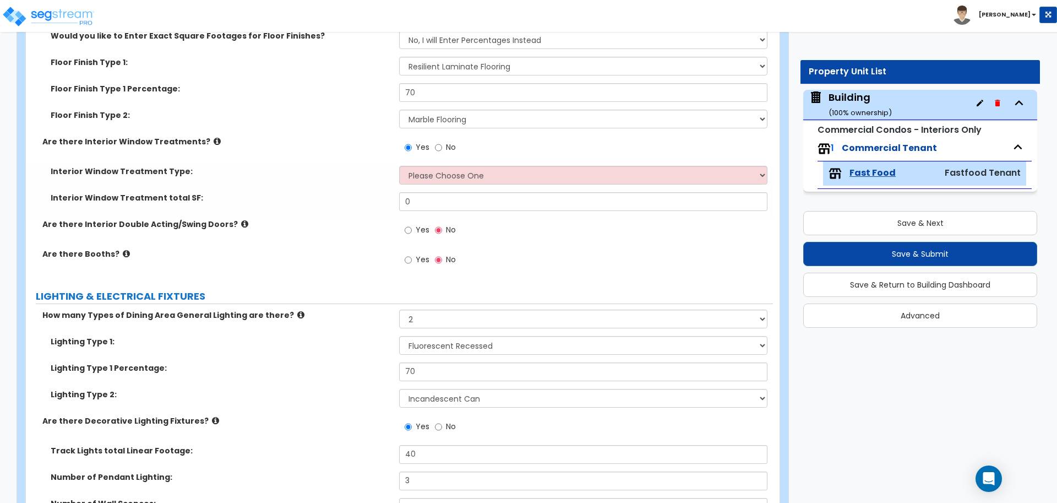
click at [214, 137] on icon at bounding box center [217, 141] width 7 height 8
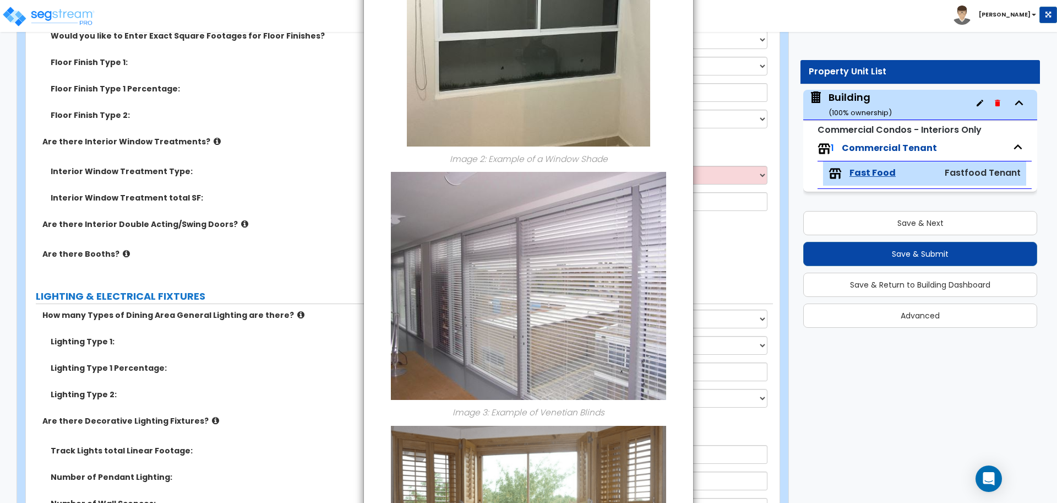
scroll to position [756, 0]
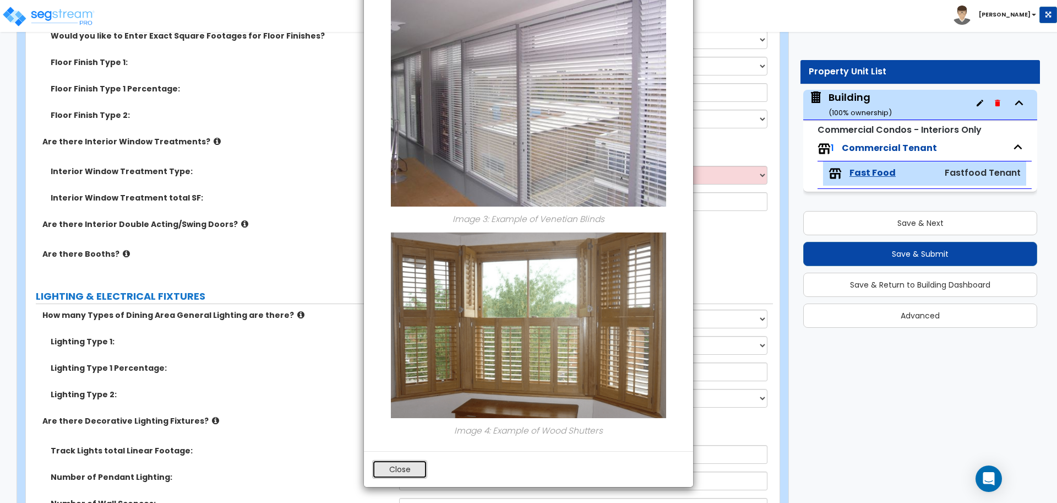
click at [412, 468] on button "Close" at bounding box center [399, 469] width 55 height 19
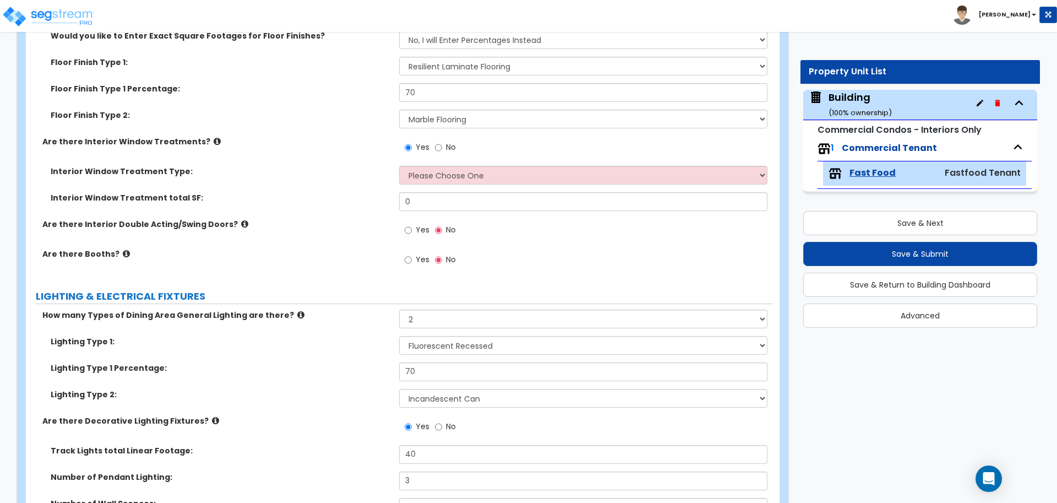
click at [321, 177] on div "Interior Window Treatment Type: Please Choose One Vertical Blinds Window Shades…" at bounding box center [399, 179] width 747 height 26
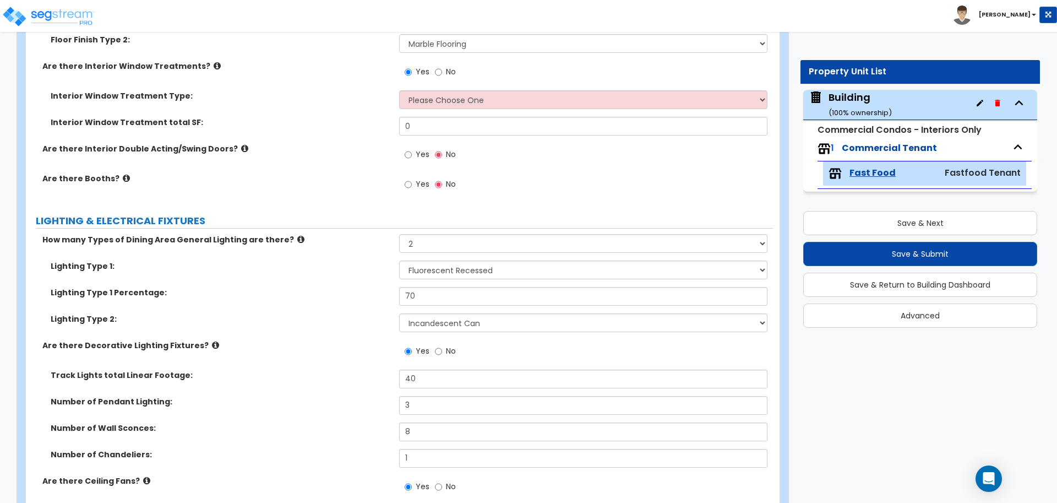
scroll to position [2830, 0]
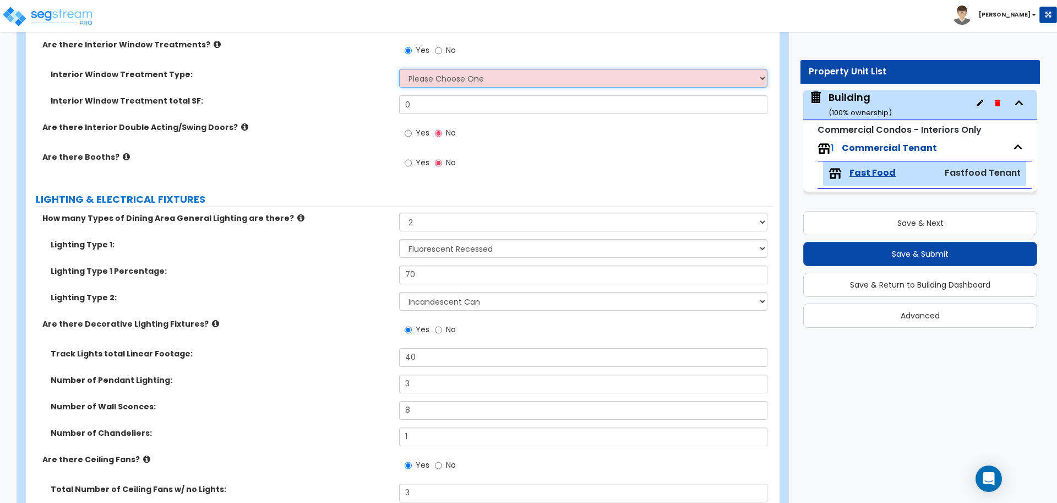
click at [452, 73] on select "Please Choose One Vertical Blinds Window Shades Venetian Blinds Wood Shutters" at bounding box center [583, 78] width 368 height 19
click at [327, 85] on div "Interior Window Treatment Type: Please Choose One Vertical Blinds Window Shades…" at bounding box center [399, 82] width 747 height 26
click at [616, 84] on select "Please Choose One Vertical Blinds Window Shades Venetian Blinds Wood Shutters" at bounding box center [583, 78] width 368 height 19
click at [532, 69] on select "Please Choose One Vertical Blinds Window Shades Venetian Blinds Wood Shutters" at bounding box center [583, 78] width 368 height 19
select select "2"
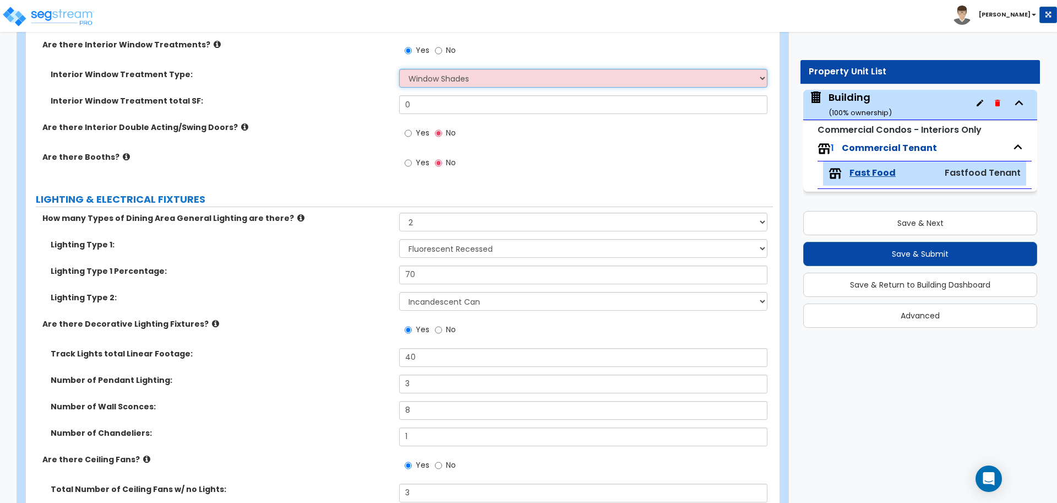
click at [399, 69] on select "Please Choose One Vertical Blinds Window Shades Venetian Blinds Wood Shutters" at bounding box center [583, 78] width 368 height 19
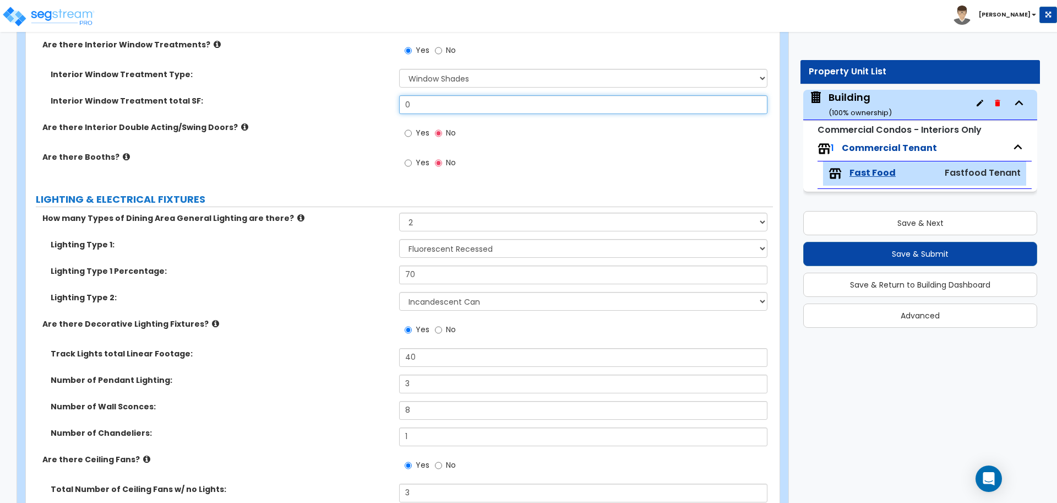
drag, startPoint x: 447, startPoint y: 107, endPoint x: 335, endPoint y: 97, distance: 112.1
click at [335, 97] on div "Interior Window Treatment total SF: 0" at bounding box center [399, 108] width 747 height 26
type input "150"
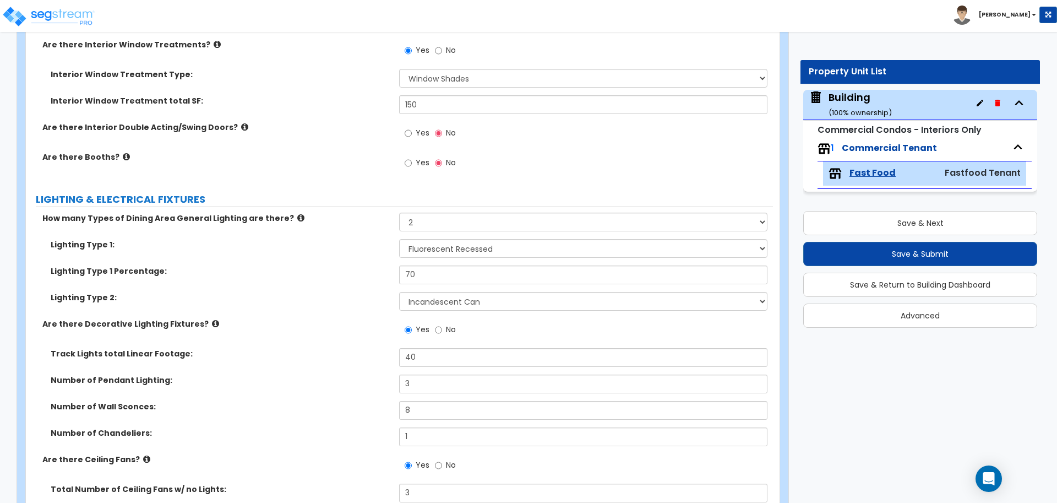
click at [241, 123] on icon at bounding box center [244, 127] width 7 height 8
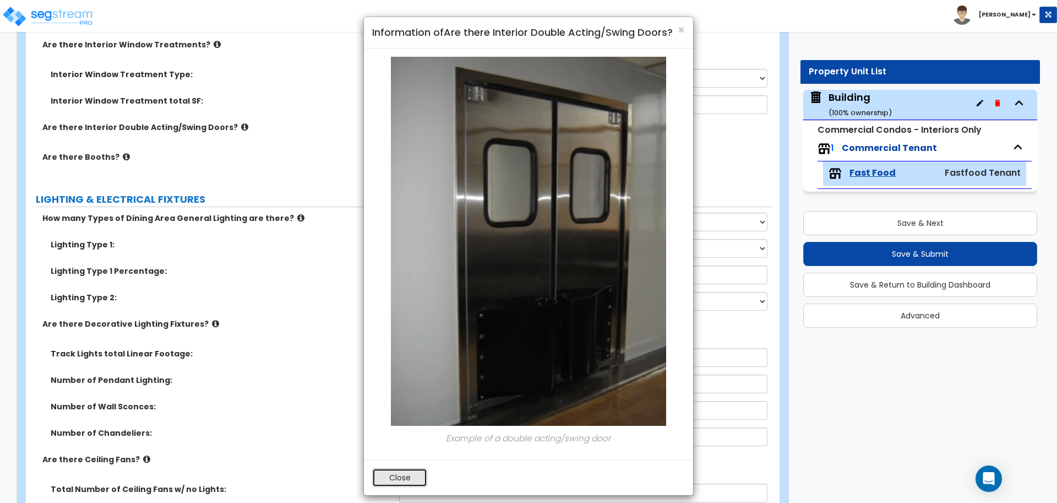
click at [402, 472] on button "Close" at bounding box center [399, 477] width 55 height 19
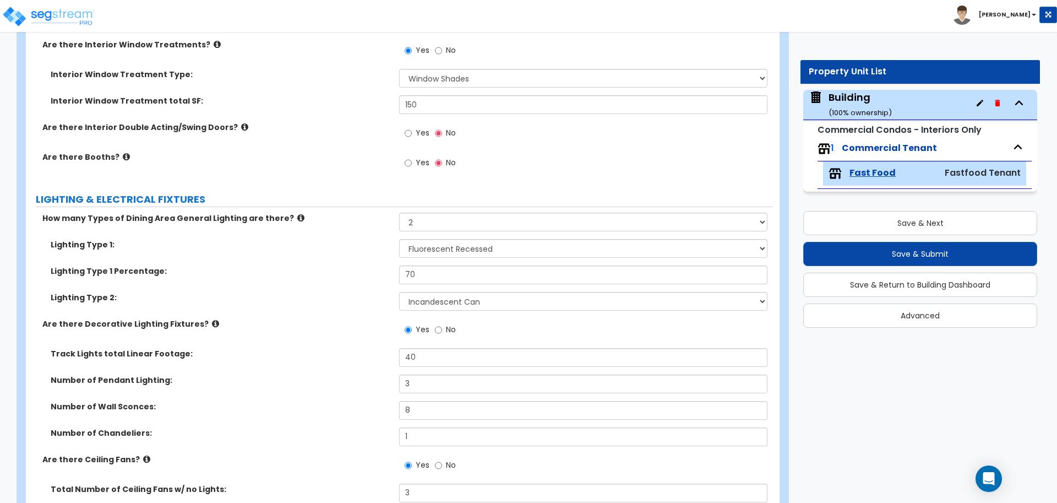
click at [418, 127] on span "Yes" at bounding box center [423, 132] width 14 height 11
click at [412, 127] on input "Yes" at bounding box center [408, 133] width 7 height 12
radio input "true"
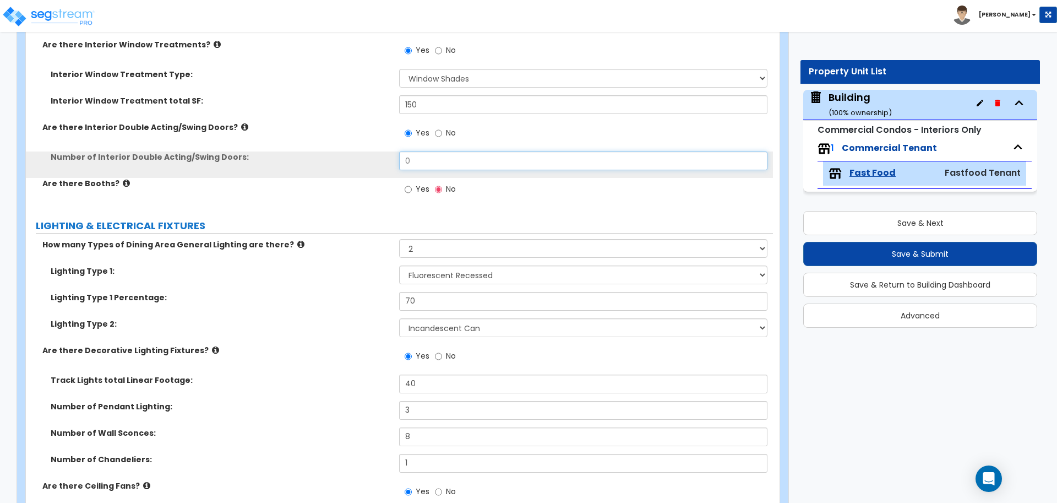
drag, startPoint x: 424, startPoint y: 155, endPoint x: 367, endPoint y: 150, distance: 58.0
click at [367, 151] on div "Number of Interior Double Acting/Swing Doors: 0" at bounding box center [399, 164] width 747 height 26
type input "1"
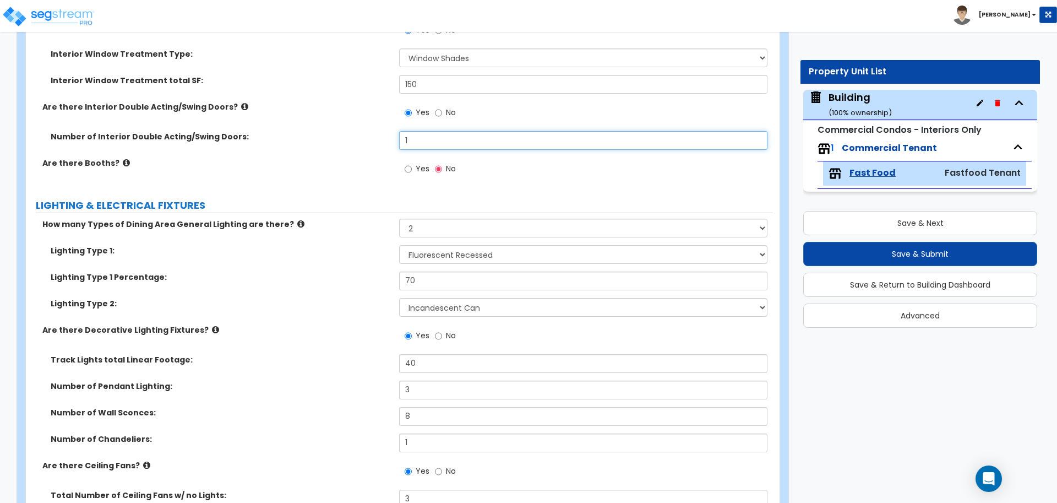
scroll to position [2853, 0]
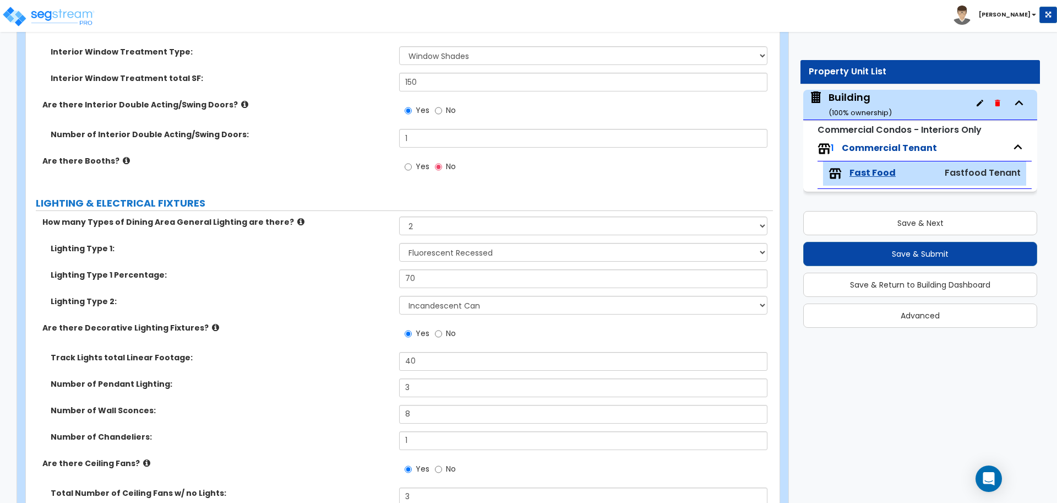
click at [413, 168] on label "Yes" at bounding box center [417, 168] width 25 height 19
click at [412, 168] on input "Yes" at bounding box center [408, 167] width 7 height 12
radio input "true"
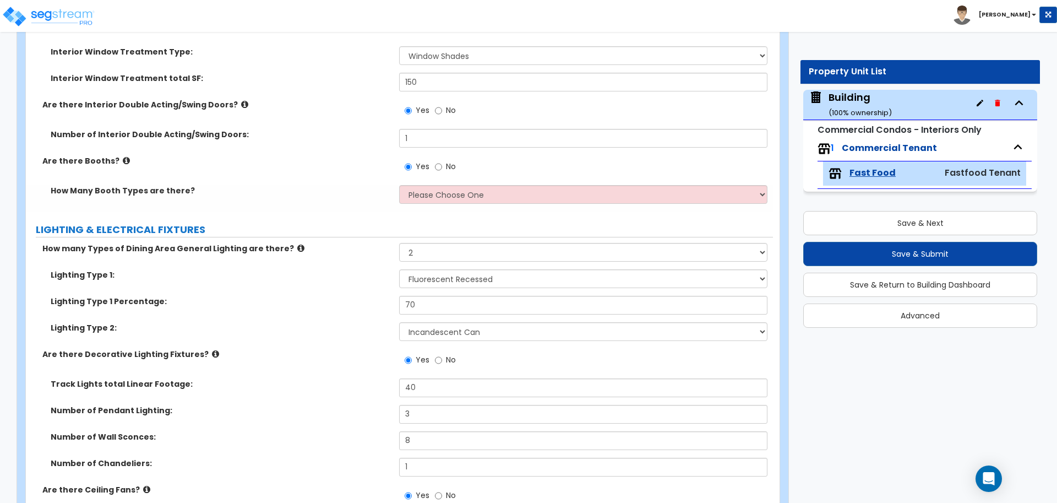
click at [117, 163] on label "Are there Booths?" at bounding box center [216, 160] width 348 height 11
click at [123, 160] on icon at bounding box center [126, 160] width 7 height 8
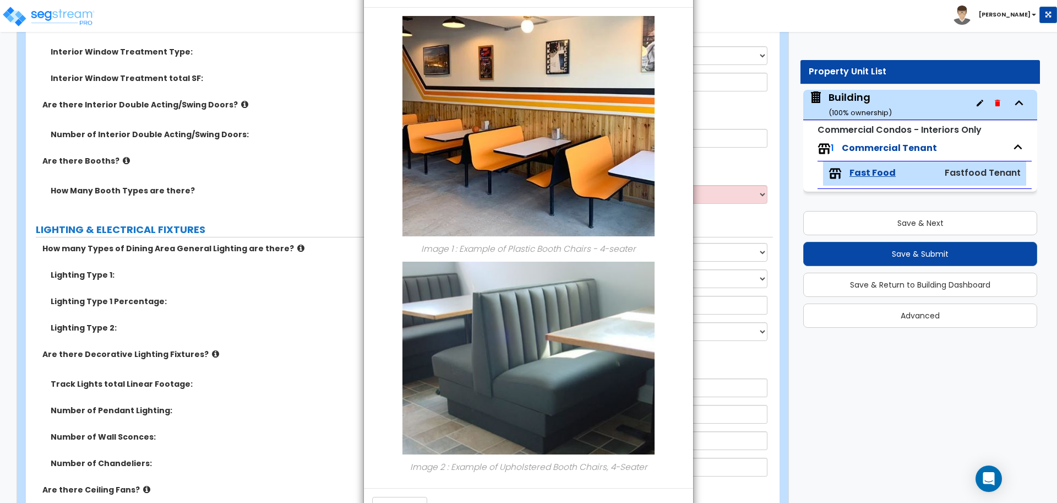
scroll to position [77, 0]
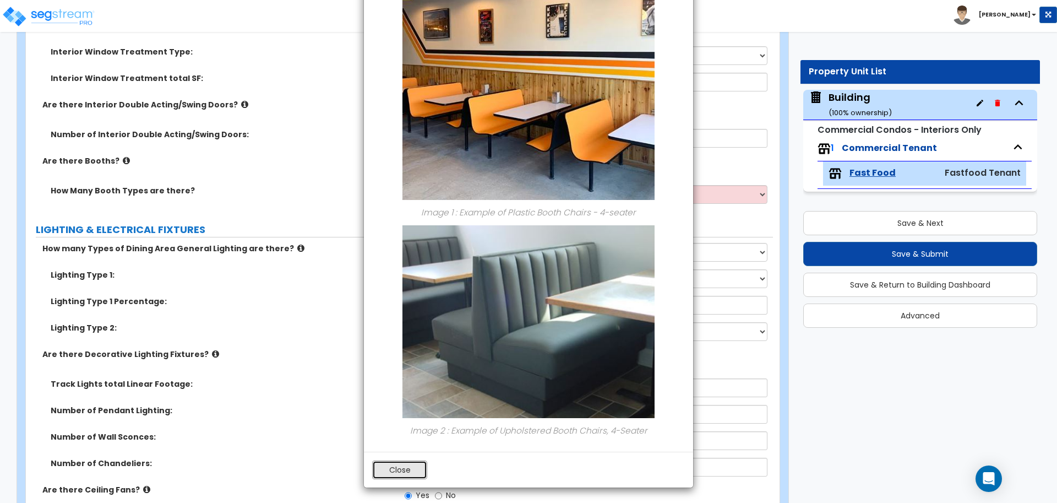
click at [419, 468] on button "Close" at bounding box center [399, 469] width 55 height 19
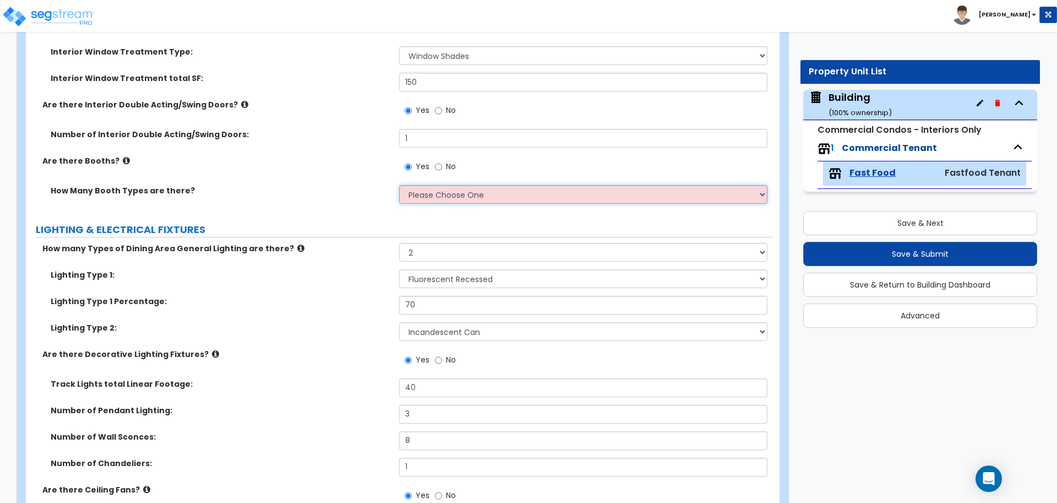
click at [462, 200] on select "Please Choose One 1 2 3" at bounding box center [583, 194] width 368 height 19
select select "3"
click at [399, 185] on select "Please Choose One 1 2 3" at bounding box center [583, 194] width 368 height 19
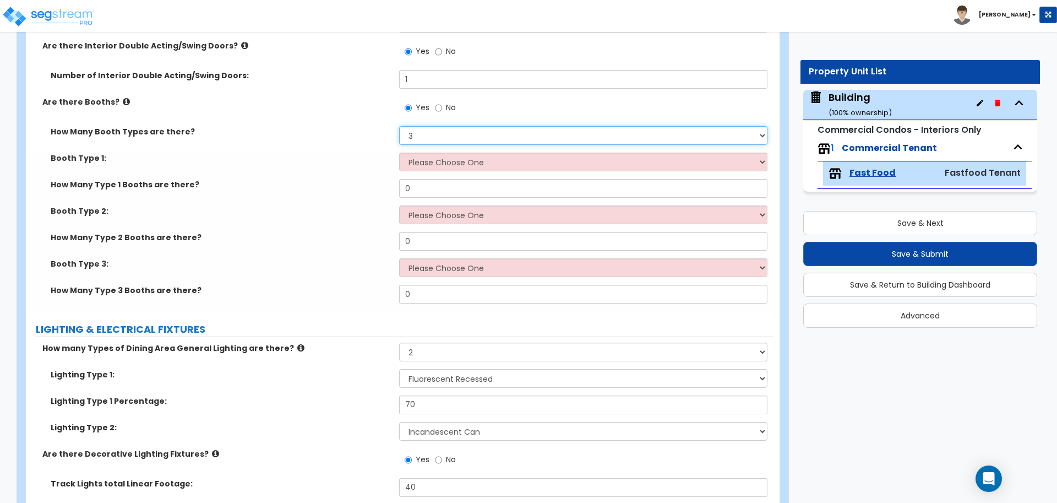
scroll to position [2930, 0]
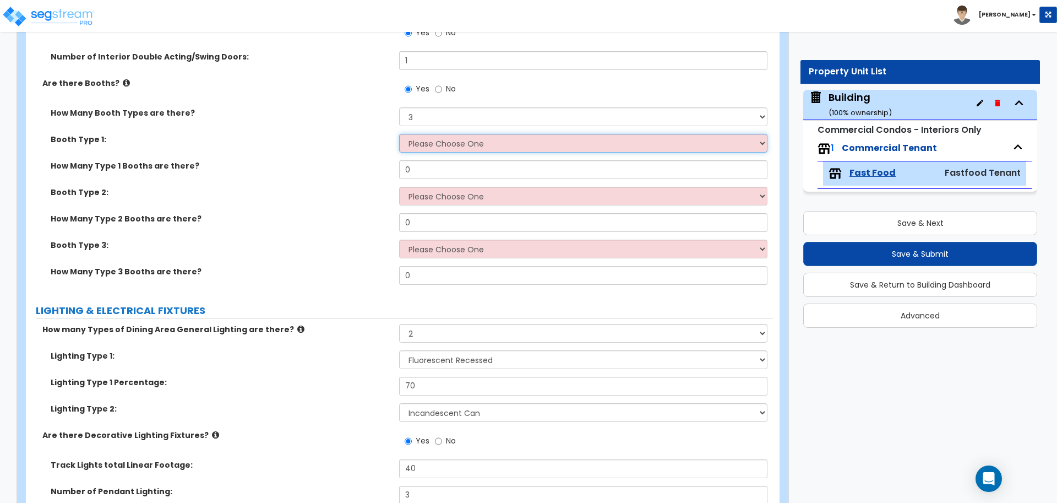
click at [426, 138] on select "Please Choose One Plastic, 2-Seater Plastic, 4-Seater Upholstered, 4-Seater Uph…" at bounding box center [583, 143] width 368 height 19
click at [399, 134] on select "Please Choose One Plastic, 2-Seater Plastic, 4-Seater Upholstered, 4-Seater Uph…" at bounding box center [583, 143] width 368 height 19
click at [459, 198] on select "Please Choose One Plastic, 2-Seater Plastic, 4-Seater Upholstered, 4-Seater Uph…" at bounding box center [583, 196] width 368 height 19
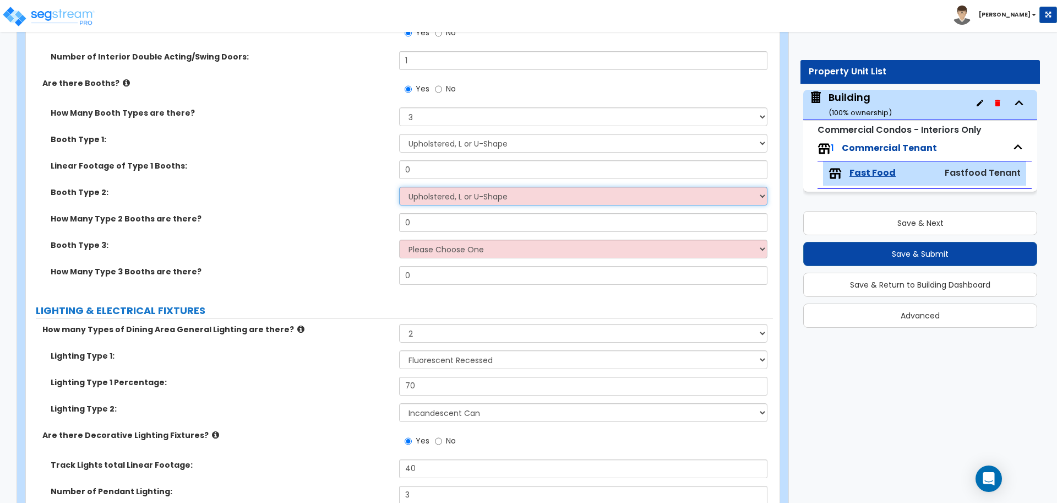
click at [399, 187] on select "Please Choose One Plastic, 2-Seater Plastic, 4-Seater Upholstered, 4-Seater Uph…" at bounding box center [583, 196] width 368 height 19
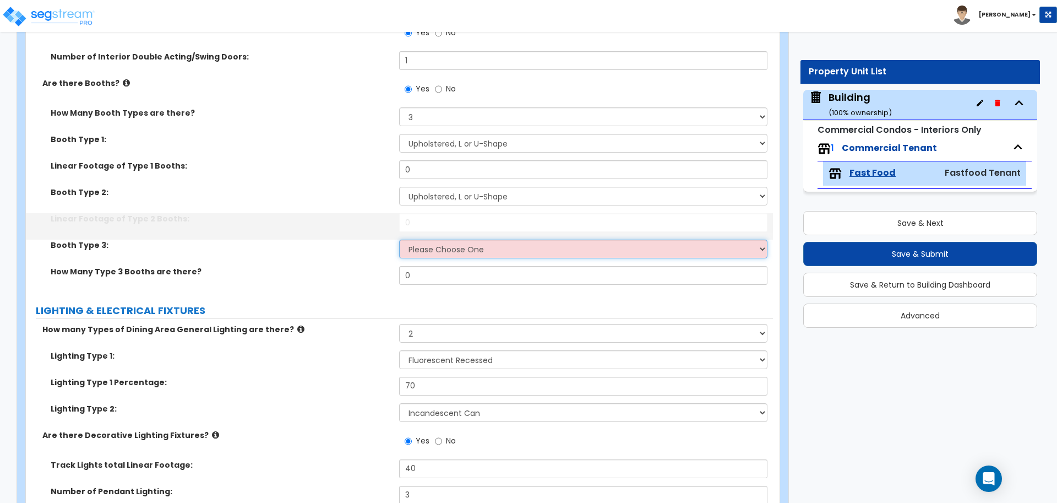
click at [420, 242] on select "Please Choose One Plastic, 2-Seater Plastic, 4-Seater Upholstered, 4-Seater Uph…" at bounding box center [583, 248] width 368 height 19
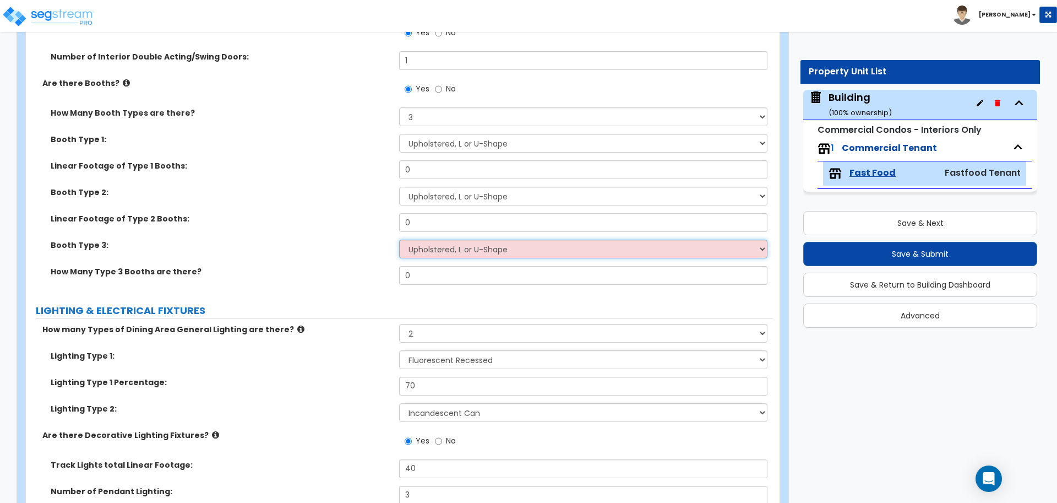
click at [399, 239] on select "Please Choose One Plastic, 2-Seater Plastic, 4-Seater Upholstered, 4-Seater Uph…" at bounding box center [583, 248] width 368 height 19
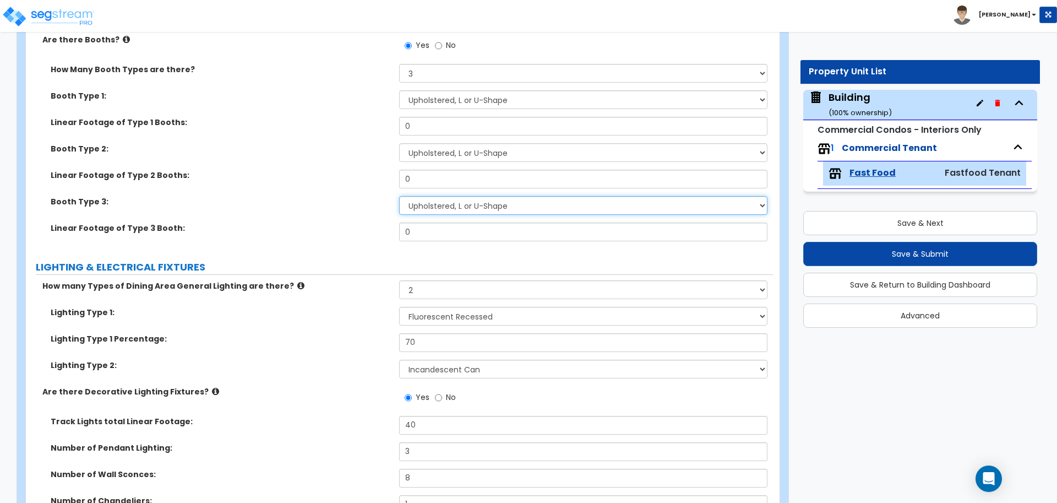
scroll to position [2968, 0]
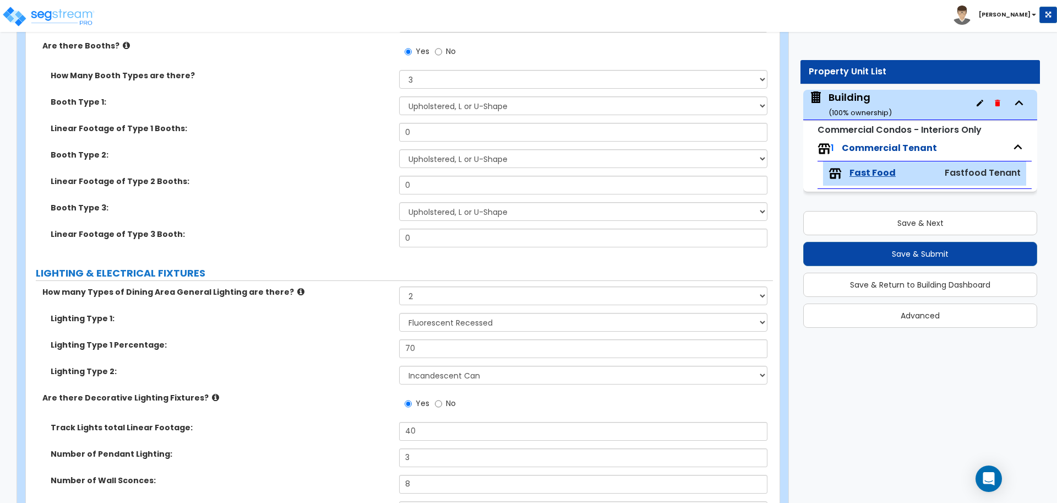
click at [285, 138] on div "Linear Footage of Type 1 Booths: 0" at bounding box center [399, 136] width 747 height 26
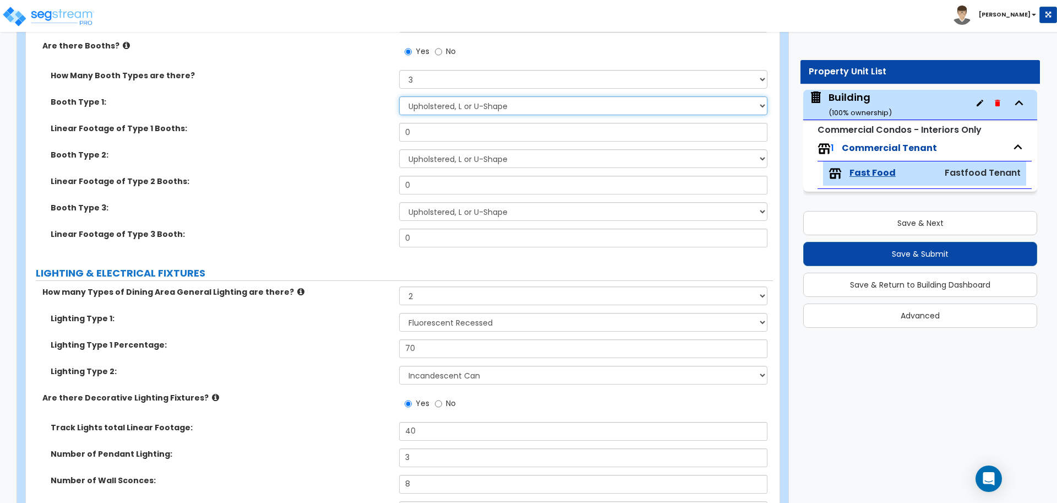
click at [458, 104] on select "Please Choose One Plastic, 2-Seater Plastic, 4-Seater Upholstered, 4-Seater Uph…" at bounding box center [583, 105] width 368 height 19
click at [399, 96] on select "Please Choose One Plastic, 2-Seater Plastic, 4-Seater Upholstered, 4-Seater Uph…" at bounding box center [583, 105] width 368 height 19
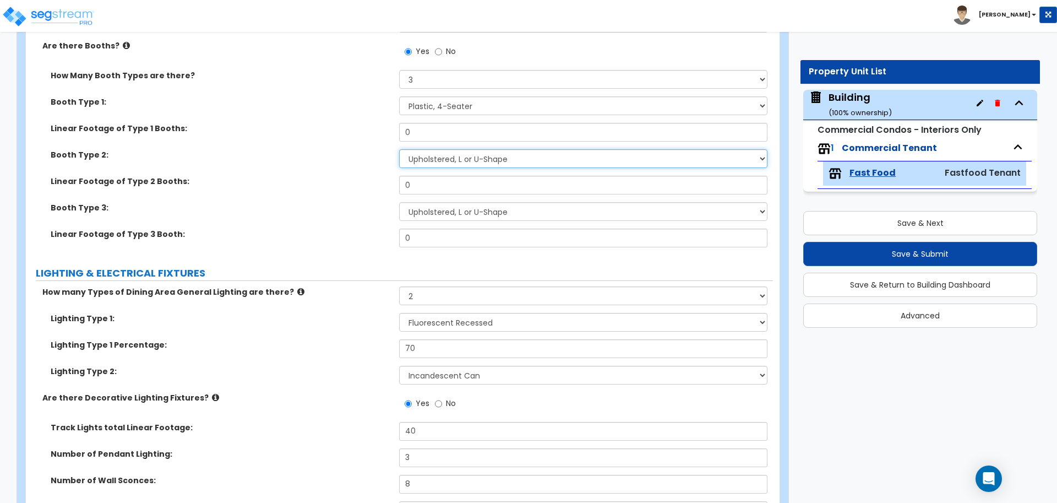
click at [466, 149] on select "Please Choose One Plastic, 2-Seater Plastic, 4-Seater Upholstered, 4-Seater Uph…" at bounding box center [583, 158] width 368 height 19
click at [399, 149] on select "Please Choose One Plastic, 2-Seater Plastic, 4-Seater Upholstered, 4-Seater Uph…" at bounding box center [583, 158] width 368 height 19
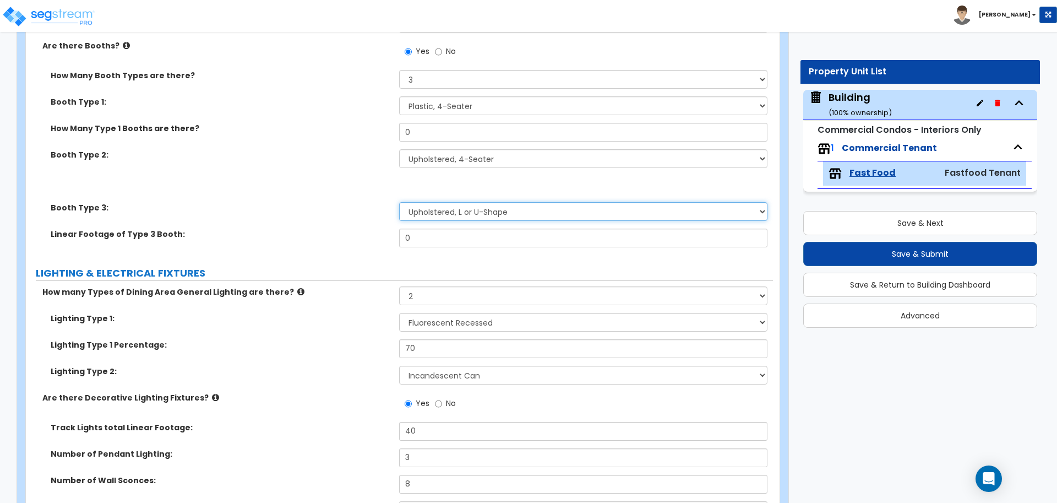
click at [491, 207] on select "Please Choose One Plastic, 2-Seater Plastic, 4-Seater Upholstered, 4-Seater Uph…" at bounding box center [583, 211] width 368 height 19
click at [399, 202] on select "Please Choose One Plastic, 2-Seater Plastic, 4-Seater Upholstered, 4-Seater Uph…" at bounding box center [583, 211] width 368 height 19
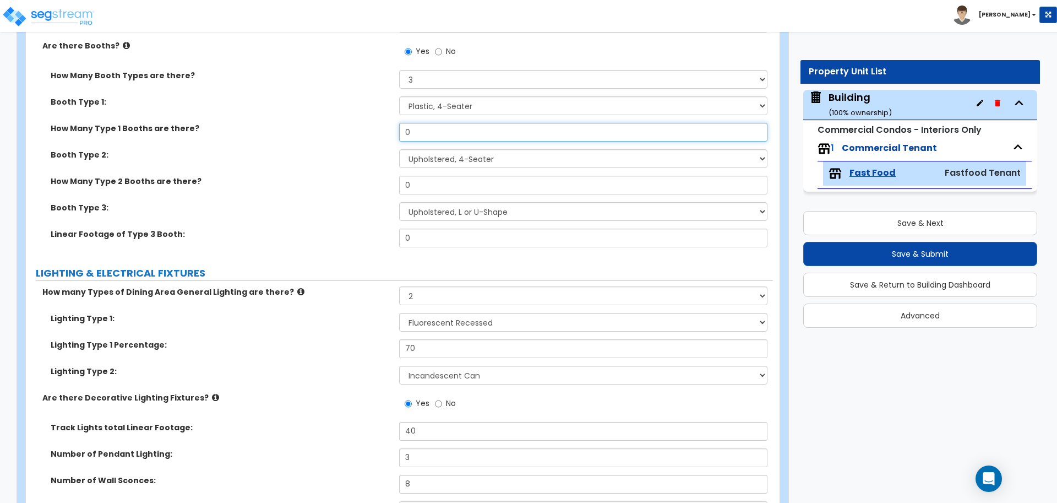
drag, startPoint x: 447, startPoint y: 123, endPoint x: 352, endPoint y: 122, distance: 95.8
click at [351, 123] on div "How Many Type 1 Booths are there? 0" at bounding box center [399, 136] width 747 height 26
drag, startPoint x: 435, startPoint y: 234, endPoint x: 386, endPoint y: 232, distance: 48.5
click at [386, 233] on div "Linear Footage of Type 3 Booth: 0" at bounding box center [399, 241] width 747 height 26
drag, startPoint x: 428, startPoint y: 128, endPoint x: 374, endPoint y: 127, distance: 53.9
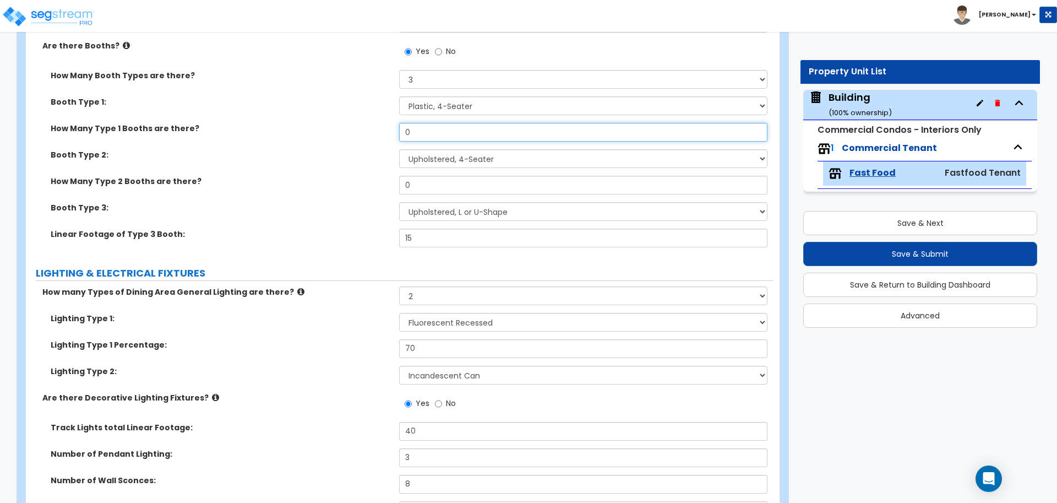
click at [374, 128] on div "How Many Type 1 Booths are there? 0" at bounding box center [399, 136] width 747 height 26
drag, startPoint x: 417, startPoint y: 183, endPoint x: 368, endPoint y: 179, distance: 49.1
click at [368, 179] on div "How Many Type 2 Booths are there? 0" at bounding box center [399, 189] width 747 height 26
drag, startPoint x: 416, startPoint y: 138, endPoint x: 385, endPoint y: 136, distance: 30.9
click at [385, 136] on div "How Many Type 1 Booths are there? 4" at bounding box center [399, 136] width 747 height 26
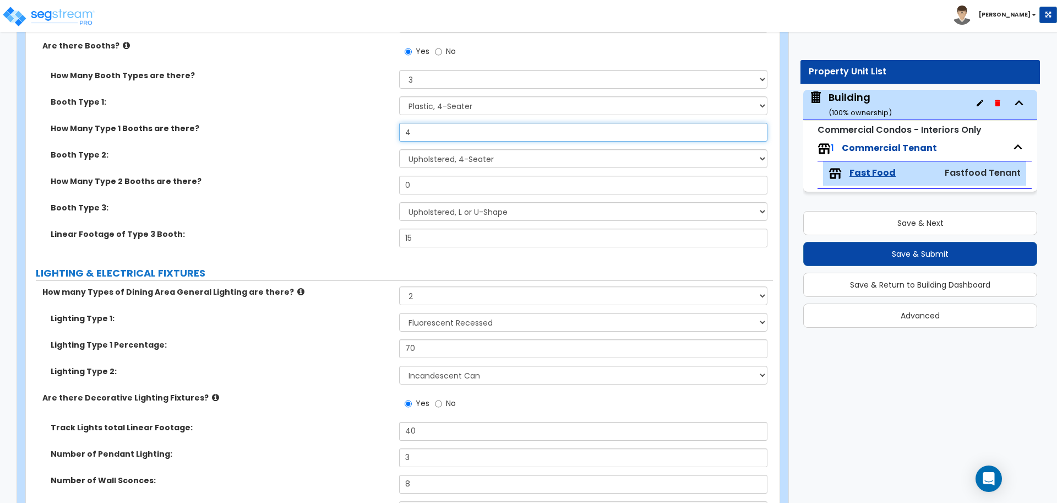
drag, startPoint x: 420, startPoint y: 133, endPoint x: 382, endPoint y: 130, distance: 38.0
click at [382, 130] on div "How Many Type 1 Booths are there? 4" at bounding box center [399, 136] width 747 height 26
drag, startPoint x: 415, startPoint y: 184, endPoint x: 351, endPoint y: 178, distance: 64.7
click at [351, 178] on div "How Many Type 2 Booths are there? 0" at bounding box center [399, 189] width 747 height 26
click at [370, 206] on label "Booth Type 3:" at bounding box center [221, 207] width 340 height 11
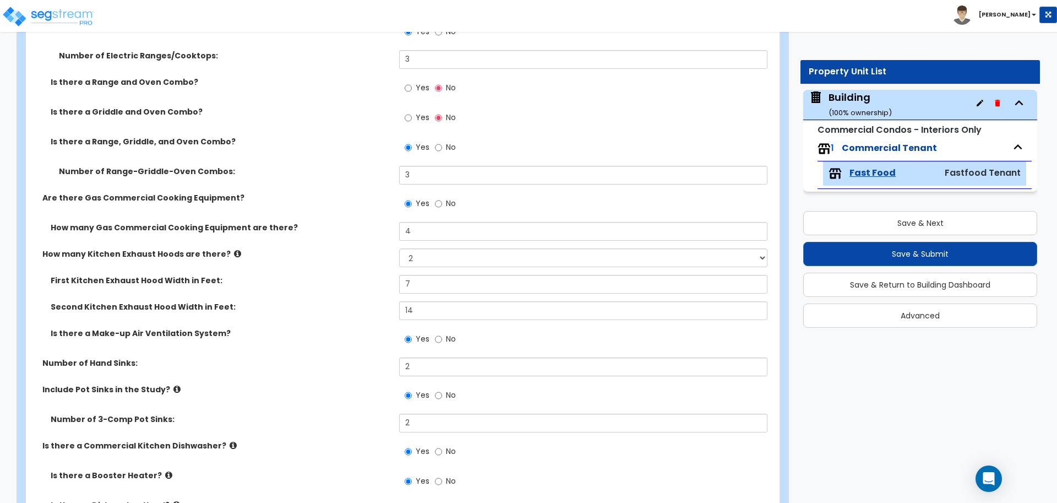
scroll to position [0, 0]
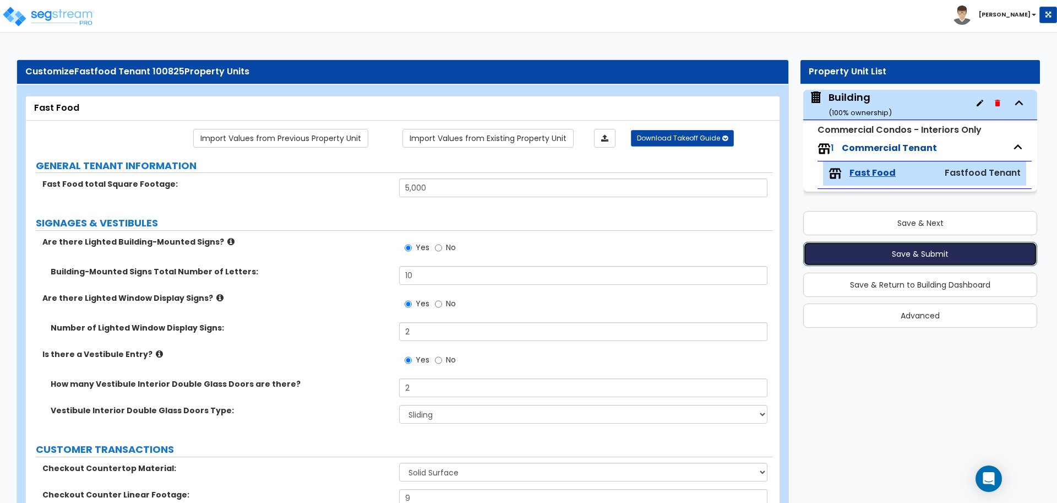
click at [884, 256] on button "Save & Submit" at bounding box center [920, 254] width 234 height 24
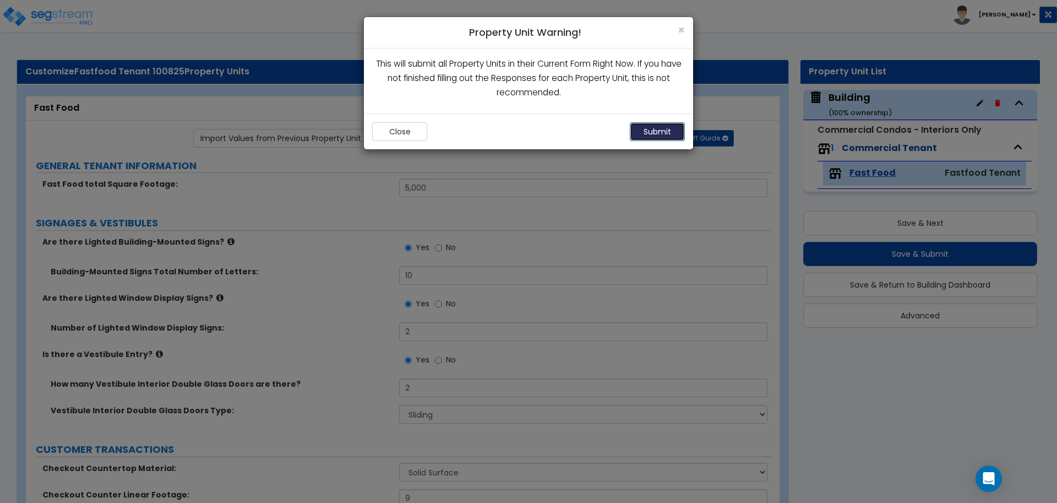
click at [663, 130] on button "Submit" at bounding box center [657, 131] width 55 height 19
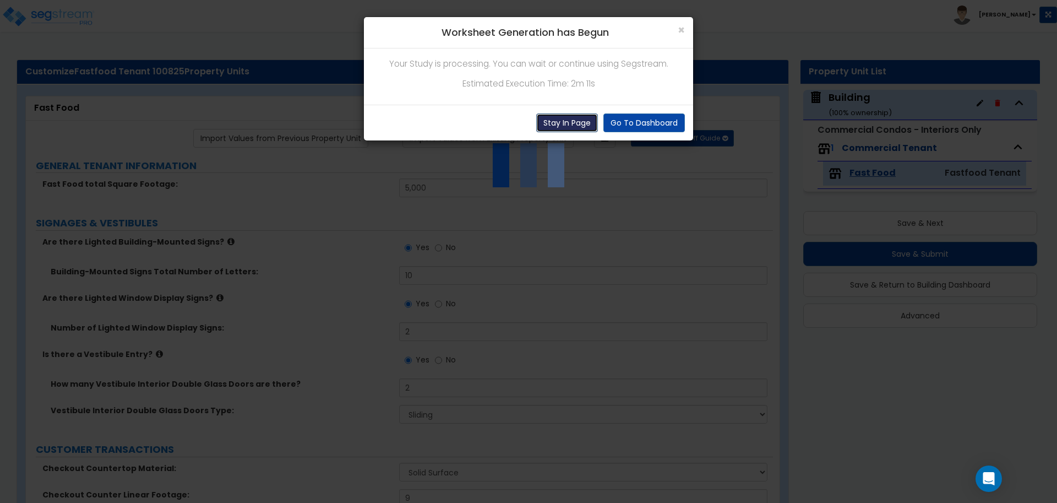
click at [575, 117] on button "Stay In Page" at bounding box center [567, 122] width 62 height 19
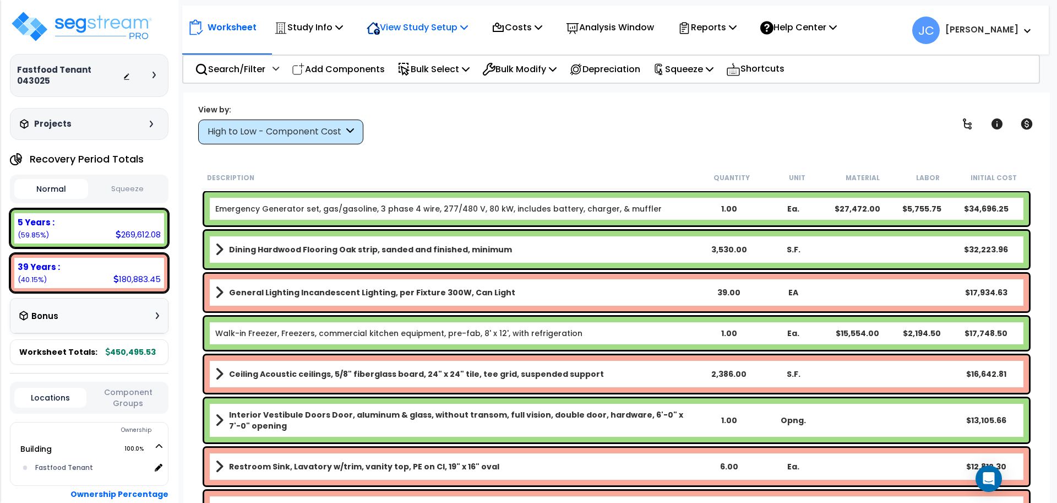
click at [425, 23] on p "View Study Setup" at bounding box center [417, 27] width 101 height 15
click at [330, 37] on div "Study Info" at bounding box center [308, 27] width 69 height 26
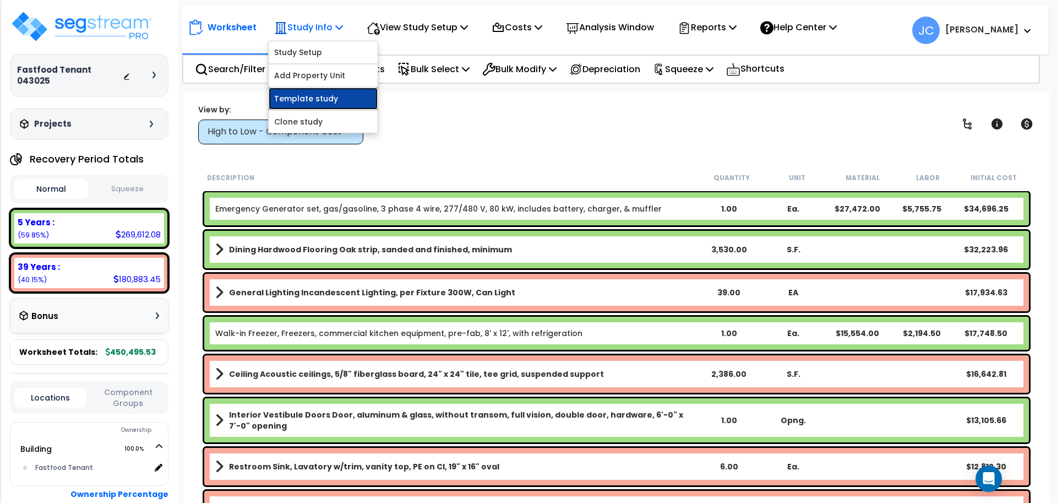
click at [328, 99] on link "Template study" at bounding box center [323, 99] width 109 height 22
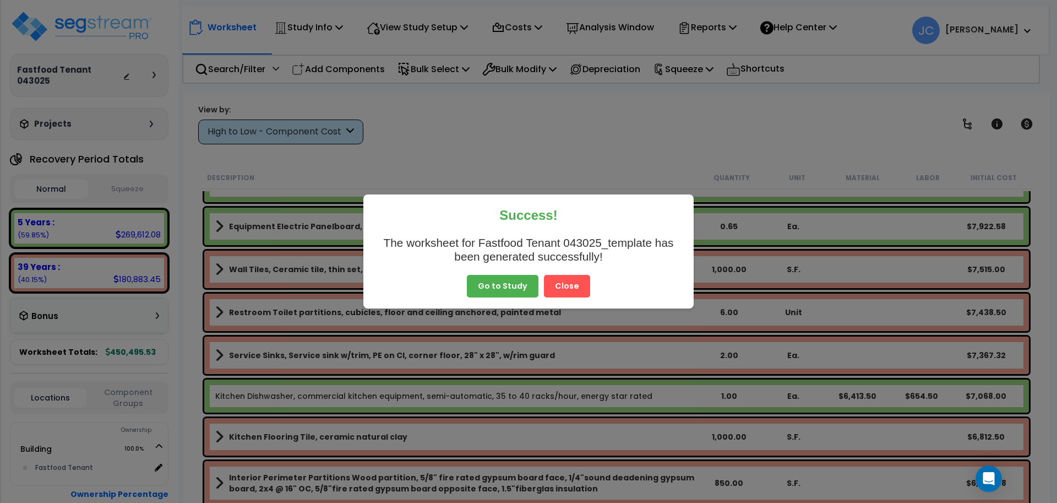
scroll to position [47, 0]
click at [558, 287] on button "Close" at bounding box center [567, 286] width 46 height 23
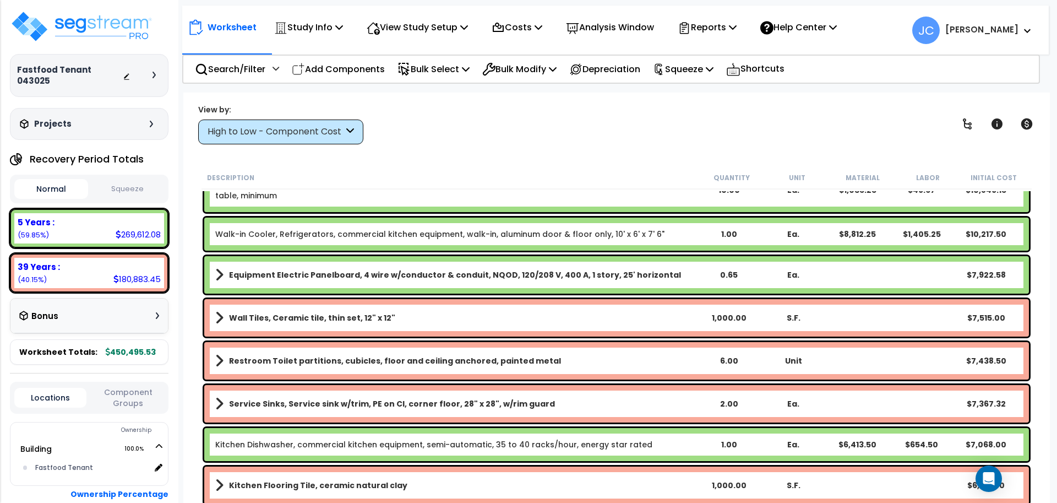
scroll to position [494, 0]
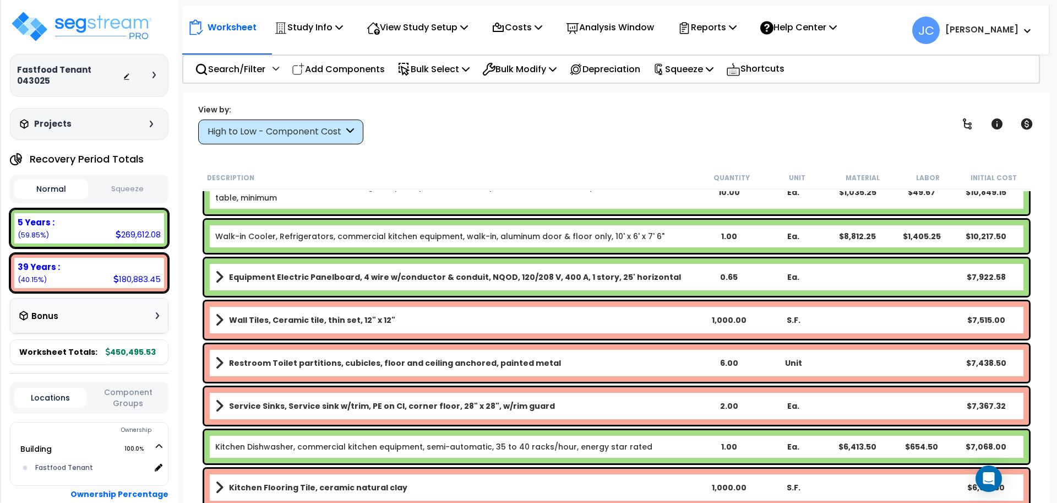
click at [336, 132] on div "High to Low - Component Cost" at bounding box center [275, 131] width 136 height 13
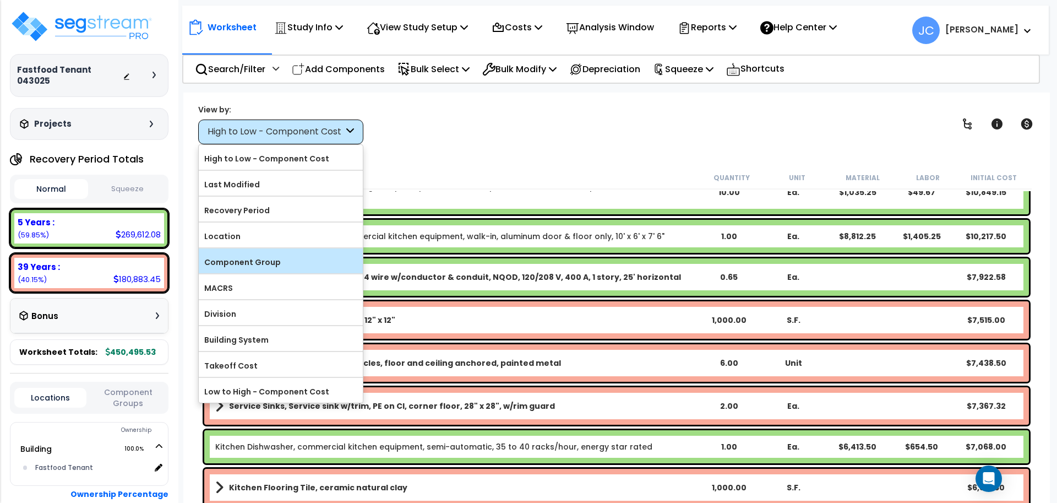
click at [318, 265] on label "Component Group" at bounding box center [281, 262] width 164 height 17
click at [0, 0] on input "Component Group" at bounding box center [0, 0] width 0 height 0
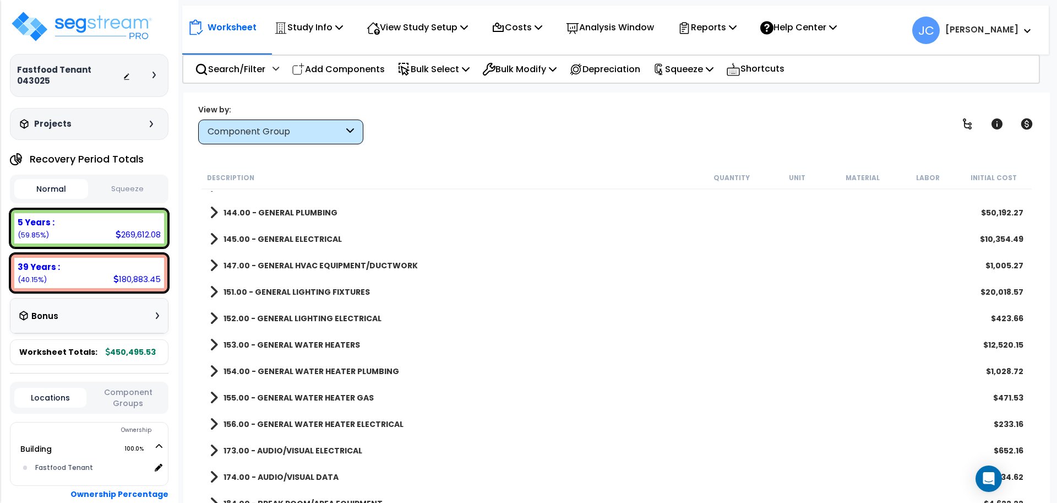
scroll to position [0, 0]
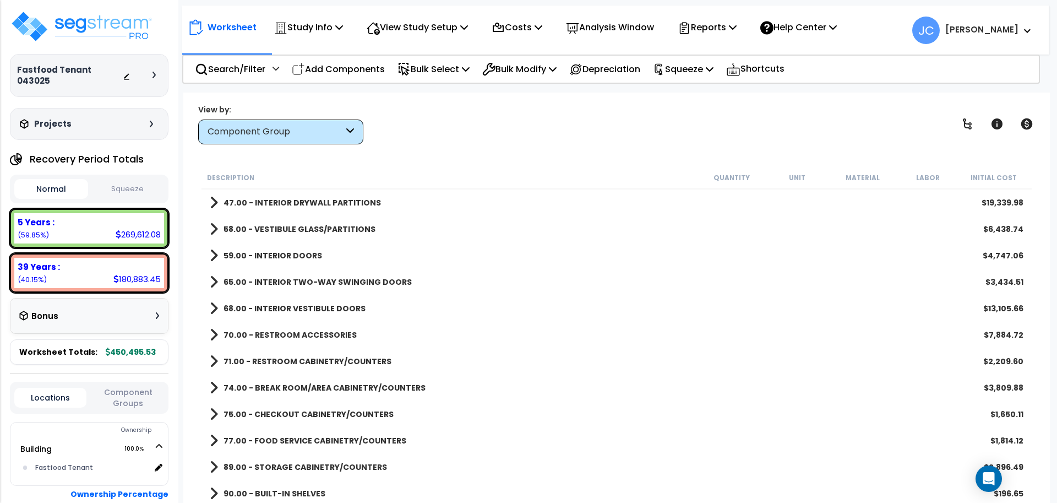
click at [294, 262] on link "59.00 - INTERIOR DOORS" at bounding box center [266, 255] width 112 height 15
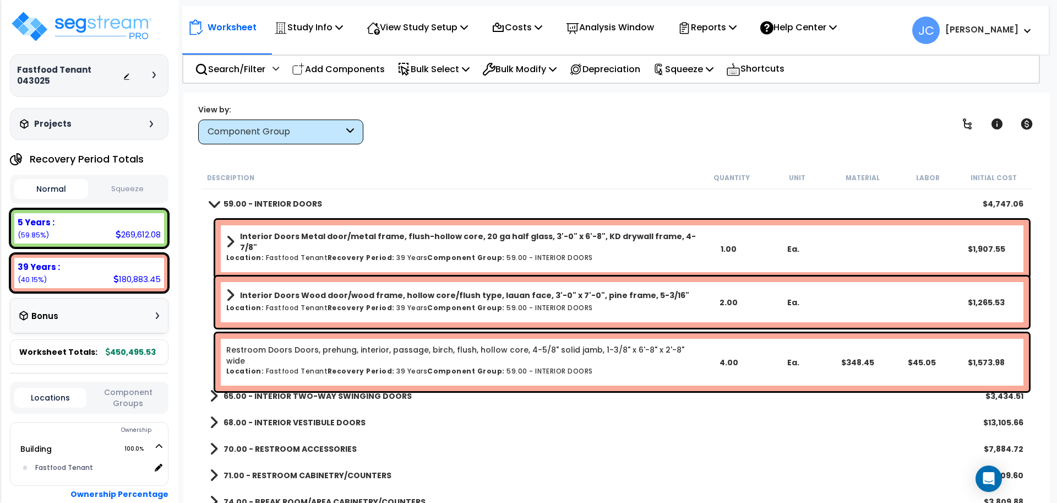
scroll to position [53, 0]
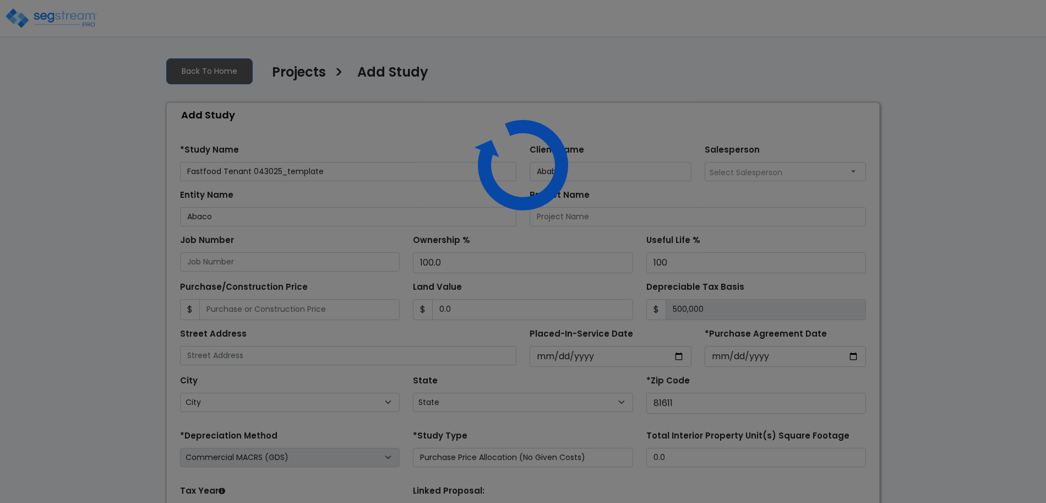
select select
select select "CO"
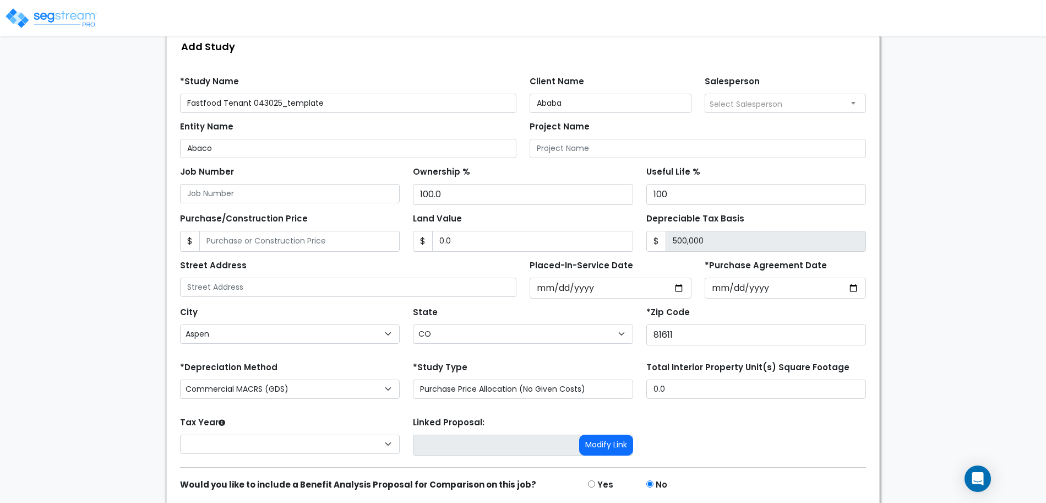
scroll to position [107, 0]
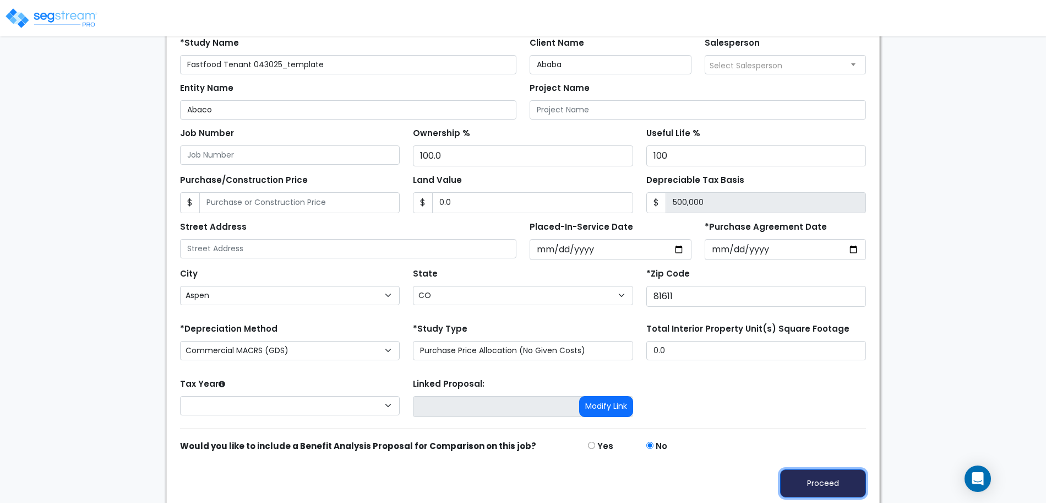
click at [807, 490] on button "Proceed" at bounding box center [823, 483] width 86 height 28
type input "0"
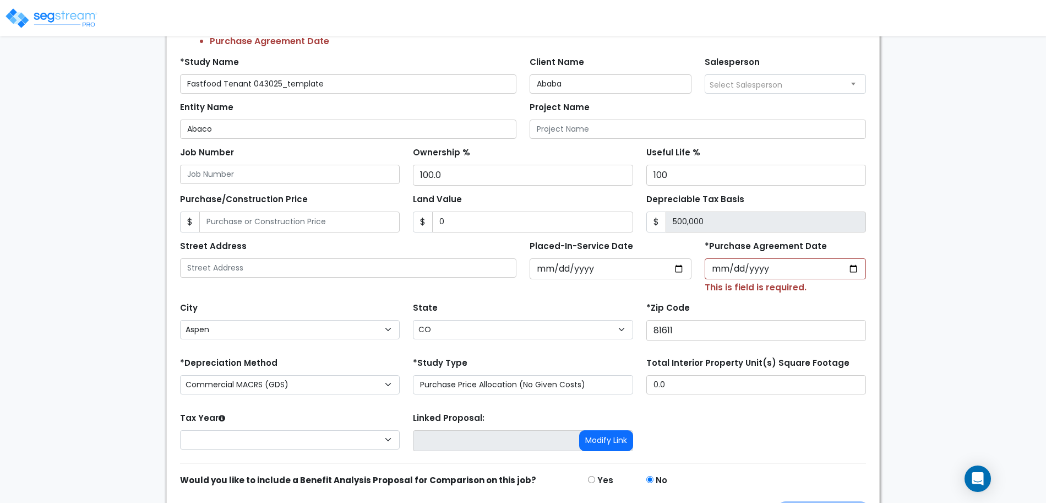
scroll to position [159, 0]
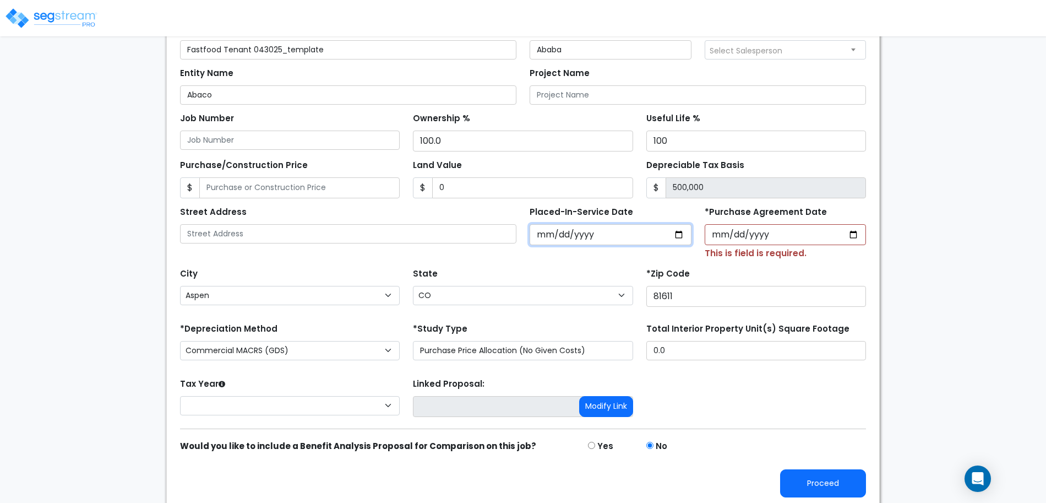
click at [542, 231] on input "2025-04-30" at bounding box center [610, 234] width 162 height 21
type input "2025-01-30"
select select "2025"
type input "2025-10-04"
click at [570, 280] on div "State State National Average AB AK AL AR AZ BC CA CO CT DC DE FL GA HI" at bounding box center [522, 287] width 233 height 44
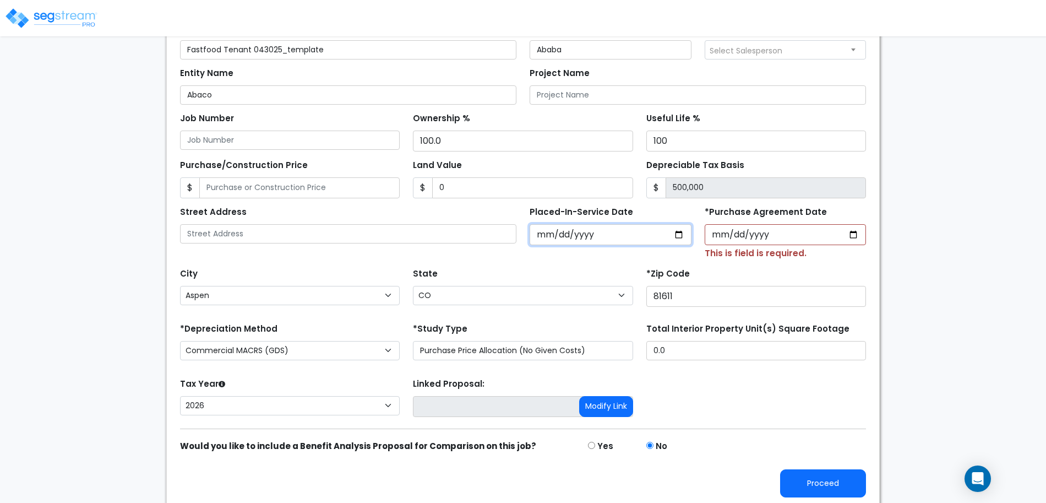
click at [543, 240] on input "2025-10-04" at bounding box center [610, 234] width 162 height 21
type input "2025-04-30"
click at [714, 229] on input "*Purchase Agreement Date" at bounding box center [785, 234] width 162 height 21
type input "2025-04-08"
click at [808, 469] on button "Proceed" at bounding box center [823, 483] width 86 height 28
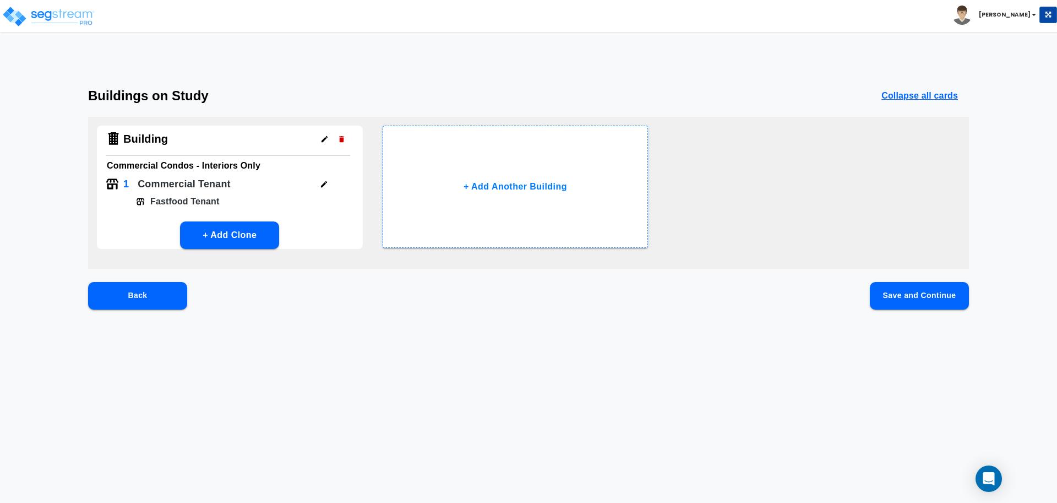
click at [914, 277] on div "Buildings on Study Collapse all cards Building Commercial Condos - Interiors On…" at bounding box center [528, 216] width 1057 height 256
click at [916, 285] on button "Save and Continue" at bounding box center [919, 296] width 99 height 28
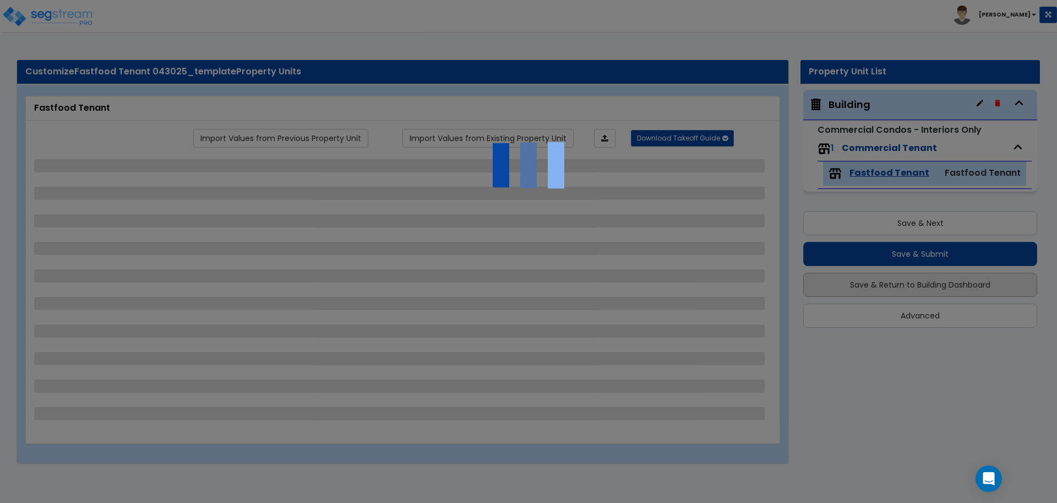
select select "1"
select select "2"
select select "3"
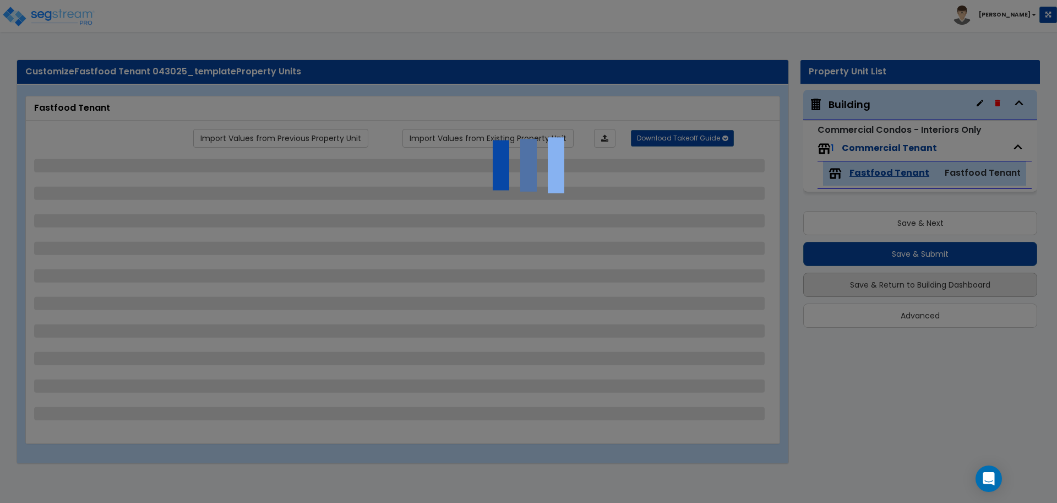
select select "1"
select select "2"
select select "1"
select select "2"
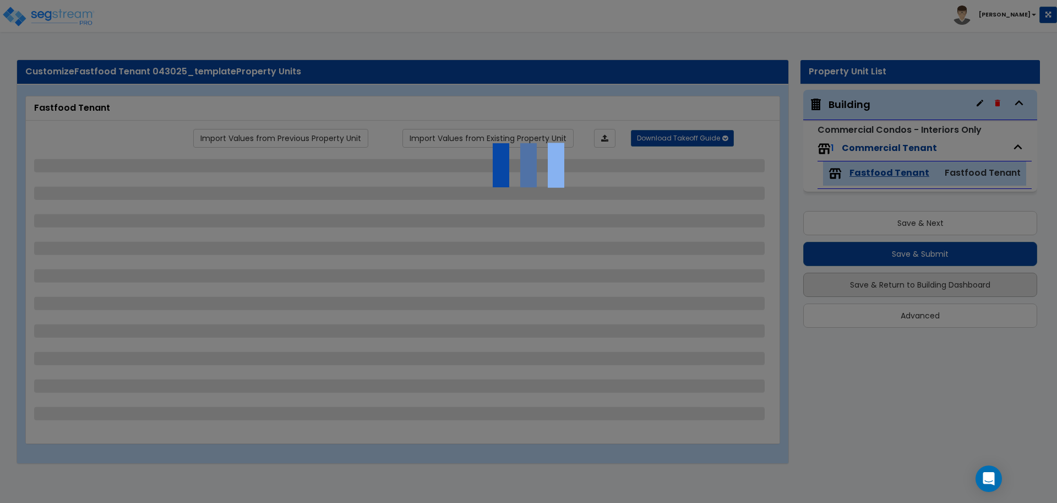
select select "1"
select select "2"
select select "3"
select select "2"
select select "1"
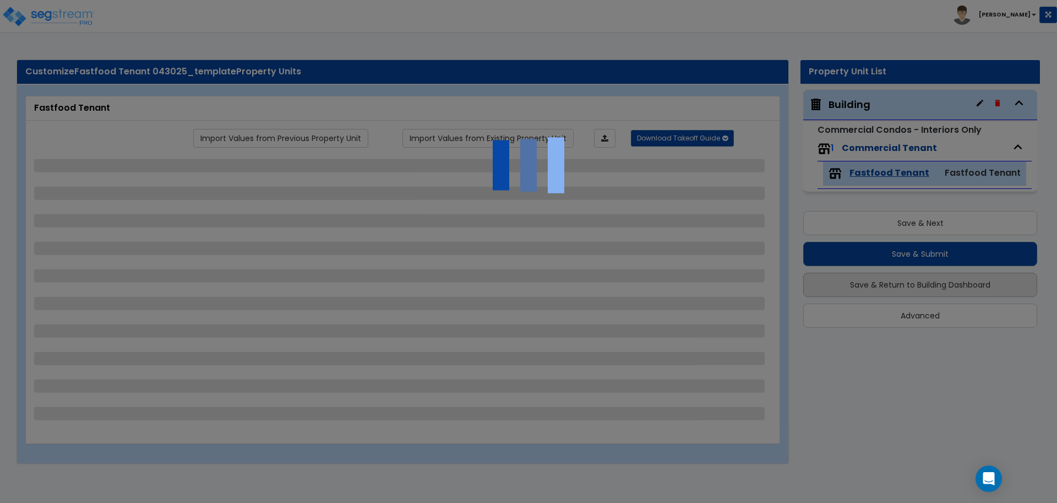
select select "3"
select select "1"
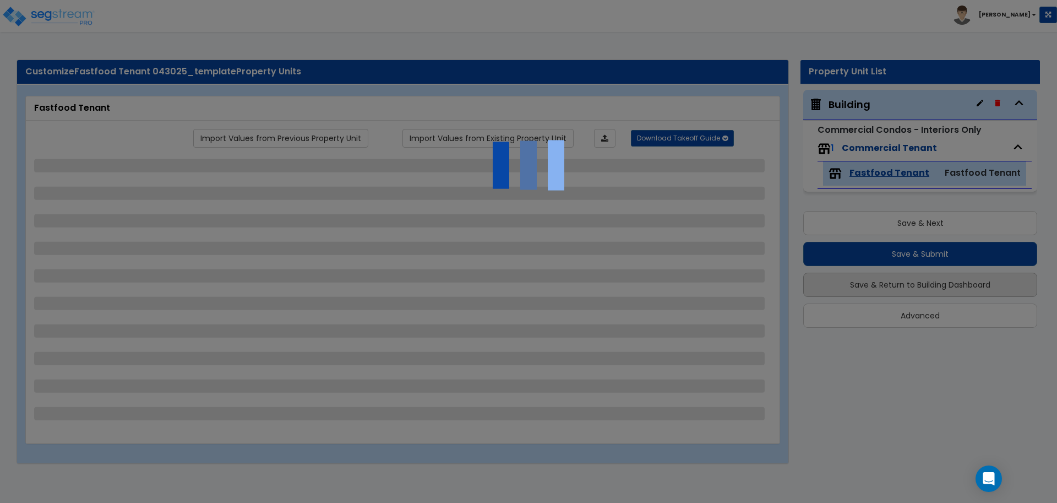
select select "5"
select select "1"
select select "2"
select select "3"
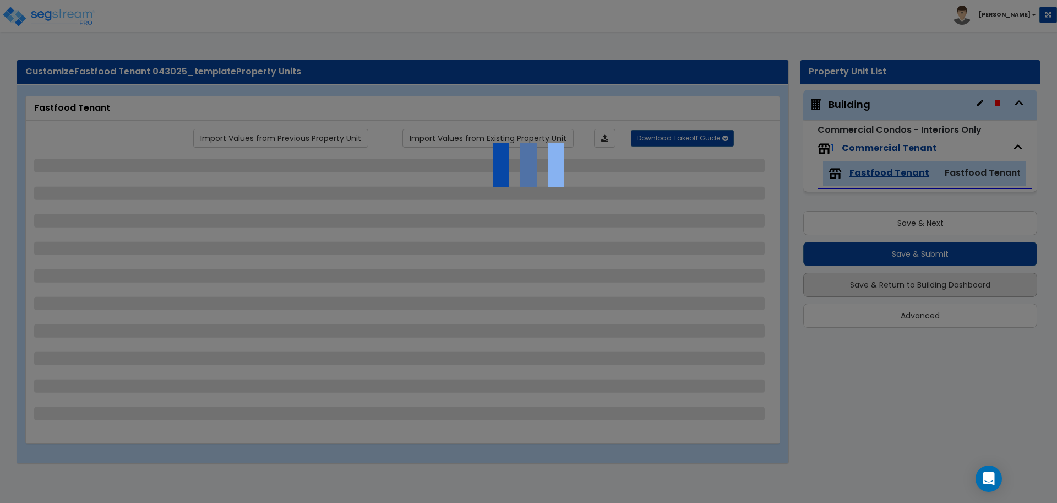
select select "2"
select select "3"
select select "4"
select select "1"
select select "5"
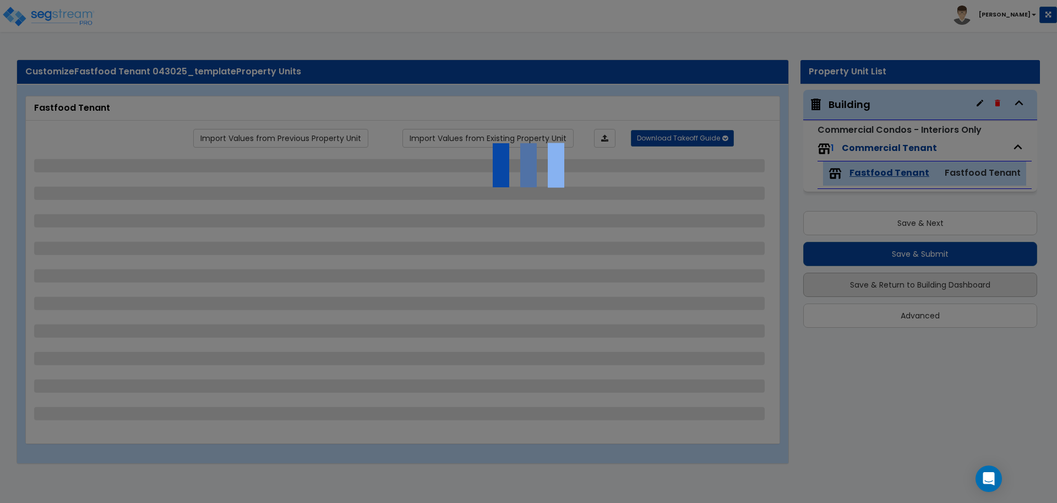
select select "7"
select select "2"
select select "1"
select select "2"
select select "1"
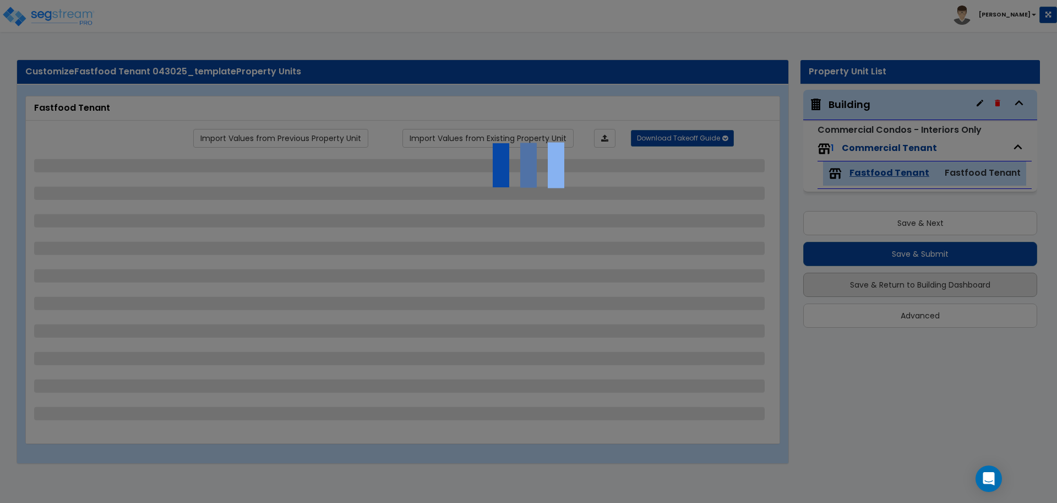
select select "2"
select select "7"
select select "3"
select select "1"
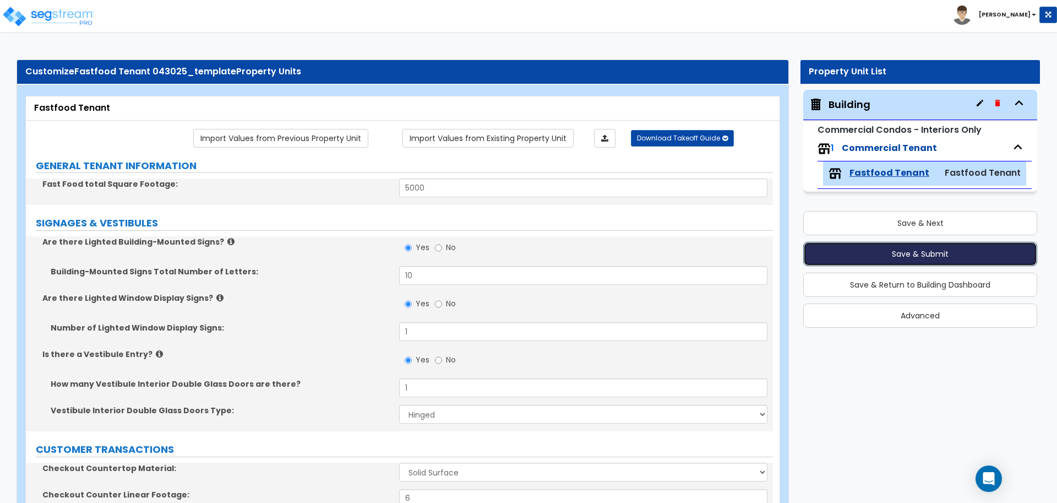
click at [850, 247] on button "Save & Submit" at bounding box center [920, 254] width 234 height 24
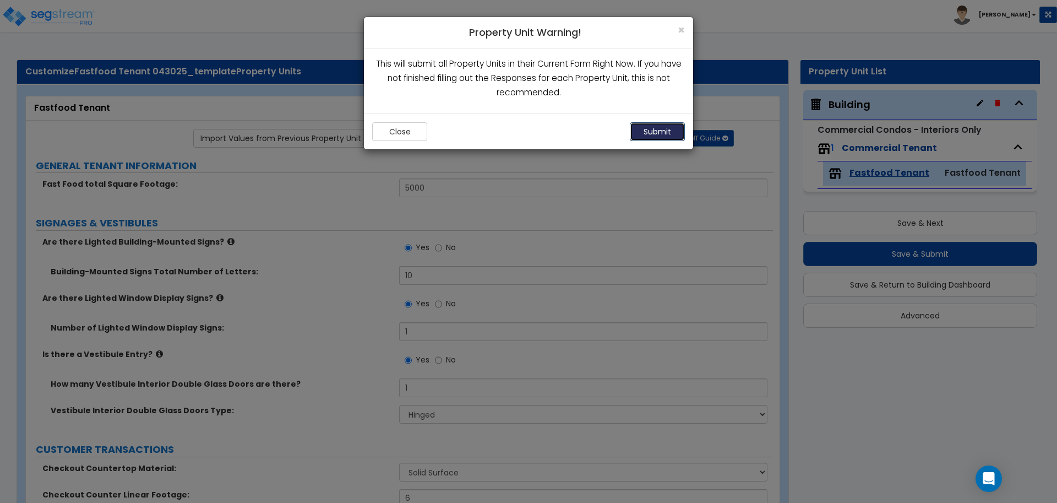
click at [665, 132] on button "Submit" at bounding box center [657, 131] width 55 height 19
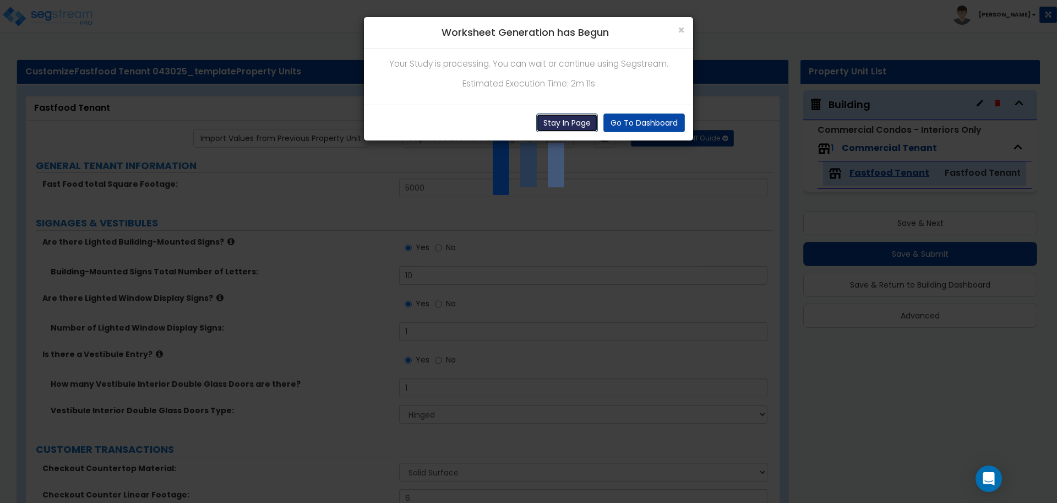
click at [565, 123] on button "Stay In Page" at bounding box center [567, 122] width 62 height 19
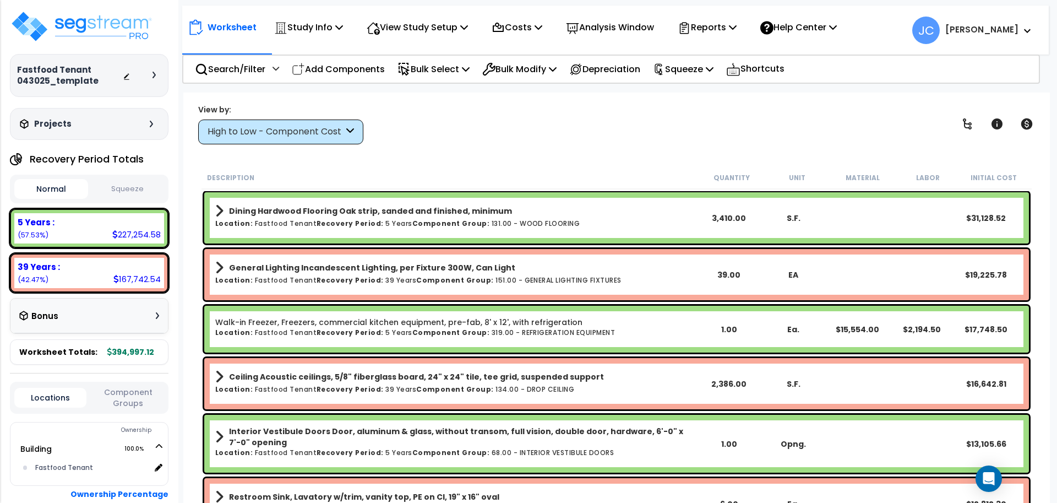
click at [332, 122] on div "High to Low - Component Cost" at bounding box center [280, 131] width 165 height 25
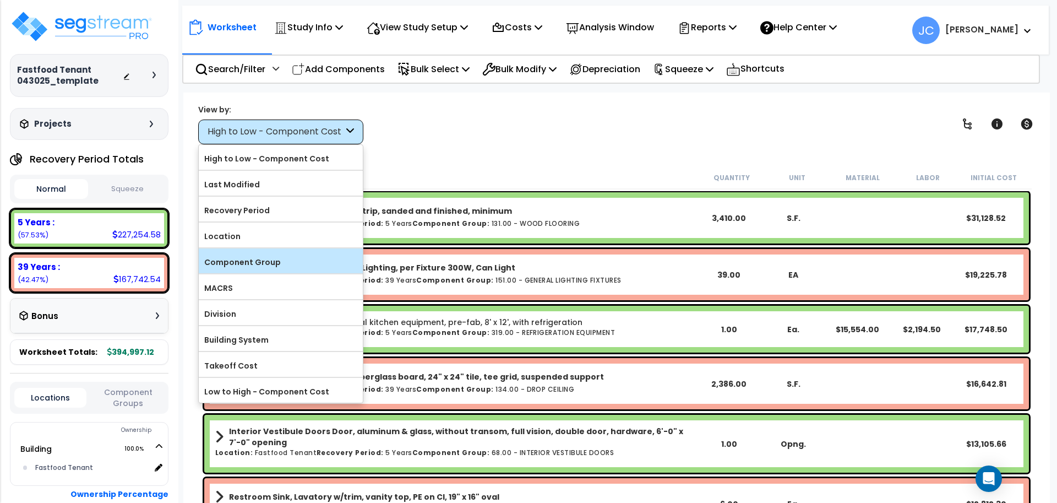
click at [306, 259] on label "Component Group" at bounding box center [281, 262] width 164 height 17
click at [0, 0] on input "Component Group" at bounding box center [0, 0] width 0 height 0
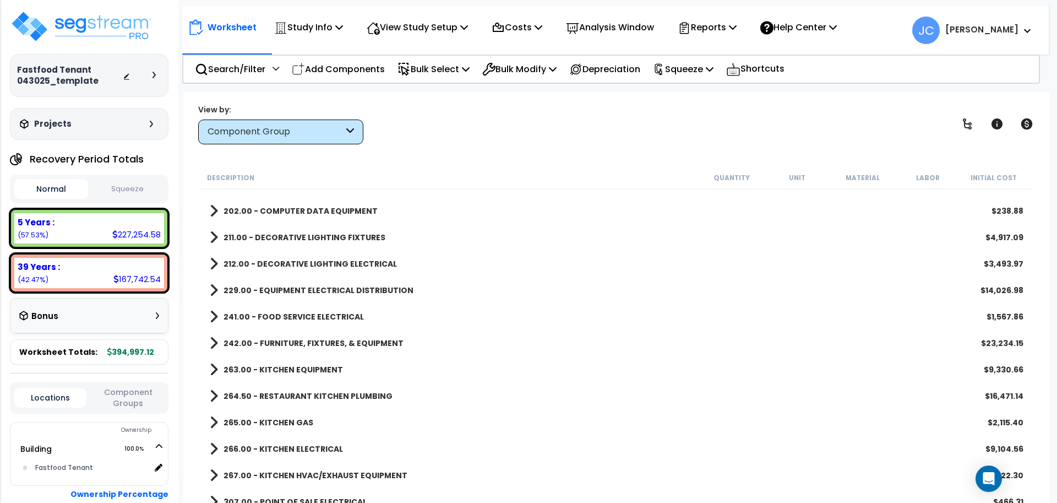
scroll to position [932, 0]
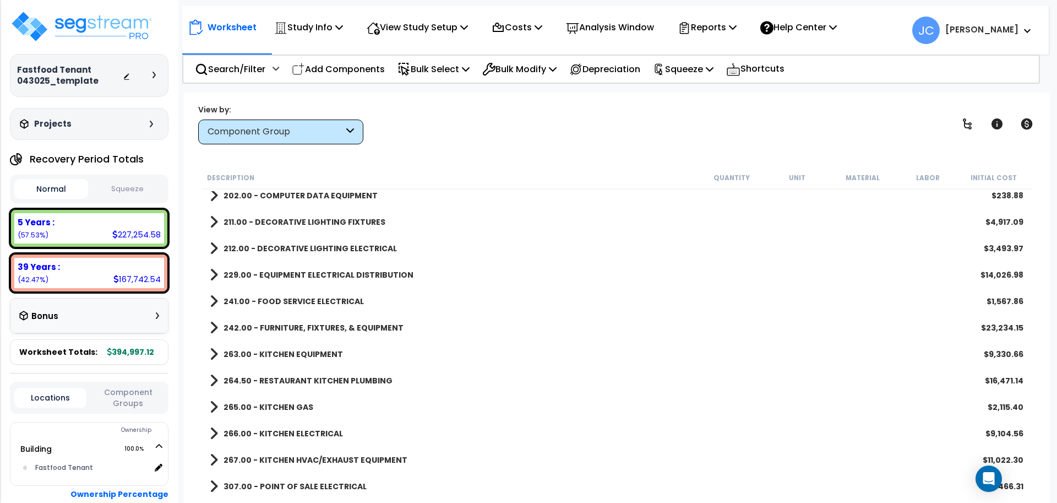
click at [286, 349] on b "263.00 - KITCHEN EQUIPMENT" at bounding box center [282, 353] width 119 height 11
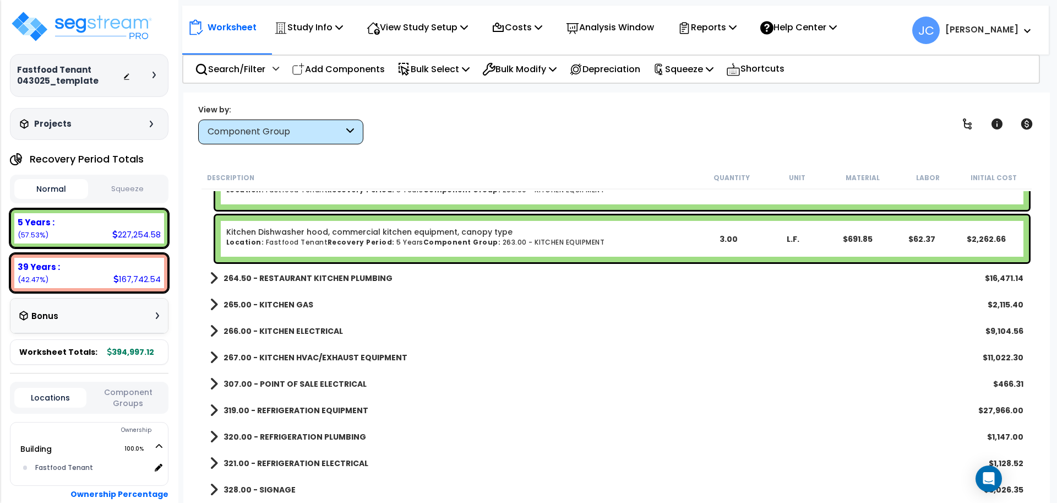
scroll to position [1141, 0]
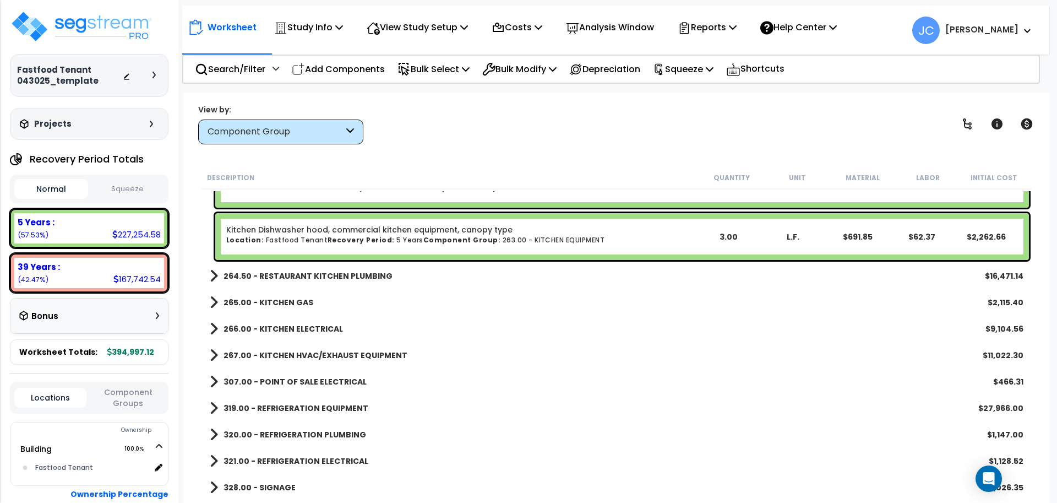
click at [362, 275] on b "264.50 - RESTAURANT KITCHEN PLUMBING" at bounding box center [307, 275] width 169 height 11
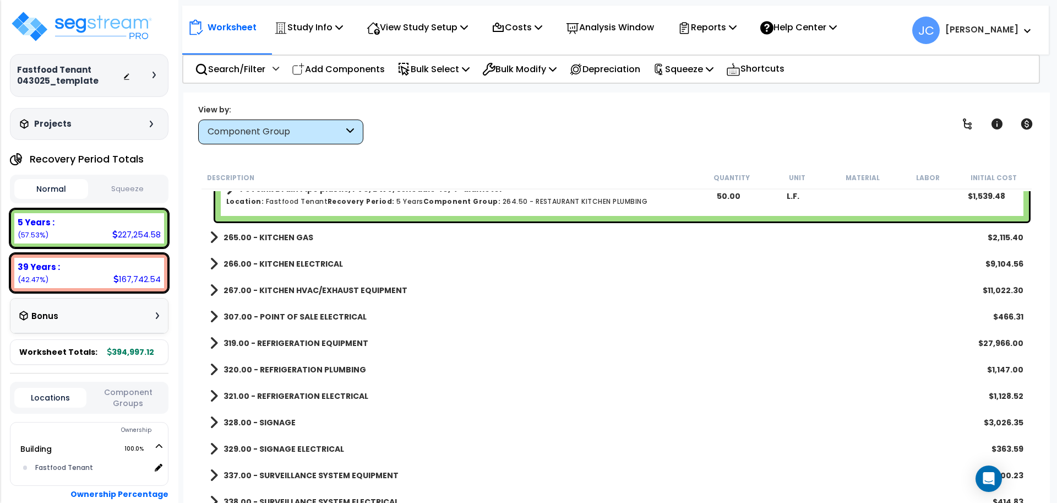
scroll to position [1832, 0]
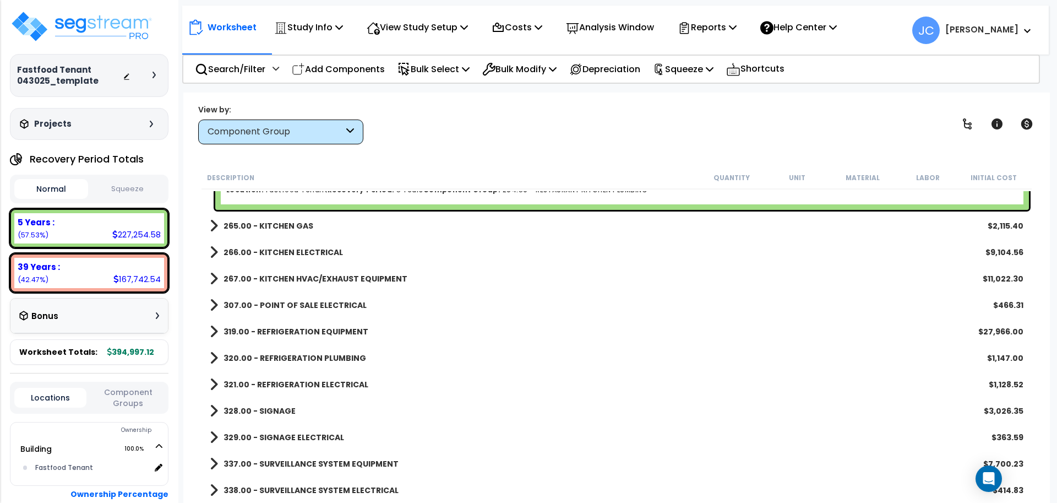
click at [282, 226] on b "265.00 - KITCHEN GAS" at bounding box center [268, 225] width 90 height 11
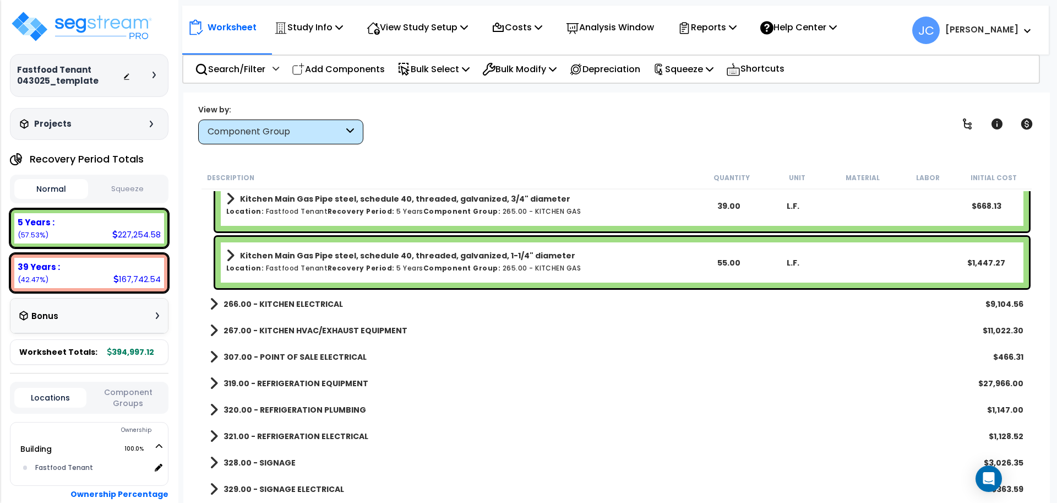
click at [316, 304] on b "266.00 - KITCHEN ELECTRICAL" at bounding box center [282, 303] width 119 height 11
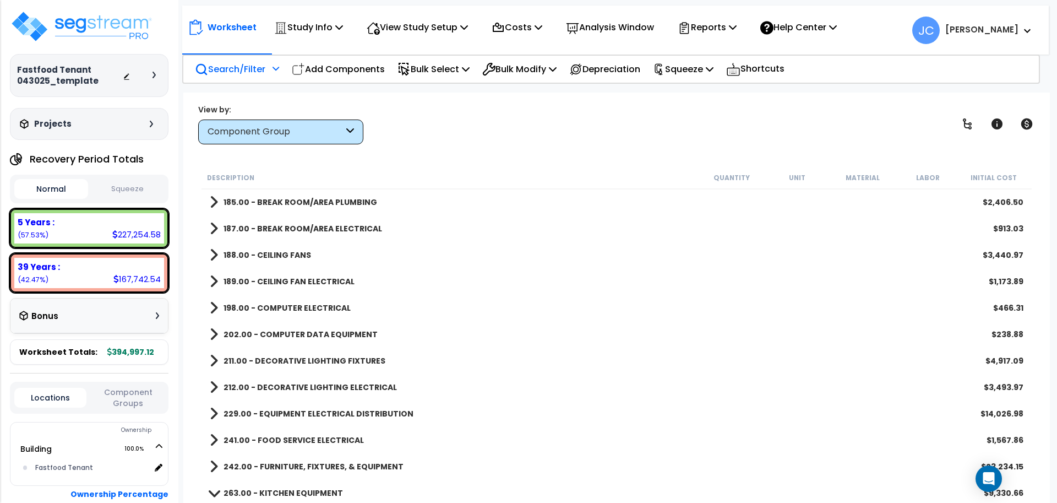
click at [255, 77] on div "Search/Filter Additional Search / Filter" at bounding box center [237, 69] width 84 height 26
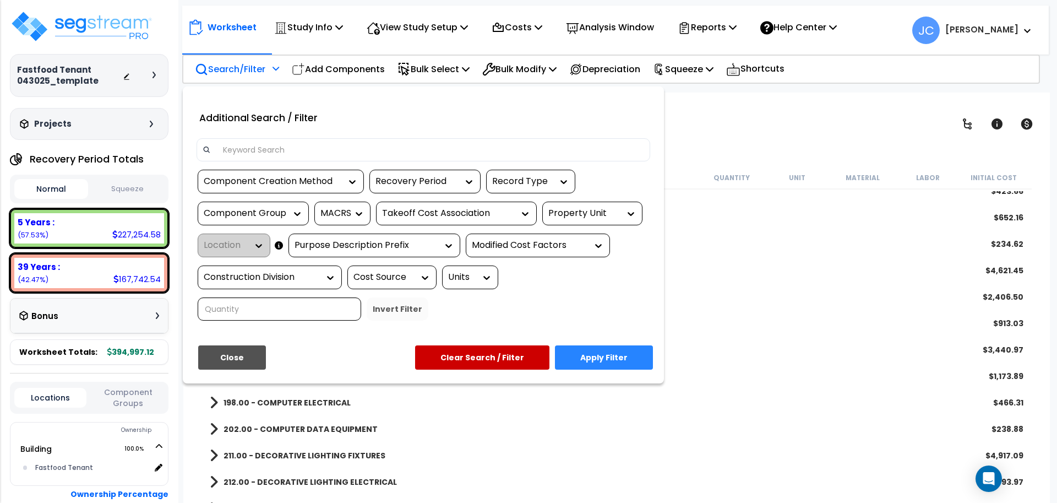
scroll to position [696, 0]
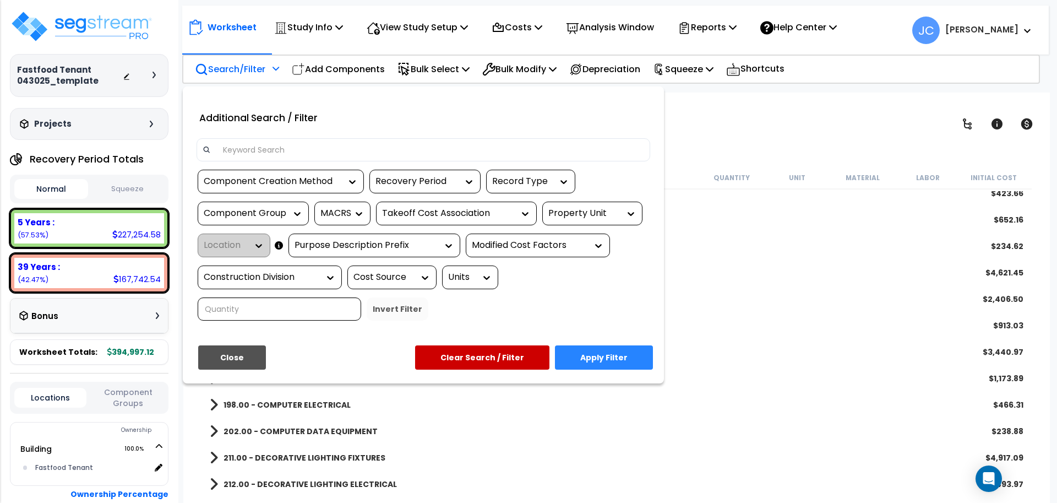
click at [256, 145] on input at bounding box center [430, 149] width 428 height 17
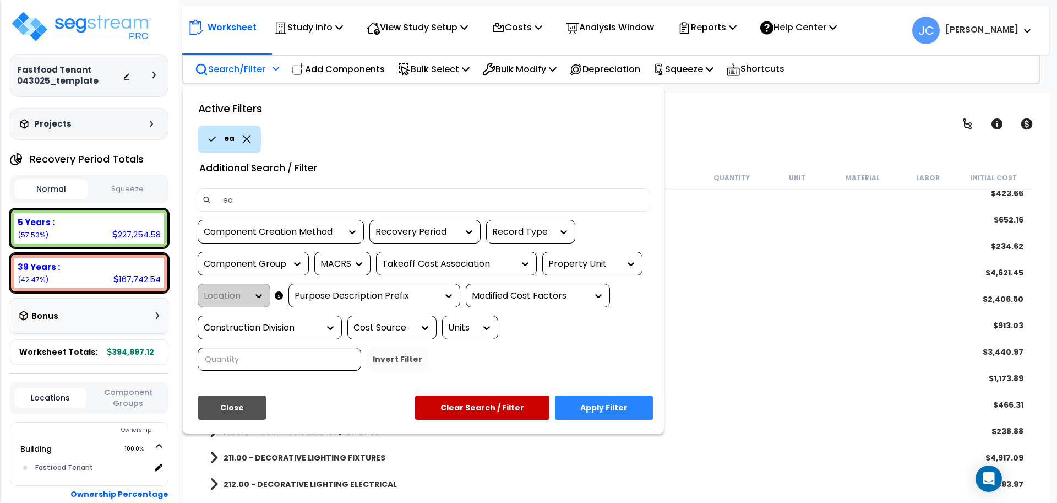
type input "e"
type input "water filter"
click at [619, 395] on button "Apply Filter" at bounding box center [604, 407] width 98 height 24
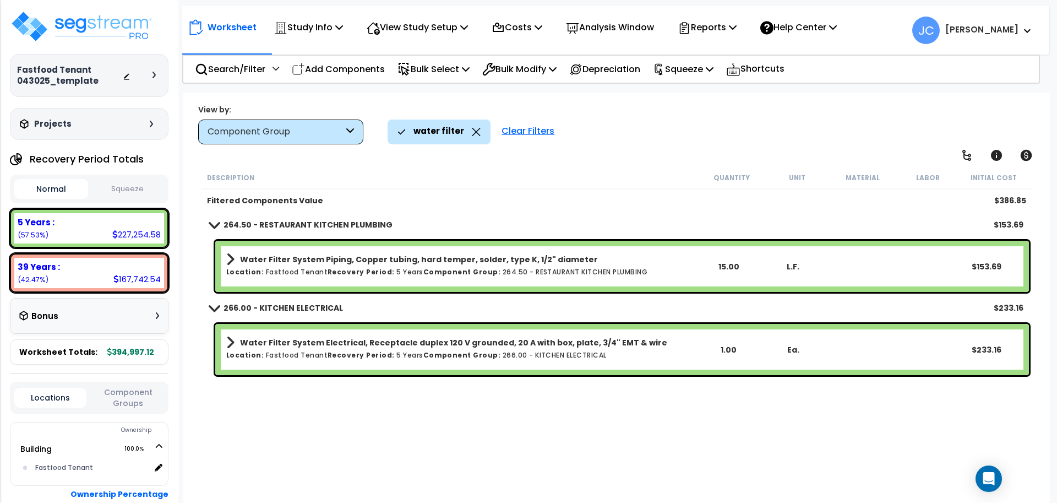
scroll to position [42, 0]
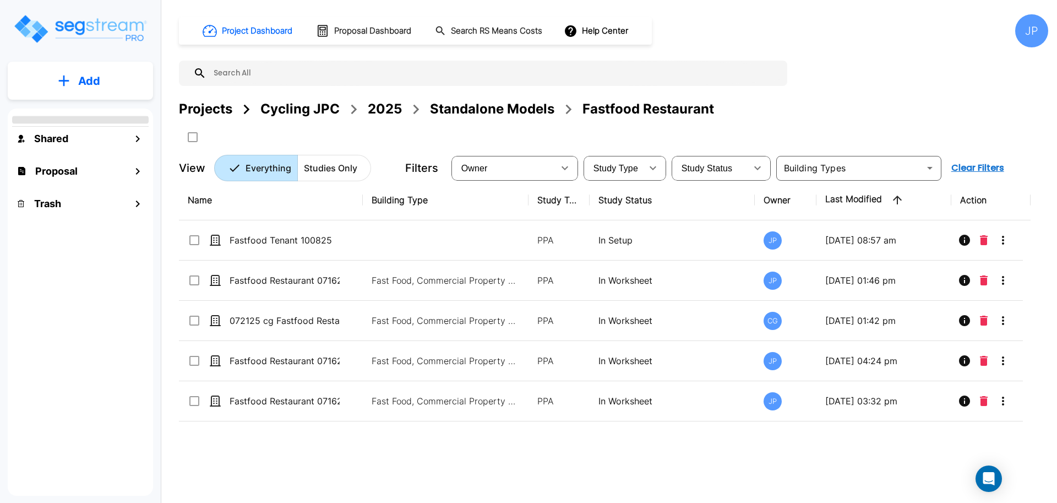
click at [518, 110] on div "Standalone Models" at bounding box center [492, 109] width 124 height 20
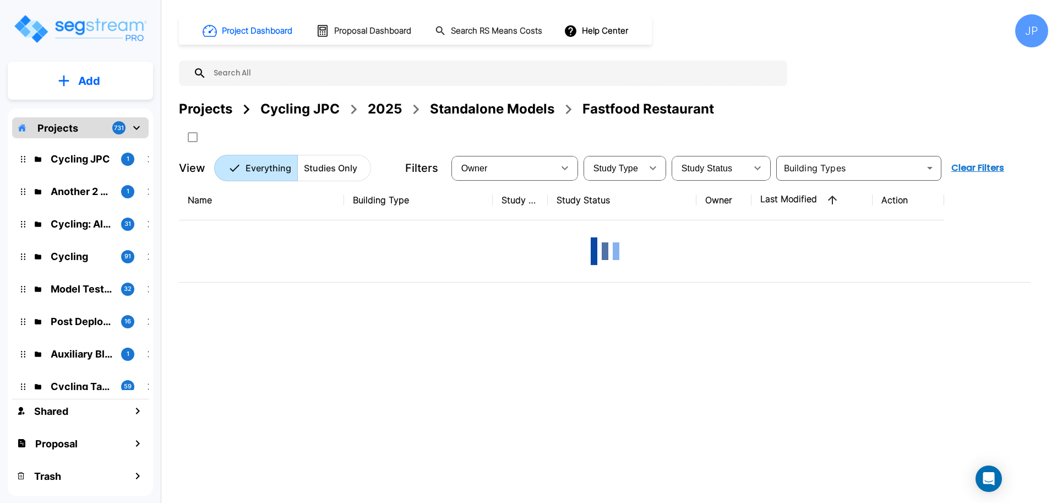
click at [488, 110] on div "Standalone Models" at bounding box center [492, 109] width 124 height 20
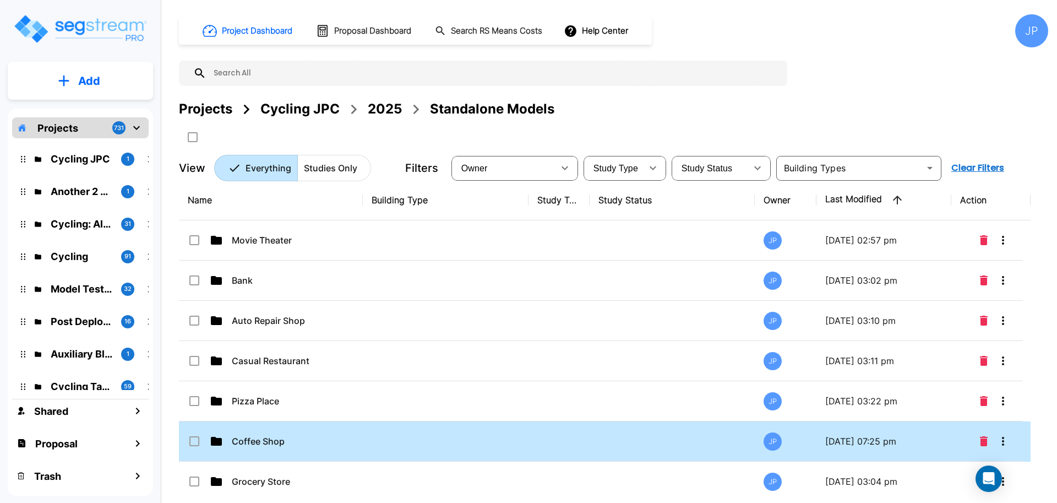
scroll to position [288, 0]
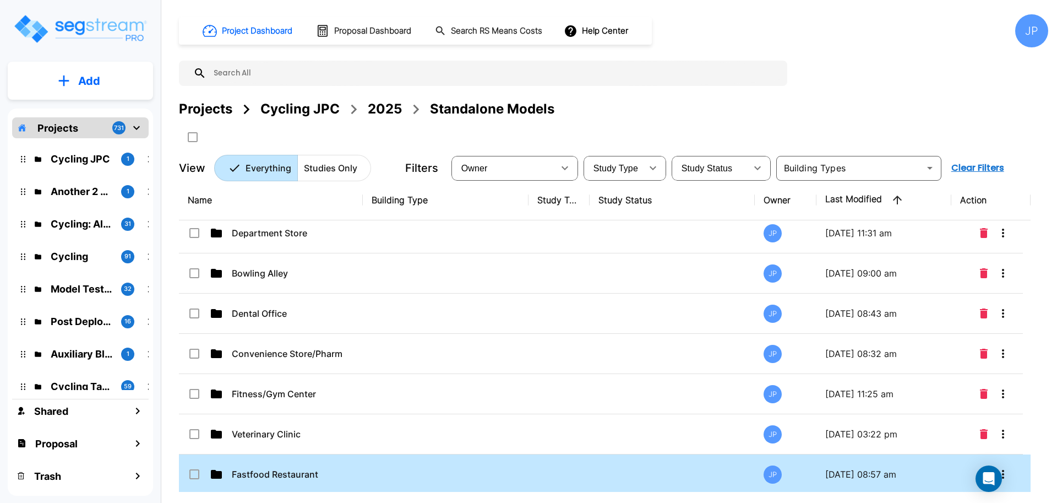
click at [485, 465] on td at bounding box center [446, 474] width 166 height 40
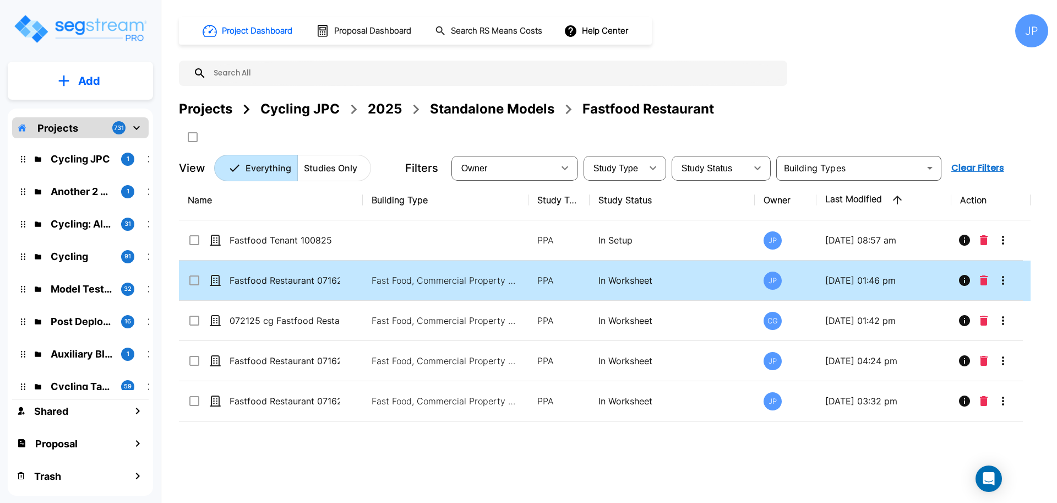
scroll to position [0, 0]
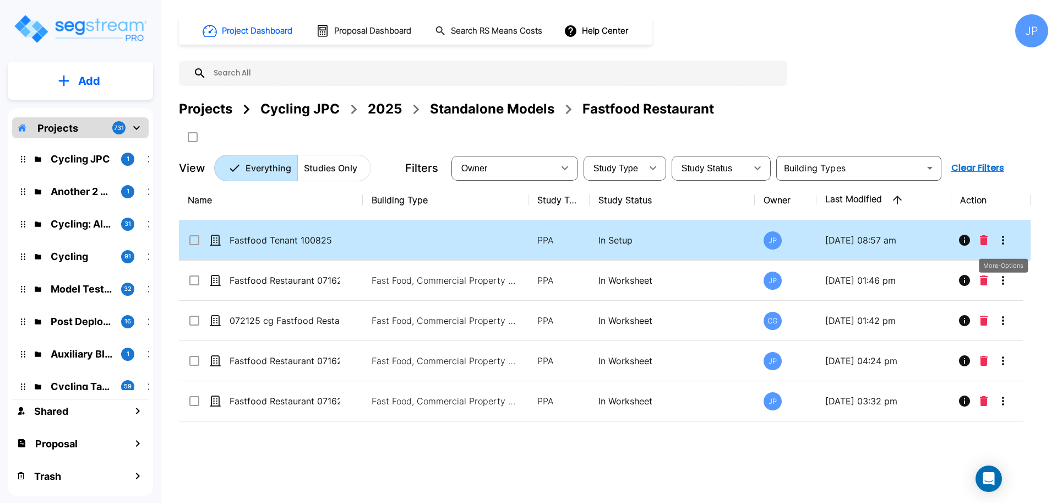
click at [1001, 241] on icon "More-Options" at bounding box center [1002, 239] width 13 height 13
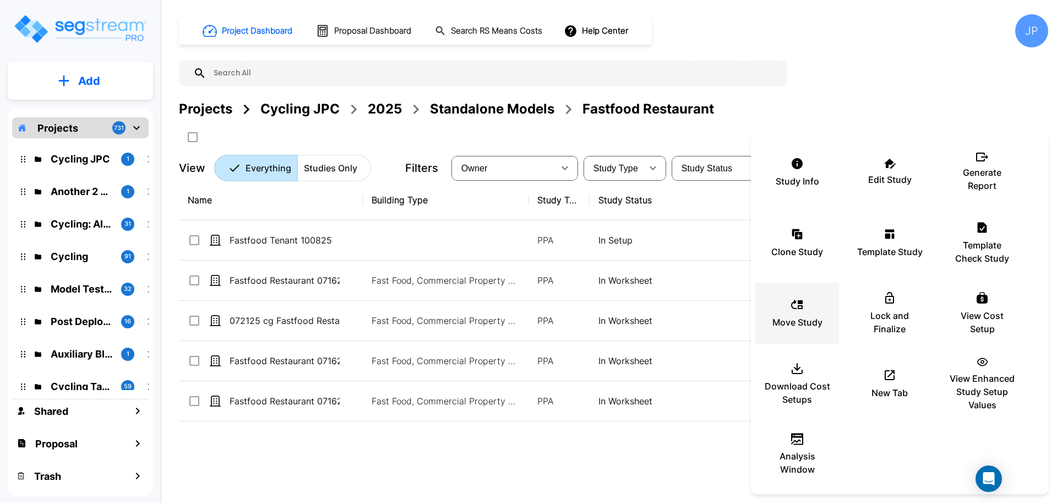
click at [806, 301] on div "Move Study" at bounding box center [797, 313] width 66 height 55
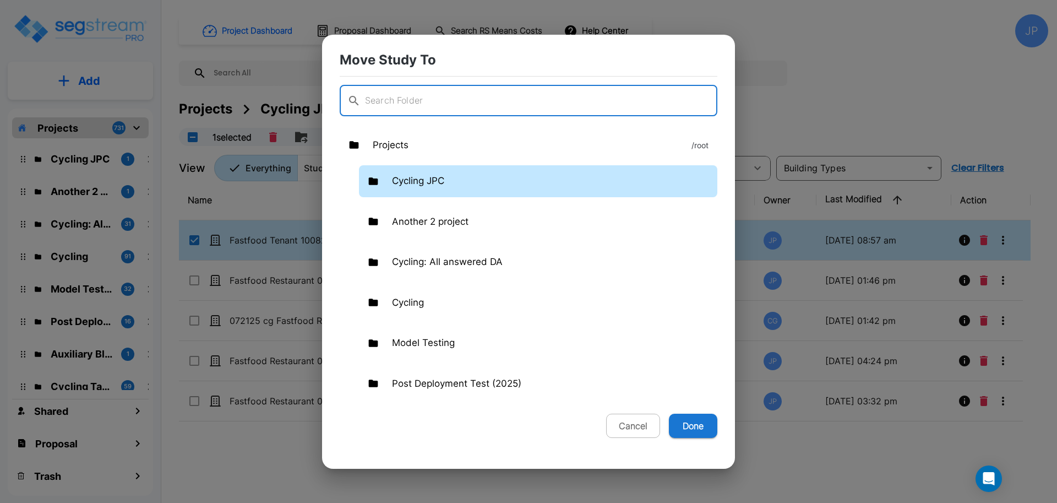
click at [476, 181] on div "Cycling JPC" at bounding box center [538, 181] width 358 height 32
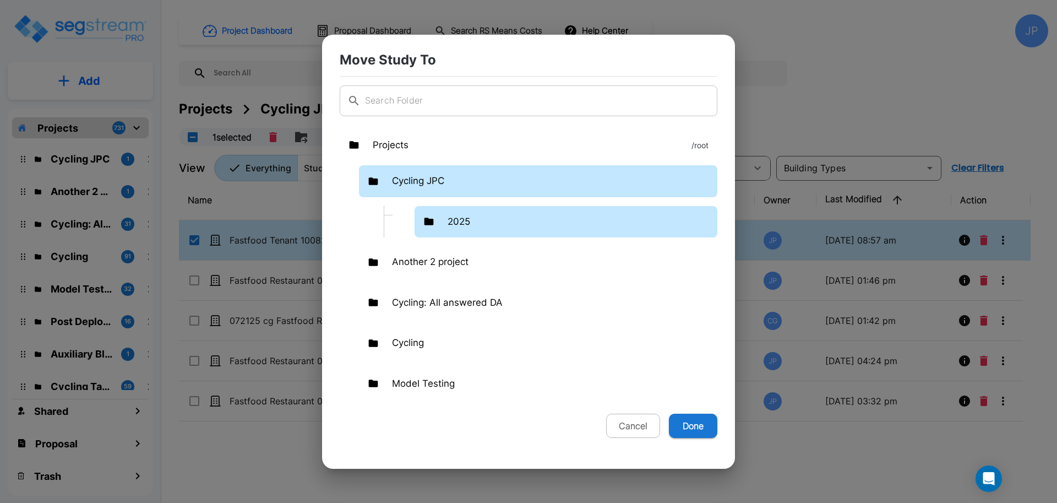
click at [514, 219] on div "2025" at bounding box center [565, 222] width 303 height 32
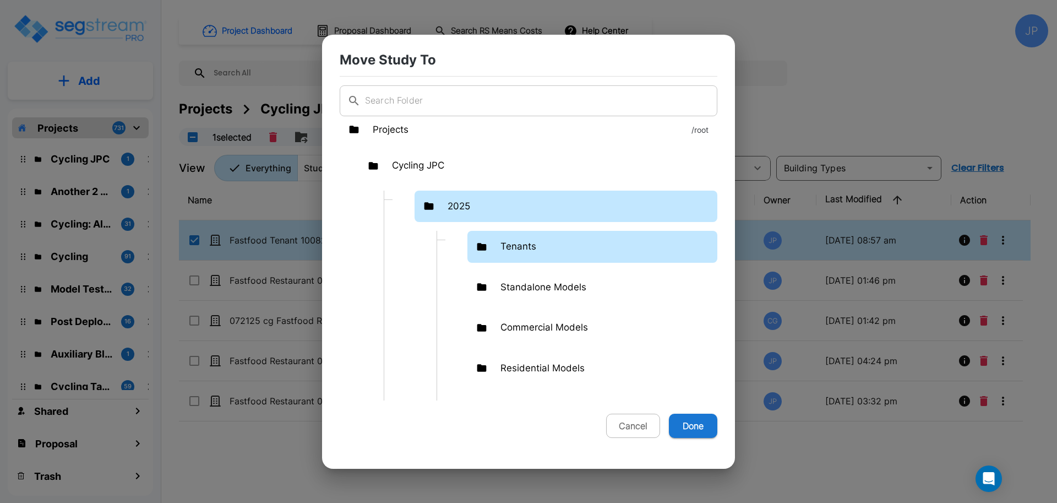
scroll to position [3, 0]
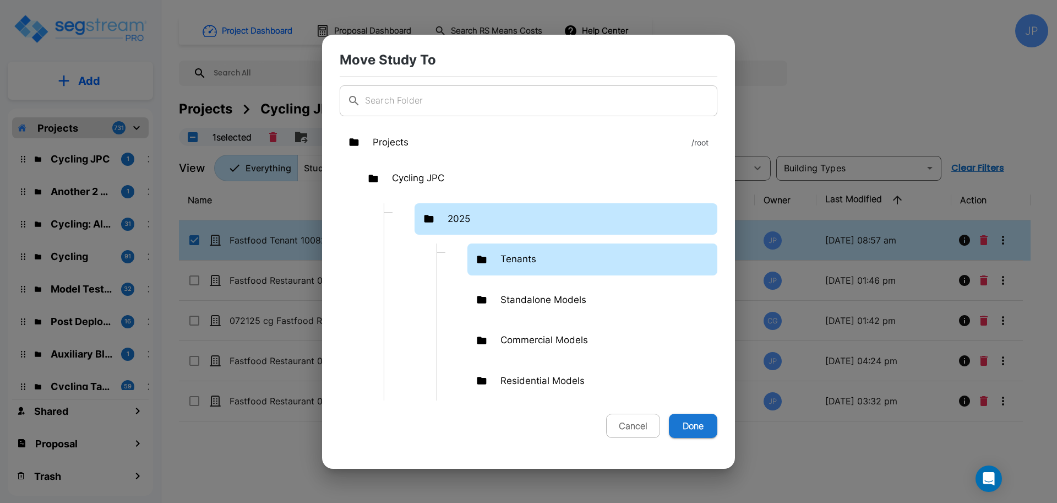
click at [562, 258] on div "Tenants" at bounding box center [592, 259] width 250 height 32
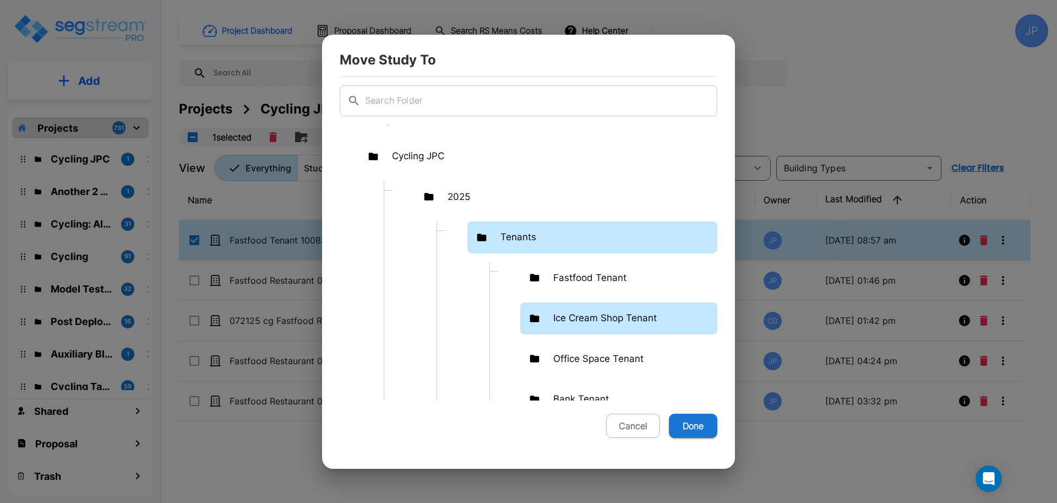
scroll to position [29, 0]
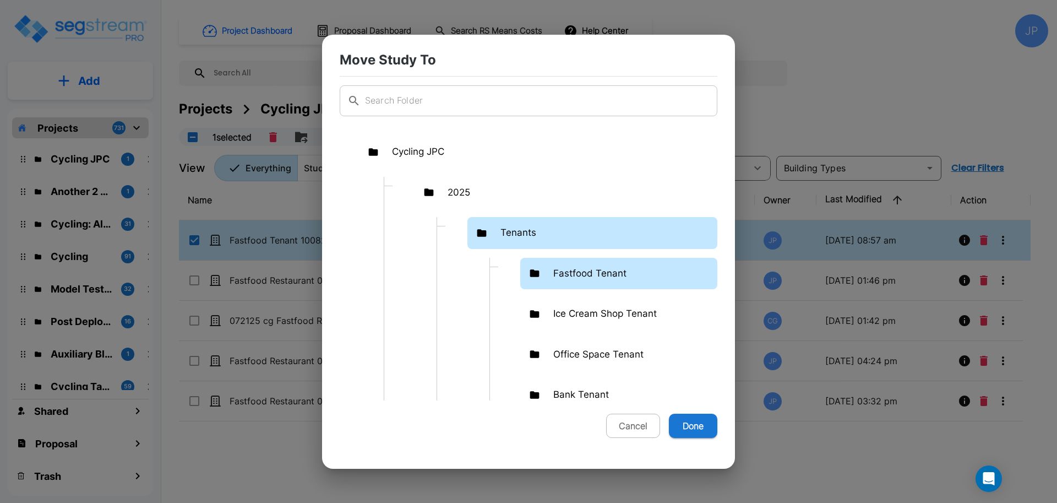
click at [602, 278] on p "Fastfood Tenant" at bounding box center [589, 273] width 73 height 14
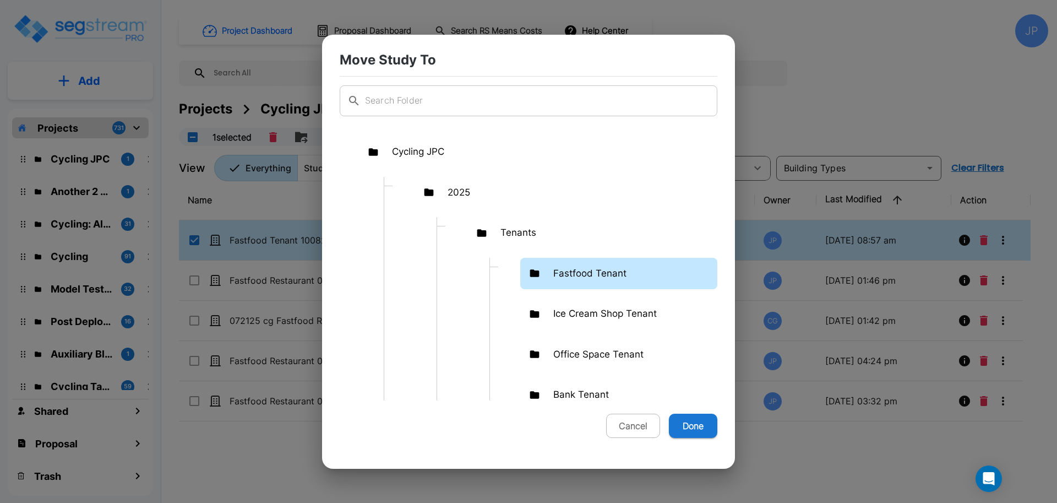
click at [692, 430] on button "Done" at bounding box center [693, 425] width 48 height 24
checkbox input "false"
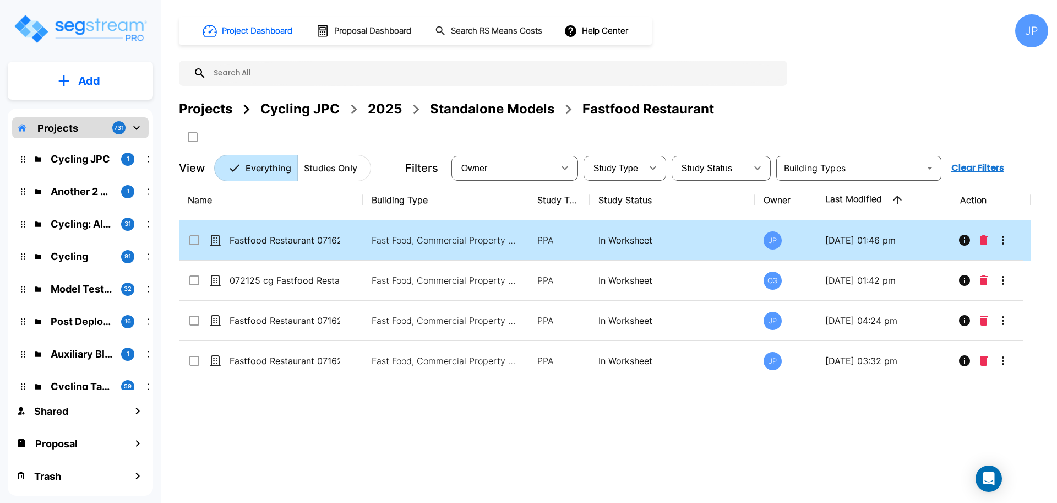
click at [383, 242] on p "Fast Food, Commercial Property Site" at bounding box center [446, 239] width 149 height 13
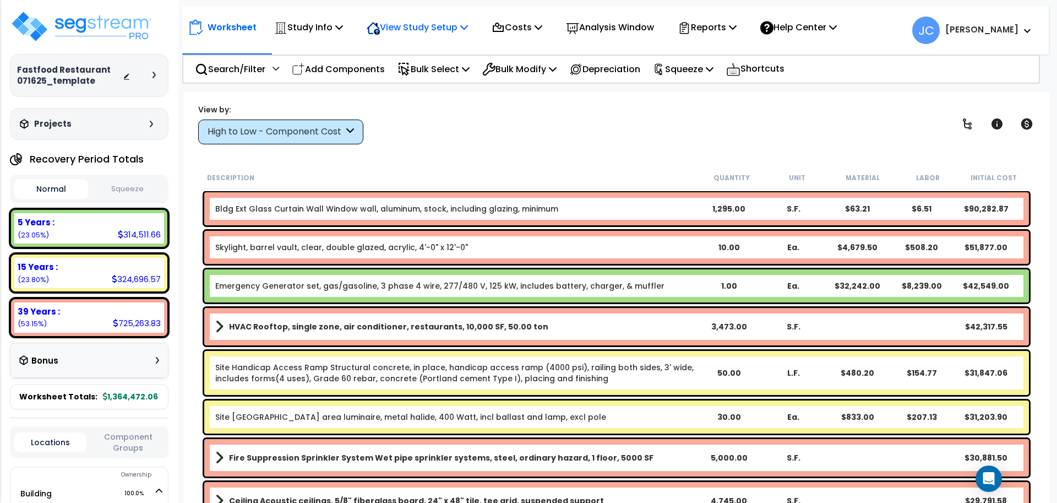
click at [450, 37] on div "View Study Setup" at bounding box center [417, 27] width 101 height 26
click at [436, 68] on link "View Questionnaire" at bounding box center [415, 75] width 109 height 22
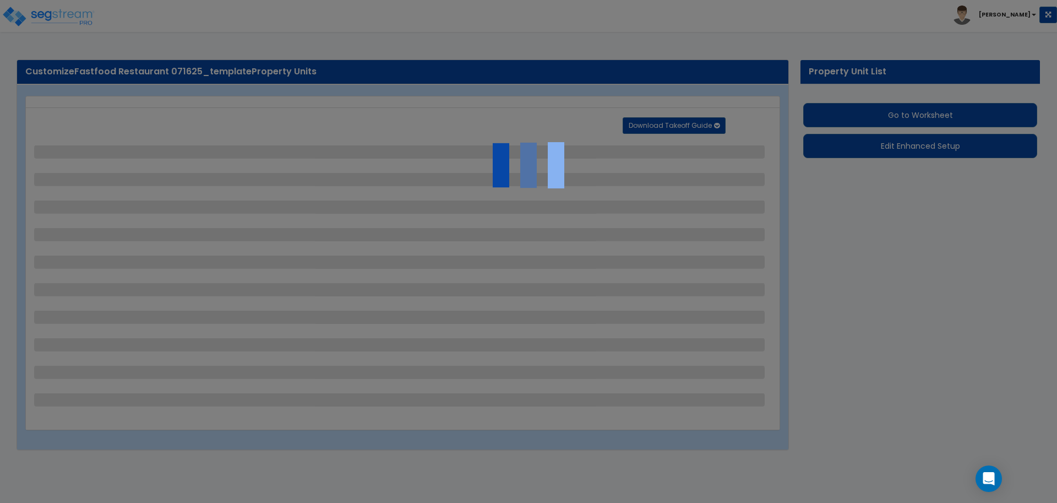
select select "2"
select select "1"
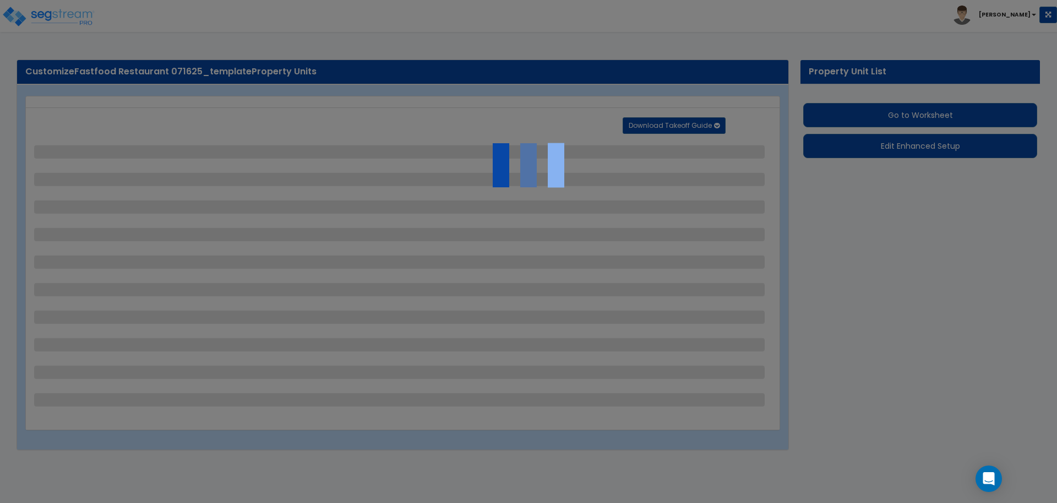
select select "2"
select select "1"
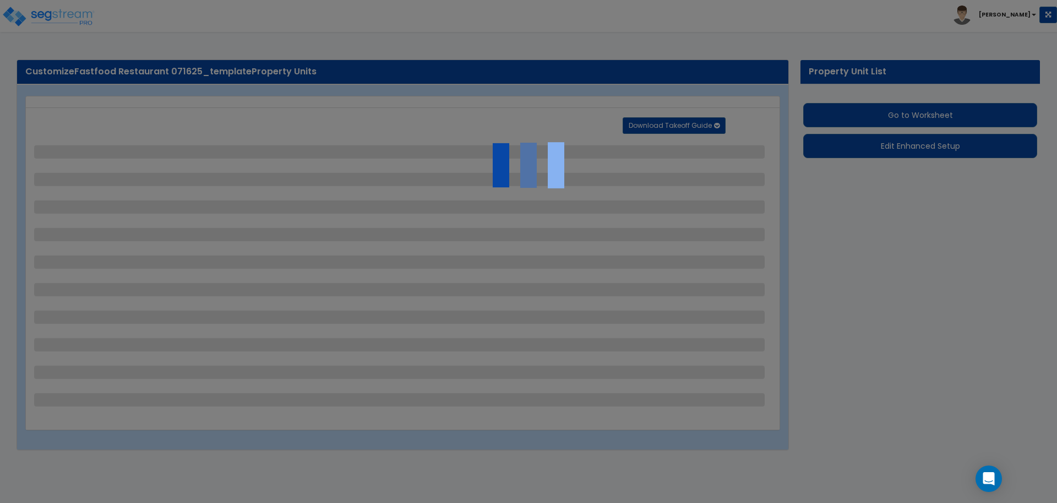
select select "1"
select select "2"
select select "4"
select select "2"
select select "1"
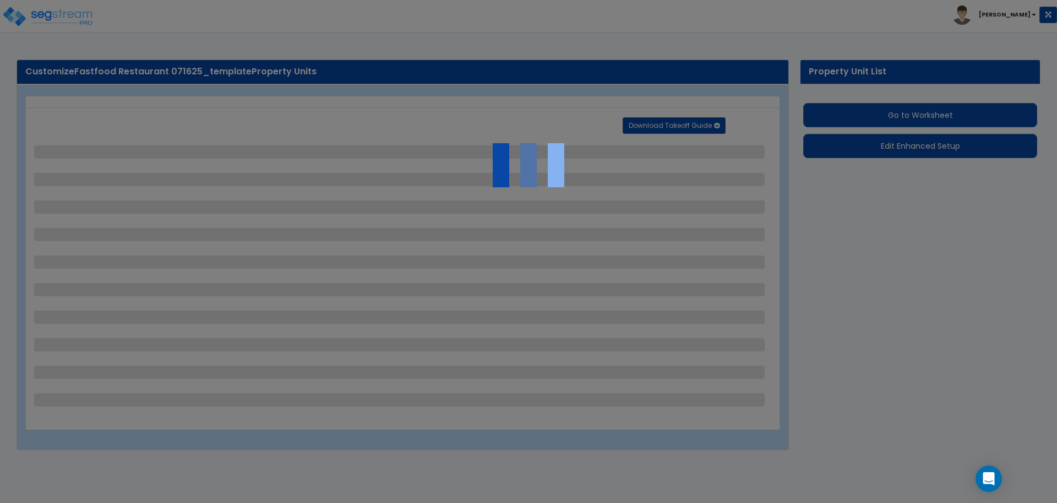
select select "1"
select select "2"
select select "1"
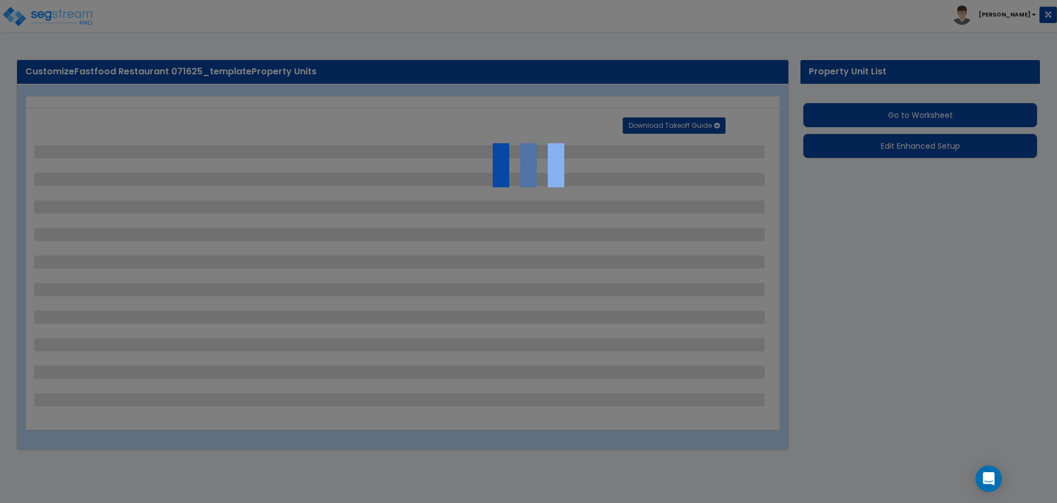
select select "4"
select select "1"
select select "11"
select select "2"
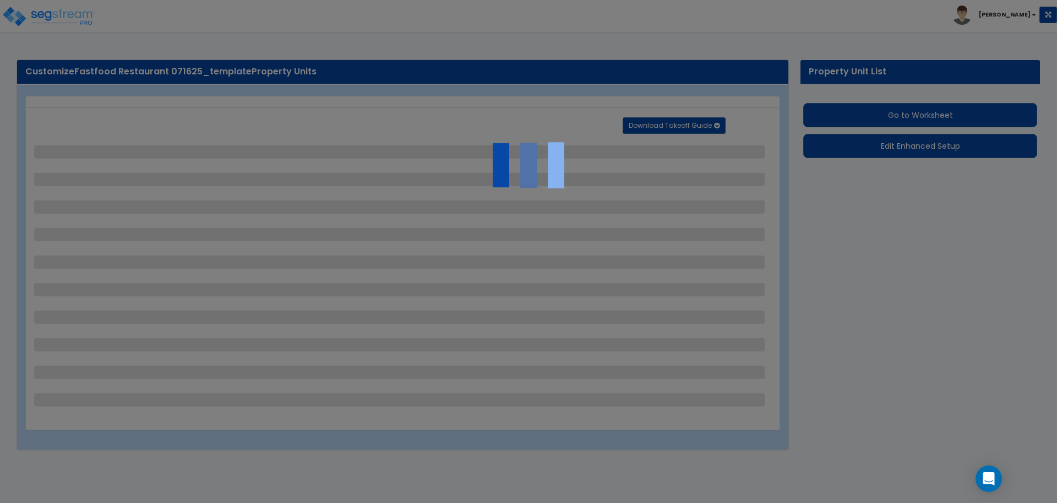
select select "2"
select select "3"
select select "2"
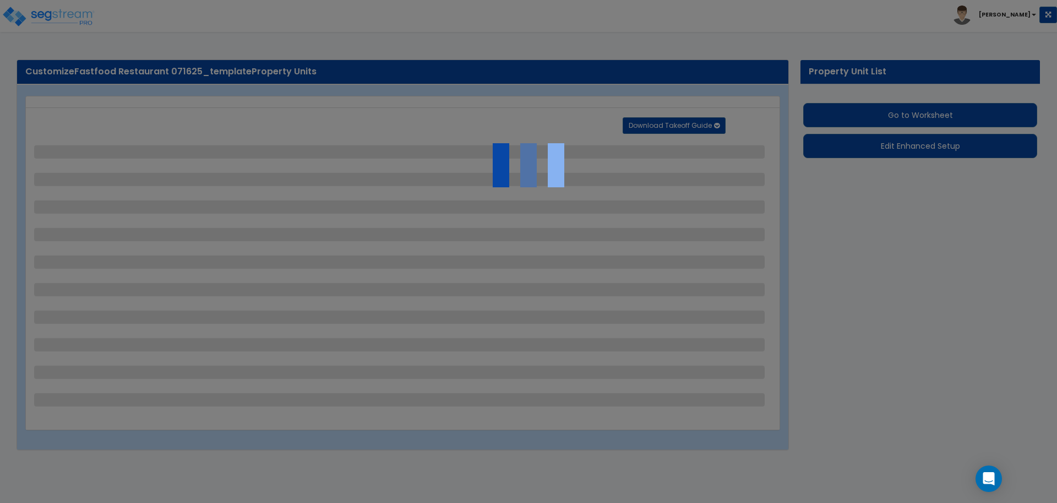
select select "2"
select select "7"
select select "2"
select select "3"
select select "1"
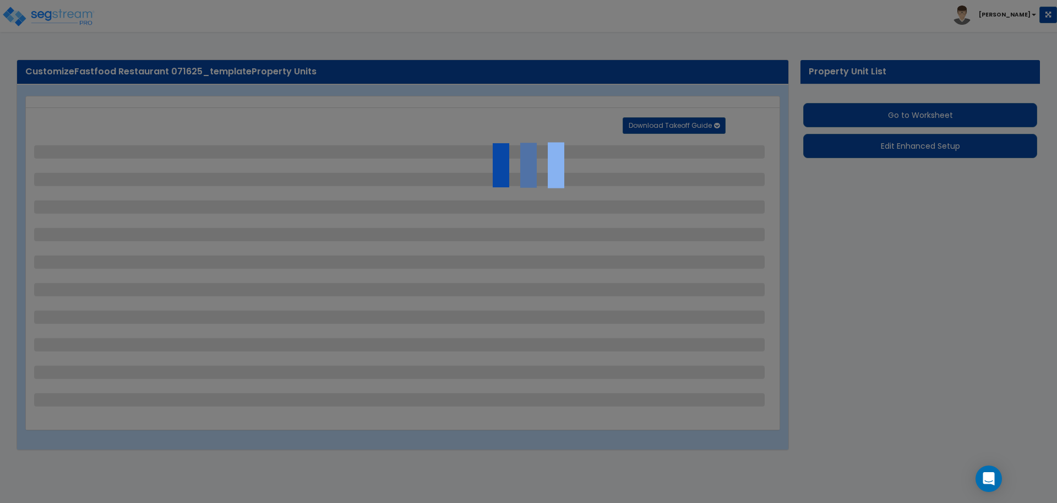
select select "16"
select select "2"
select select "5"
select select "3"
select select "1"
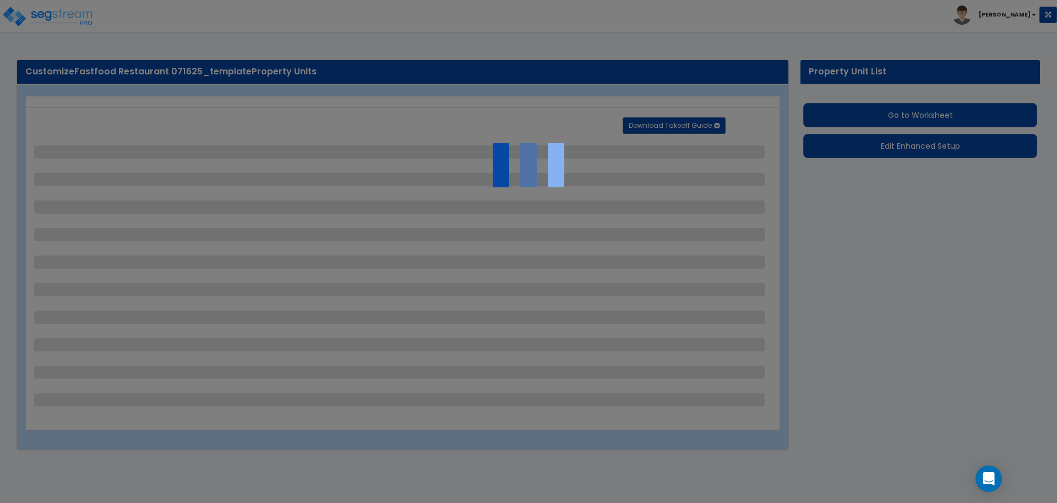
select select "1"
select select "3"
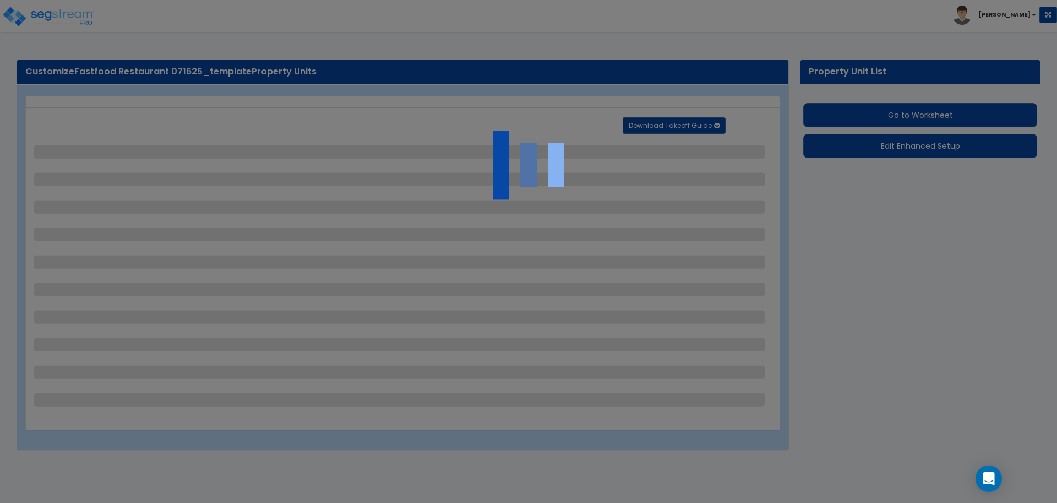
select select "1"
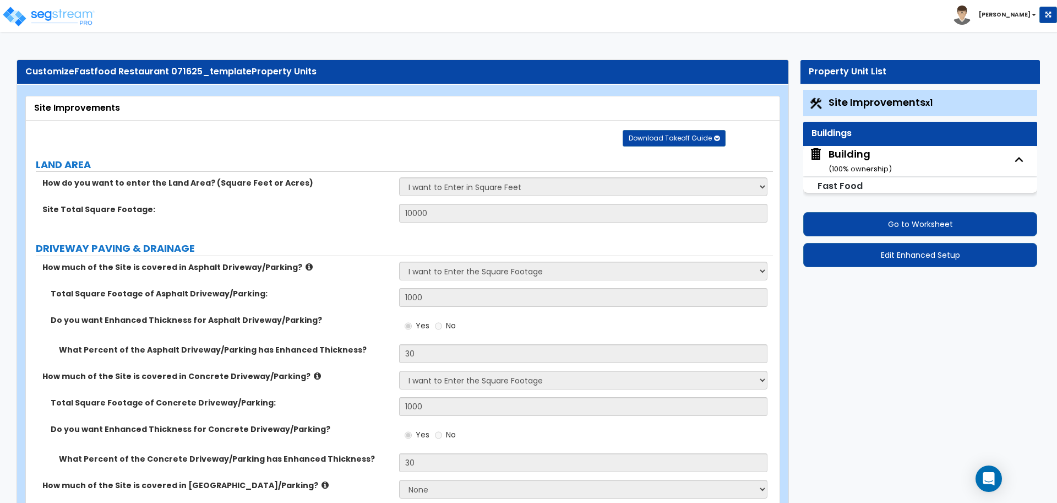
click at [848, 160] on div "Building ( 100 % ownership)" at bounding box center [859, 161] width 63 height 28
select select "2"
select select "5"
select select "2"
select select "4"
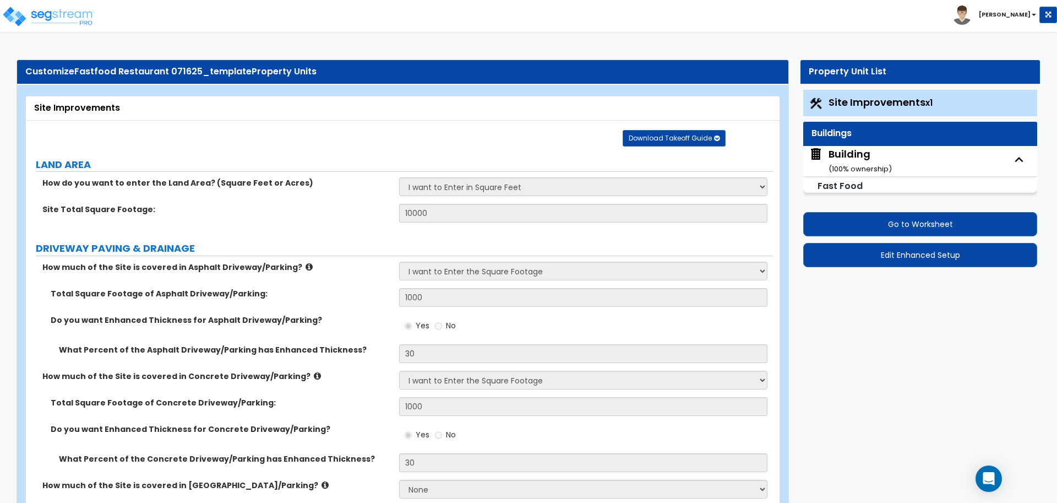
select select "1"
select select "2"
select select "6"
select select "1"
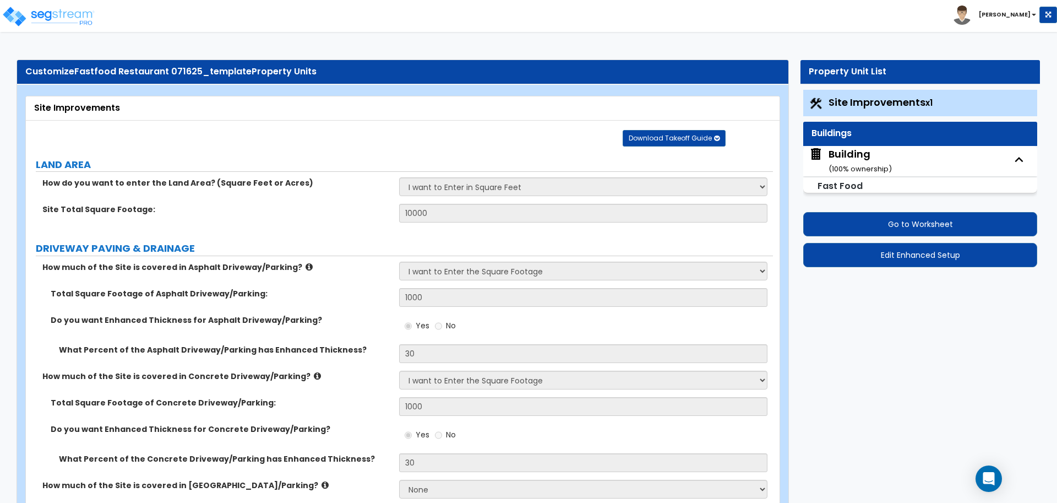
select select "3"
select select "13"
select select "5"
select select "6"
select select "3"
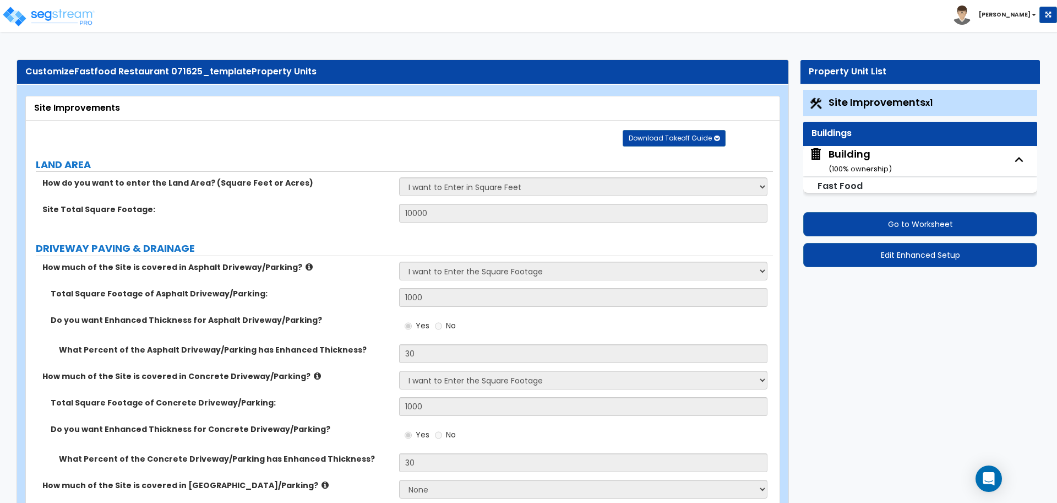
select select "1"
select select "2"
select select "3"
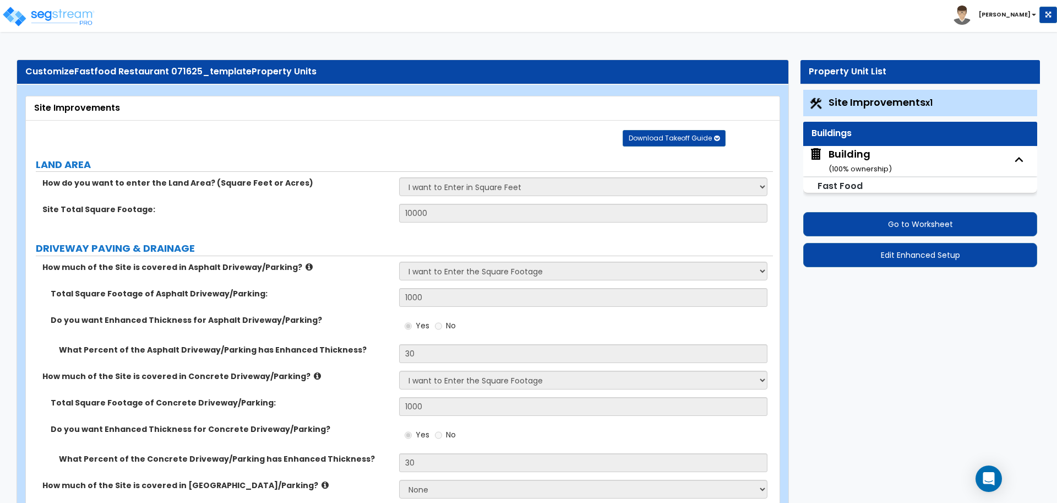
select select "2"
select select "3"
select select "2"
select select "3"
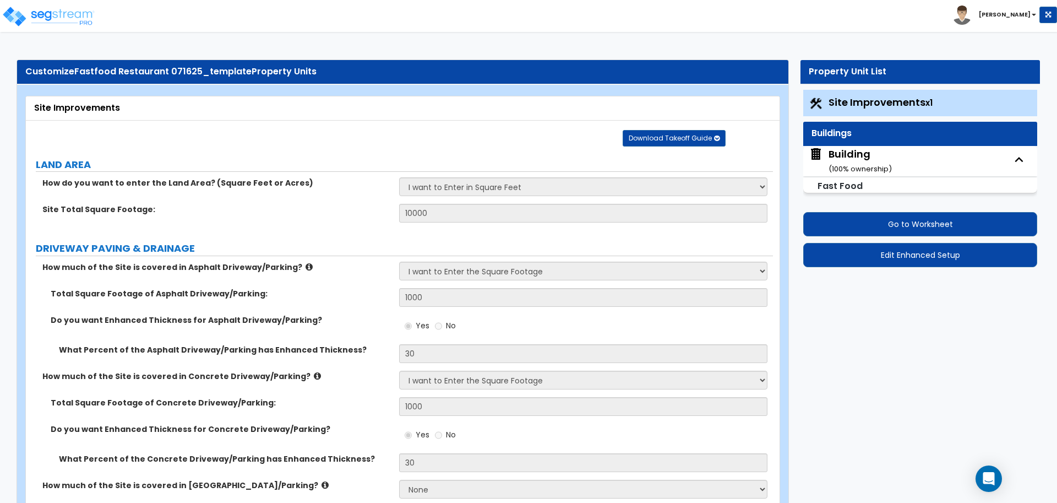
select select "1"
select select "2"
select select "3"
select select "4"
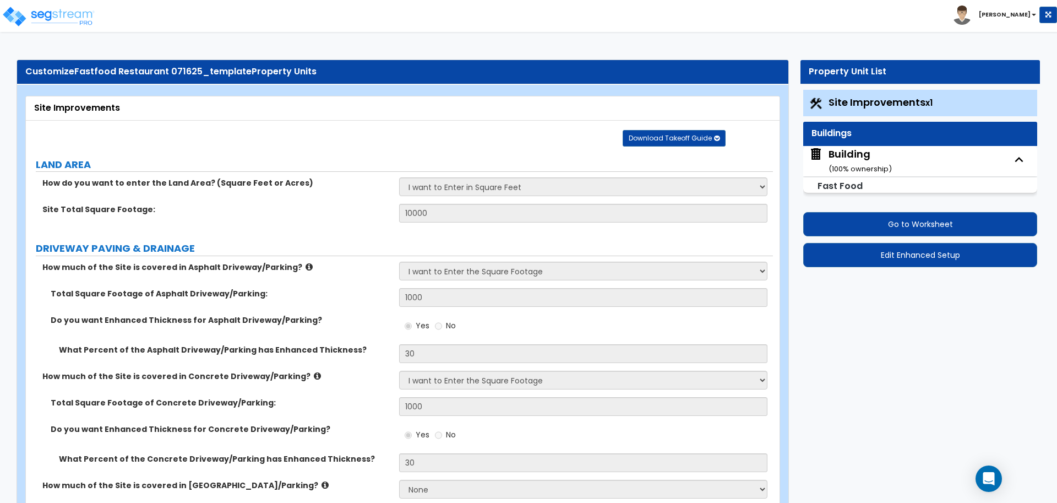
select select "7"
select select "8"
select select "1"
select select "2"
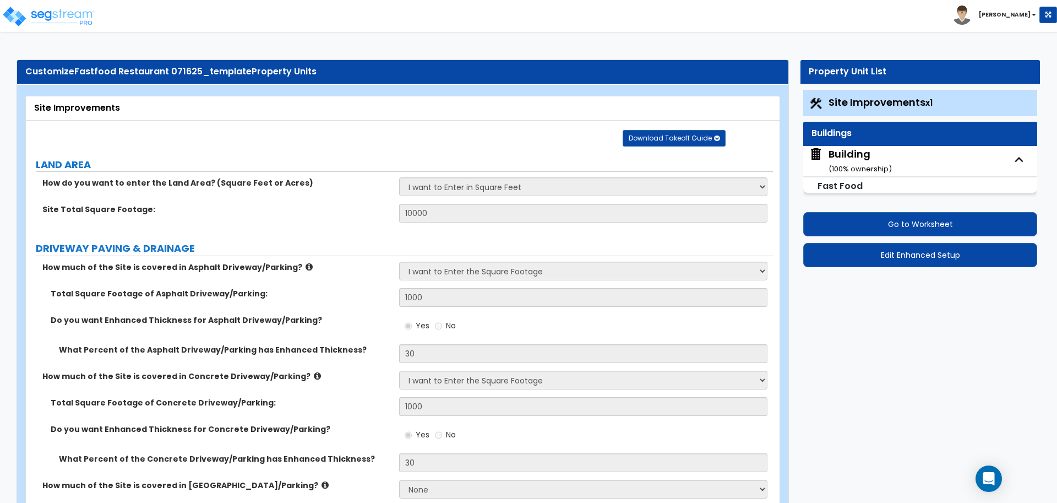
select select "3"
select select "8"
select select "2"
select select "3"
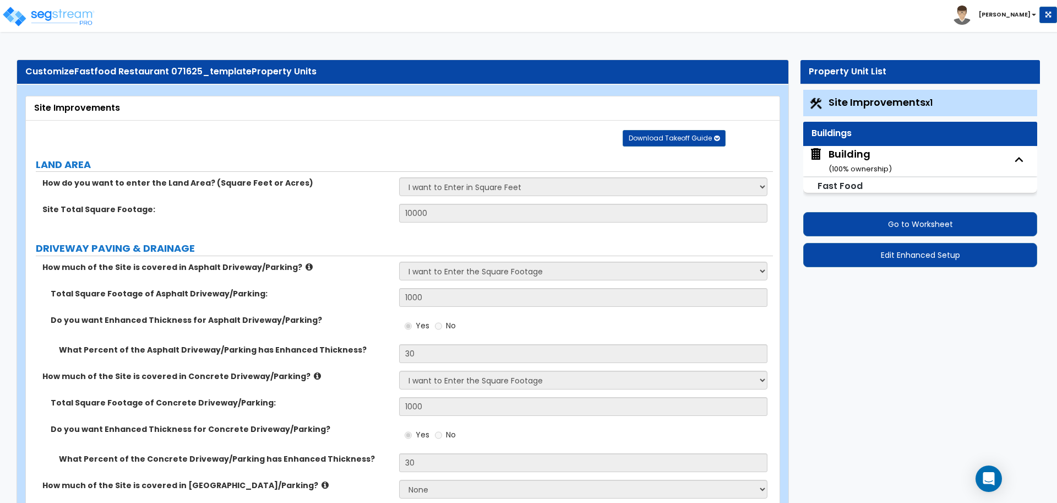
select select "2"
select select "3"
select select "4"
select select "2"
select select "5"
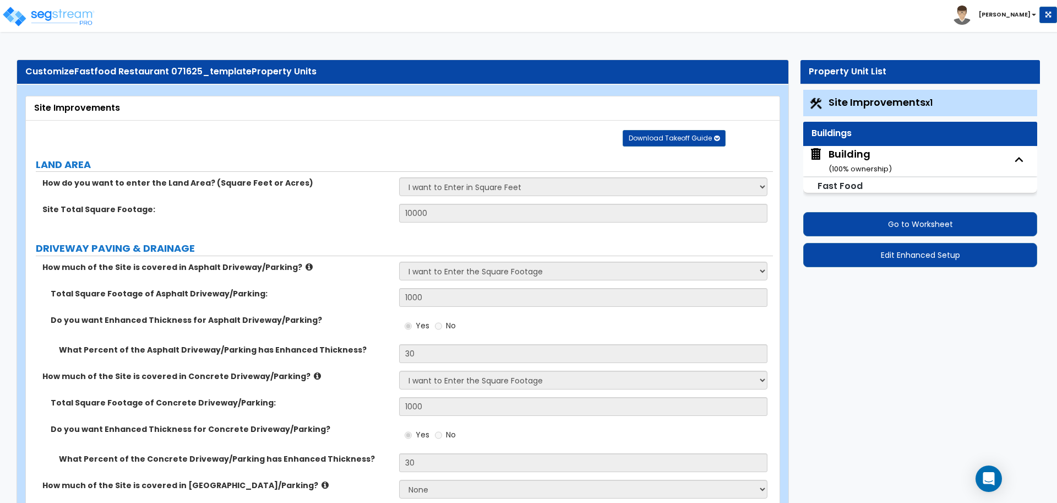
select select "2"
select select "1"
select select "2"
select select "1"
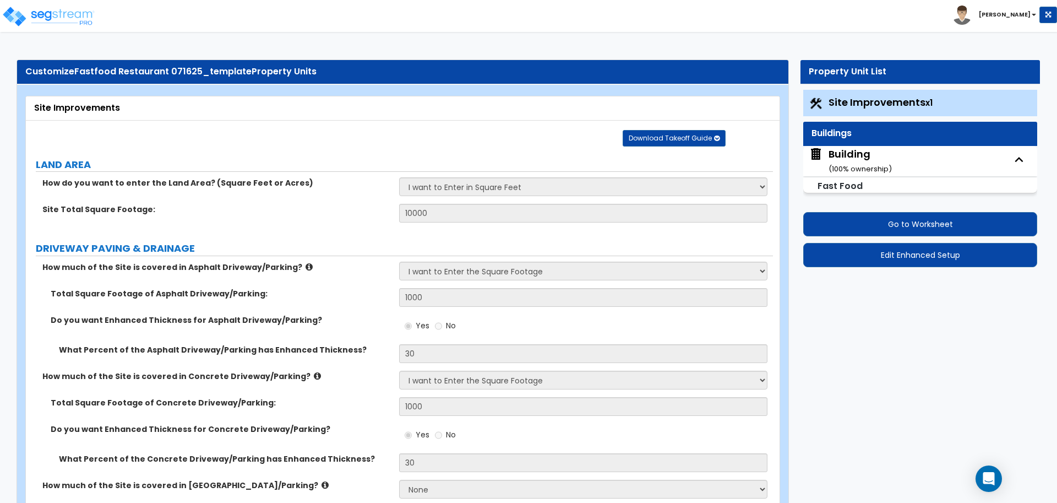
select select "2"
select select "1"
select select "2"
select select "1"
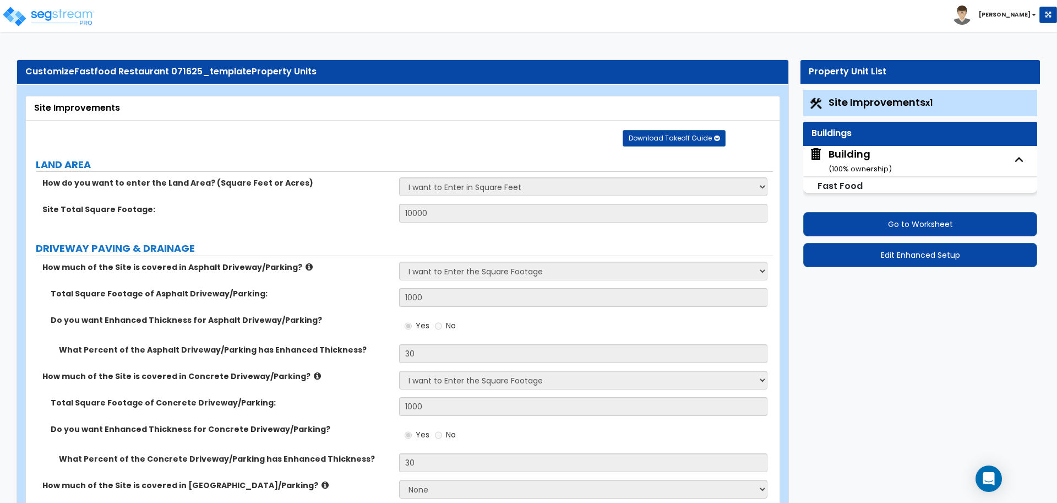
select select "1"
select select "7"
select select "1"
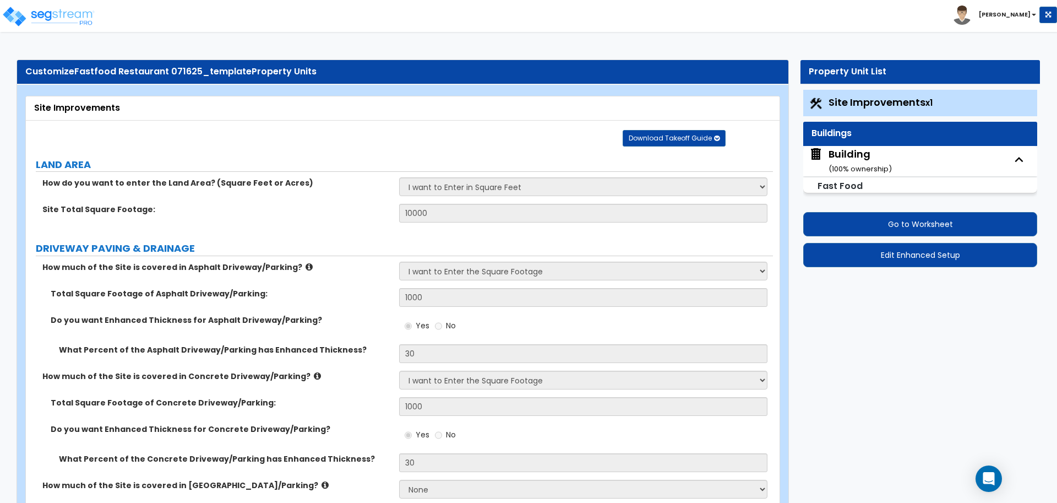
select select "7"
select select "3"
select select "1"
select select "2"
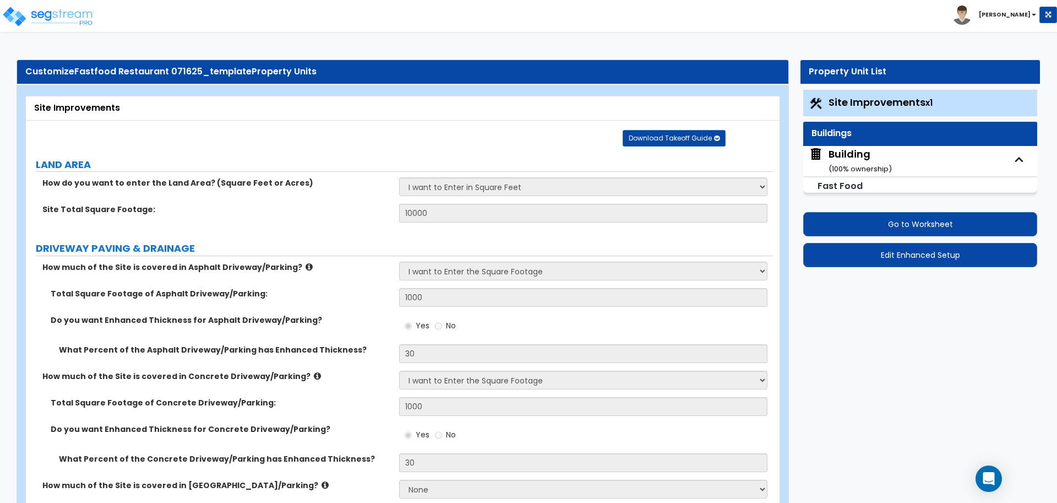
select select "1"
select select "5"
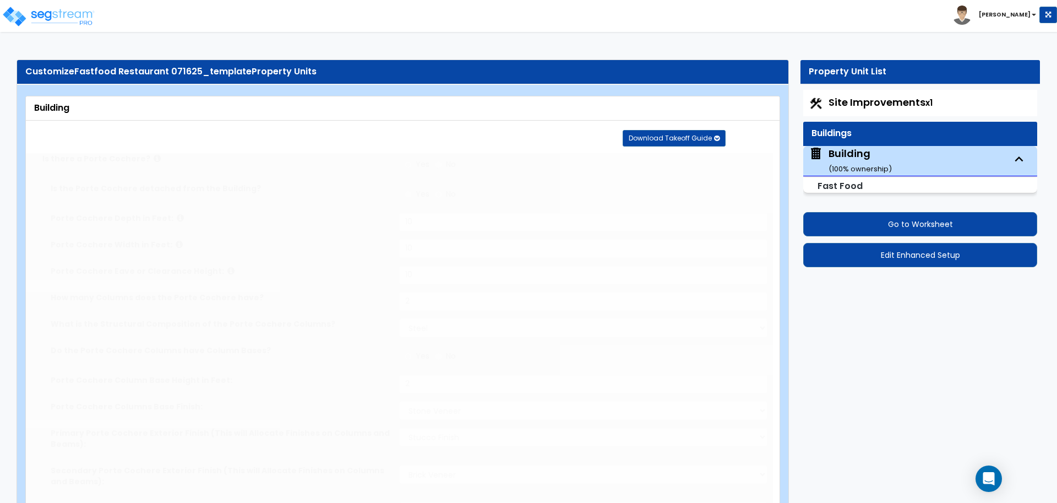
type input "1000"
radio input "true"
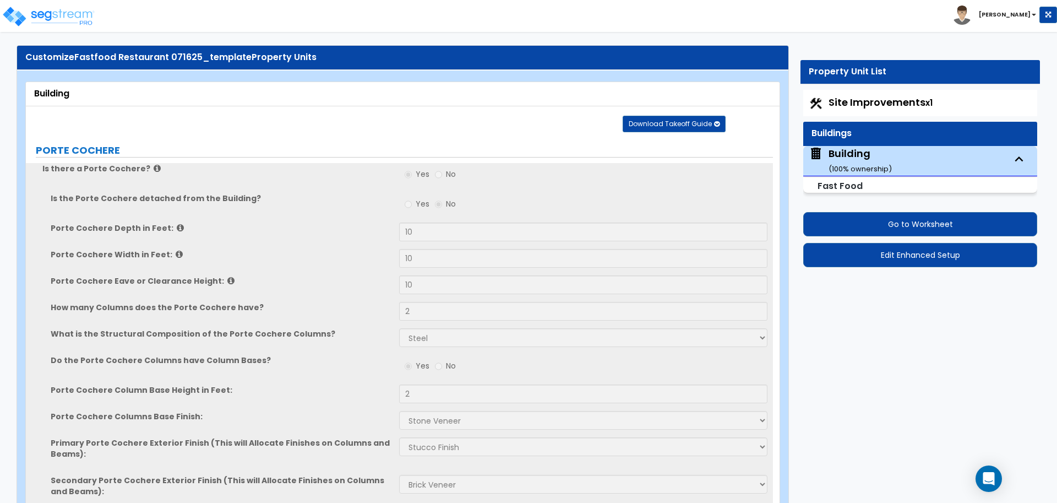
scroll to position [18, 0]
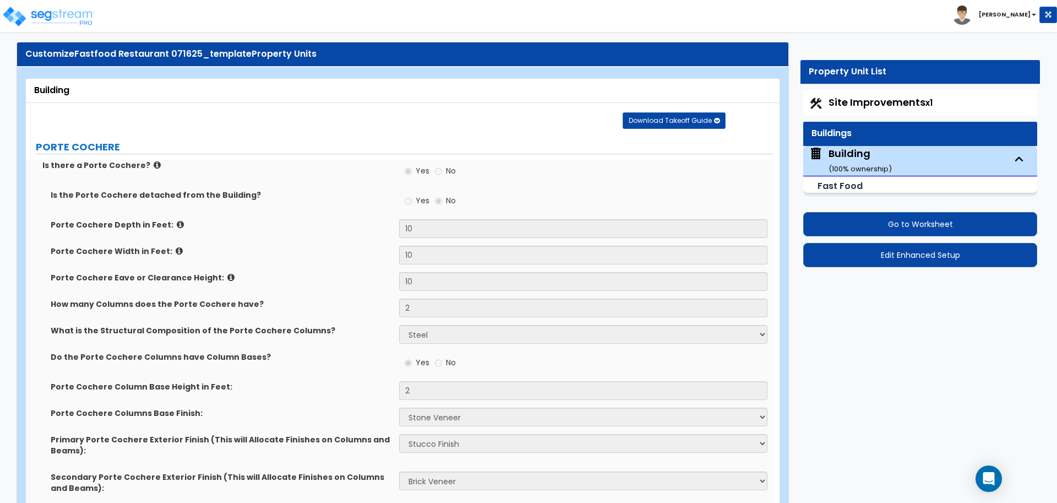
click at [852, 95] on span "Site Improvements x1" at bounding box center [880, 102] width 104 height 14
select select "2"
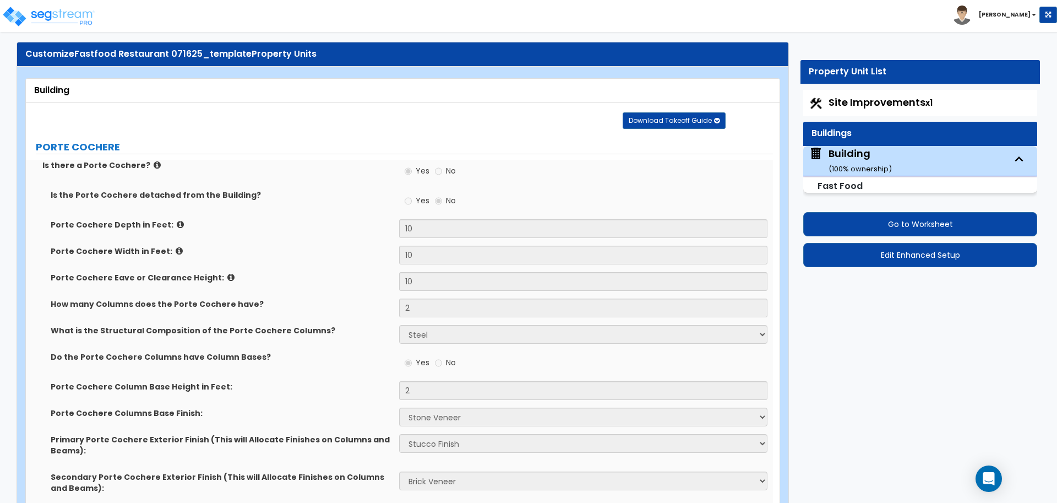
select select "1"
select select "2"
select select "1"
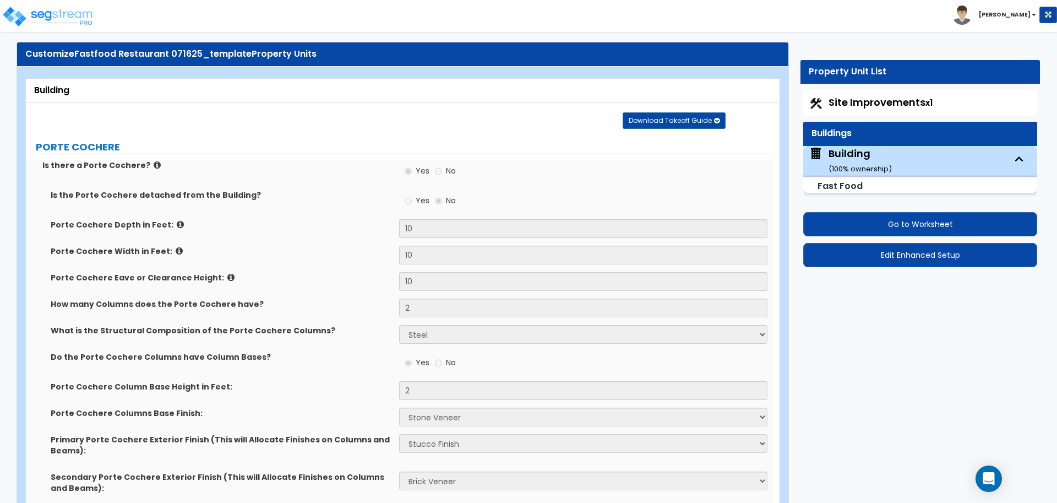
select select "2"
select select "4"
select select "2"
select select "1"
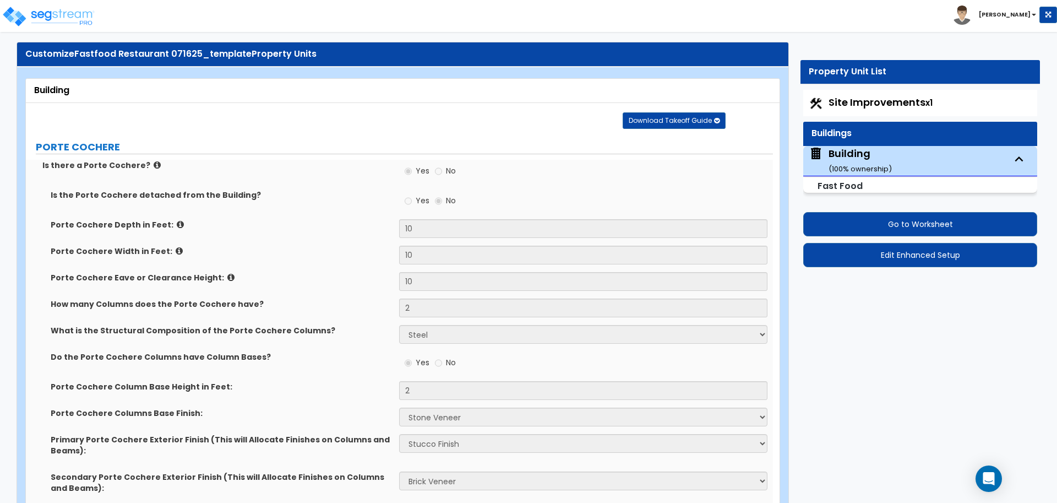
select select "2"
select select "1"
select select "4"
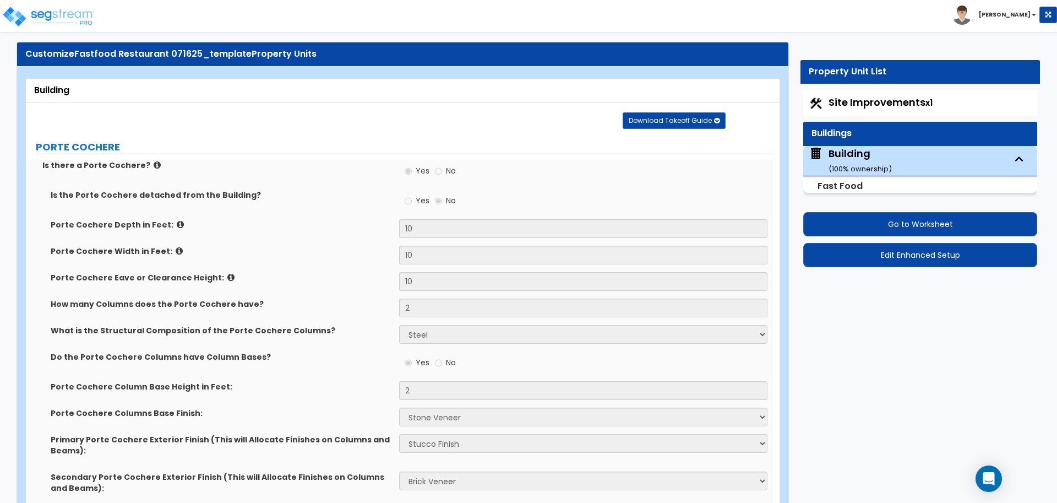
select select "1"
select select "11"
select select "2"
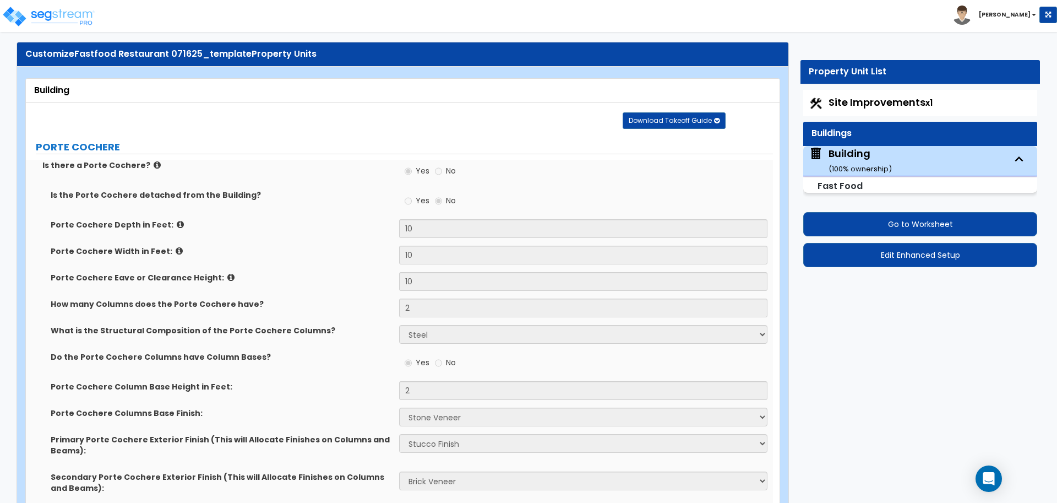
select select "3"
select select "2"
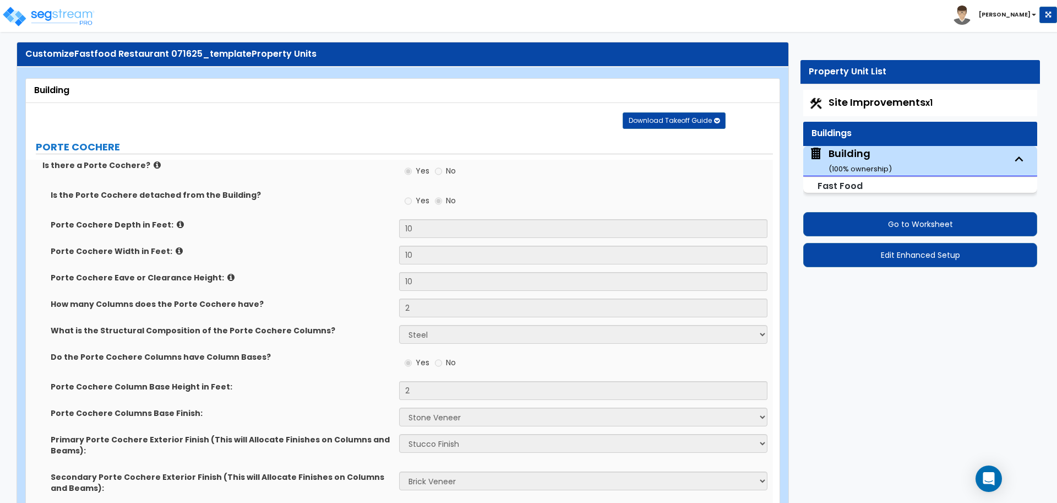
select select "7"
select select "2"
select select "3"
select select "1"
select select "16"
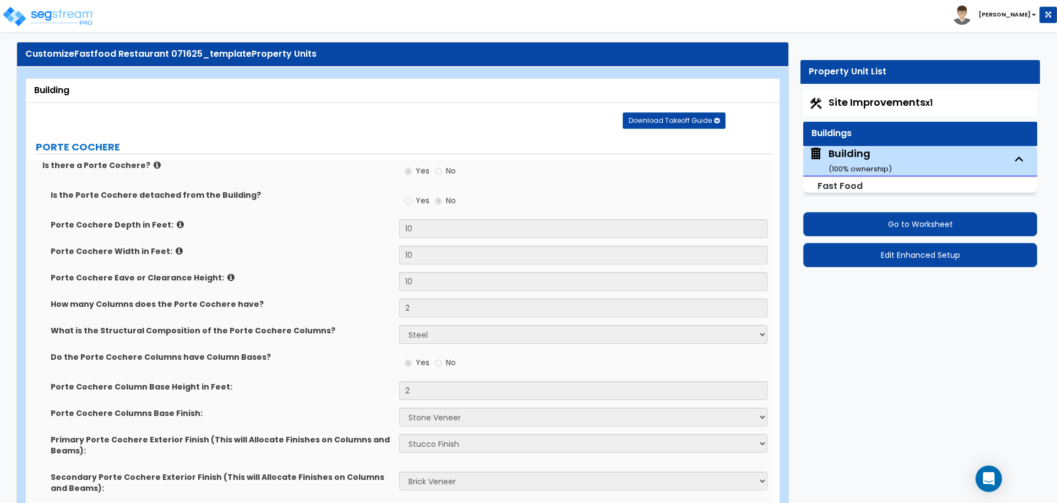
select select "2"
select select "5"
select select "3"
select select "1"
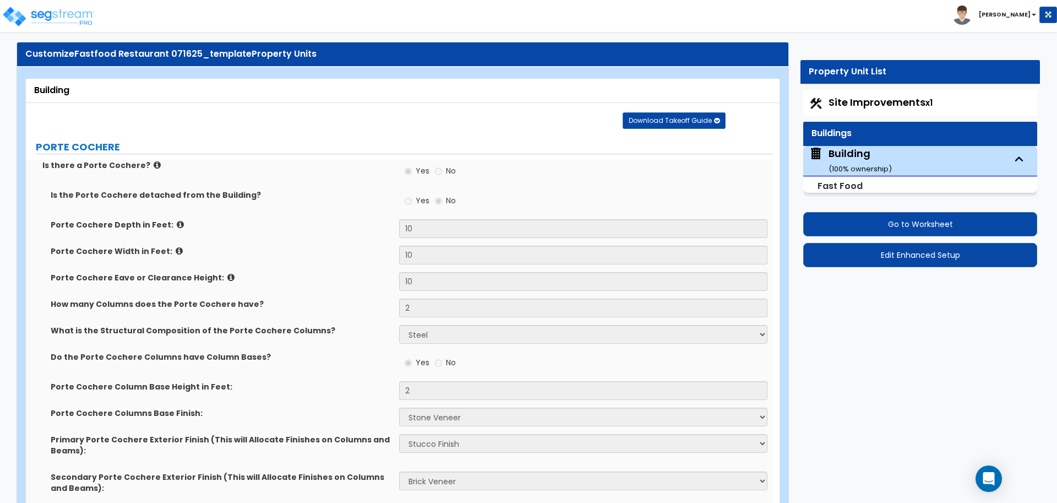
select select "1"
select select "3"
select select "1"
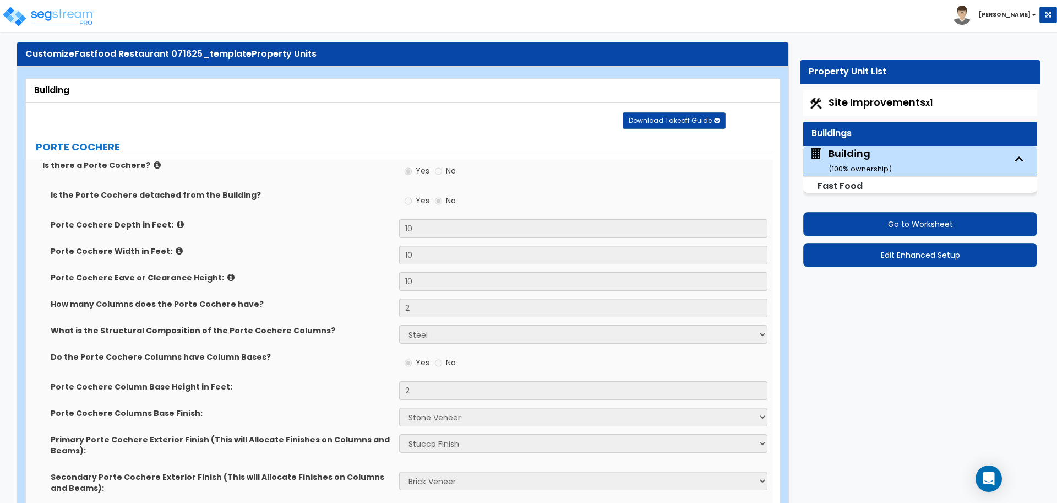
select select "1"
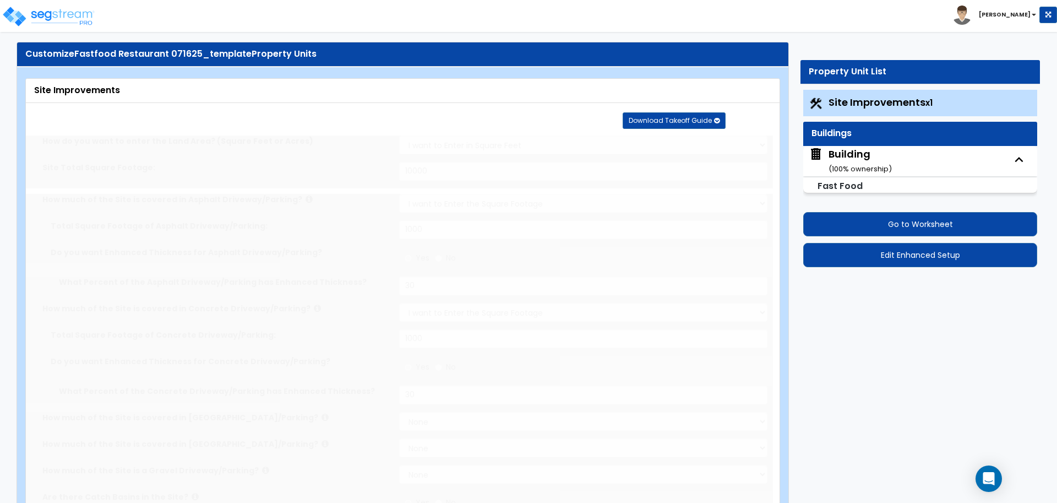
radio input "true"
select select "1"
type input "50"
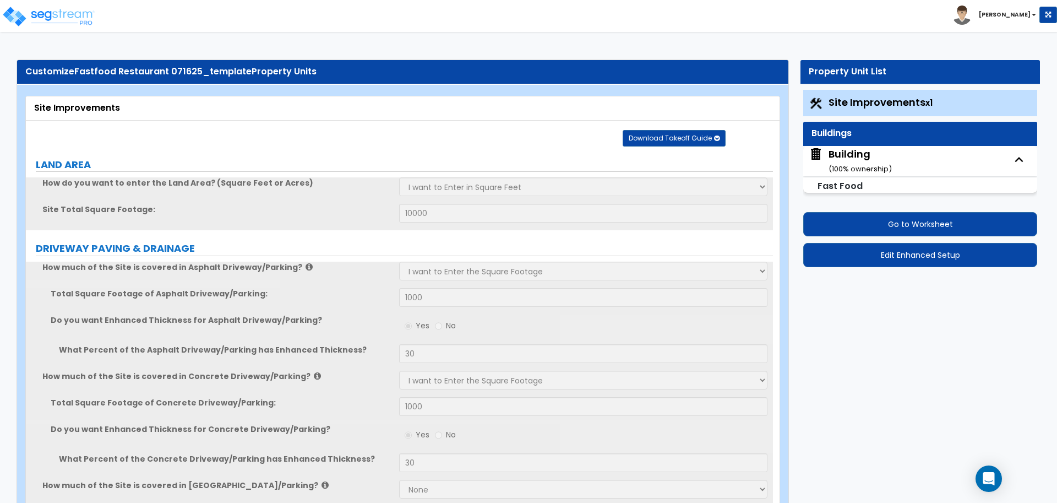
click at [847, 169] on small "( 100 % ownership)" at bounding box center [859, 168] width 63 height 10
select select "2"
select select "5"
select select "2"
select select "4"
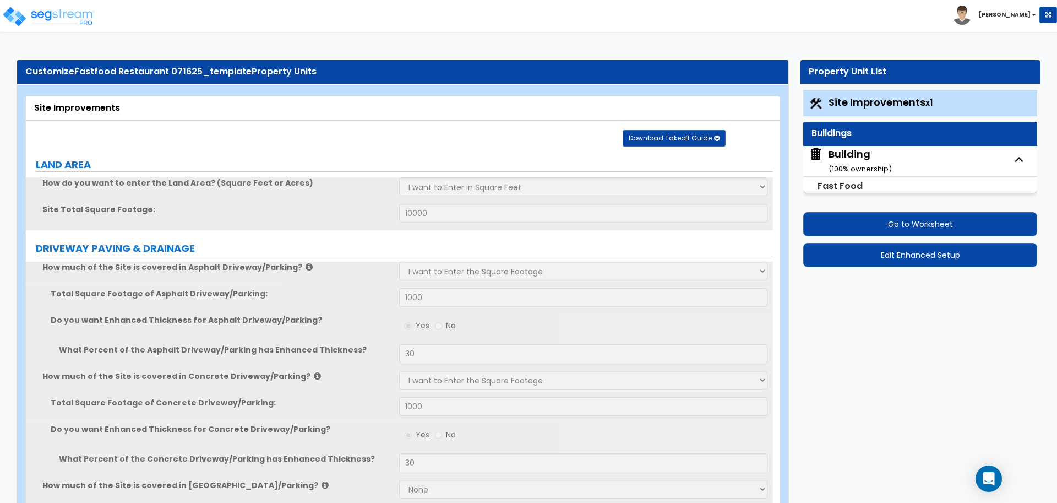
select select "1"
select select "2"
select select "6"
select select "1"
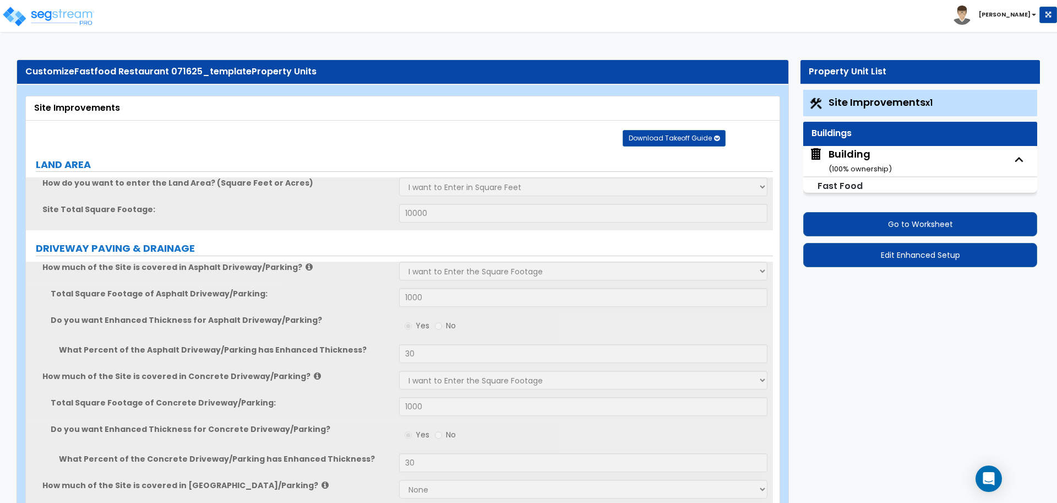
select select "3"
select select "13"
select select "5"
select select "6"
select select "3"
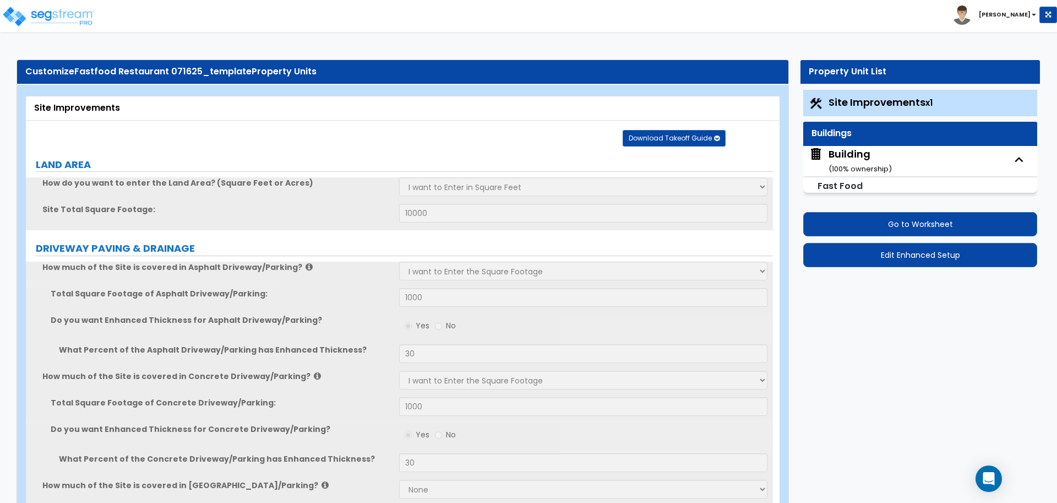
select select "1"
select select "2"
select select "3"
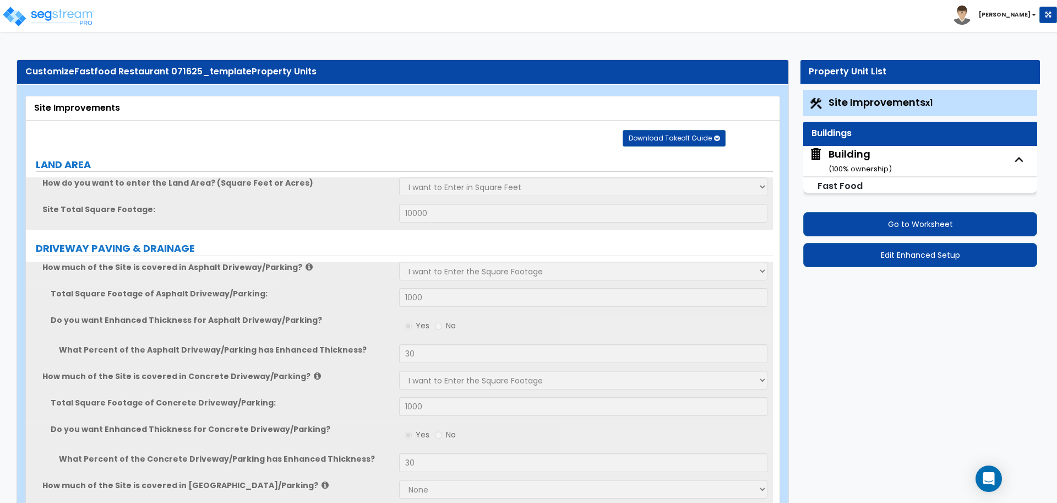
select select "2"
select select "3"
select select "2"
select select "3"
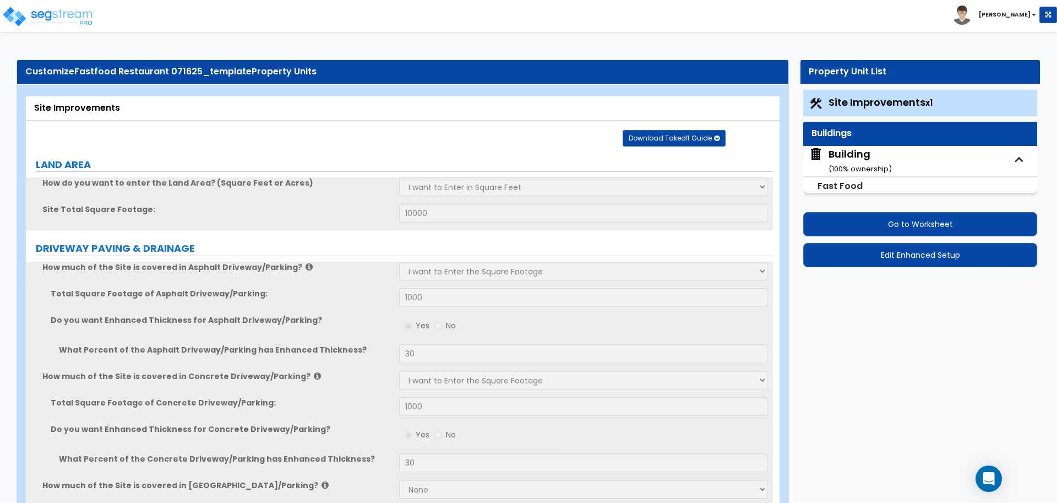
select select "1"
select select "2"
select select "3"
select select "4"
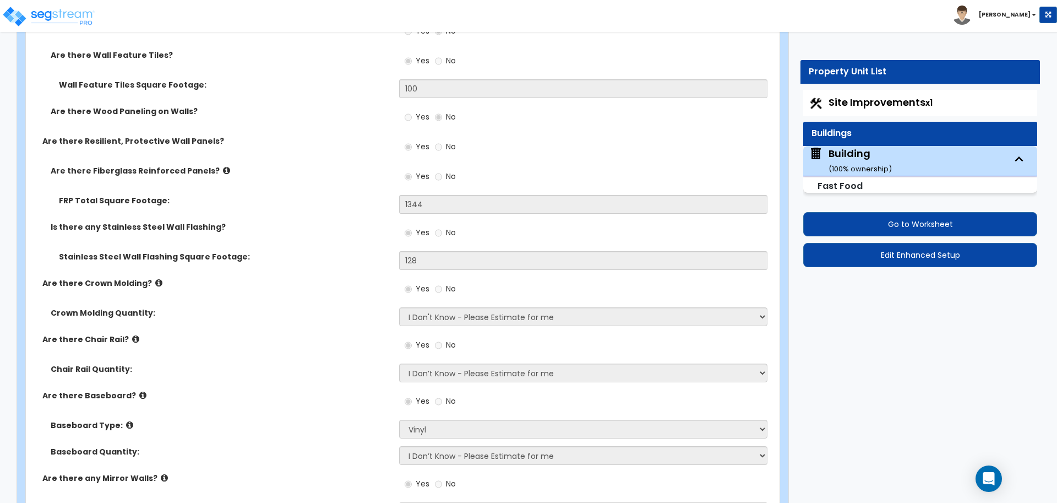
scroll to position [3674, 0]
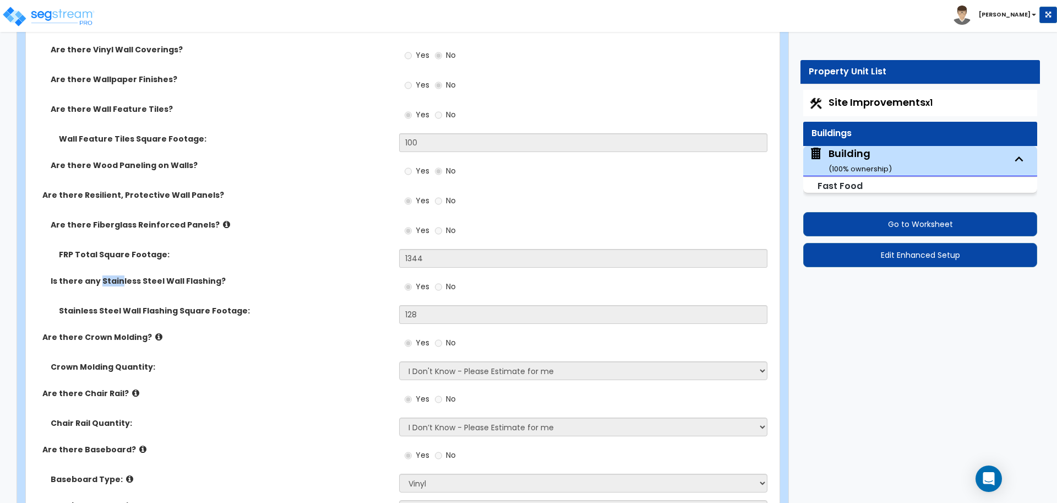
click at [321, 204] on div "Are there Resilient, Protective Wall Panels? Yes No" at bounding box center [399, 204] width 747 height 30
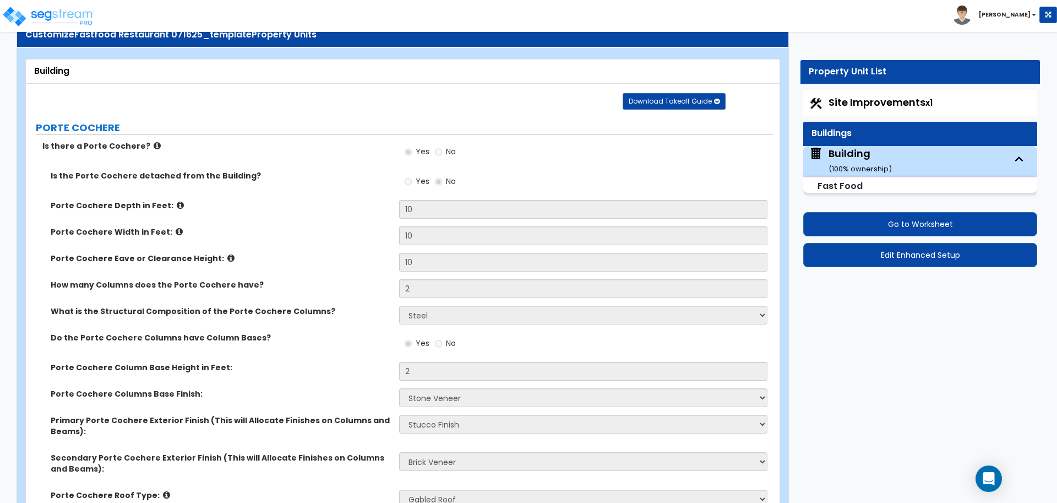
scroll to position [0, 0]
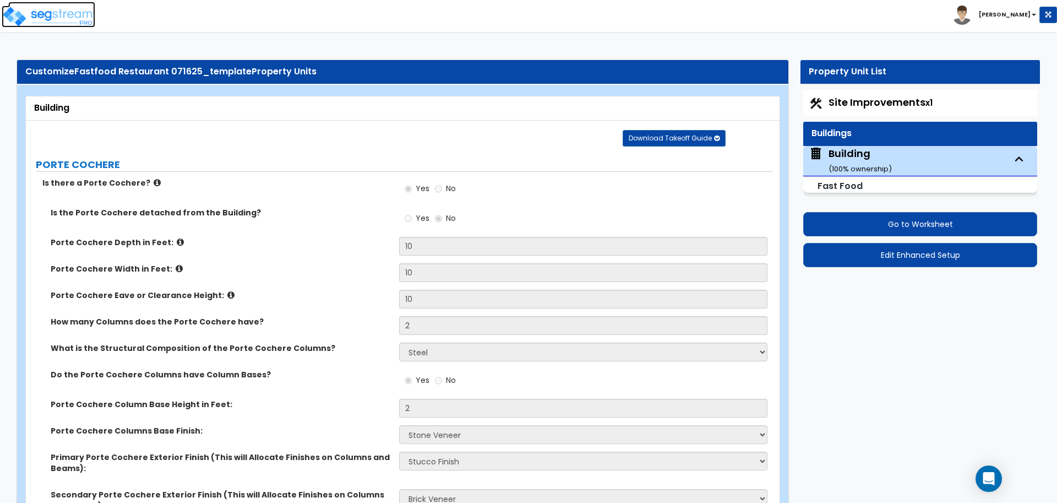
click at [64, 19] on img at bounding box center [49, 17] width 94 height 22
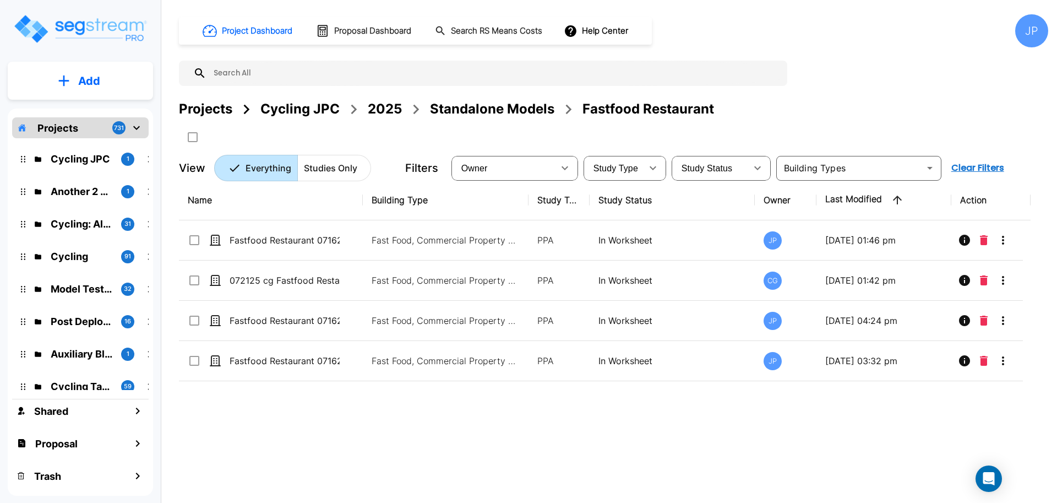
click at [393, 110] on div "2025" at bounding box center [385, 109] width 34 height 20
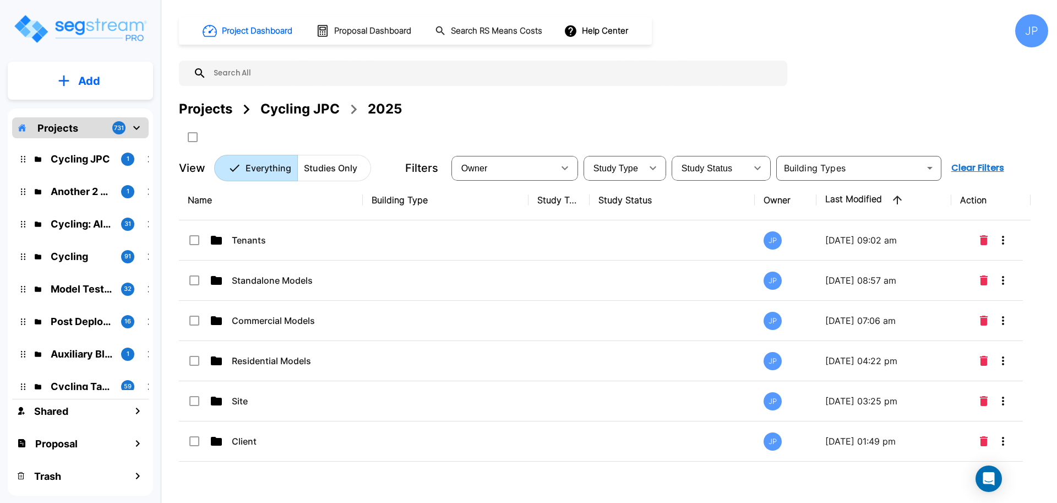
click at [433, 249] on td at bounding box center [446, 240] width 166 height 40
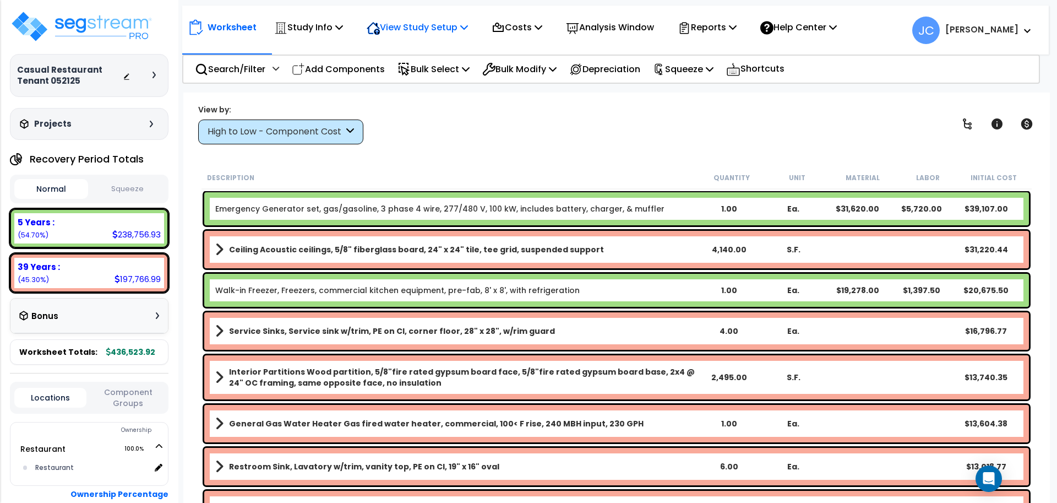
click at [412, 32] on p "View Study Setup" at bounding box center [417, 27] width 101 height 15
click at [415, 73] on link "View Questionnaire" at bounding box center [415, 75] width 109 height 22
click at [302, 20] on p "Study Info" at bounding box center [308, 27] width 69 height 15
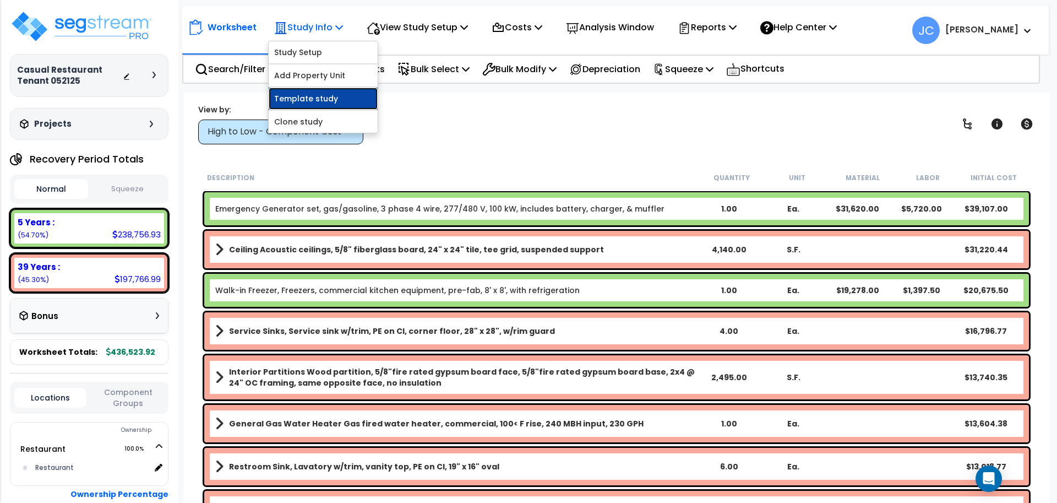
click at [295, 91] on link "Template study" at bounding box center [323, 99] width 109 height 22
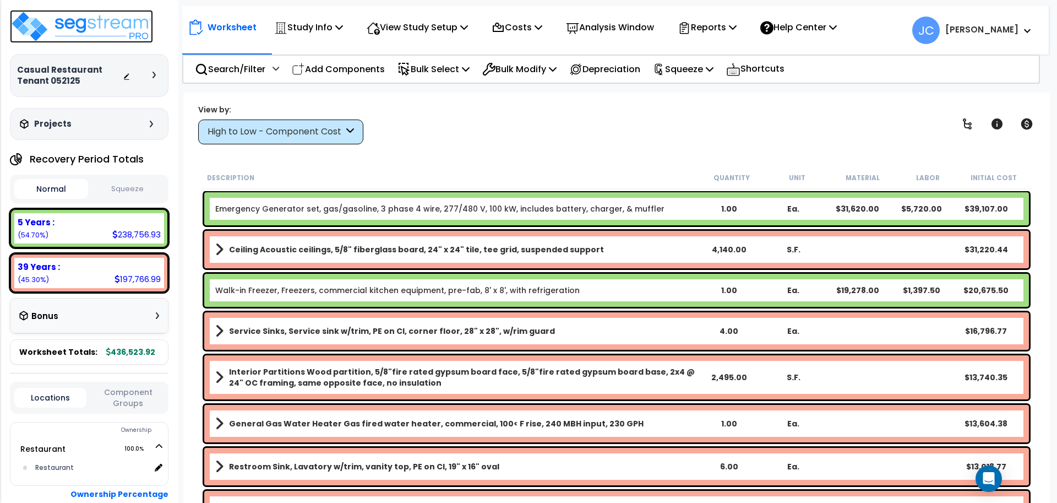
click at [125, 27] on img at bounding box center [81, 26] width 143 height 33
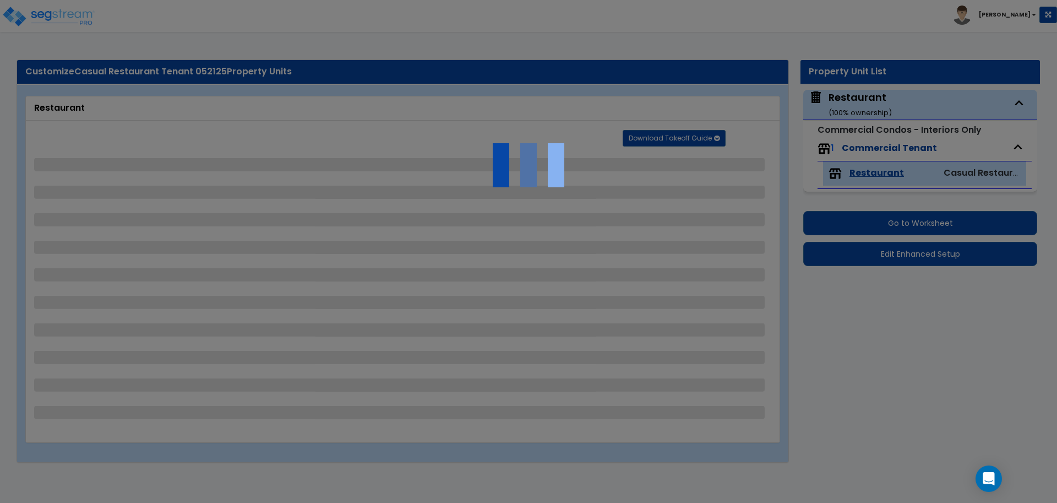
select select "2"
select select "1"
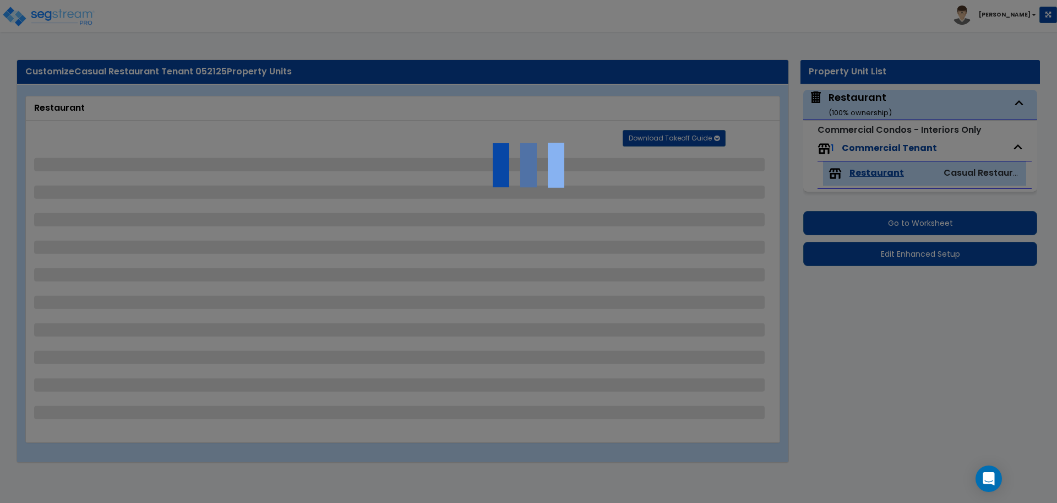
select select "1"
select select "2"
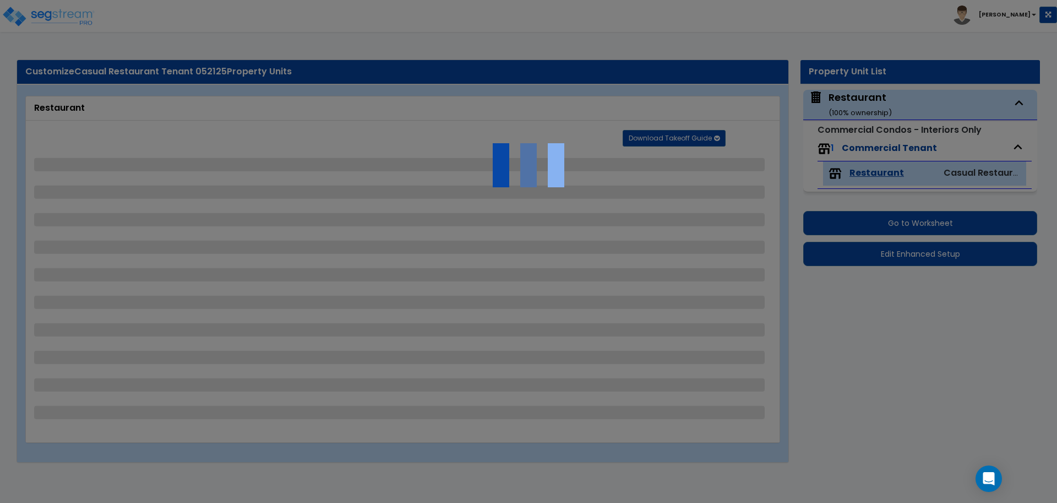
select select "2"
select select "3"
select select "1"
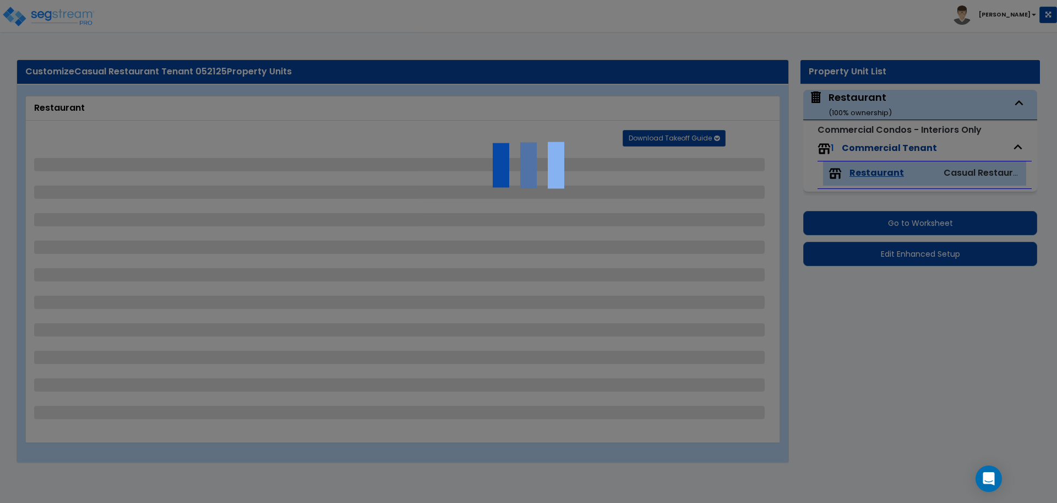
select select "7"
select select "1"
select select "3"
select select "5"
select select "2"
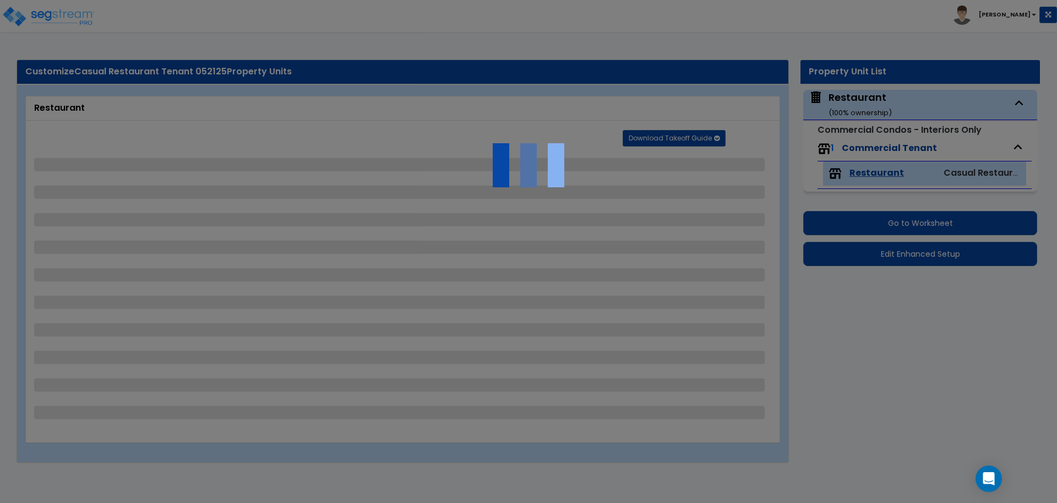
select select "1"
select select "3"
select select "2"
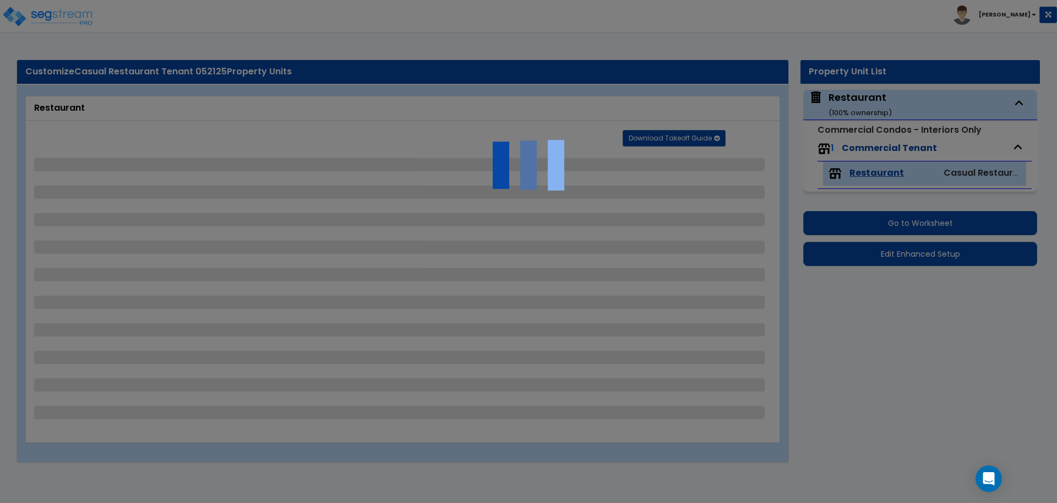
select select "3"
select select "4"
select select "1"
select select "5"
select select "2"
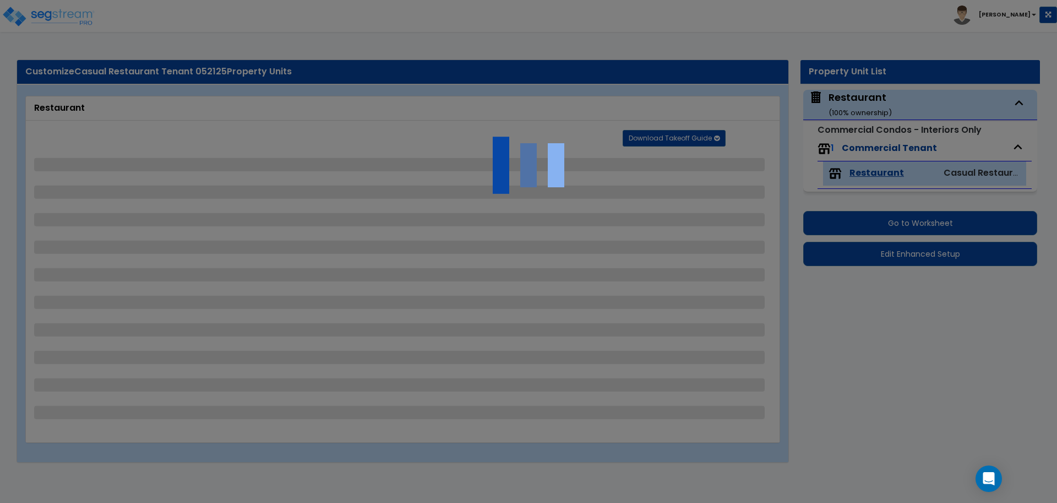
select select "1"
select select "5"
select select "2"
select select "3"
select select "2"
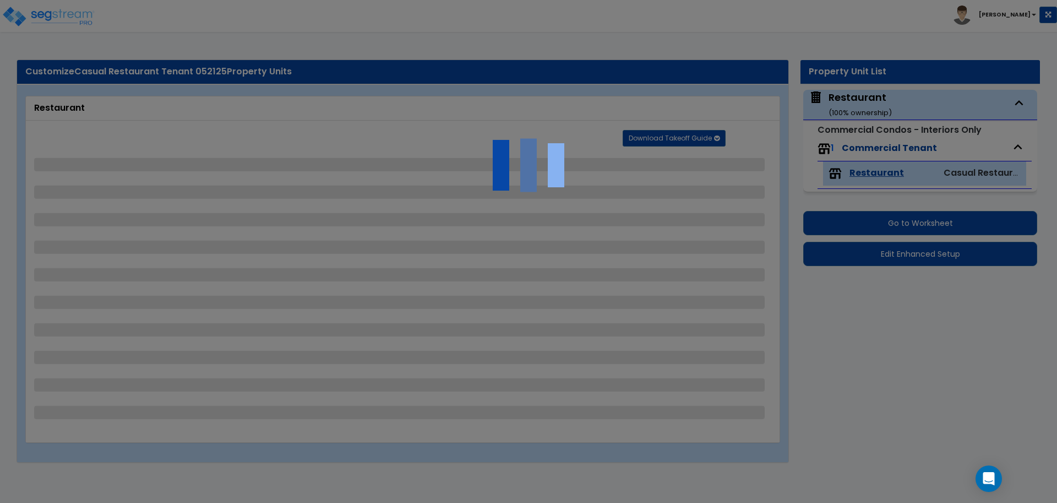
select select "3"
select select "1"
select select "2"
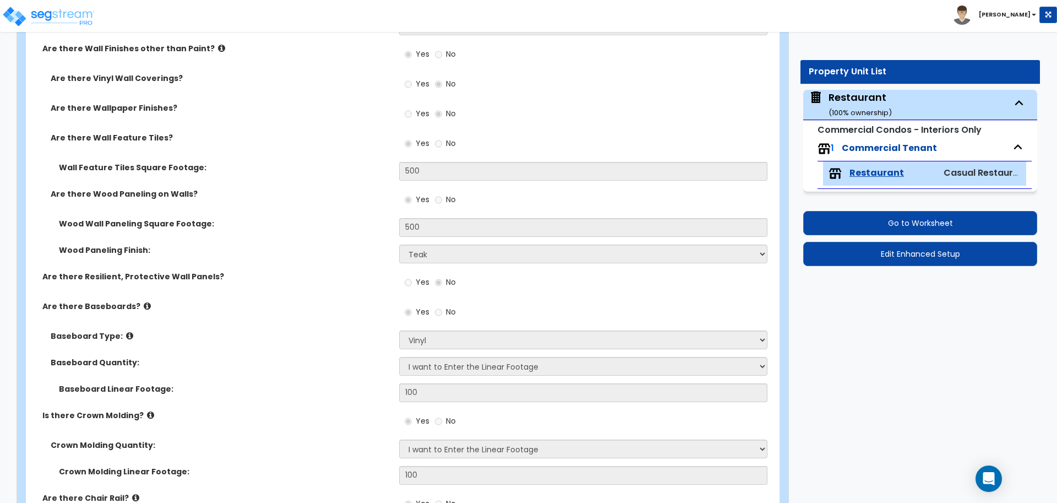
scroll to position [2345, 0]
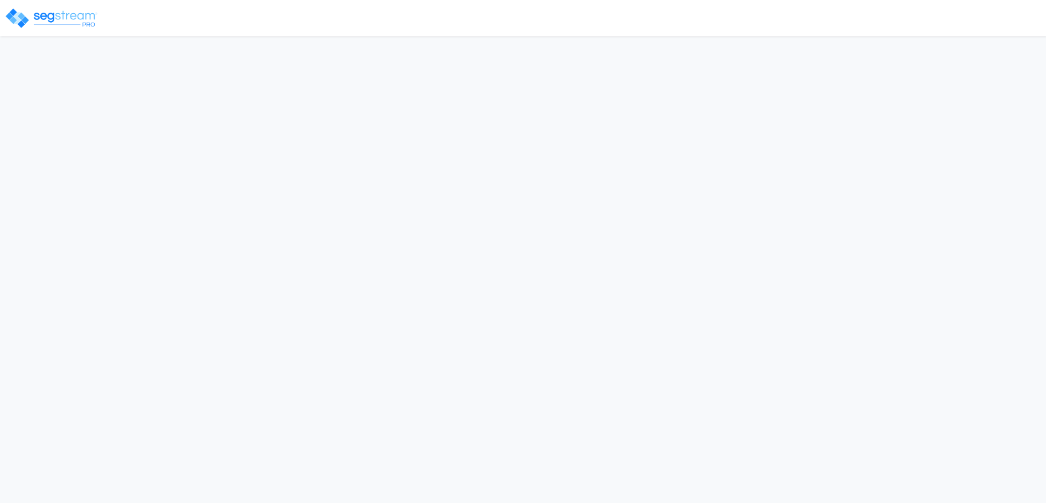
select select "2024"
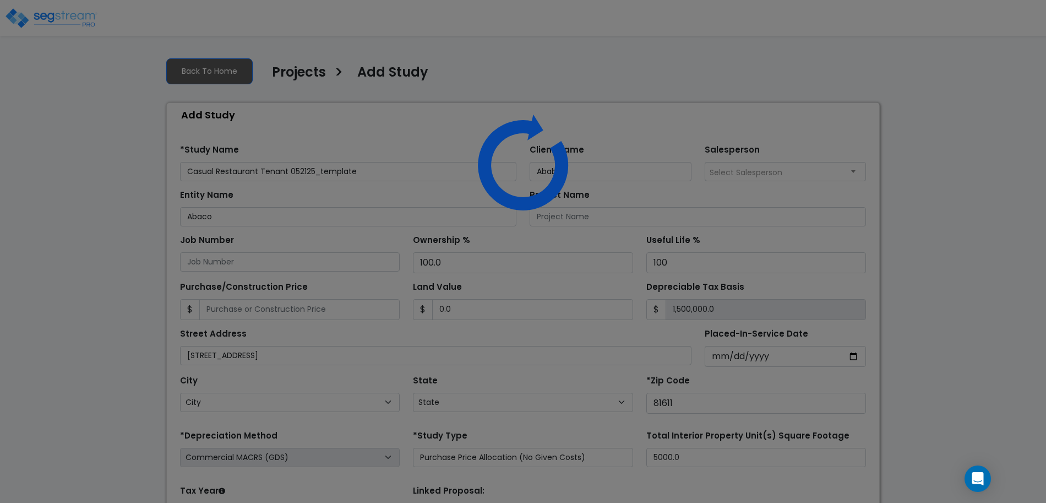
select select "CO"
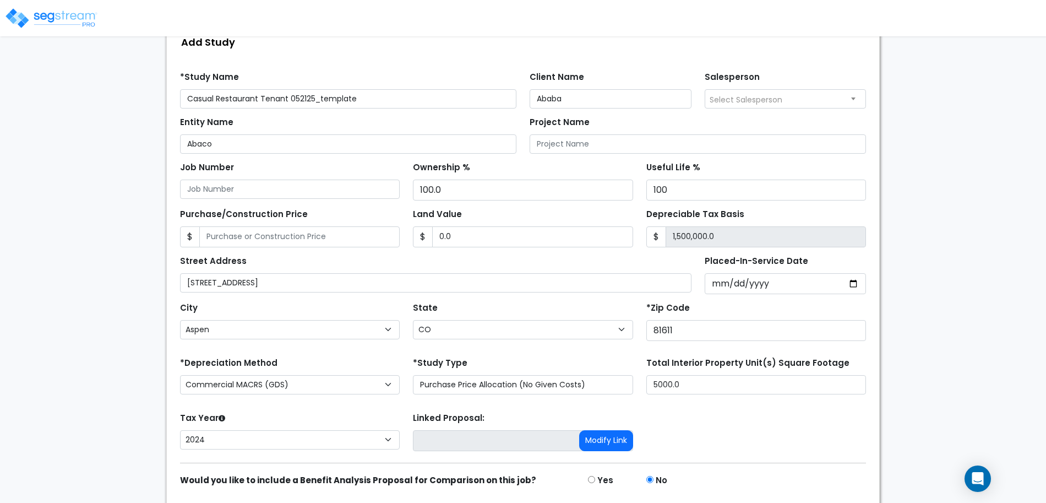
scroll to position [107, 0]
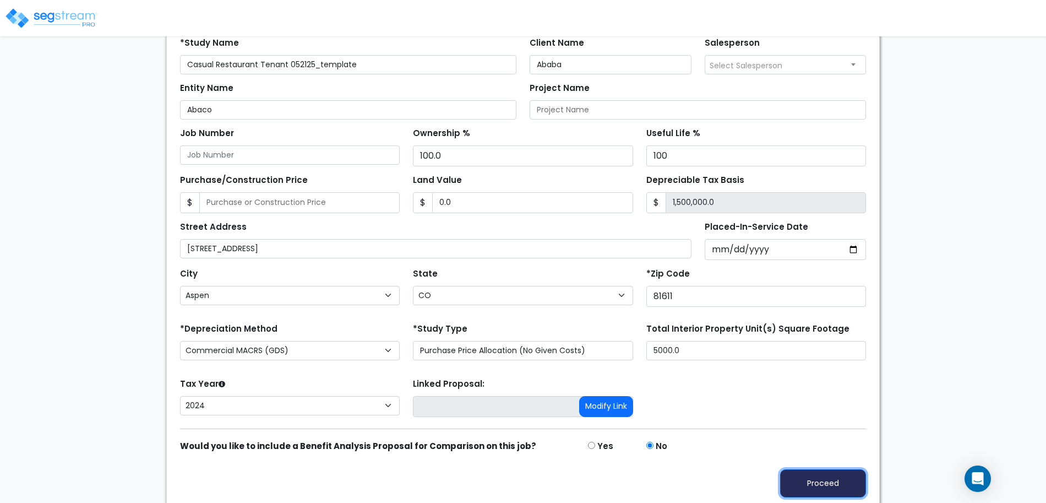
click at [795, 484] on button "Proceed" at bounding box center [823, 483] width 86 height 28
type input "0"
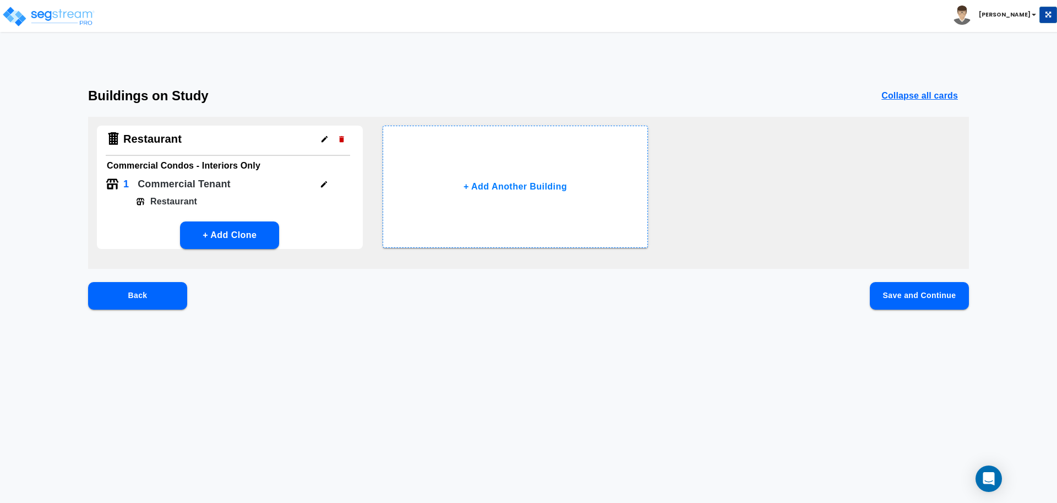
click at [879, 302] on button "Save and Continue" at bounding box center [919, 296] width 99 height 28
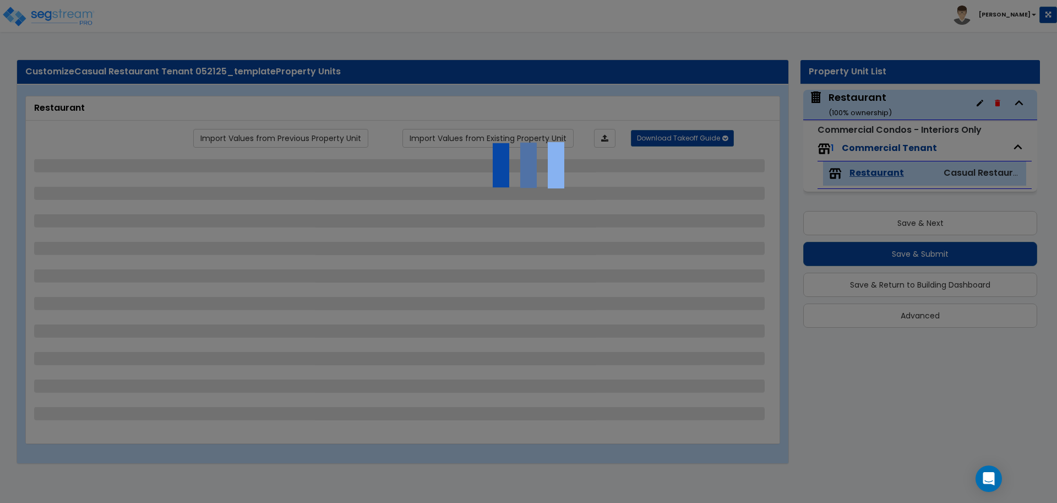
select select "2"
select select "1"
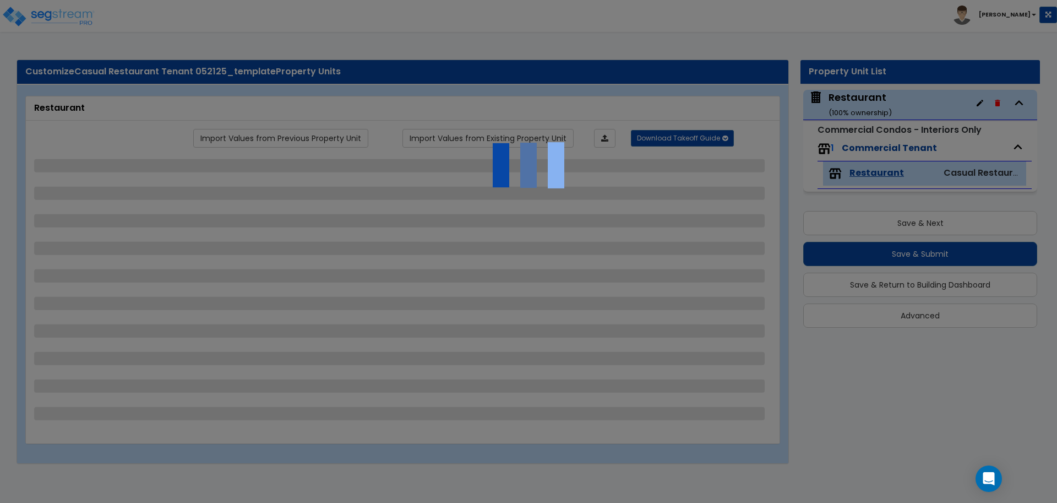
select select "1"
select select "2"
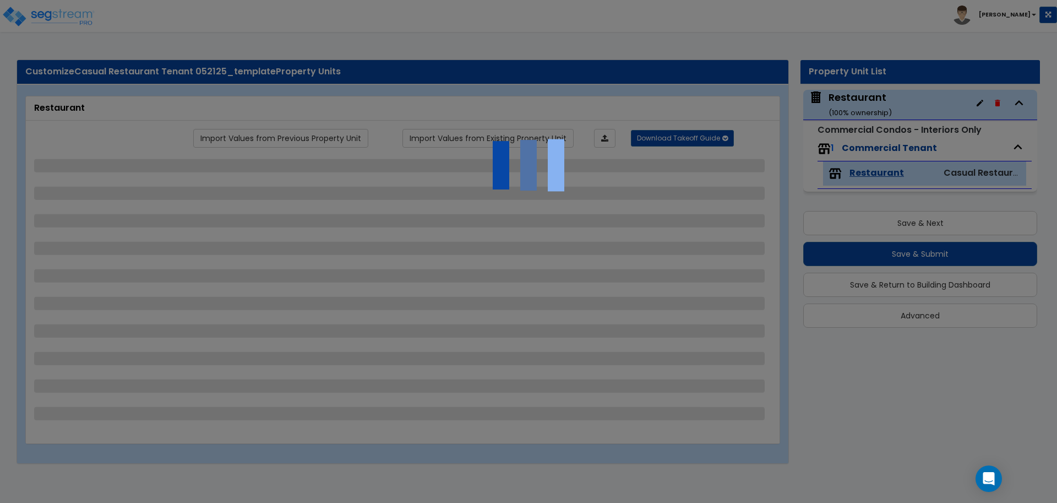
select select "2"
select select "3"
select select "1"
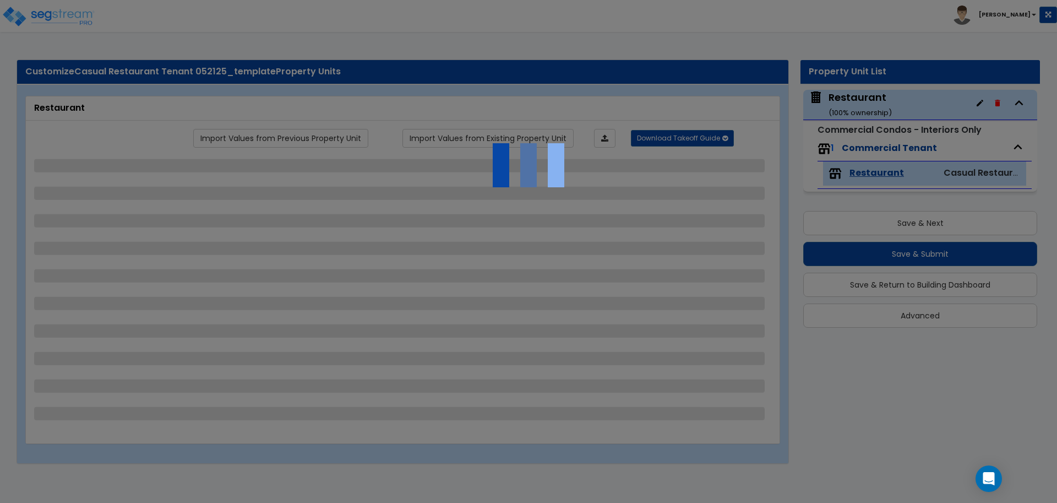
select select "7"
select select "1"
select select "3"
select select "5"
select select "2"
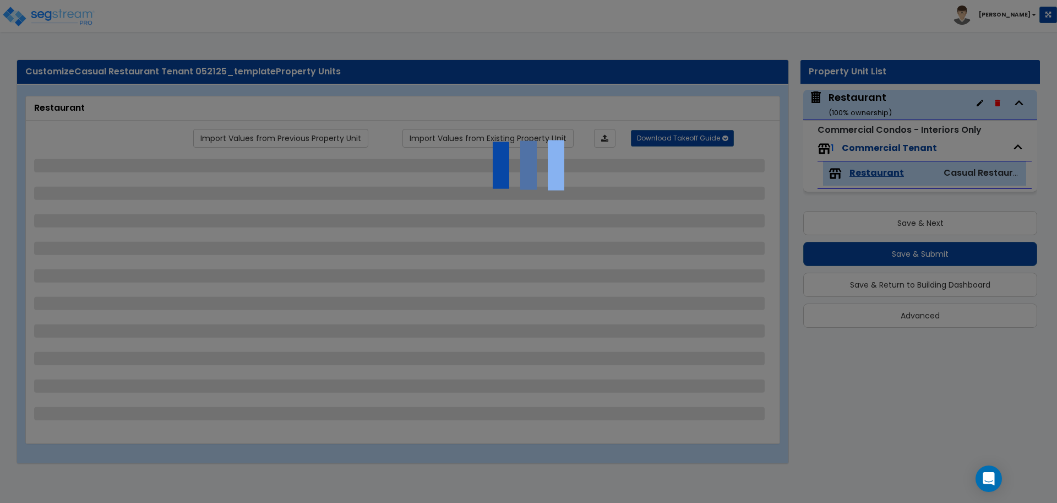
select select "1"
select select "3"
select select "2"
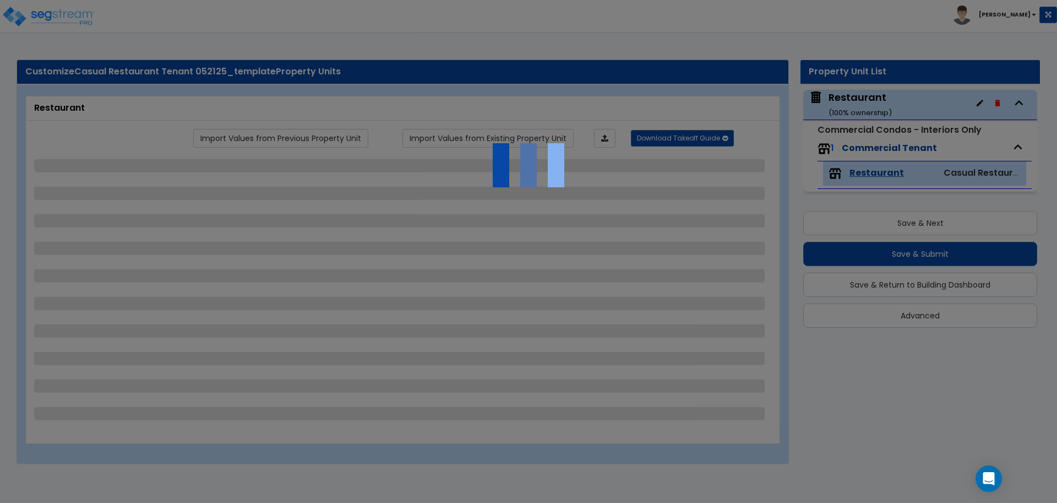
select select "3"
select select "4"
select select "1"
select select "5"
select select "2"
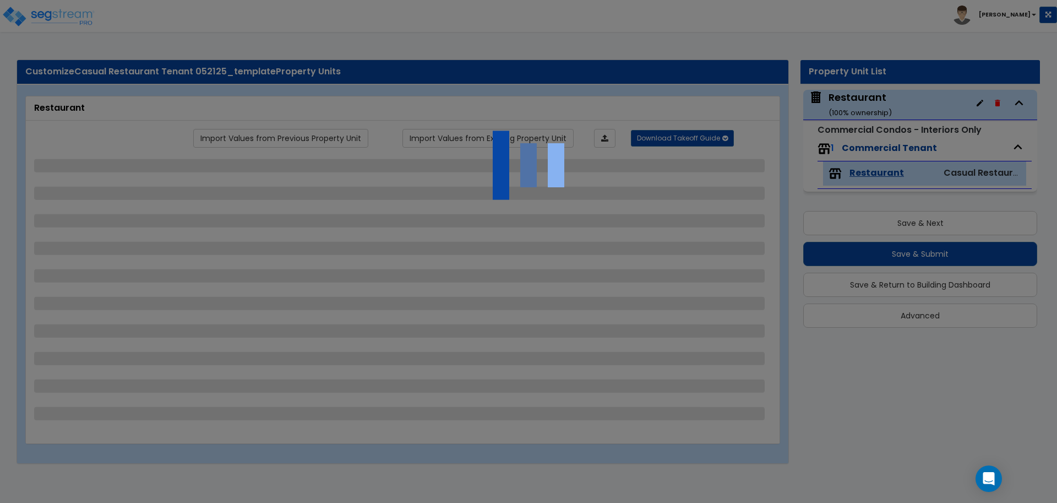
select select "1"
select select "5"
select select "2"
select select "3"
select select "2"
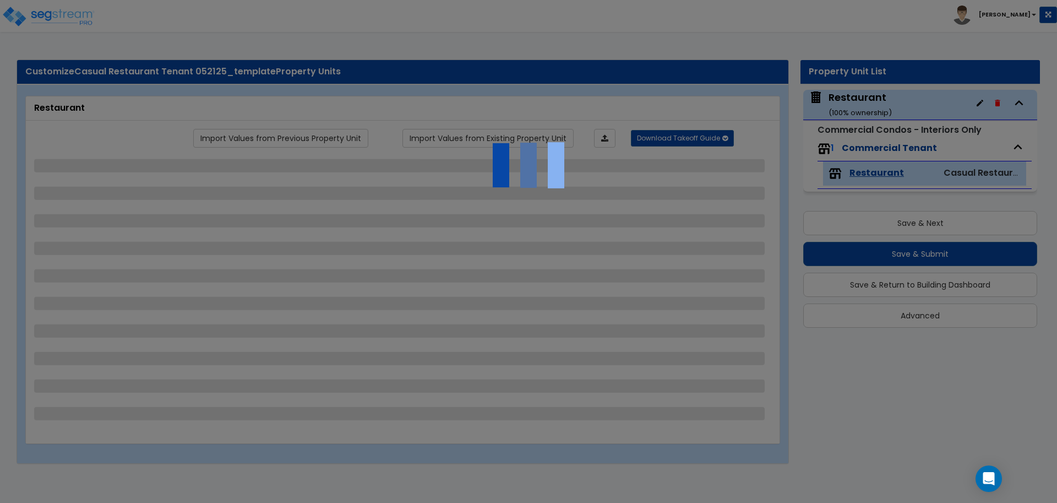
select select "3"
select select "1"
select select "2"
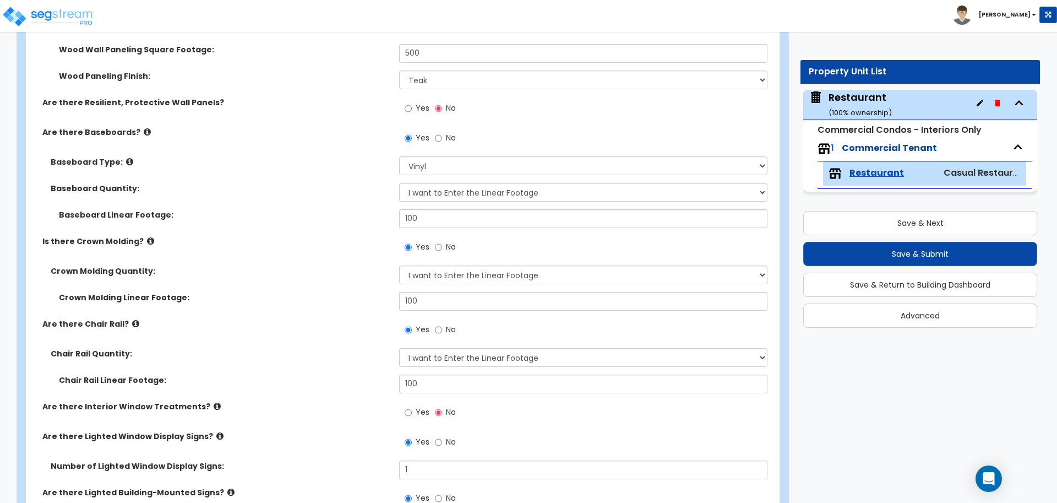
scroll to position [2517, 0]
click at [414, 102] on label "Yes" at bounding box center [417, 108] width 25 height 19
click at [412, 102] on input "Yes" at bounding box center [408, 107] width 7 height 12
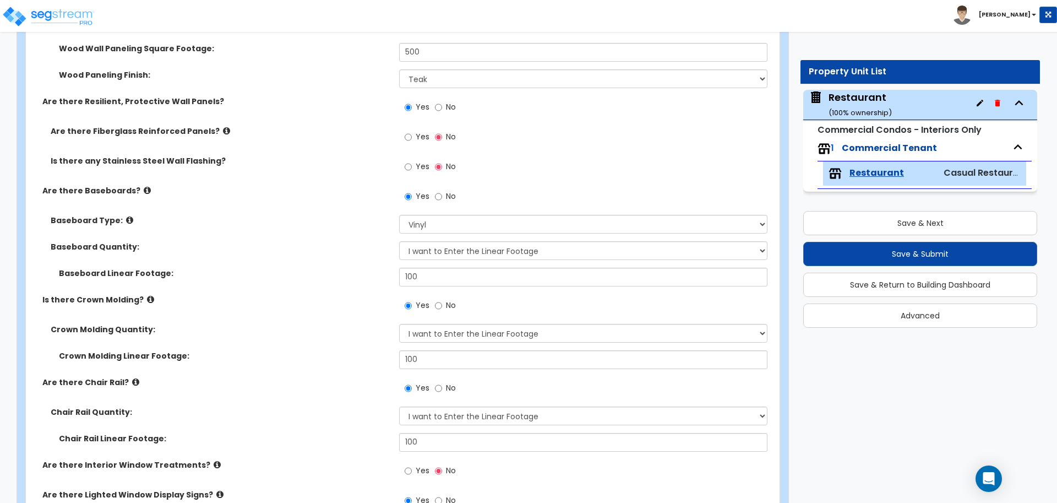
click at [450, 99] on label "No" at bounding box center [445, 108] width 21 height 19
click at [442, 101] on input "No" at bounding box center [438, 107] width 7 height 12
radio input "false"
radio input "true"
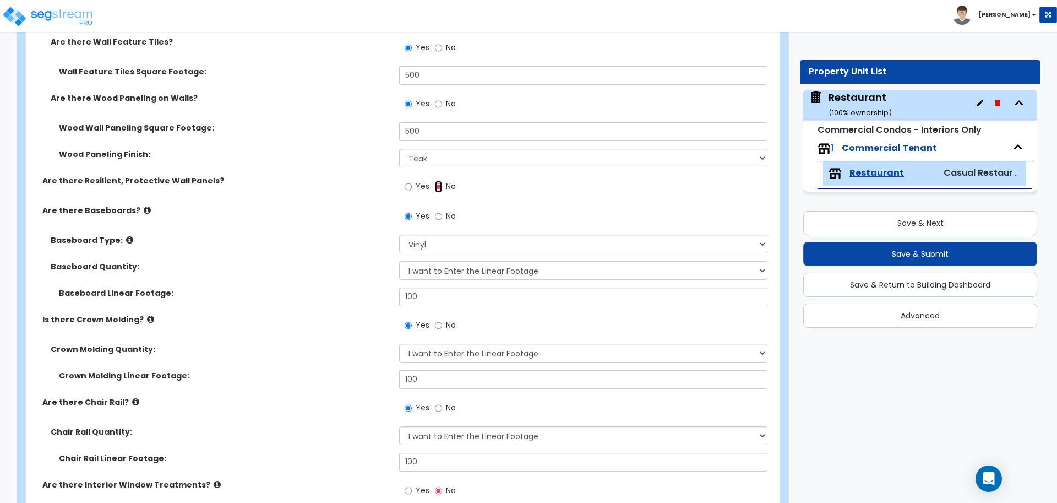
scroll to position [2438, 0]
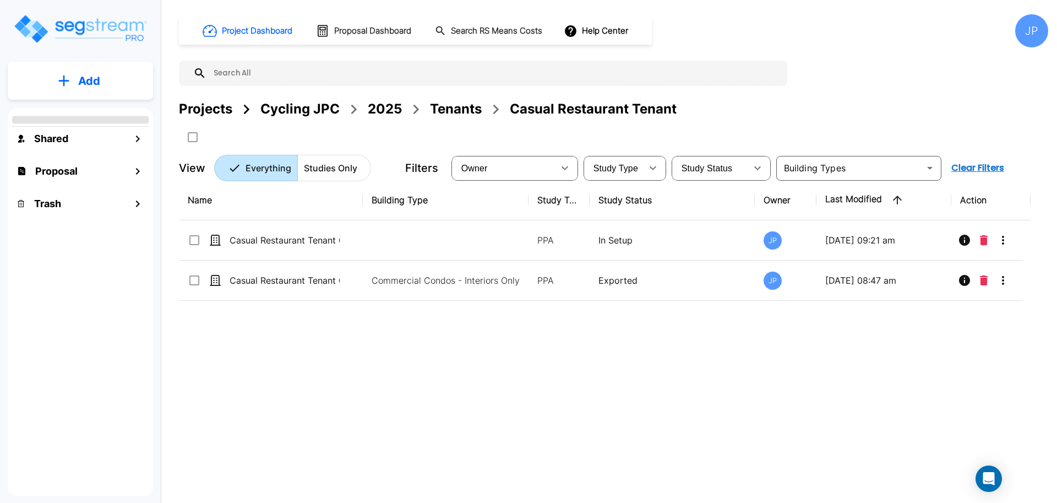
click at [373, 110] on div "2025" at bounding box center [385, 109] width 34 height 20
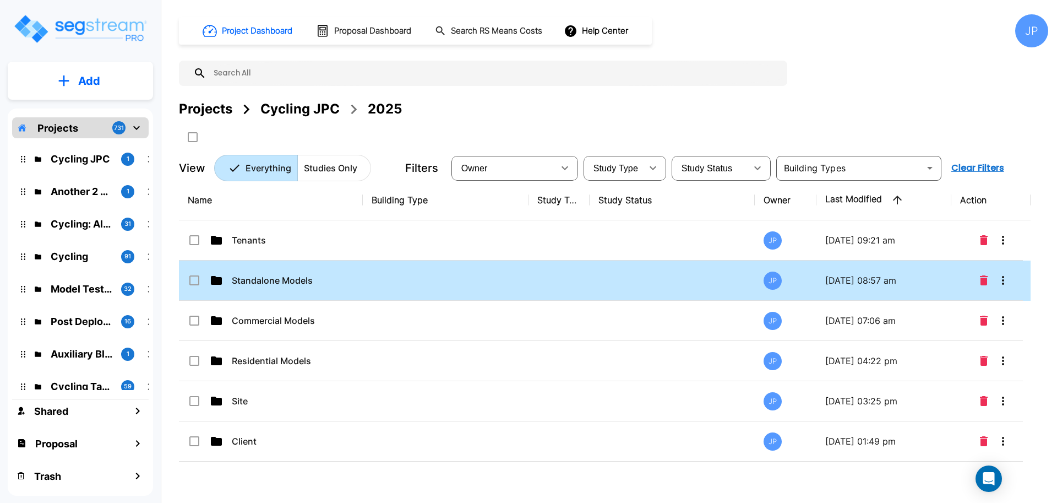
drag, startPoint x: 437, startPoint y: 291, endPoint x: 531, endPoint y: 3, distance: 302.7
click at [436, 291] on td at bounding box center [446, 280] width 166 height 40
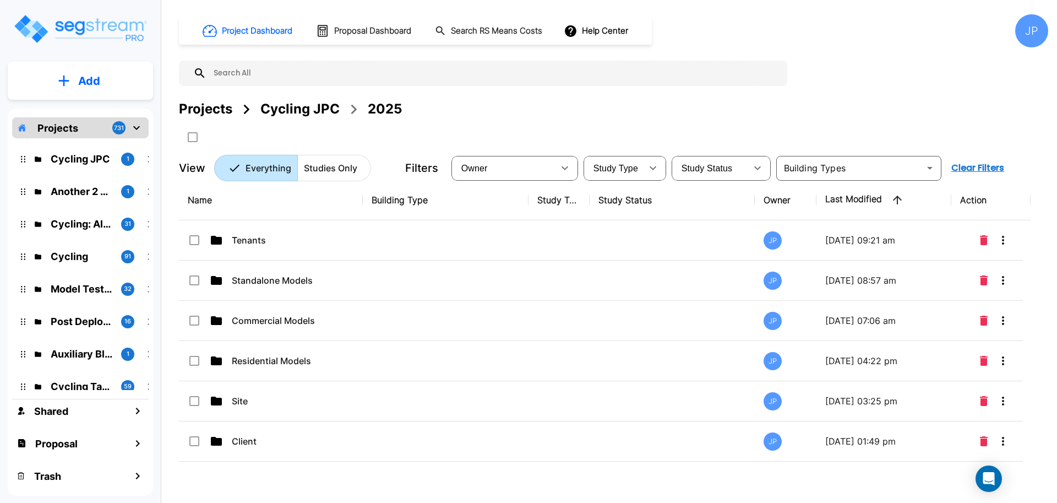
click at [436, 291] on td at bounding box center [446, 280] width 166 height 40
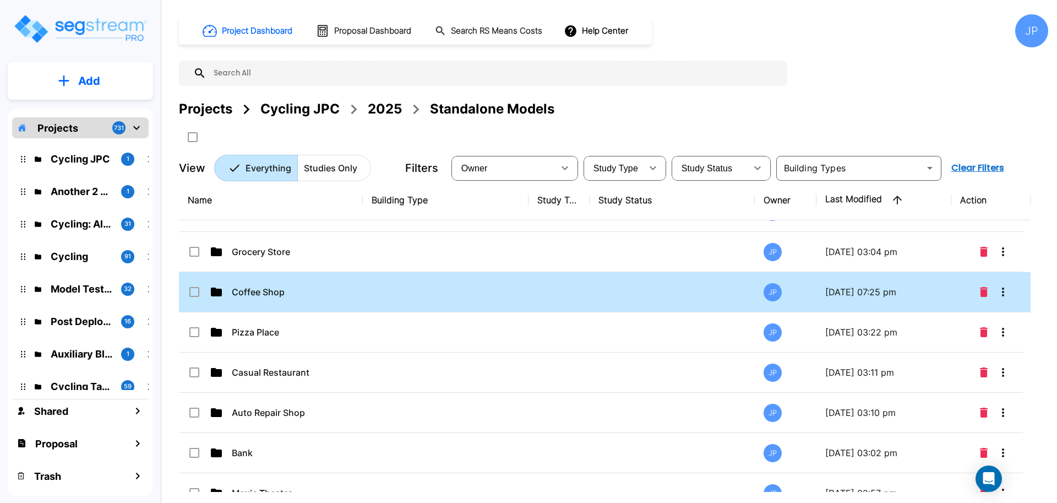
scroll to position [288, 0]
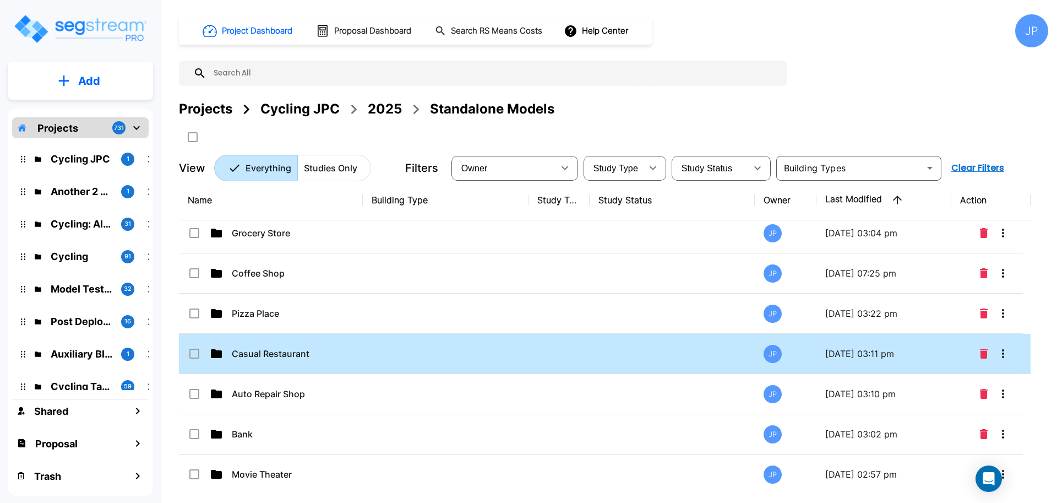
drag, startPoint x: 461, startPoint y: 348, endPoint x: 719, endPoint y: 204, distance: 296.2
click at [461, 348] on td at bounding box center [446, 354] width 166 height 40
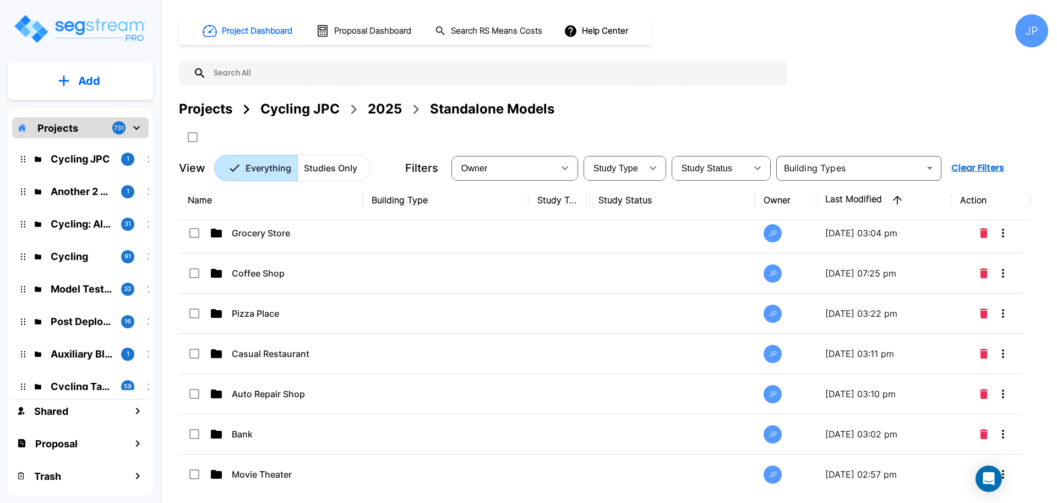
click at [460, 348] on td at bounding box center [446, 354] width 166 height 40
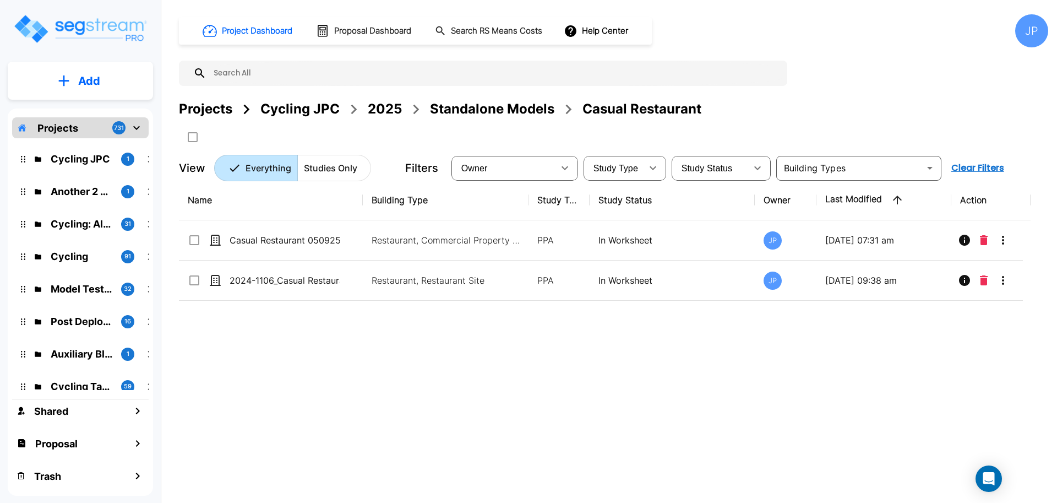
scroll to position [0, 0]
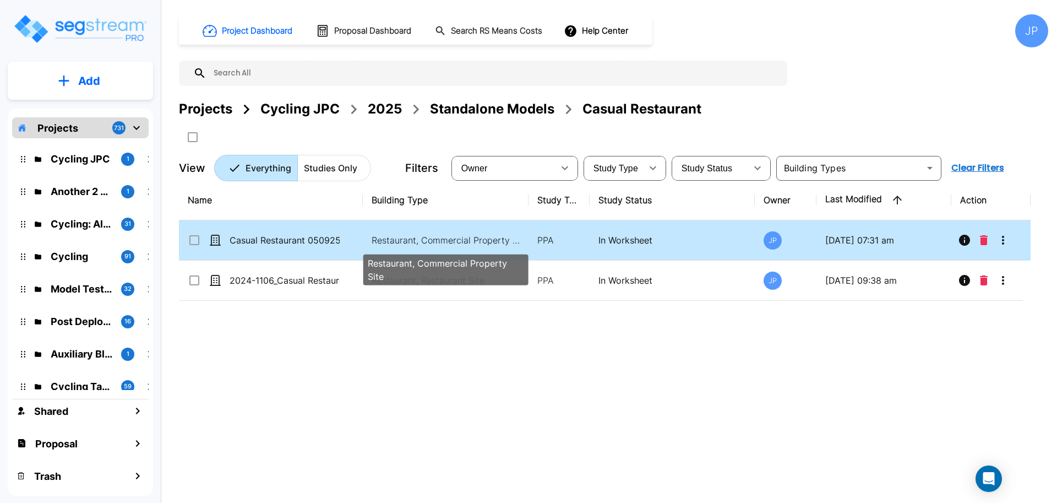
click at [485, 242] on p "Restaurant, Commercial Property Site" at bounding box center [446, 239] width 149 height 13
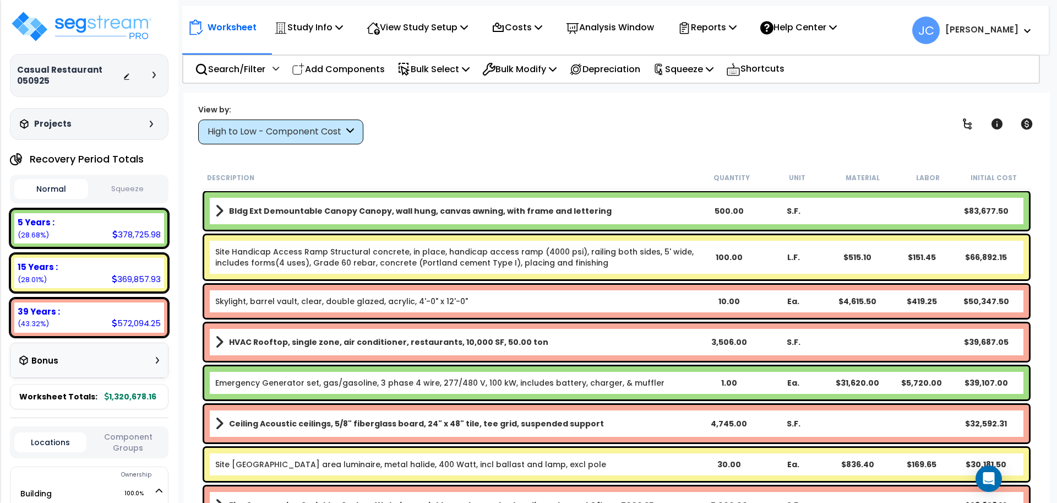
click at [403, 41] on div "Worksheet Study Info Study Setup Add Property Unit Template study Clone study JC" at bounding box center [615, 25] width 866 height 39
click at [403, 34] on div "View Study Setup" at bounding box center [417, 27] width 101 height 26
click at [402, 79] on link "View Questionnaire" at bounding box center [415, 75] width 109 height 22
click at [422, 36] on div "View Study Setup" at bounding box center [417, 27] width 101 height 26
click at [328, 33] on p "Study Info" at bounding box center [308, 27] width 69 height 15
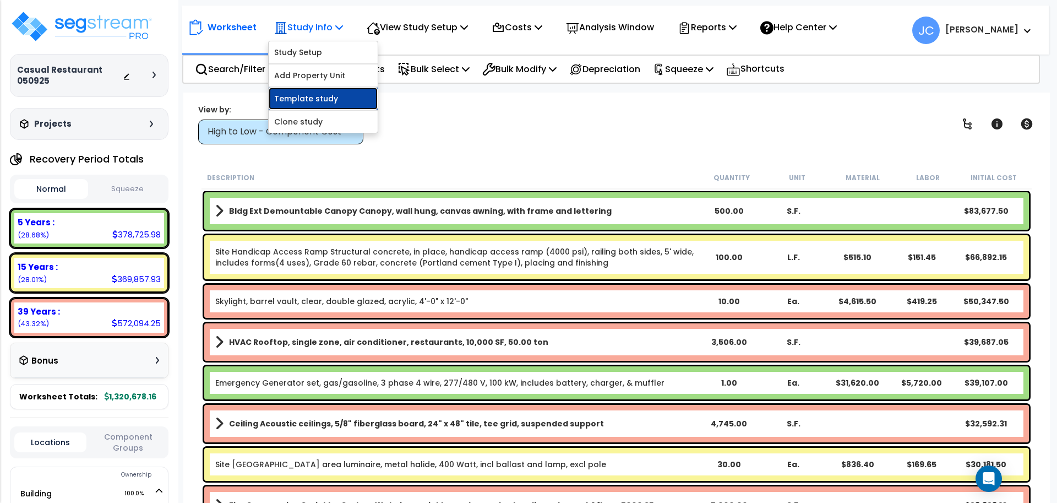
click at [307, 92] on link "Template study" at bounding box center [323, 99] width 109 height 22
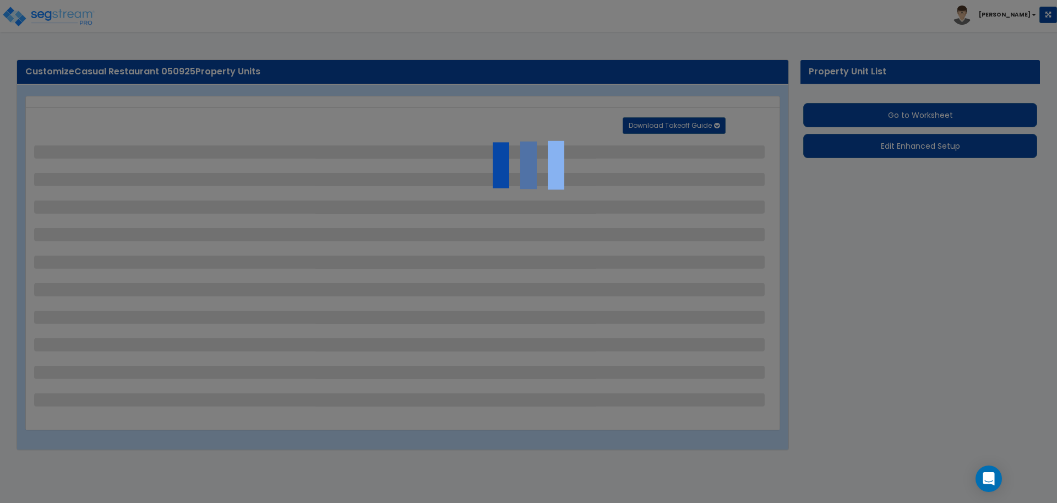
select select "2"
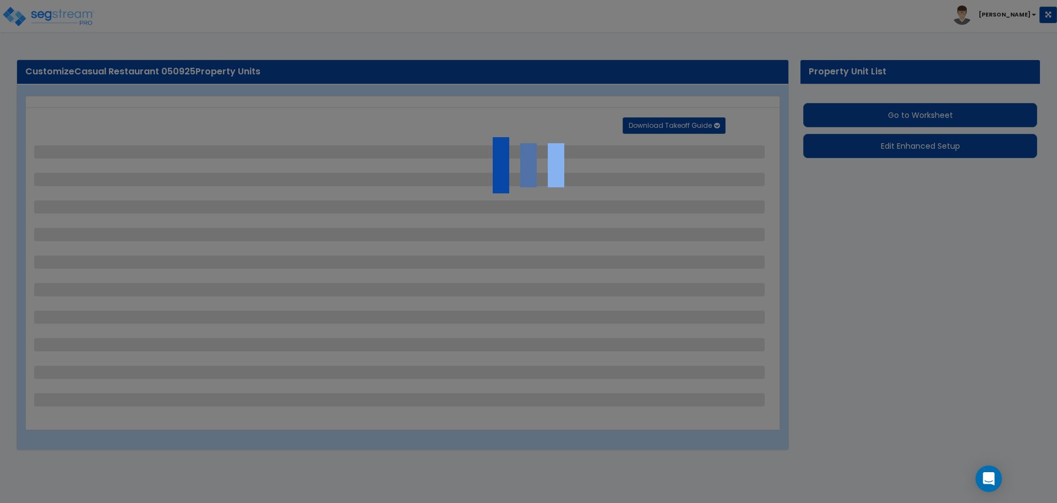
select select "2"
select select "1"
select select "2"
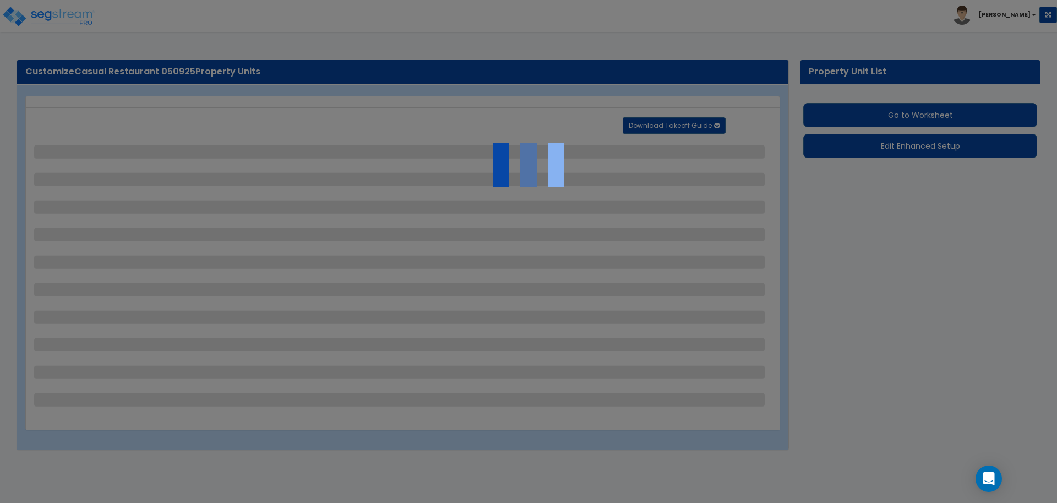
select select "2"
select select "1"
select select "2"
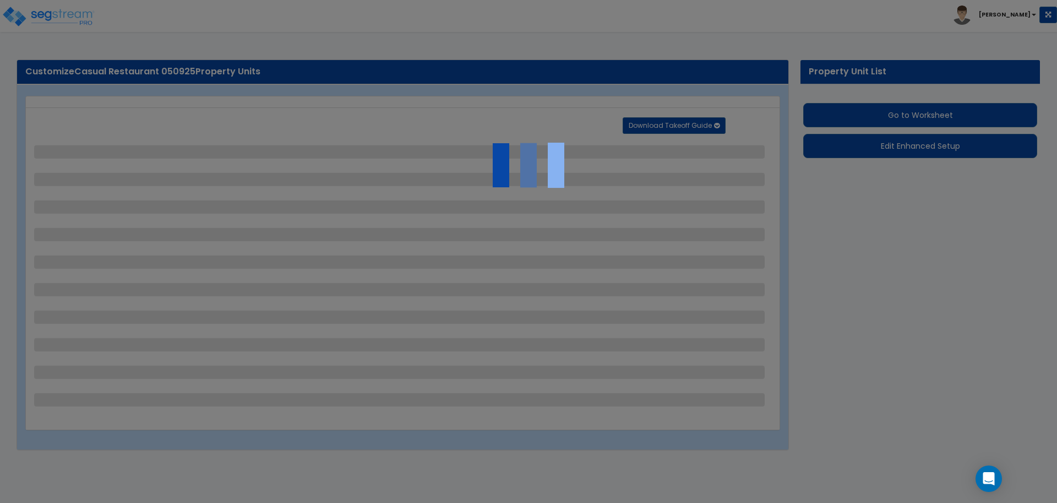
select select "1"
select select "2"
select select "1"
select select "6"
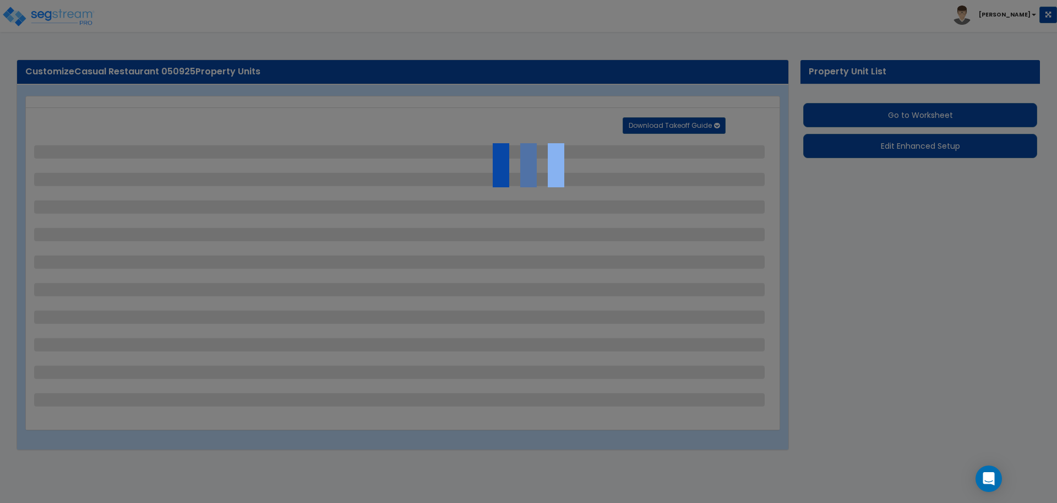
select select "2"
select select "1"
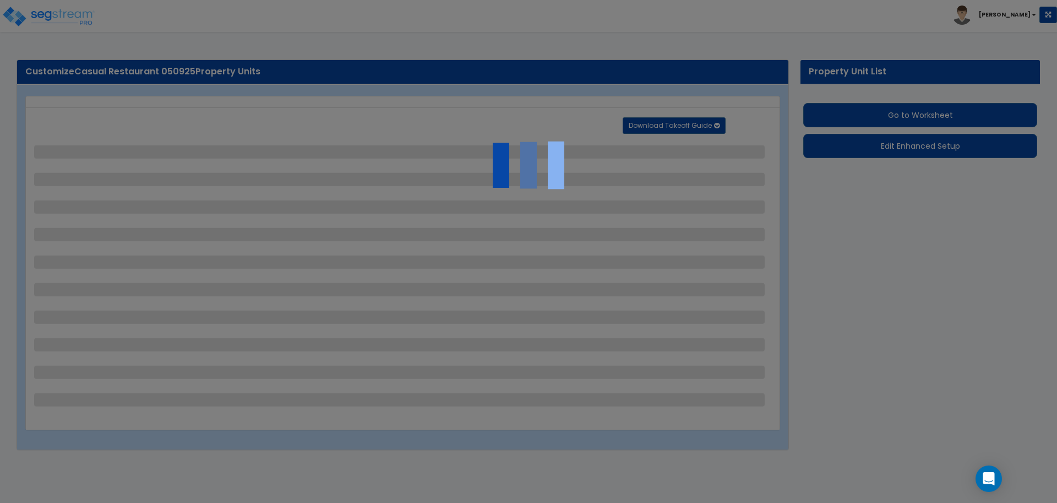
select select "1"
select select "2"
select select "7"
select select "2"
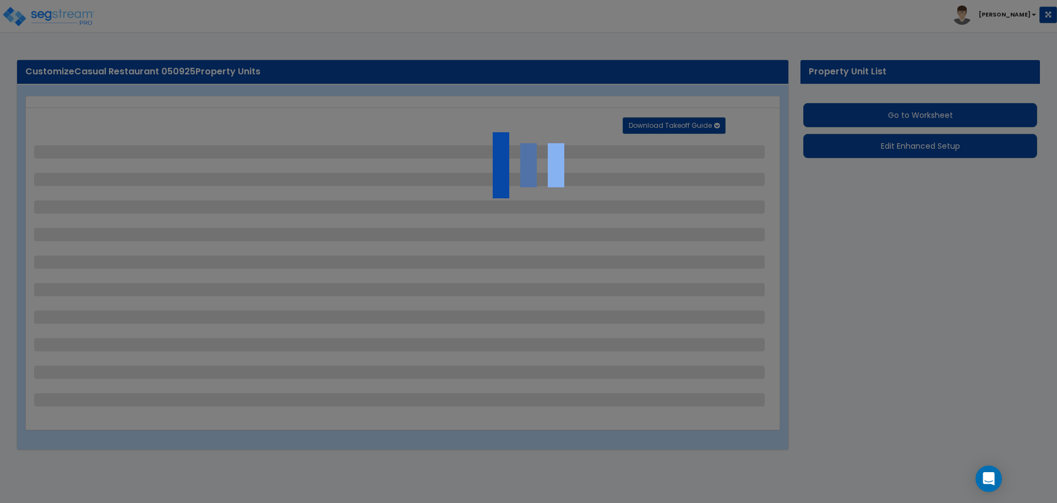
select select "2"
select select "4"
select select "1"
select select "20"
select select "2"
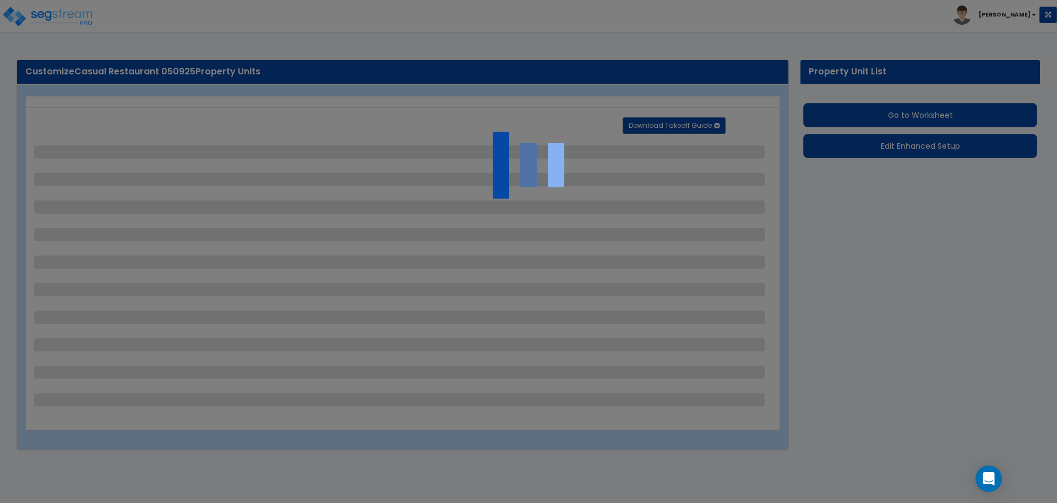
select select "1"
select select "2"
select select "1"
select select "3"
select select "1"
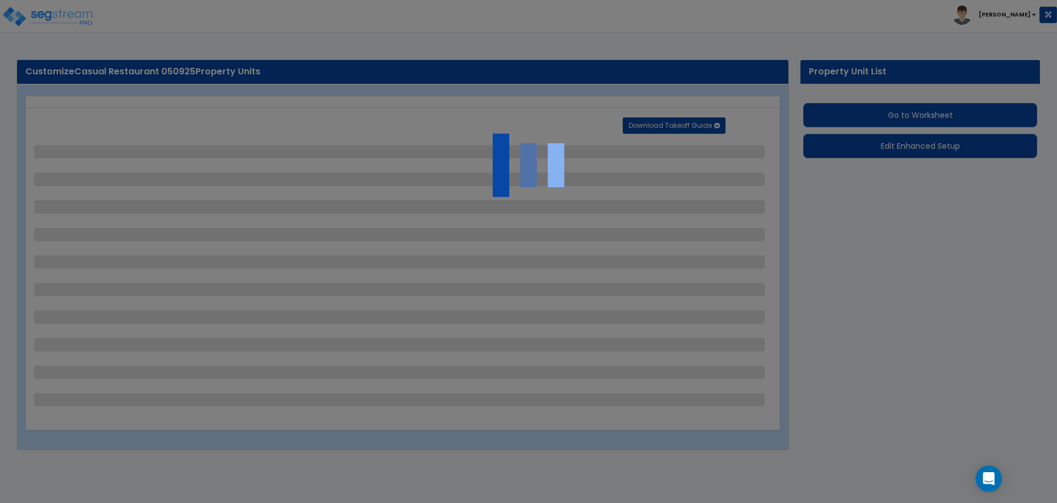
select select "2"
select select "1"
select select "4"
select select "1"
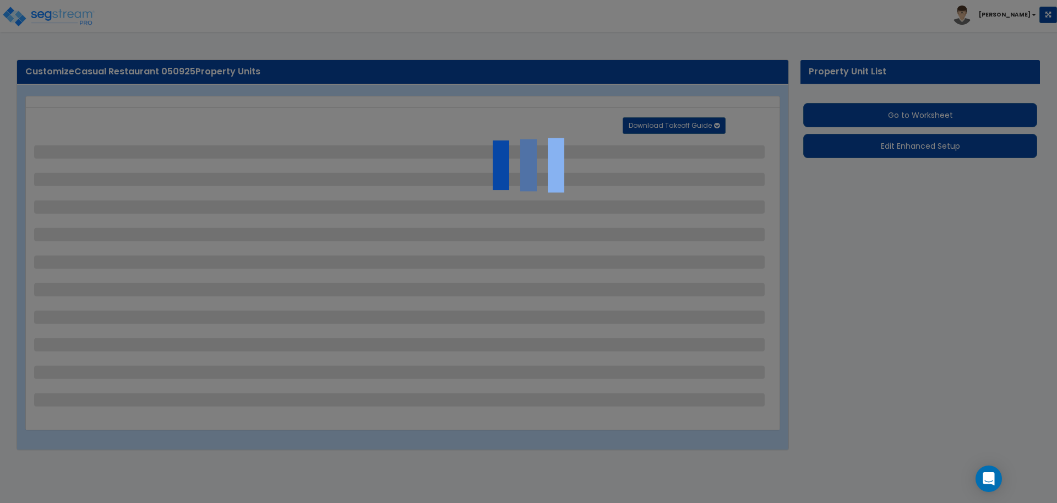
select select "1"
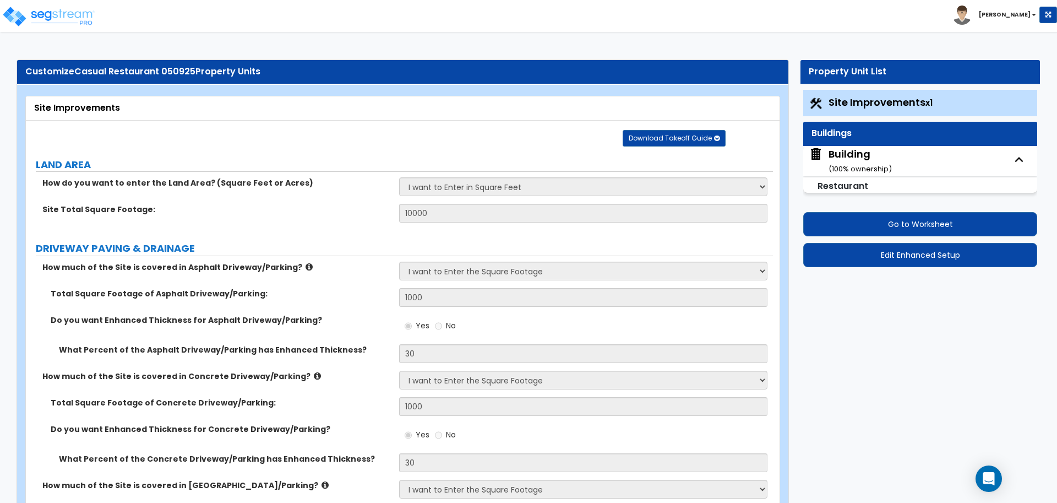
click at [826, 165] on span "Building ( 100 % ownership)" at bounding box center [850, 161] width 83 height 28
select select "3"
select select "5"
select select "1"
select select "2"
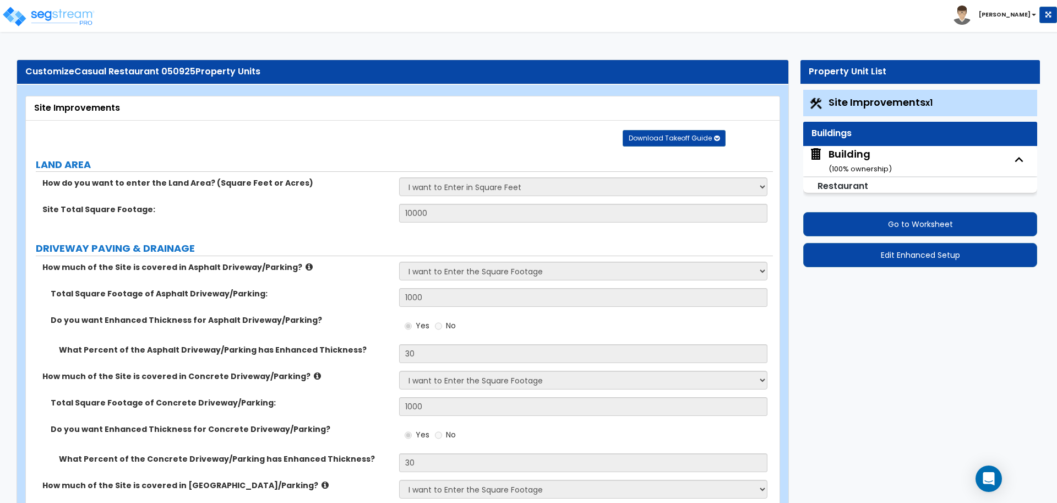
select select "2"
select select "1"
select select "2"
select select "8"
select select "1"
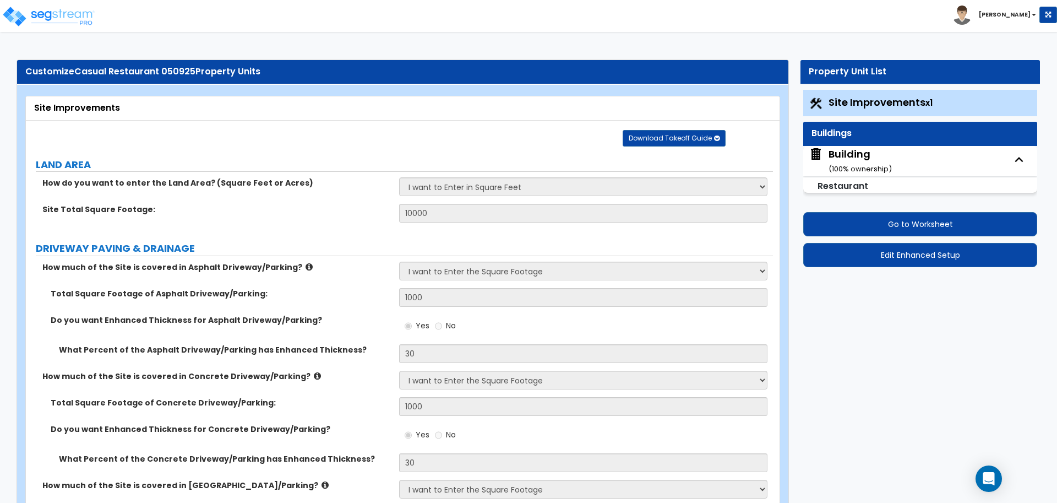
select select "3"
select select "9"
select select "11"
select select "10"
select select "3"
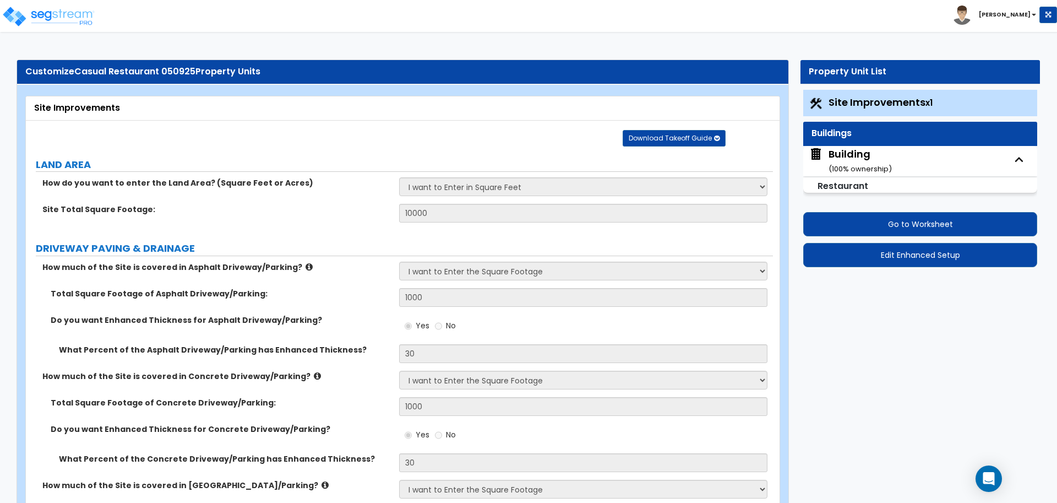
select select "1"
select select "2"
select select "1"
select select "3"
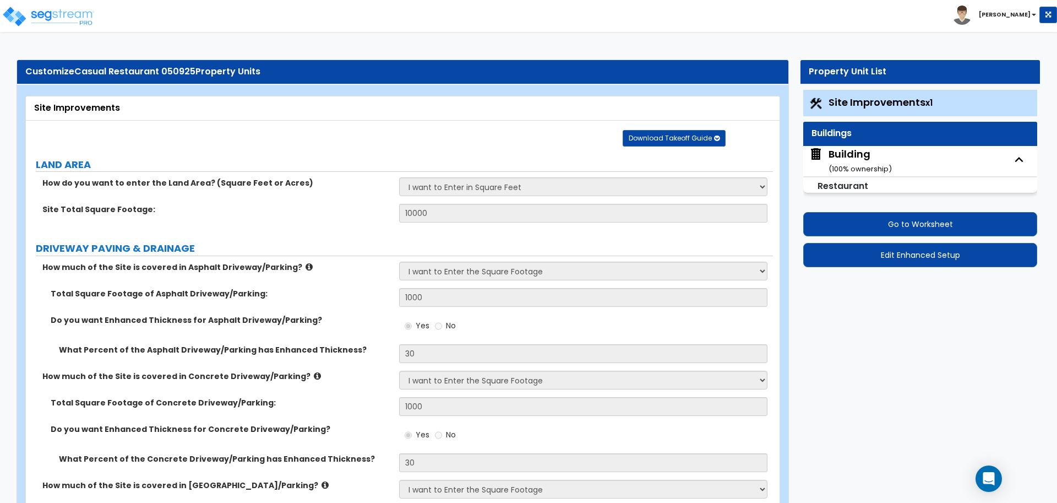
select select "2"
select select "1"
select select "2"
select select "3"
select select "1"
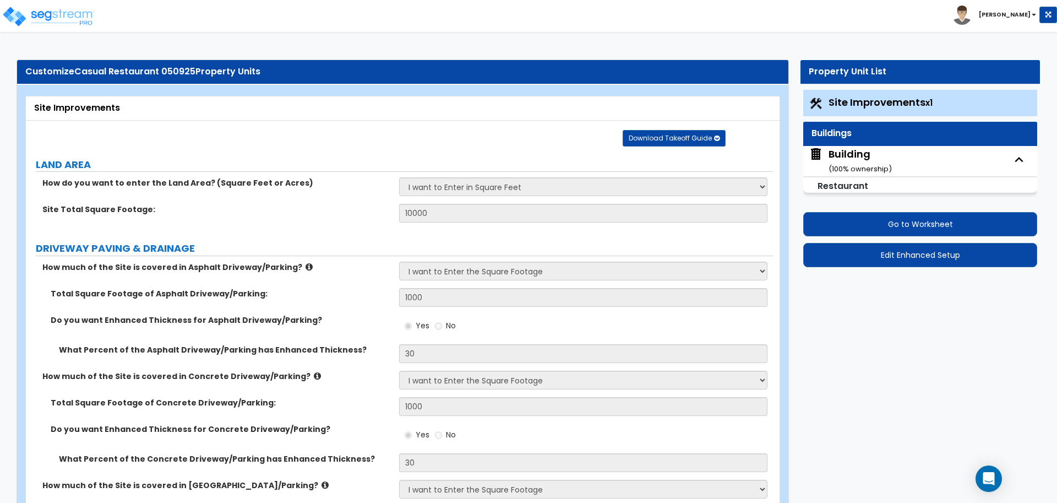
select select "4"
select select "7"
select select "5"
select select "2"
select select "1"
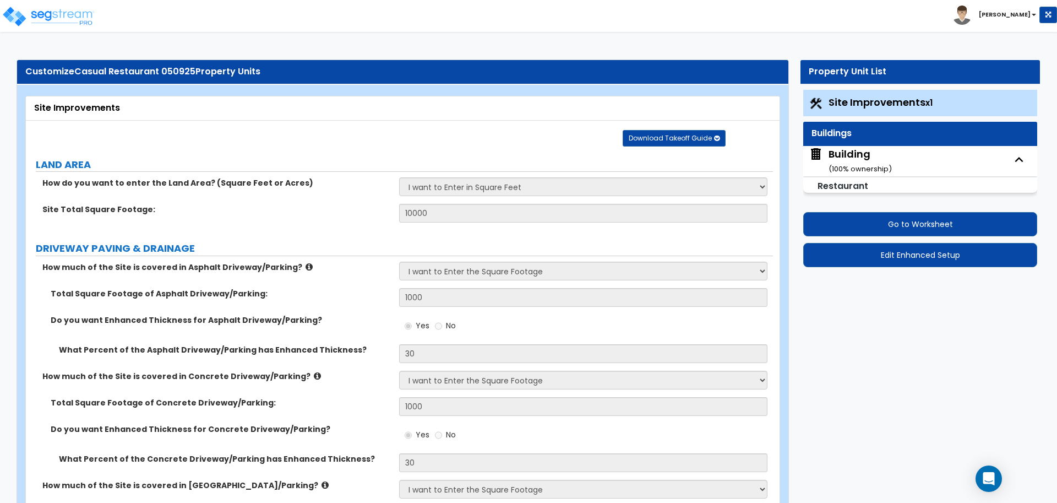
select select "1"
select select "2"
select select "3"
select select "2"
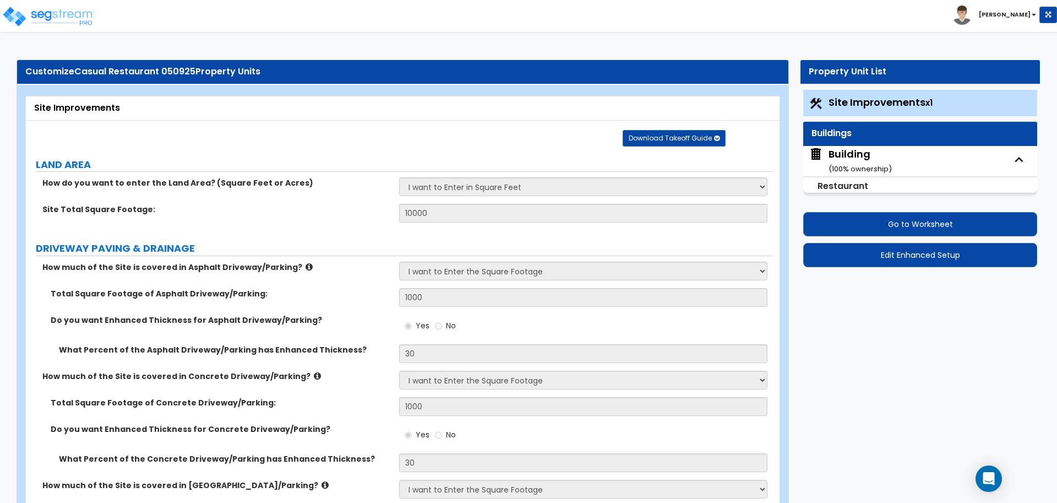
select select "4"
select select "3"
select select "2"
select select "3"
select select "4"
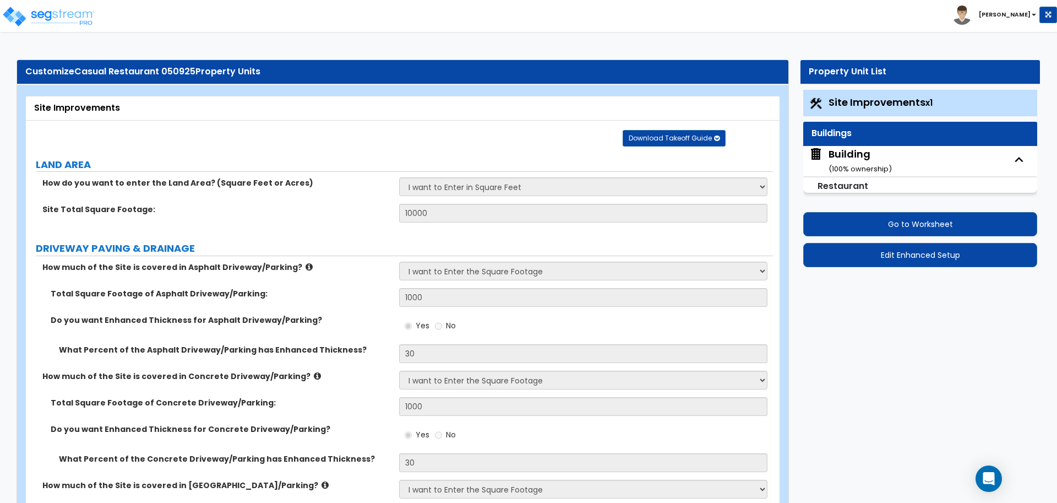
select select "1"
select select "5"
select select "1"
select select "2"
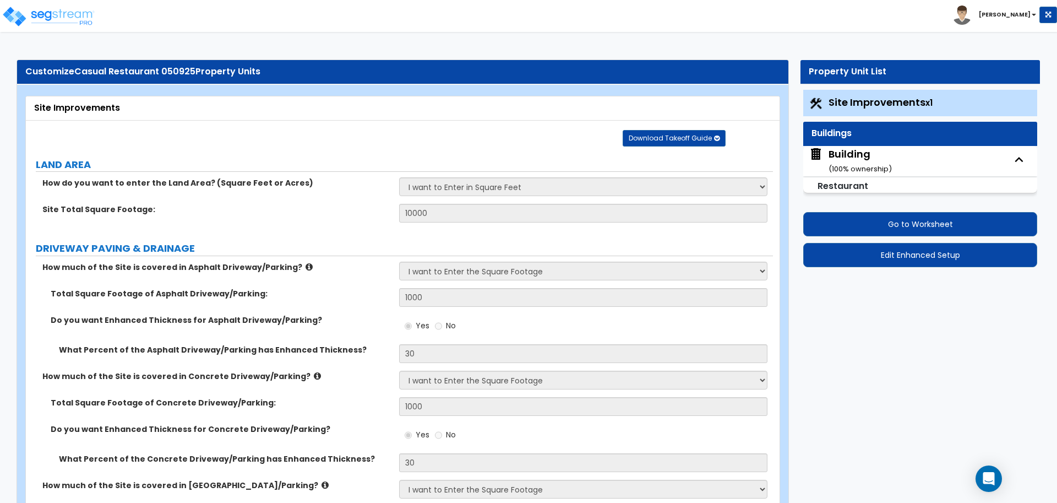
select select "1"
select select "2"
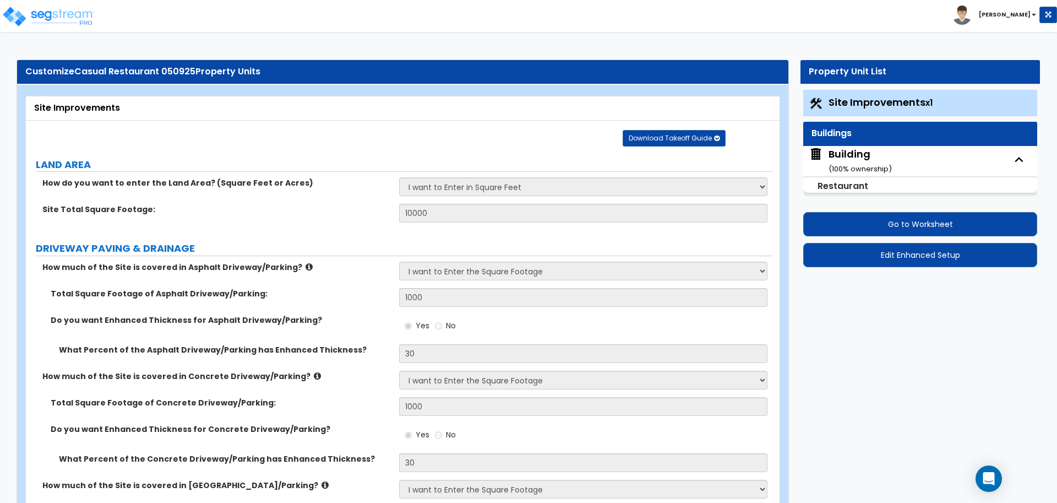
select select "3"
select select "1"
select select "2"
select select "3"
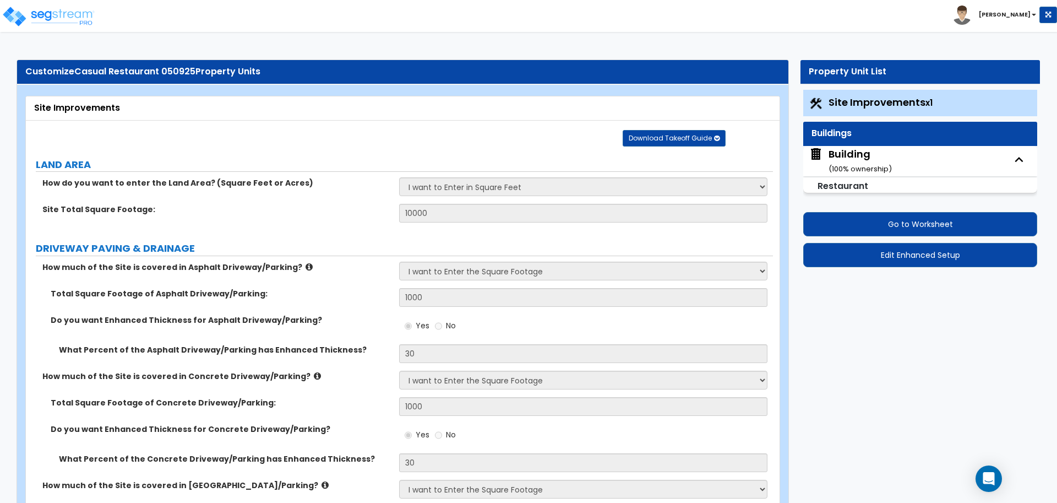
select select "3"
select select "2"
select select "3"
select select "2"
select select "1"
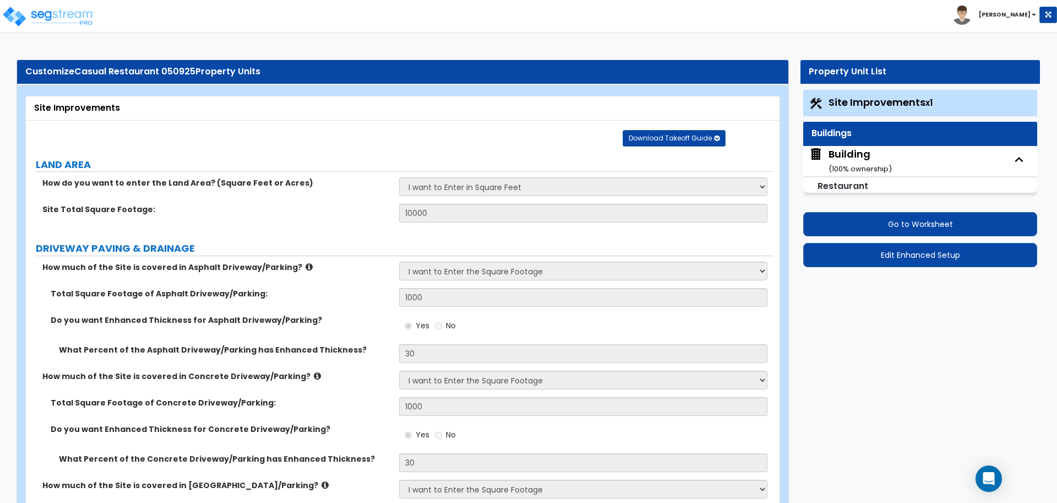
select select "1"
select select "4"
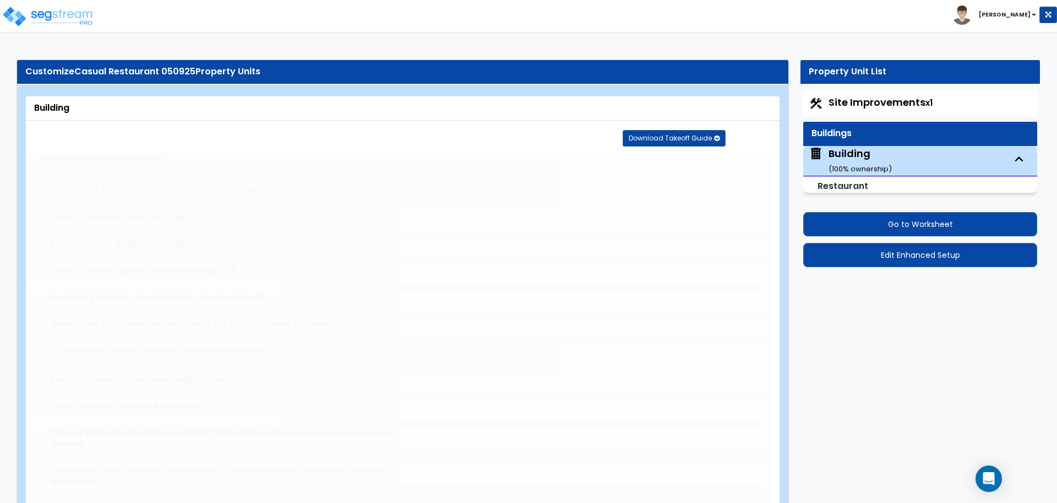
click at [828, 154] on span "Building ( 100 % ownership)" at bounding box center [850, 160] width 83 height 28
type input "50"
type input "1000"
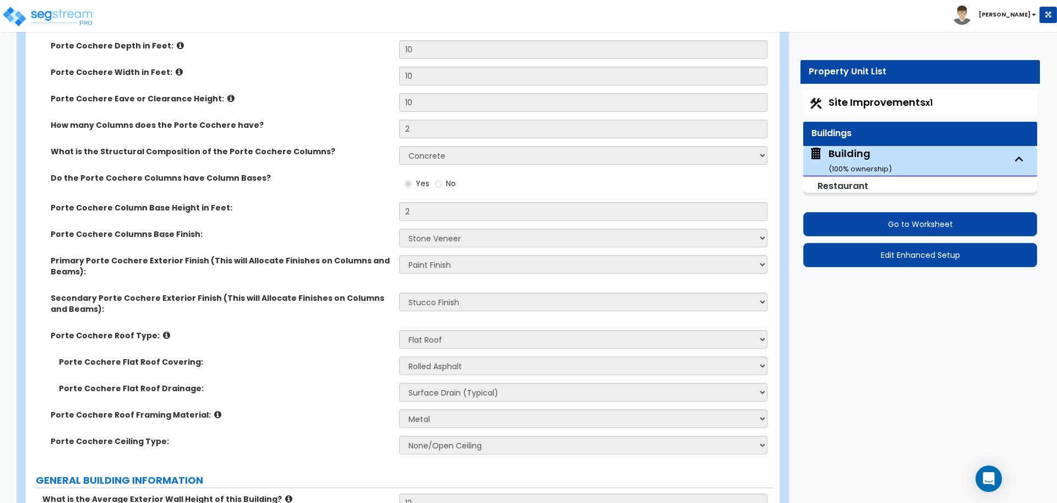
scroll to position [3579, 0]
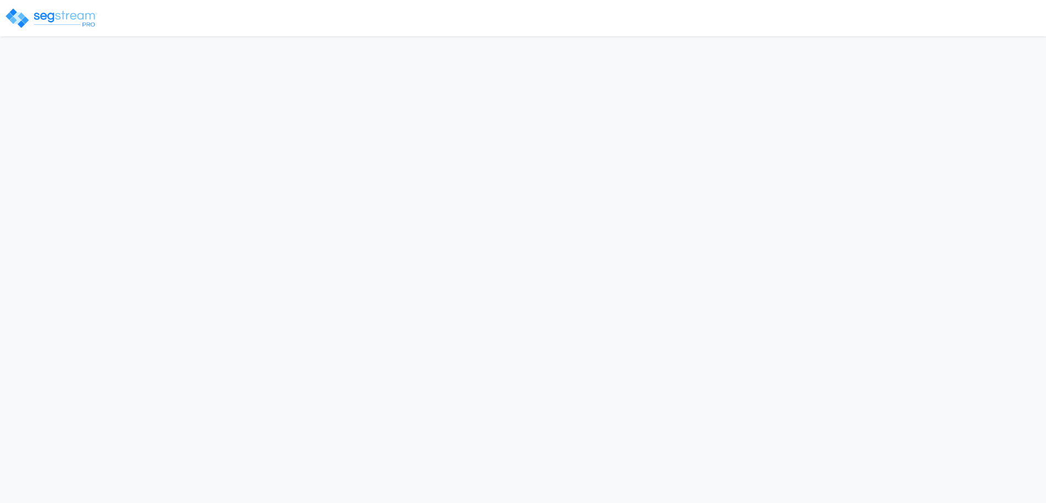
select select "2024"
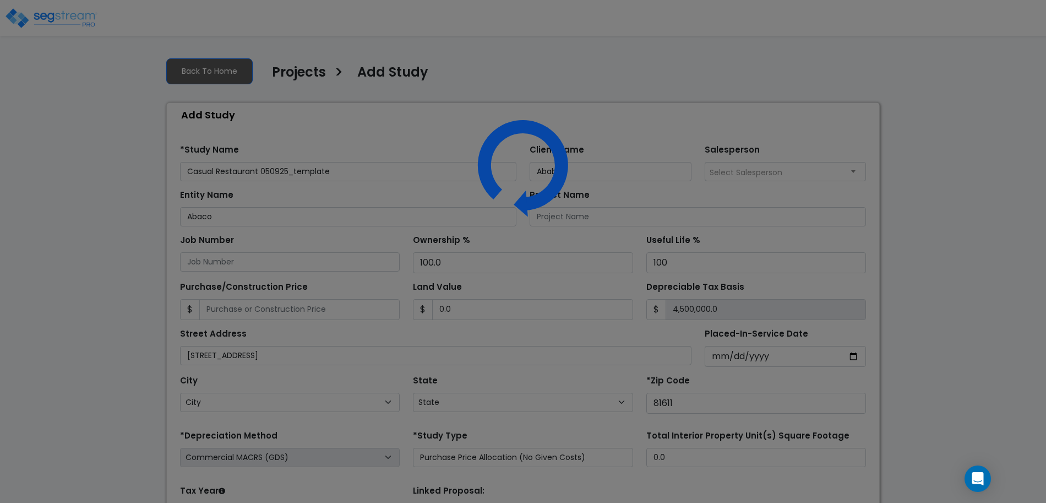
select select "CO"
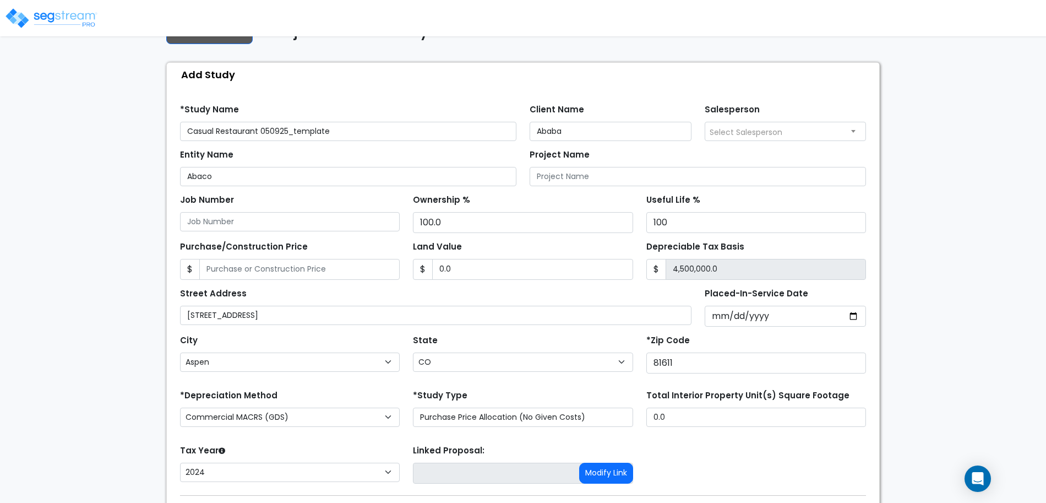
scroll to position [107, 0]
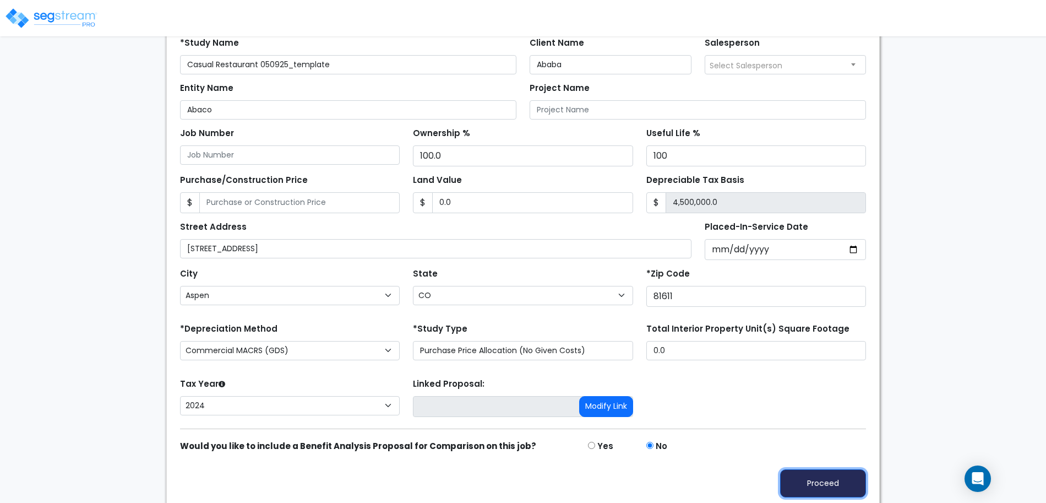
click at [835, 479] on button "Proceed" at bounding box center [823, 483] width 86 height 28
type input "0"
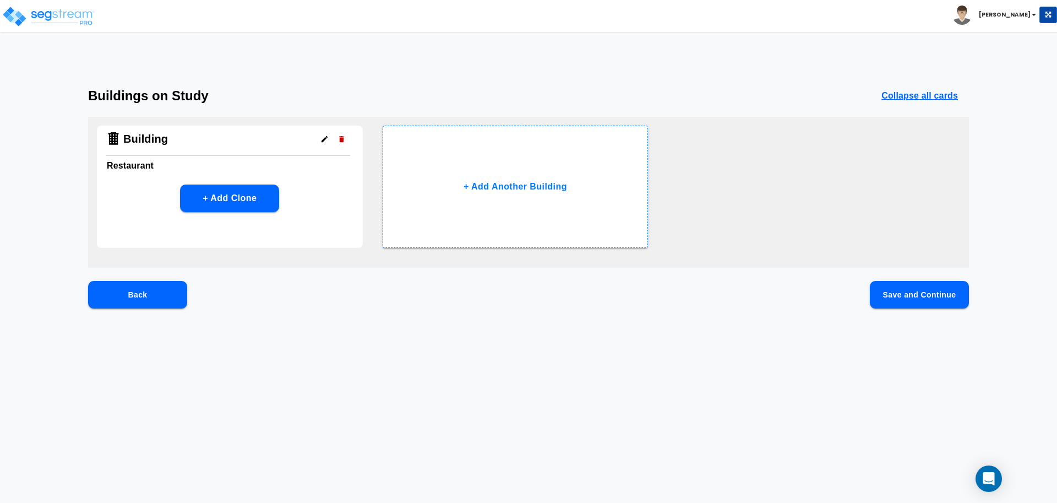
click at [961, 296] on button "Save and Continue" at bounding box center [919, 295] width 99 height 28
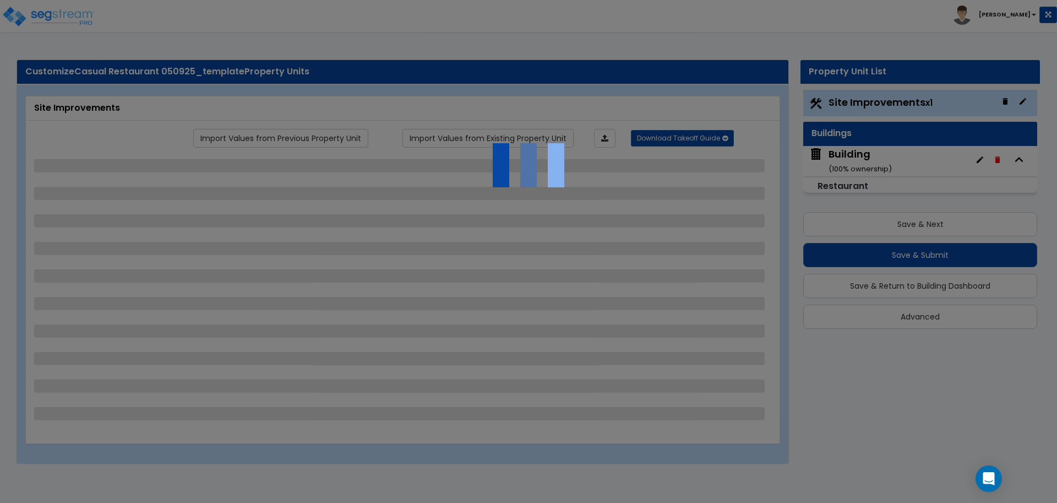
select select "2"
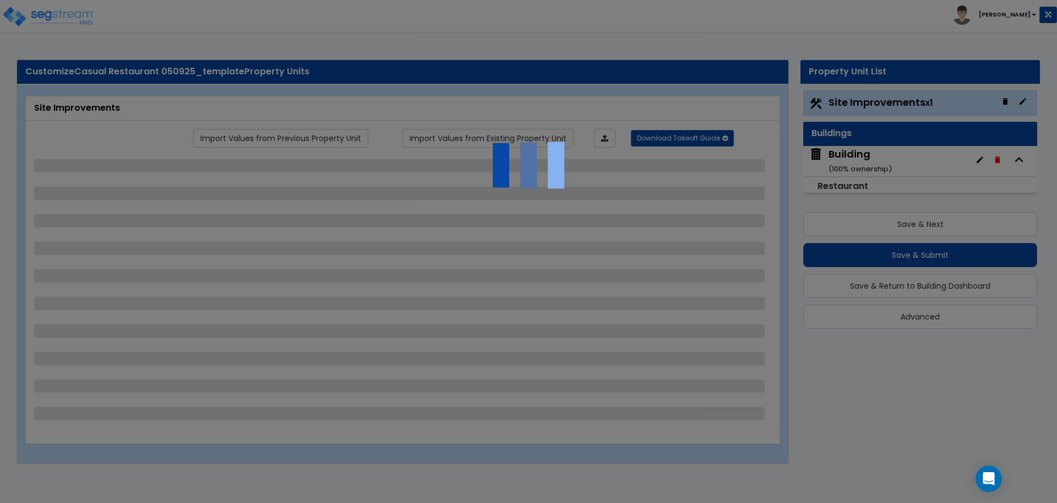
select select "2"
select select "1"
select select "2"
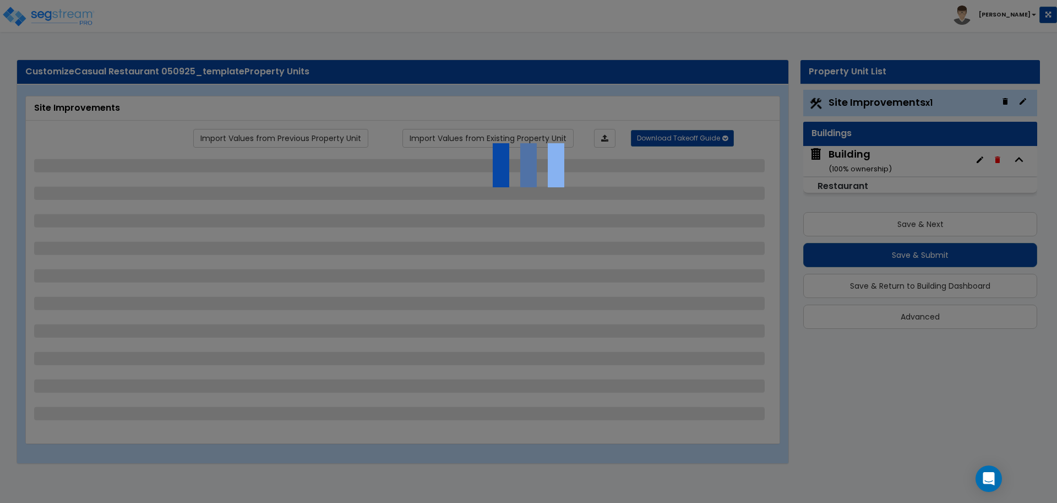
select select "2"
select select "1"
select select "2"
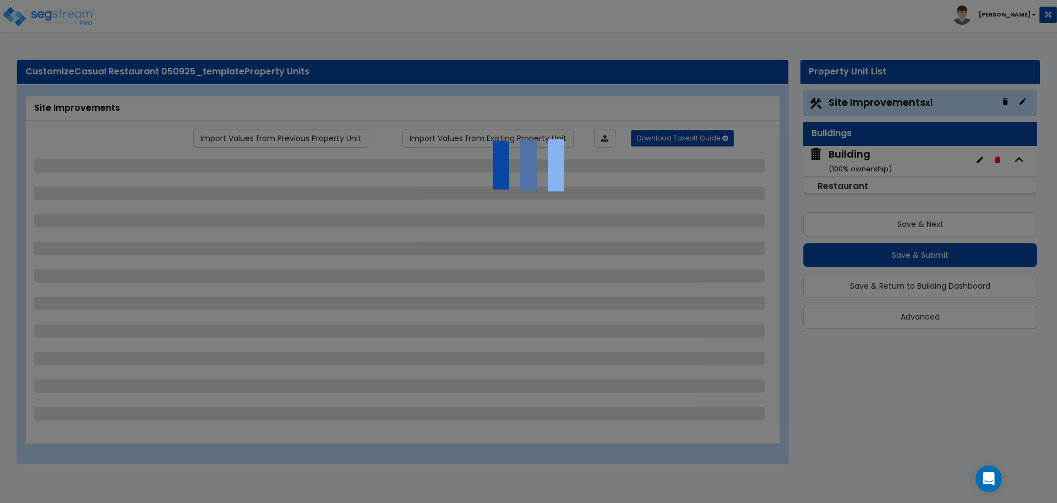
select select "1"
select select "2"
select select "1"
select select "6"
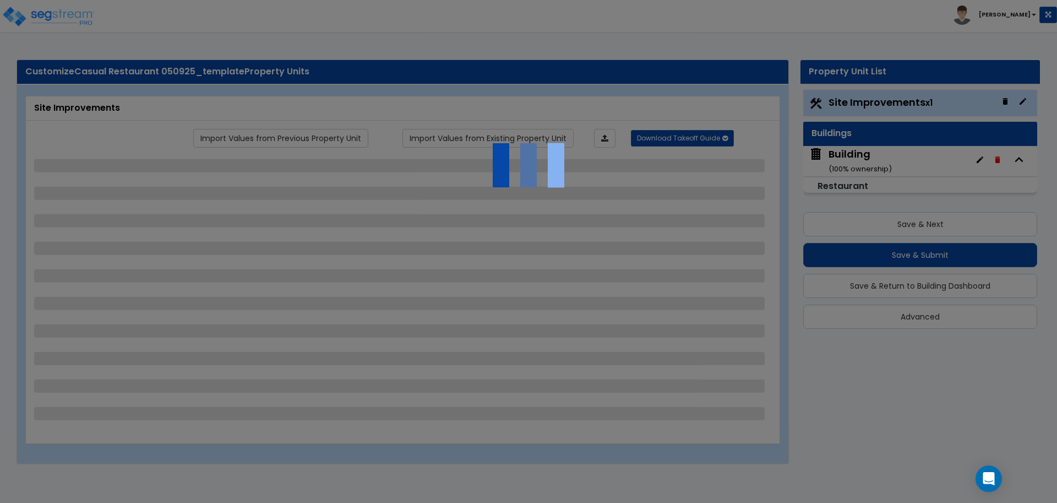
select select "2"
select select "1"
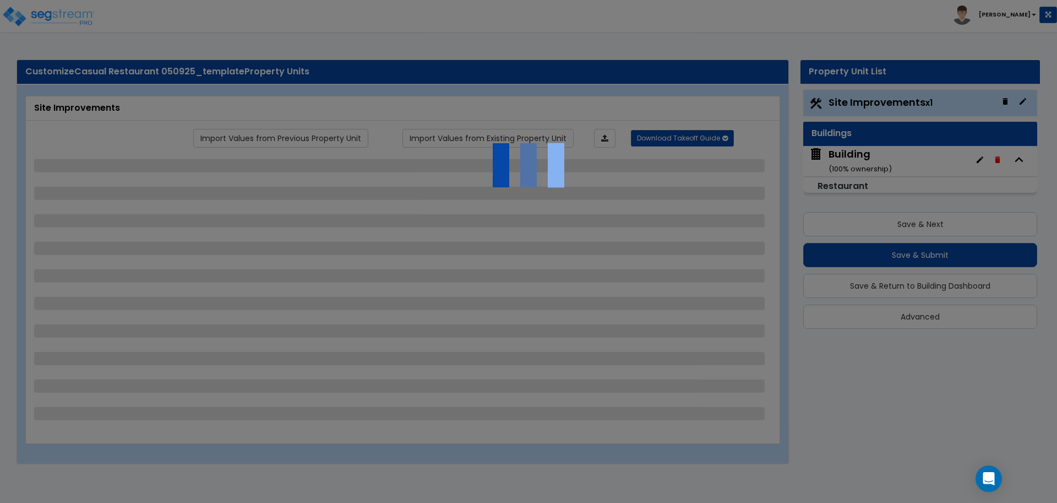
select select "1"
select select "2"
select select "7"
select select "2"
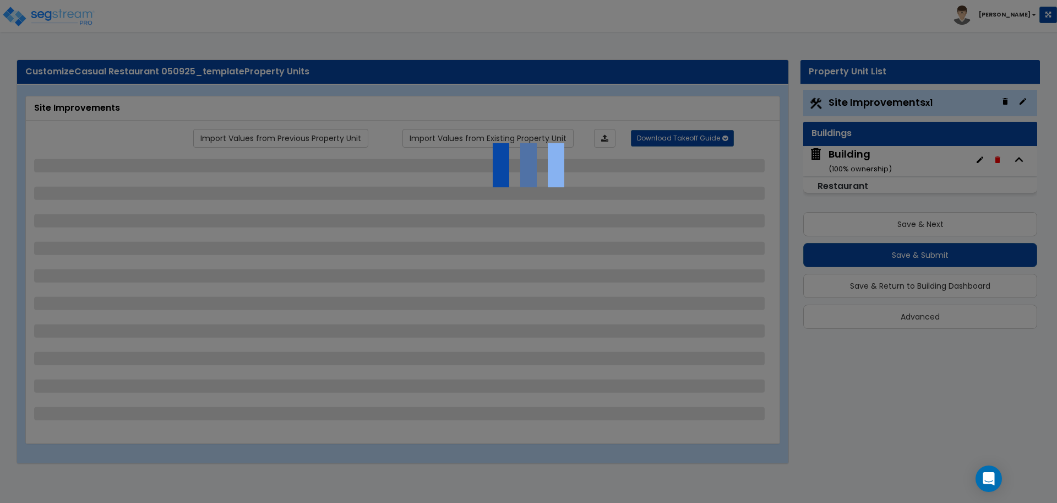
select select "2"
select select "4"
select select "1"
select select "20"
select select "2"
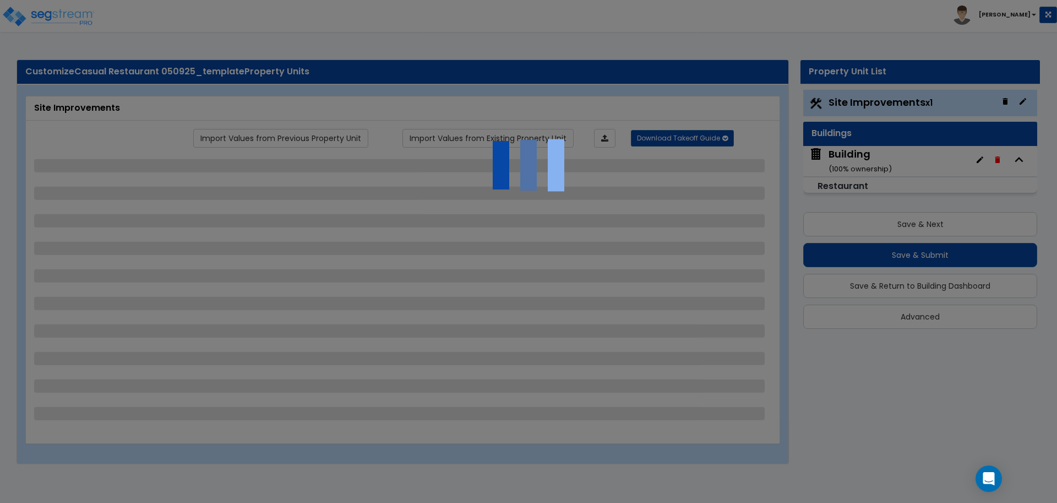
select select "1"
select select "2"
select select "1"
select select "3"
select select "1"
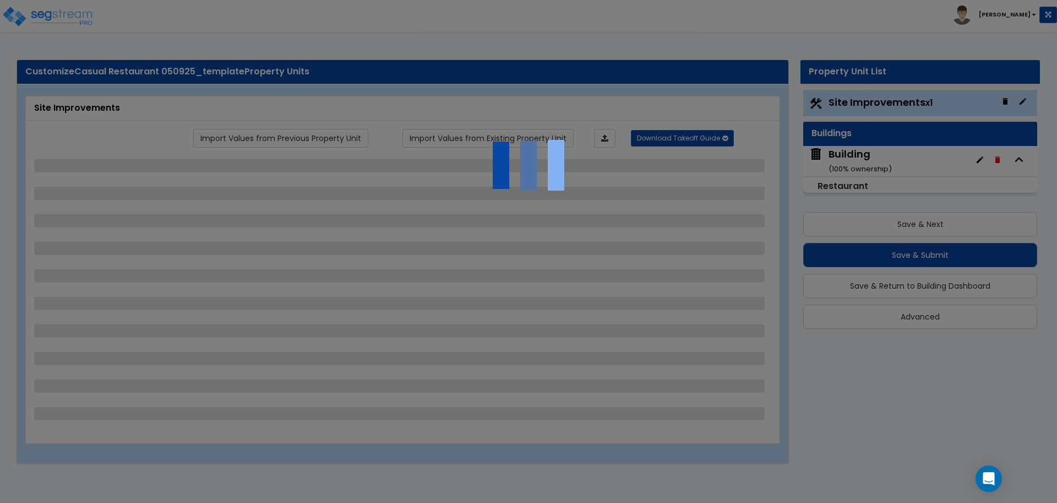
select select "2"
select select "1"
select select "4"
select select "1"
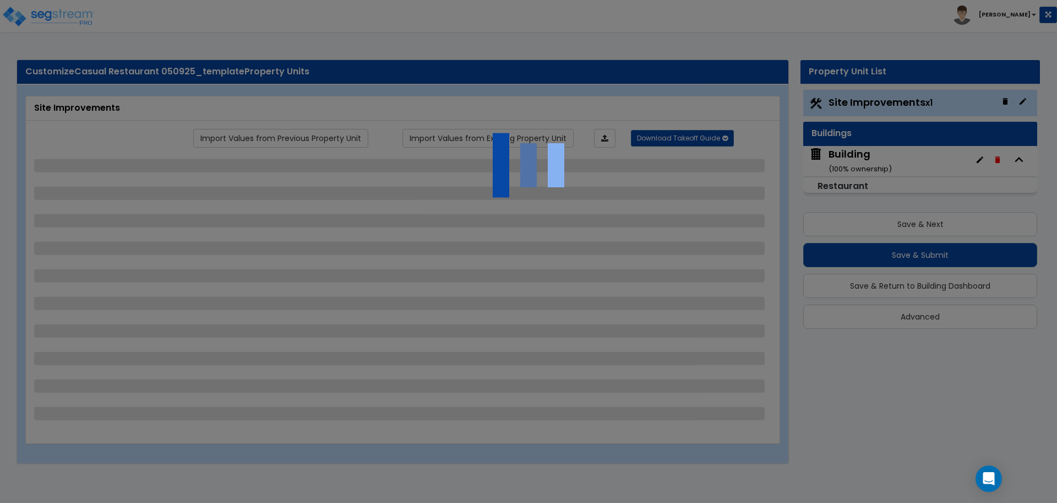
select select "1"
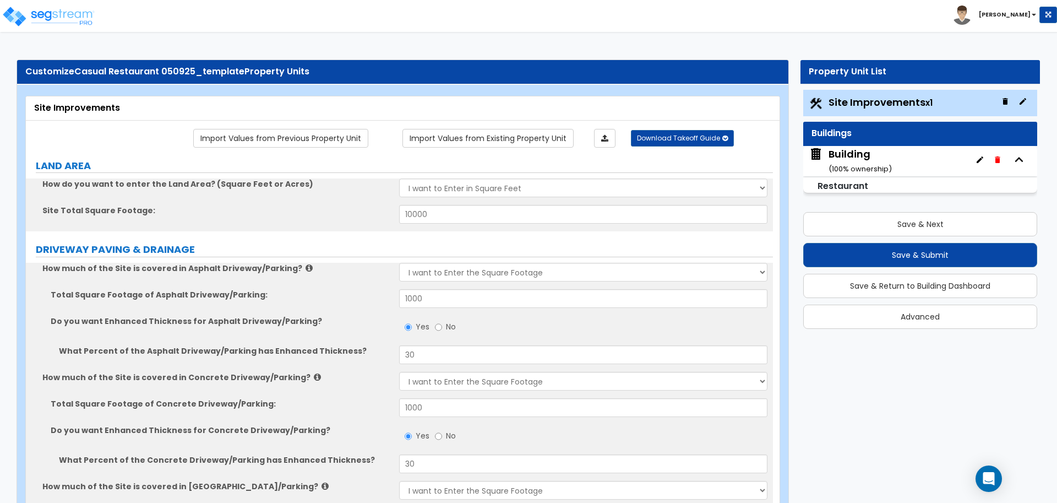
click at [843, 160] on div "Building ( 100 % ownership)" at bounding box center [859, 161] width 63 height 28
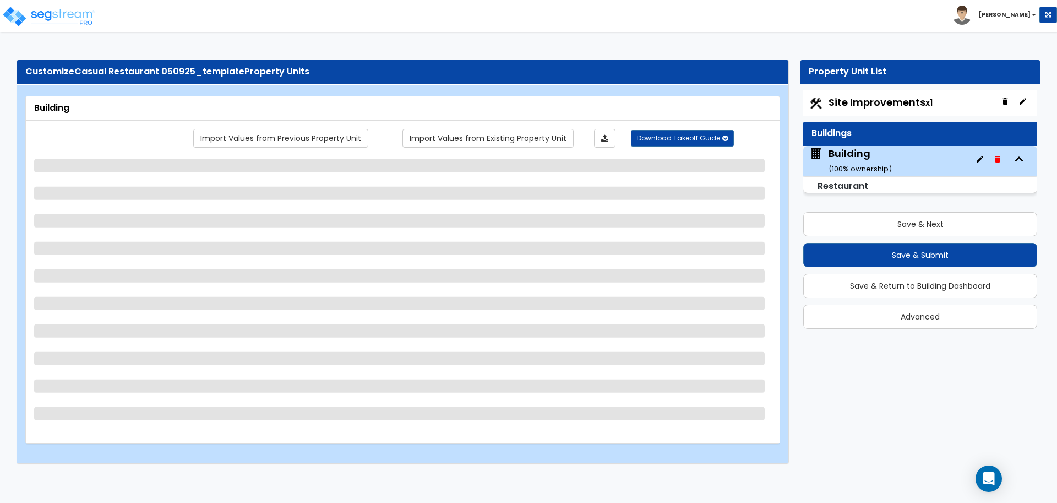
select select "3"
select select "5"
select select "1"
select select "2"
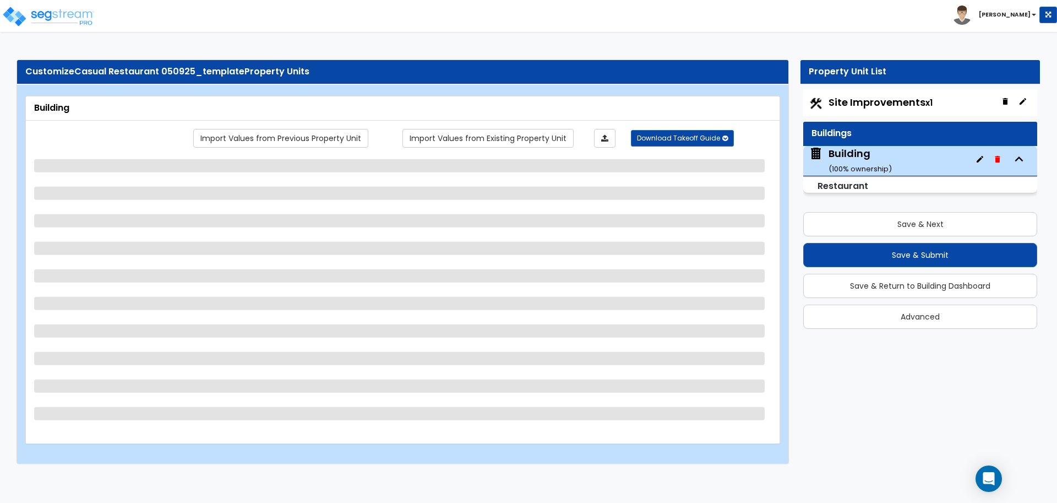
select select "1"
select select "2"
select select "8"
select select "1"
select select "3"
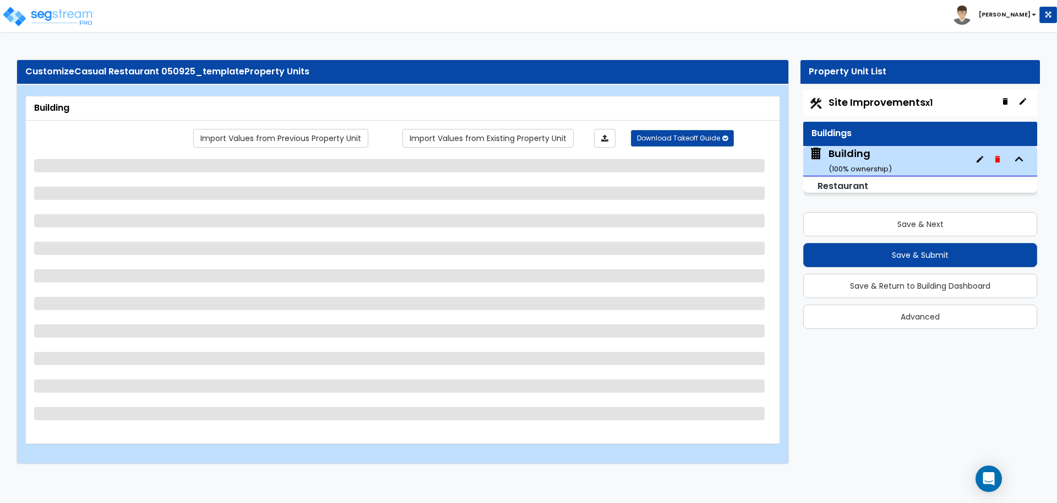
select select "9"
select select "11"
select select "10"
select select "3"
select select "1"
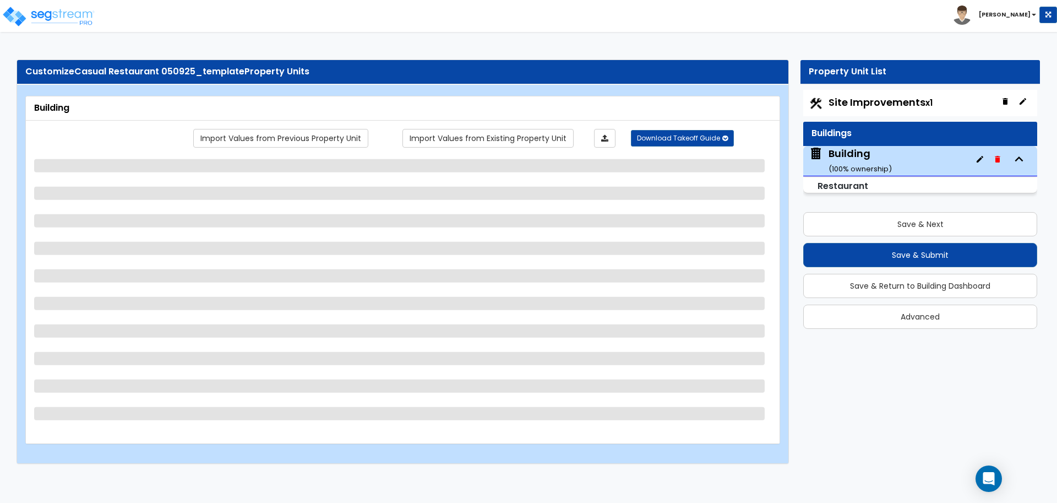
select select "2"
select select "1"
select select "3"
select select "2"
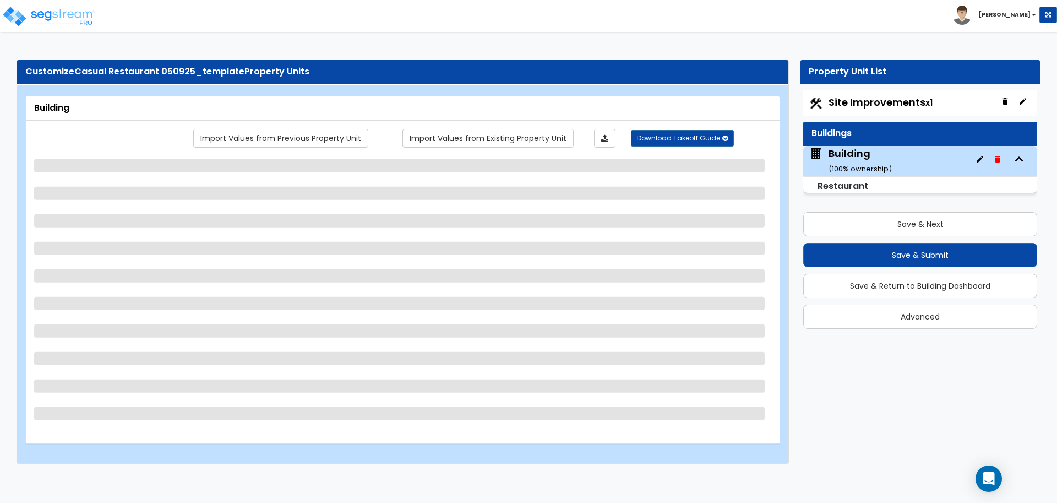
select select "2"
select select "3"
select select "1"
select select "4"
select select "7"
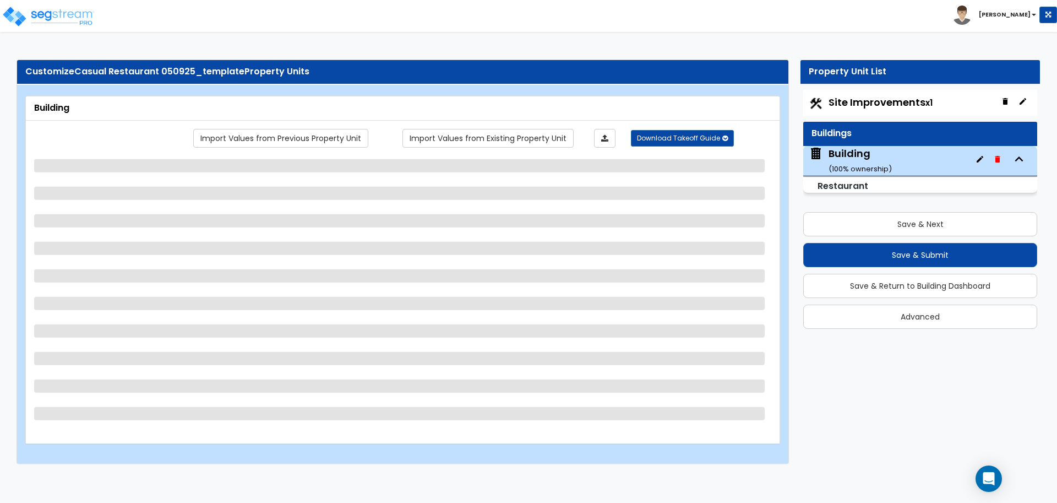
select select "5"
select select "2"
select select "1"
select select "2"
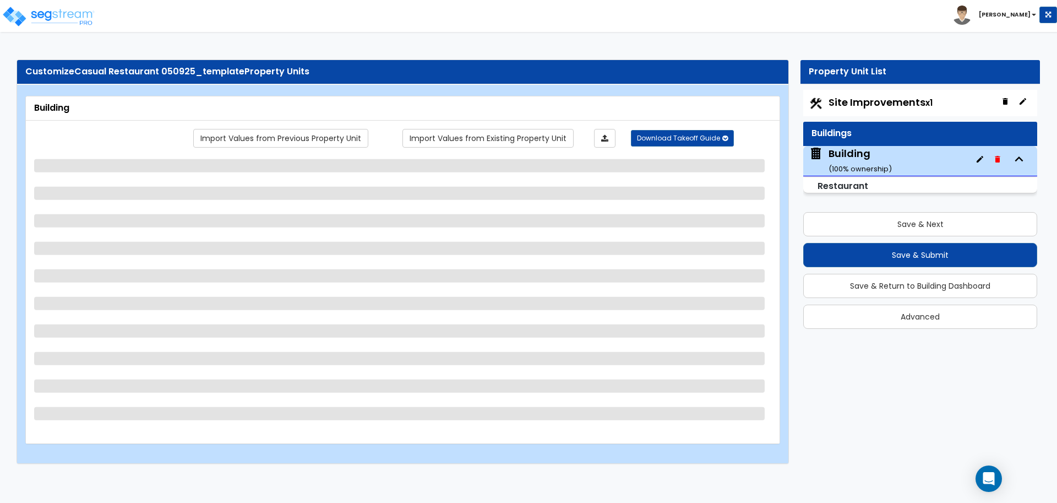
select select "2"
select select "3"
select select "2"
select select "4"
select select "3"
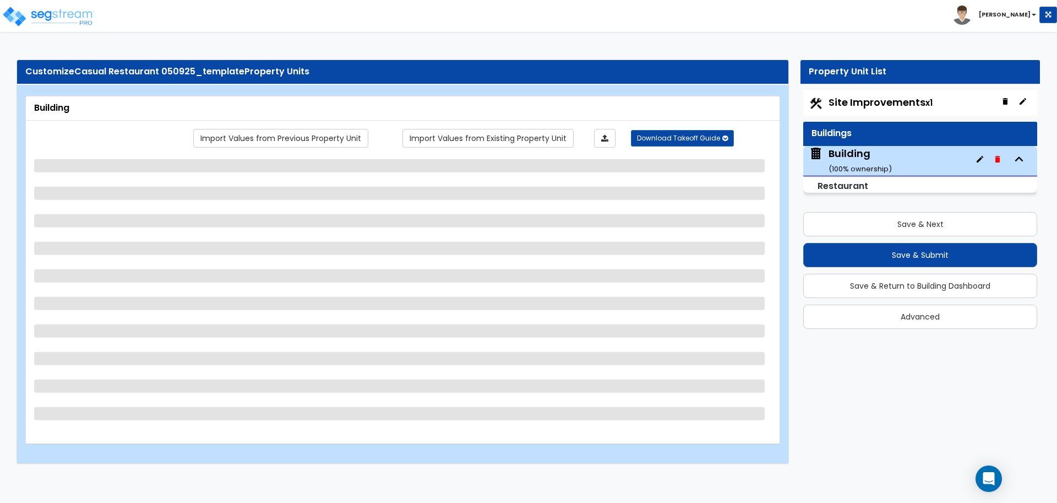
select select "2"
select select "3"
select select "4"
select select "1"
select select "5"
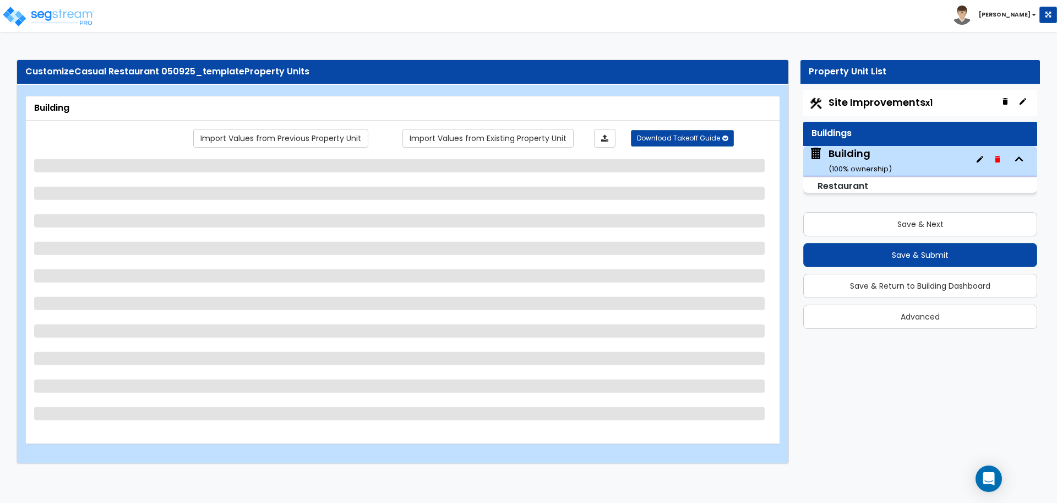
select select "1"
select select "2"
select select "1"
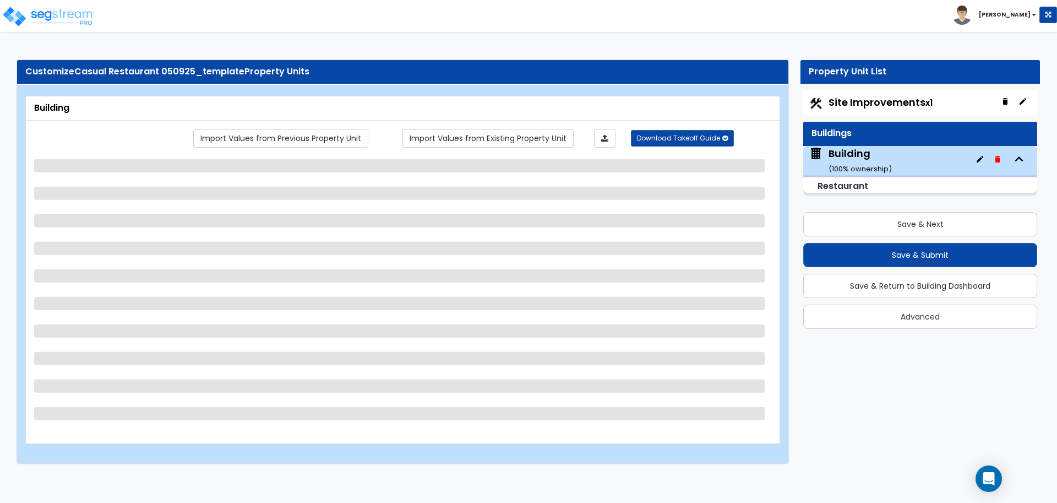
select select "1"
select select "2"
select select "3"
select select "1"
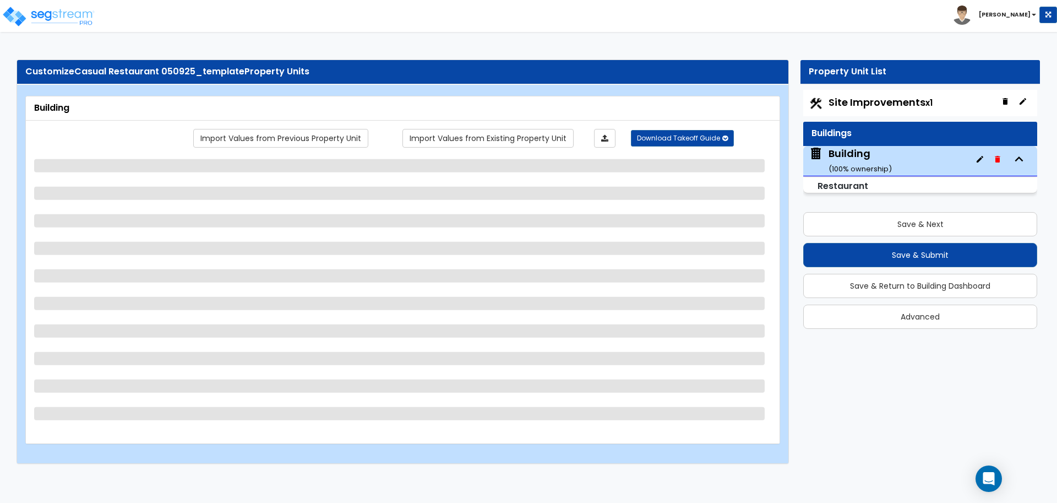
select select "2"
select select "3"
select select "2"
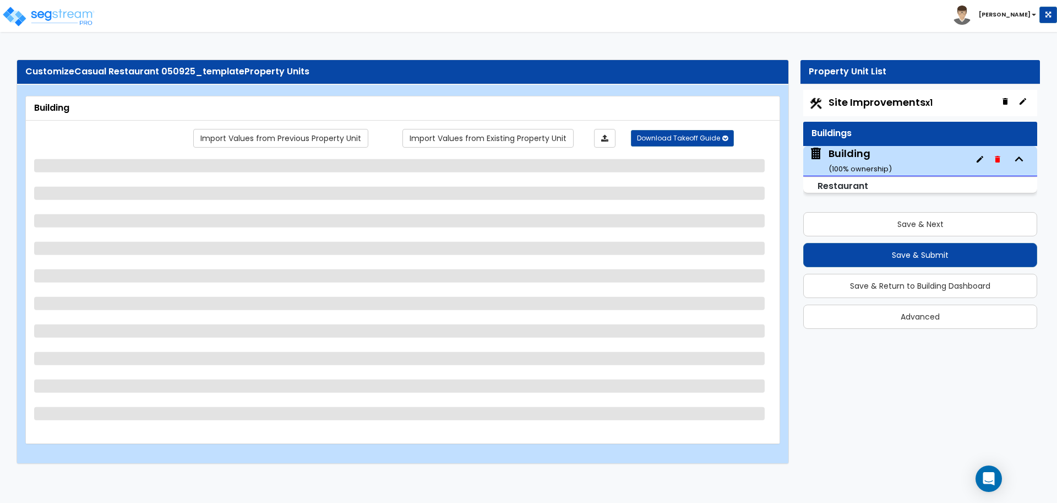
select select "3"
select select "2"
select select "1"
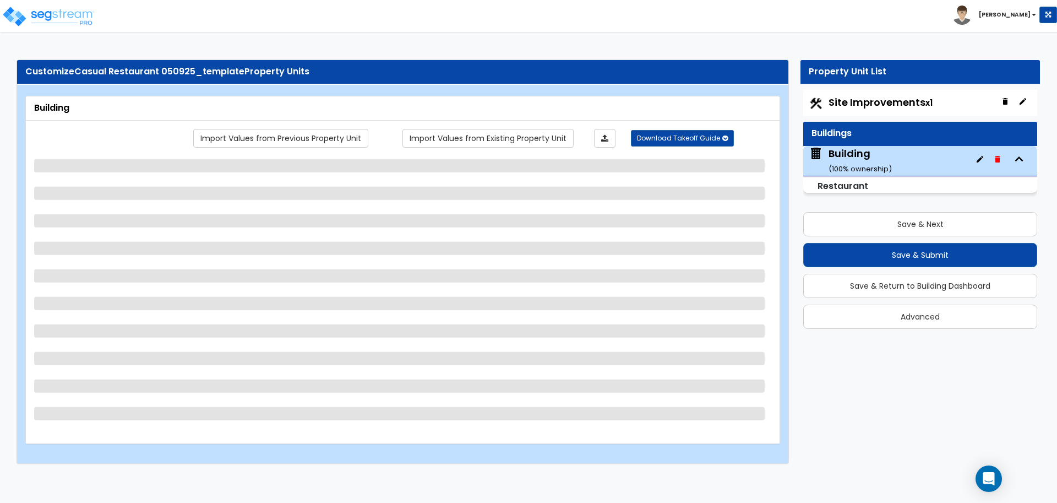
select select "1"
select select "4"
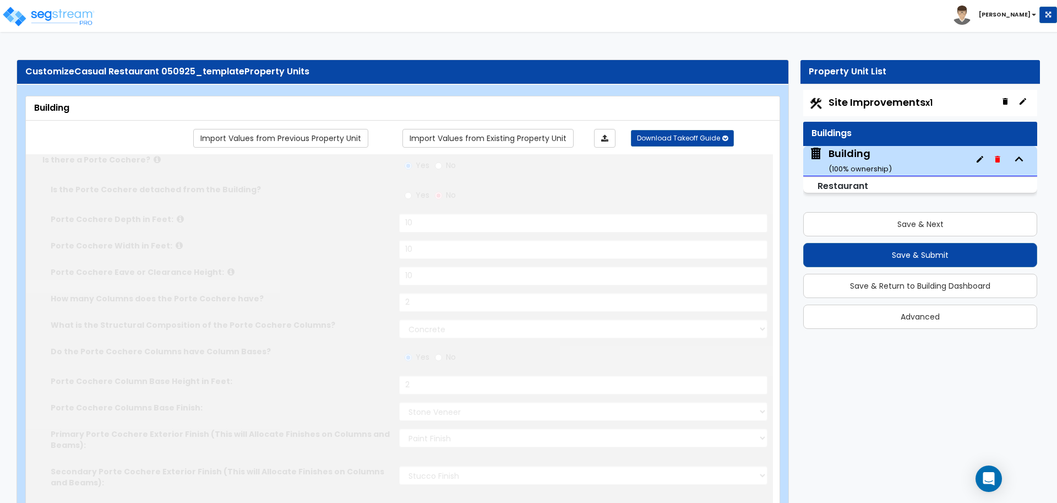
type input "50"
type input "1000"
select select "1"
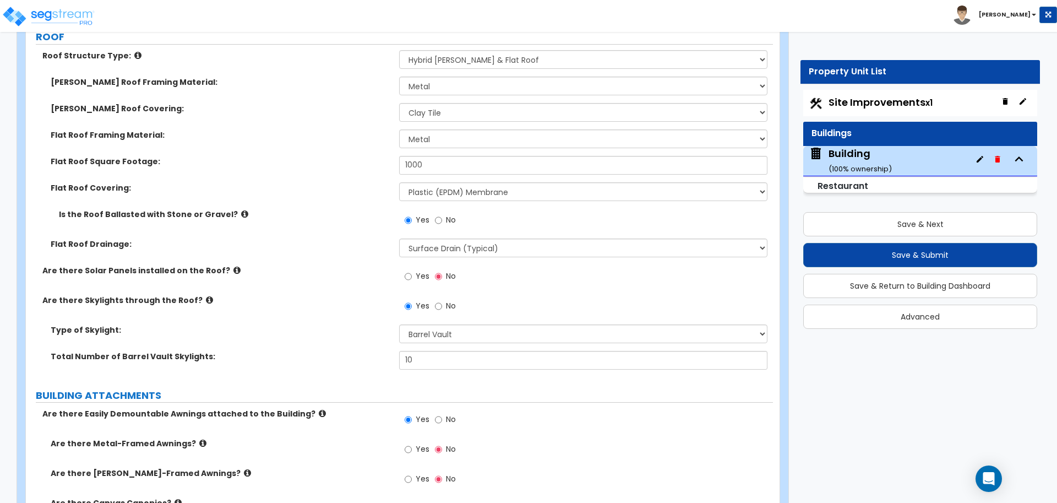
scroll to position [3580, 0]
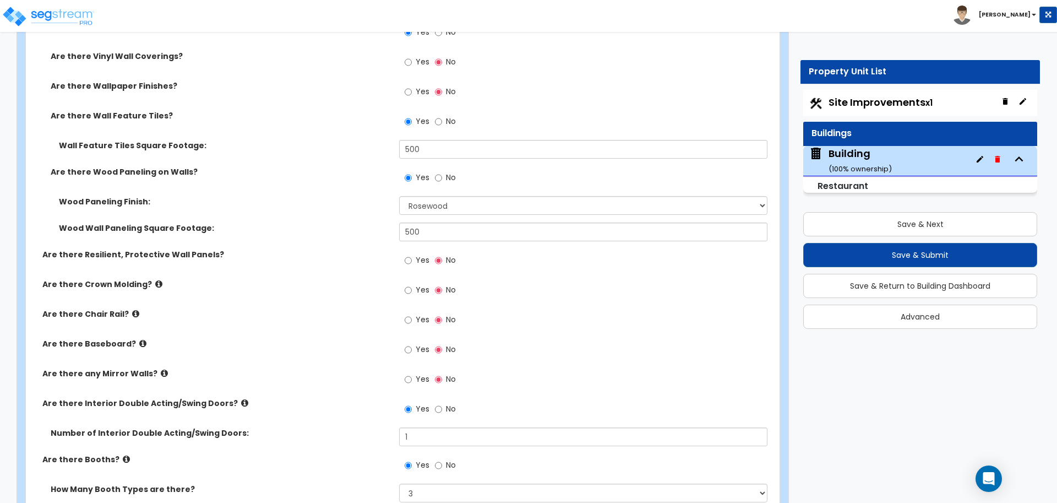
click at [413, 256] on label "Yes" at bounding box center [417, 261] width 25 height 19
click at [412, 256] on input "Yes" at bounding box center [408, 260] width 7 height 12
radio input "true"
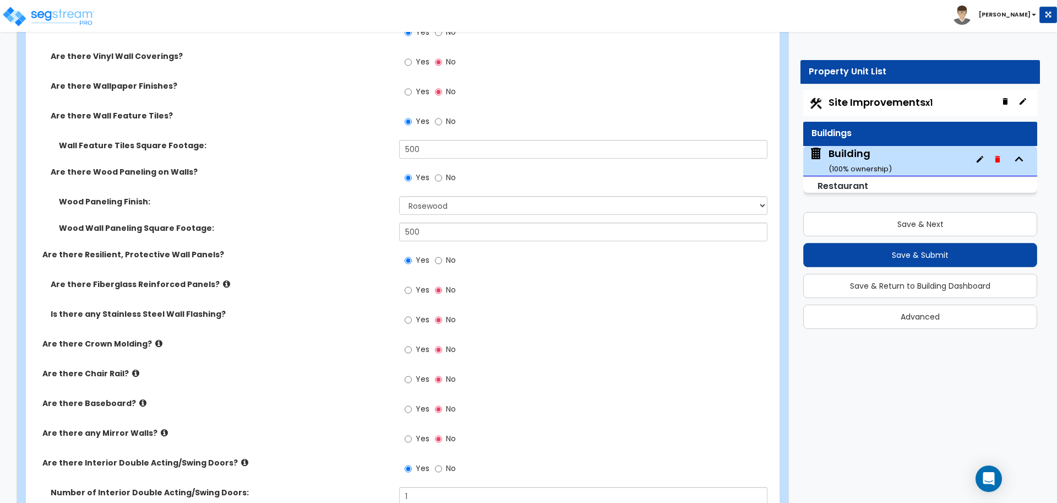
click at [420, 312] on label "Yes" at bounding box center [417, 321] width 25 height 19
click at [412, 314] on input "Yes" at bounding box center [408, 320] width 7 height 12
radio input "true"
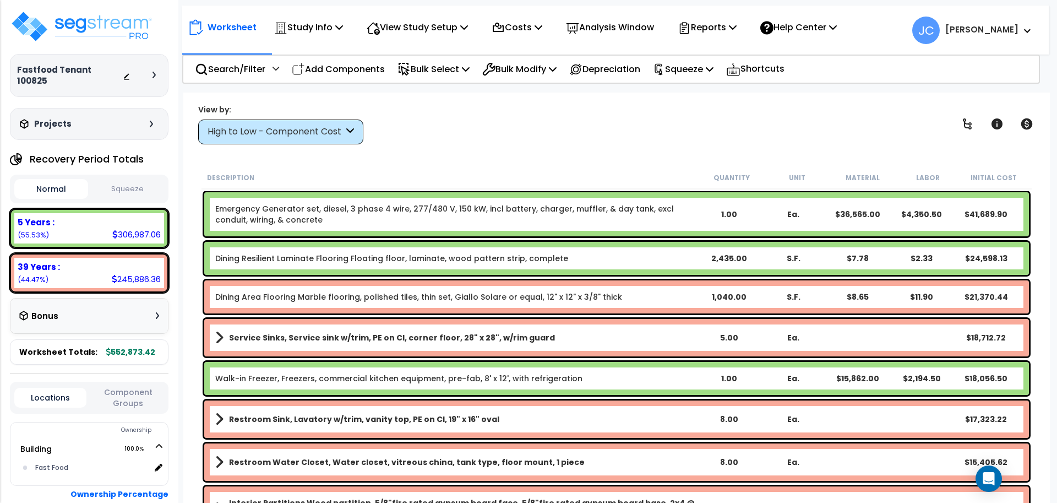
click at [314, 130] on div "High to Low - Component Cost" at bounding box center [275, 131] width 136 height 13
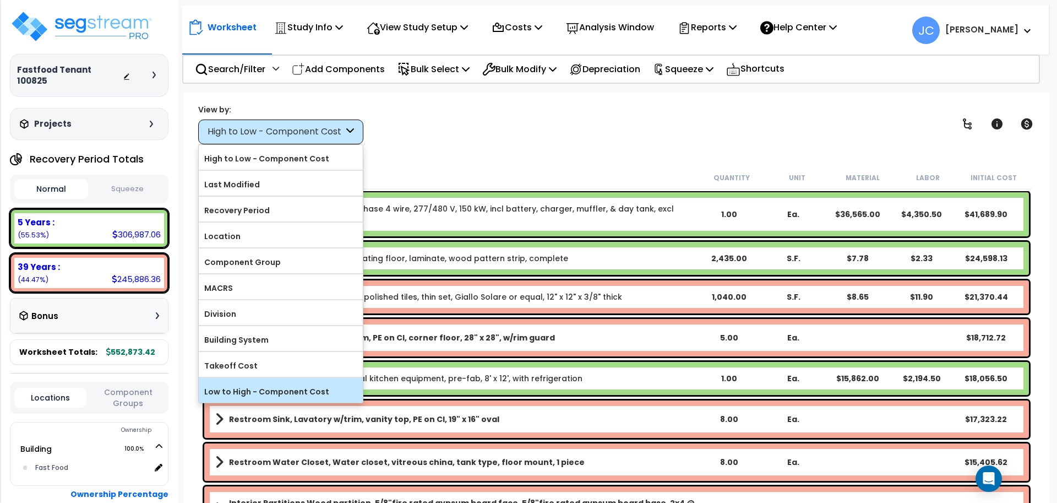
click at [309, 385] on label "Low to High - Component Cost" at bounding box center [281, 391] width 164 height 17
click at [0, 0] on input "Low to High - Component Cost" at bounding box center [0, 0] width 0 height 0
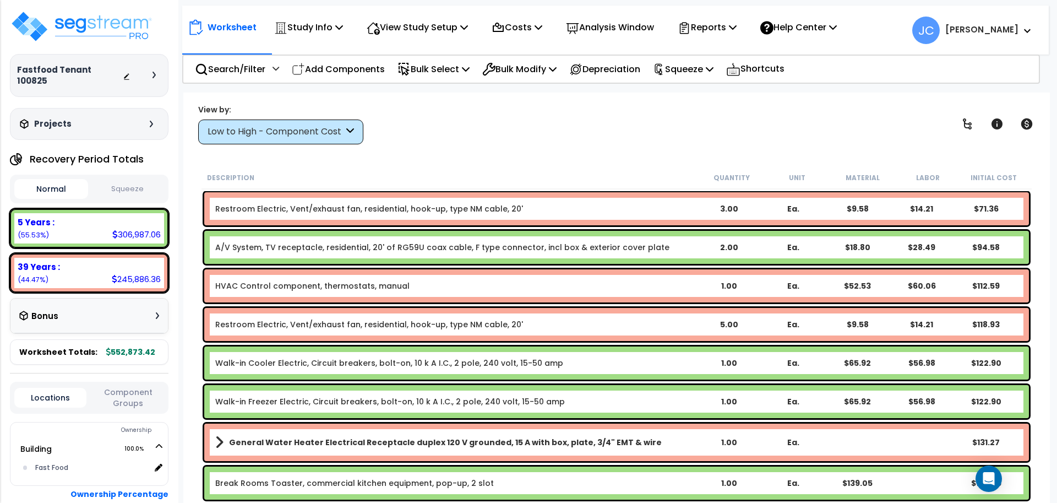
click at [282, 139] on div "Low to High - Component Cost" at bounding box center [280, 131] width 165 height 25
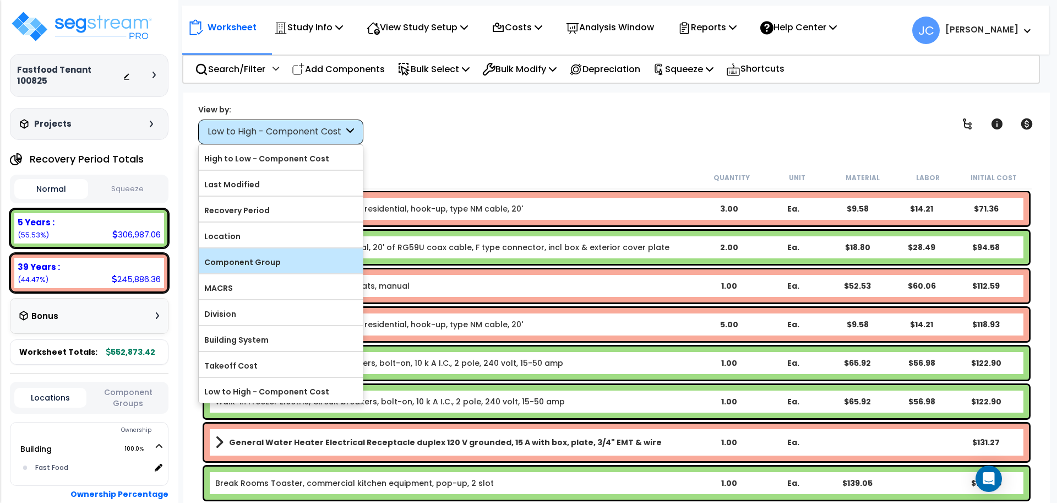
click at [292, 261] on label "Component Group" at bounding box center [281, 262] width 164 height 17
click at [0, 0] on input "Component Group" at bounding box center [0, 0] width 0 height 0
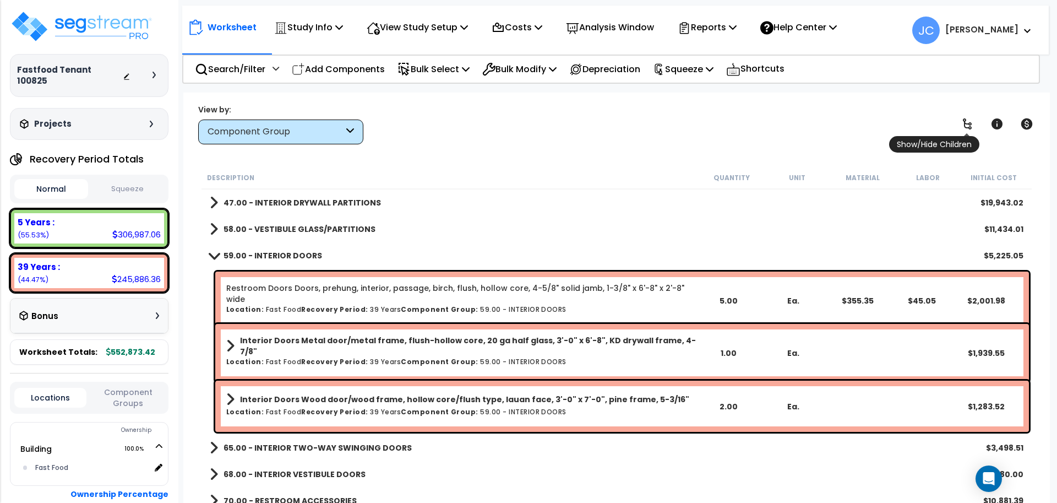
click at [965, 128] on icon at bounding box center [966, 123] width 13 height 13
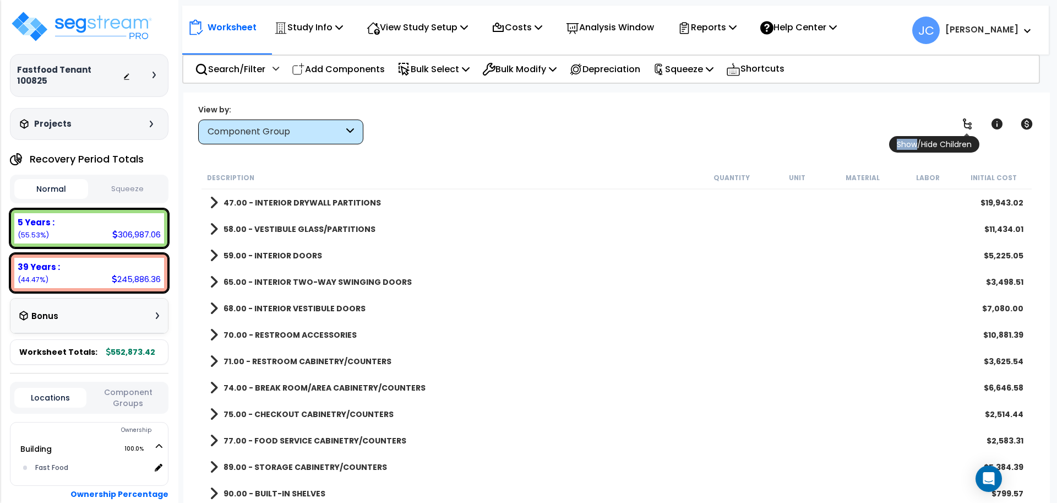
click at [965, 128] on icon at bounding box center [966, 123] width 13 height 13
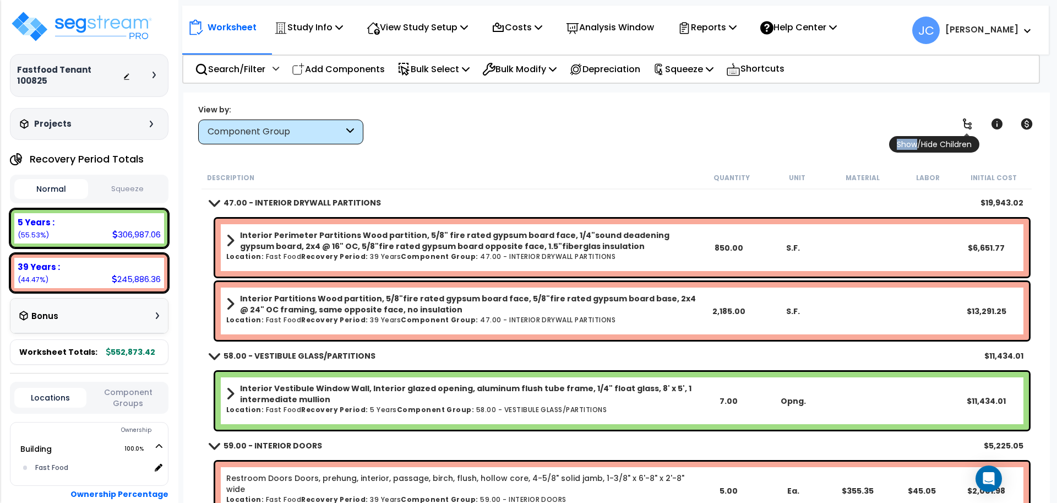
click at [965, 128] on icon at bounding box center [966, 123] width 13 height 13
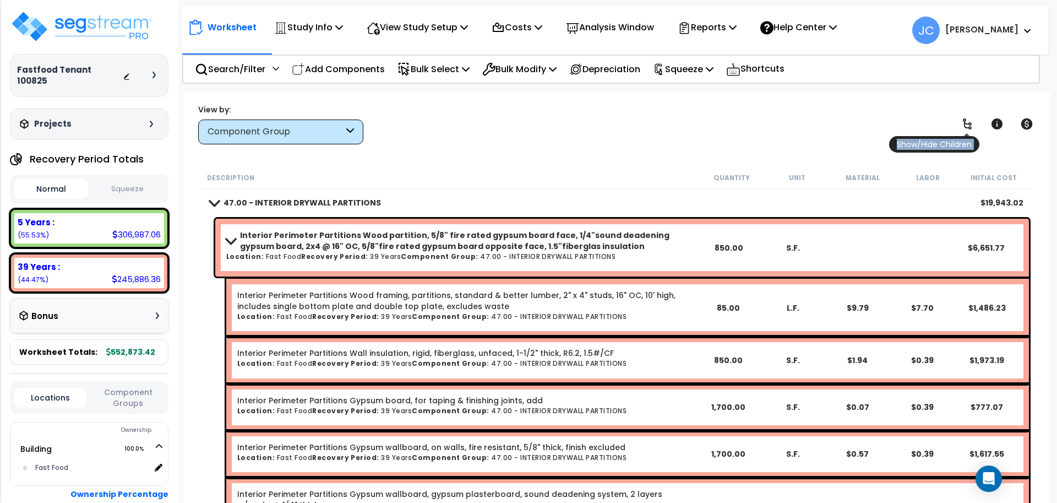
click at [965, 128] on icon at bounding box center [966, 123] width 13 height 13
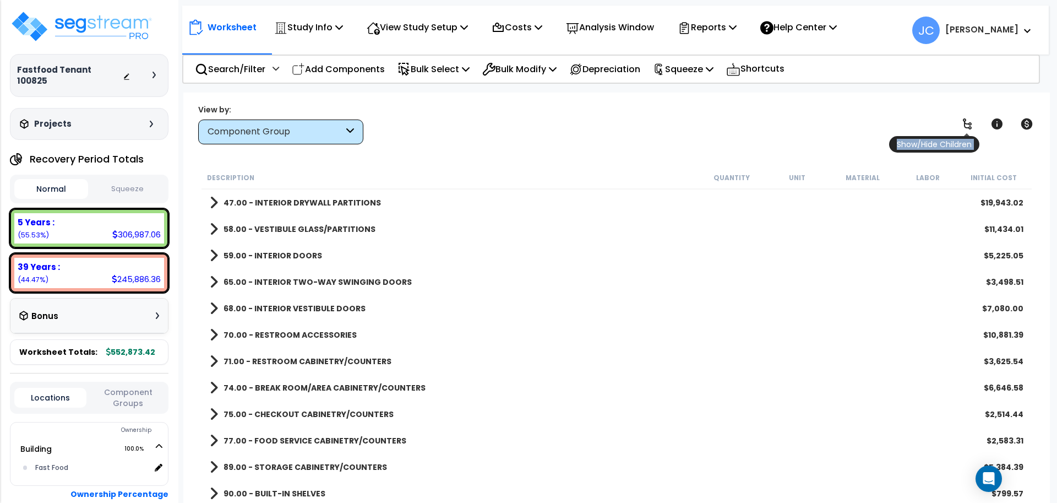
click at [965, 128] on icon at bounding box center [966, 123] width 13 height 13
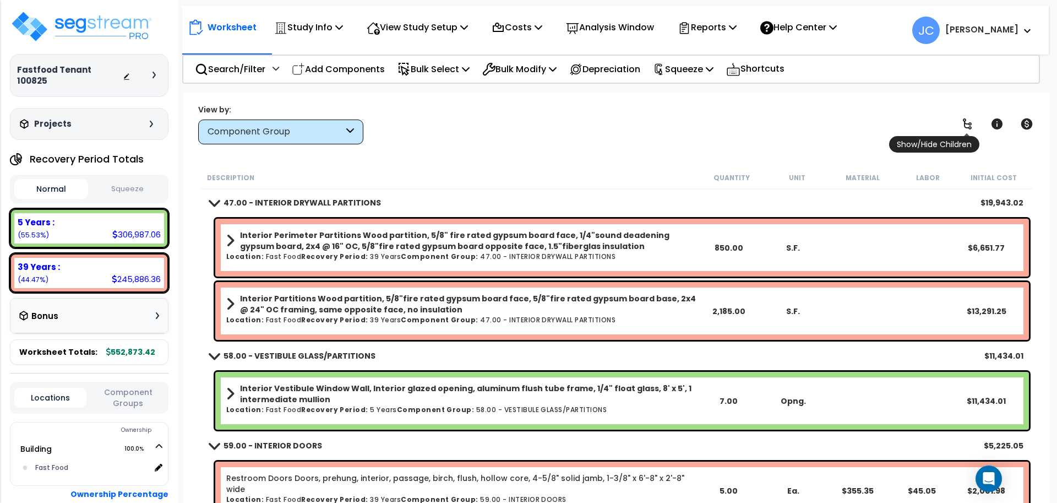
click at [964, 129] on icon at bounding box center [966, 123] width 13 height 13
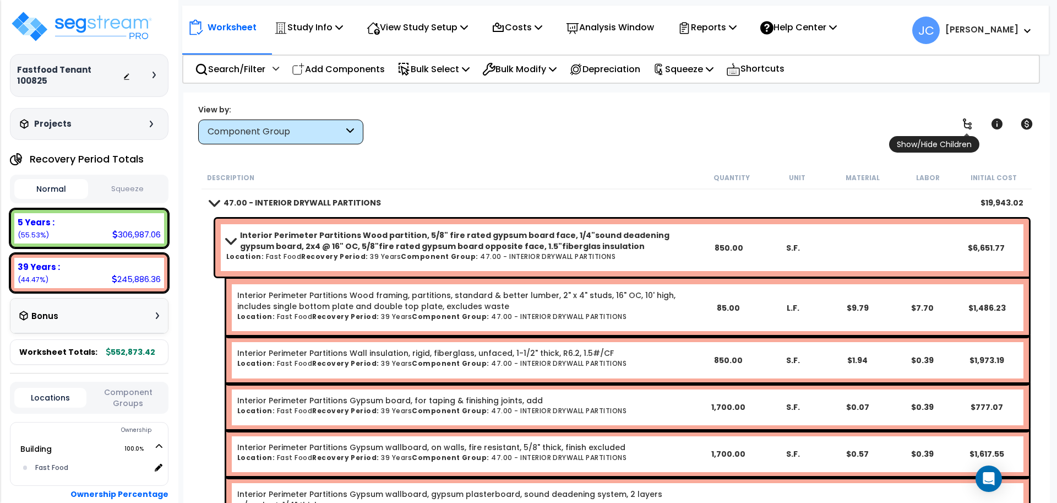
click at [964, 127] on icon at bounding box center [966, 123] width 13 height 13
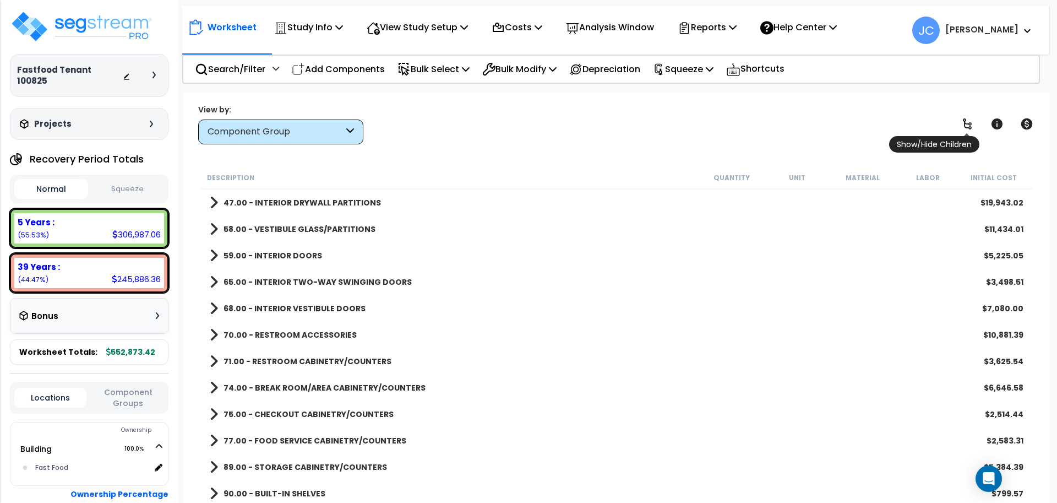
click at [964, 127] on icon at bounding box center [966, 123] width 13 height 13
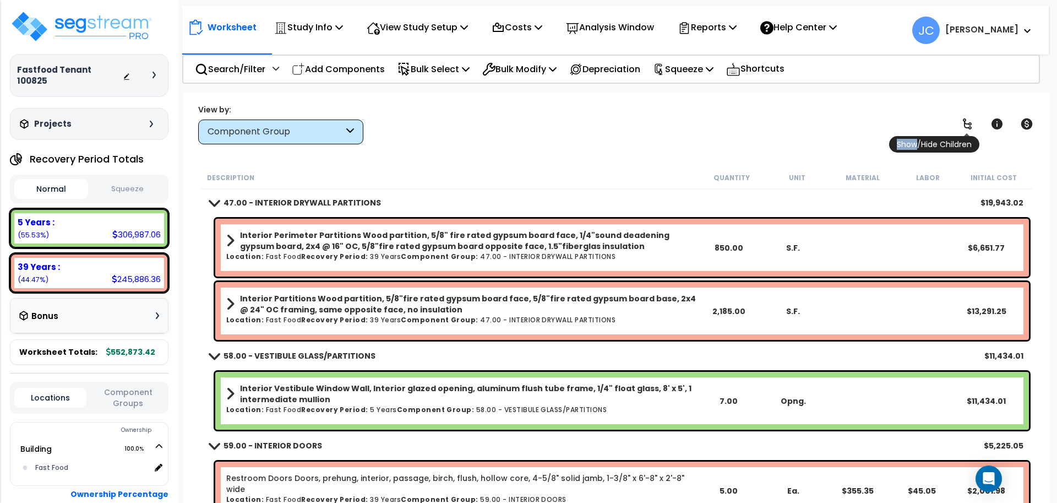
click at [963, 126] on icon at bounding box center [966, 123] width 13 height 13
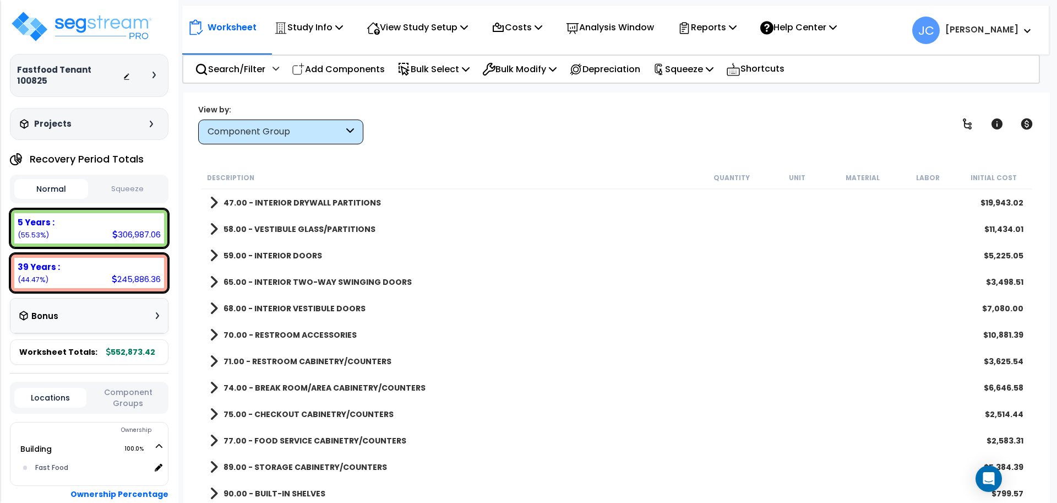
click at [341, 200] on b "47.00 - INTERIOR DRYWALL PARTITIONS" at bounding box center [301, 202] width 157 height 11
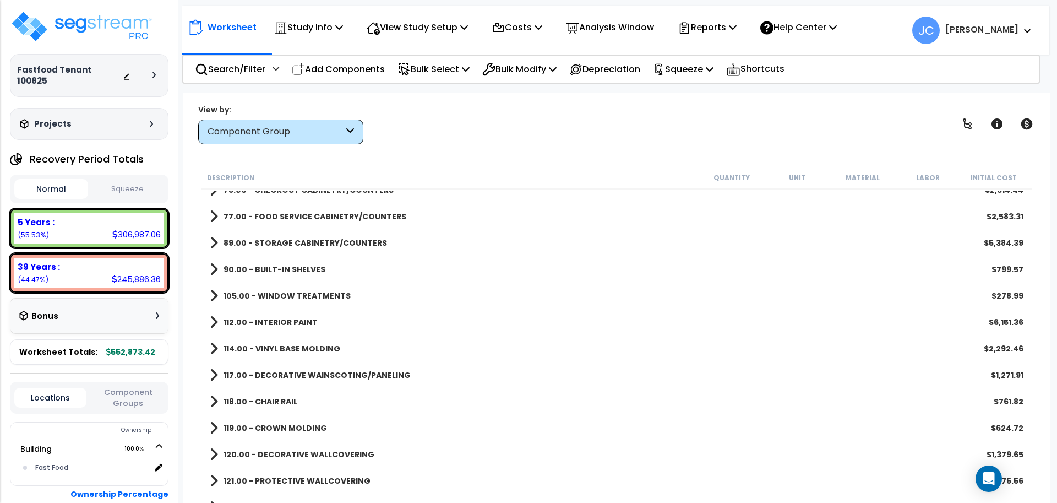
scroll to position [365, 0]
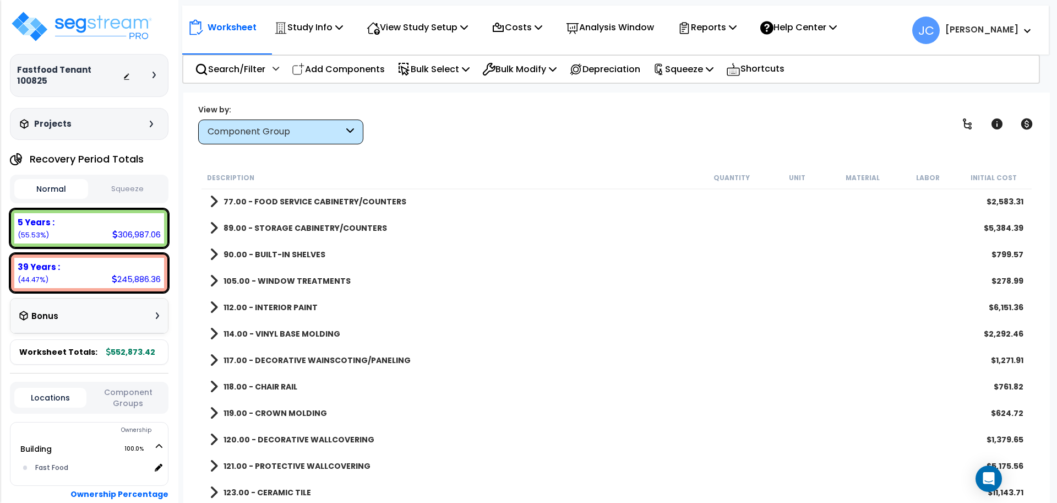
click at [297, 306] on b "112.00 - INTERIOR PAINT" at bounding box center [270, 307] width 94 height 11
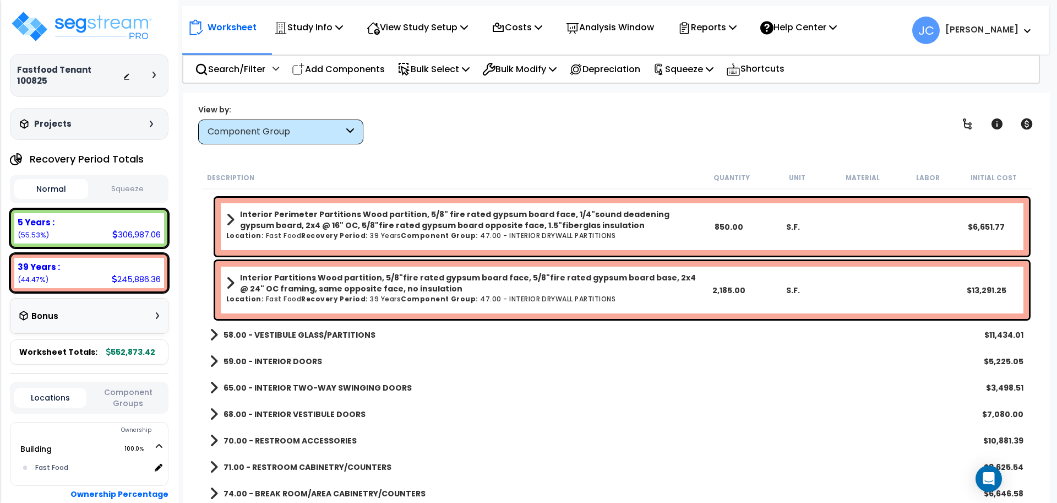
scroll to position [0, 0]
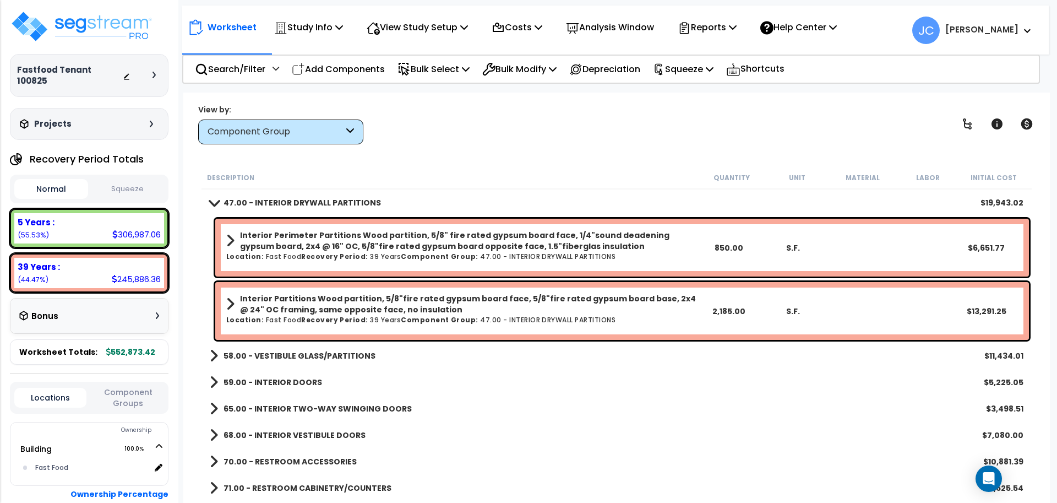
click at [329, 361] on link "58.00 - VESTIBULE GLASS/PARTITIONS" at bounding box center [293, 355] width 166 height 15
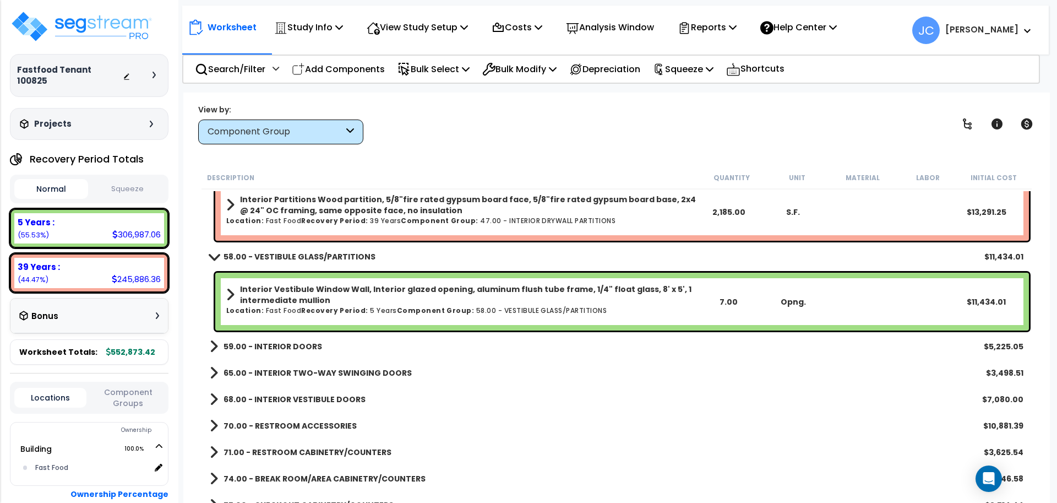
scroll to position [122, 0]
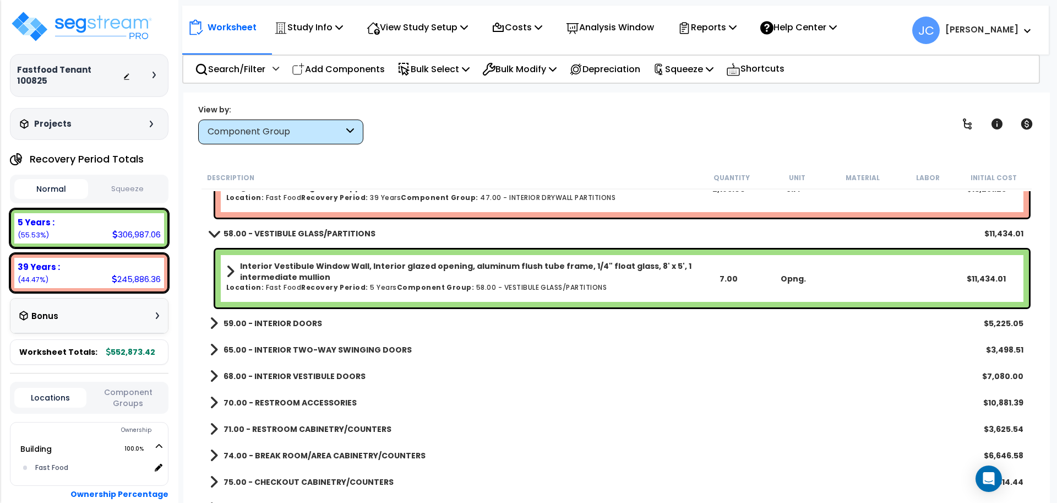
click at [299, 326] on b "59.00 - INTERIOR DOORS" at bounding box center [272, 323] width 99 height 11
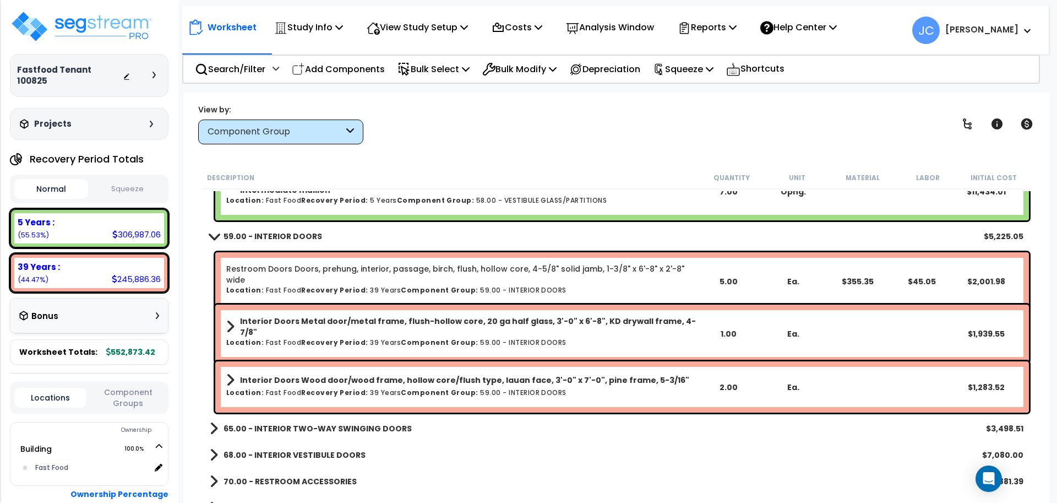
scroll to position [210, 0]
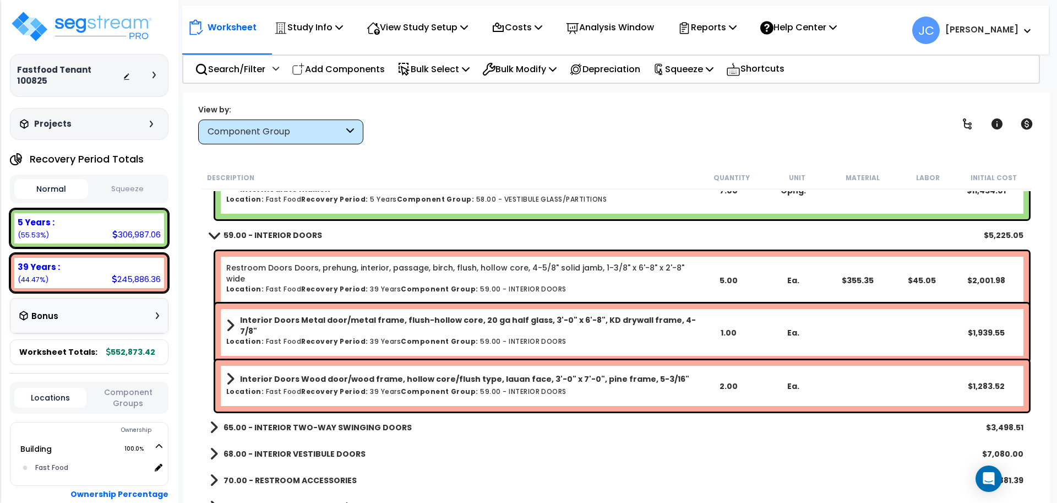
click at [364, 425] on b "65.00 - INTERIOR TWO-WAY SWINGING DOORS" at bounding box center [317, 427] width 188 height 11
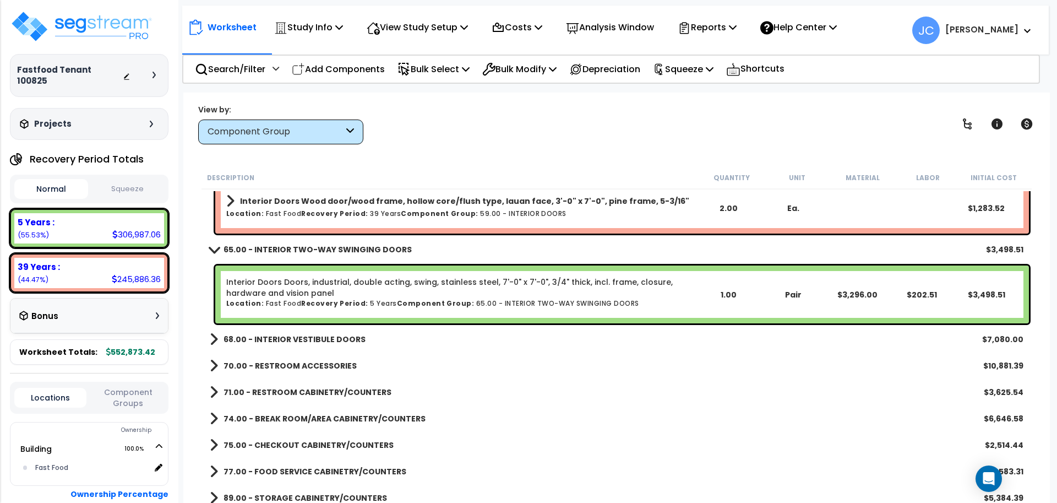
click at [320, 345] on link "68.00 - INTERIOR VESTIBULE DOORS" at bounding box center [288, 338] width 156 height 15
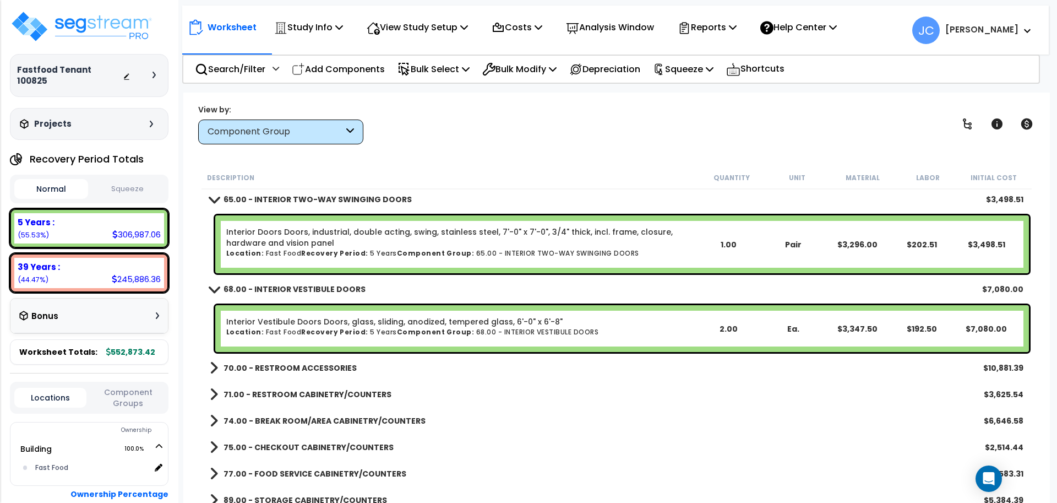
click at [310, 364] on b "70.00 - RESTROOM ACCESSORIES" at bounding box center [289, 367] width 133 height 11
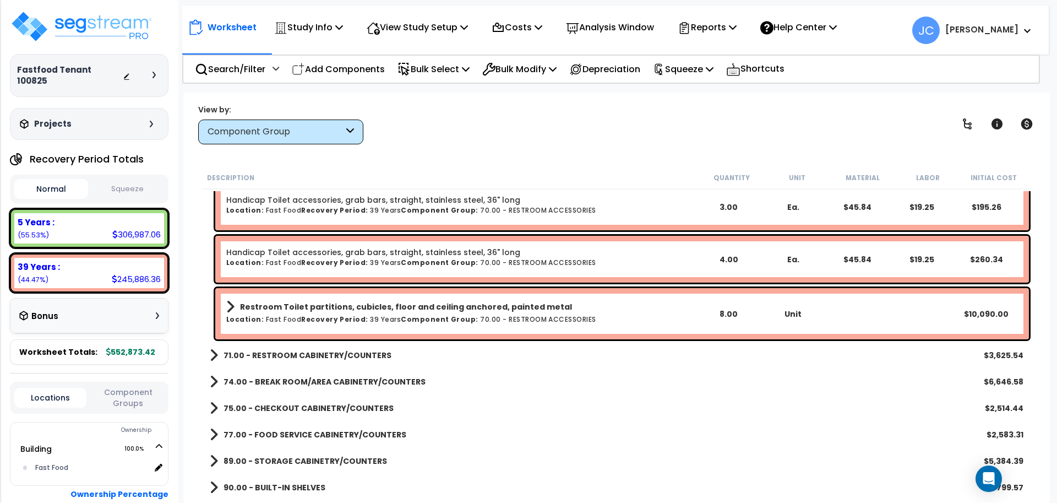
click at [345, 361] on link "71.00 - RESTROOM CABINETRY/COUNTERS" at bounding box center [301, 354] width 182 height 15
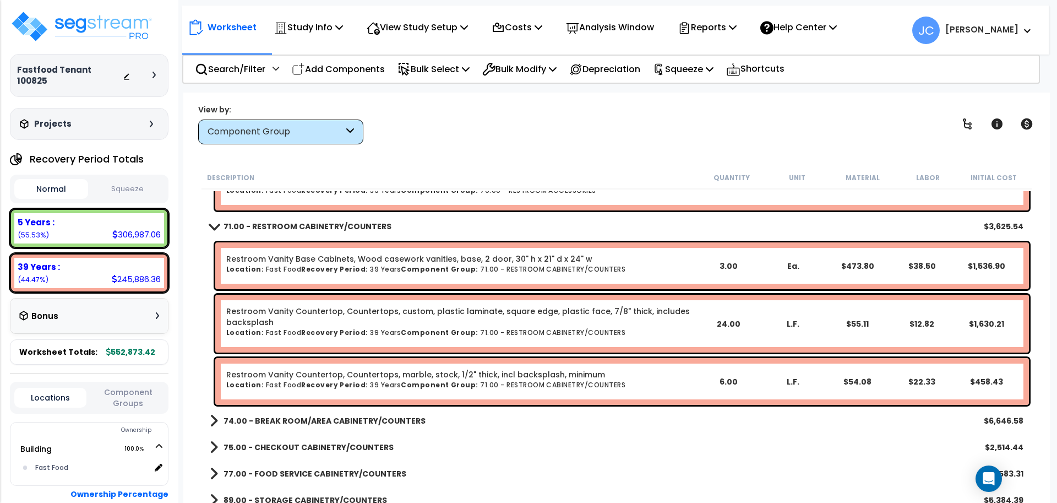
scroll to position [888, 0]
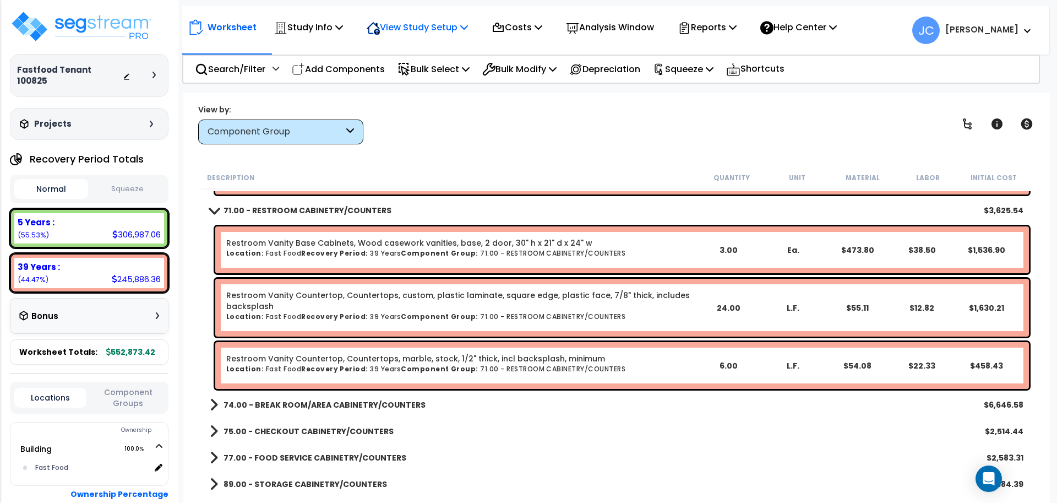
click at [422, 30] on p "View Study Setup" at bounding box center [417, 27] width 101 height 15
click at [462, 79] on link "View Questionnaire" at bounding box center [415, 75] width 109 height 22
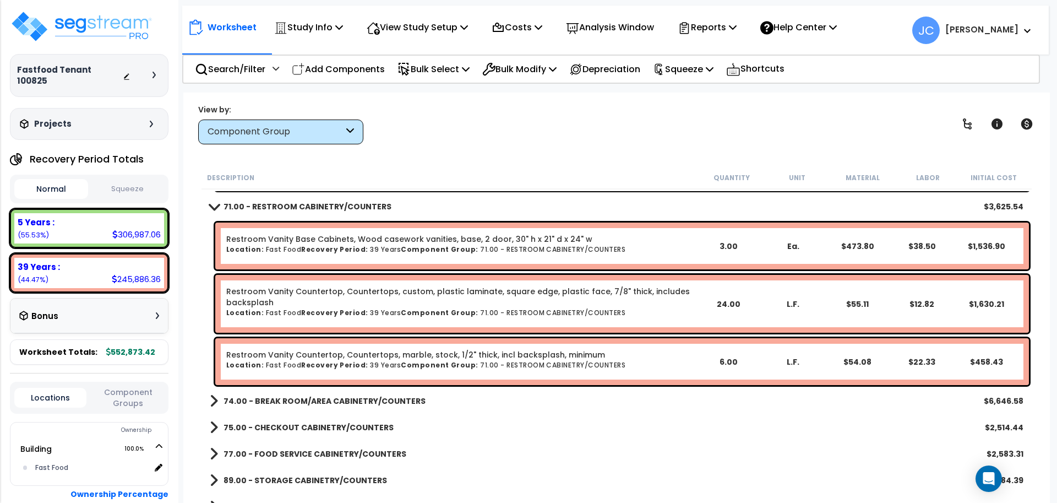
scroll to position [921, 0]
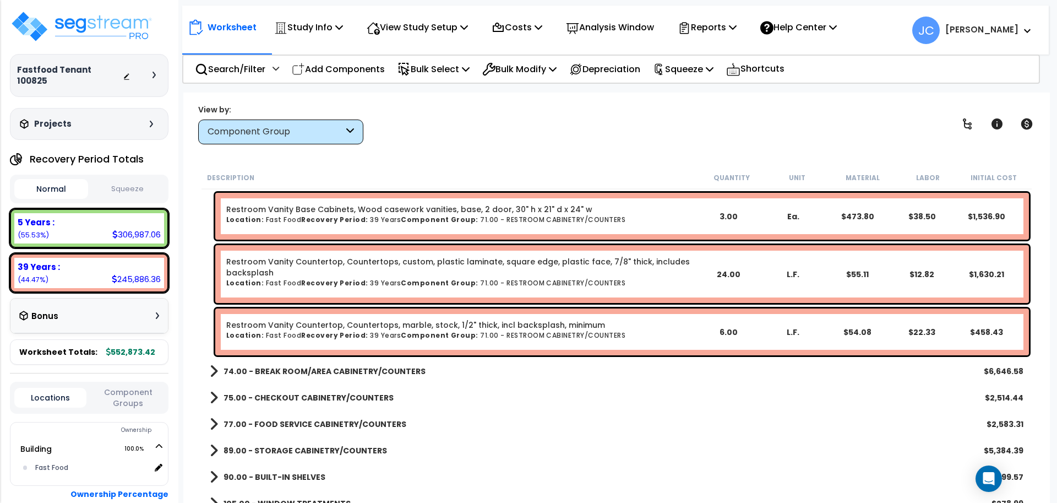
click at [372, 370] on b "74.00 - BREAK ROOM/AREA CABINETRY/COUNTERS" at bounding box center [324, 370] width 202 height 11
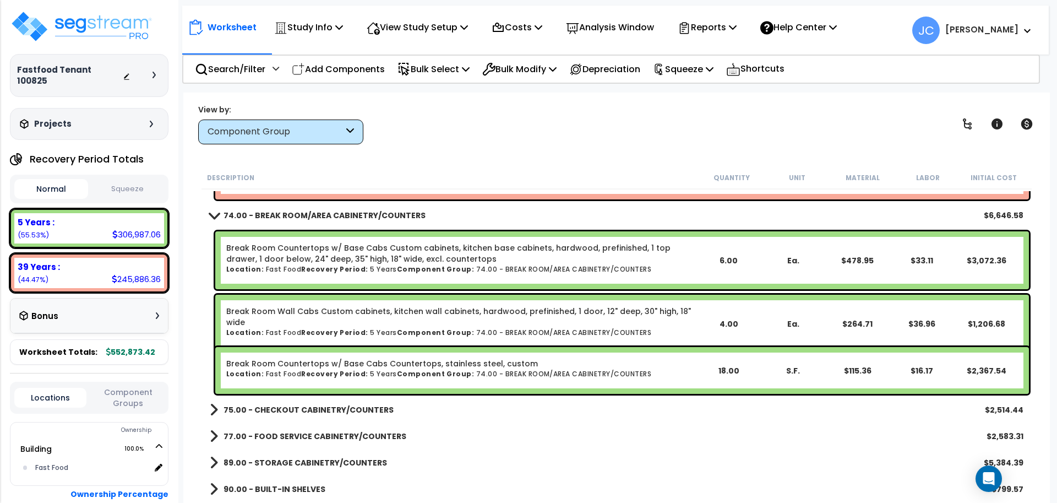
scroll to position [1088, 0]
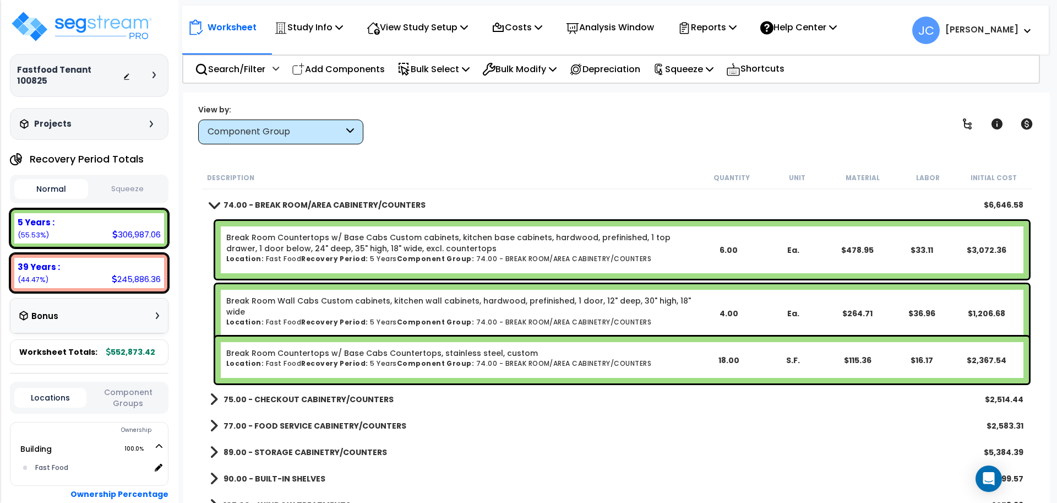
click at [337, 397] on b "75.00 - CHECKOUT CABINETRY/COUNTERS" at bounding box center [308, 399] width 170 height 11
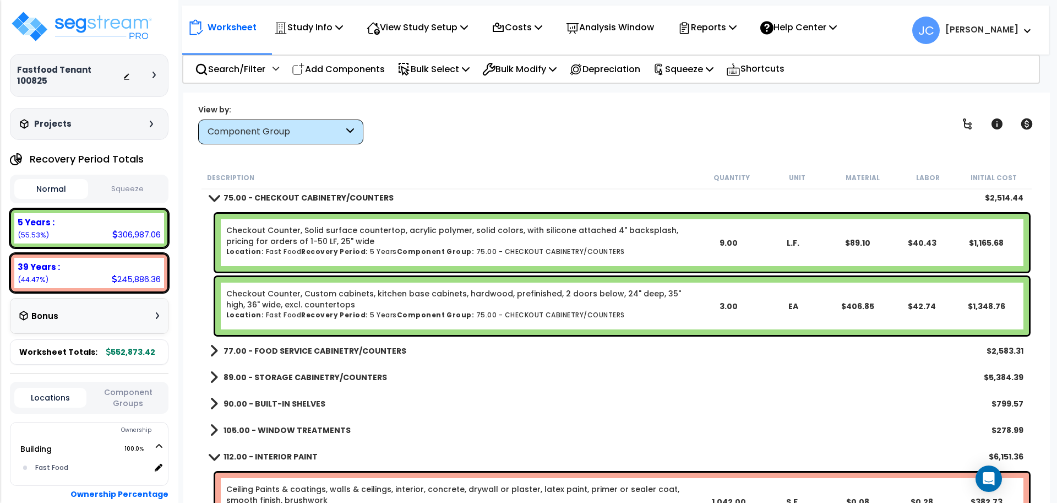
scroll to position [1284, 0]
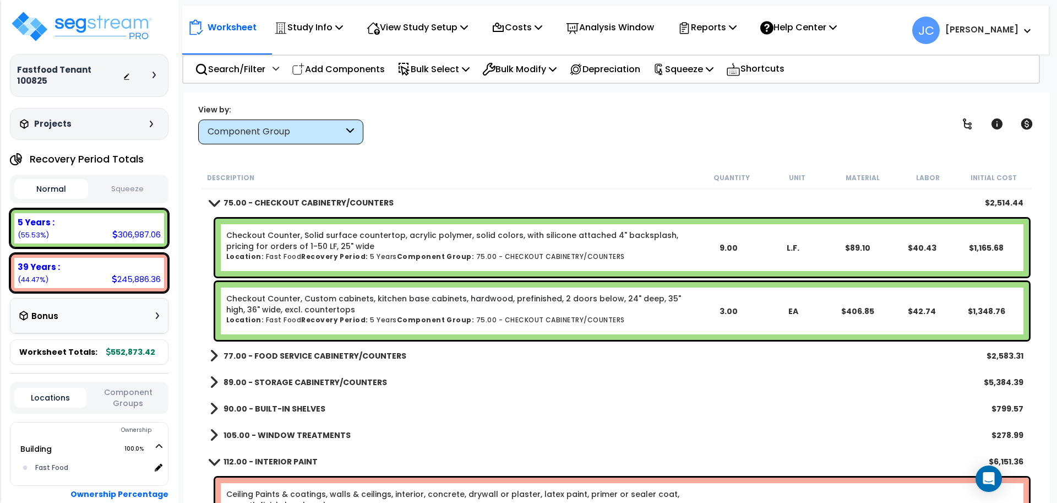
click at [379, 353] on b "77.00 - FOOD SERVICE CABINETRY/COUNTERS" at bounding box center [314, 355] width 183 height 11
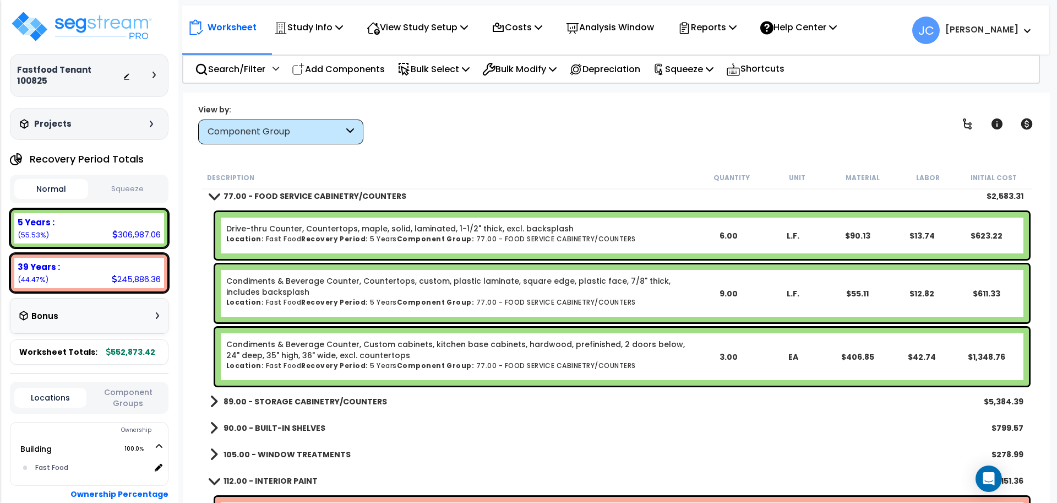
scroll to position [1459, 0]
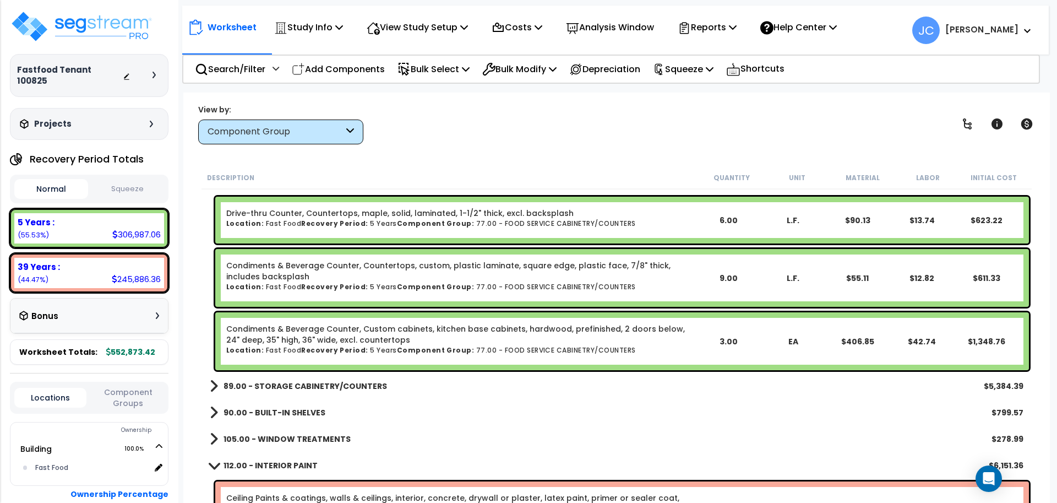
click at [324, 391] on link "89.00 - STORAGE CABINETRY/COUNTERS" at bounding box center [298, 385] width 177 height 15
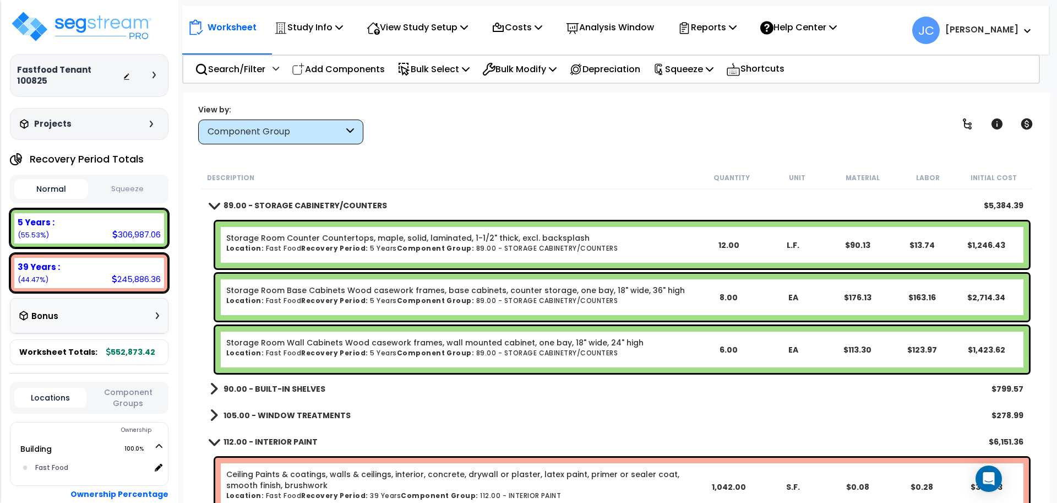
scroll to position [1641, 0]
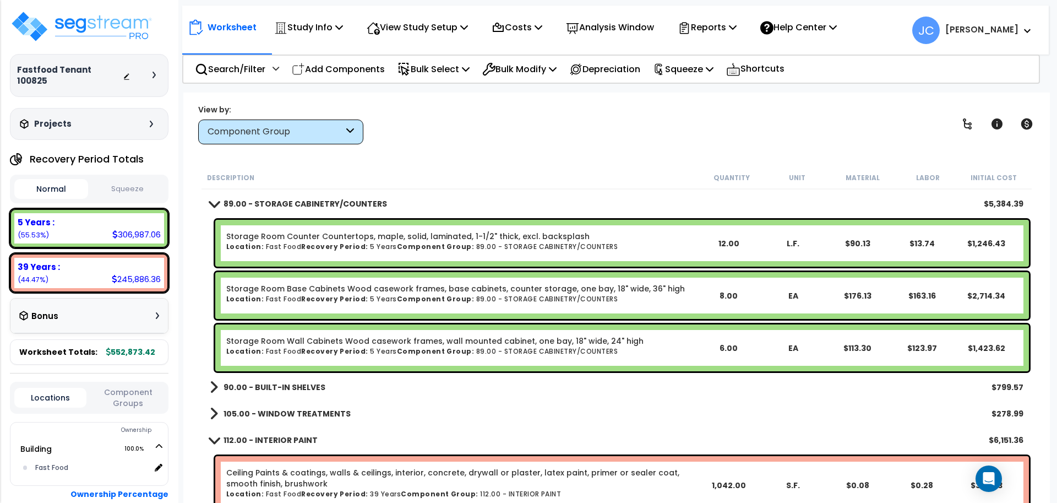
click at [267, 384] on b "90.00 - BUILT-IN SHELVES" at bounding box center [274, 386] width 102 height 11
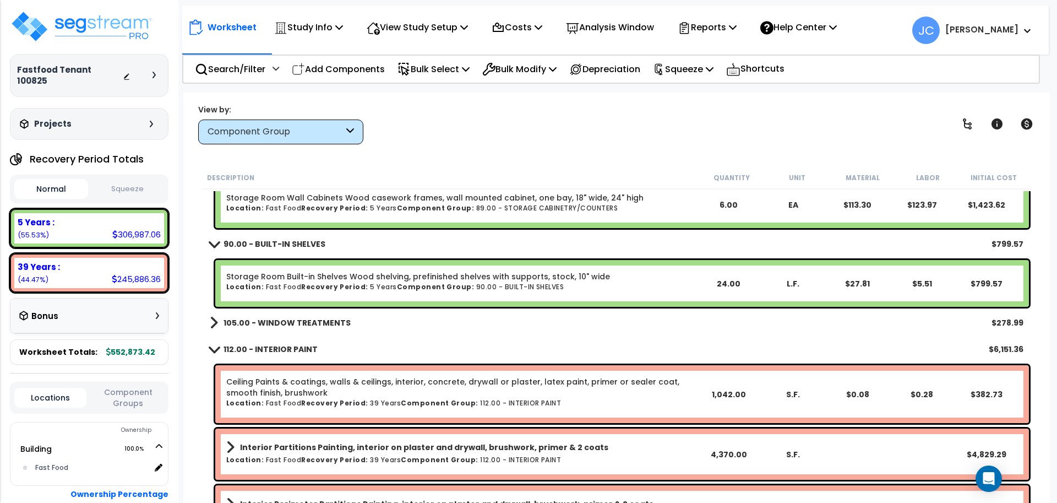
click at [326, 328] on link "105.00 - WINDOW TREATMENTS" at bounding box center [280, 322] width 141 height 15
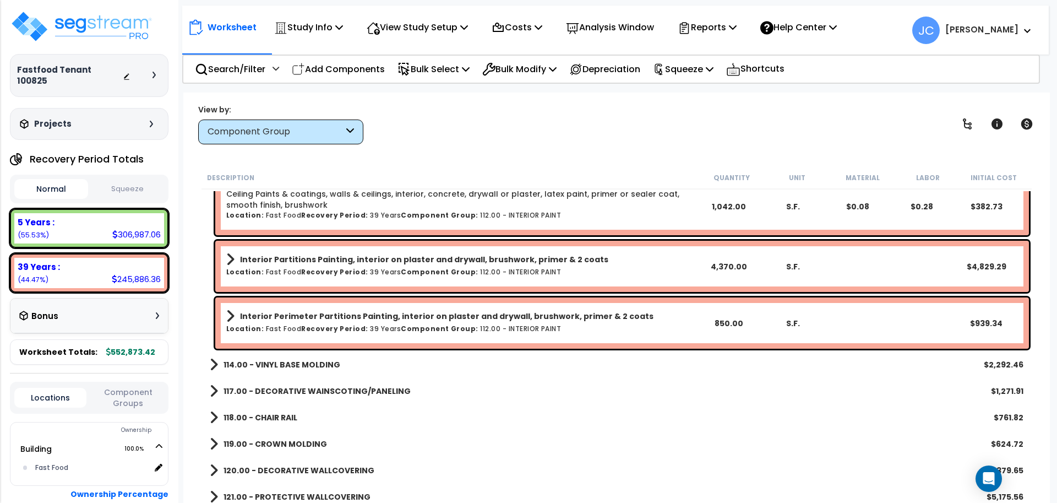
scroll to position [2036, 0]
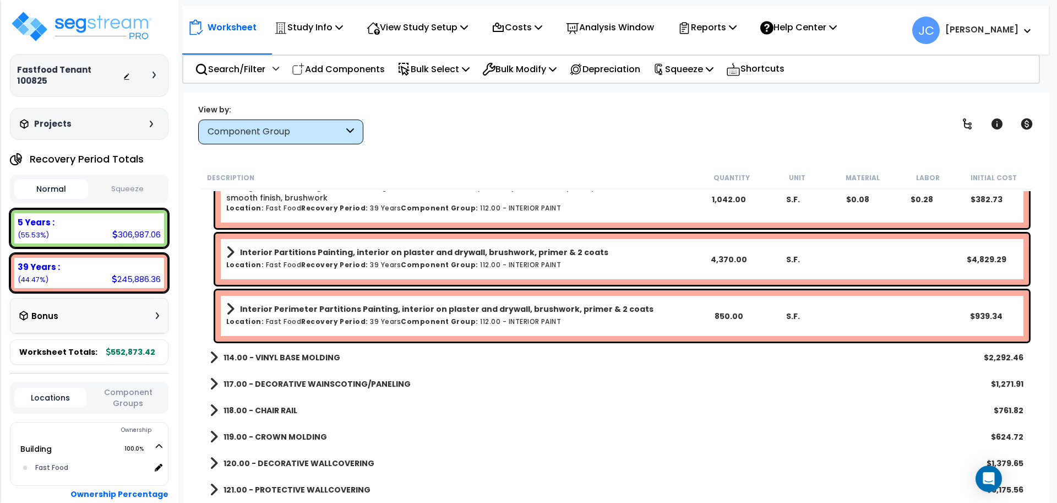
click at [314, 352] on b "114.00 - VINYL BASE MOLDING" at bounding box center [281, 357] width 117 height 11
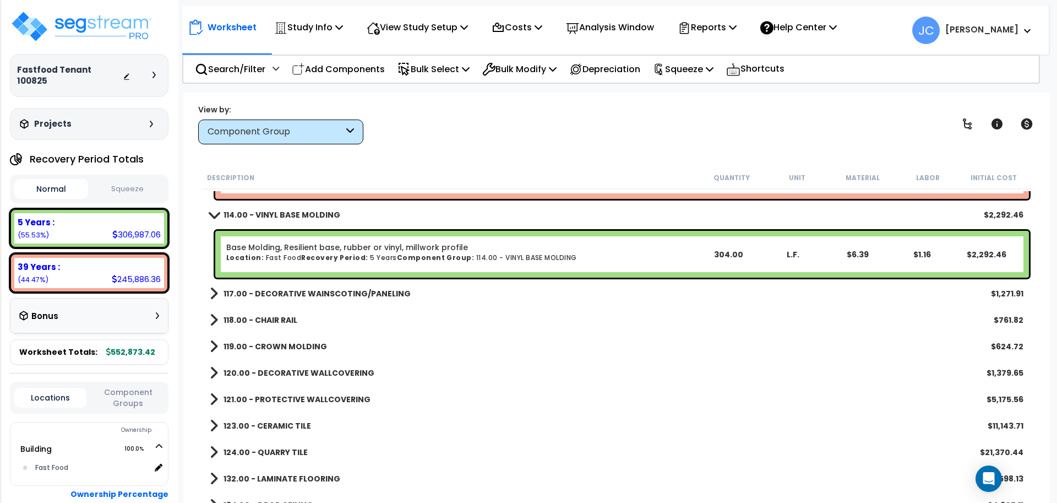
scroll to position [2182, 0]
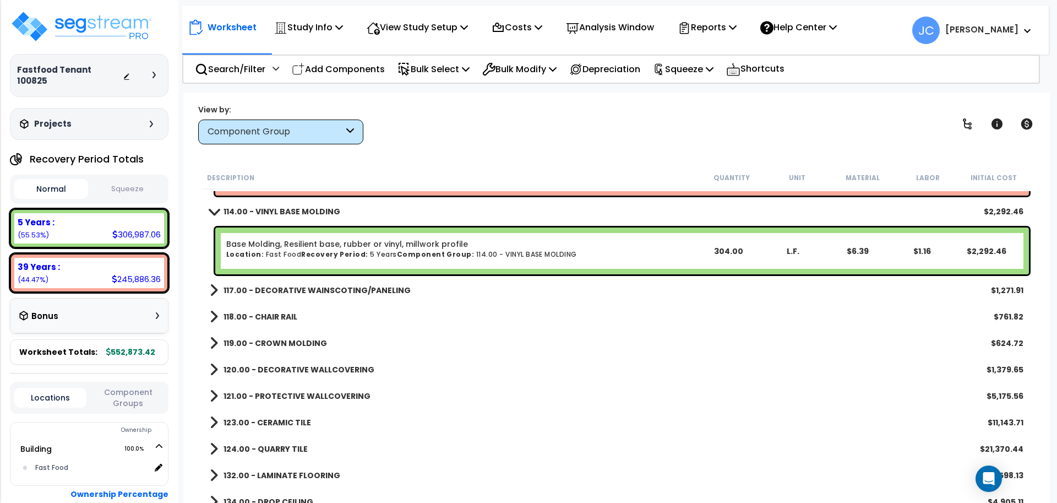
click at [363, 291] on b "117.00 - DECORATIVE WAINSCOTING/PANELING" at bounding box center [316, 290] width 187 height 11
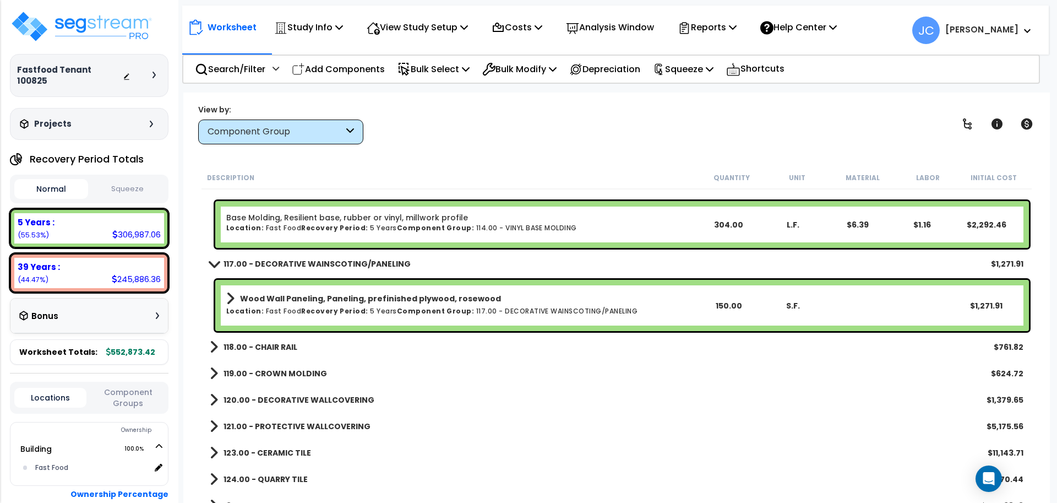
click at [276, 347] on b "118.00 - CHAIR RAIL" at bounding box center [260, 346] width 74 height 11
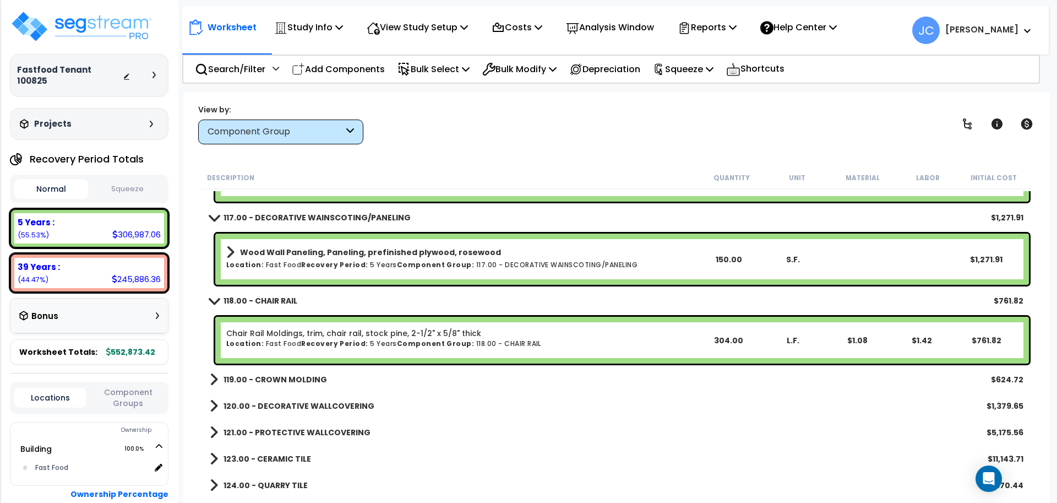
click at [298, 378] on b "119.00 - CROWN MOLDING" at bounding box center [274, 379] width 103 height 11
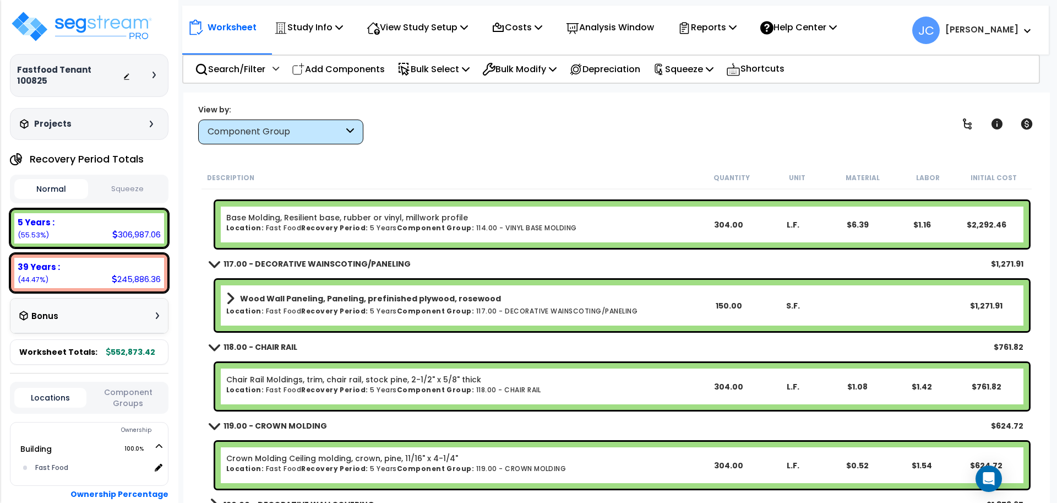
scroll to position [2220, 0]
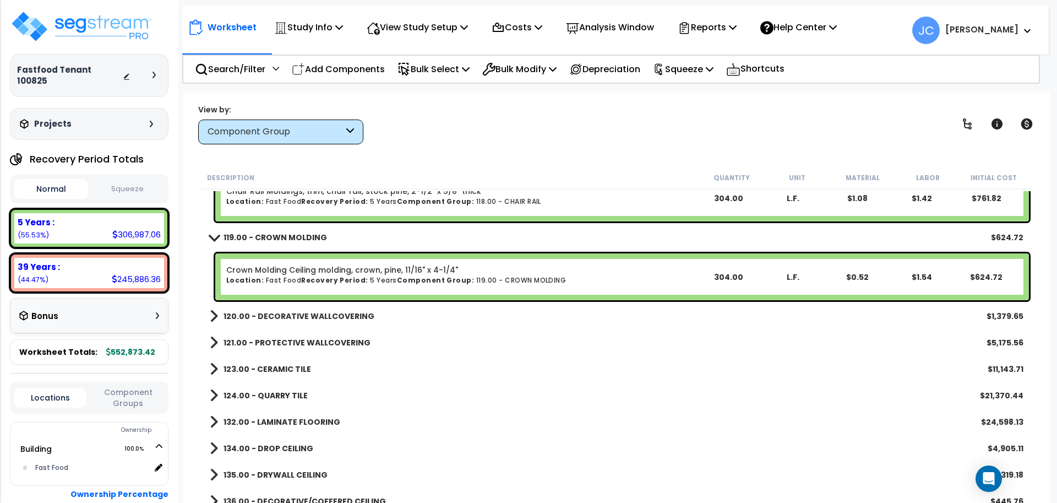
click at [337, 318] on b "120.00 - DECORATIVE WALLCOVERING" at bounding box center [298, 315] width 151 height 11
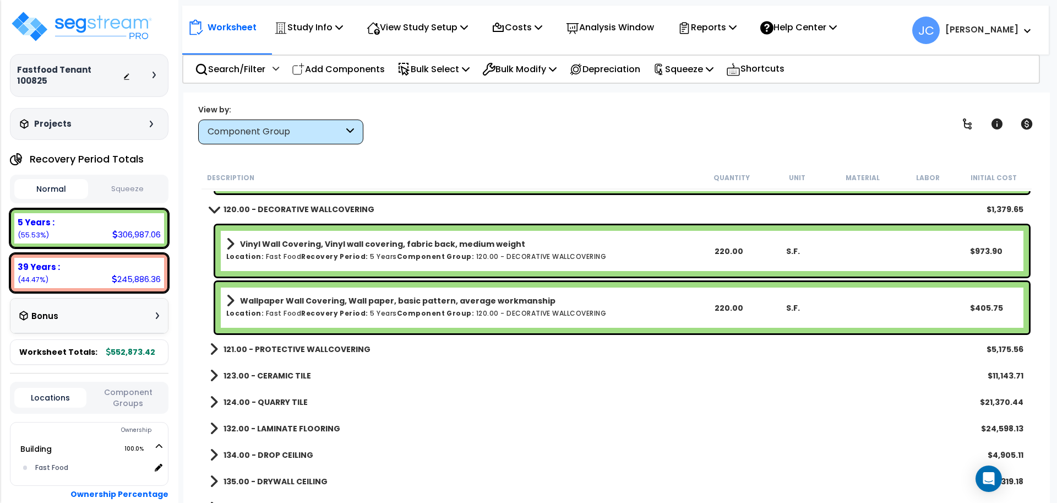
scroll to position [2505, 0]
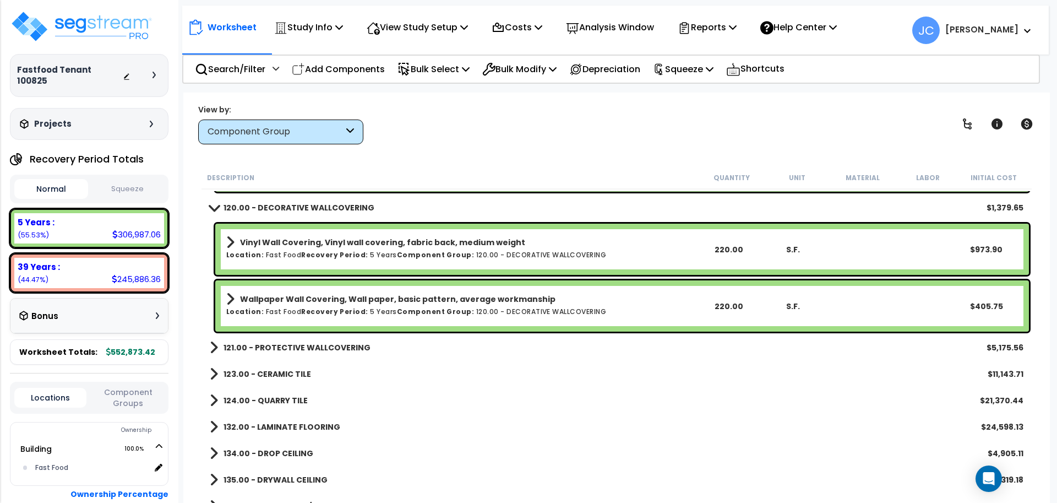
click at [334, 346] on b "121.00 - PROTECTIVE WALLCOVERING" at bounding box center [296, 347] width 147 height 11
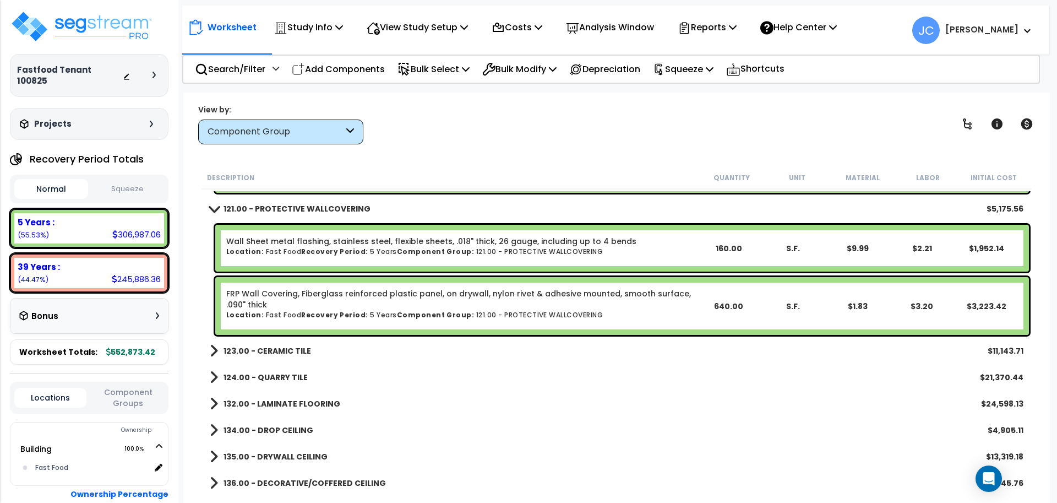
scroll to position [2644, 0]
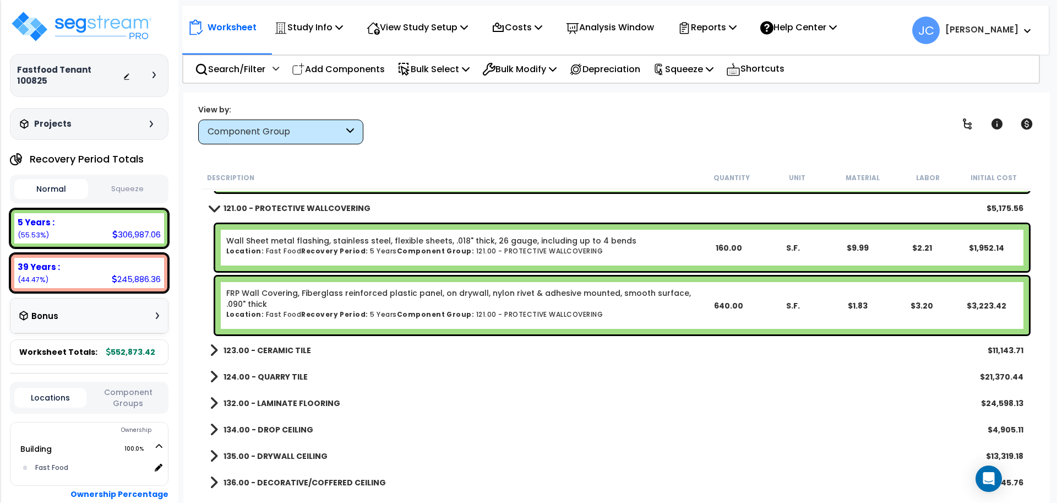
click at [302, 350] on b "123.00 - CERAMIC TILE" at bounding box center [267, 350] width 88 height 11
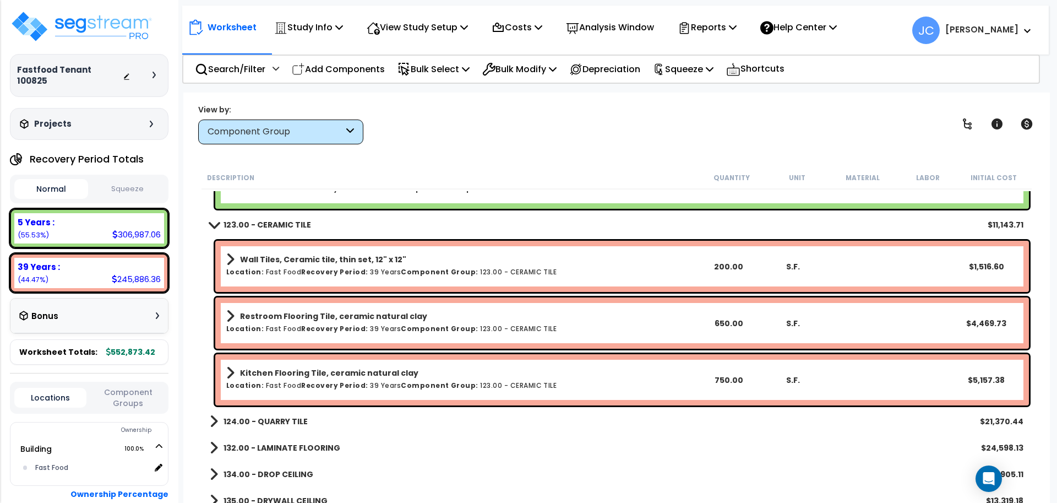
scroll to position [2773, 0]
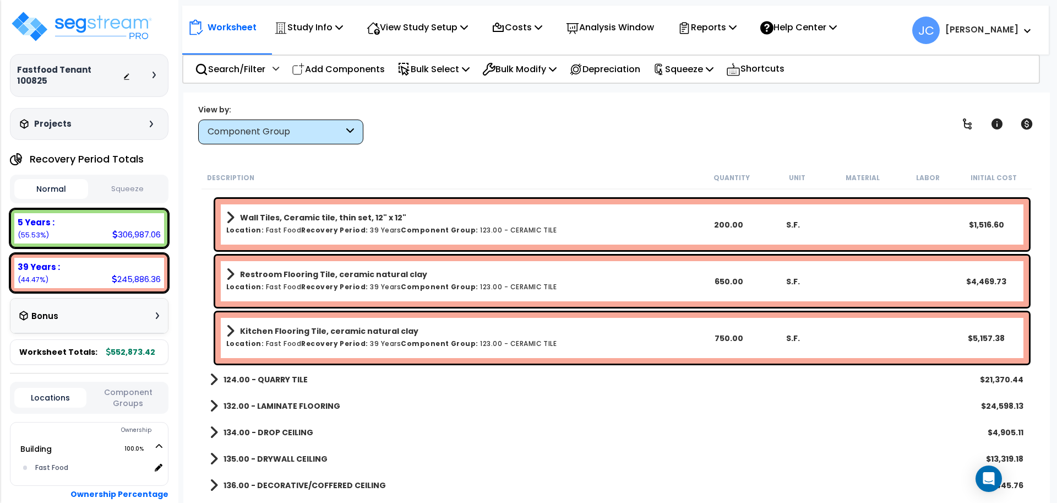
click at [290, 374] on b "124.00 - QUARRY TILE" at bounding box center [265, 379] width 84 height 11
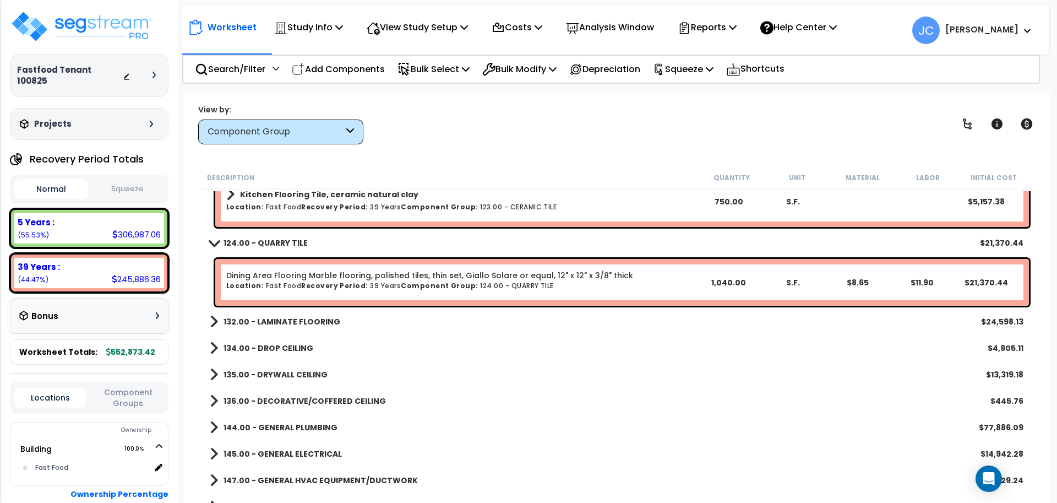
scroll to position [2973, 0]
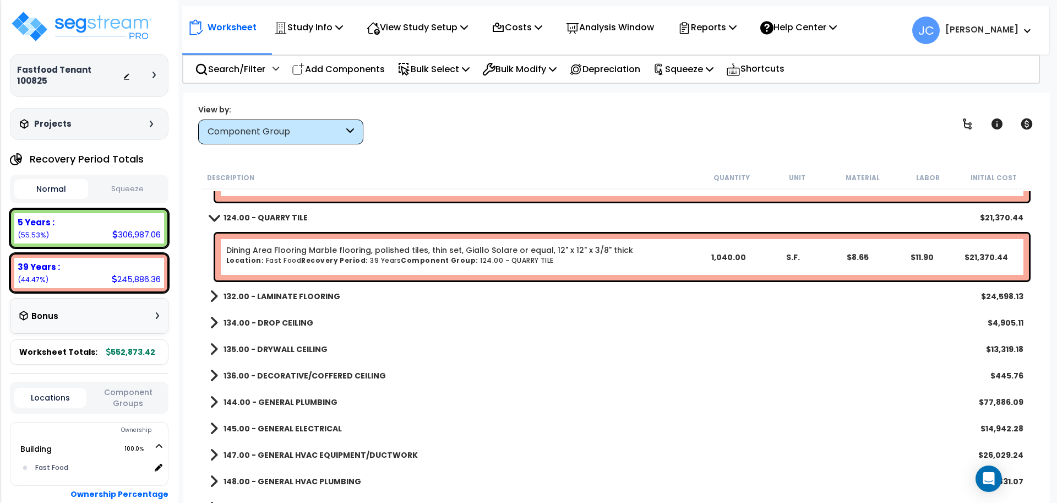
click at [282, 298] on b "132.00 - LAMINATE FLOORING" at bounding box center [281, 296] width 117 height 11
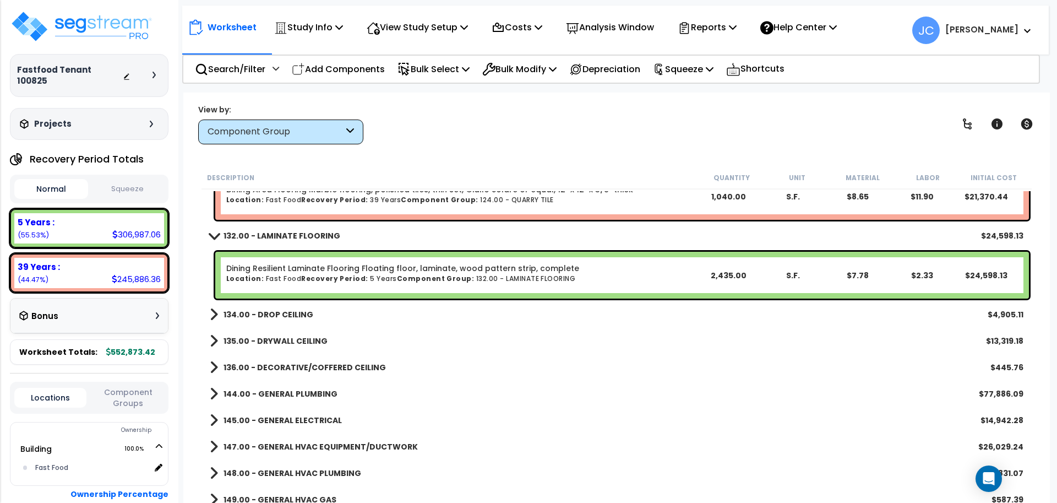
click at [287, 312] on b "134.00 - DROP CEILING" at bounding box center [268, 314] width 90 height 11
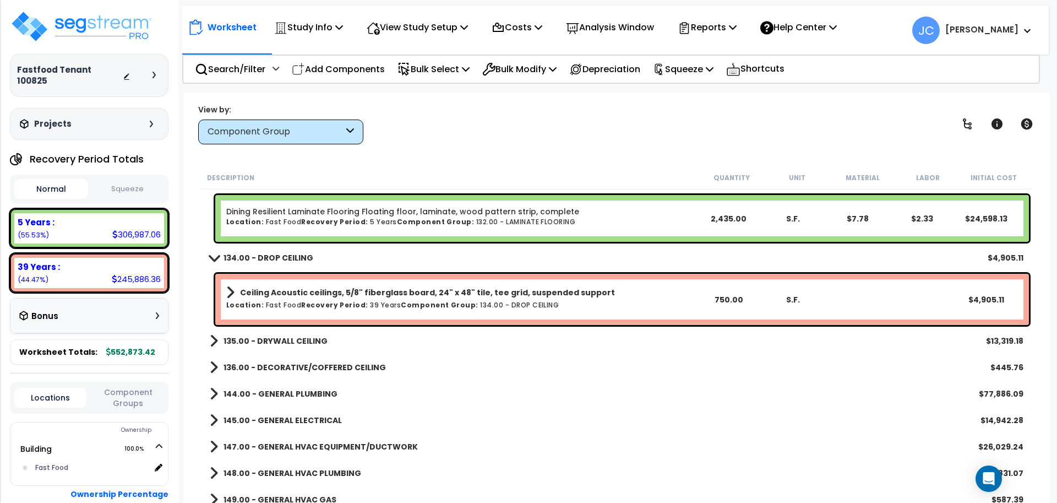
scroll to position [3091, 0]
click at [302, 333] on link "135.00 - DRYWALL CEILING" at bounding box center [269, 339] width 118 height 15
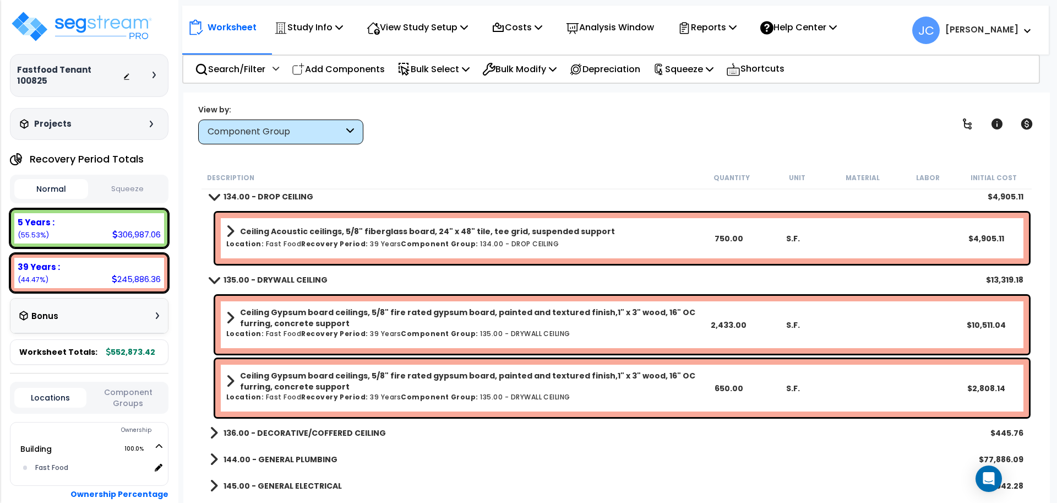
scroll to position [3167, 0]
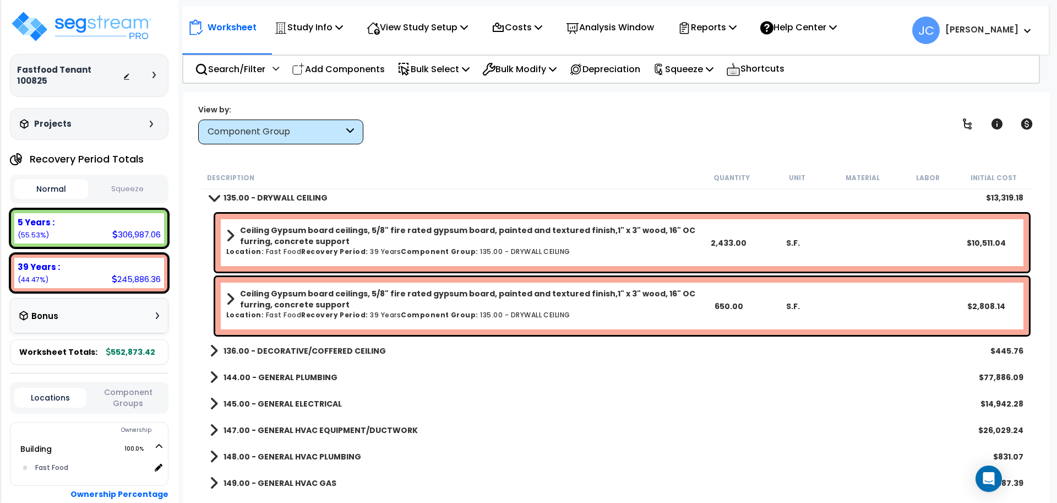
click at [318, 347] on b "136.00 - DECORATIVE/COFFERED CEILING" at bounding box center [304, 350] width 162 height 11
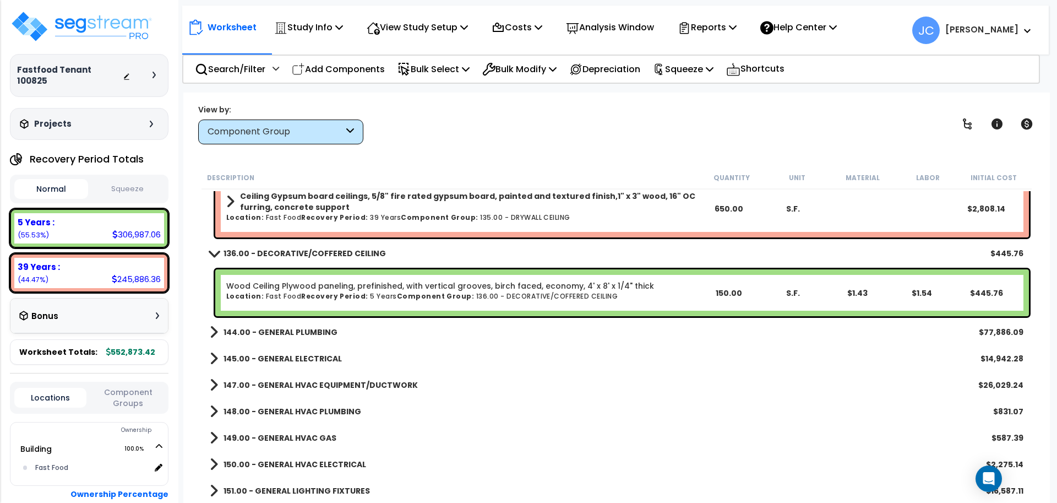
scroll to position [3342, 0]
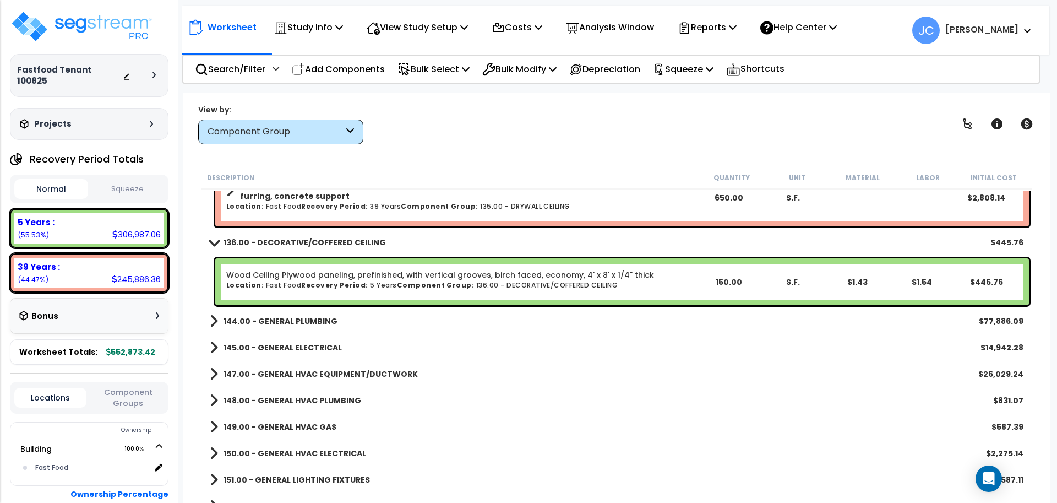
click at [296, 318] on b "144.00 - GENERAL PLUMBING" at bounding box center [280, 320] width 114 height 11
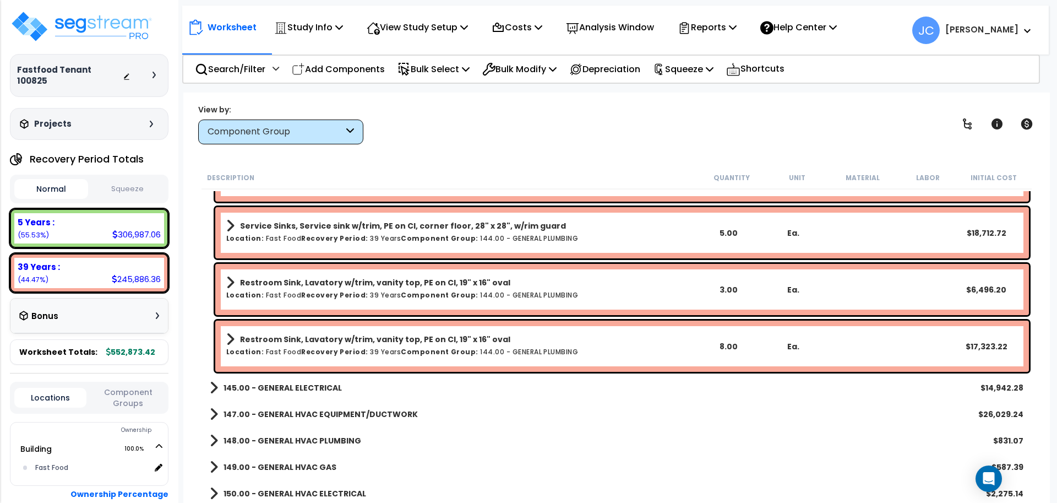
scroll to position [3915, 0]
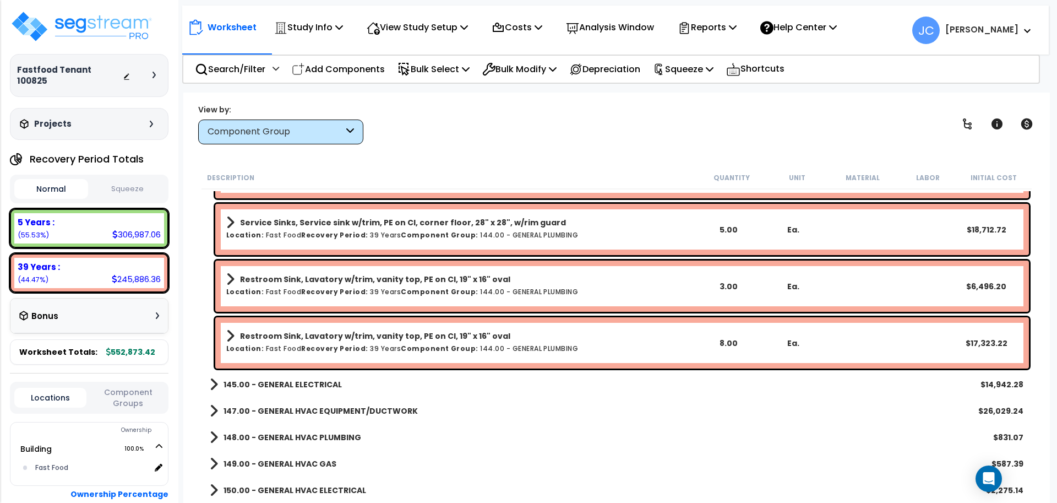
click at [317, 383] on b "145.00 - GENERAL ELECTRICAL" at bounding box center [282, 384] width 118 height 11
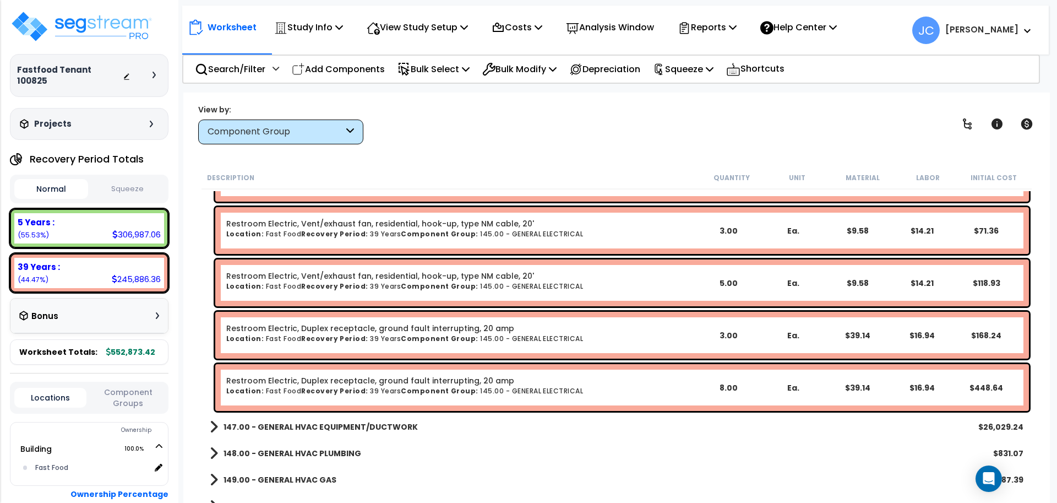
scroll to position [4395, 0]
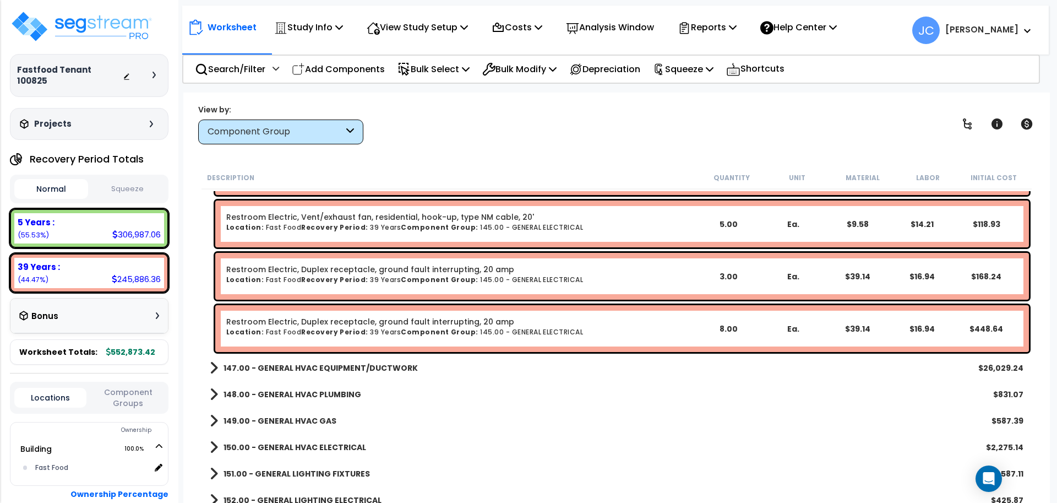
click at [378, 365] on b "147.00 - GENERAL HVAC EQUIPMENT/DUCTWORK" at bounding box center [320, 367] width 194 height 11
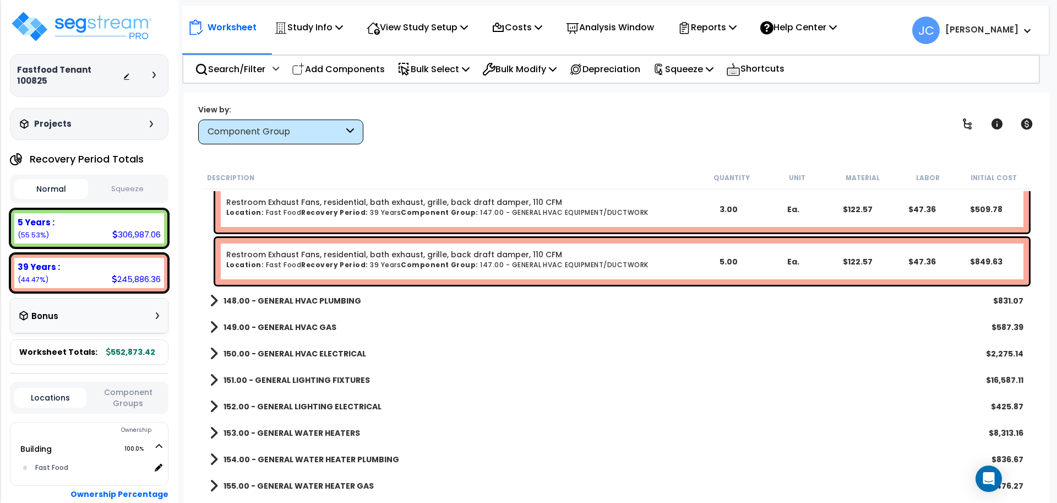
scroll to position [5283, 0]
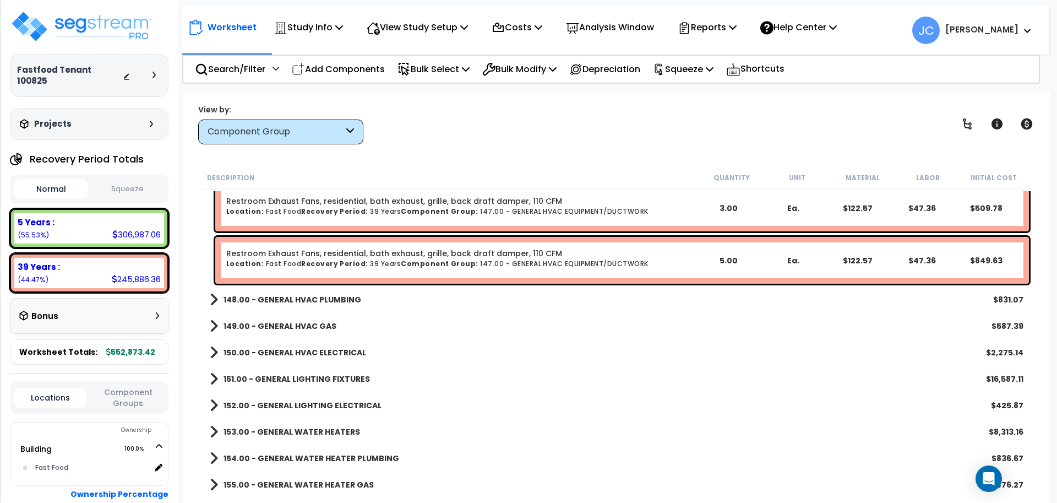
click at [315, 294] on b "148.00 - GENERAL HVAC PLUMBING" at bounding box center [292, 299] width 138 height 11
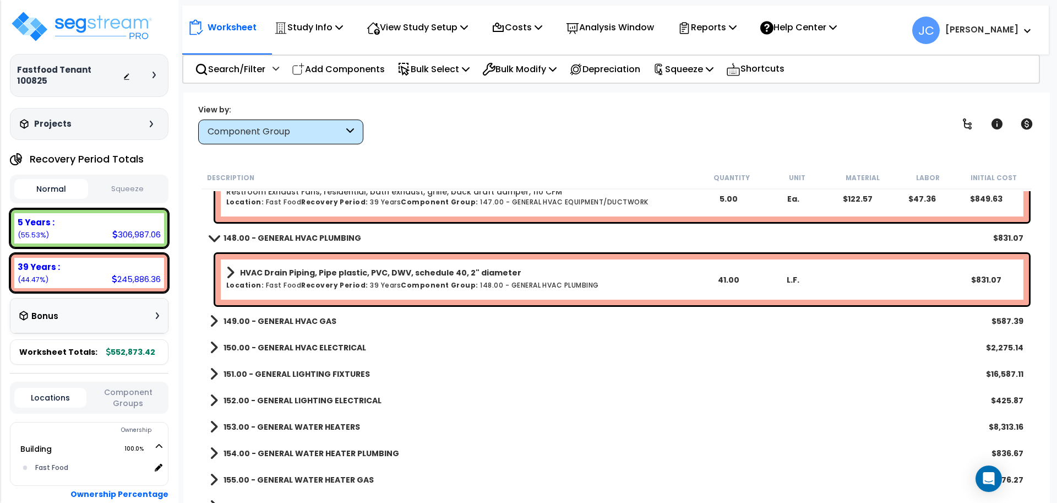
scroll to position [5345, 0]
click at [305, 311] on div "149.00 - GENERAL HVAC GAS $587.39" at bounding box center [616, 320] width 824 height 26
click at [312, 318] on b "149.00 - GENERAL HVAC GAS" at bounding box center [279, 320] width 113 height 11
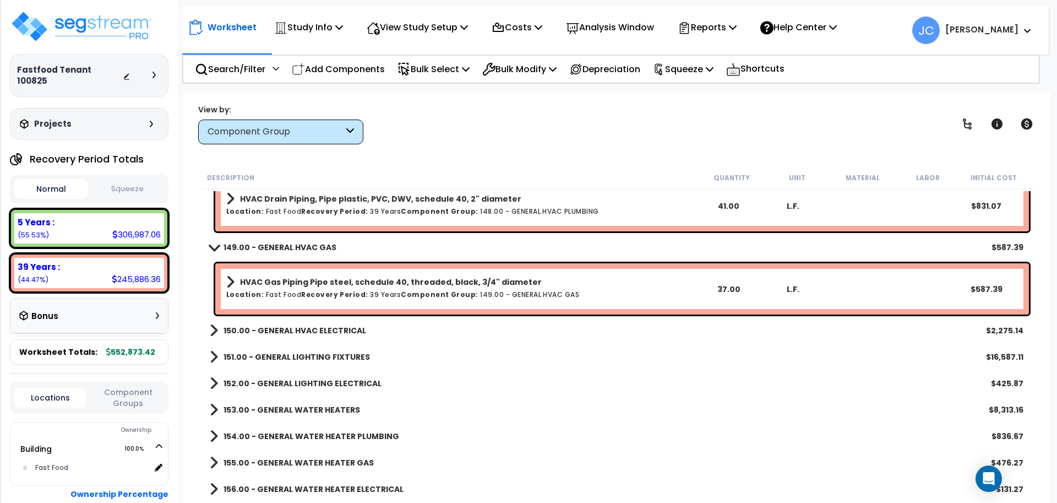
scroll to position [5425, 0]
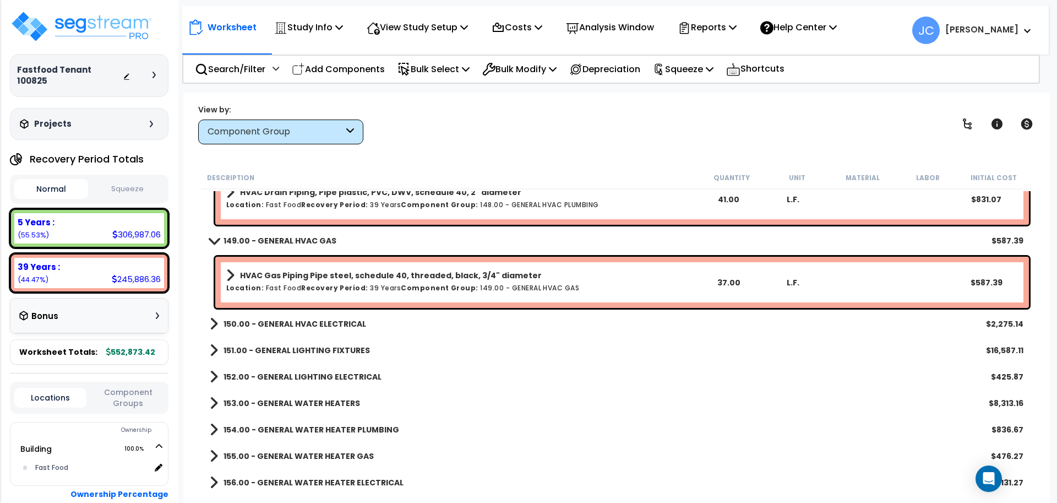
click at [318, 323] on b "150.00 - GENERAL HVAC ELECTRICAL" at bounding box center [294, 323] width 143 height 11
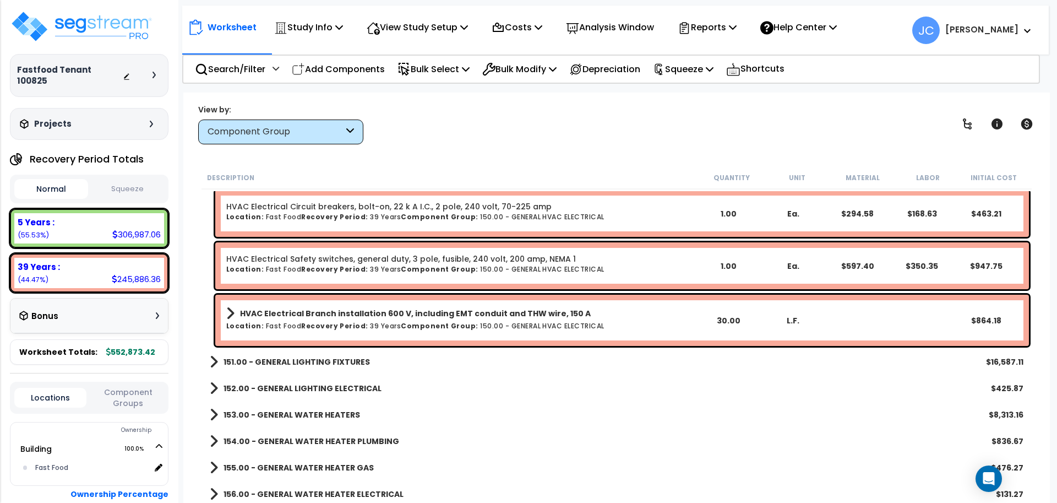
scroll to position [5578, 0]
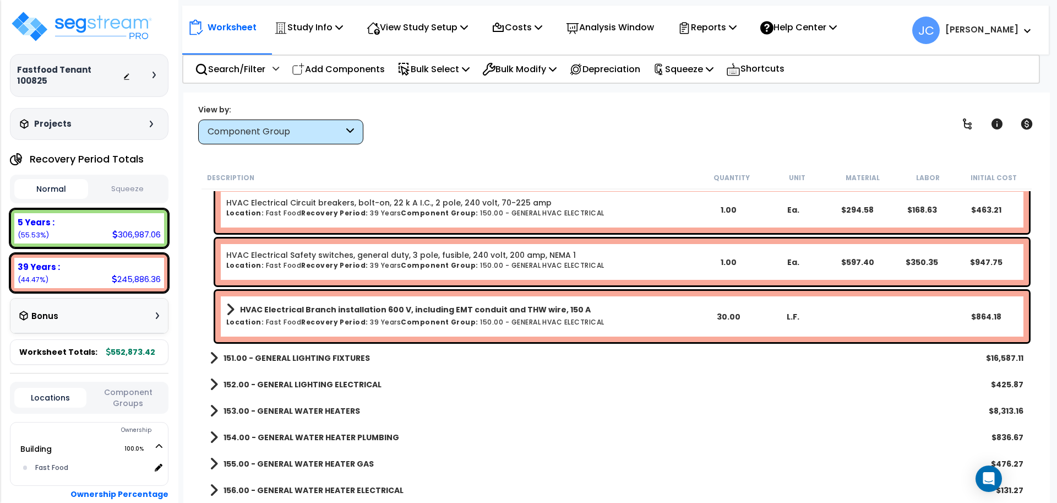
click at [327, 357] on b "151.00 - GENERAL LIGHTING FIXTURES" at bounding box center [296, 357] width 146 height 11
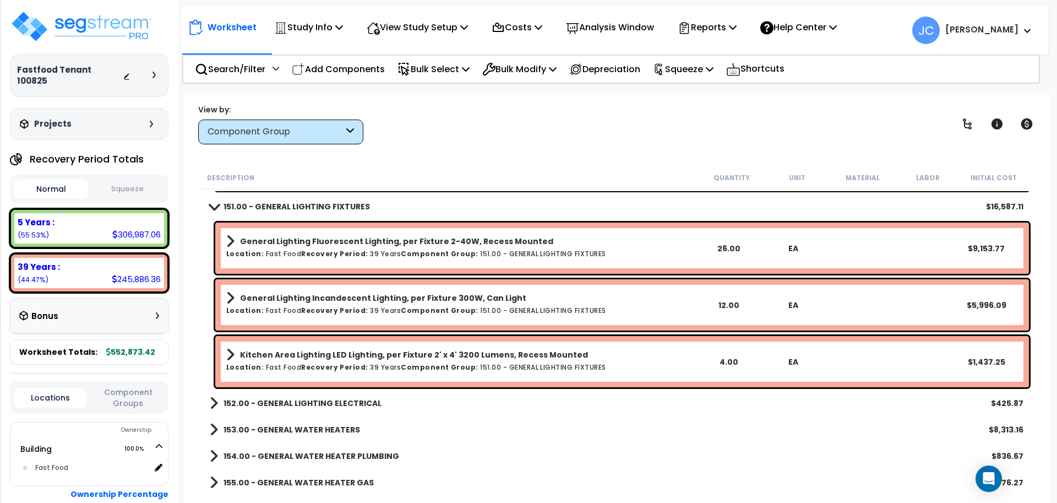
scroll to position [5728, 0]
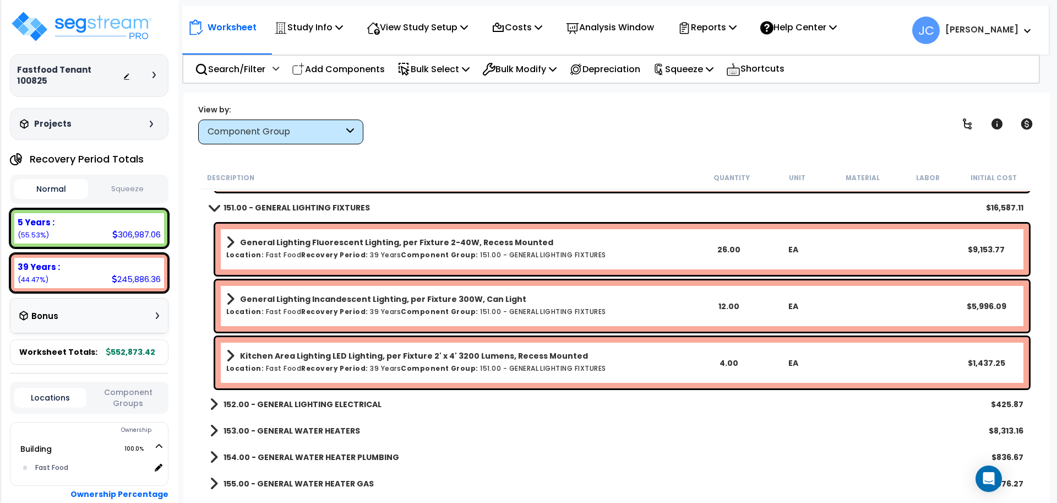
click at [483, 154] on div "Worksheet Study Info Study Setup Add Property Unit Template study Clone study JC" at bounding box center [616, 343] width 866 height 503
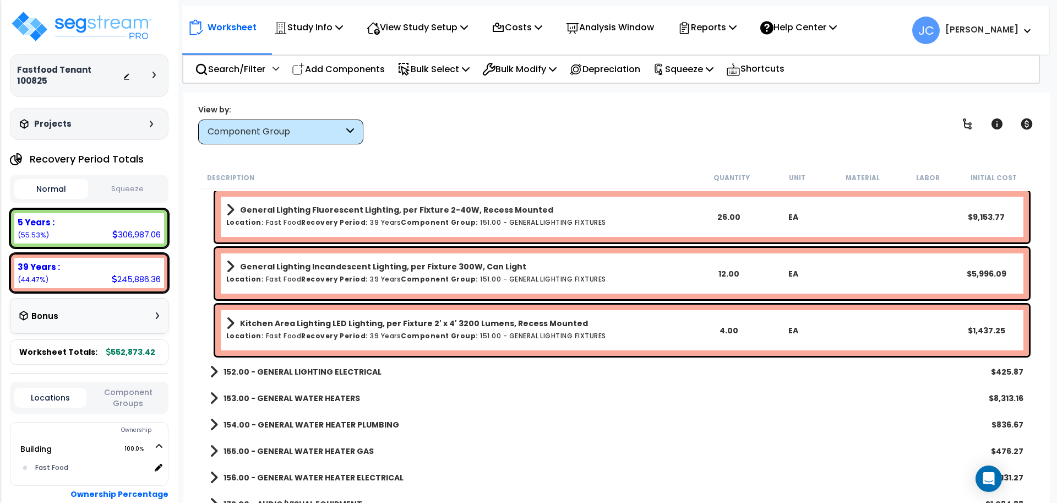
scroll to position [5766, 0]
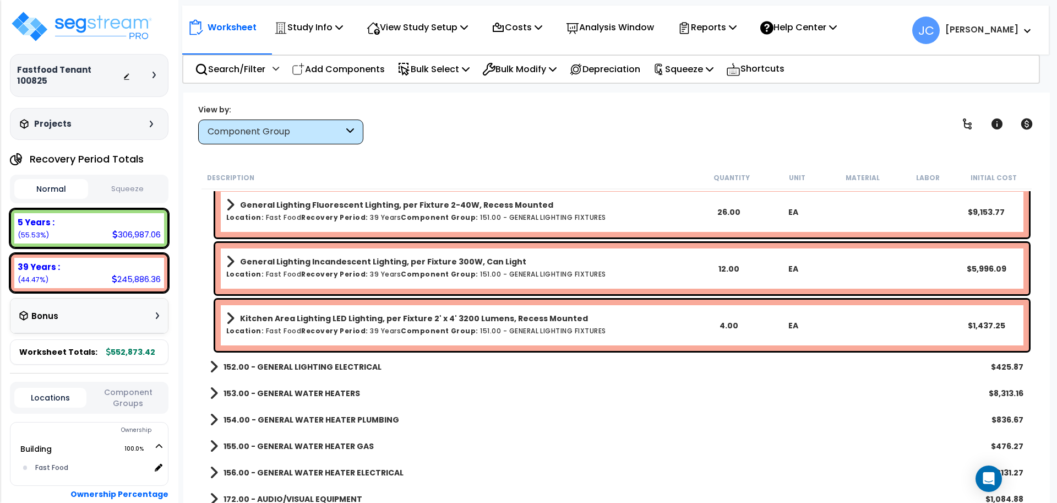
click at [330, 369] on b "152.00 - GENERAL LIGHTING ELECTRICAL" at bounding box center [302, 366] width 158 height 11
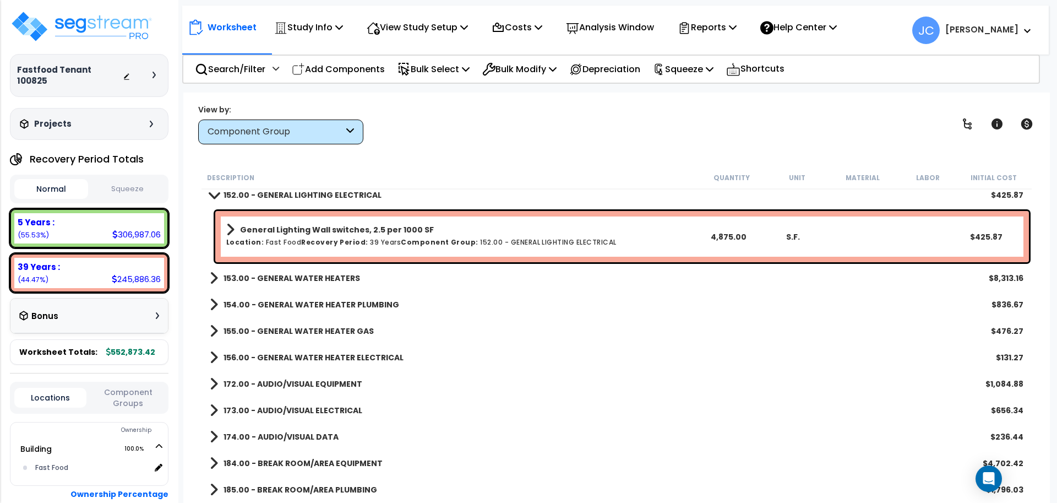
scroll to position [5945, 0]
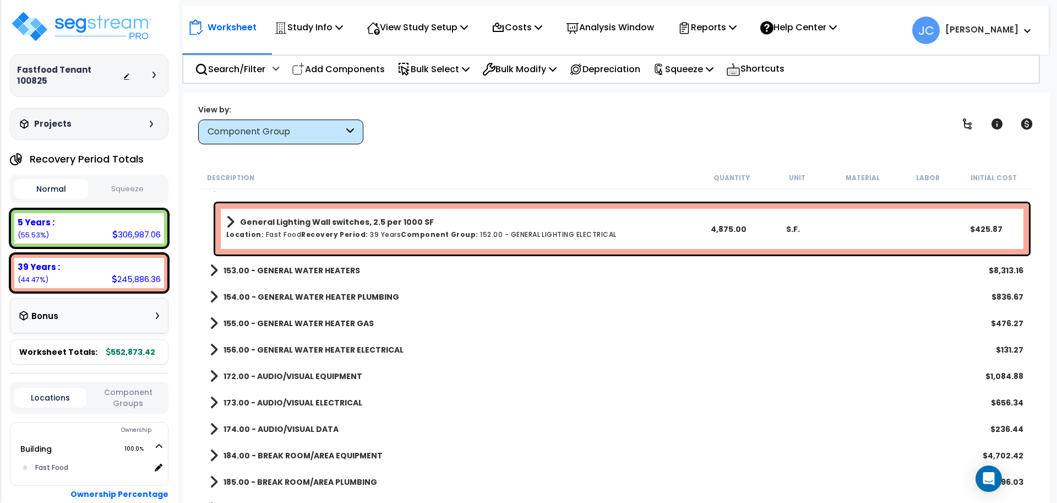
click at [309, 273] on b "153.00 - GENERAL WATER HEATERS" at bounding box center [291, 270] width 136 height 11
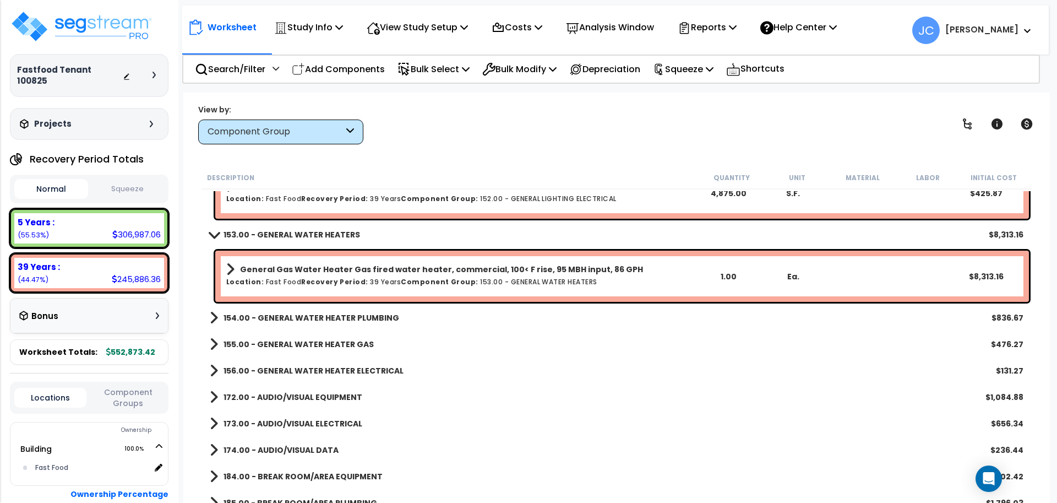
scroll to position [5987, 0]
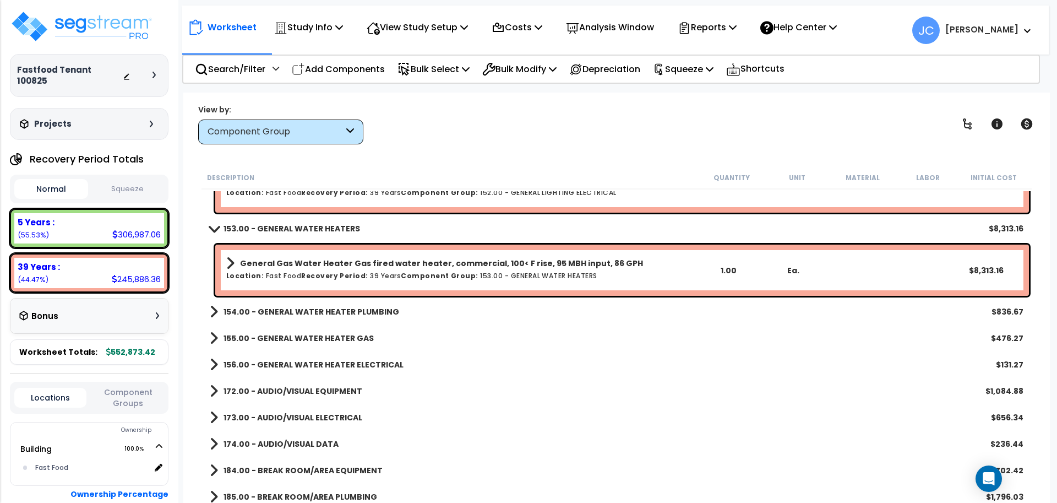
click at [363, 315] on b "154.00 - GENERAL WATER HEATER PLUMBING" at bounding box center [311, 311] width 176 height 11
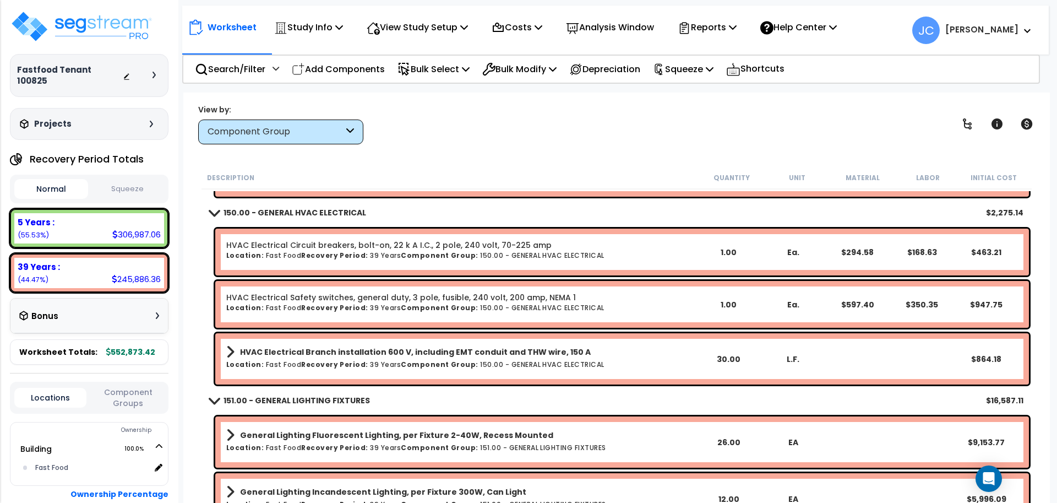
scroll to position [5539, 0]
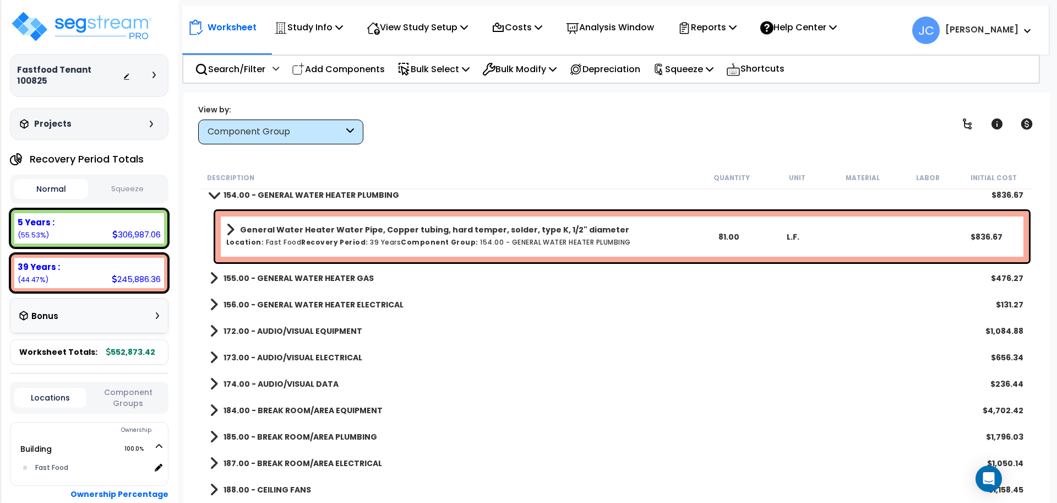
click at [318, 280] on b "155.00 - GENERAL WATER HEATER GAS" at bounding box center [298, 277] width 150 height 11
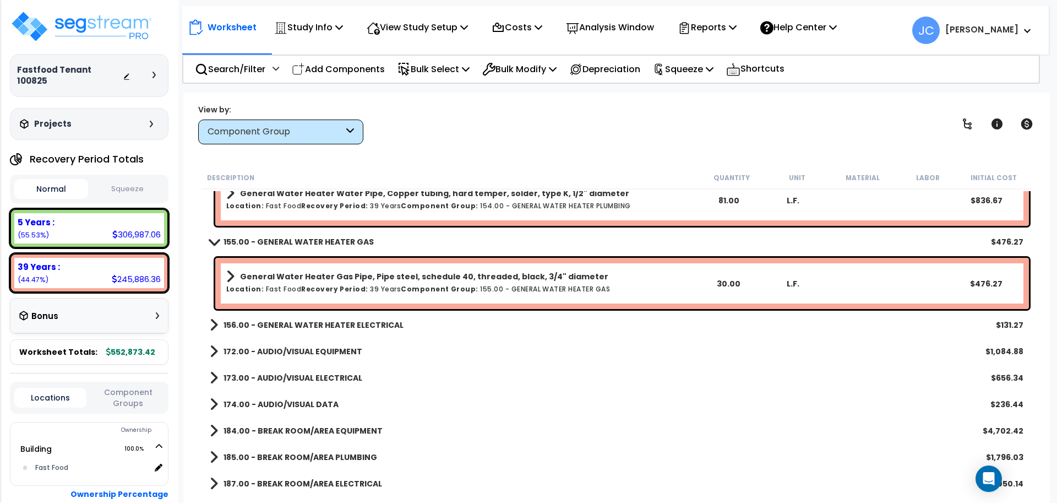
click at [329, 321] on b "156.00 - GENERAL WATER HEATER ELECTRICAL" at bounding box center [313, 324] width 180 height 11
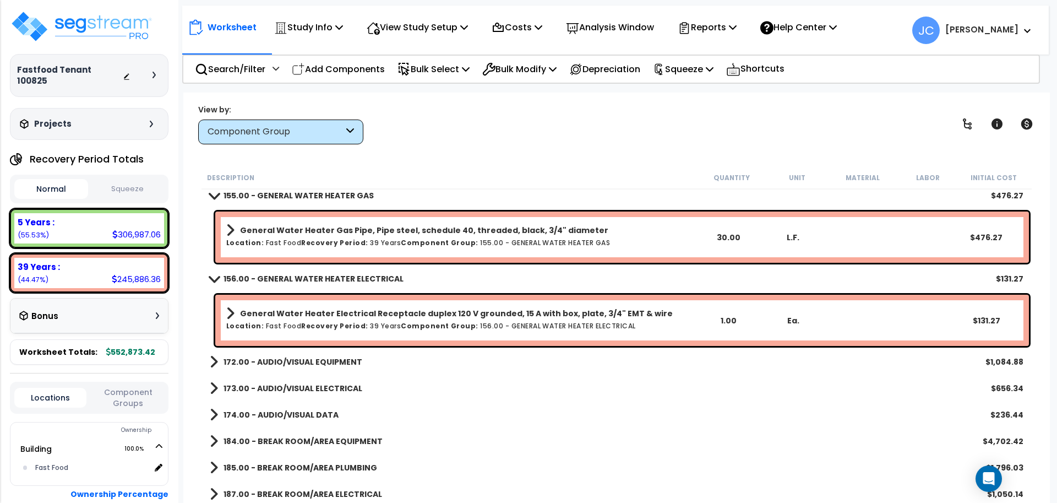
scroll to position [6189, 0]
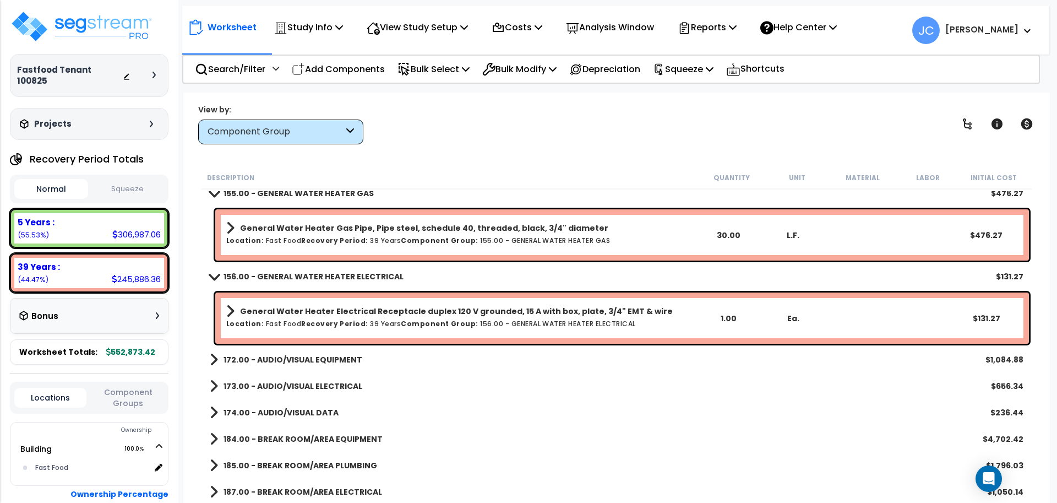
click at [286, 359] on b "172.00 - AUDIO/VISUAL EQUIPMENT" at bounding box center [292, 359] width 139 height 11
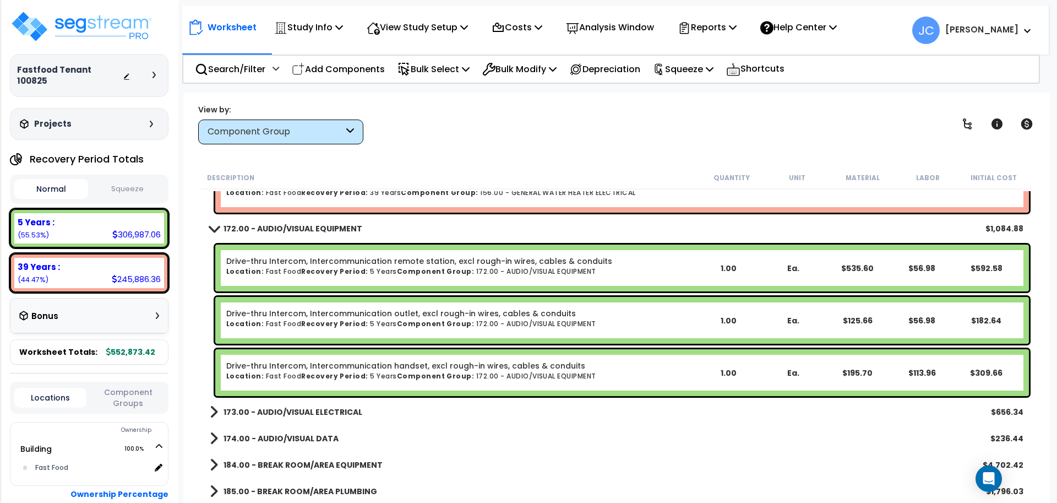
scroll to position [6331, 0]
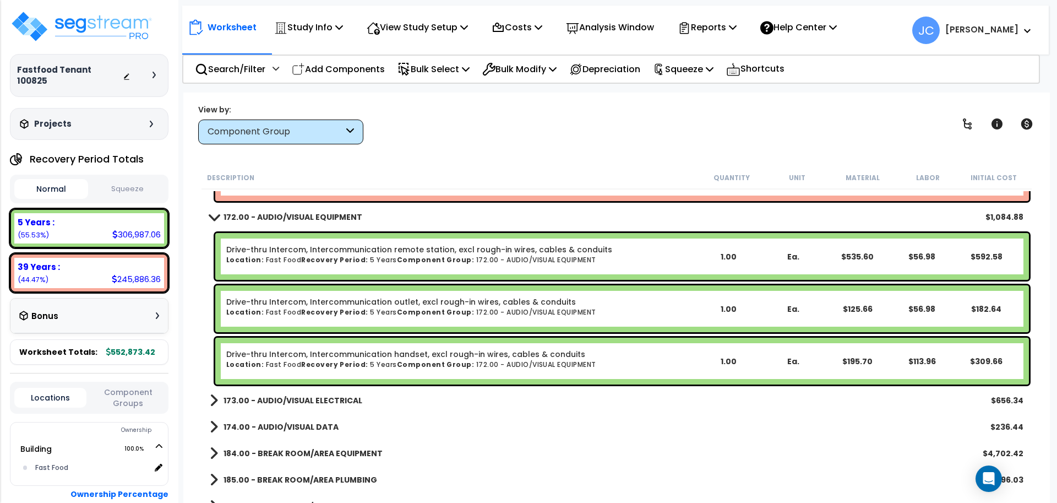
click at [299, 397] on b "173.00 - AUDIO/VISUAL ELECTRICAL" at bounding box center [292, 400] width 139 height 11
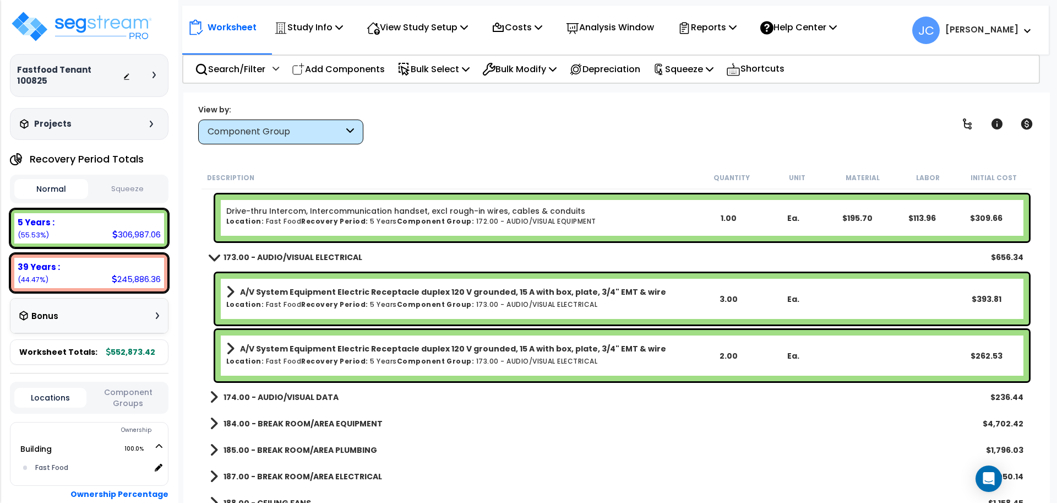
scroll to position [6478, 0]
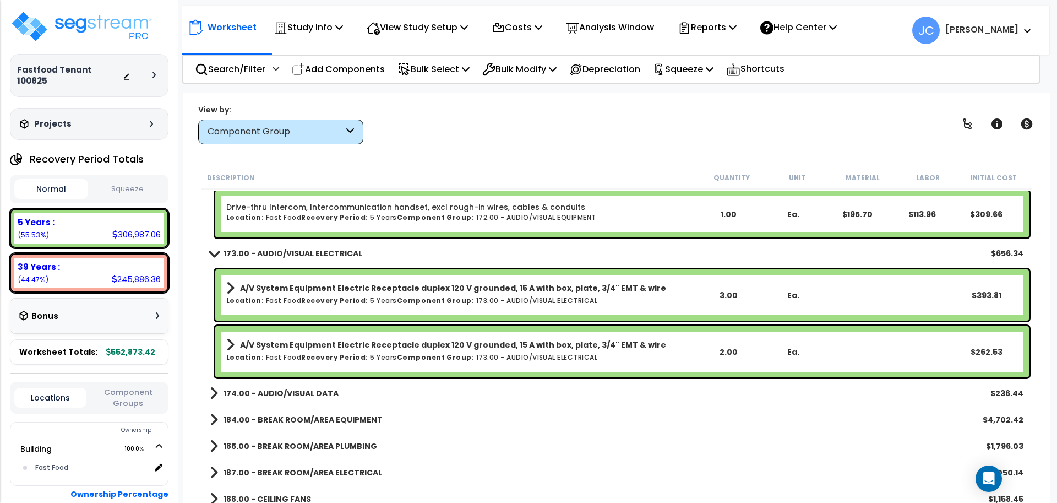
click at [302, 387] on b "174.00 - AUDIO/VISUAL DATA" at bounding box center [280, 392] width 115 height 11
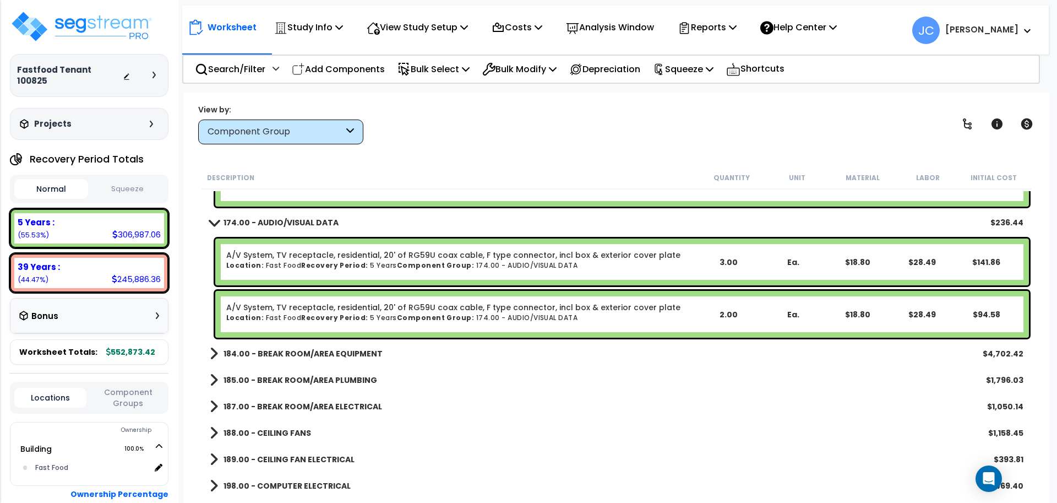
click at [326, 342] on div "184.00 - BREAK ROOM/AREA EQUIPMENT $4,702.42" at bounding box center [616, 353] width 824 height 26
click at [323, 346] on link "184.00 - BREAK ROOM/AREA EQUIPMENT" at bounding box center [296, 353] width 173 height 15
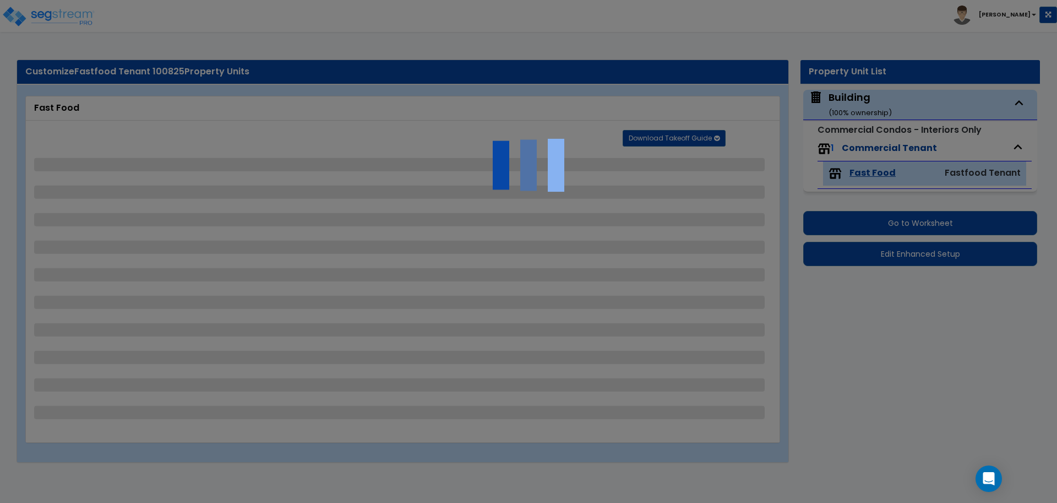
select select "2"
select select "7"
select select "2"
select select "1"
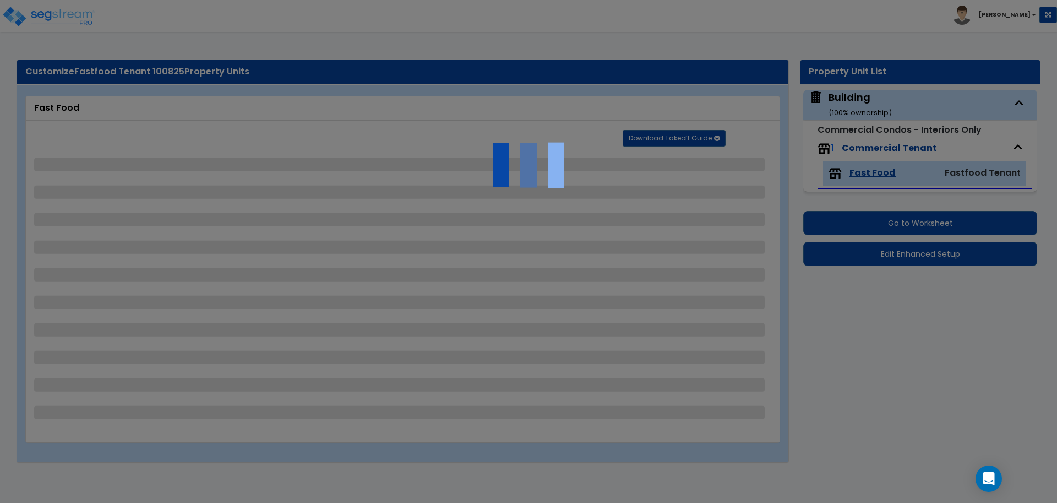
select select "1"
select select "2"
select select "1"
select select "2"
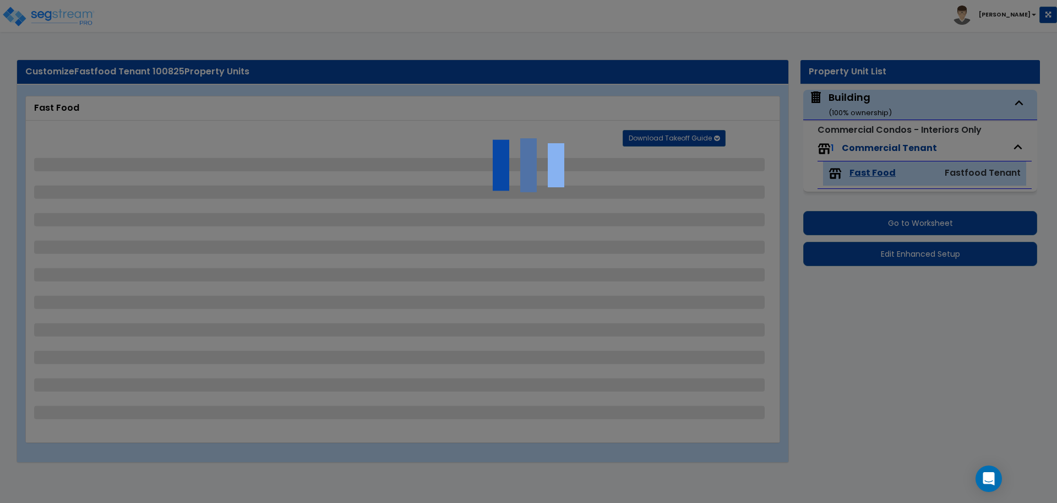
select select "1"
select select "2"
select select "1"
select select "2"
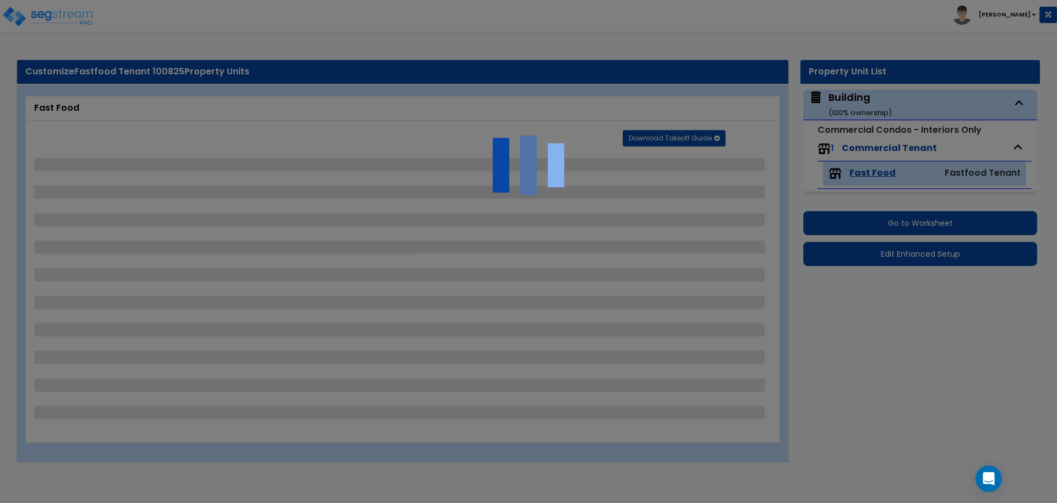
select select "1"
select select "2"
select select "1"
select select "4"
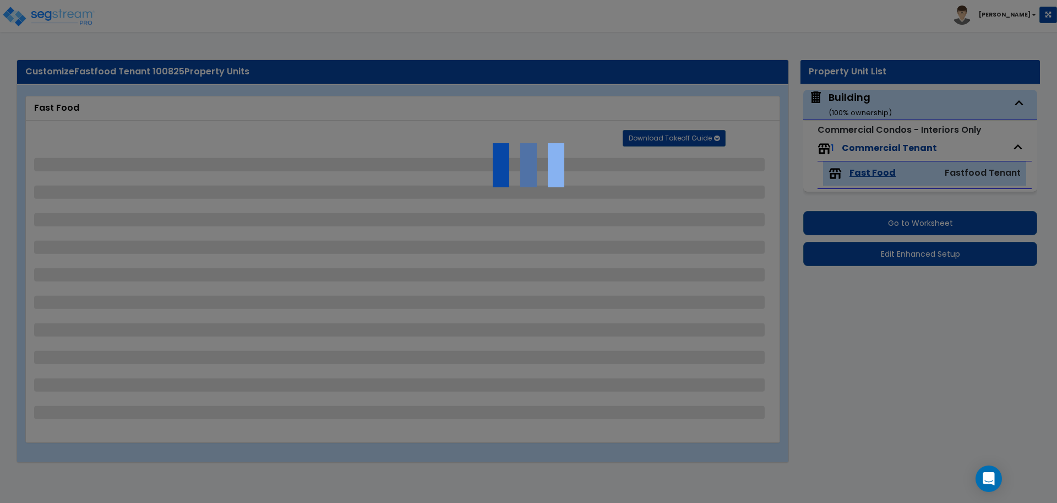
select select "2"
select select "3"
select select "8"
select select "2"
select select "3"
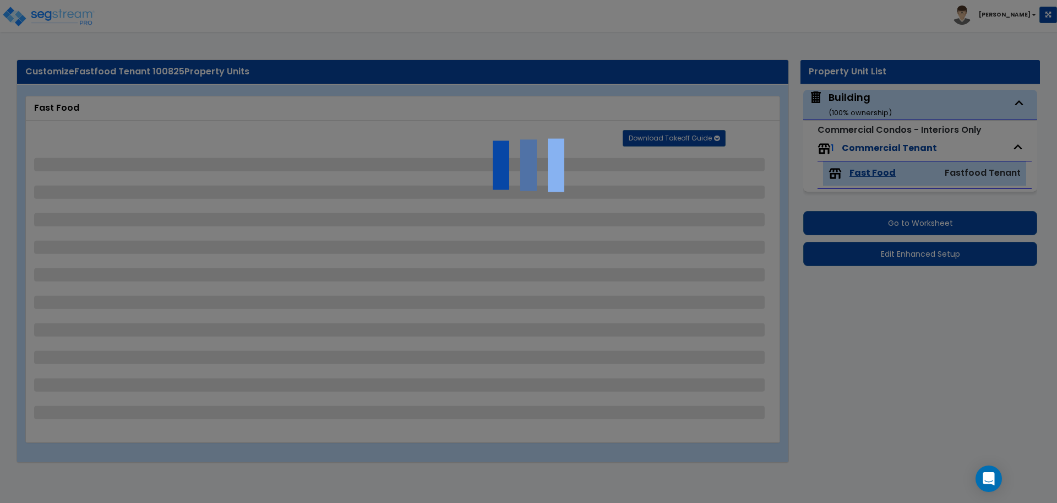
select select "2"
select select "3"
select select "4"
select select "2"
select select "4"
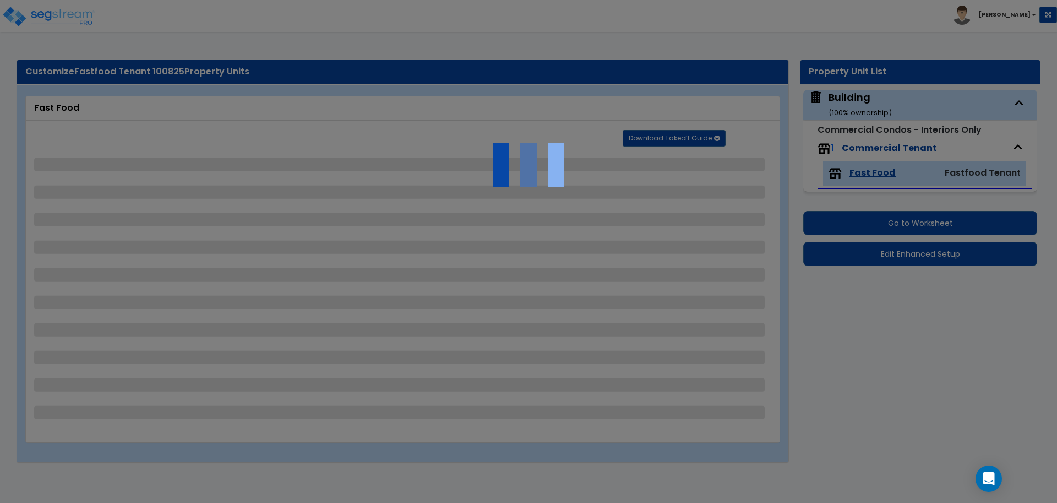
select select "5"
select select "8"
select select "1"
select select "2"
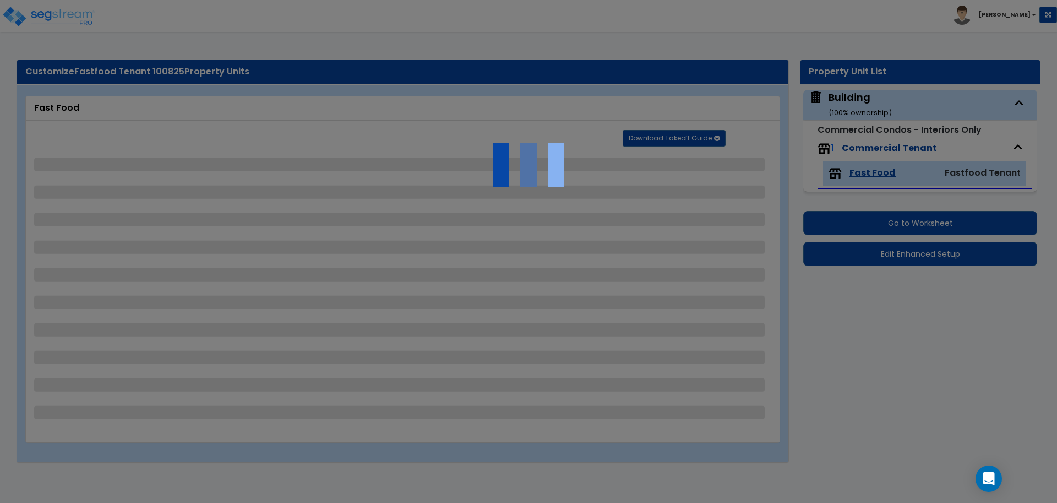
select select "5"
select select "1"
select select "7"
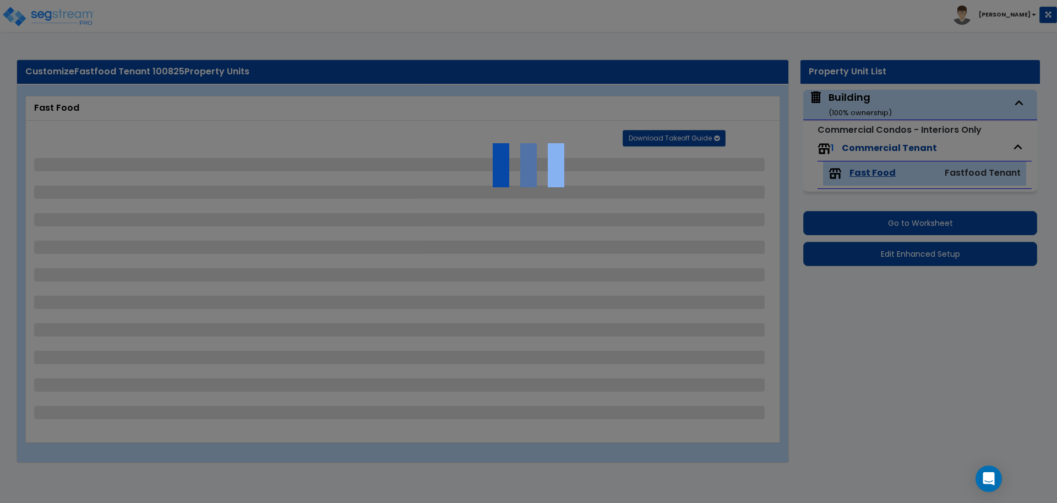
select select "3"
select select "1"
select select "2"
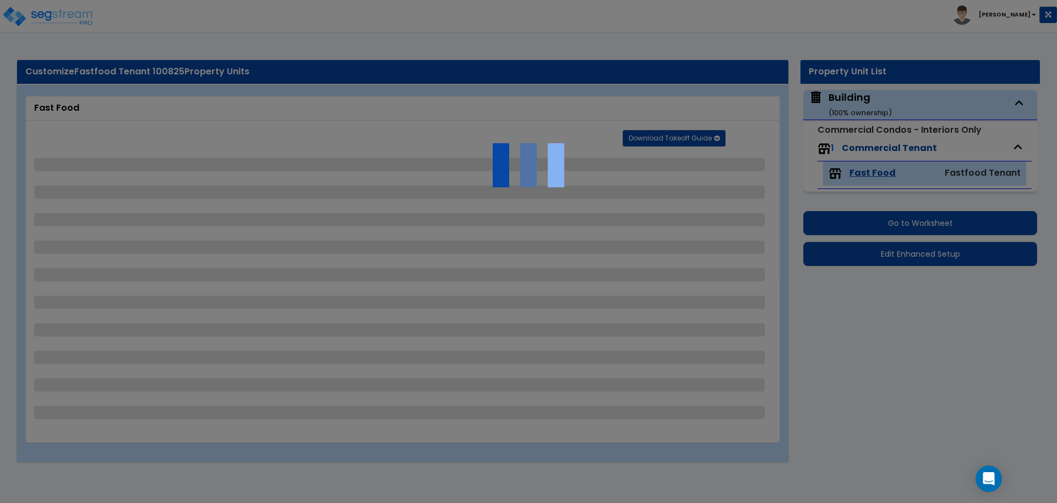
select select "2"
select select "1"
select select "2"
select select "1"
select select "6"
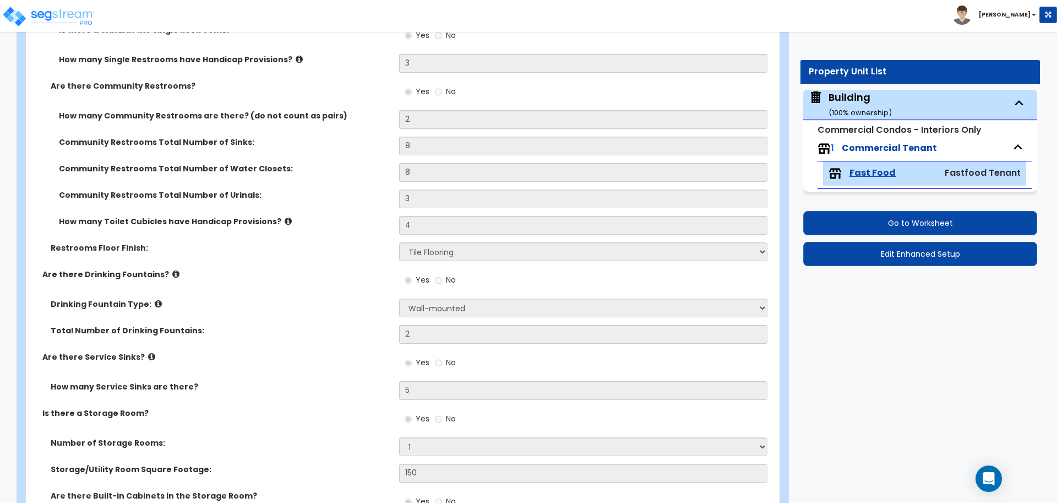
scroll to position [4029, 0]
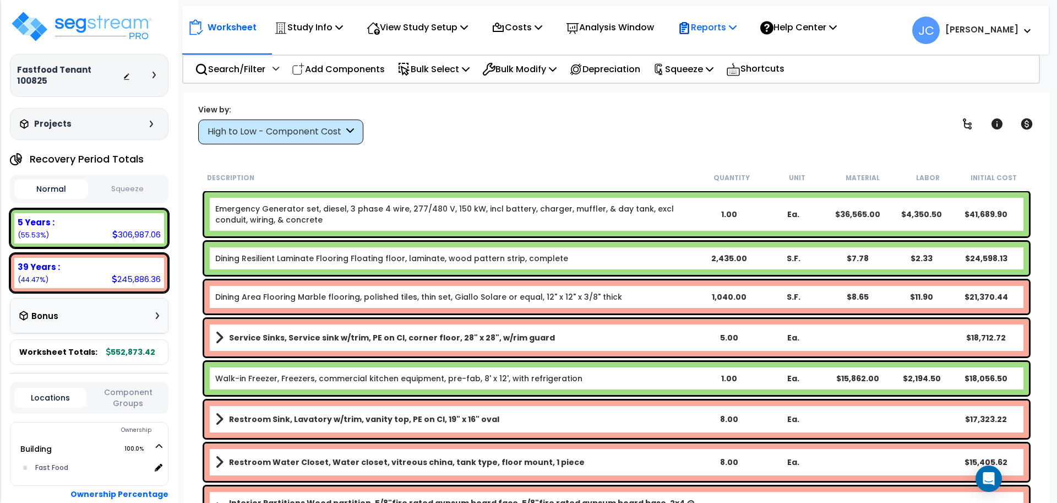
click at [718, 26] on p "Reports" at bounding box center [707, 27] width 59 height 15
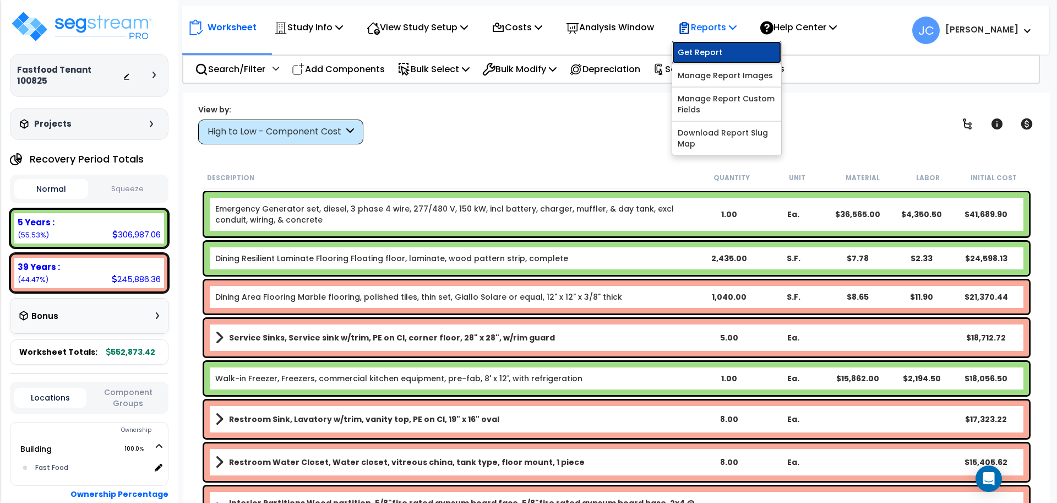
click at [724, 49] on link "Get Report" at bounding box center [726, 52] width 109 height 22
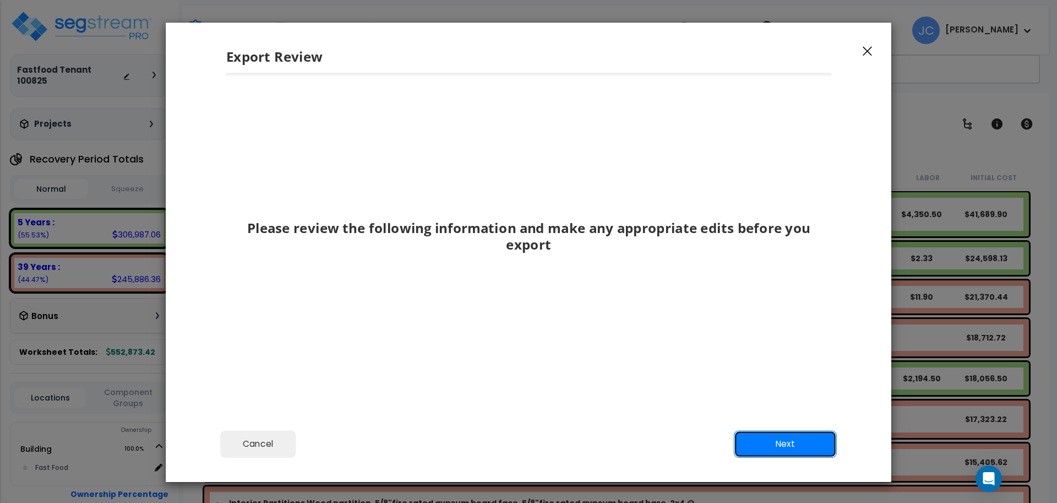
click at [775, 441] on button "Next" at bounding box center [785, 444] width 103 height 28
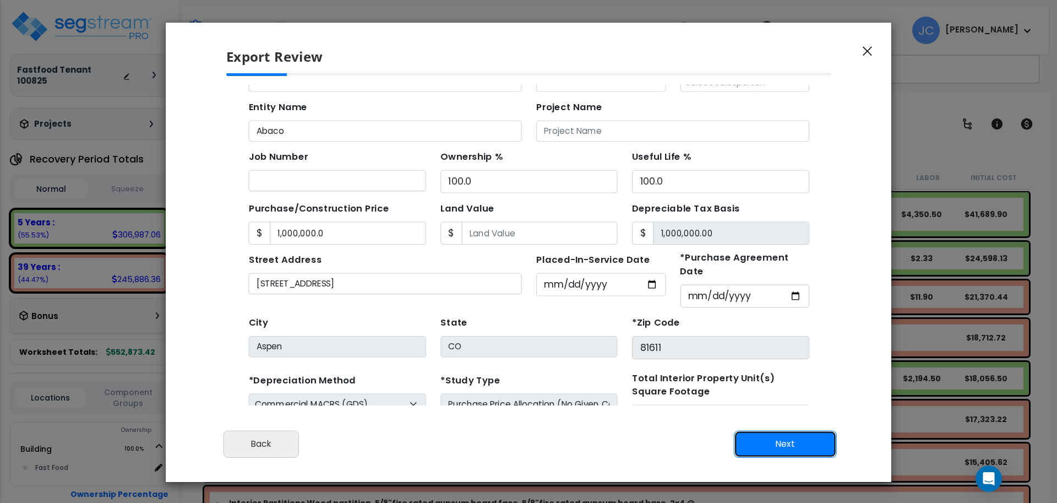
scroll to position [106, 0]
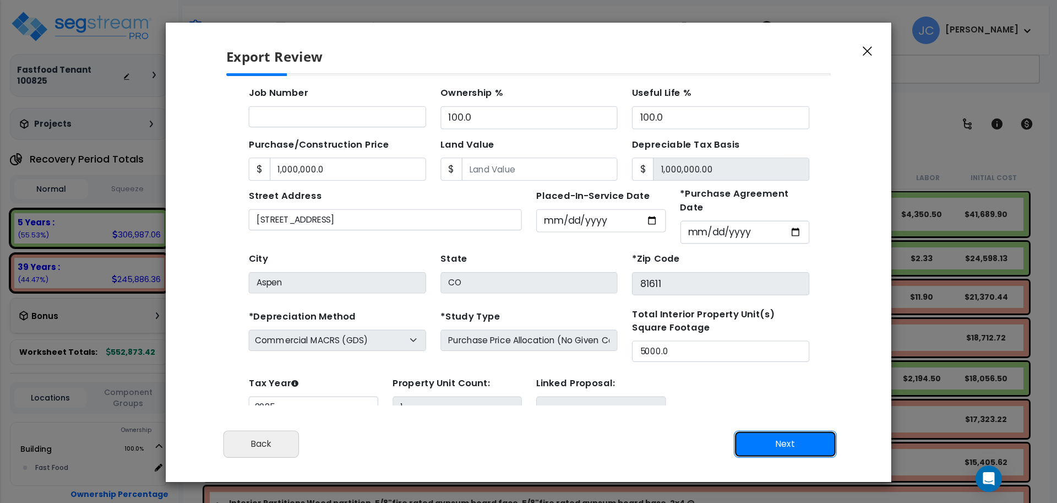
click at [779, 439] on button "Next" at bounding box center [785, 444] width 103 height 28
type input "1000000"
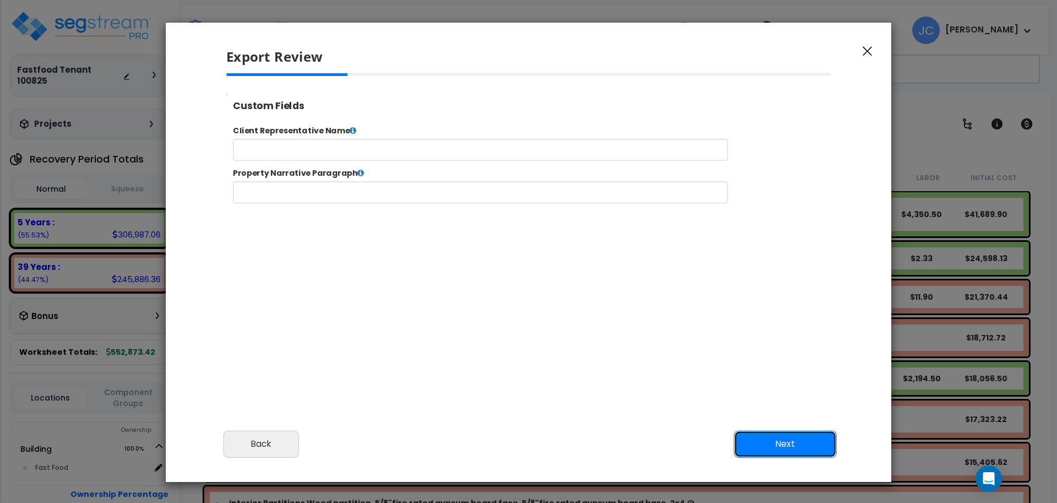
scroll to position [0, 0]
click at [752, 436] on button "Next" at bounding box center [785, 444] width 103 height 28
type input "1,000,000.0"
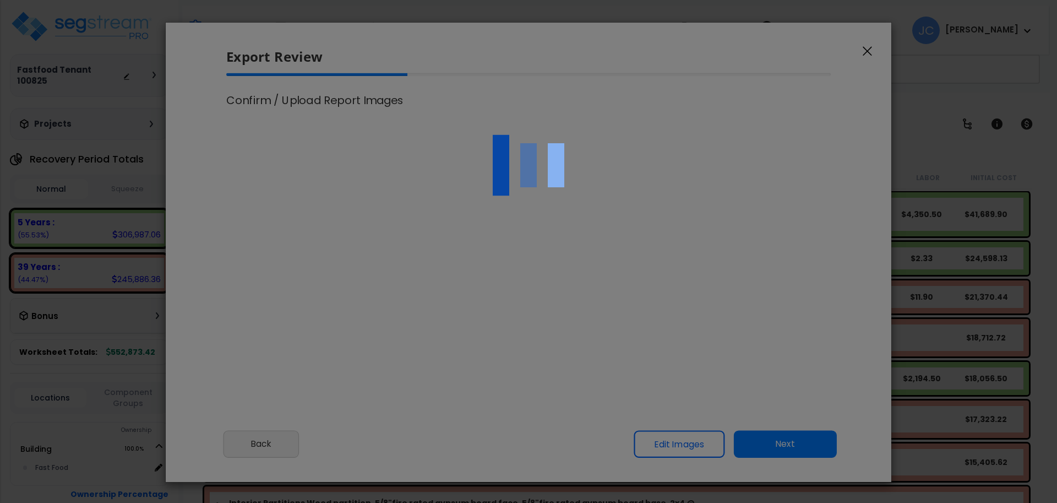
select select "2025"
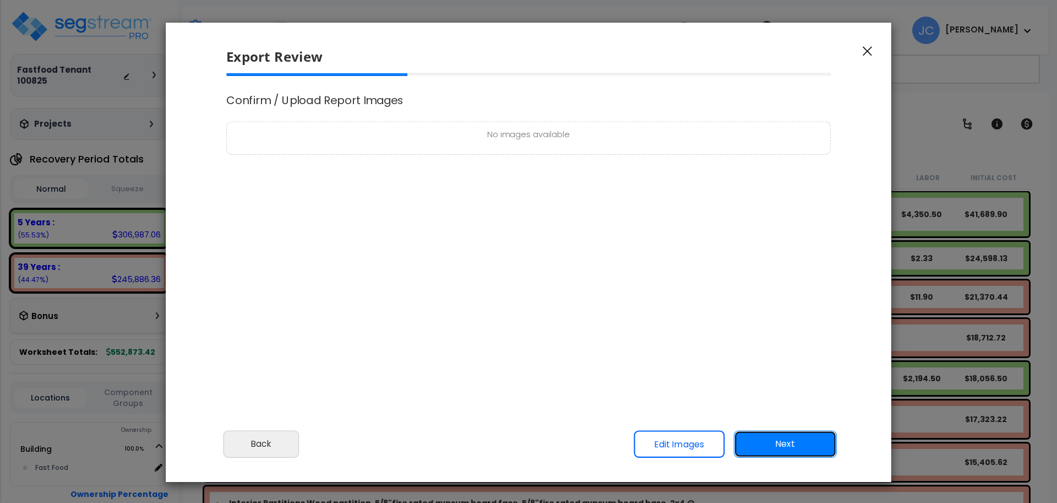
click at [791, 443] on button "Next" at bounding box center [785, 444] width 103 height 28
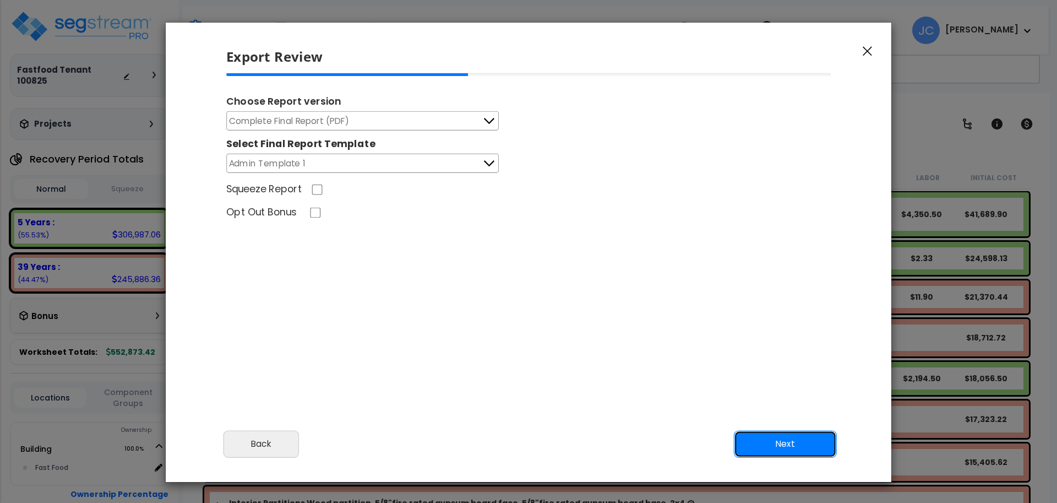
click at [762, 441] on button "Next" at bounding box center [785, 444] width 103 height 28
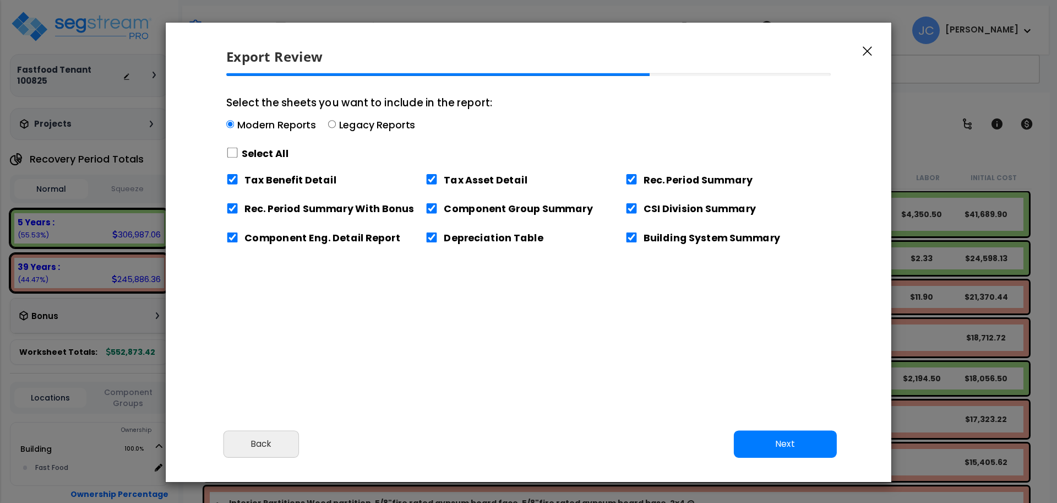
click at [278, 161] on div "Select All" at bounding box center [359, 153] width 266 height 19
click at [234, 128] on input "Select the sheets you want to include in the report: Modern Reports Legacy Repo…" at bounding box center [230, 125] width 8 height 8
click at [270, 156] on label "Select All" at bounding box center [265, 153] width 47 height 14
click at [238, 156] on input "Select the sheets you want to include in the report: Modern Reports Legacy Repo…" at bounding box center [232, 153] width 12 height 10
checkbox input "true"
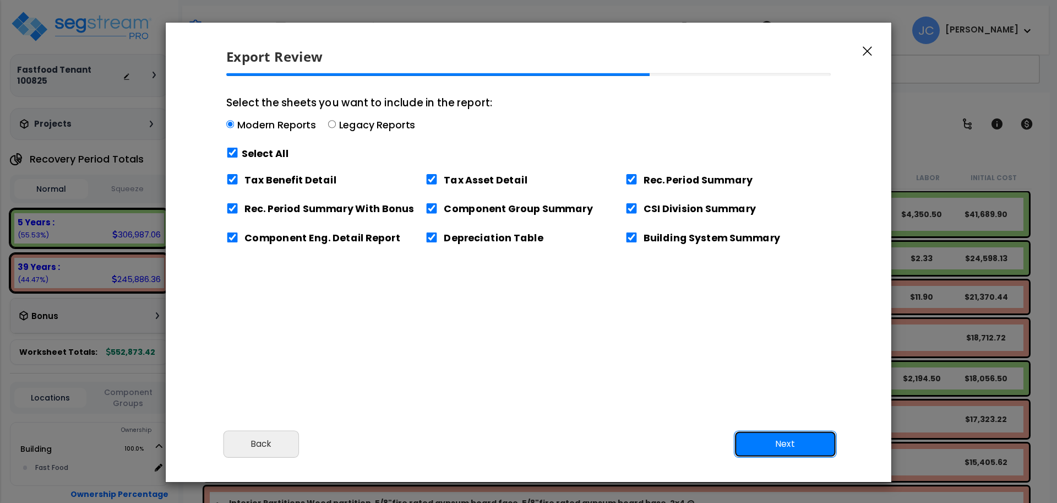
click at [791, 453] on button "Next" at bounding box center [785, 444] width 103 height 28
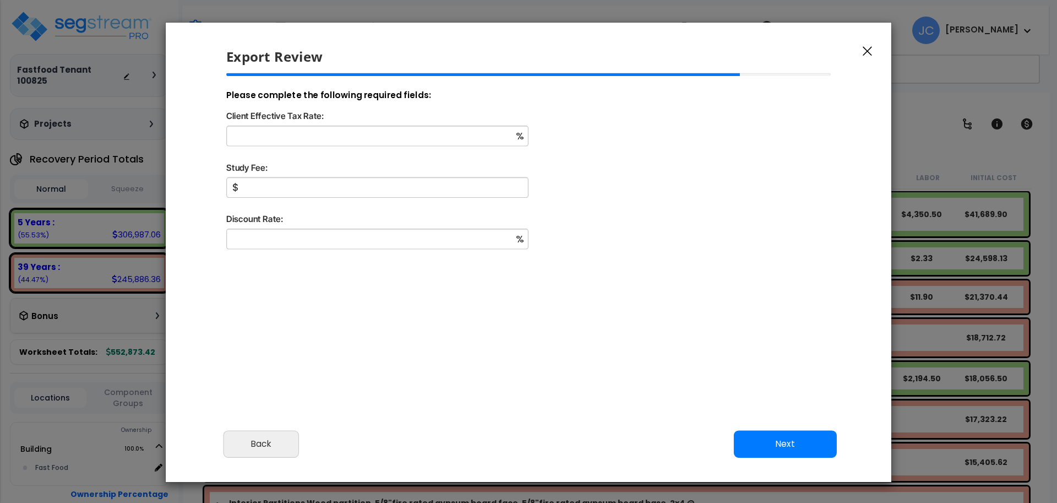
click at [383, 152] on div "%" at bounding box center [528, 142] width 622 height 35
click at [370, 140] on input "Client Effective Tax Rate:" at bounding box center [377, 135] width 302 height 20
type input "32"
type input "5,000"
type input "9"
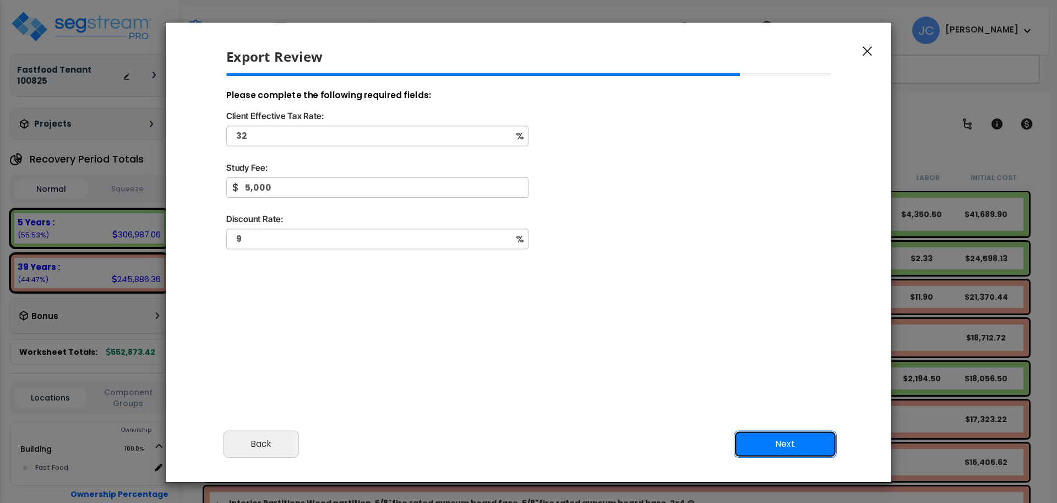
click at [769, 441] on button "Next" at bounding box center [785, 444] width 103 height 28
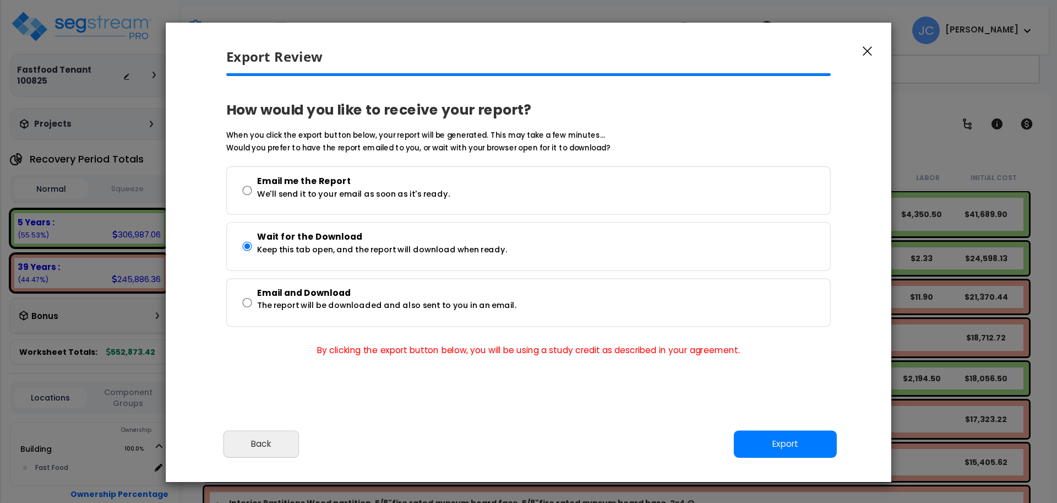
click at [782, 427] on div "Cancel Back Next Export Edit Images" at bounding box center [528, 452] width 725 height 60
click at [780, 439] on button "Export" at bounding box center [785, 444] width 103 height 28
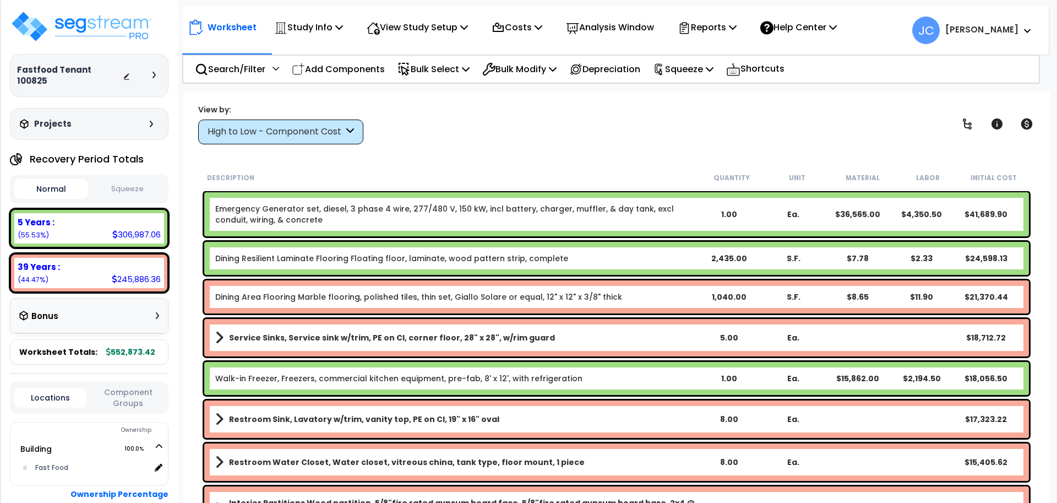
click at [330, 140] on div "High to Low - Component Cost" at bounding box center [280, 131] width 165 height 25
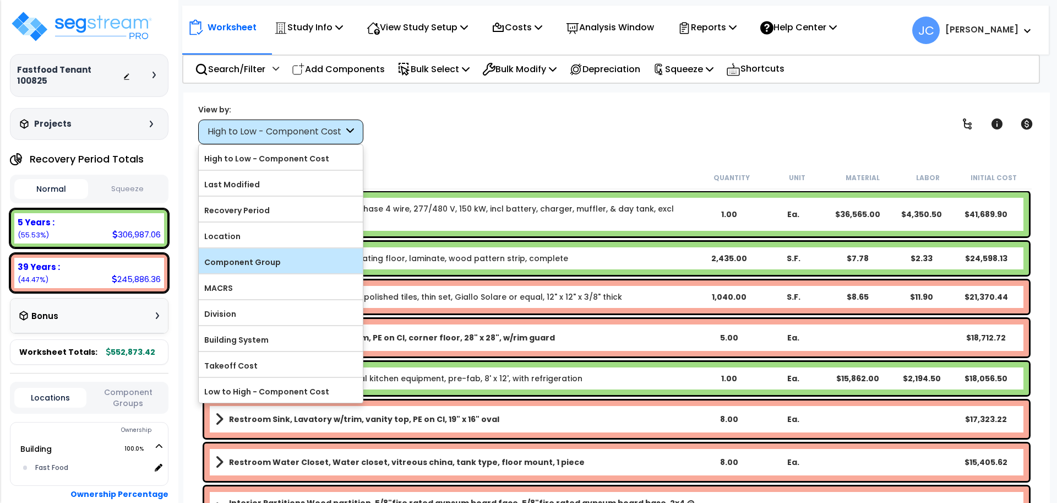
click at [291, 265] on label "Component Group" at bounding box center [281, 262] width 164 height 17
click at [0, 0] on input "Component Group" at bounding box center [0, 0] width 0 height 0
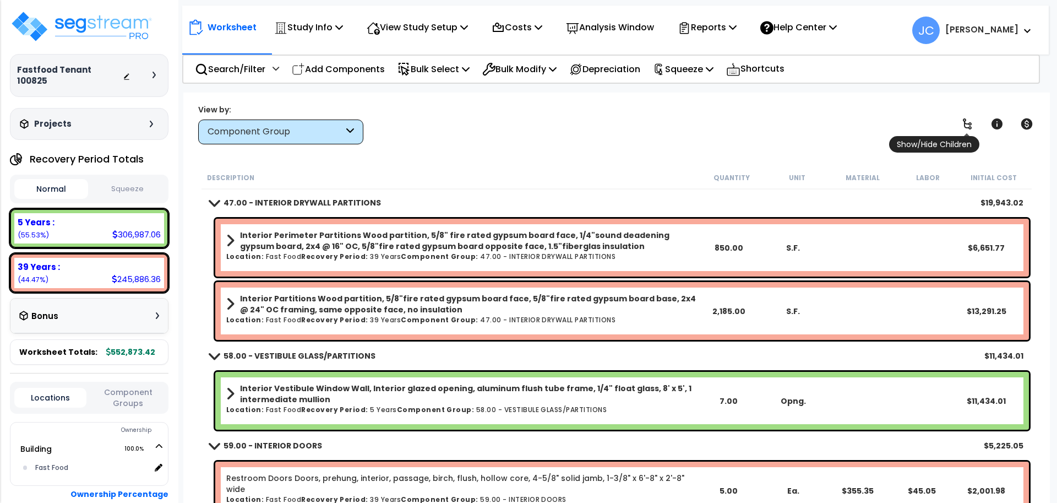
click at [969, 125] on icon at bounding box center [966, 123] width 13 height 13
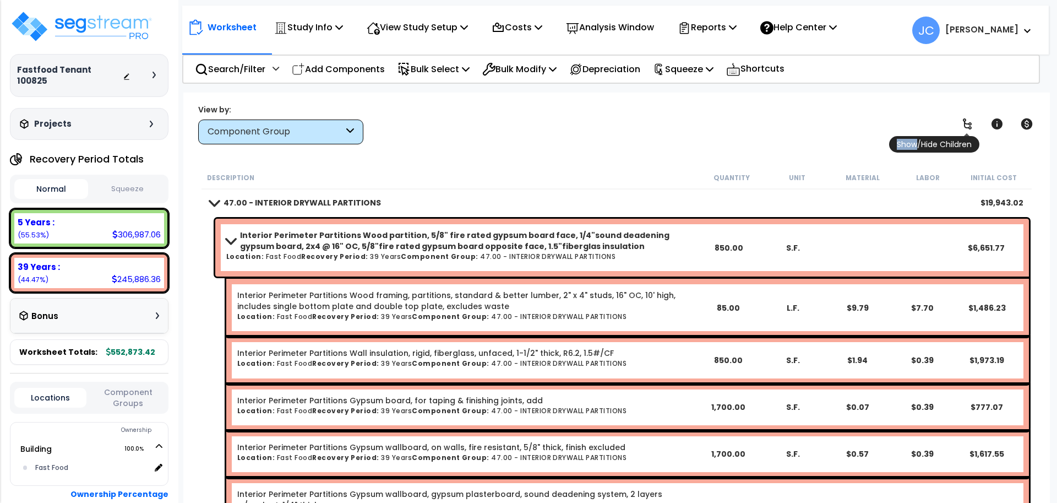
click at [969, 125] on icon at bounding box center [966, 123] width 13 height 13
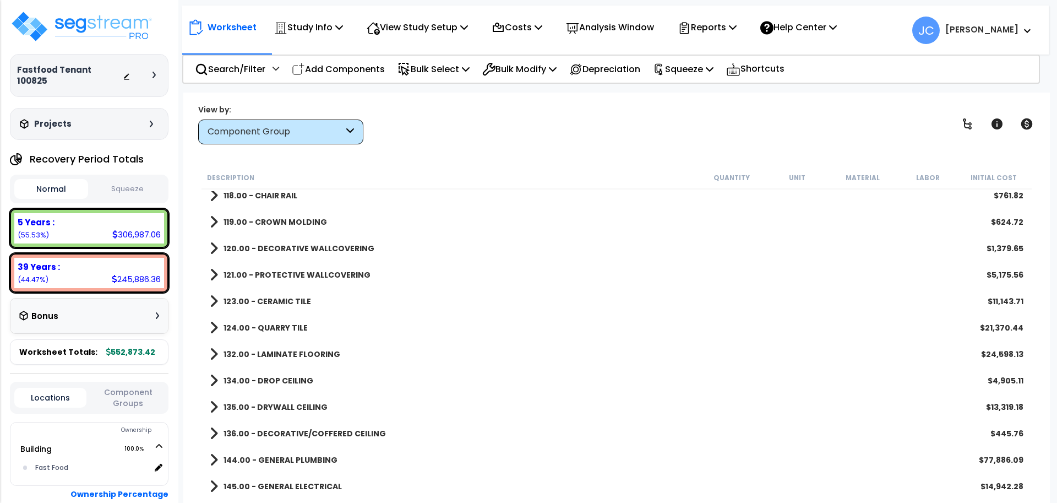
click at [287, 301] on b "123.00 - CERAMIC TILE" at bounding box center [267, 301] width 88 height 11
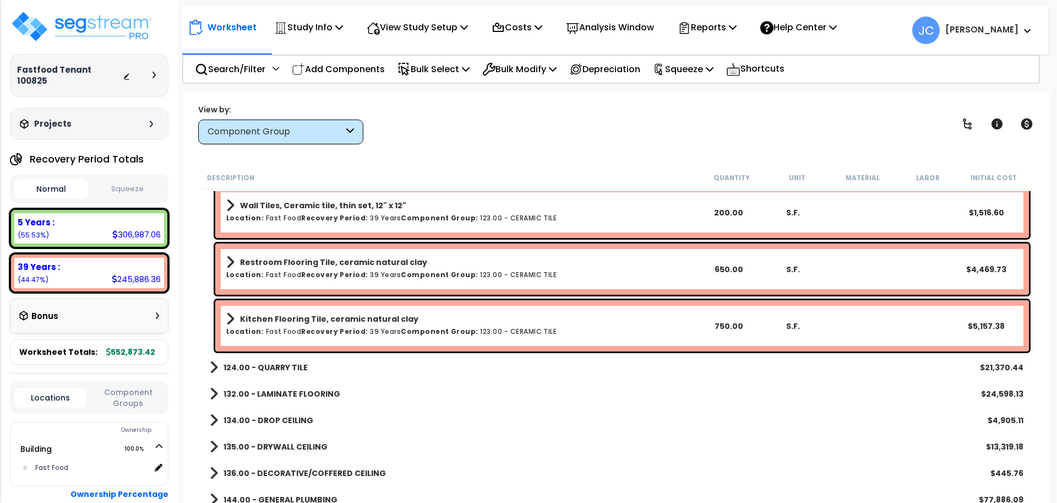
click at [294, 363] on b "124.00 - QUARRY TILE" at bounding box center [265, 367] width 84 height 11
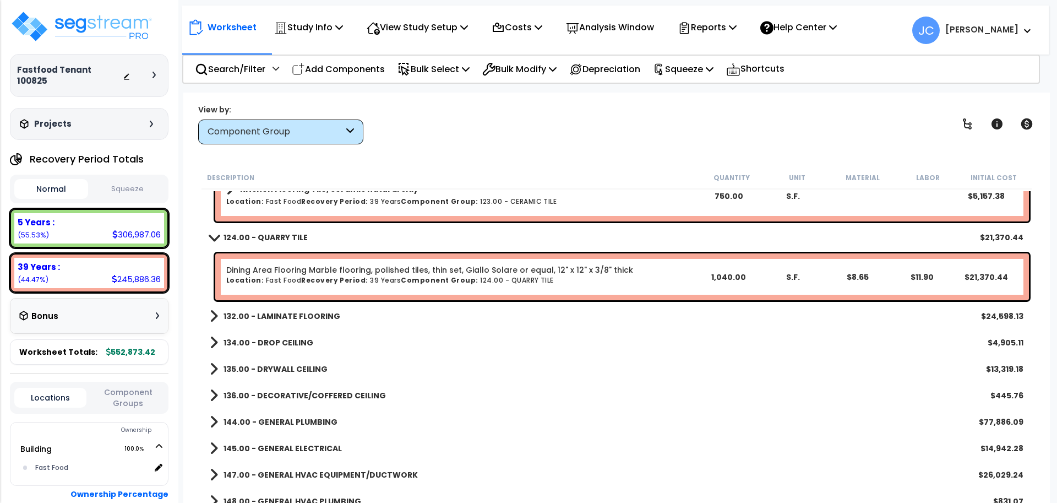
click at [297, 321] on link "132.00 - LAMINATE FLOORING" at bounding box center [275, 315] width 130 height 15
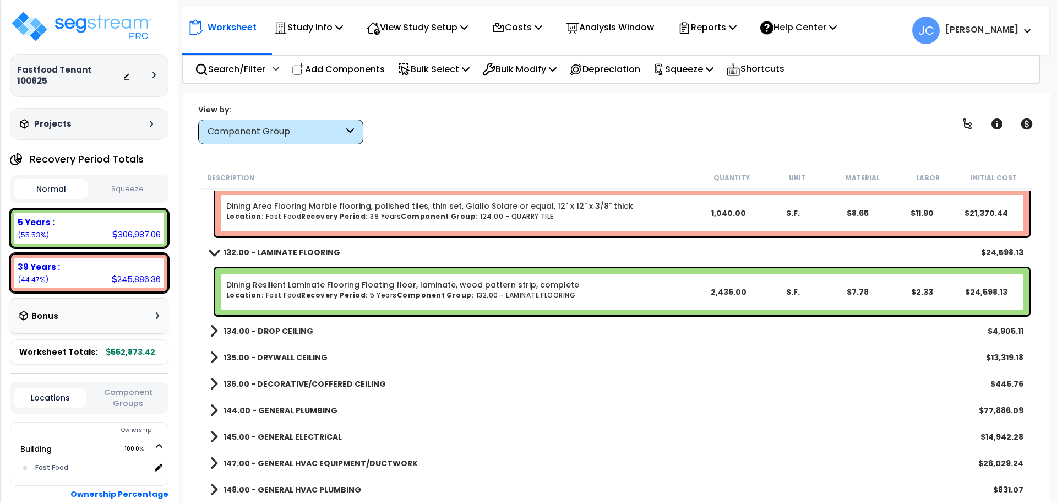
scroll to position [788, 0]
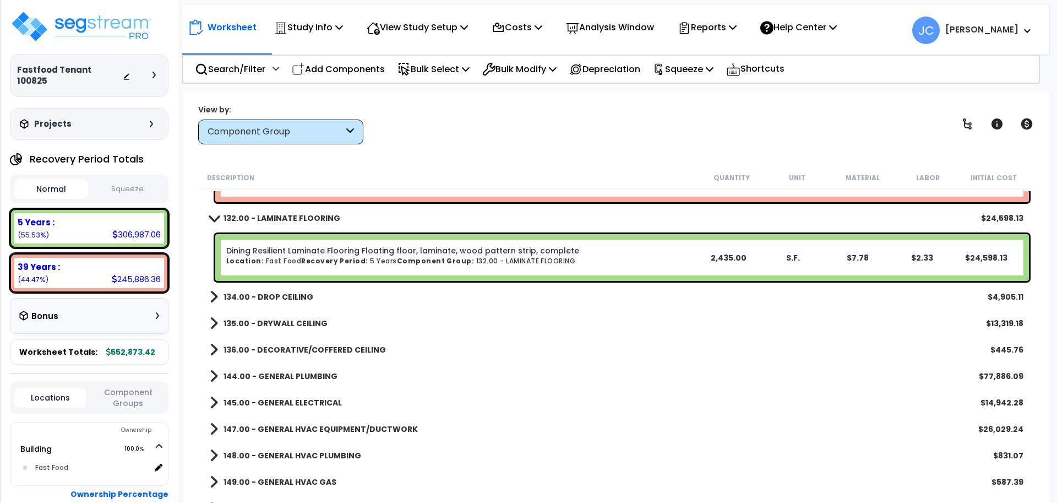
click at [286, 297] on b "134.00 - DROP CEILING" at bounding box center [268, 296] width 90 height 11
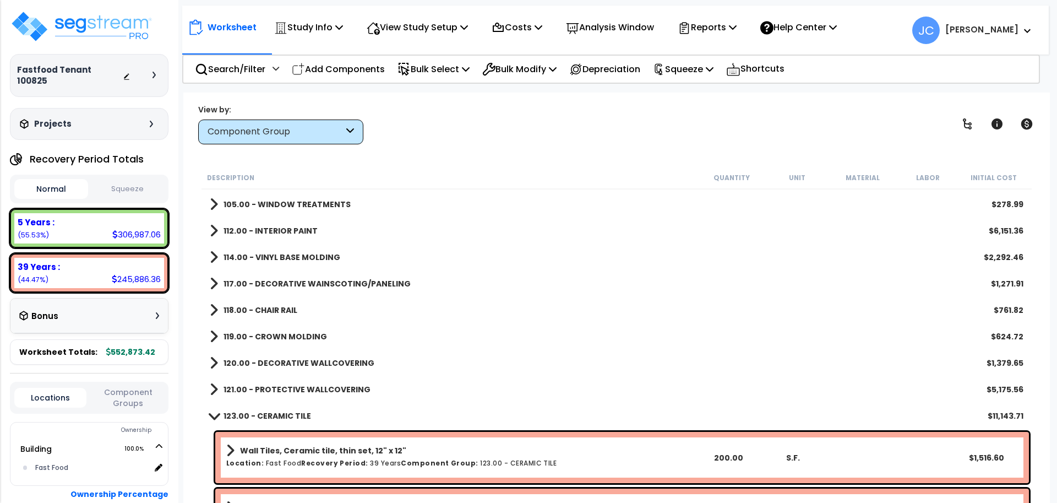
scroll to position [0, 0]
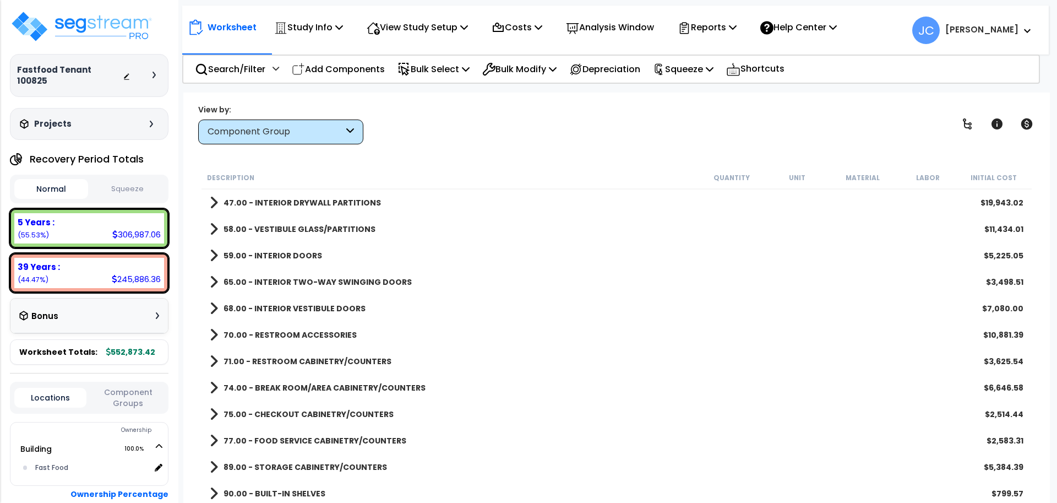
click at [355, 200] on b "47.00 - INTERIOR DRYWALL PARTITIONS" at bounding box center [301, 202] width 157 height 11
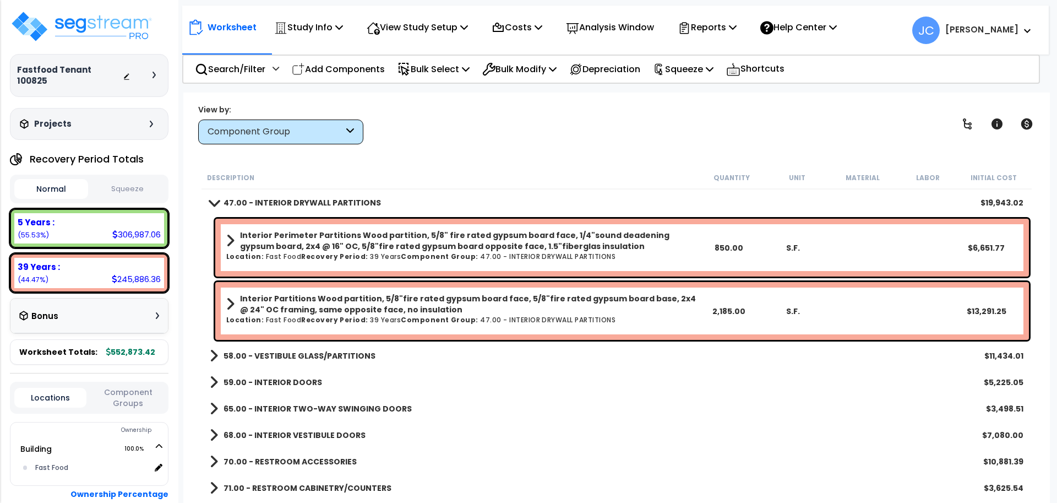
click at [574, 228] on div "Interior Perimeter Partitions Wood partition, 5/8" fire rated gypsum board face…" at bounding box center [621, 248] width 813 height 58
click at [552, 243] on b "Interior Perimeter Partitions Wood partition, 5/8" fire rated gypsum board face…" at bounding box center [468, 241] width 456 height 22
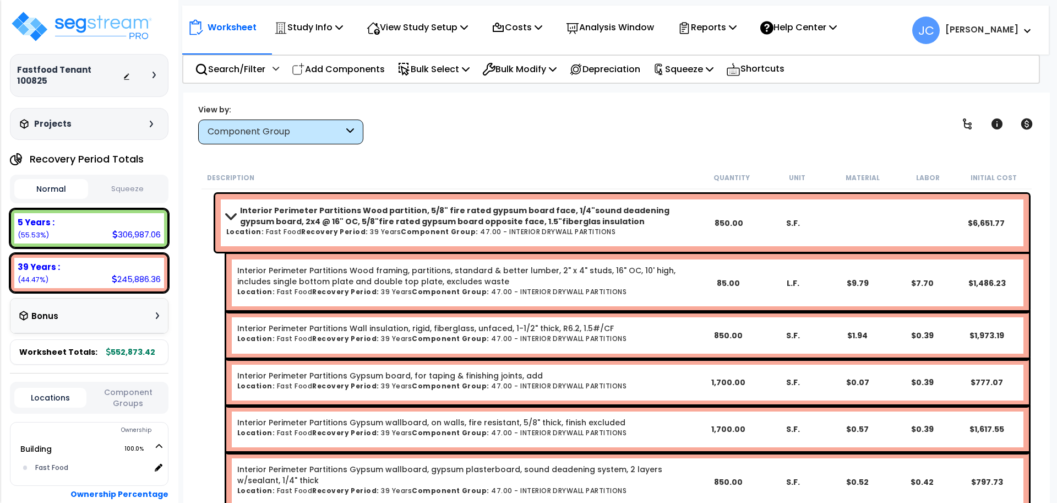
scroll to position [16, 0]
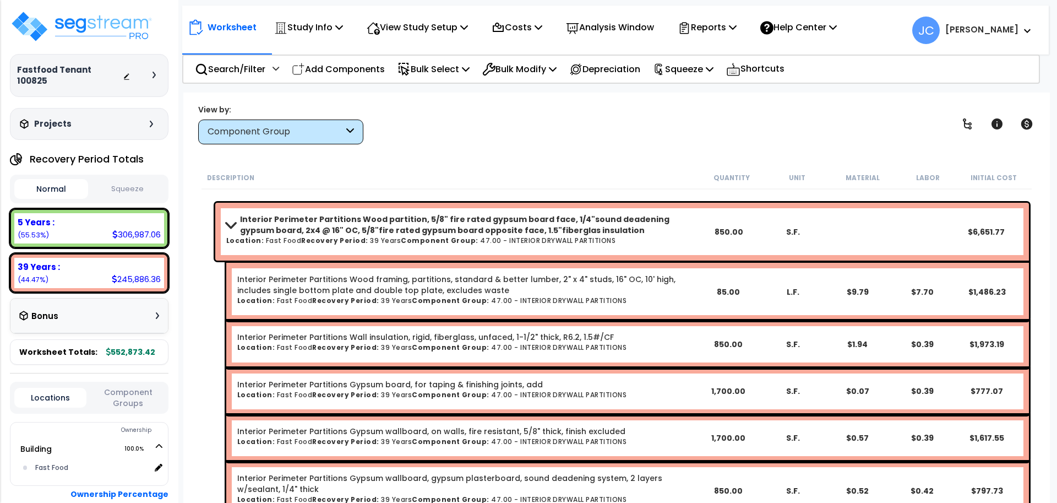
click at [510, 237] on h6 "Location: Fast Food Recovery Period: 39 Years Component Group: 47.00 - INTERIOR…" at bounding box center [460, 240] width 469 height 7
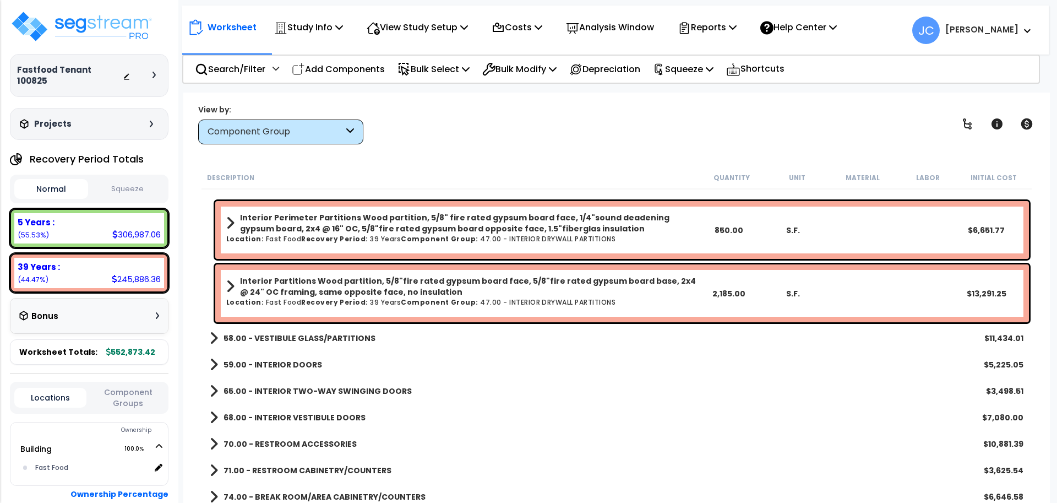
scroll to position [21, 0]
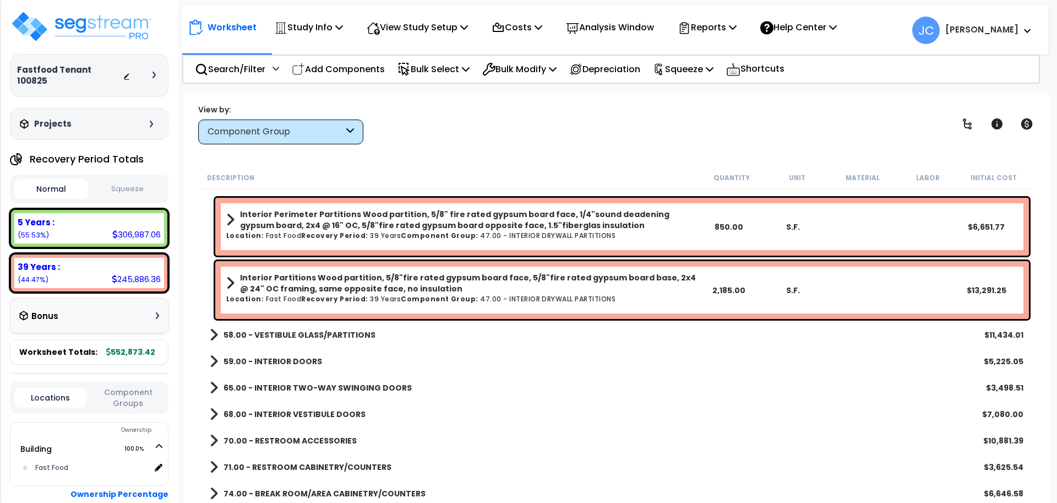
click at [519, 287] on b "Interior Partitions Wood partition, 5/8"fire rated gypsum board face, 5/8"fire …" at bounding box center [468, 283] width 456 height 22
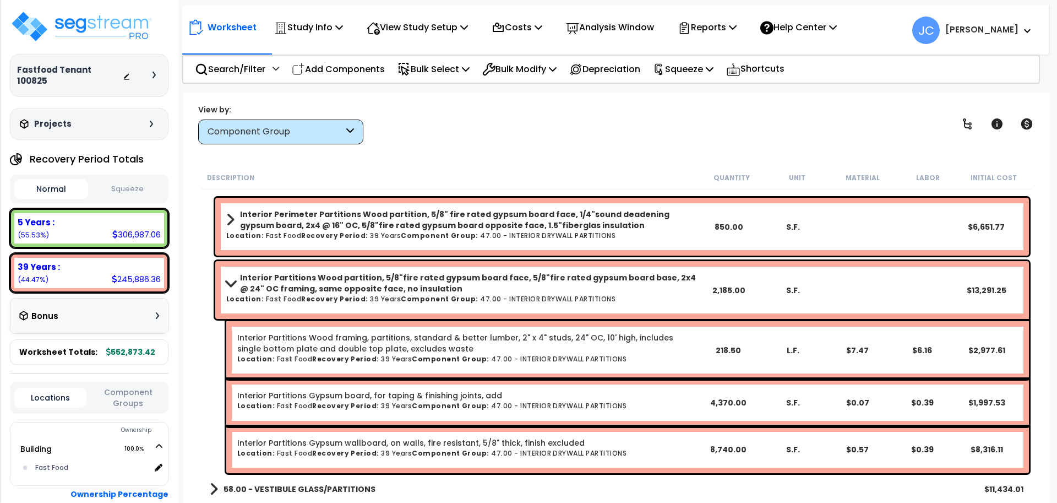
click at [490, 291] on b "Interior Partitions Wood partition, 5/8"fire rated gypsum board face, 5/8"fire …" at bounding box center [468, 283] width 456 height 22
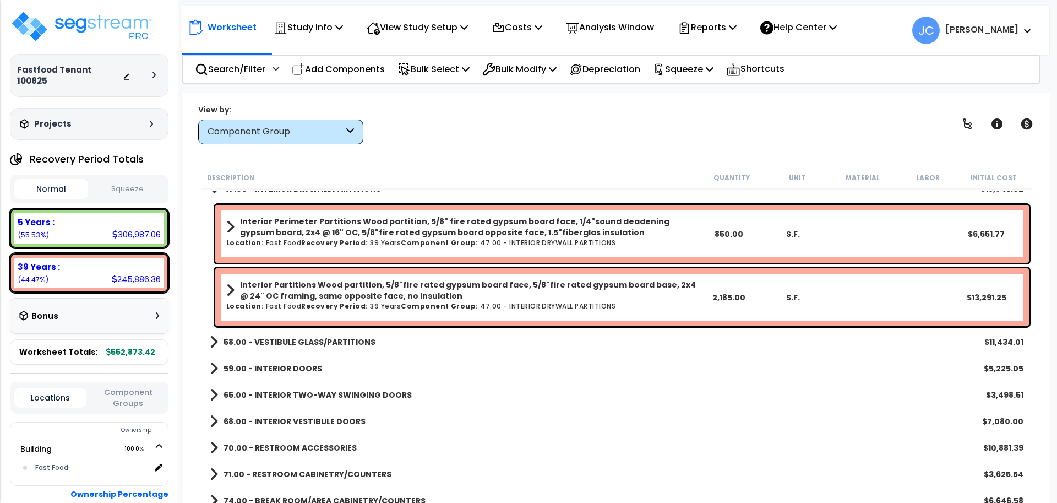
scroll to position [0, 0]
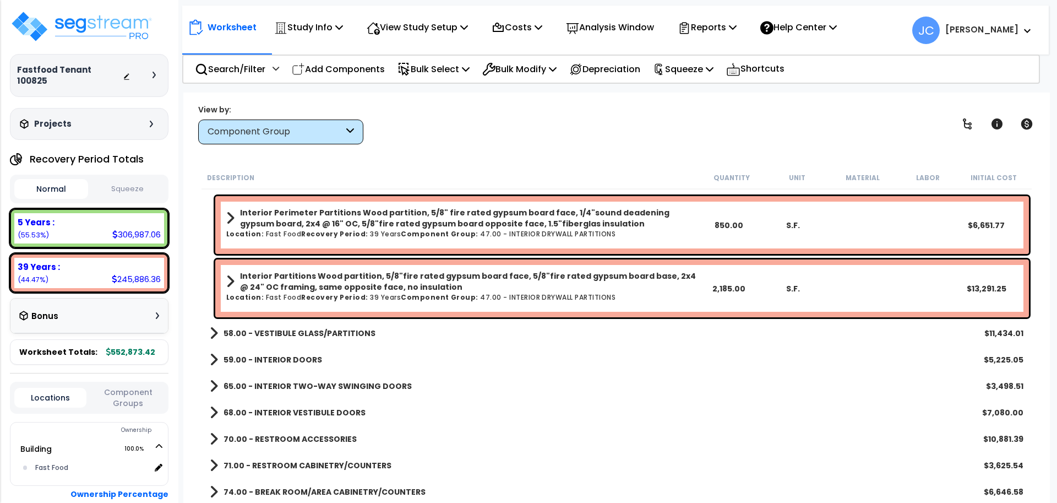
click at [511, 280] on b "Interior Partitions Wood partition, 5/8"fire rated gypsum board face, 5/8"fire …" at bounding box center [468, 281] width 456 height 22
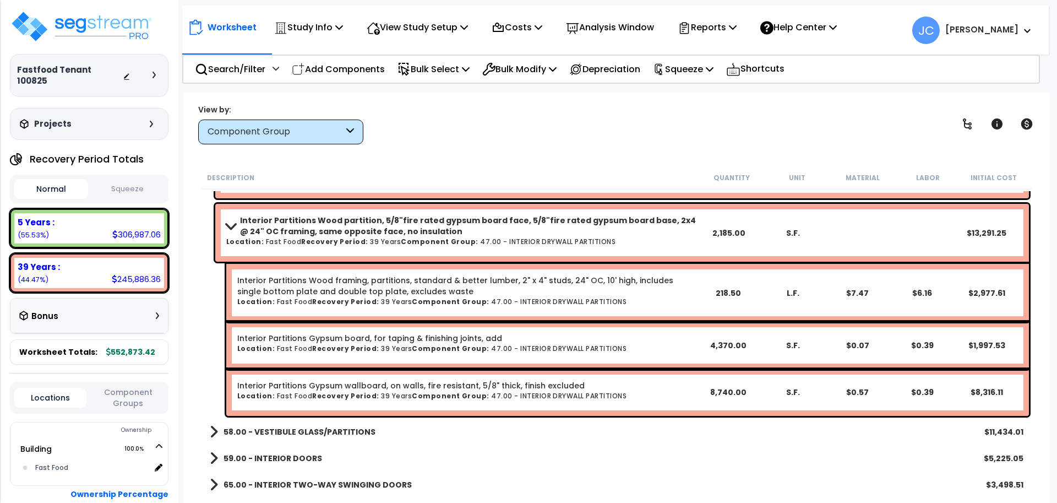
scroll to position [45, 0]
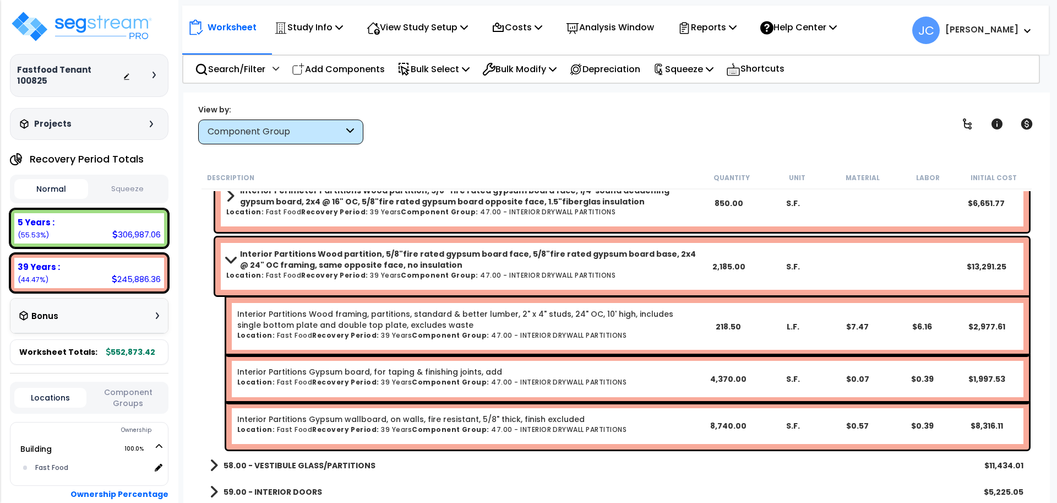
click at [466, 266] on b "Interior Partitions Wood partition, 5/8"fire rated gypsum board face, 5/8"fire …" at bounding box center [468, 259] width 456 height 22
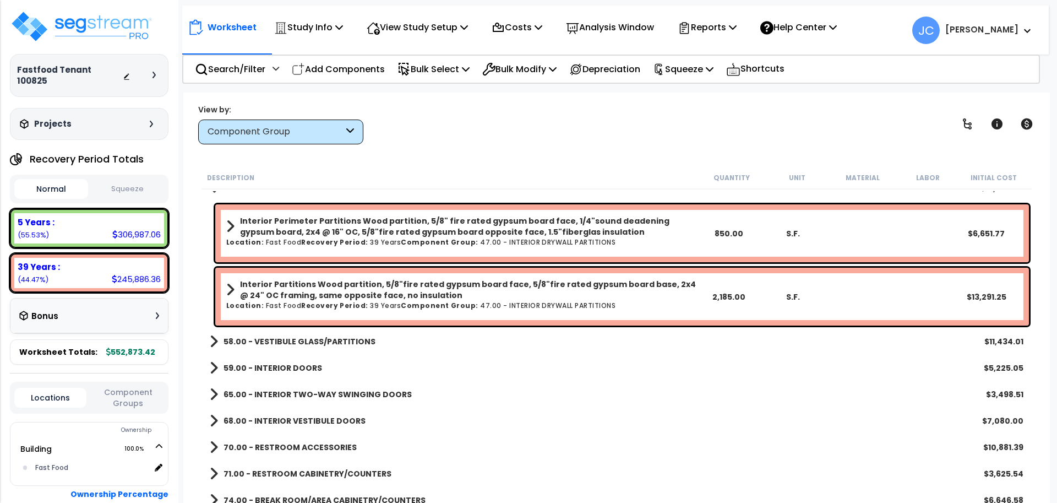
click at [463, 250] on div "Interior Perimeter Partitions Wood partition, 5/8" fire rated gypsum board face…" at bounding box center [460, 233] width 469 height 36
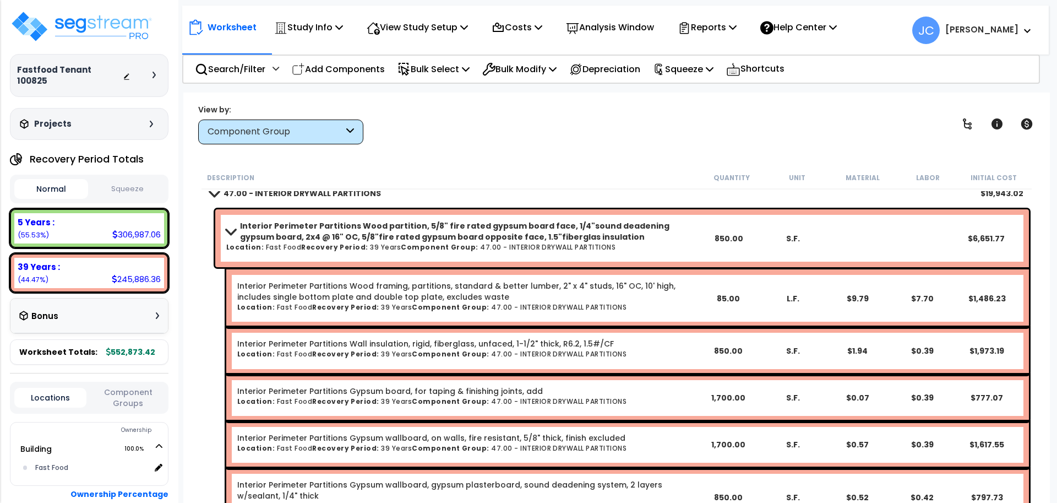
scroll to position [0, 0]
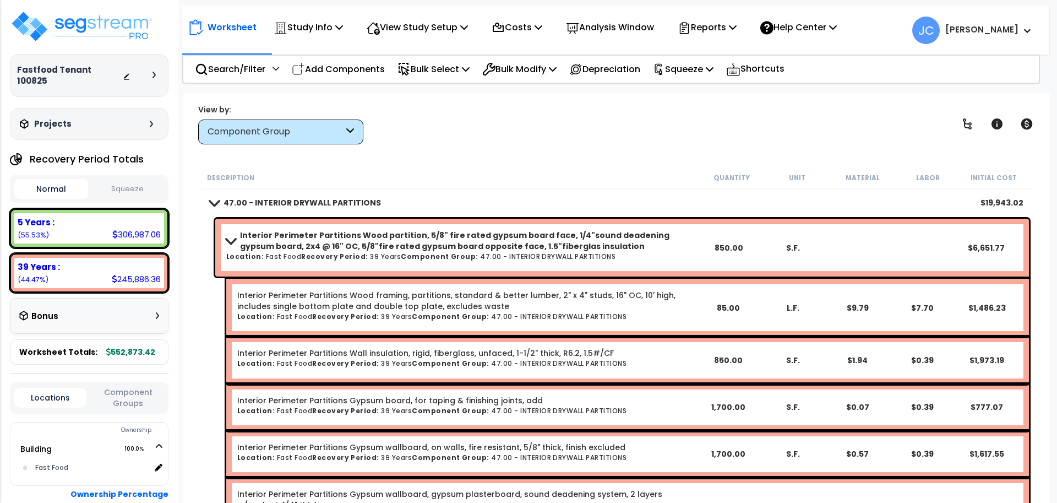
click at [558, 225] on div "Interior Perimeter Partitions Wood partition, 5/8" fire rated gypsum board face…" at bounding box center [621, 248] width 813 height 58
drag, startPoint x: 561, startPoint y: 231, endPoint x: 706, endPoint y: 176, distance: 154.7
click at [561, 230] on b "Interior Perimeter Partitions Wood partition, 5/8" fire rated gypsum board face…" at bounding box center [468, 241] width 456 height 22
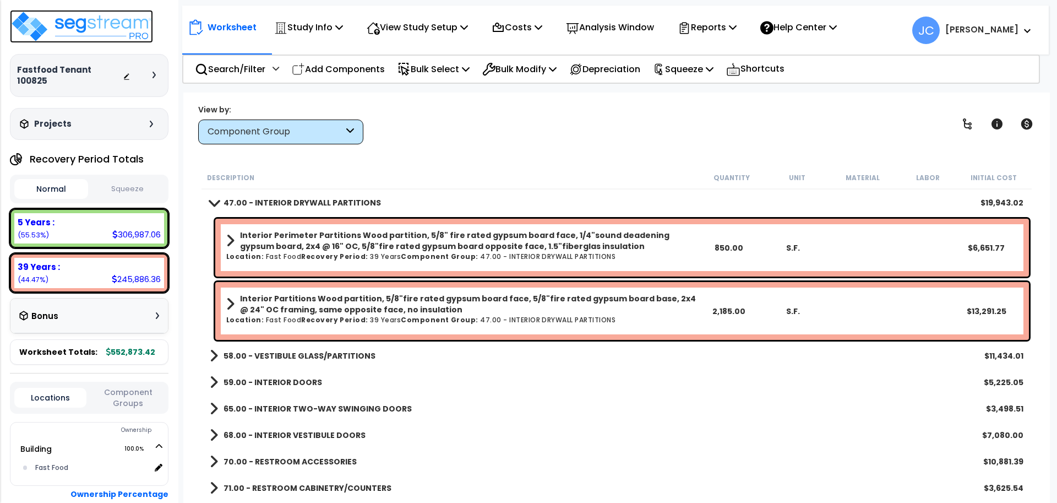
click at [127, 37] on img at bounding box center [81, 26] width 143 height 33
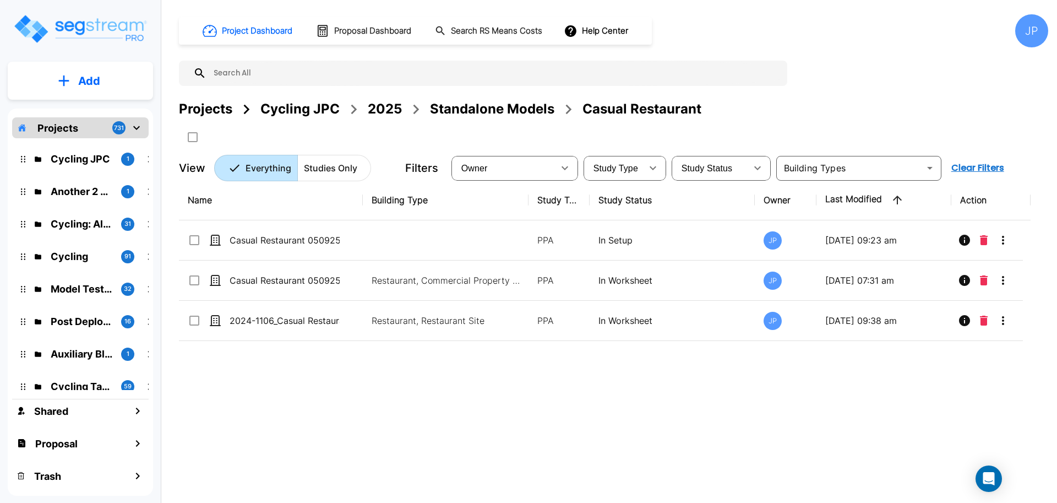
click at [392, 108] on div "2025" at bounding box center [385, 109] width 34 height 20
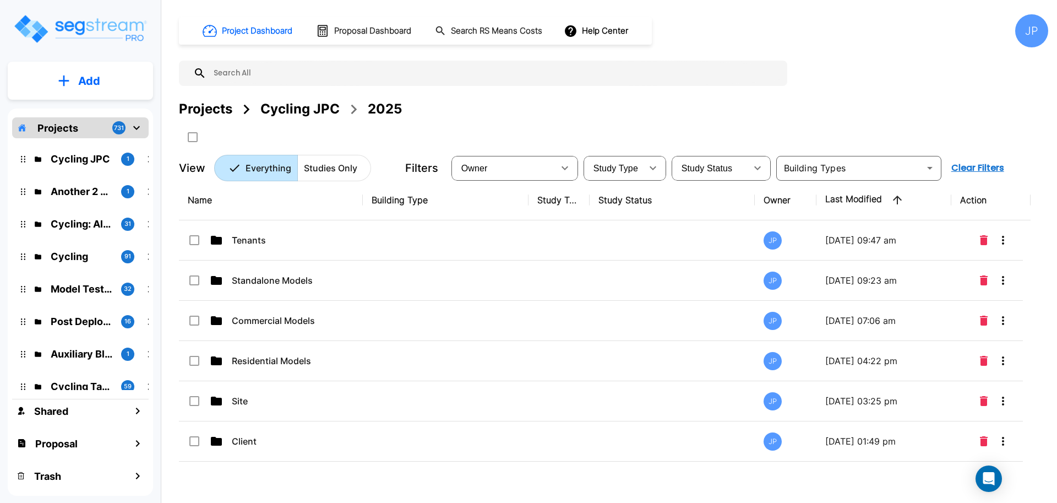
click at [94, 81] on p "Add" at bounding box center [89, 81] width 22 height 17
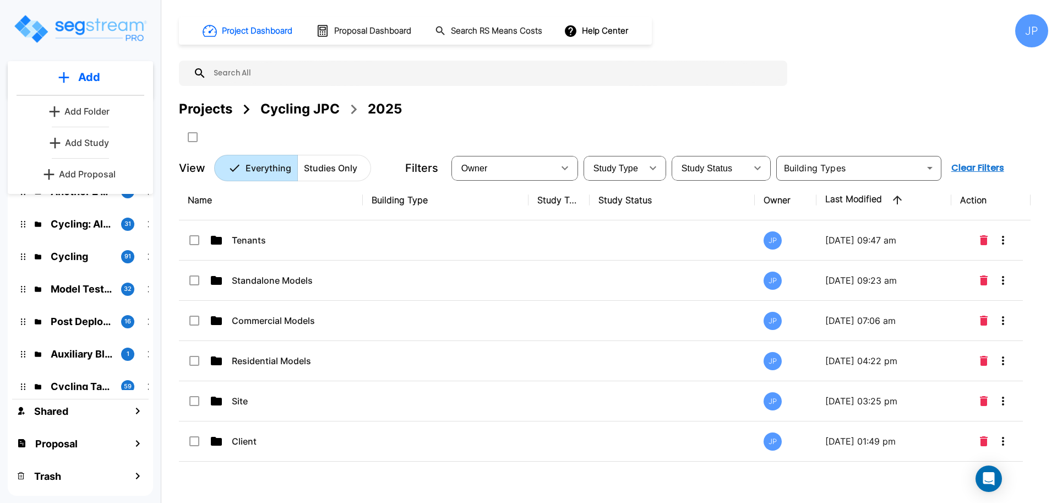
drag, startPoint x: 100, startPoint y: 143, endPoint x: 108, endPoint y: 143, distance: 8.8
click at [100, 143] on p "Add Study" at bounding box center [87, 142] width 44 height 13
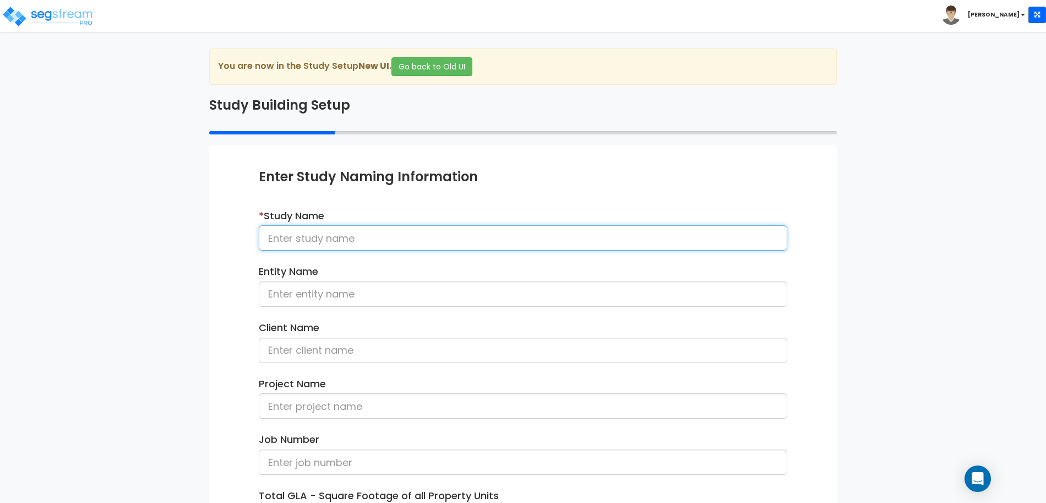
click at [417, 231] on input at bounding box center [523, 237] width 528 height 25
type input "Residential Condo 100925"
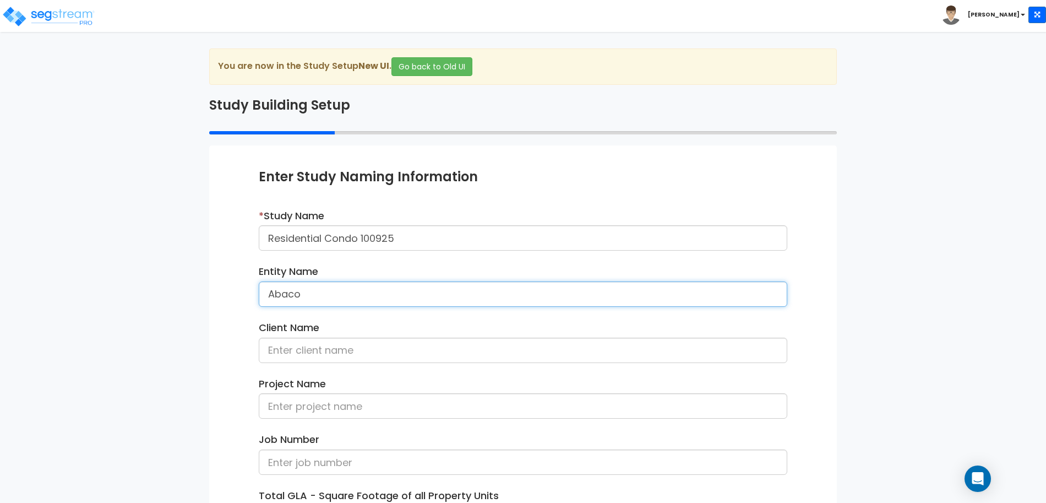
type input "Abaco"
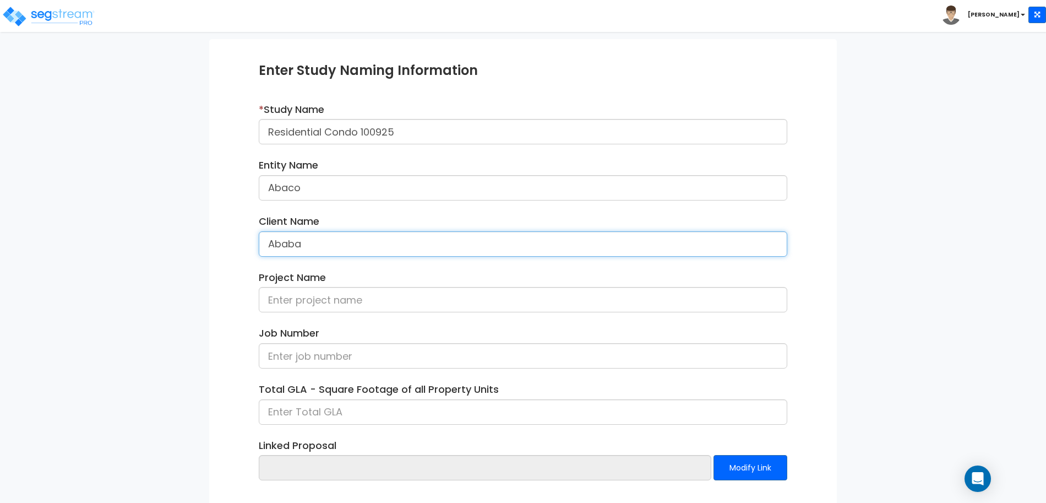
scroll to position [155, 0]
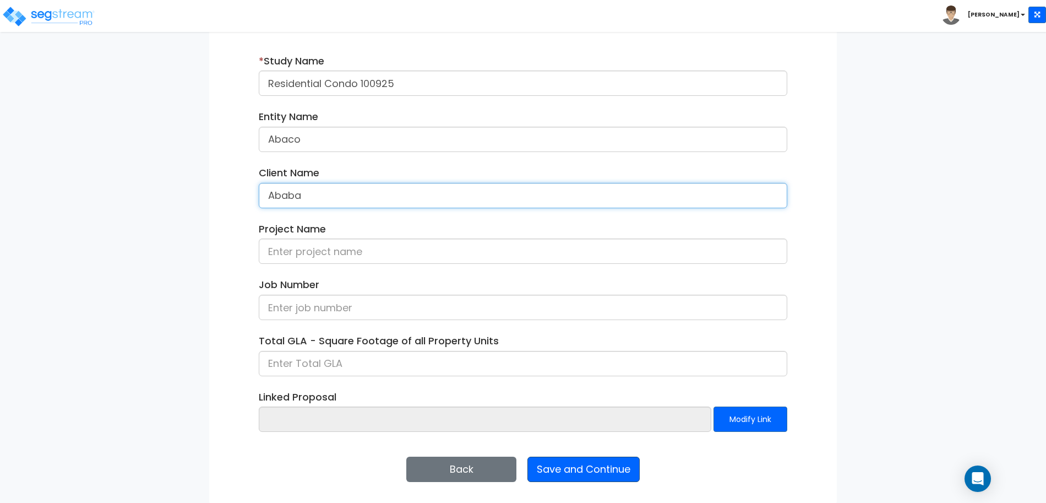
type input "Ababa"
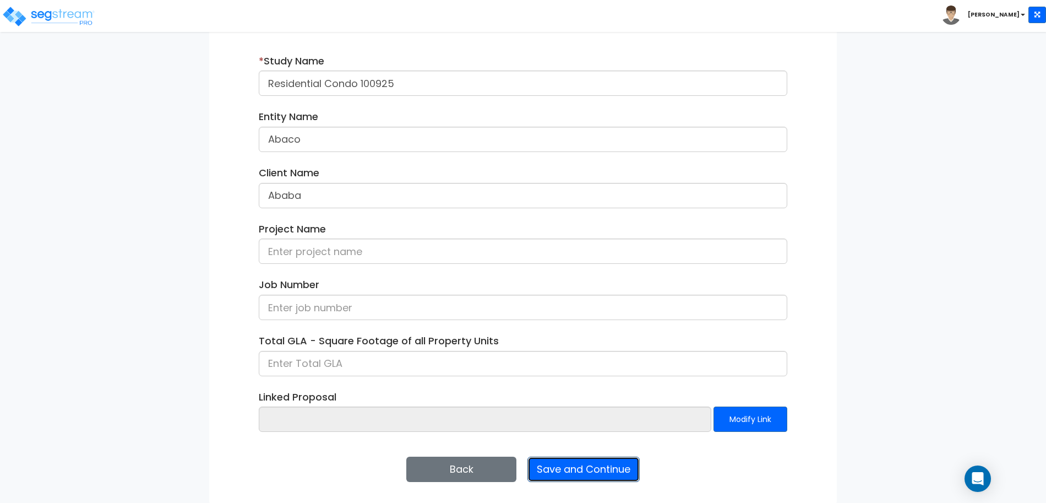
click at [624, 460] on button "Save and Continue" at bounding box center [583, 468] width 112 height 25
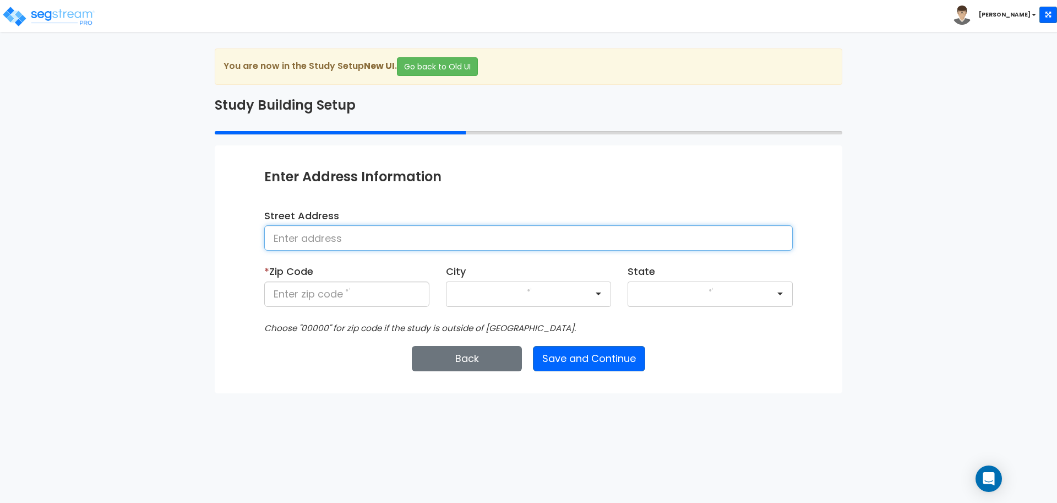
click at [538, 237] on input at bounding box center [528, 237] width 528 height 25
type input "[STREET_ADDRESS]"
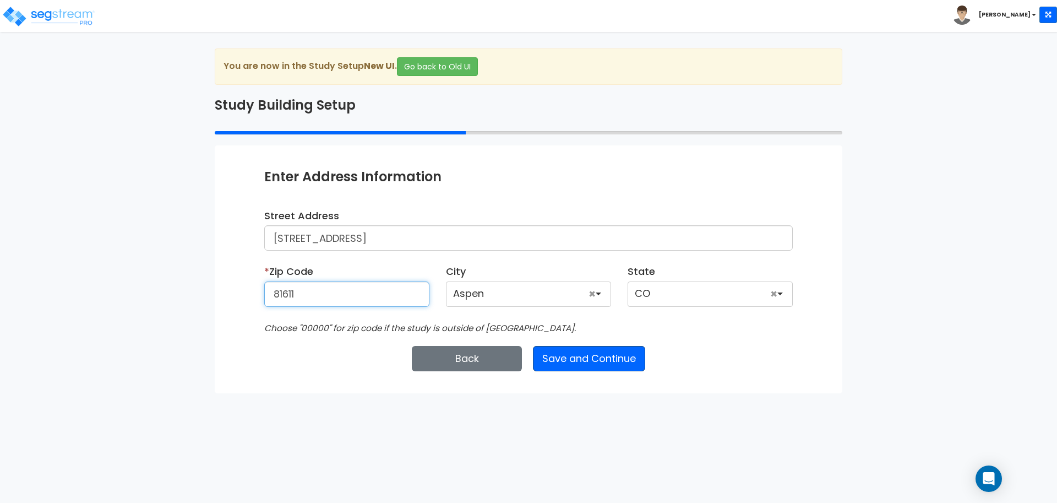
type input "81611"
click at [627, 364] on button "Save and Continue" at bounding box center [589, 358] width 112 height 25
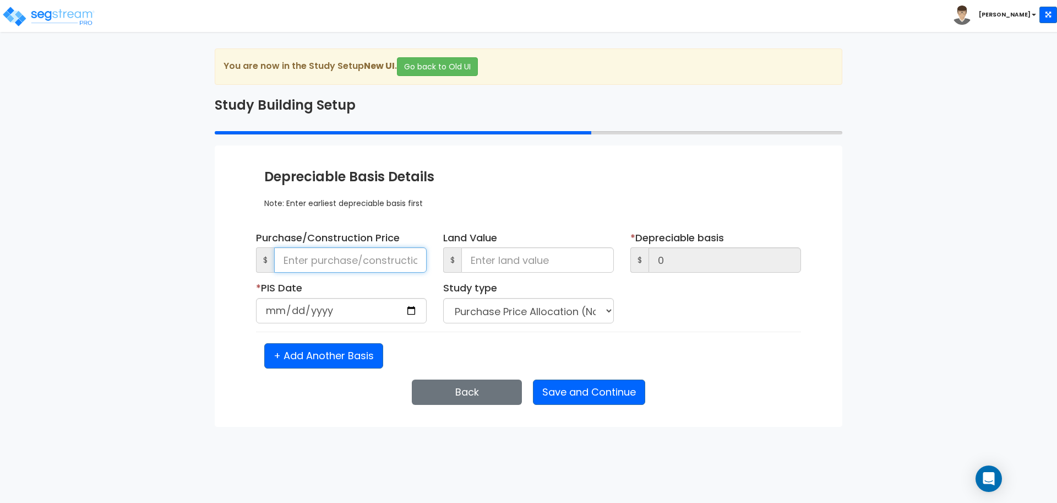
click at [387, 261] on input at bounding box center [350, 259] width 152 height 25
type input "1"
type input "10"
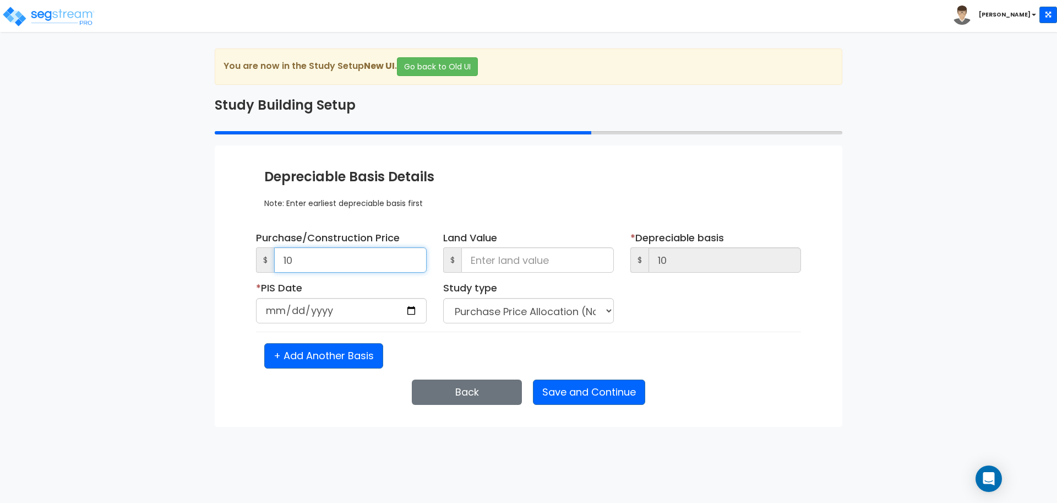
type input "100"
type input "1,000"
type input "10,000"
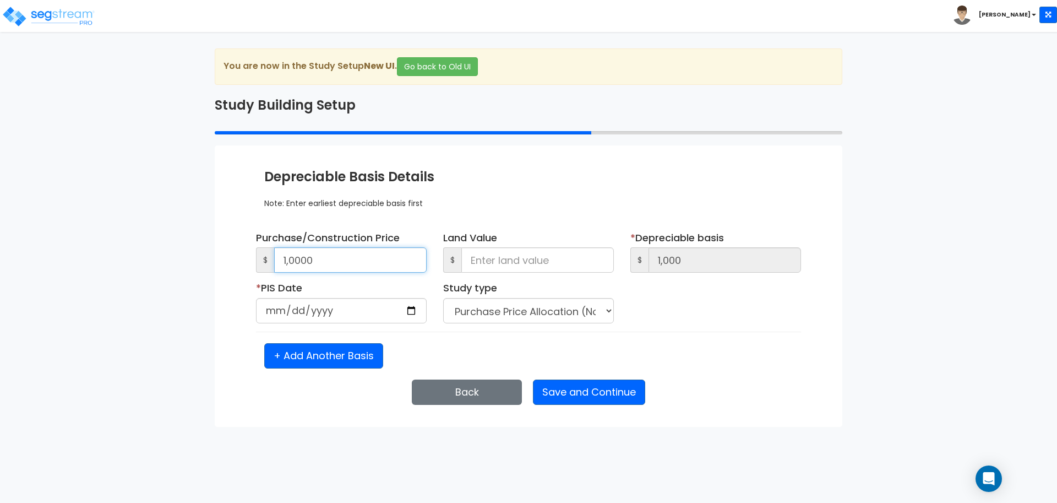
type input "10,000"
type input "100,000"
type input "1,000,000"
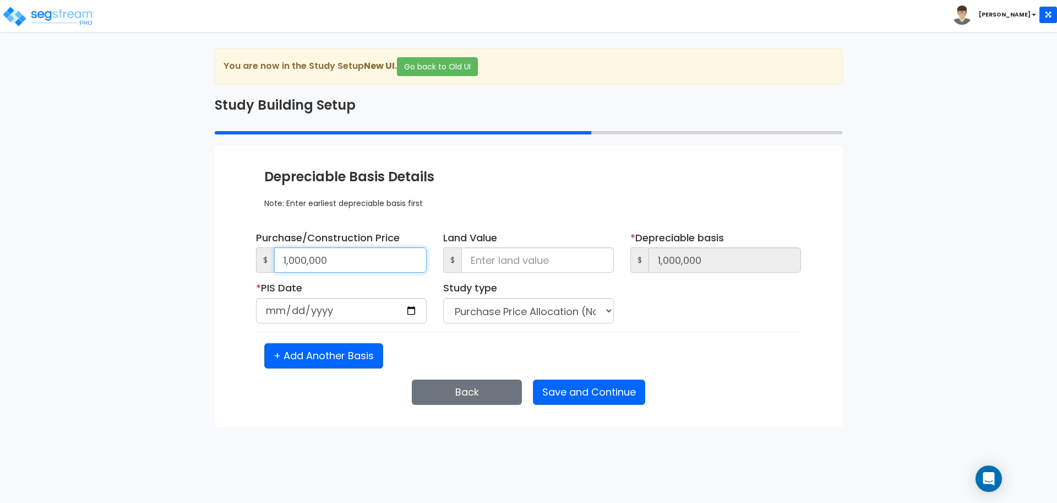
type input "1,000,000"
type input "0"
type input "1,000,000"
type input "0"
type input "[DATE]"
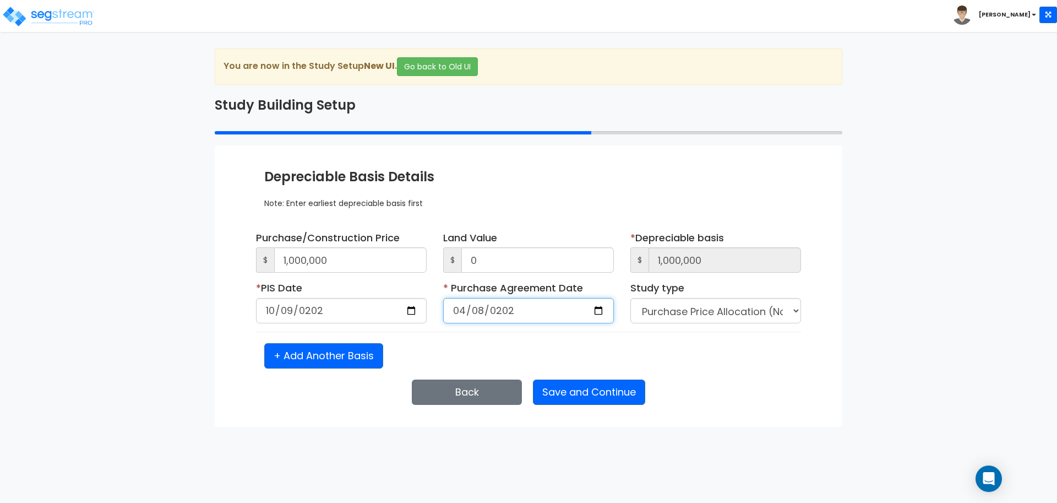
type input "[DATE]"
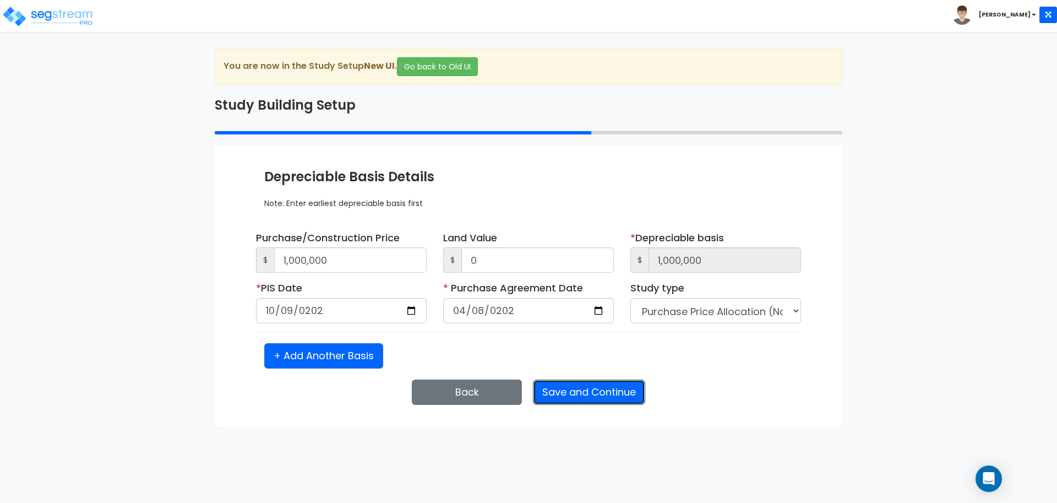
click at [618, 398] on button "Save and Continue" at bounding box center [589, 391] width 112 height 25
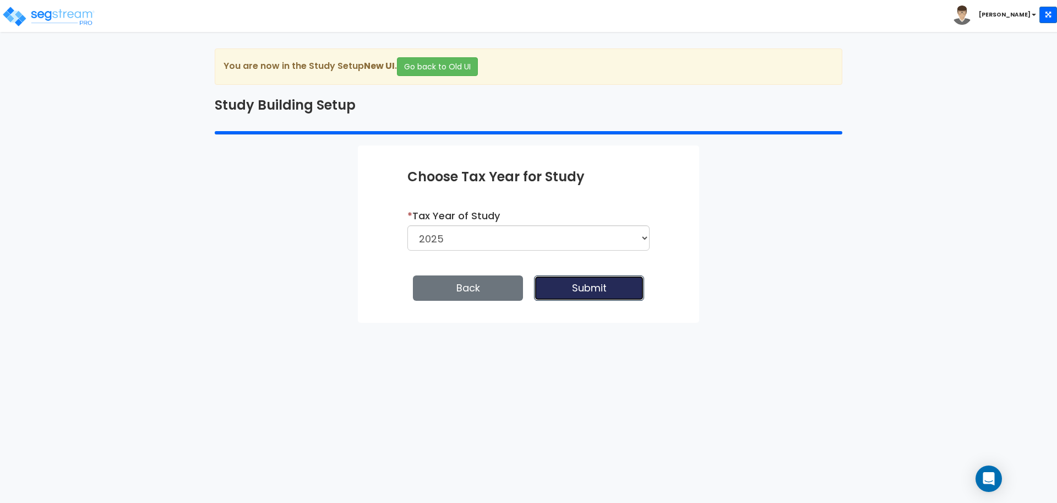
click at [604, 283] on button "Submit" at bounding box center [589, 287] width 110 height 25
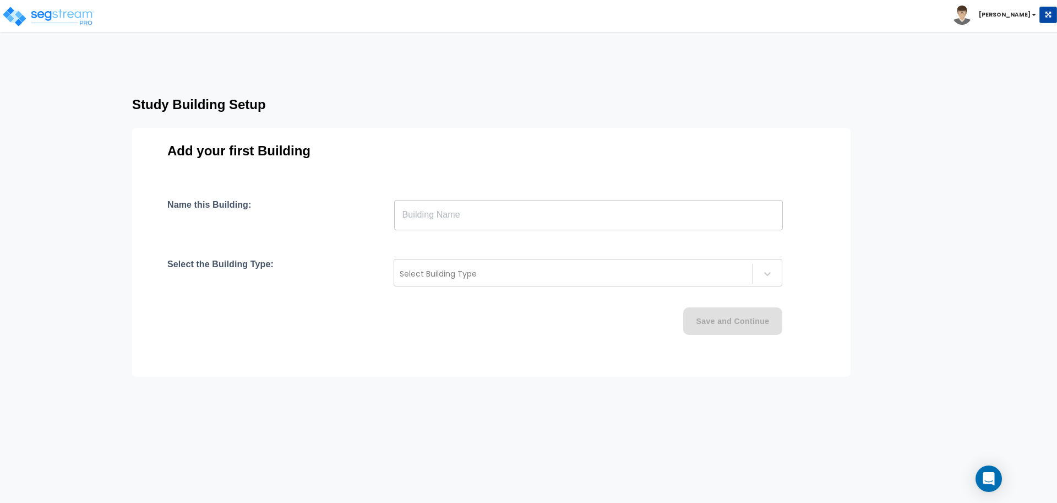
click at [510, 219] on input "text" at bounding box center [588, 214] width 389 height 31
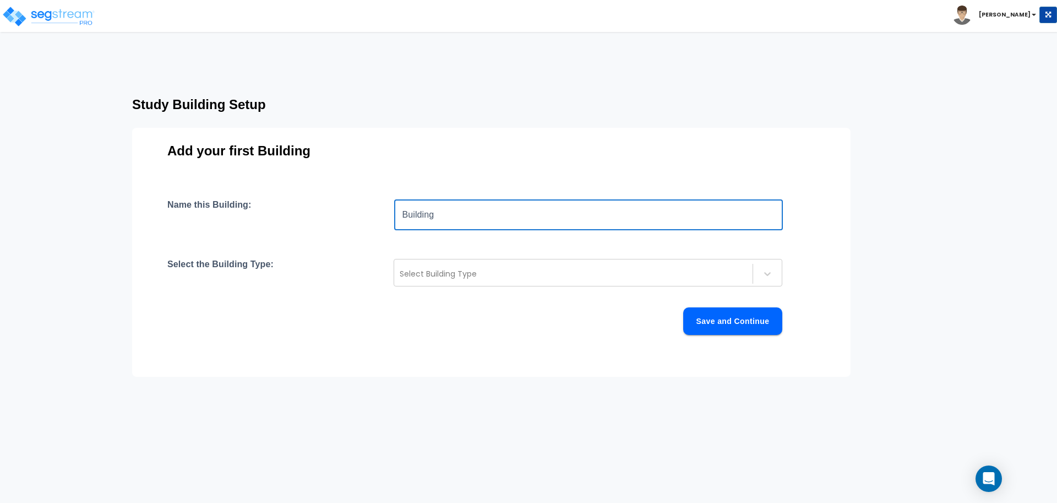
type input "Building"
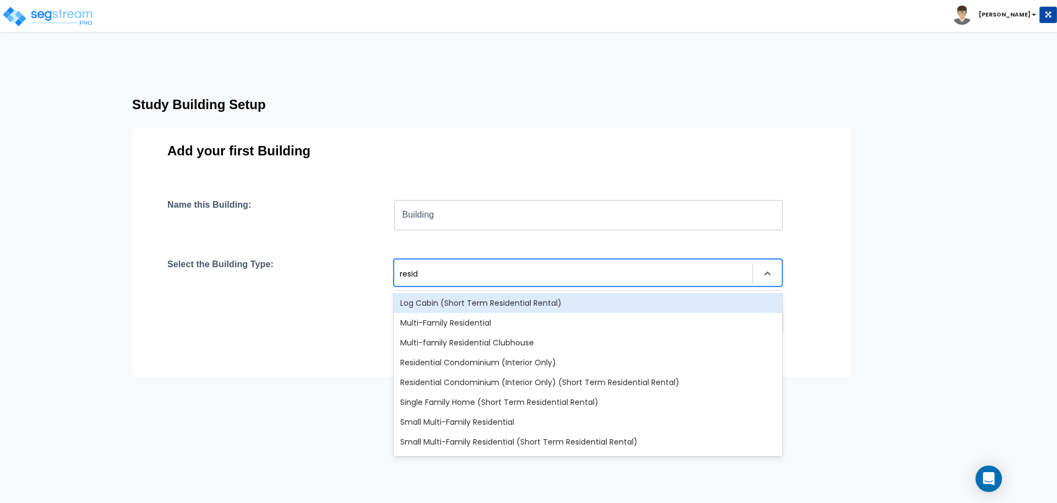
type input "reside"
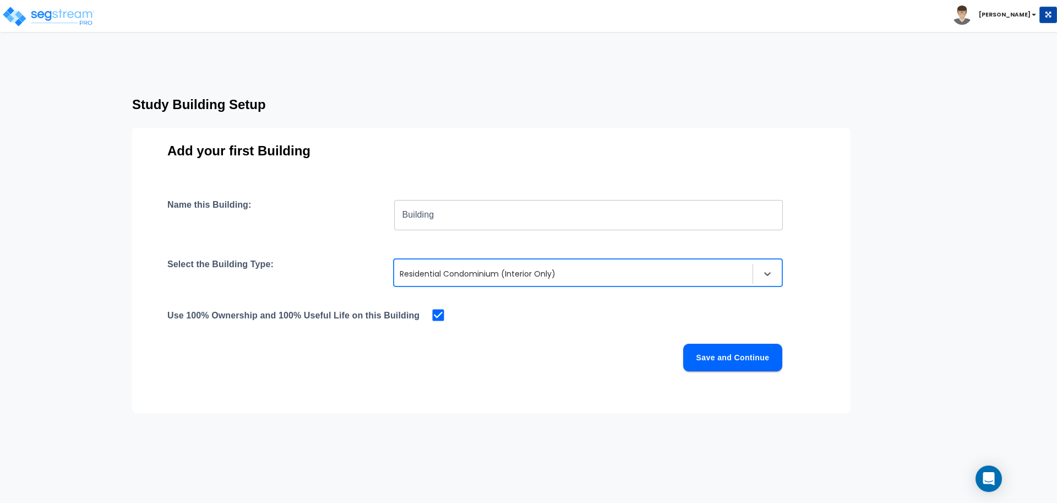
click at [723, 354] on button "Save and Continue" at bounding box center [732, 357] width 99 height 28
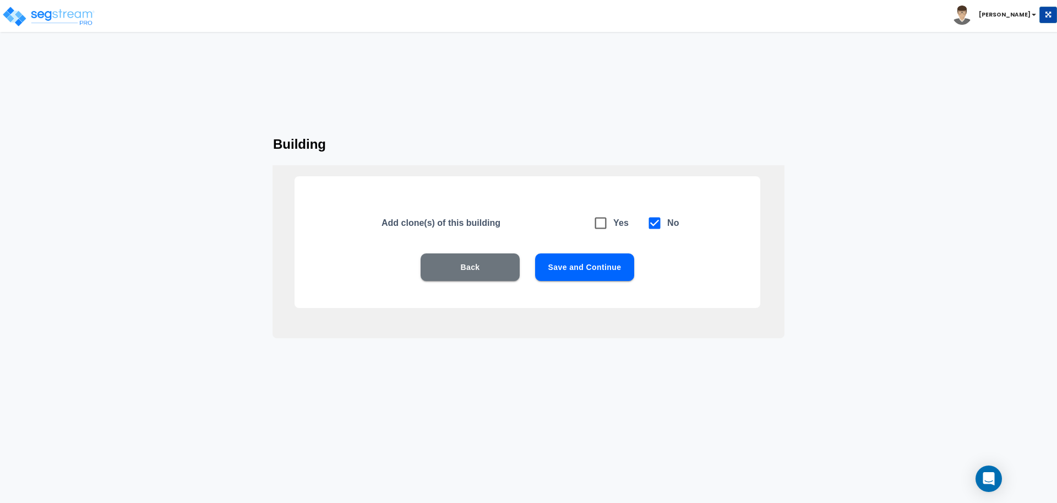
click at [587, 266] on button "Save and Continue" at bounding box center [584, 267] width 99 height 28
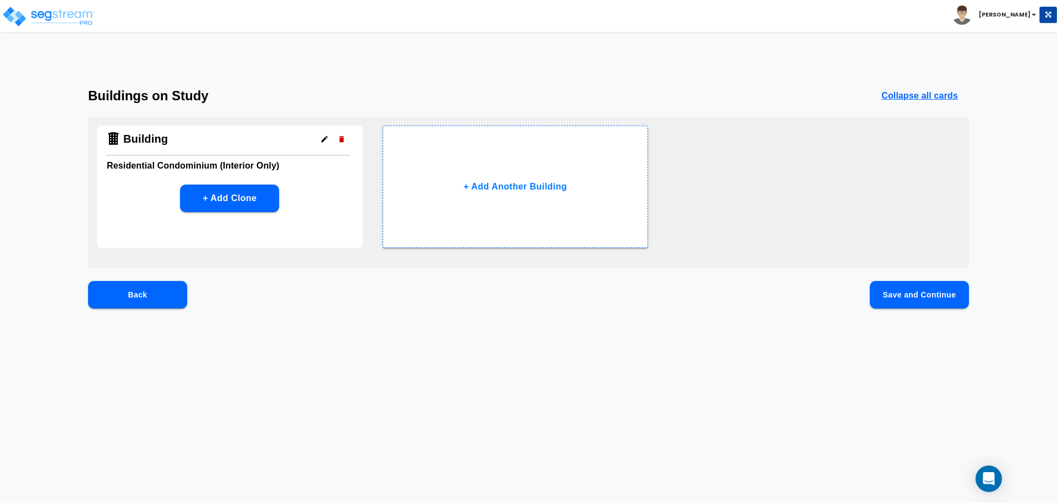
click at [906, 296] on button "Save and Continue" at bounding box center [919, 295] width 99 height 28
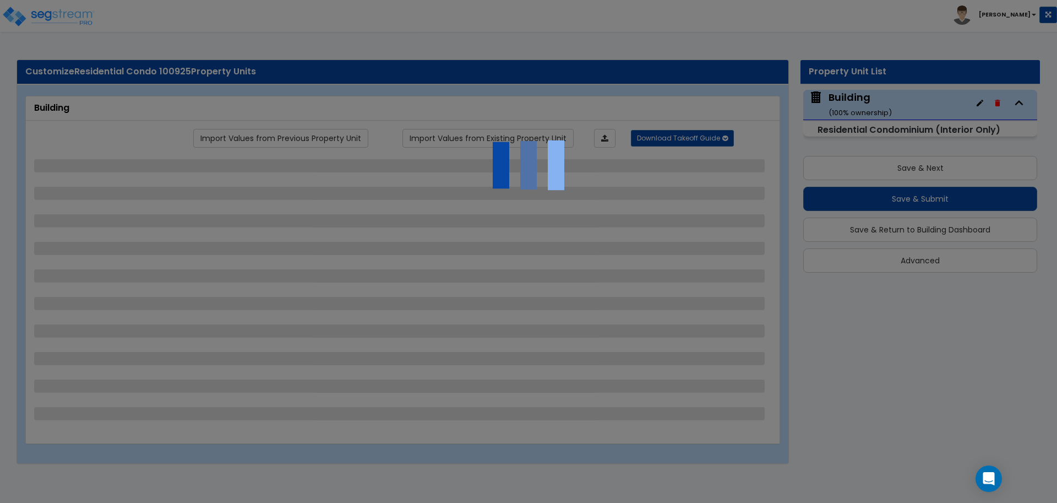
select select "1"
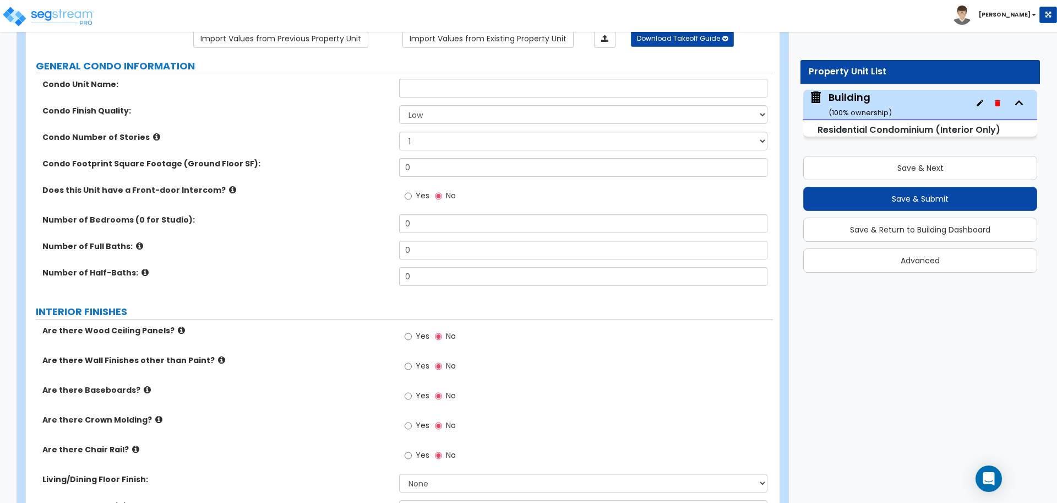
scroll to position [100, 0]
click at [143, 133] on label "Condo Number of Stories" at bounding box center [216, 136] width 348 height 11
click at [153, 132] on icon at bounding box center [156, 136] width 7 height 8
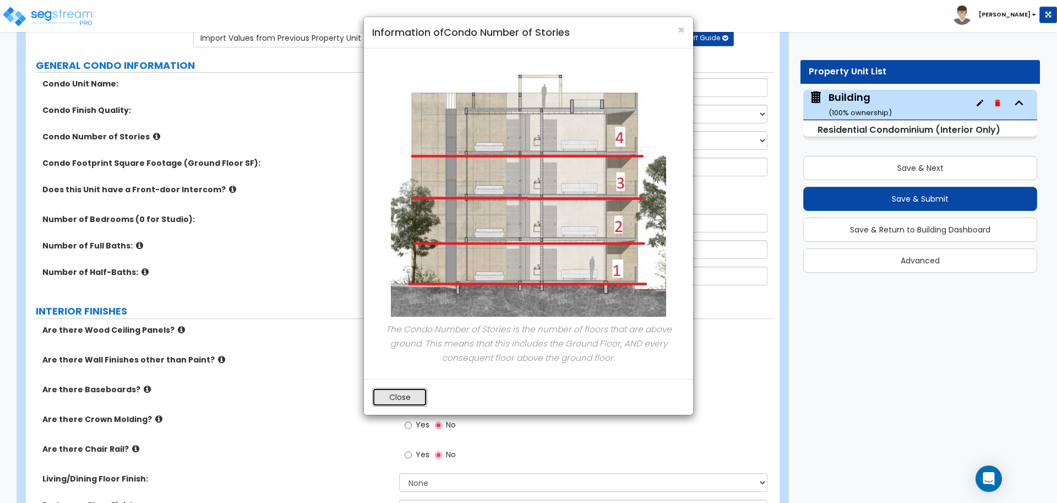
click at [405, 399] on button "Close" at bounding box center [399, 396] width 55 height 19
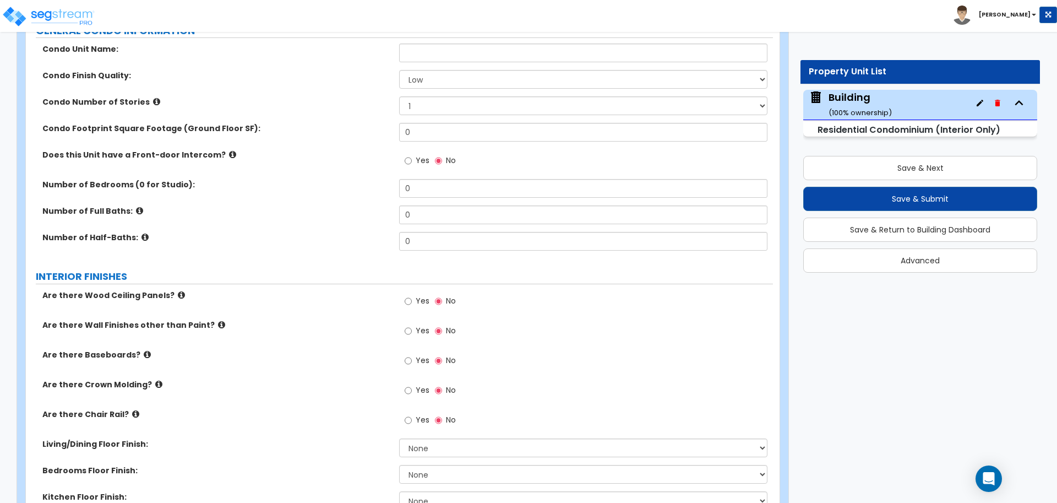
scroll to position [135, 0]
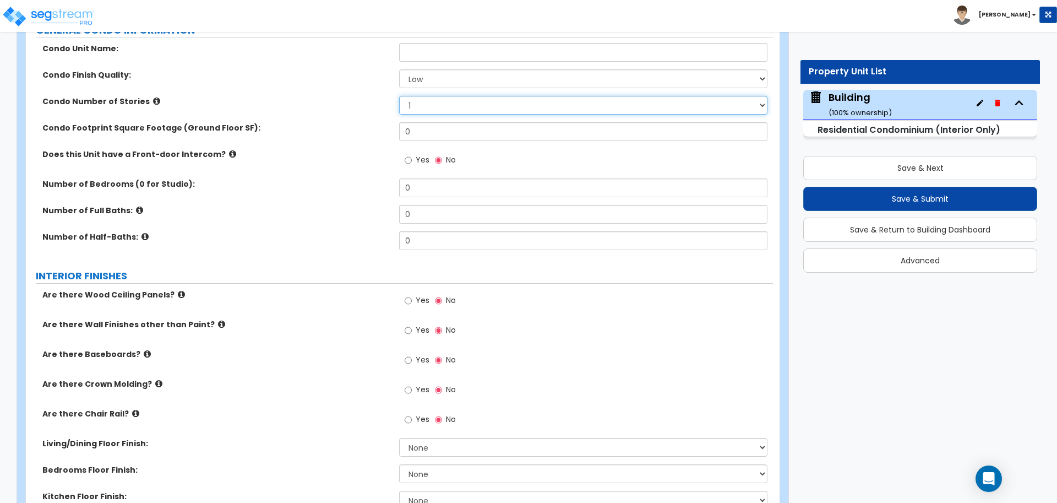
click at [410, 99] on select "1 2 3" at bounding box center [583, 105] width 368 height 19
select select "3"
click at [399, 96] on select "1 2 3" at bounding box center [583, 105] width 368 height 19
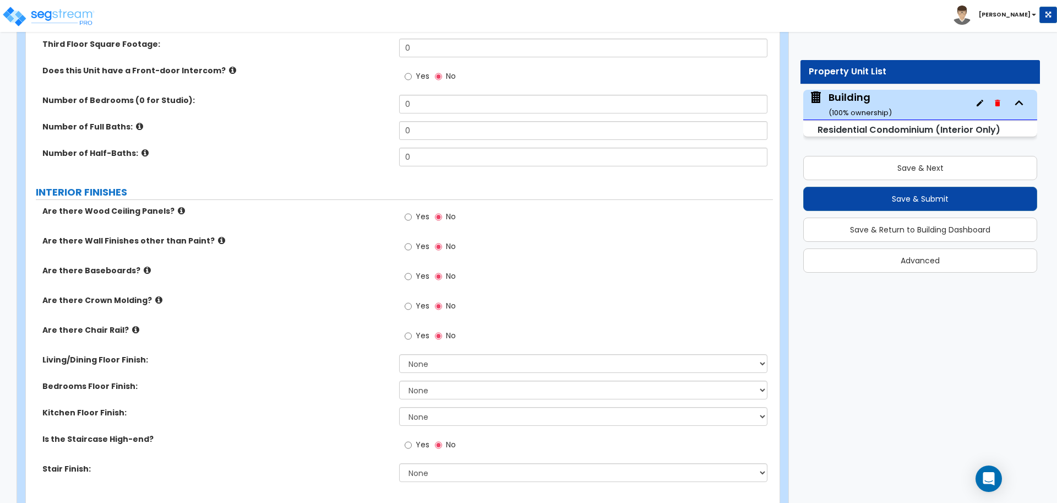
scroll to position [282, 0]
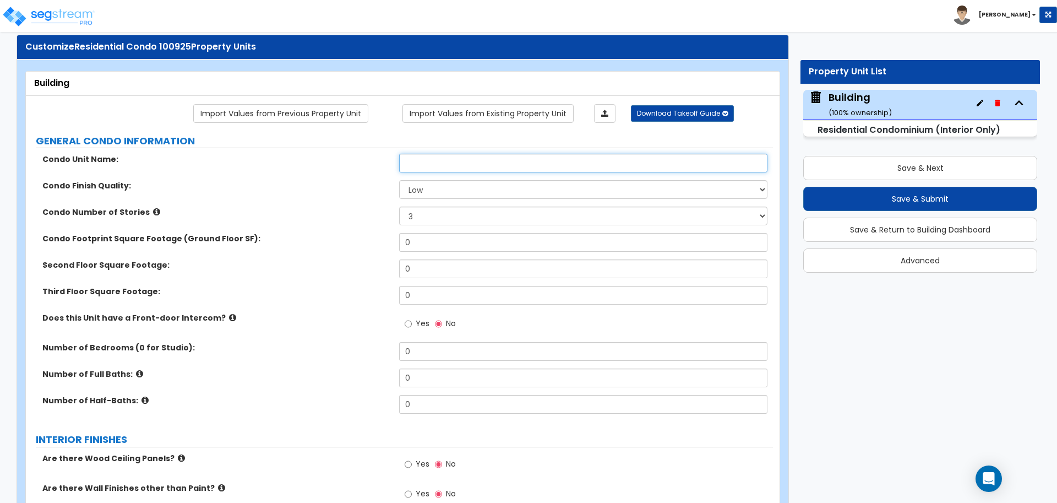
click at [422, 162] on input "text" at bounding box center [583, 163] width 368 height 19
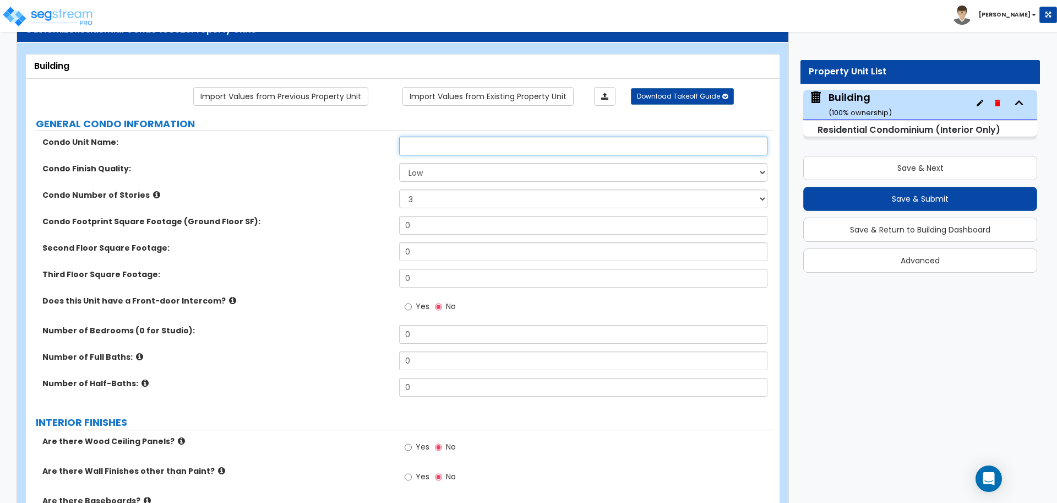
scroll to position [0, 0]
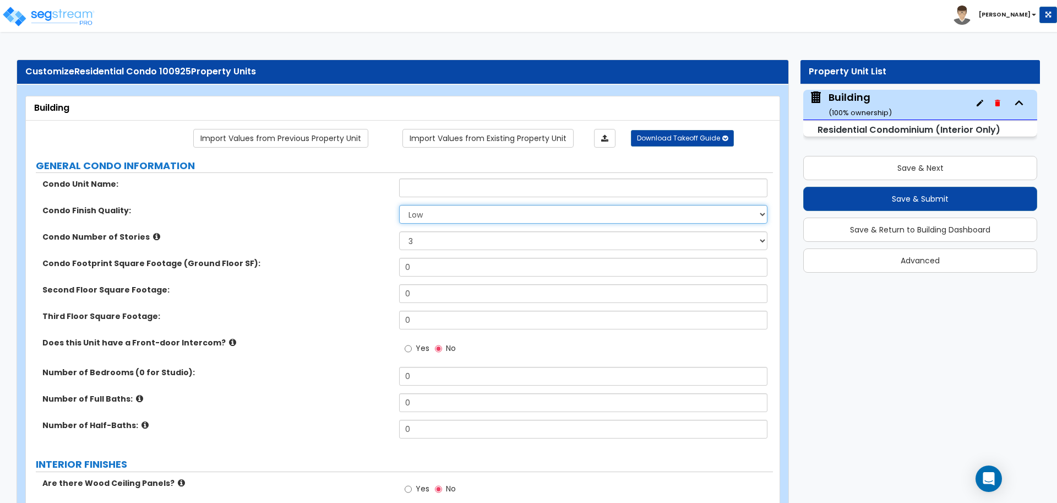
click at [454, 219] on select "Low Average High" at bounding box center [583, 214] width 368 height 19
select select "1"
click at [399, 205] on select "Low Average High" at bounding box center [583, 214] width 368 height 19
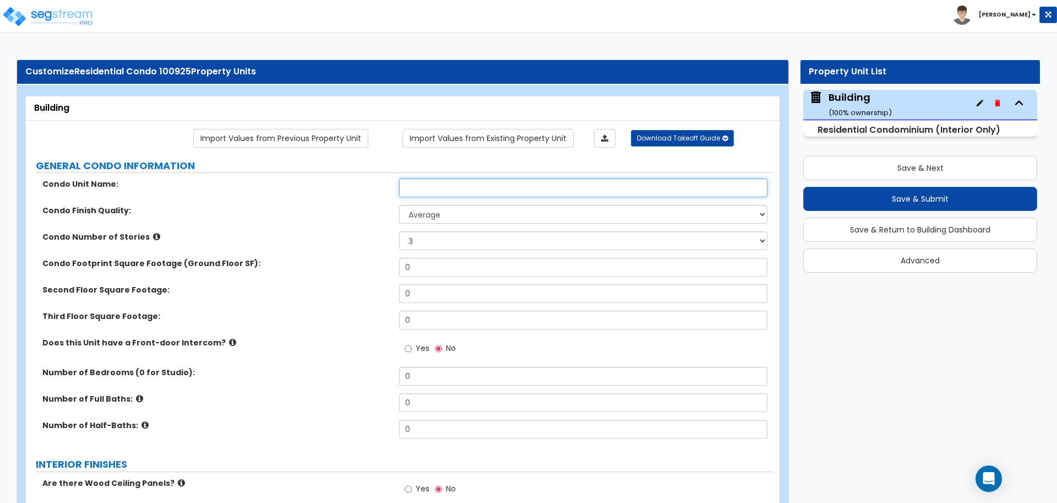
click at [435, 189] on input "text" at bounding box center [583, 187] width 368 height 19
type input "3-BR"
click at [430, 242] on select "1 2 3" at bounding box center [583, 240] width 368 height 19
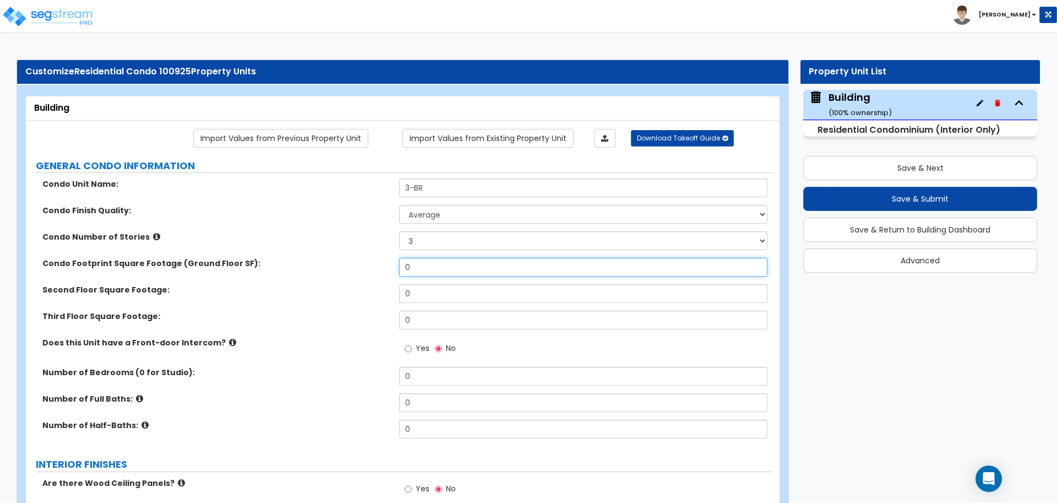
drag, startPoint x: 425, startPoint y: 271, endPoint x: 359, endPoint y: 270, distance: 66.1
click at [360, 270] on div "Condo Footprint Square Footage (Ground Floor SF): 0" at bounding box center [399, 271] width 747 height 26
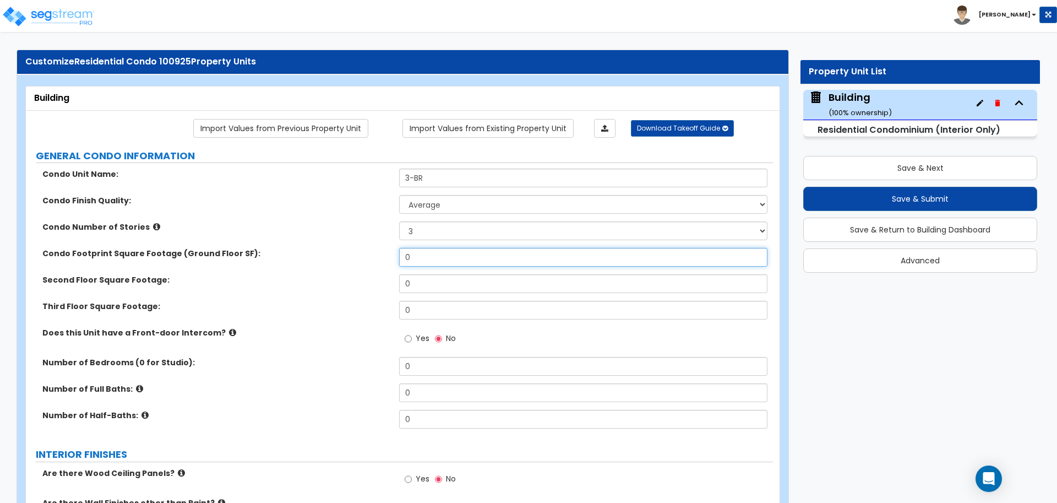
scroll to position [11, 0]
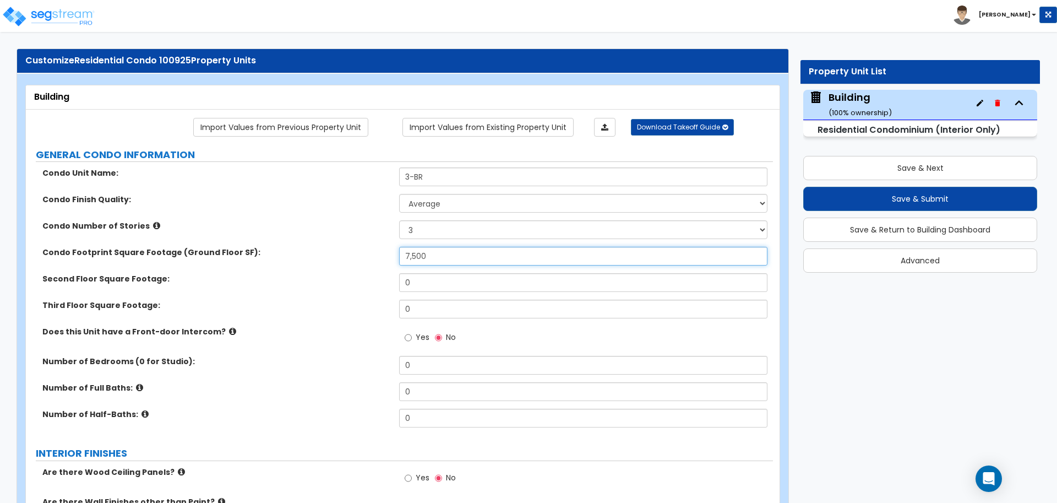
type input "7,500"
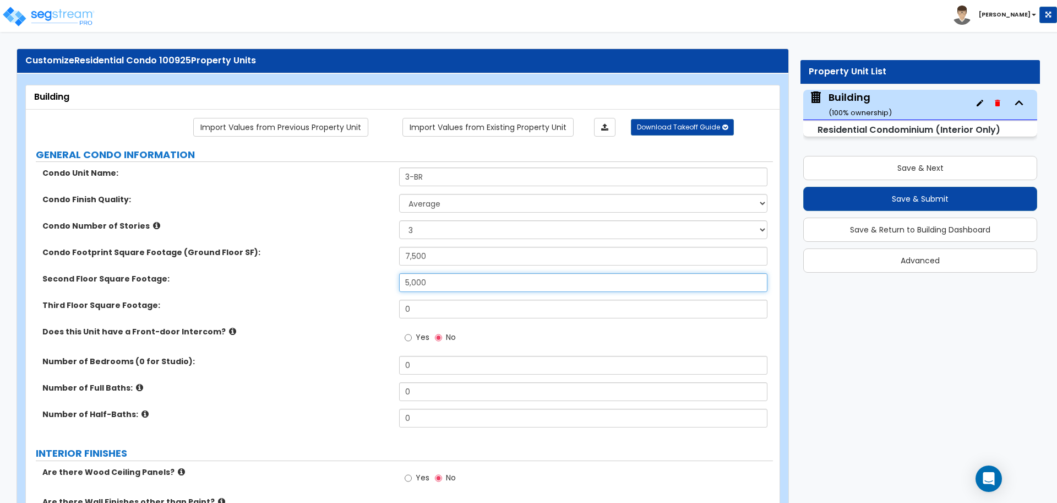
type input "5,000"
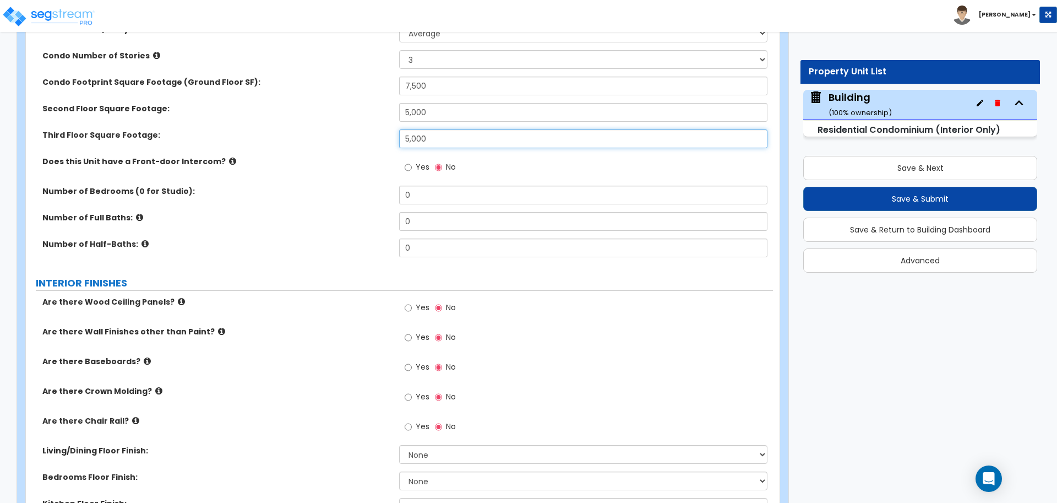
scroll to position [183, 0]
type input "5,000"
click at [428, 160] on span "Yes" at bounding box center [423, 165] width 14 height 11
click at [412, 160] on input "Yes" at bounding box center [408, 166] width 7 height 12
radio input "true"
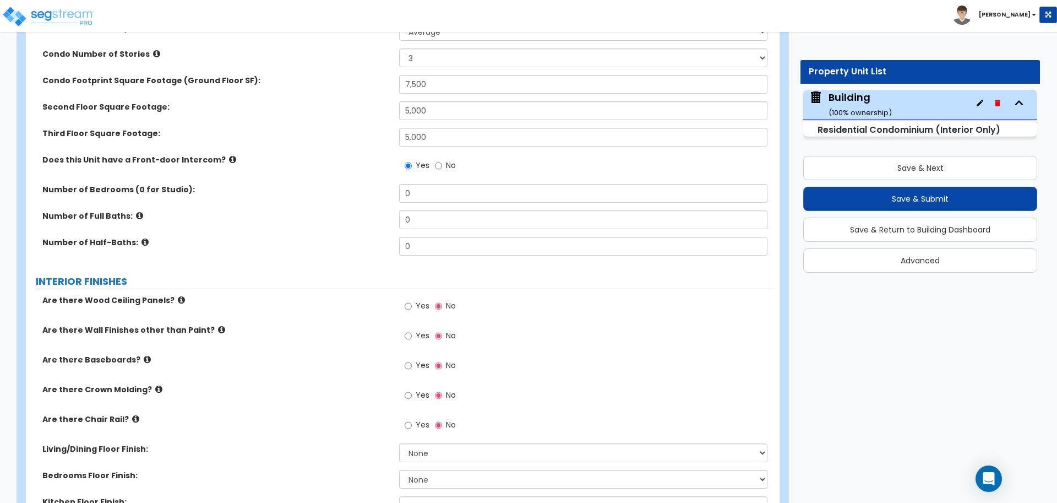
click at [223, 156] on label "Does this Unit have a Front-door Intercom?" at bounding box center [216, 159] width 348 height 11
click at [229, 156] on icon at bounding box center [232, 159] width 7 height 8
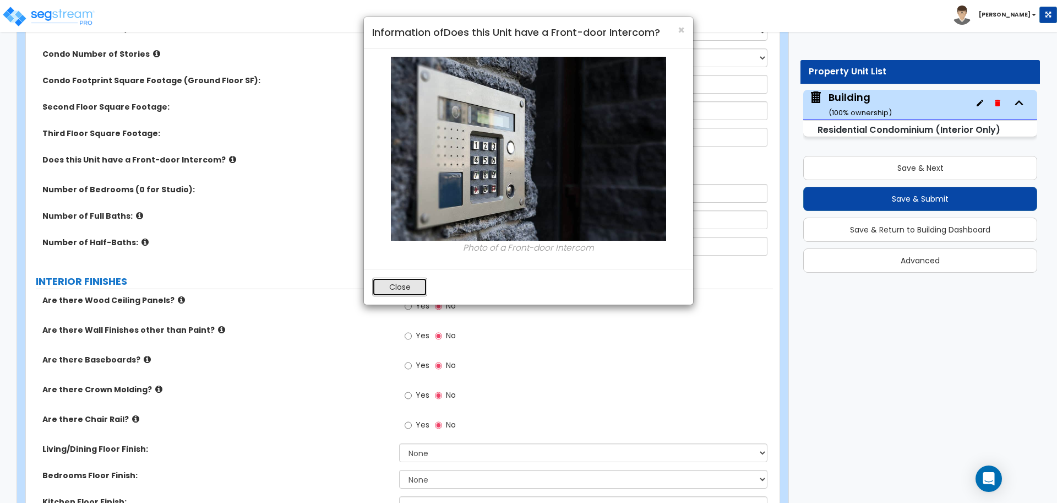
click at [391, 284] on button "Close" at bounding box center [399, 286] width 55 height 19
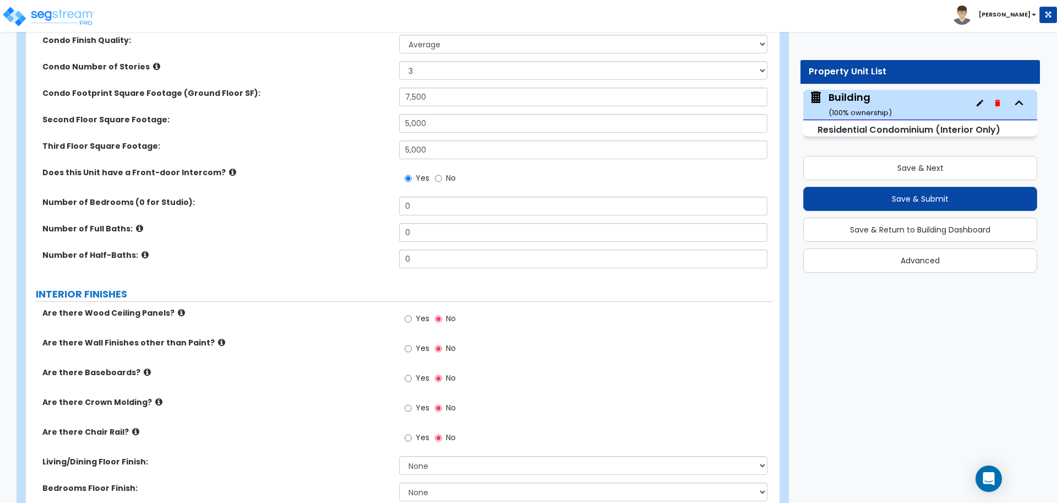
scroll to position [171, 0]
drag, startPoint x: 419, startPoint y: 204, endPoint x: 376, endPoint y: 194, distance: 44.2
click at [376, 194] on div "Condo Unit Name: 3-BR Condo Finish Quality: Low Average High Condo Number of St…" at bounding box center [399, 141] width 730 height 267
type input "3"
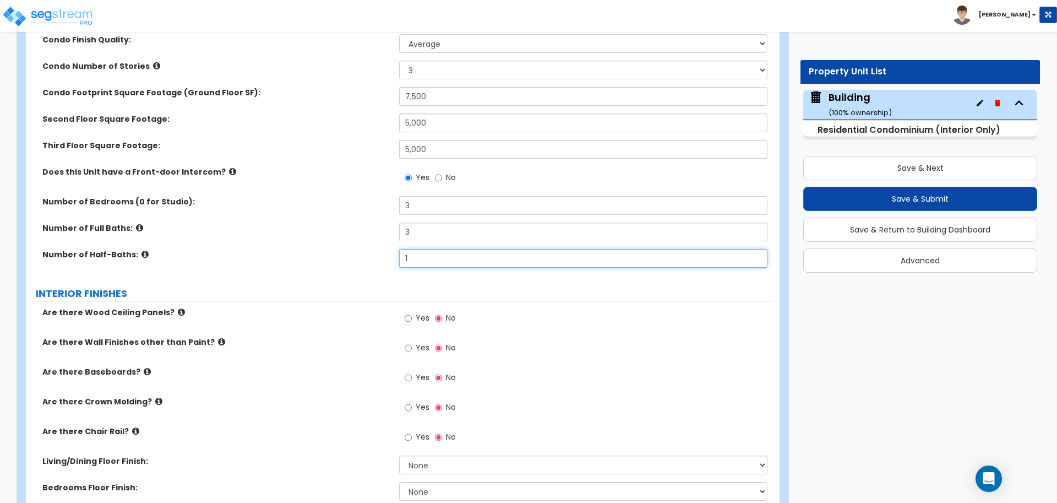
type input "1"
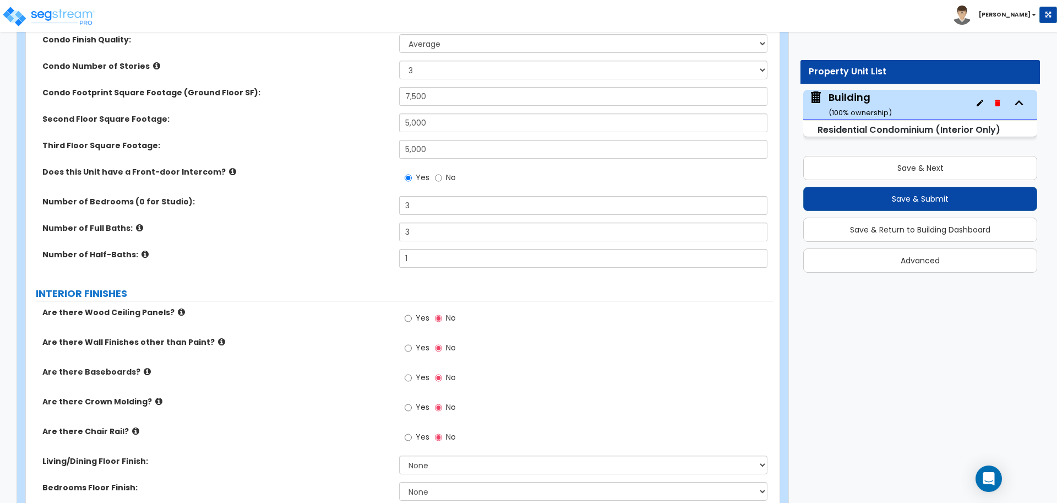
click at [229, 171] on icon at bounding box center [232, 171] width 7 height 8
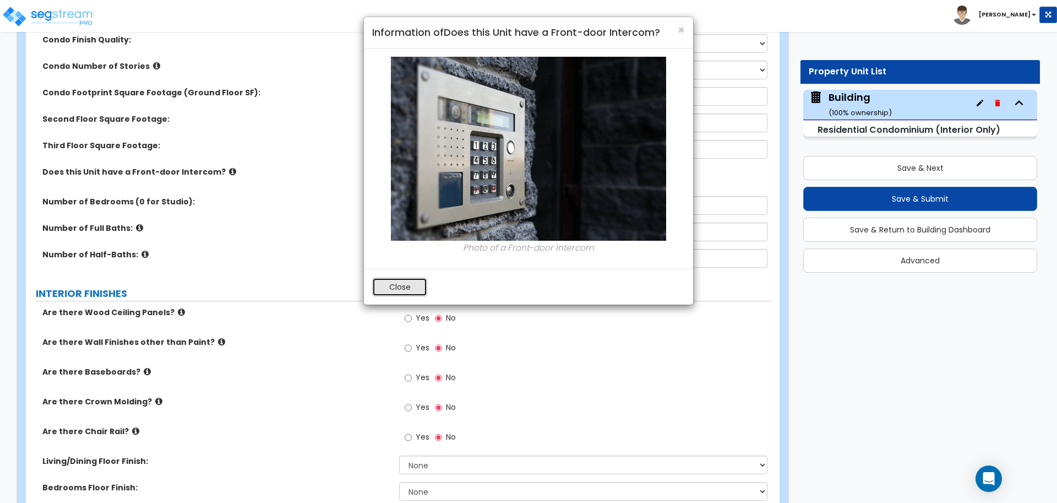
click at [400, 282] on button "Close" at bounding box center [399, 286] width 55 height 19
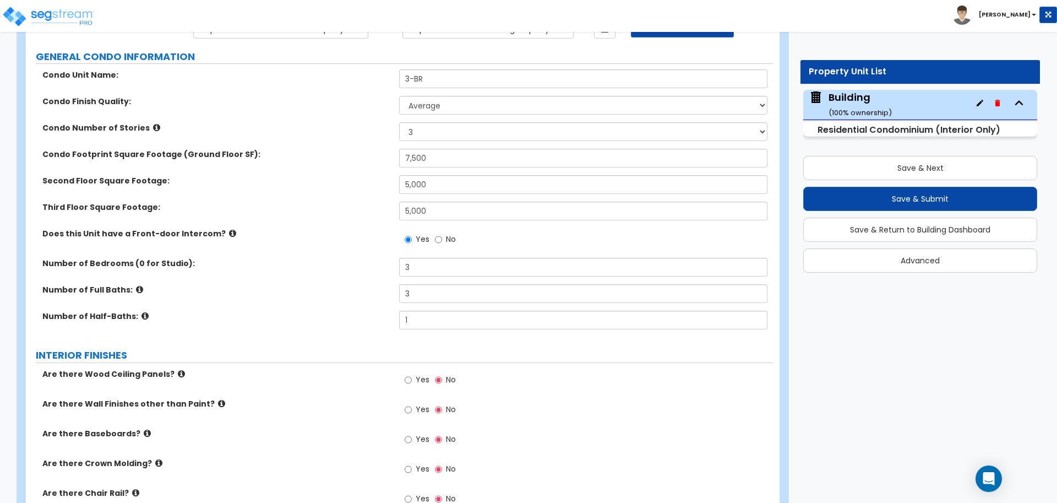
scroll to position [111, 0]
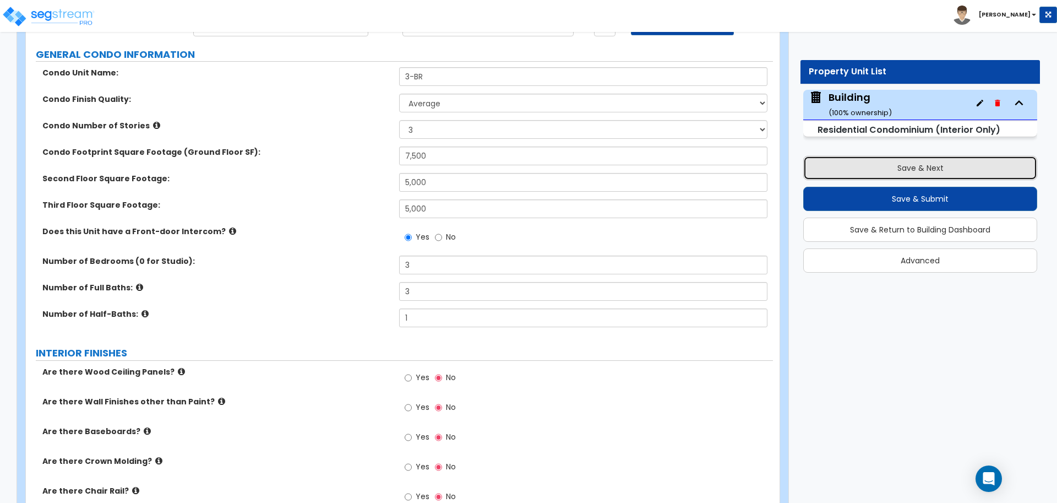
click at [869, 162] on button "Save & Next" at bounding box center [920, 168] width 234 height 24
type input "7500"
type input "5000"
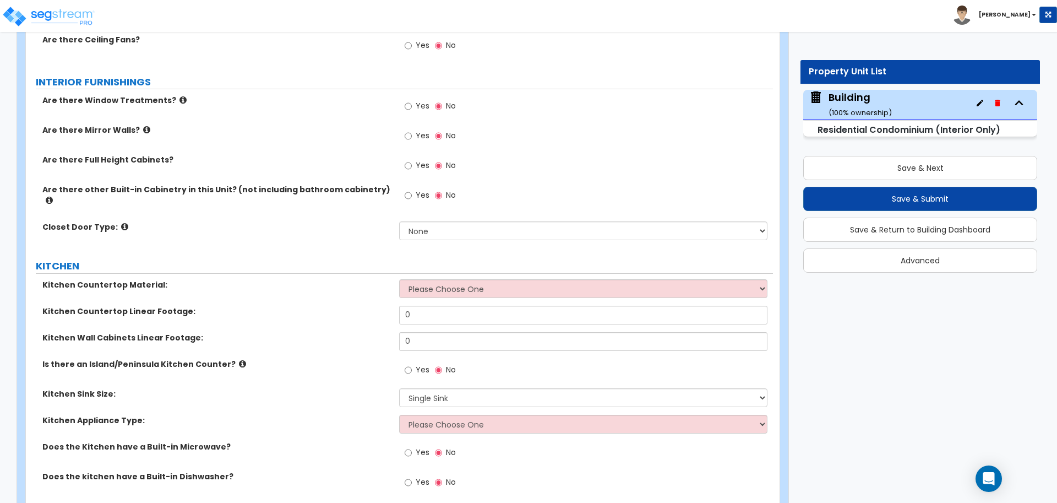
scroll to position [1269, 0]
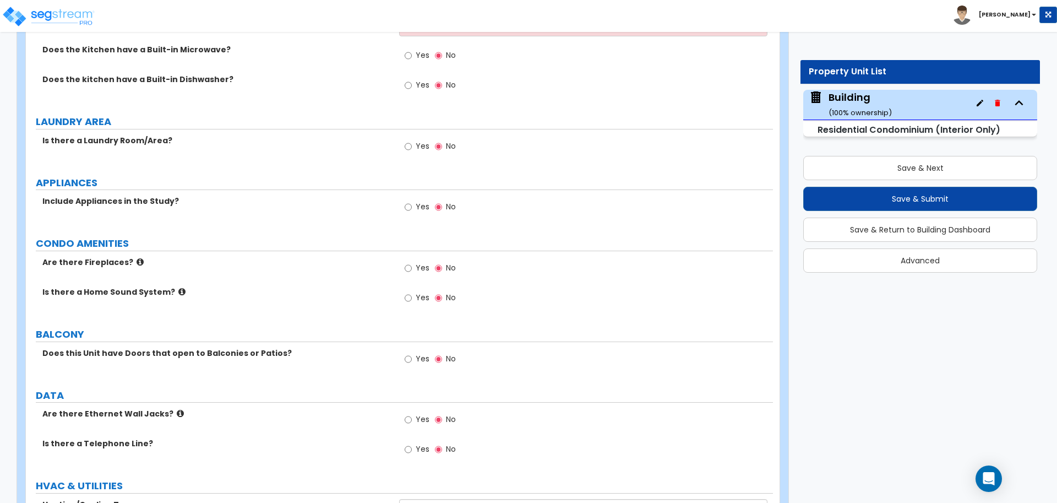
click at [418, 262] on span "Yes" at bounding box center [423, 267] width 14 height 11
click at [412, 262] on input "Yes" at bounding box center [408, 268] width 7 height 12
radio input "true"
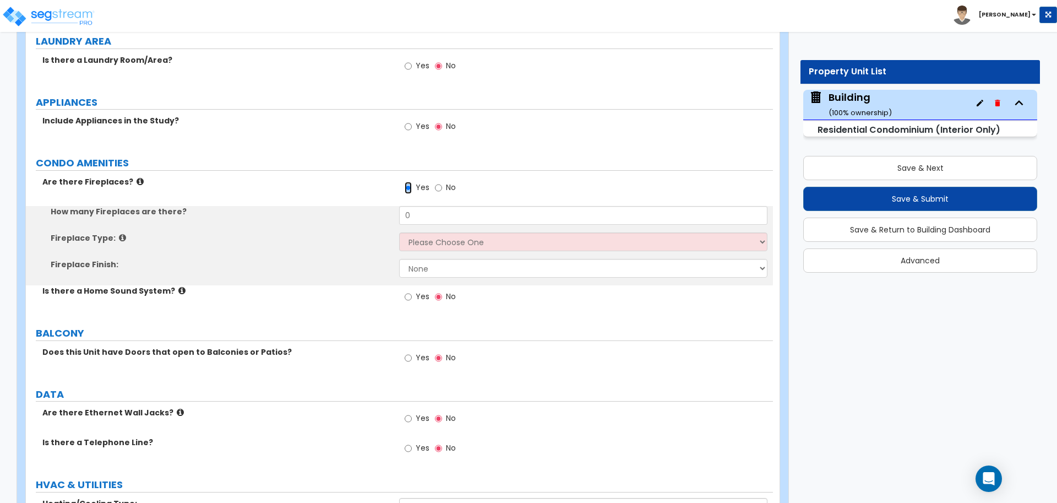
scroll to position [1353, 0]
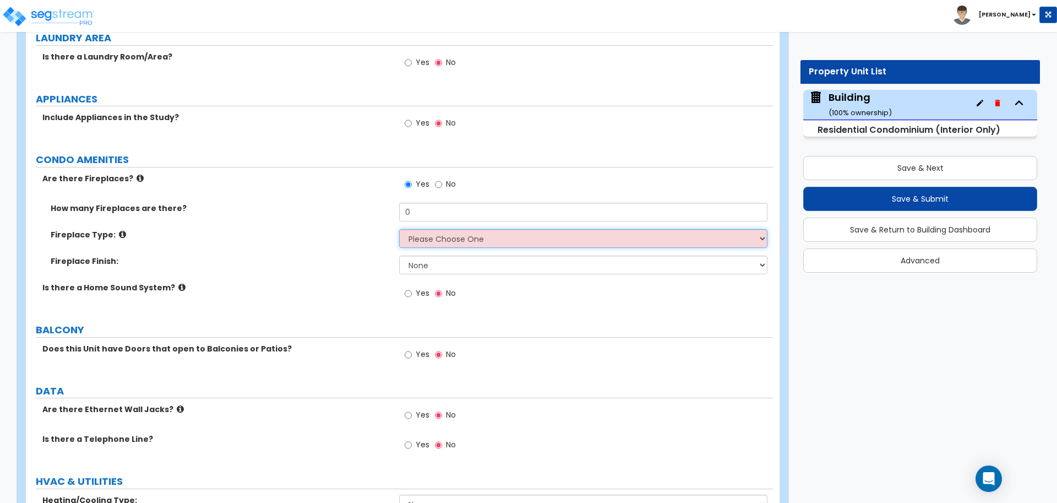
click at [450, 229] on select "Please Choose One Built-in Electric Fireplace Built-in Gas Fireplace Built-in W…" at bounding box center [583, 238] width 368 height 19
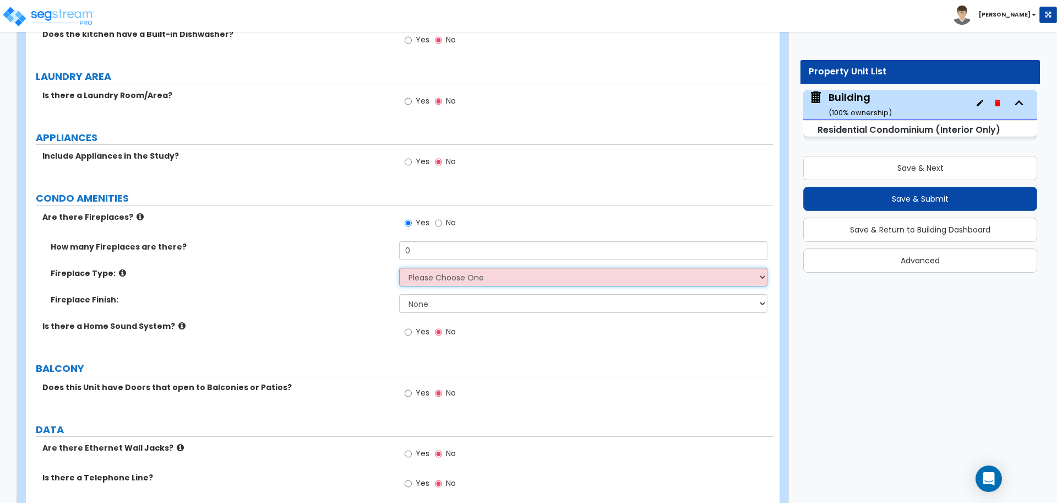
scroll to position [1317, 0]
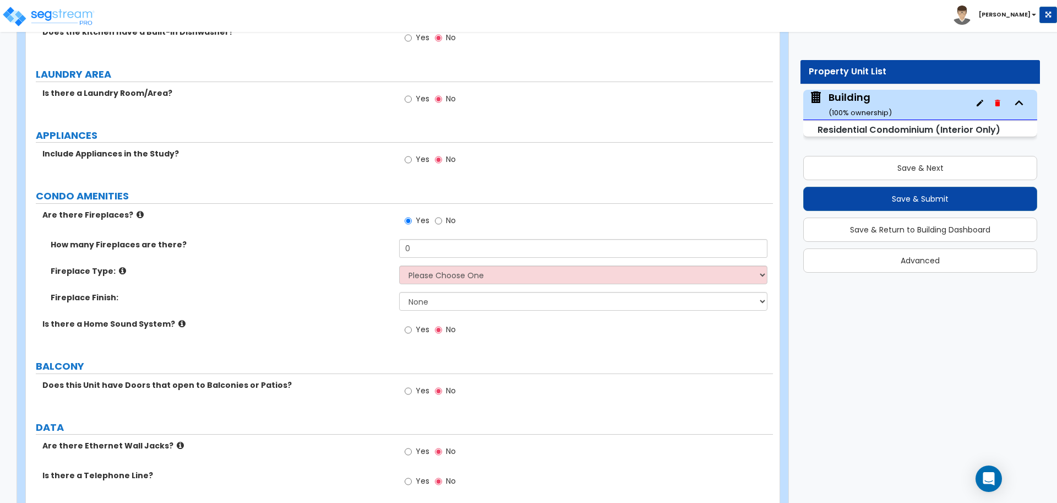
click at [511, 252] on div "How many Fireplaces are there? 0" at bounding box center [399, 252] width 747 height 26
click at [506, 265] on select "Please Choose One Built-in Electric Fireplace Built-in Gas Fireplace Built-in W…" at bounding box center [583, 274] width 368 height 19
click at [399, 265] on select "Please Choose One Built-in Electric Fireplace Built-in Gas Fireplace Built-in W…" at bounding box center [583, 274] width 368 height 19
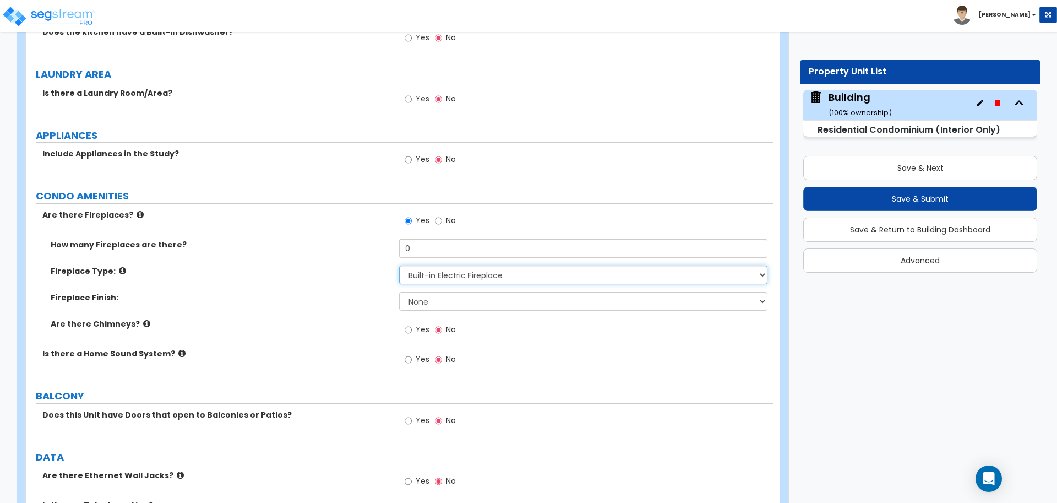
click at [477, 267] on select "Please Choose One Built-in Electric Fireplace Built-in Gas Fireplace Built-in W…" at bounding box center [583, 274] width 368 height 19
click at [399, 265] on select "Please Choose One Built-in Electric Fireplace Built-in Gas Fireplace Built-in W…" at bounding box center [583, 274] width 368 height 19
click at [484, 265] on select "Please Choose One Built-in Electric Fireplace Built-in Gas Fireplace Built-in W…" at bounding box center [583, 274] width 368 height 19
click at [399, 265] on select "Please Choose One Built-in Electric Fireplace Built-in Gas Fireplace Built-in W…" at bounding box center [583, 274] width 368 height 19
click at [488, 268] on select "Please Choose One Built-in Electric Fireplace Built-in Gas Fireplace Built-in W…" at bounding box center [583, 274] width 368 height 19
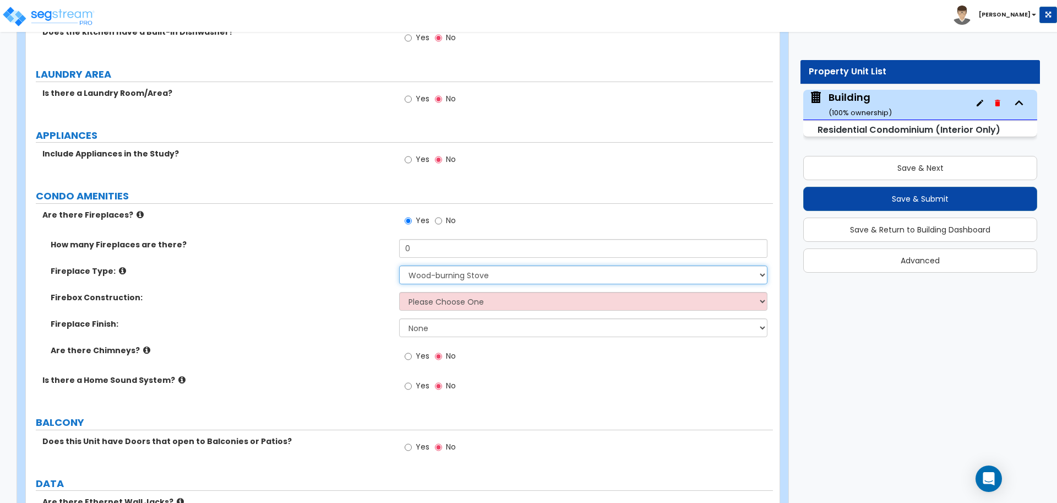
click at [399, 265] on select "Please Choose One Built-in Electric Fireplace Built-in Gas Fireplace Built-in W…" at bounding box center [583, 274] width 368 height 19
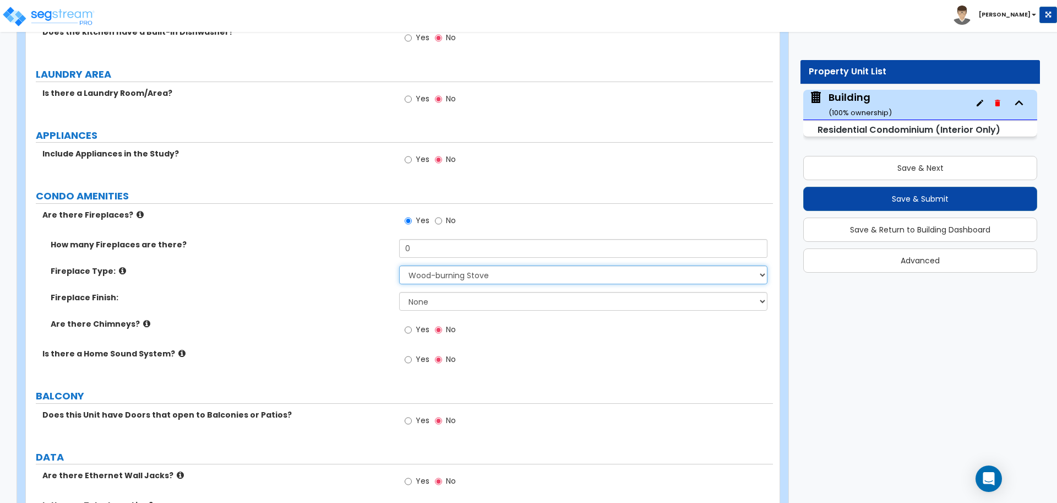
click at [504, 265] on select "Please Choose One Built-in Electric Fireplace Built-in Gas Fireplace Built-in W…" at bounding box center [583, 274] width 368 height 19
select select "1"
click at [399, 265] on select "Please Choose One Built-in Electric Fireplace Built-in Gas Fireplace Built-in W…" at bounding box center [583, 274] width 368 height 19
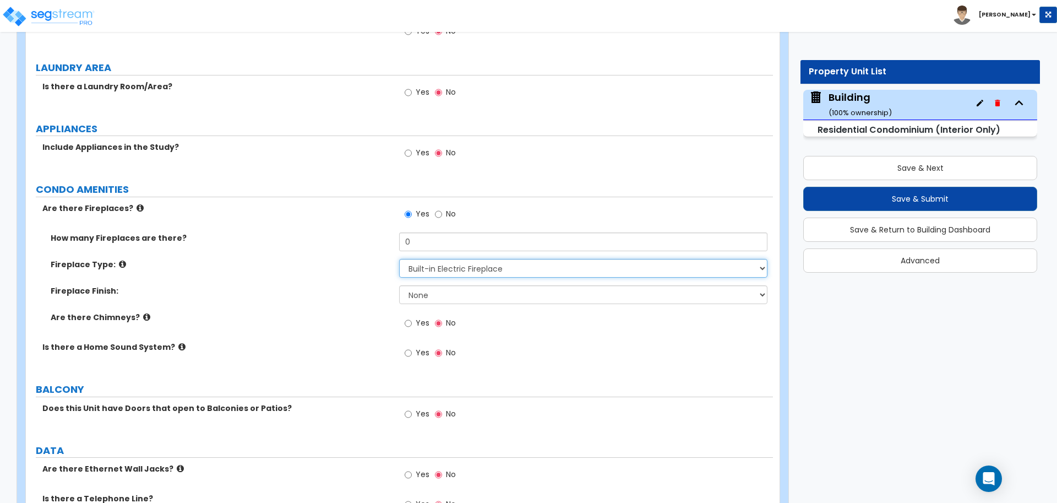
scroll to position [1342, 0]
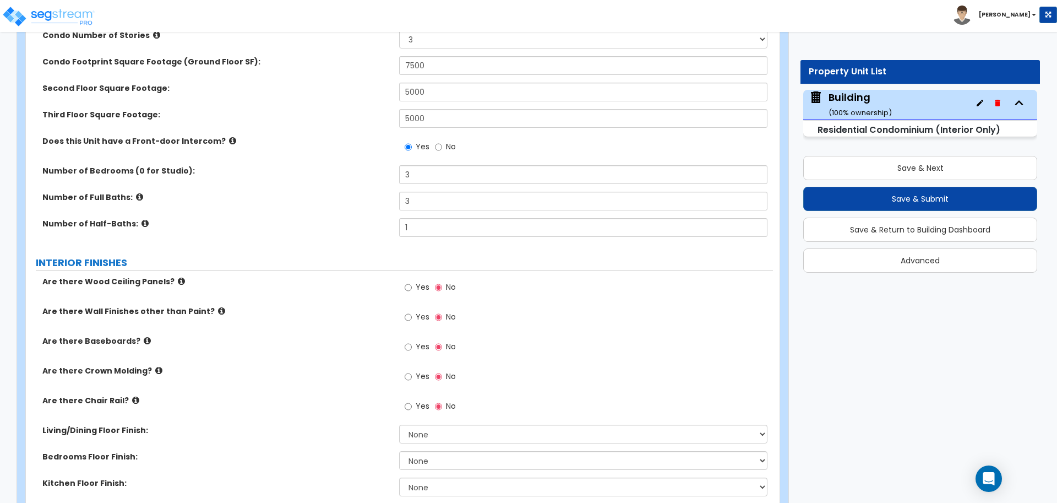
scroll to position [0, 0]
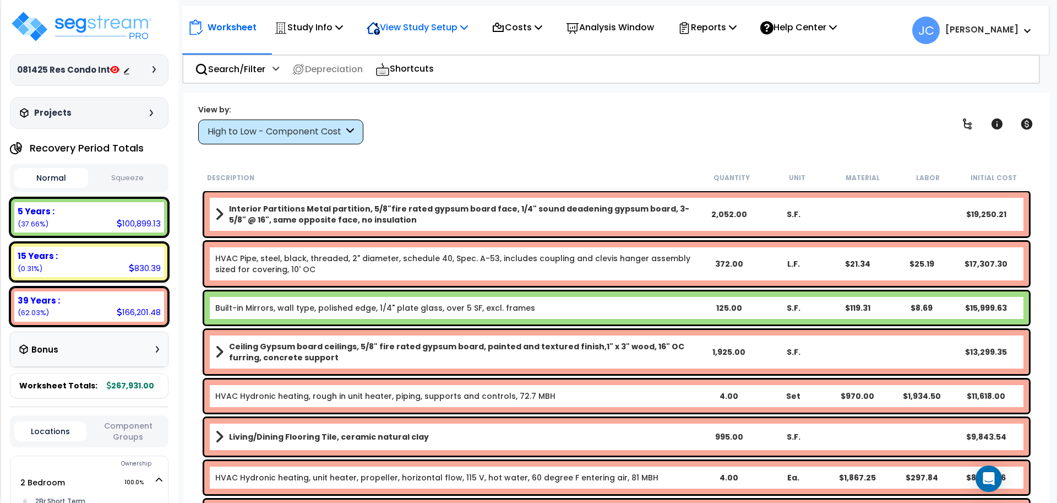
click at [436, 29] on p "View Study Setup" at bounding box center [417, 27] width 101 height 15
click at [418, 70] on link "View Questionnaire" at bounding box center [415, 75] width 109 height 22
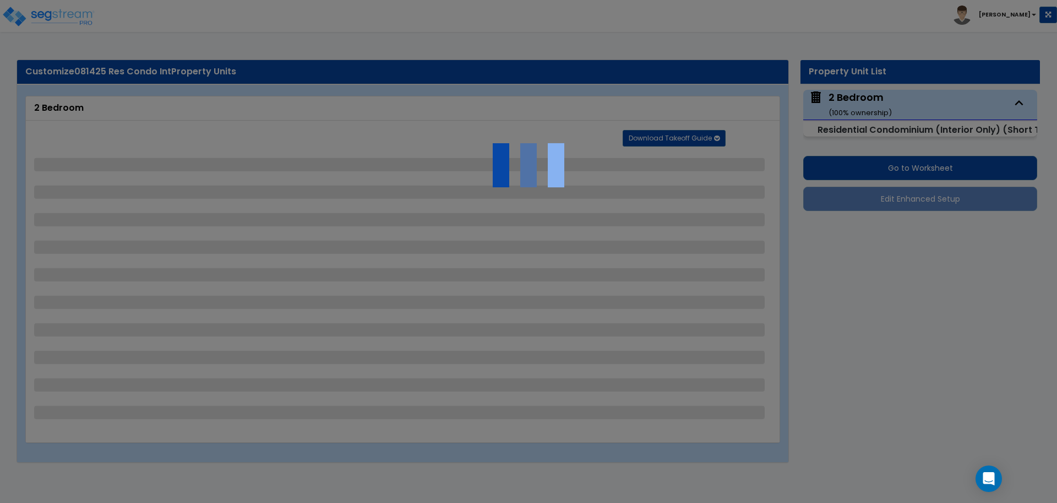
select select "1"
select select "2"
select select "5"
select select "4"
select select "3"
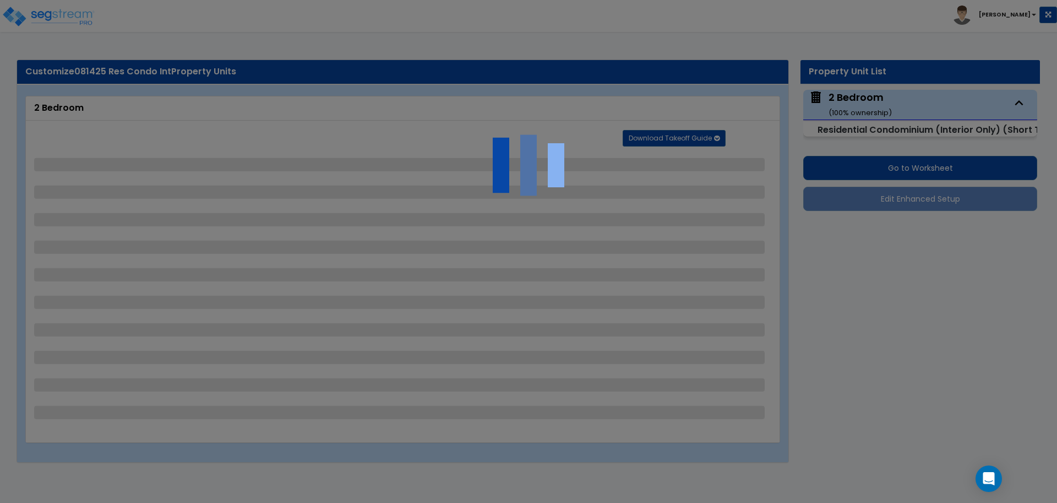
select select "1"
select select "2"
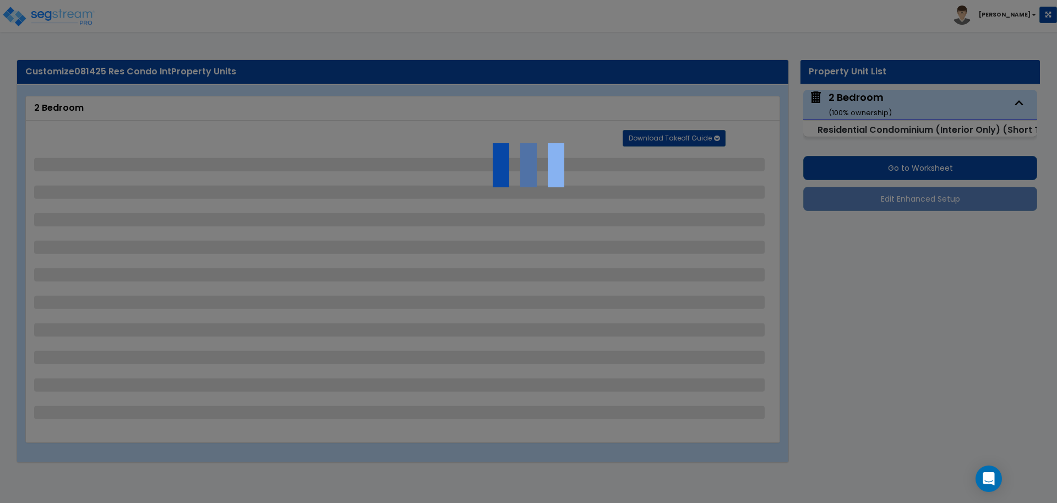
select select "3"
select select "2"
select select "1"
select select "3"
select select "5"
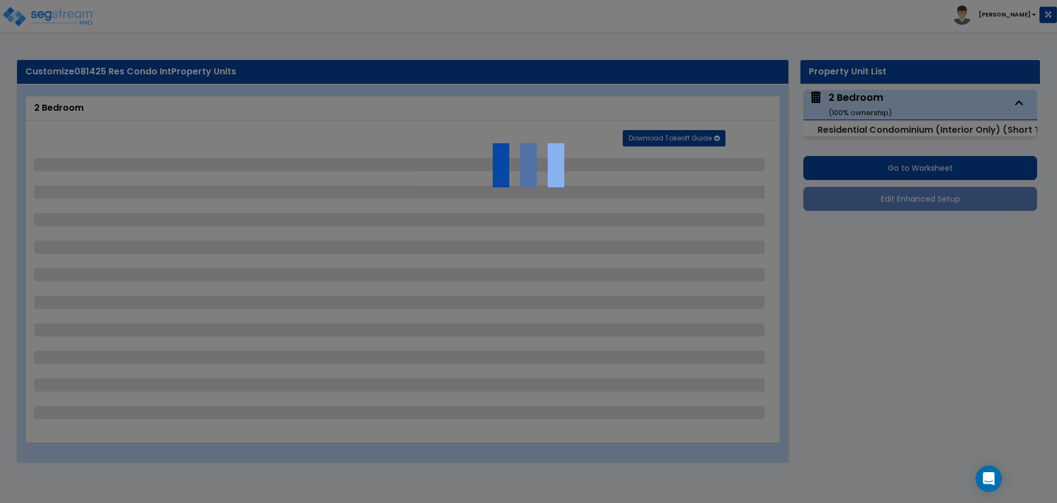
select select "3"
select select "2"
select select "3"
select select "1"
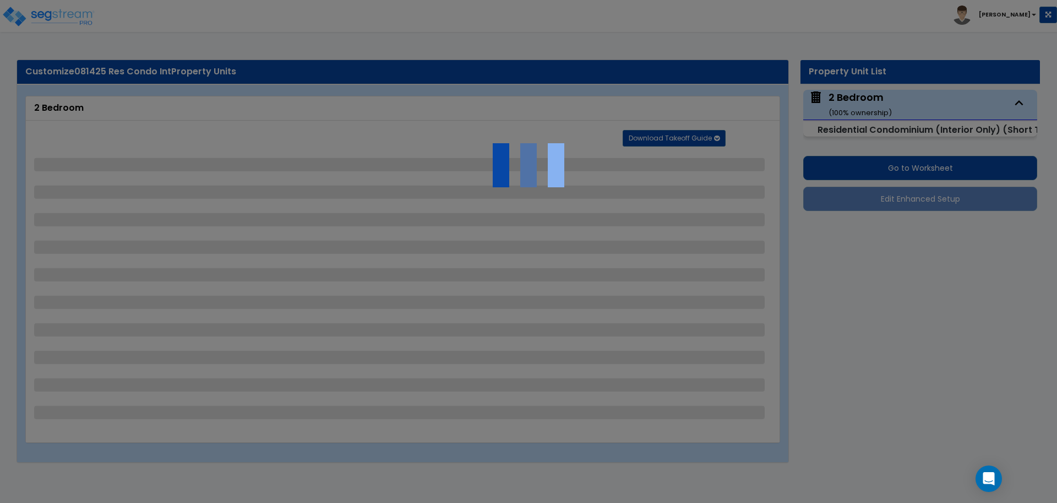
select select "4"
select select "5"
select select "2"
select select "8"
select select "2"
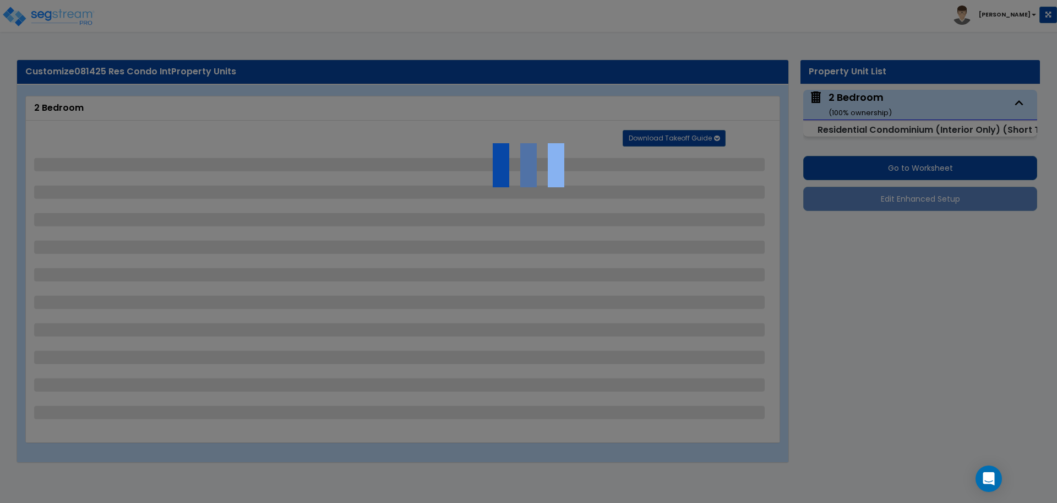
select select "1"
select select "5"
select select "1"
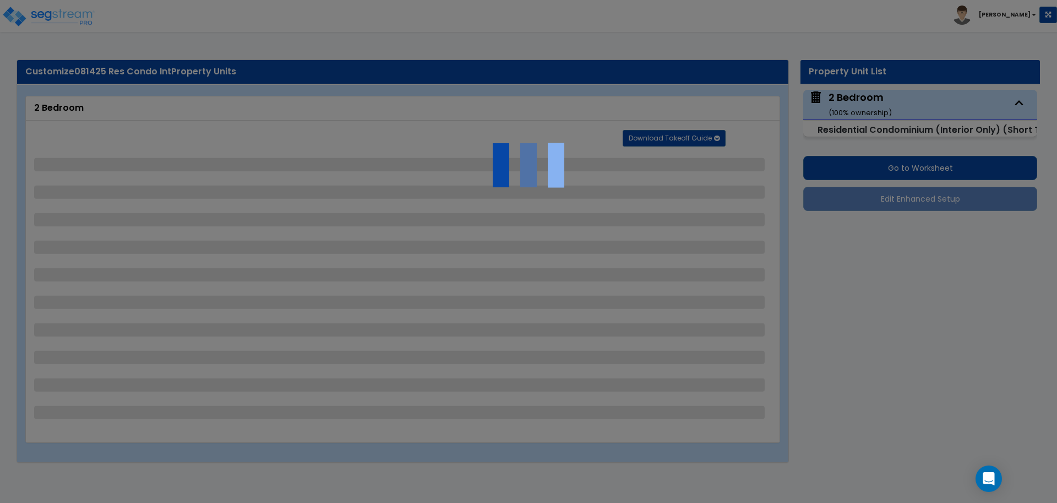
select select "1"
select select "2"
select select "4"
select select "2"
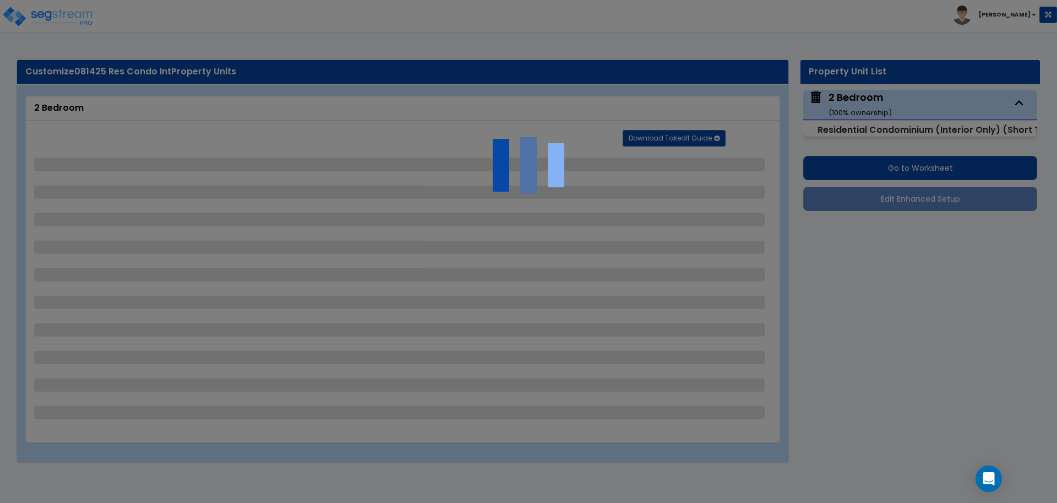
select select "1"
select select "3"
select select "1"
select select "5"
select select "1"
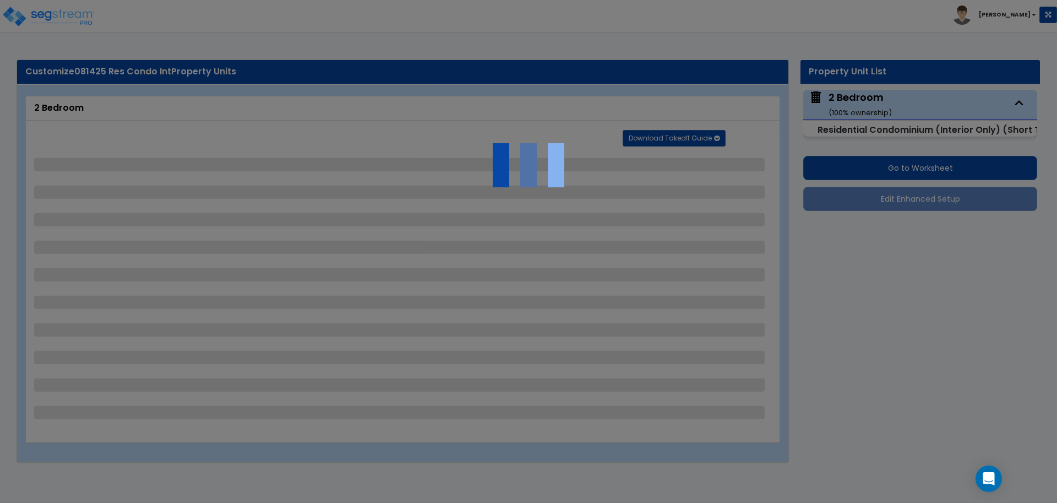
select select "1"
select select "3"
select select "2"
select select "4"
select select "2"
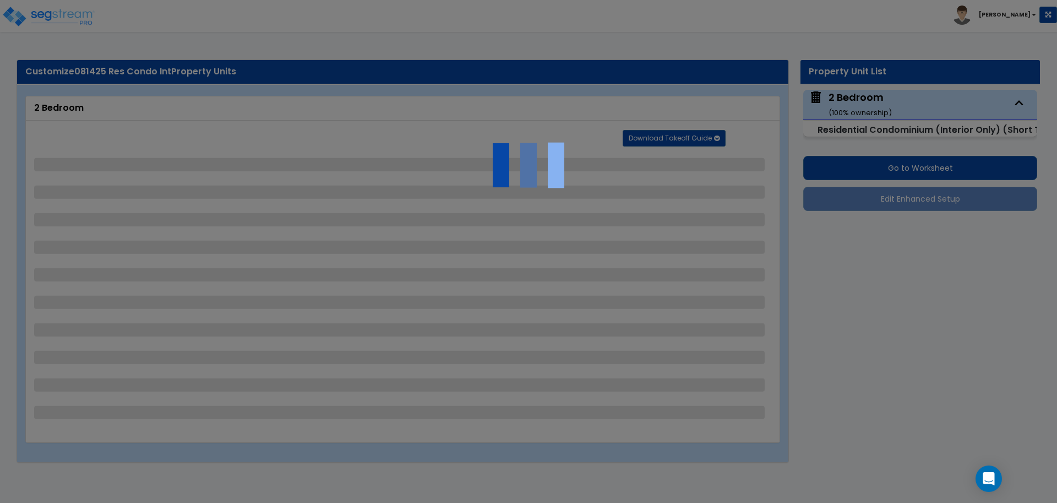
select select "1"
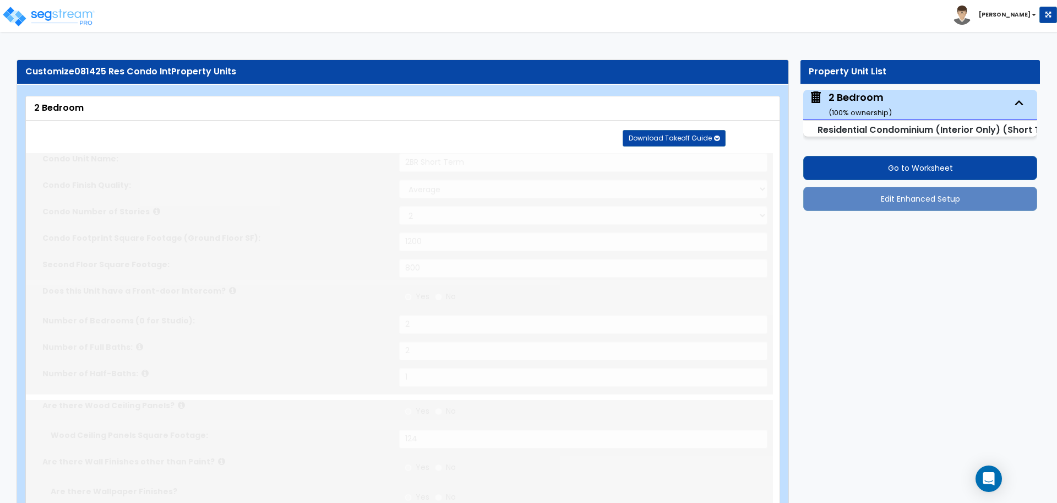
radio input "true"
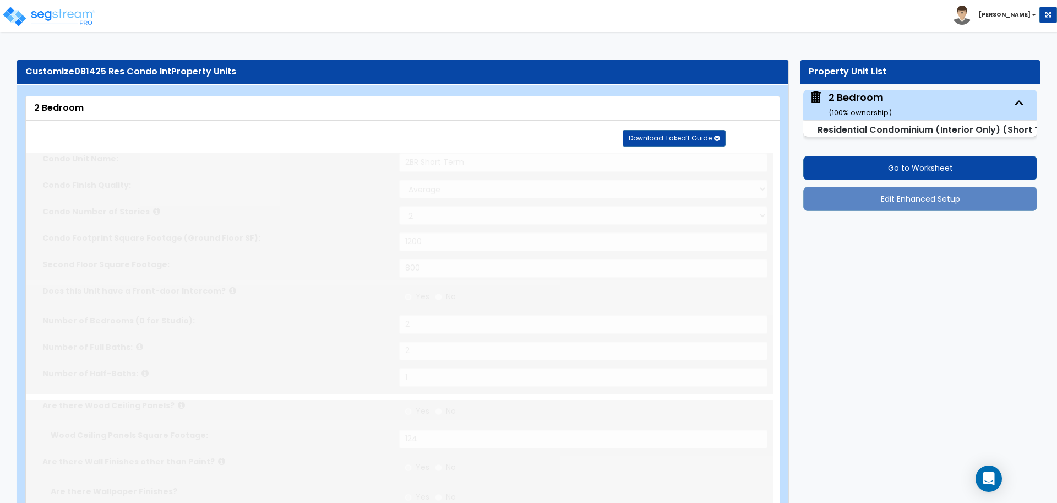
radio input "true"
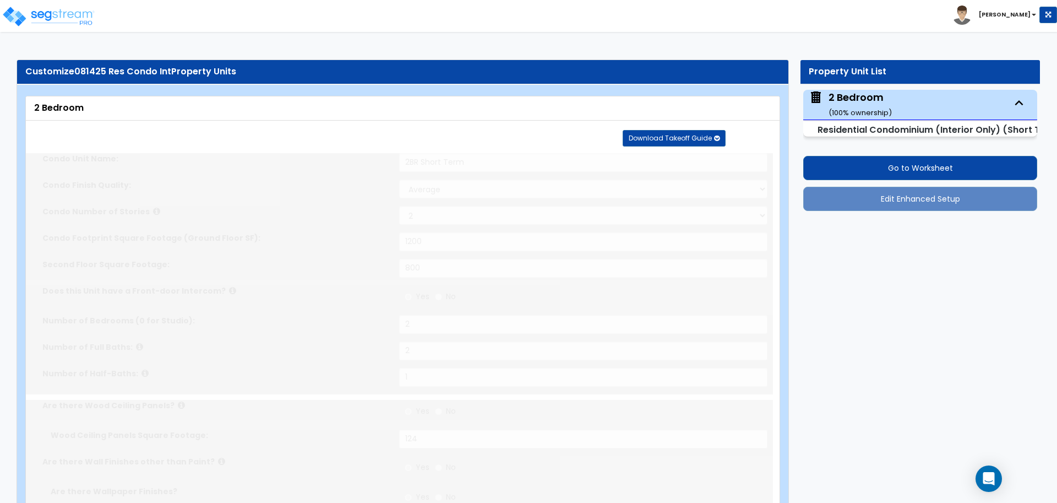
radio input "true"
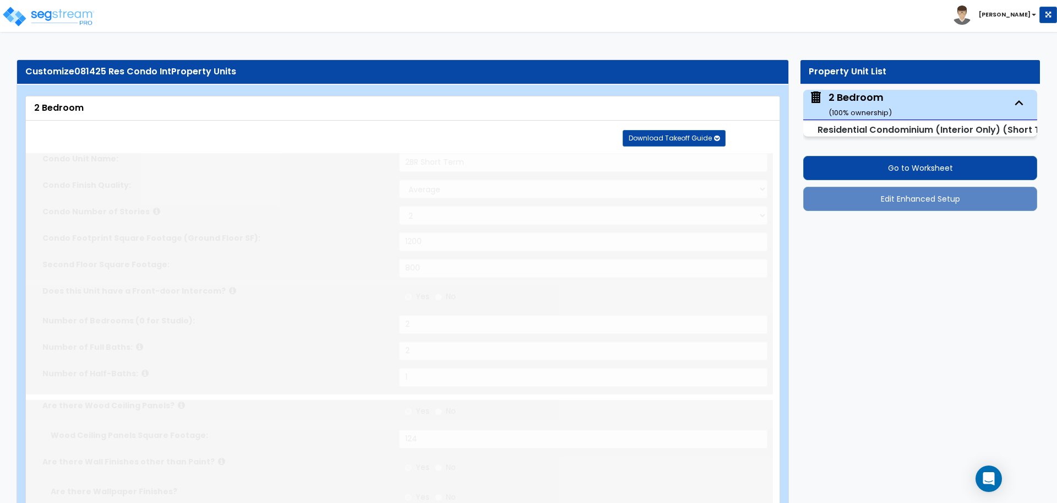
radio input "true"
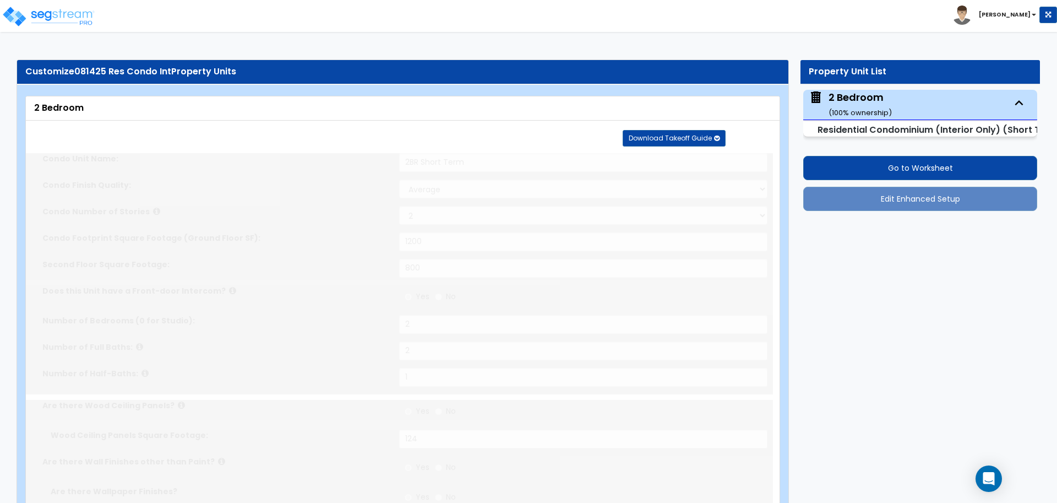
radio input "true"
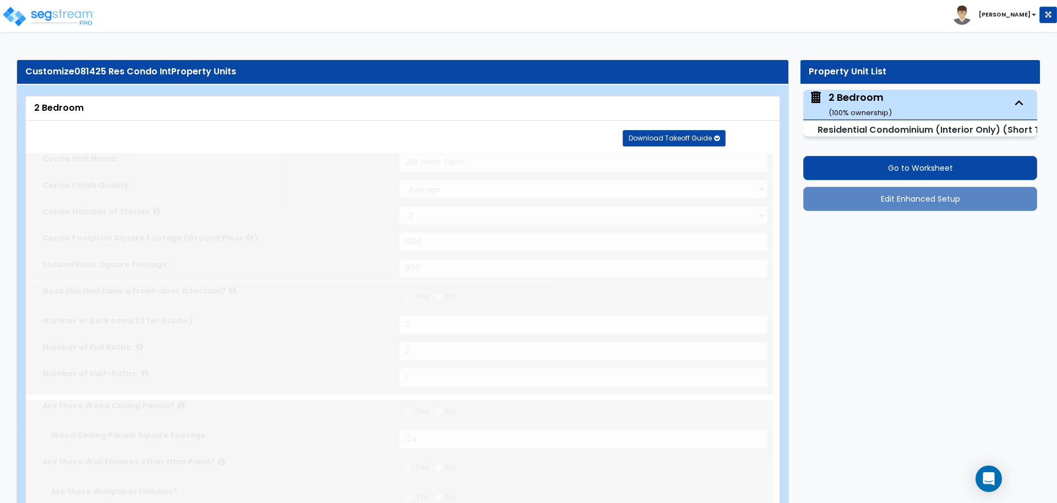
radio input "true"
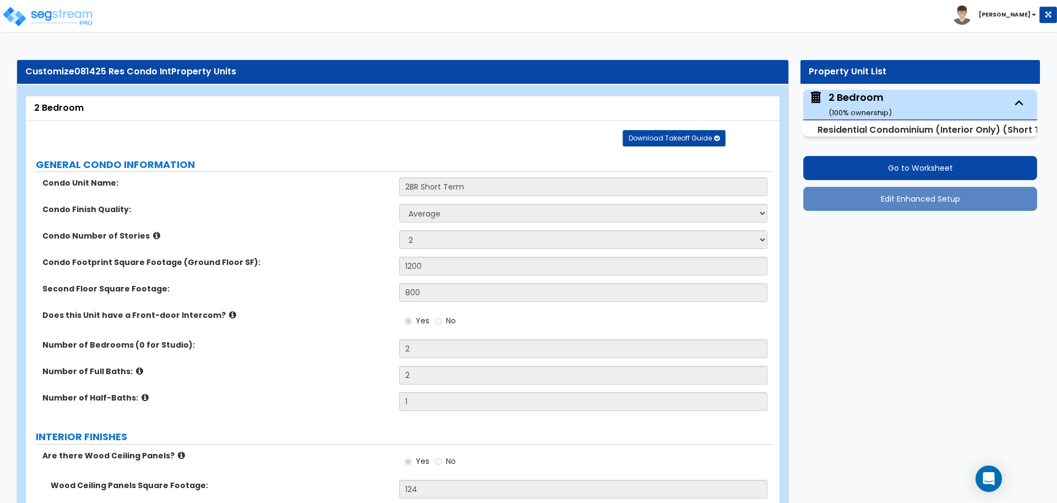
radio input "true"
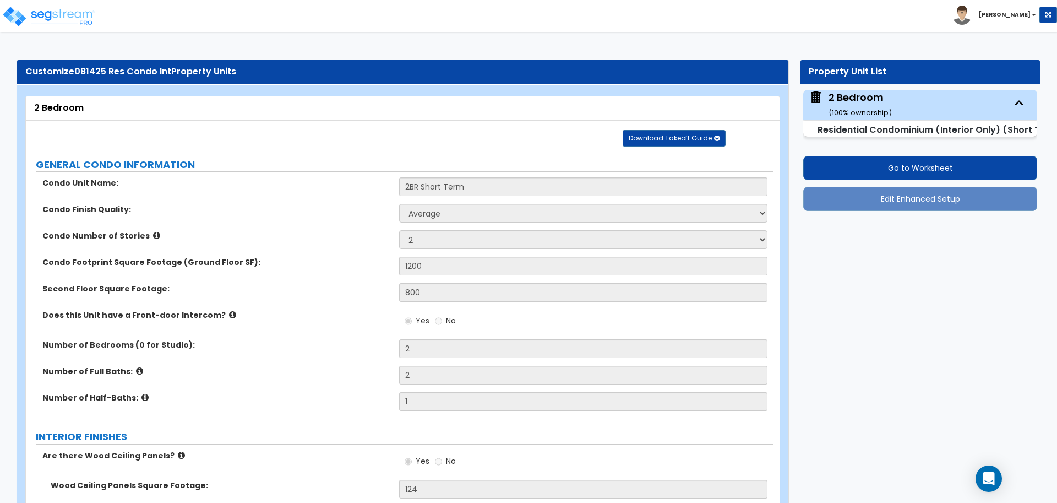
radio input "true"
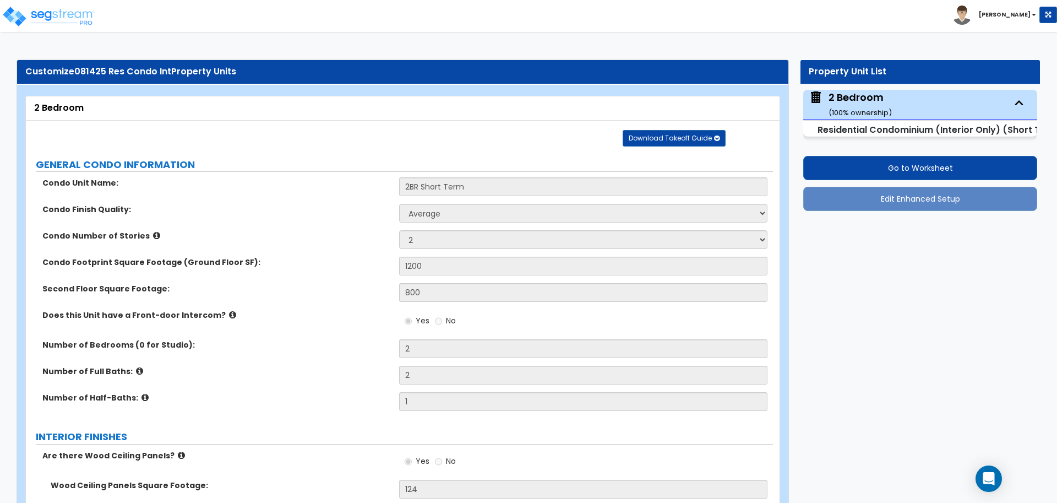
radio input "true"
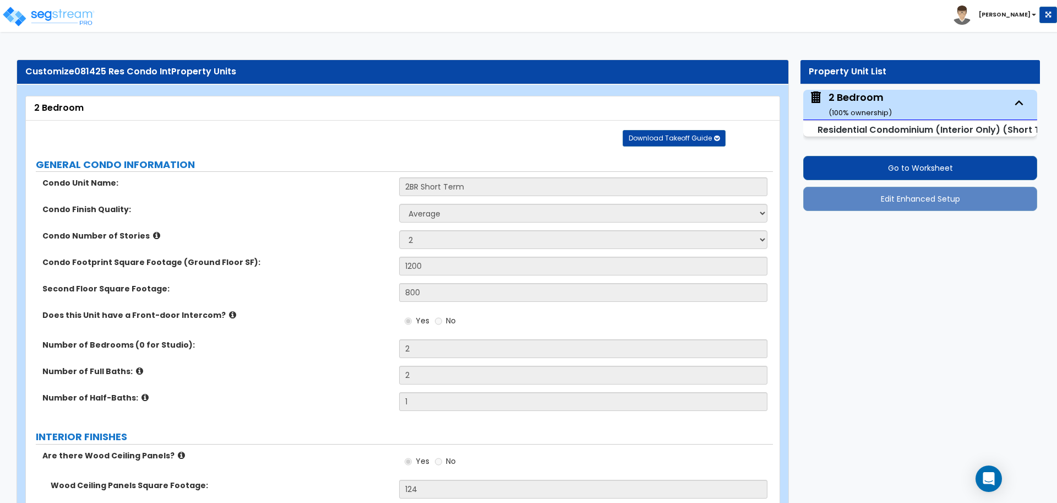
radio input "true"
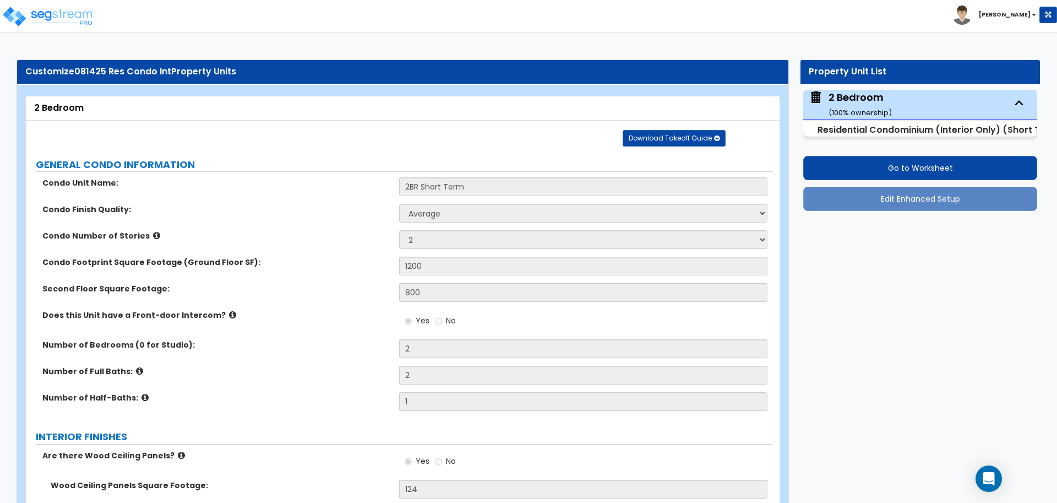
radio input "true"
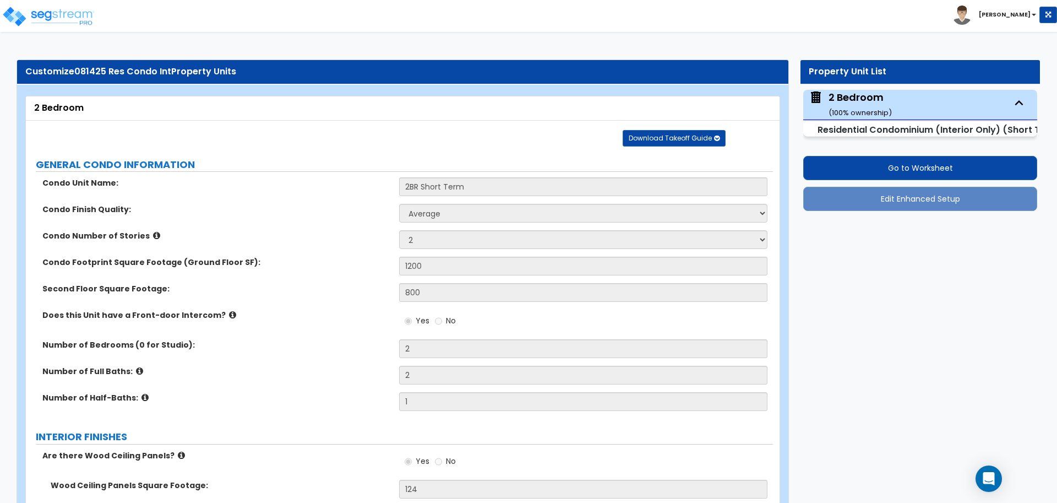
radio input "true"
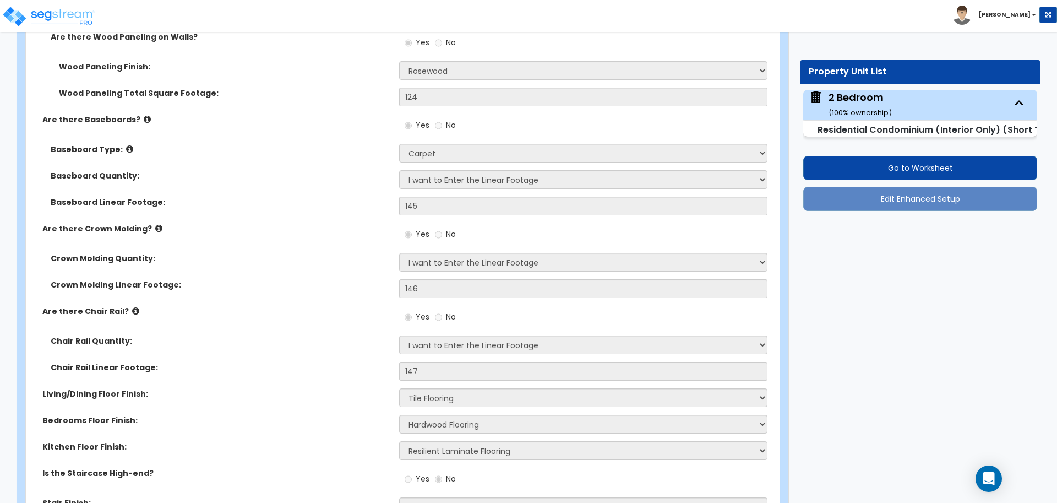
scroll to position [648, 0]
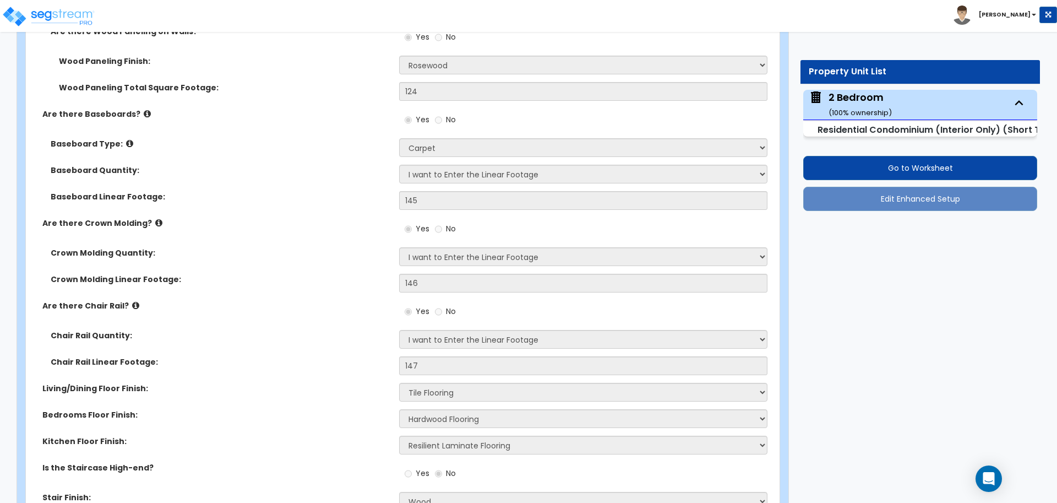
radio input "true"
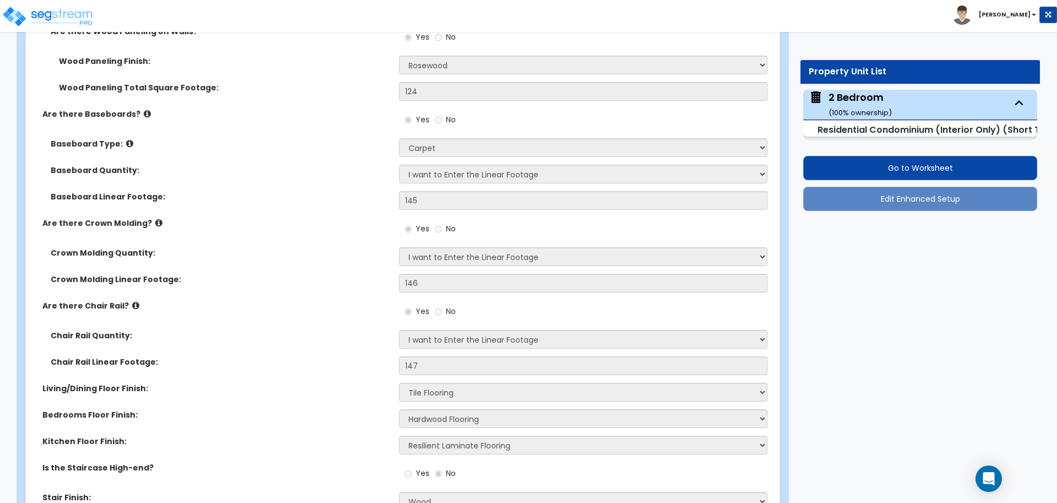
radio input "true"
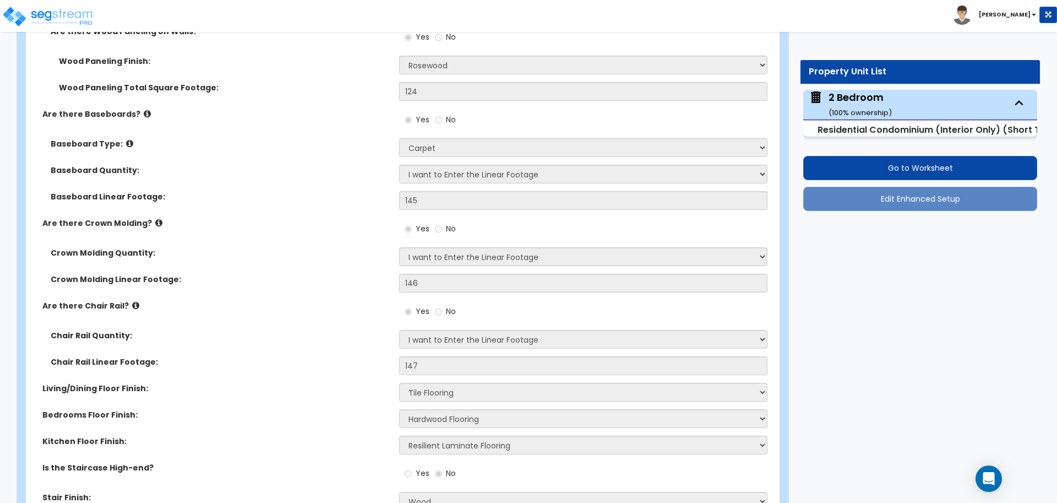
radio input "true"
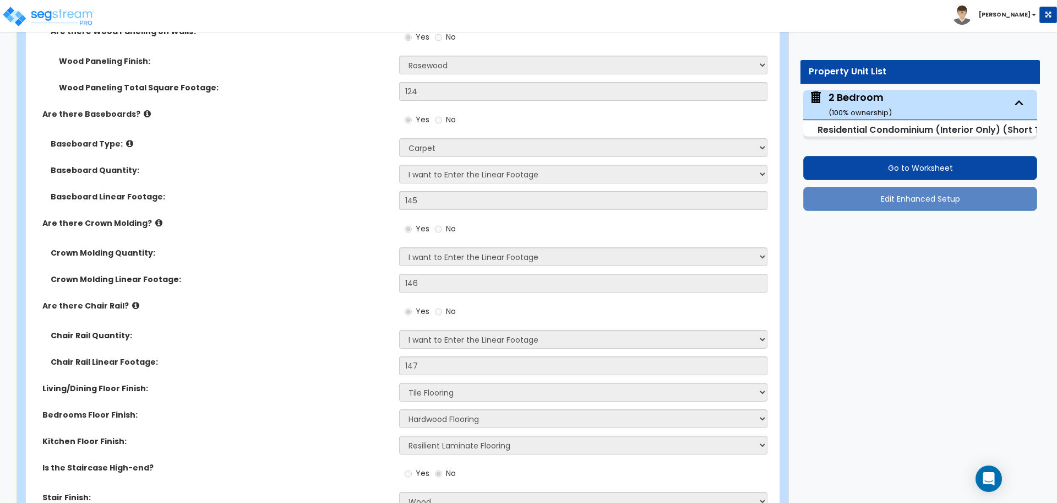
radio input "true"
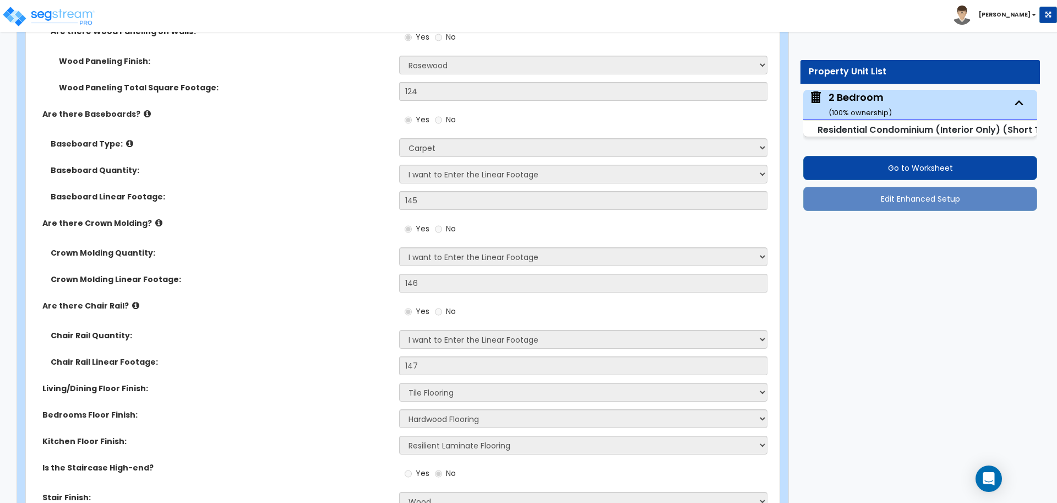
radio input "true"
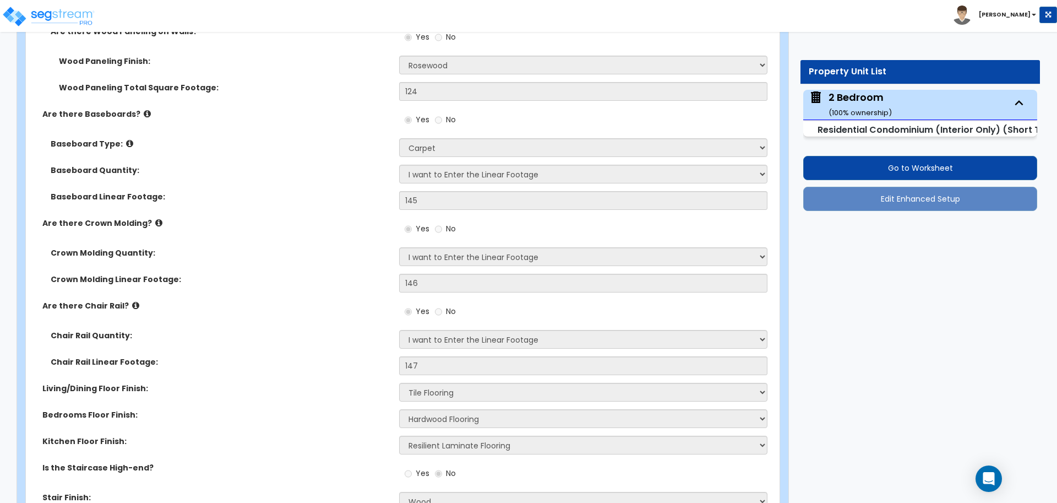
radio input "true"
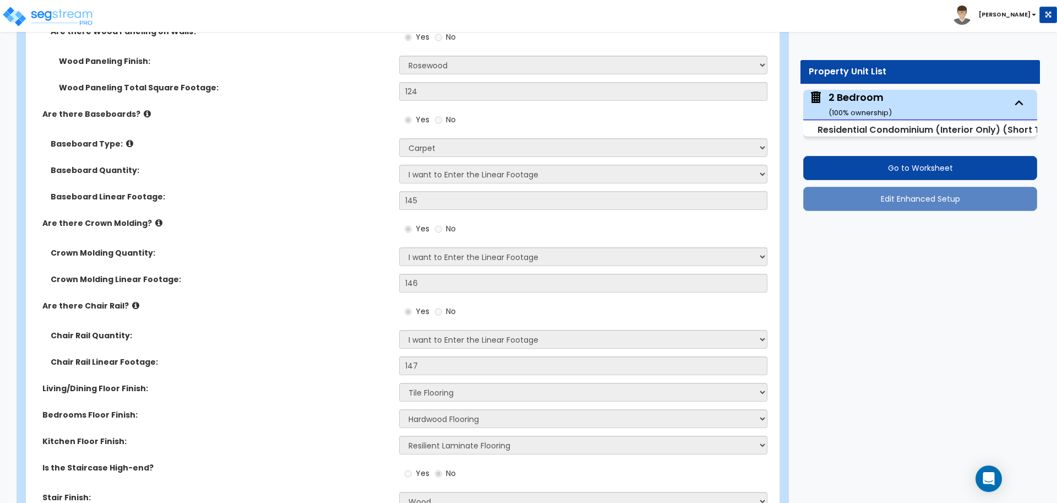
radio input "true"
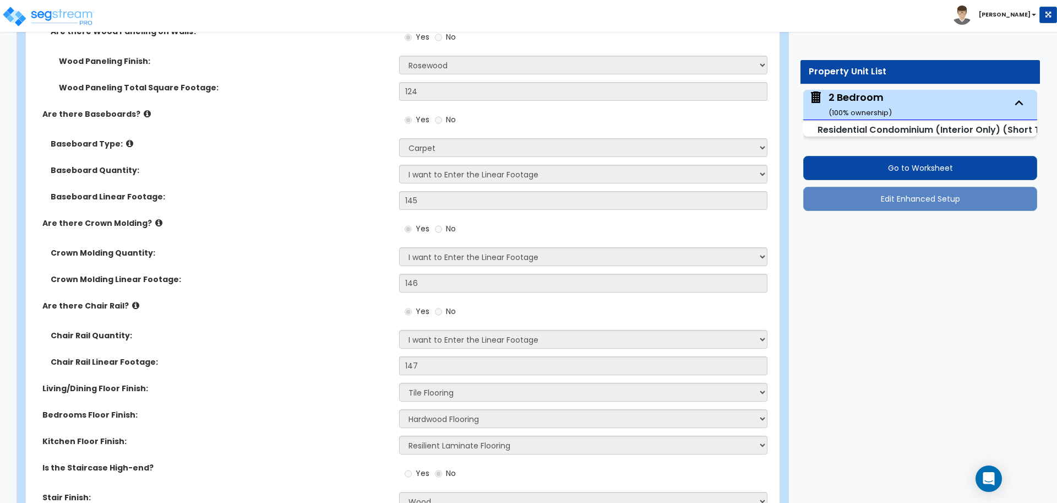
radio input "true"
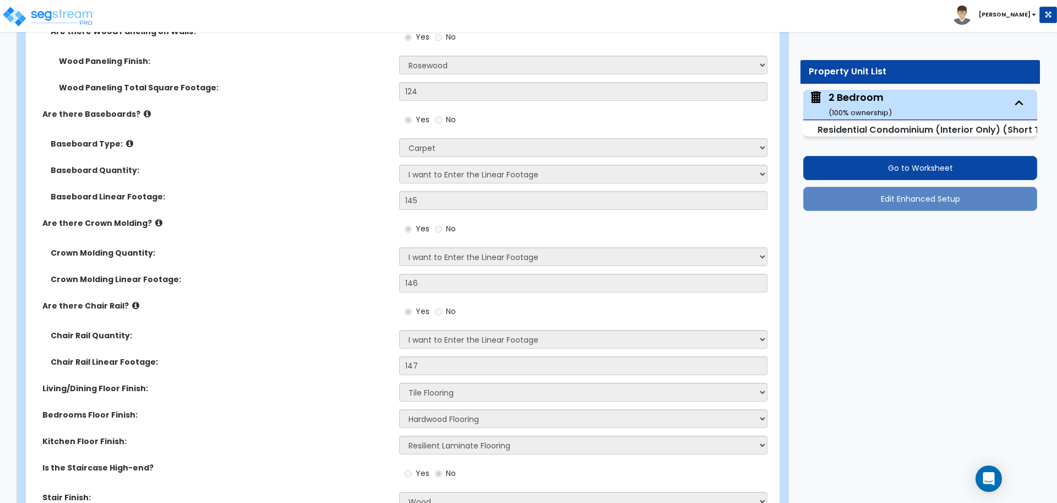
radio input "true"
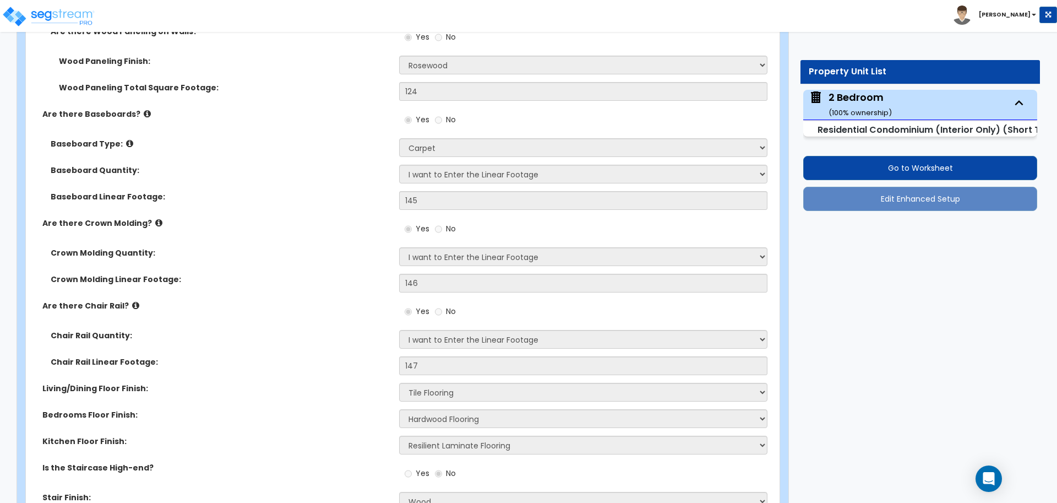
radio input "true"
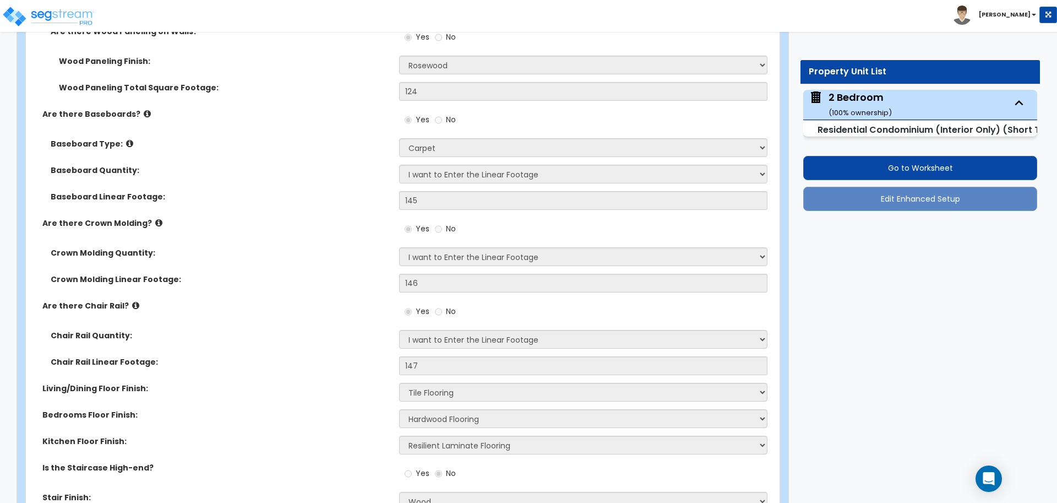
radio input "true"
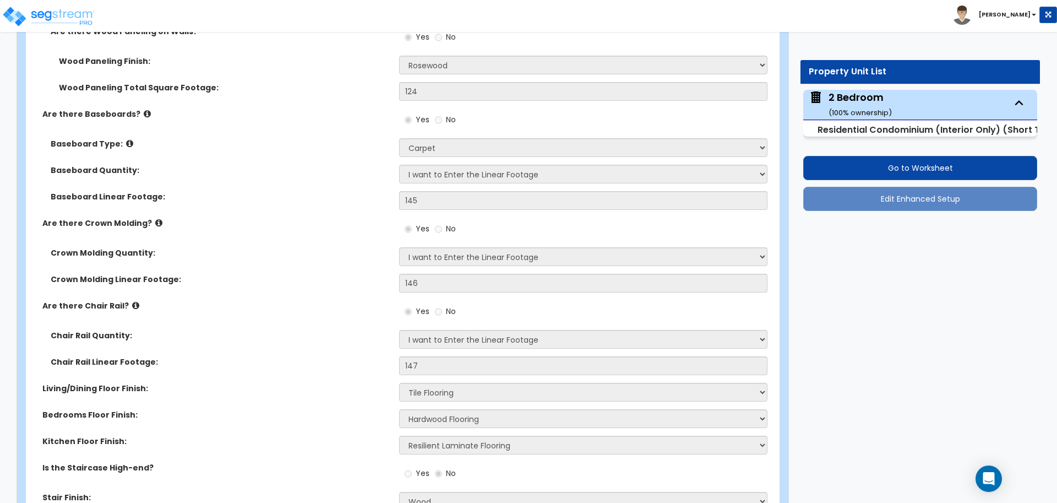
radio input "true"
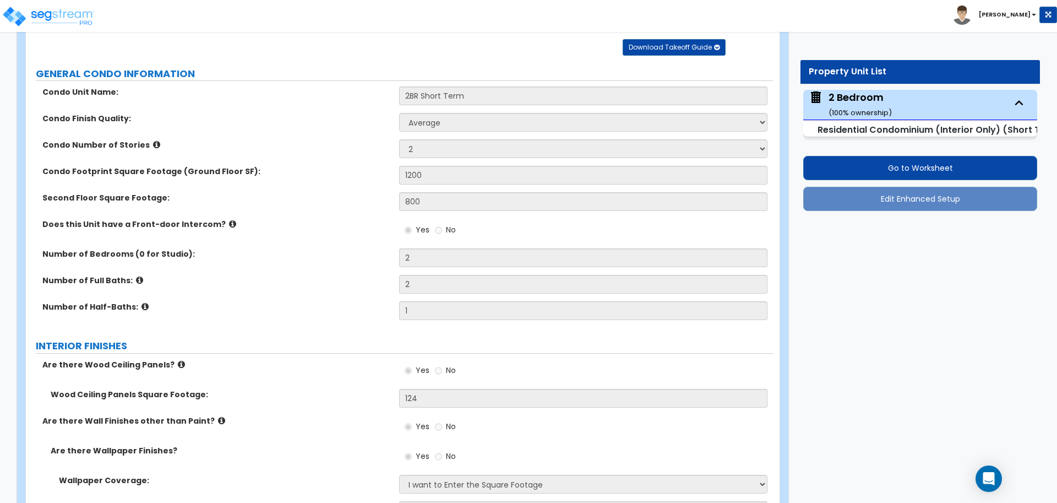
scroll to position [84, 0]
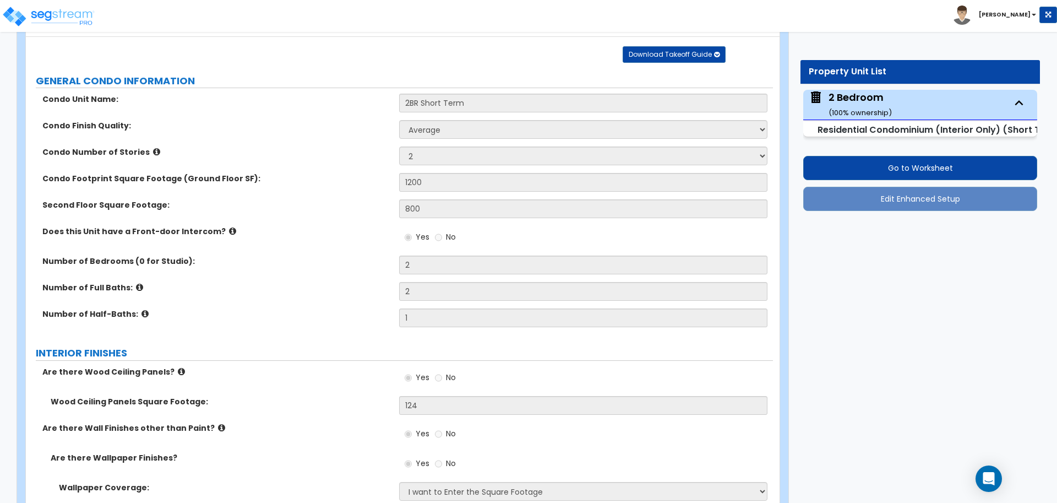
click at [153, 148] on icon at bounding box center [156, 152] width 7 height 8
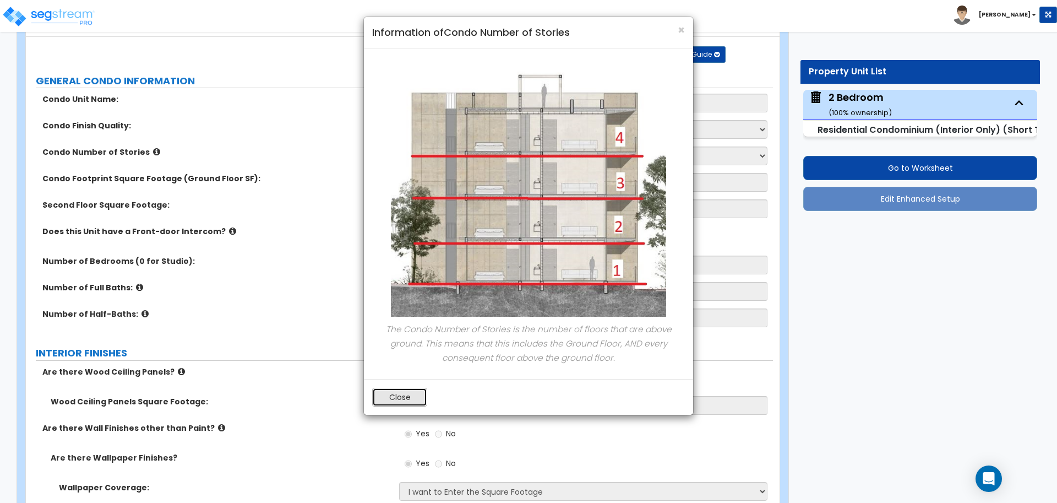
click at [400, 391] on button "Close" at bounding box center [399, 396] width 55 height 19
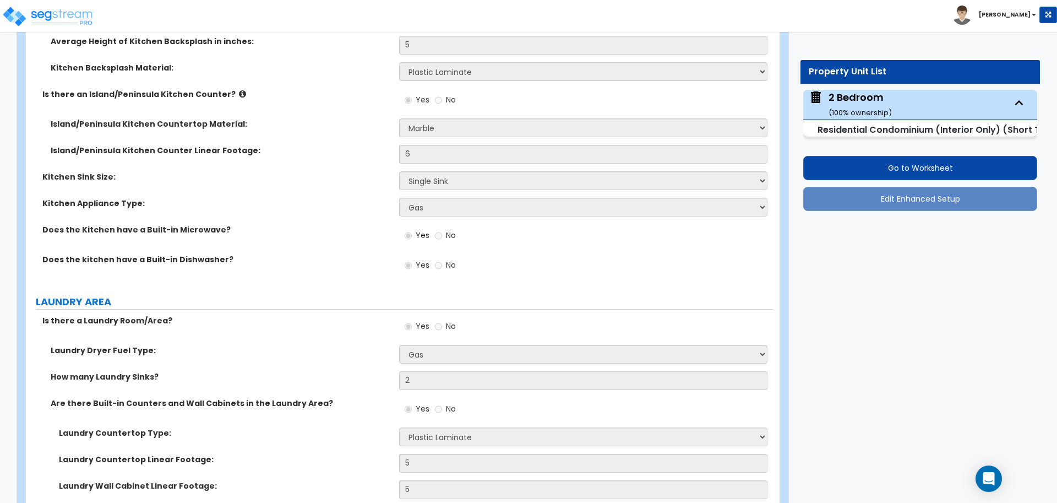
scroll to position [2552, 0]
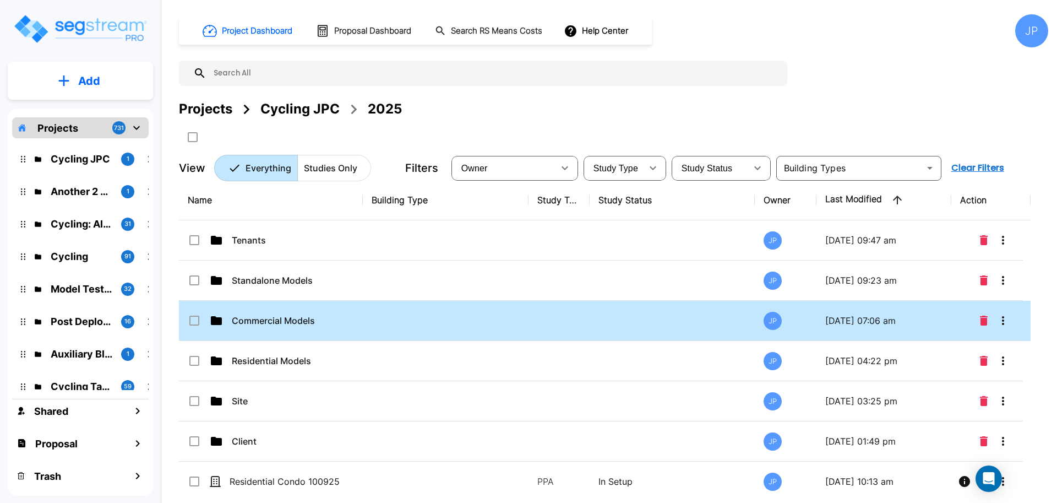
click at [467, 310] on td at bounding box center [446, 321] width 166 height 40
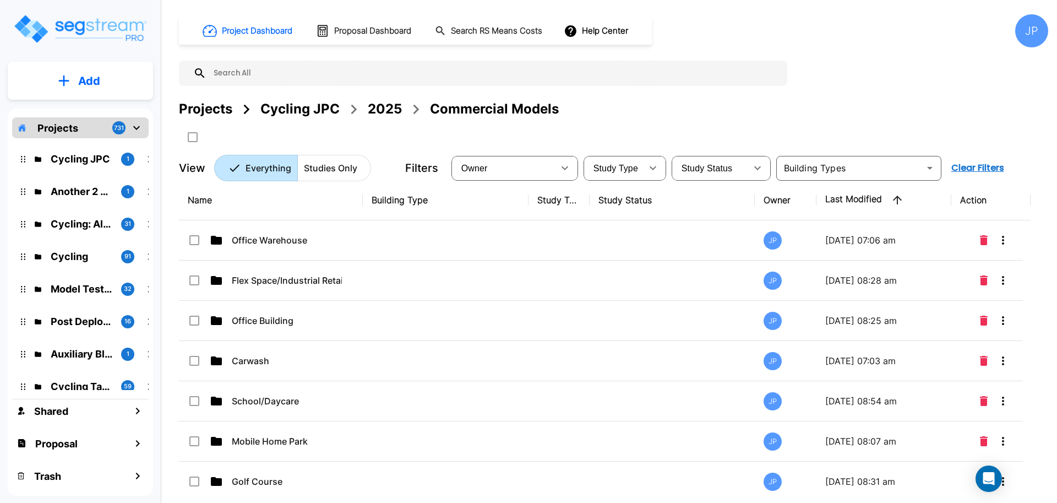
click at [510, 243] on td at bounding box center [446, 240] width 166 height 40
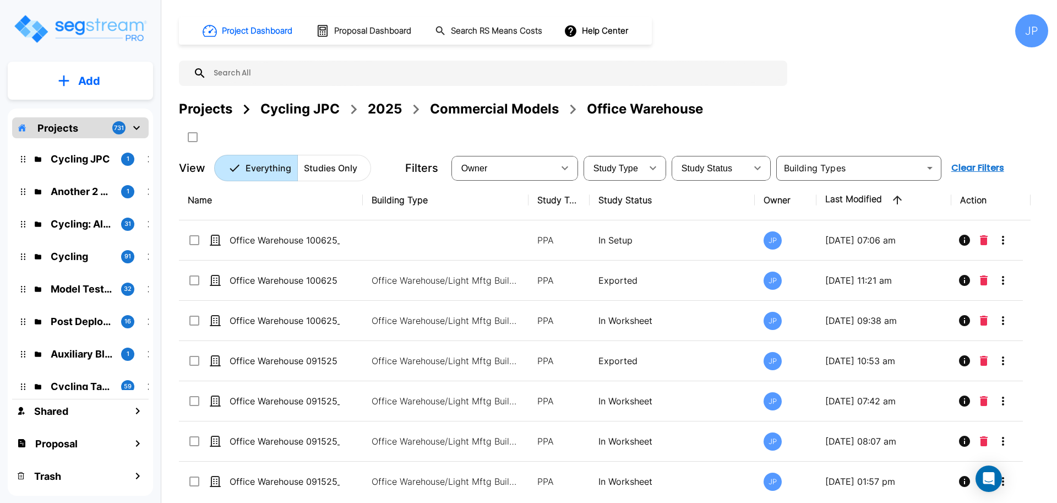
click at [545, 288] on td "PPA" at bounding box center [558, 280] width 61 height 40
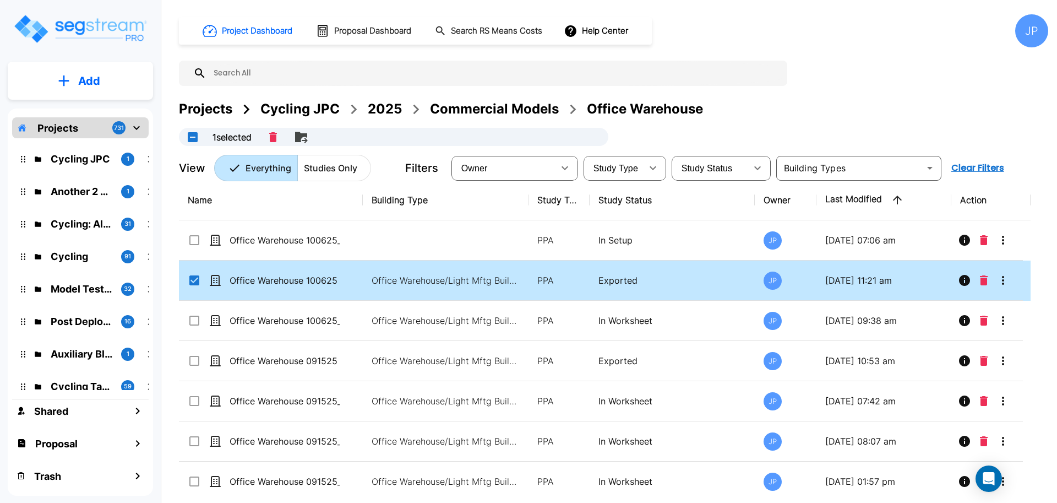
checkbox input "true"
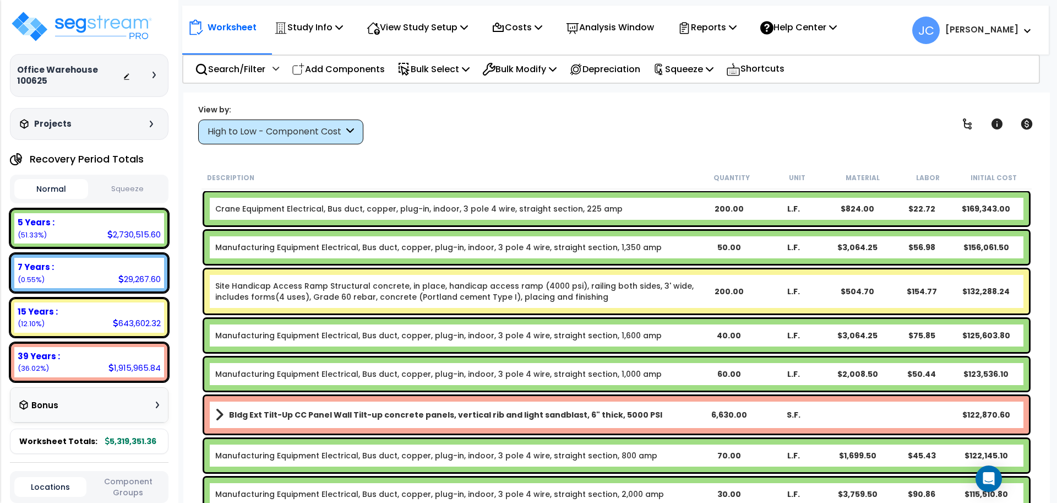
click at [341, 140] on div "High to Low - Component Cost" at bounding box center [280, 131] width 165 height 25
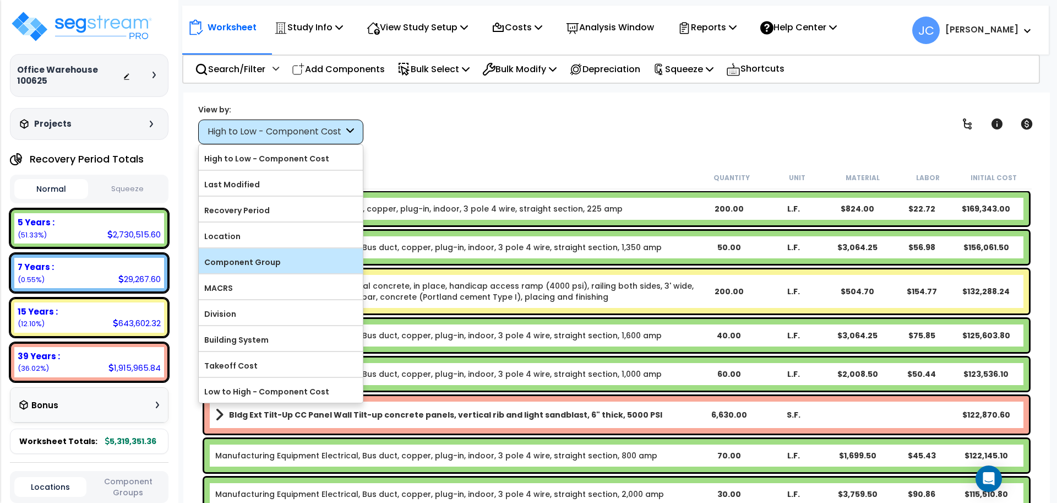
click at [326, 260] on label "Component Group" at bounding box center [281, 262] width 164 height 17
click at [0, 0] on input "Component Group" at bounding box center [0, 0] width 0 height 0
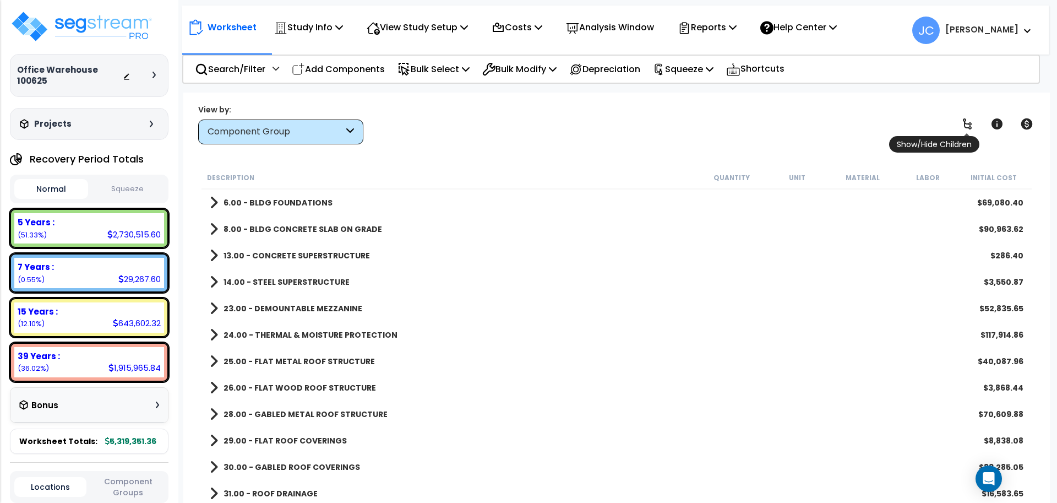
click at [972, 130] on icon at bounding box center [966, 123] width 13 height 13
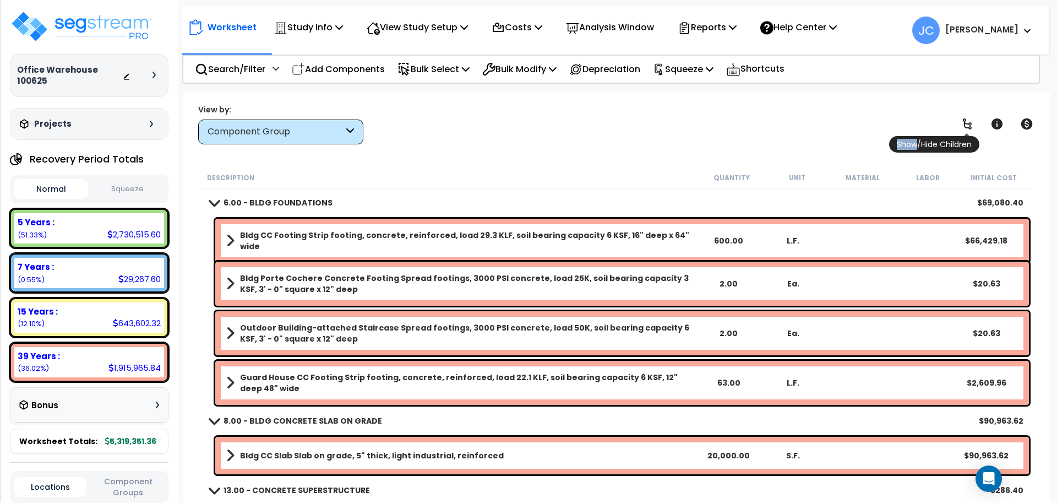
click at [972, 130] on icon at bounding box center [966, 123] width 13 height 13
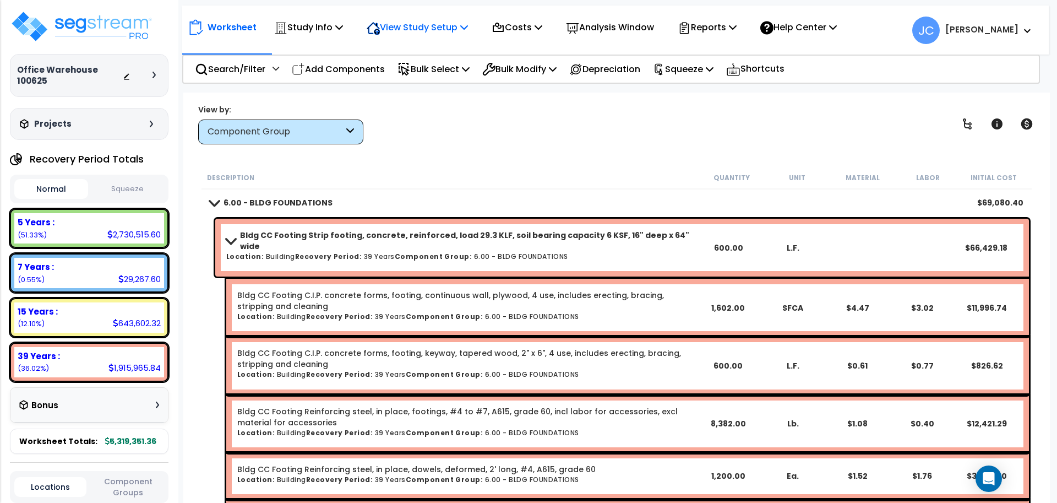
click at [420, 34] on p "View Study Setup" at bounding box center [417, 27] width 101 height 15
click at [395, 75] on link "View Questionnaire" at bounding box center [415, 75] width 109 height 22
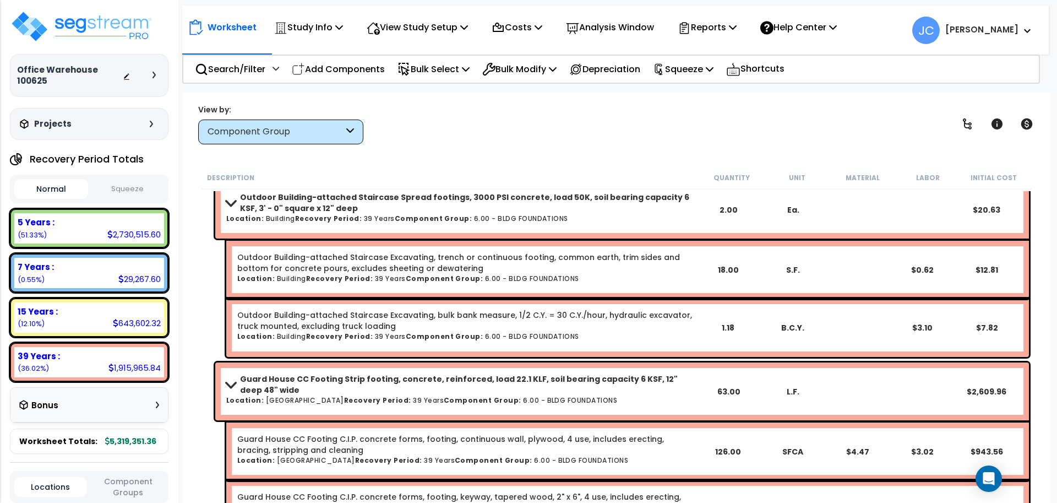
scroll to position [872, 0]
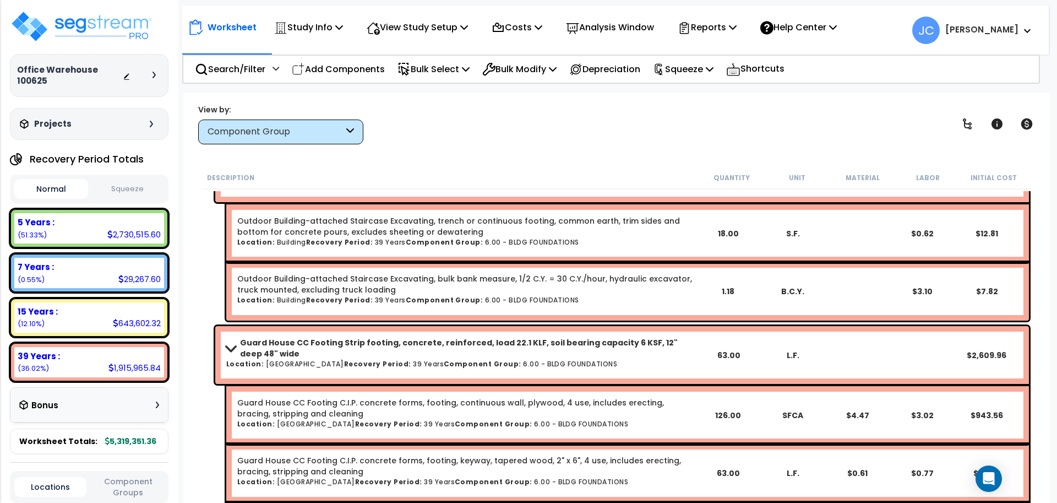
click at [335, 130] on div "Component Group" at bounding box center [275, 131] width 136 height 13
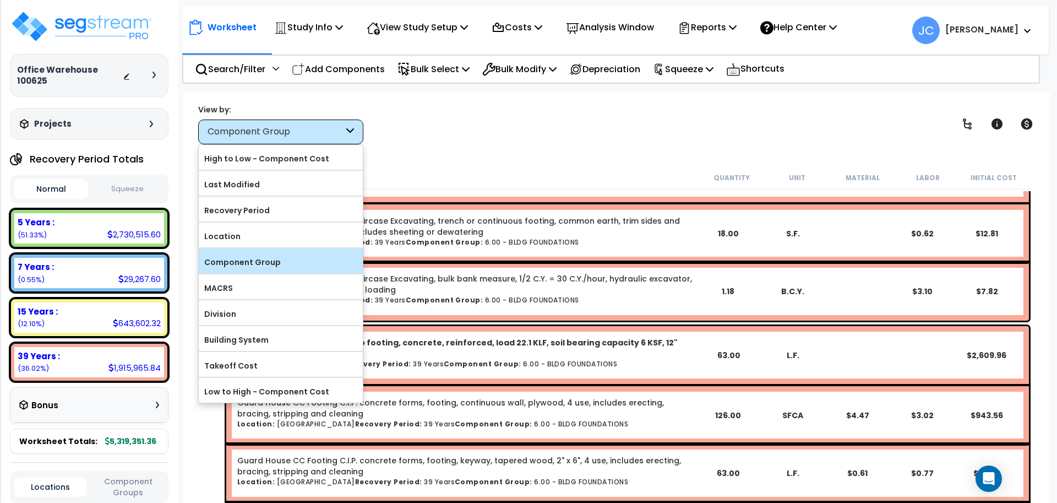
click at [268, 260] on label "Component Group" at bounding box center [281, 262] width 164 height 17
click at [0, 0] on input "Component Group" at bounding box center [0, 0] width 0 height 0
click at [571, 137] on div "View by: Component Group High to Low - Component Cost" at bounding box center [616, 123] width 844 height 41
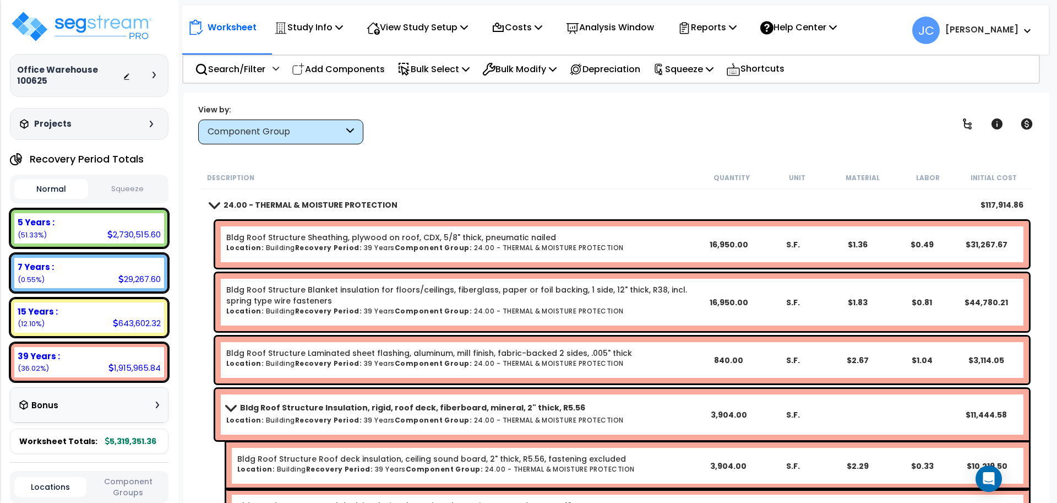
scroll to position [4364, 0]
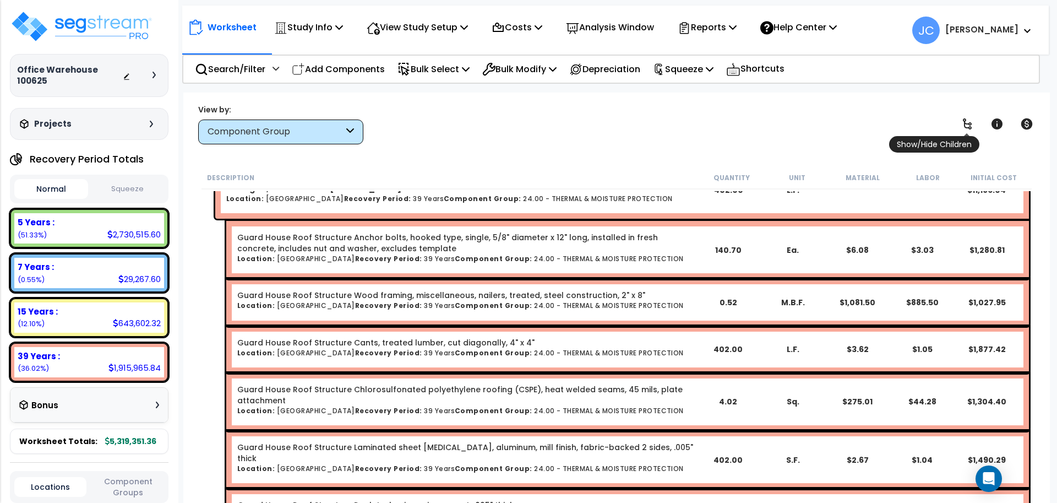
click at [956, 134] on link at bounding box center [967, 124] width 24 height 24
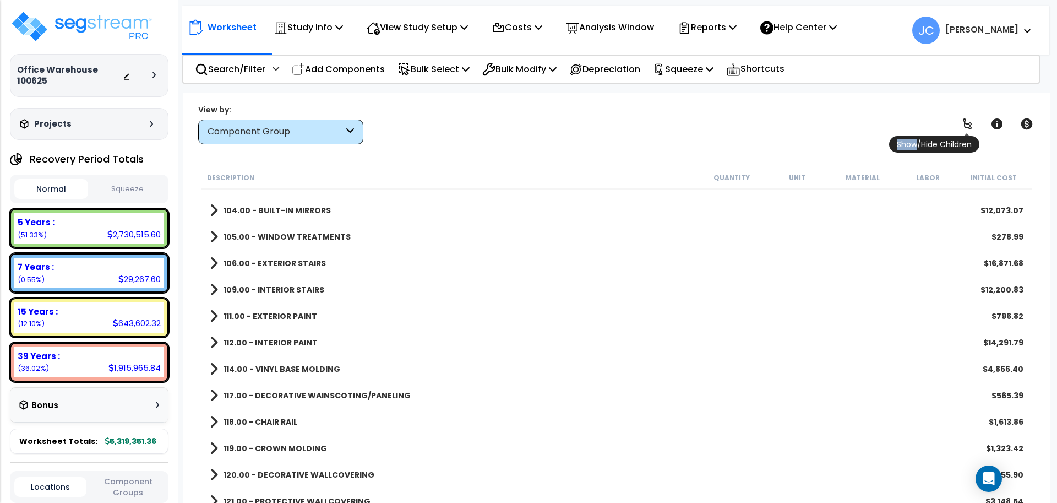
click at [956, 134] on link at bounding box center [967, 124] width 24 height 24
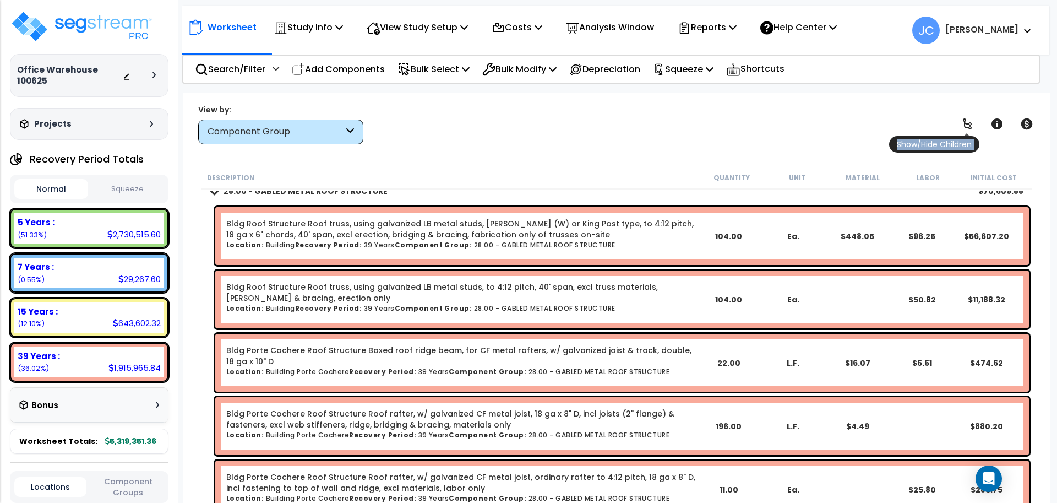
click at [956, 134] on link at bounding box center [967, 124] width 24 height 24
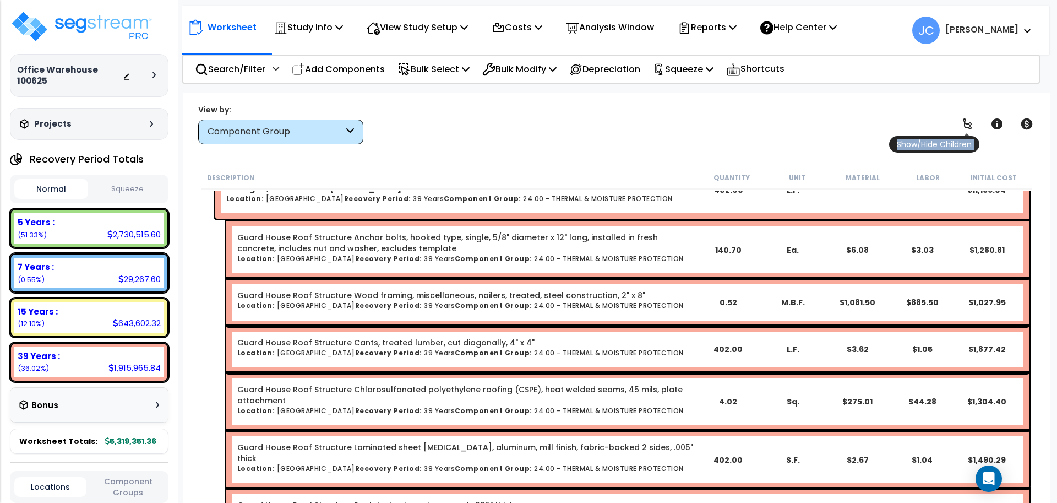
click at [956, 134] on link at bounding box center [967, 124] width 24 height 24
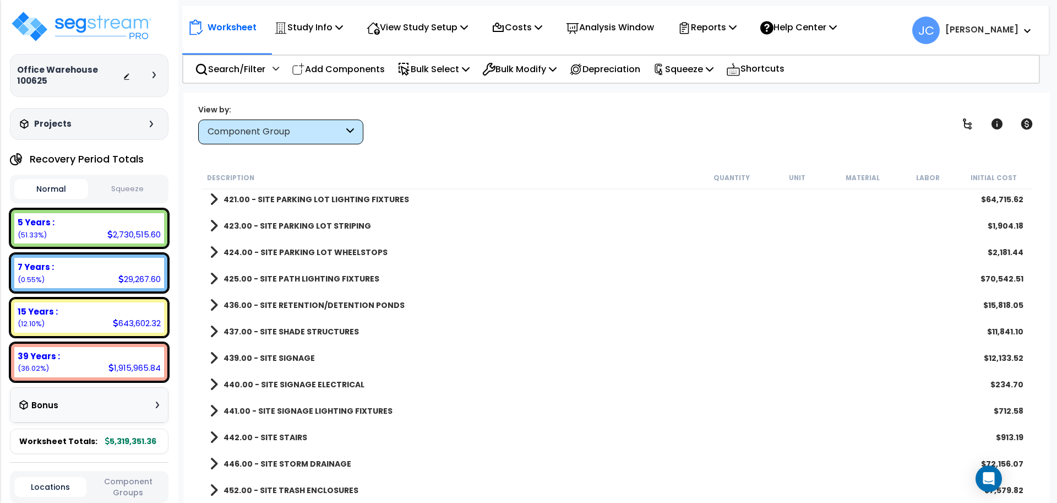
scroll to position [7615, 0]
click at [316, 274] on b "425.00 - SITE PATH LIGHTING FIXTURES" at bounding box center [301, 278] width 156 height 11
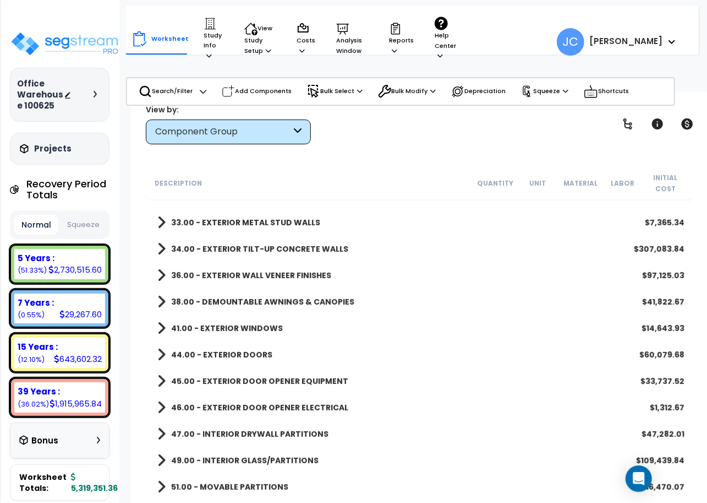
scroll to position [0, 0]
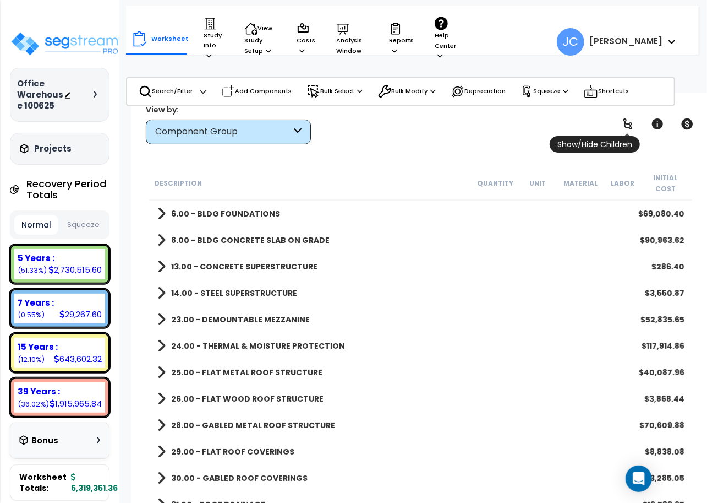
click at [622, 123] on icon at bounding box center [627, 123] width 13 height 13
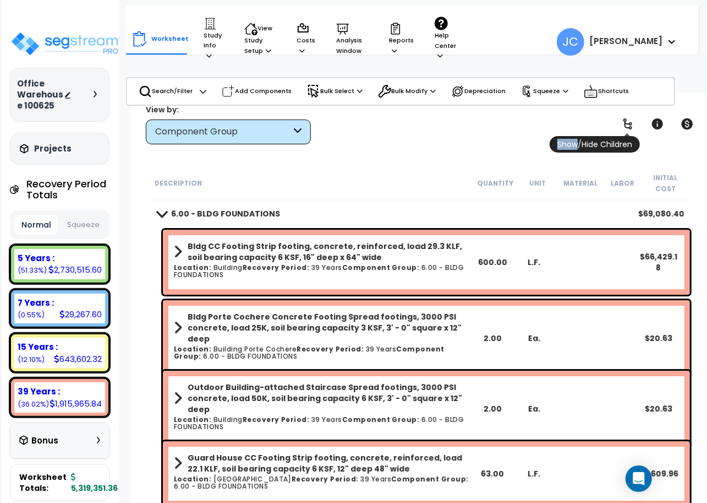
click at [622, 123] on icon at bounding box center [627, 123] width 13 height 13
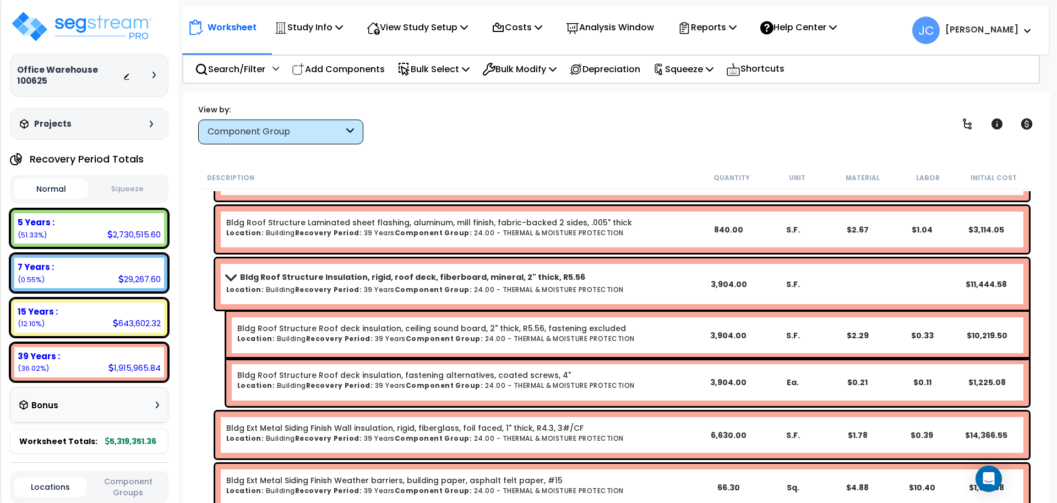
scroll to position [3875, 0]
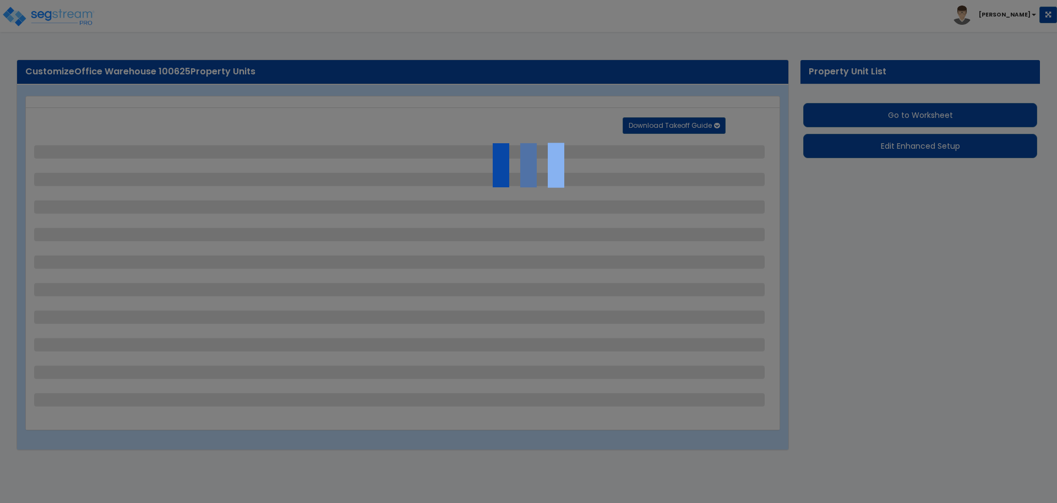
select select "2"
select select "1"
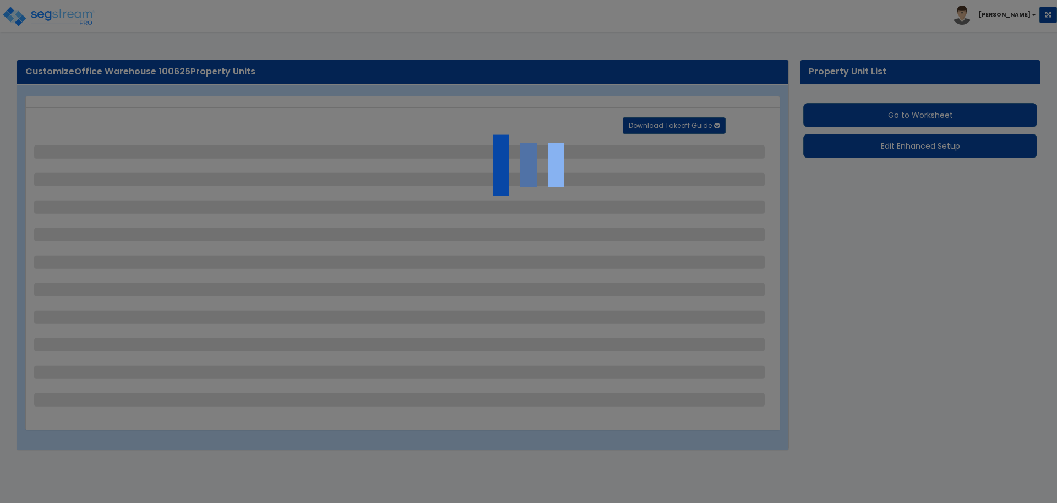
select select "1"
select select "2"
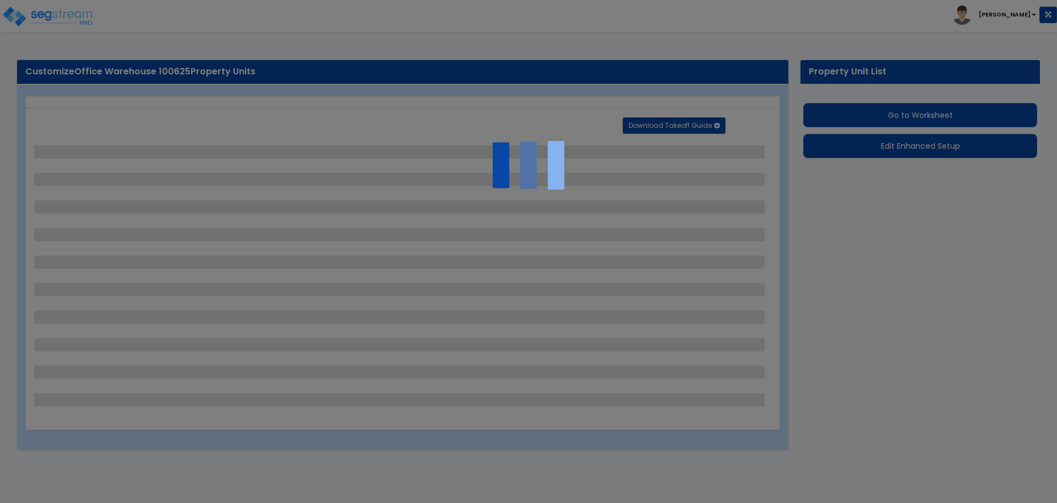
select select "4"
select select "2"
select select "1"
select select "2"
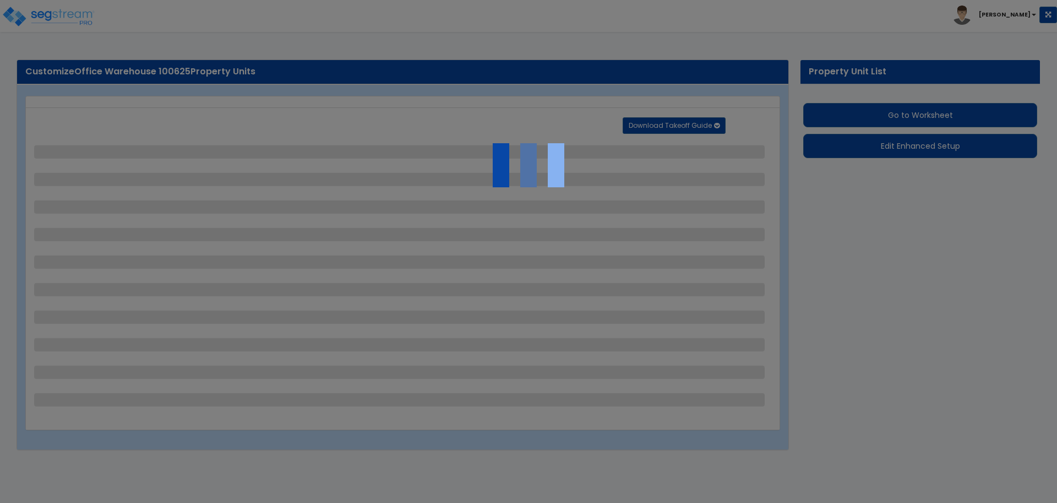
select select "2"
select select "1"
select select "2"
select select "6"
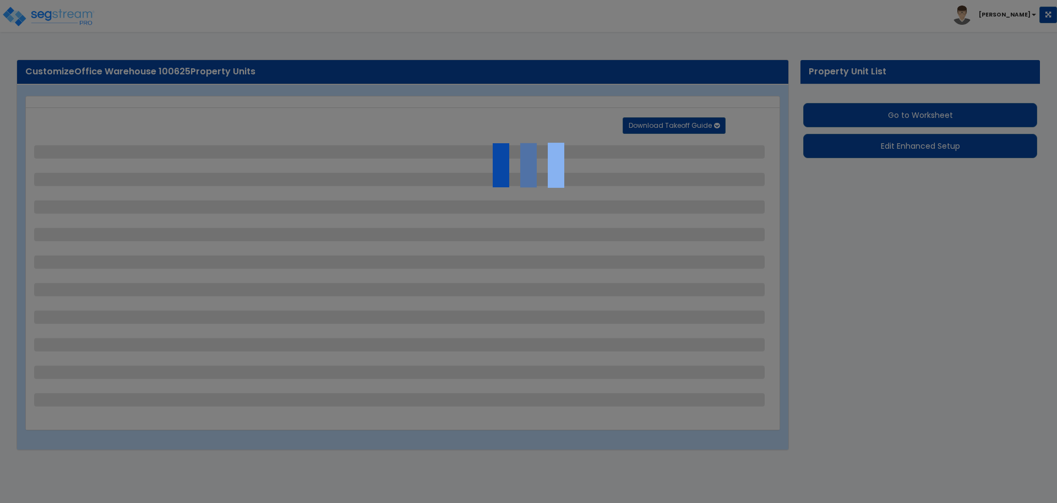
select select "11"
select select "2"
select select "3"
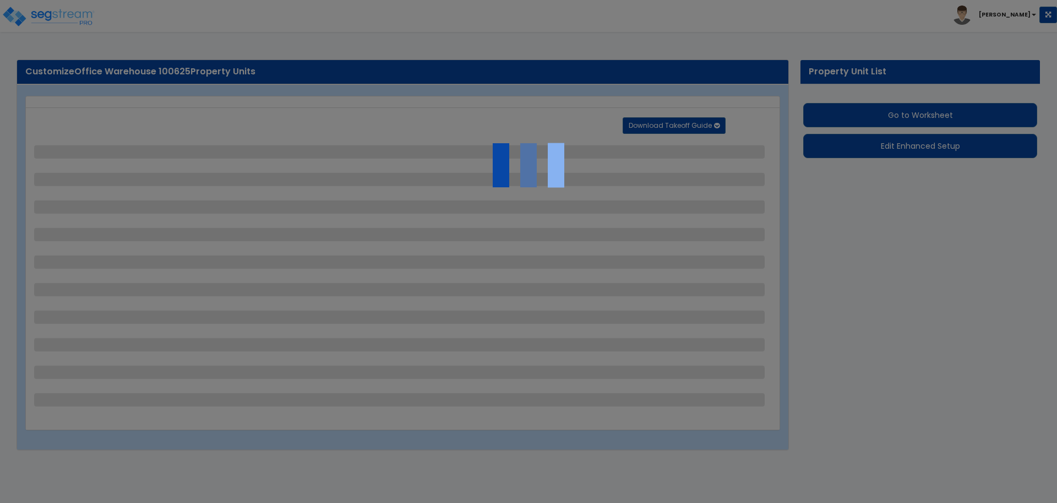
select select "2"
select select "1"
select select "2"
select select "1"
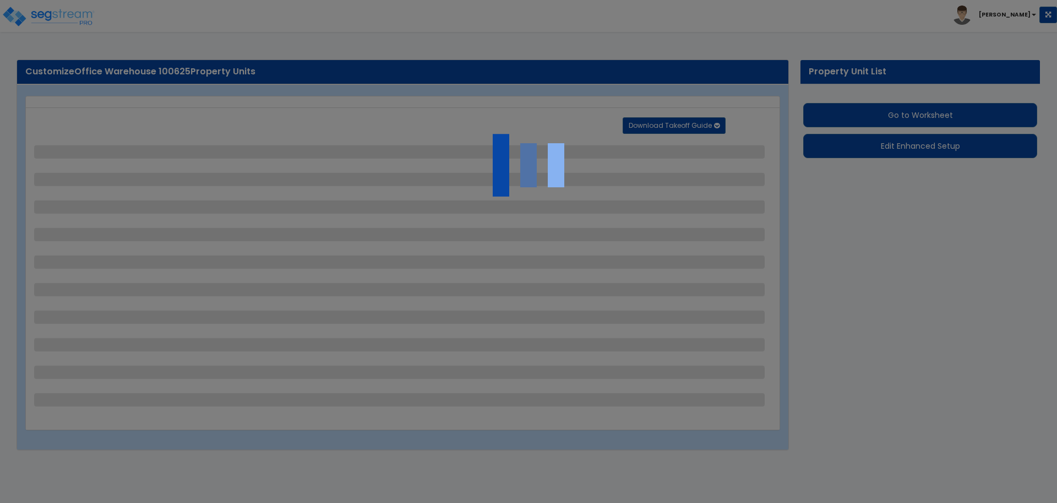
select select "1"
select select "7"
select select "2"
select select "1"
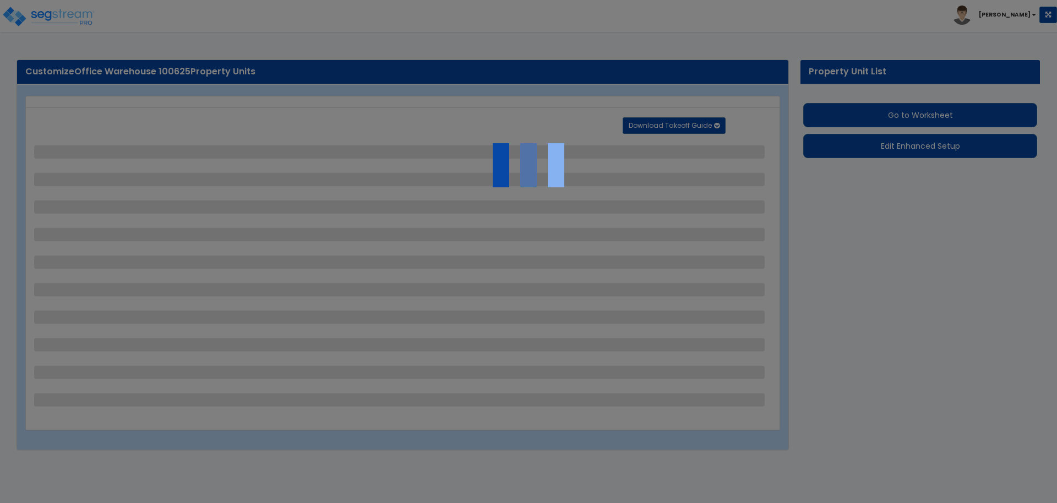
select select "1"
select select "16"
select select "1"
select select "5"
select select "4"
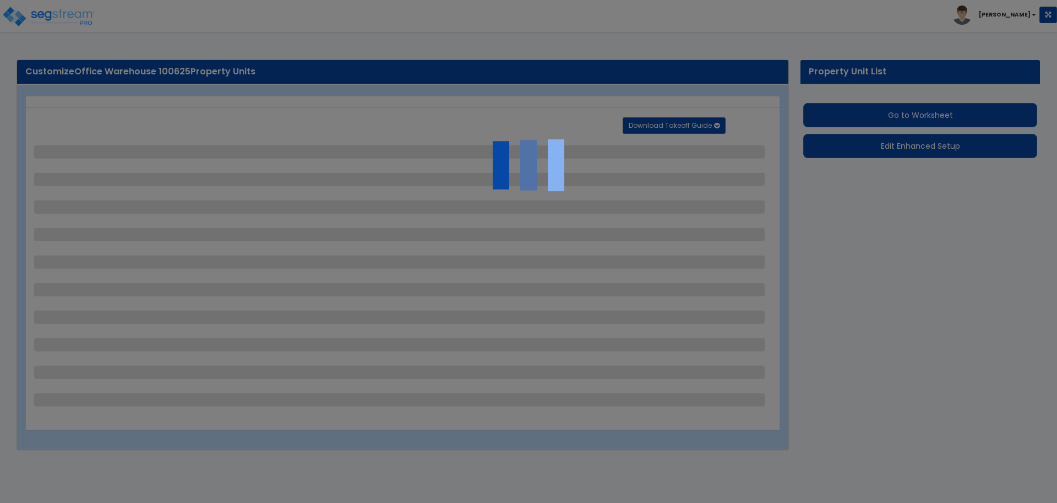
select select "1"
select select "5"
select select "1"
select select "2"
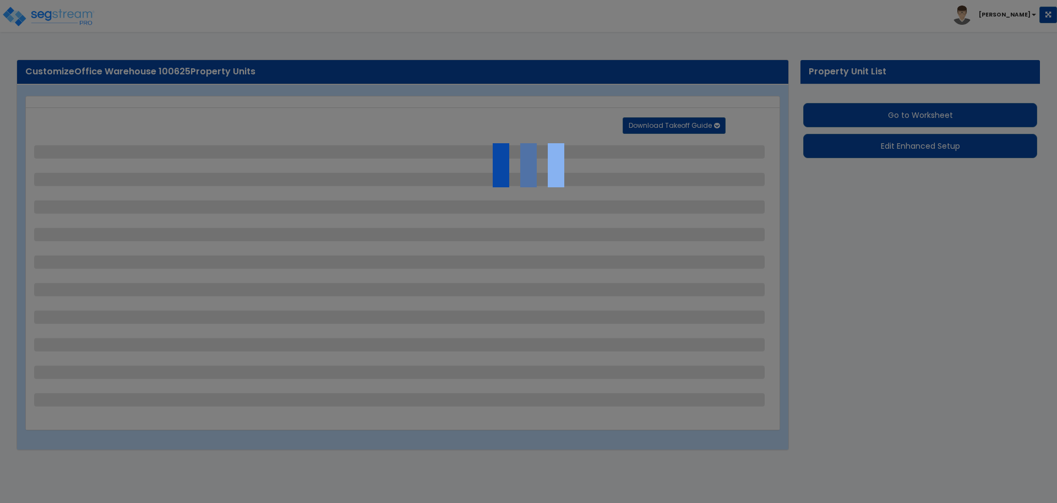
select select "2"
select select "4"
select select "2"
select select "1"
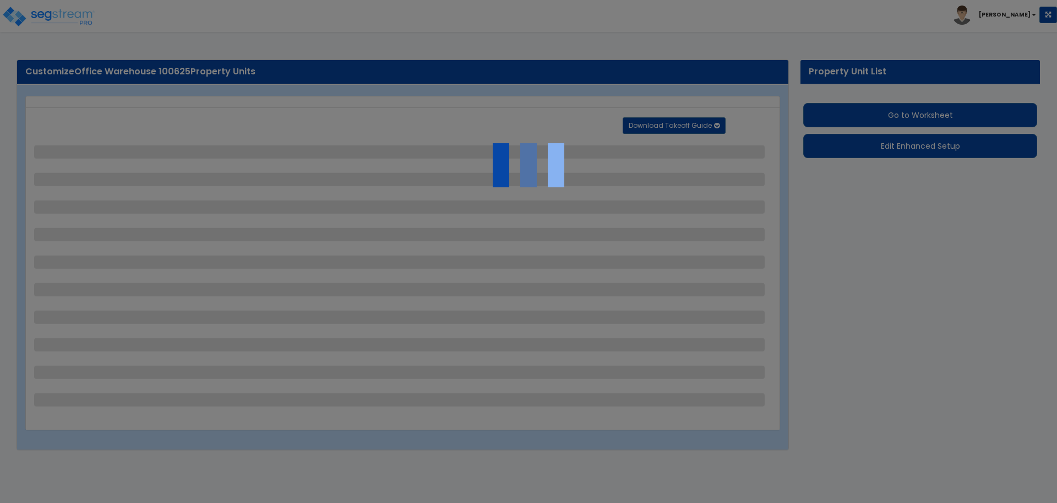
select select "2"
select select "1"
select select "2"
select select "1"
select select "2"
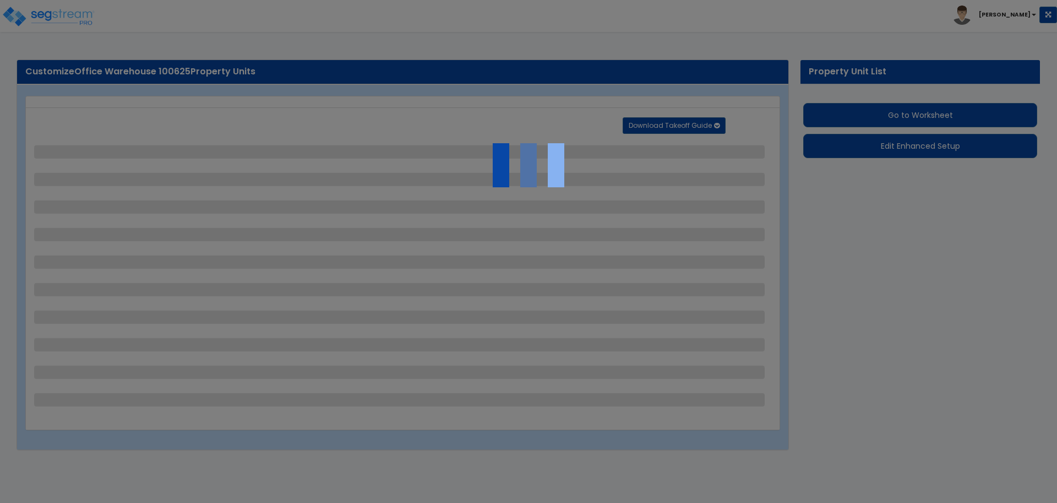
select select "1"
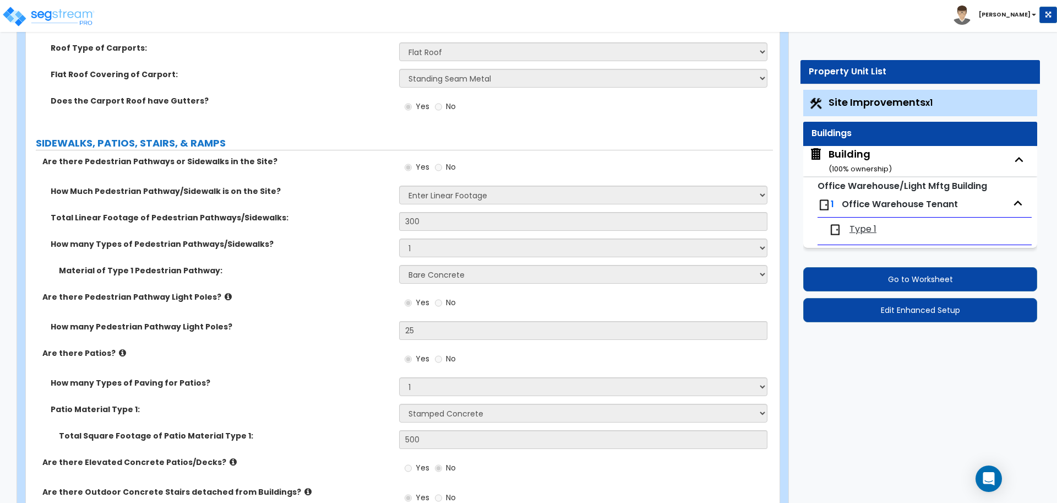
scroll to position [1466, 0]
